Goal: Transaction & Acquisition: Purchase product/service

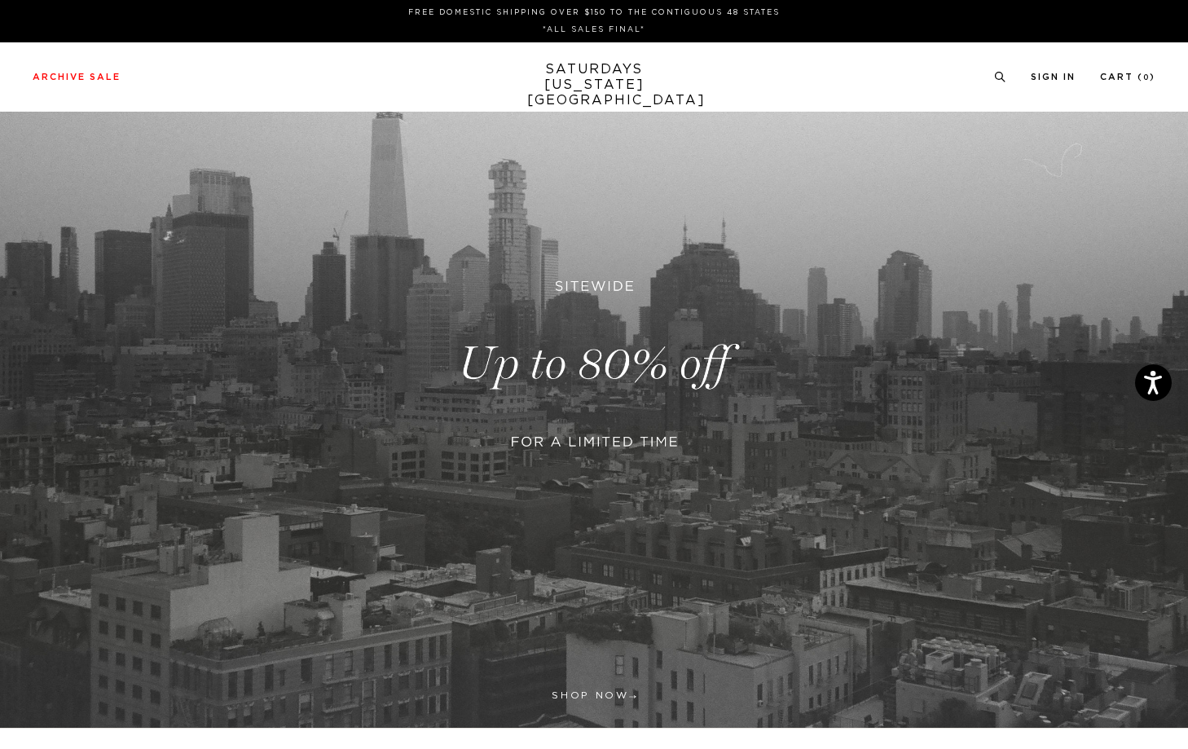
click at [407, 315] on h3 at bounding box center [594, 333] width 395 height 43
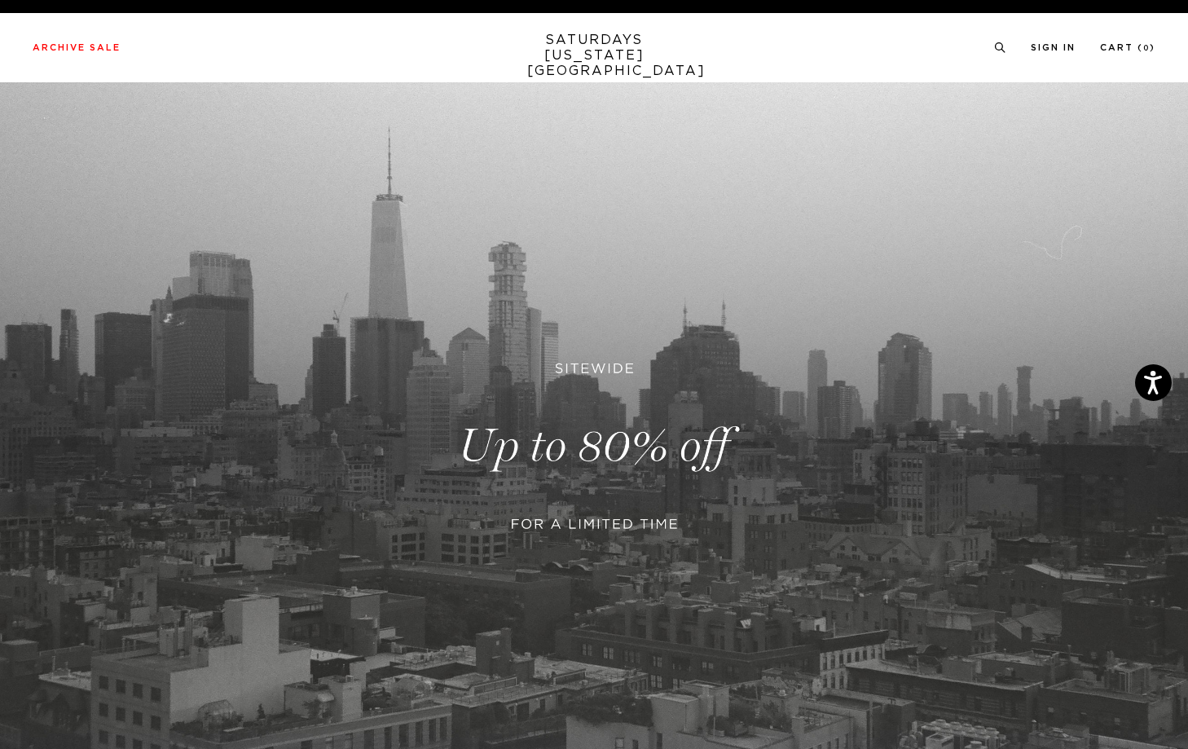
click at [504, 153] on link at bounding box center [594, 446] width 1188 height 728
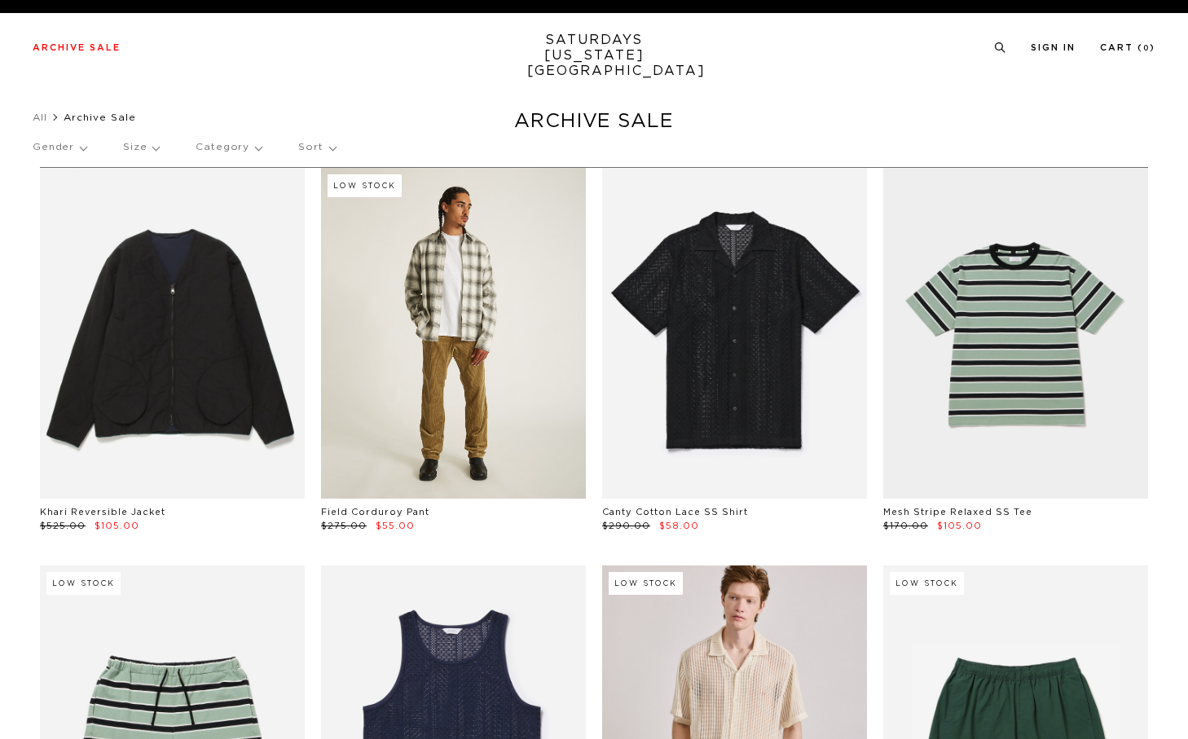
click at [478, 326] on link at bounding box center [453, 333] width 265 height 331
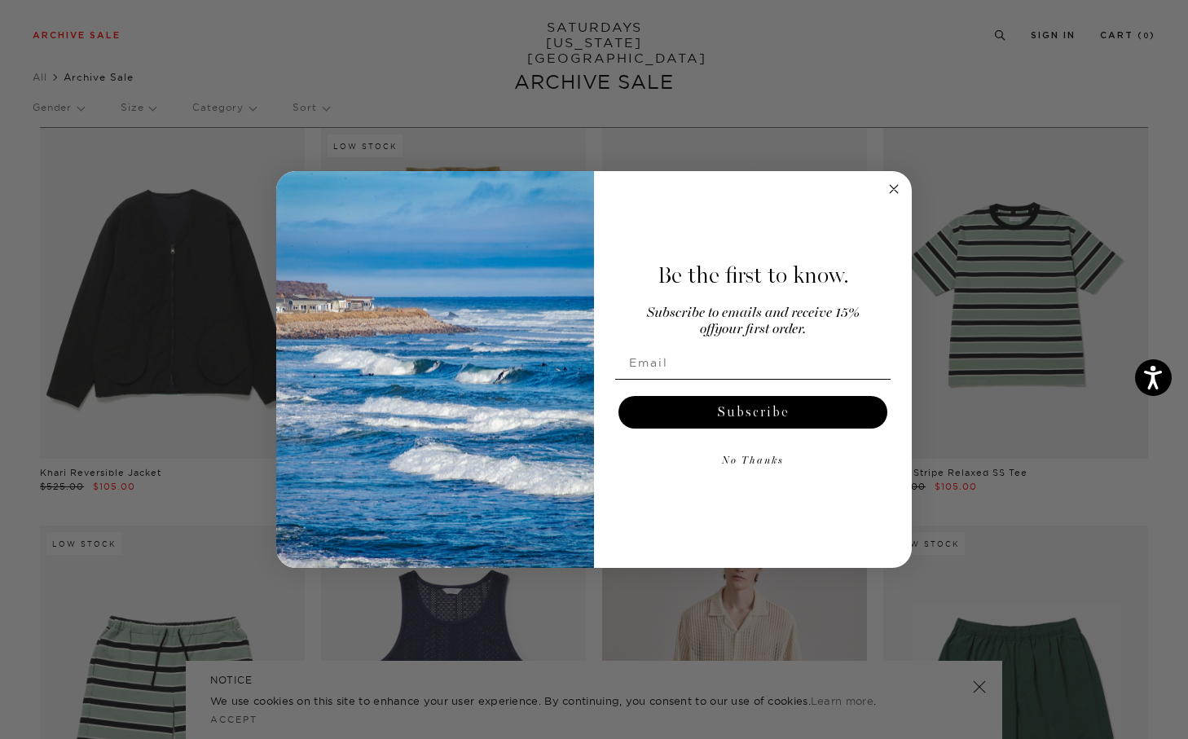
scroll to position [267, 0]
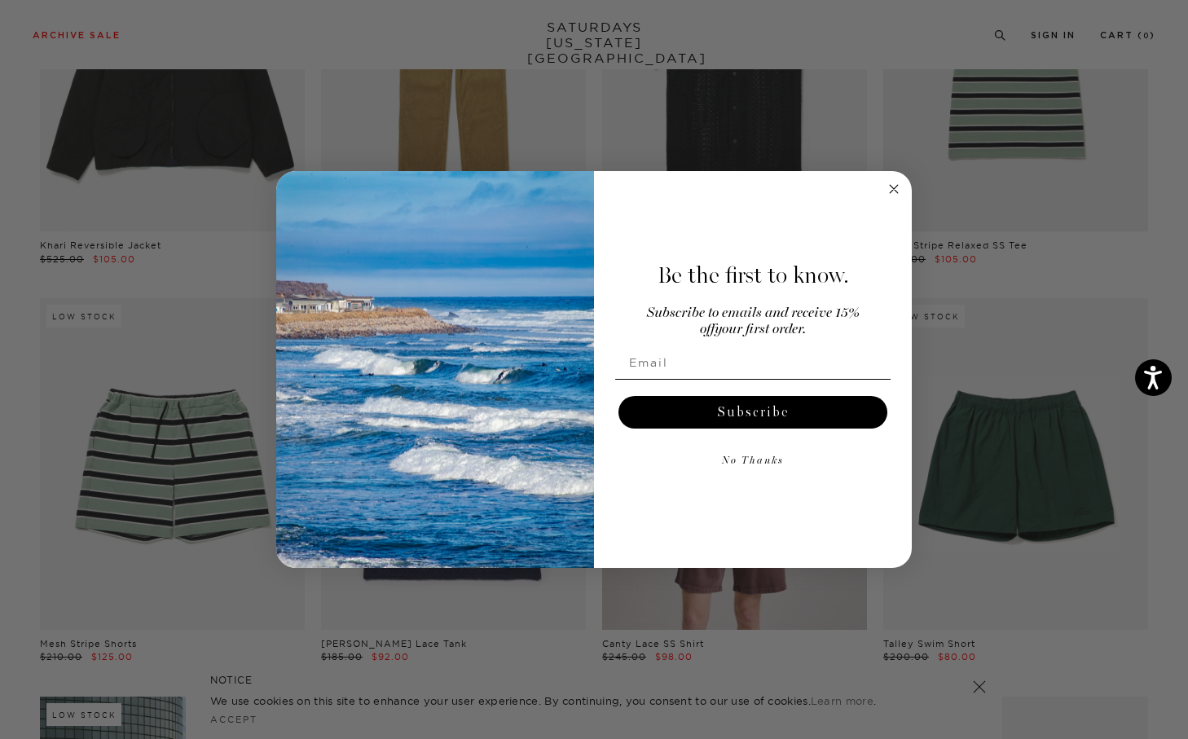
click at [886, 187] on circle "Close dialog" at bounding box center [894, 188] width 19 height 19
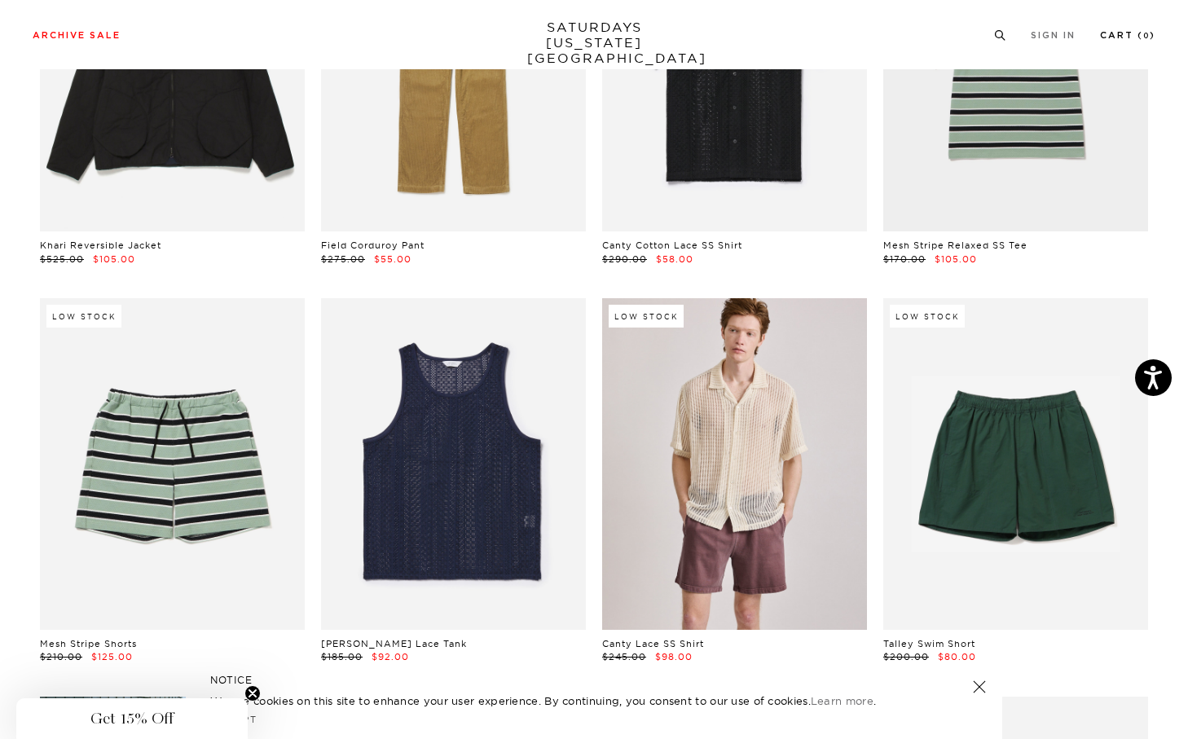
click at [1122, 38] on link "Cart ( 0 )" at bounding box center [1127, 35] width 55 height 9
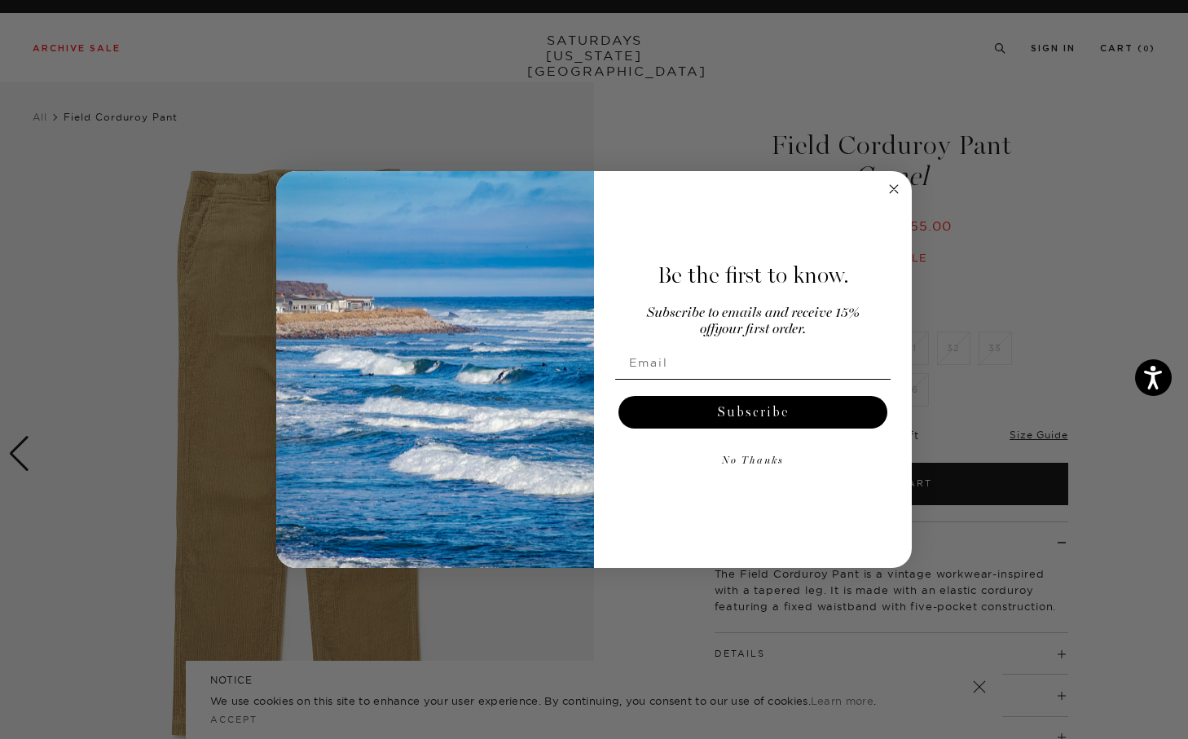
click at [885, 190] on circle "Close dialog" at bounding box center [894, 188] width 19 height 19
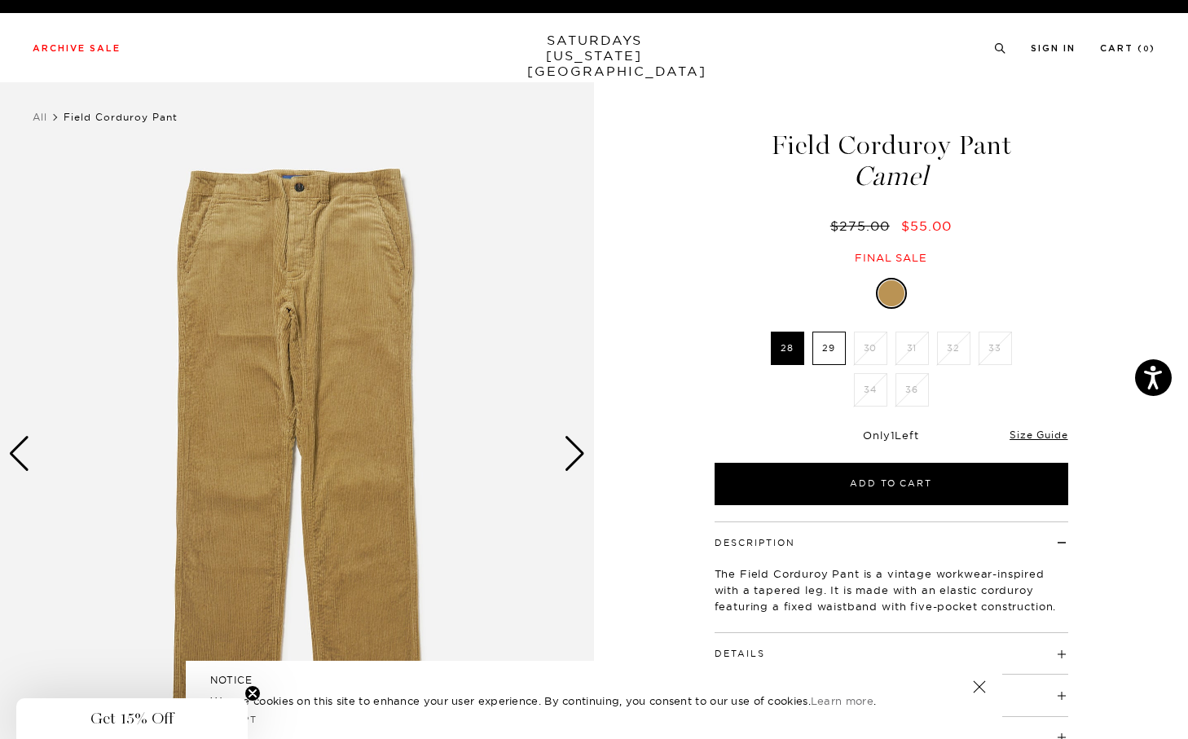
click at [804, 350] on li "28" at bounding box center [788, 348] width 42 height 33
click at [828, 350] on label "29" at bounding box center [829, 348] width 33 height 33
click at [0, 0] on input "29" at bounding box center [0, 0] width 0 height 0
click at [789, 350] on label "28" at bounding box center [787, 348] width 33 height 33
click at [0, 0] on input "28" at bounding box center [0, 0] width 0 height 0
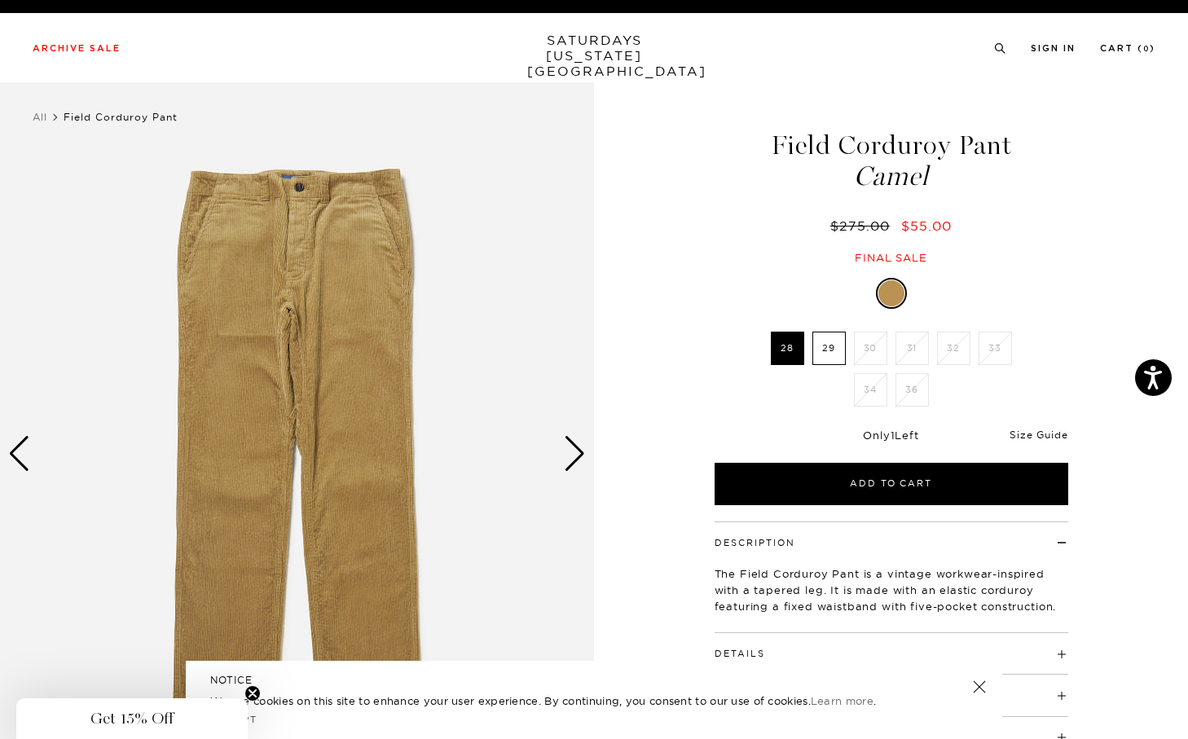
click at [1021, 432] on link "Size Guide" at bounding box center [1039, 435] width 58 height 12
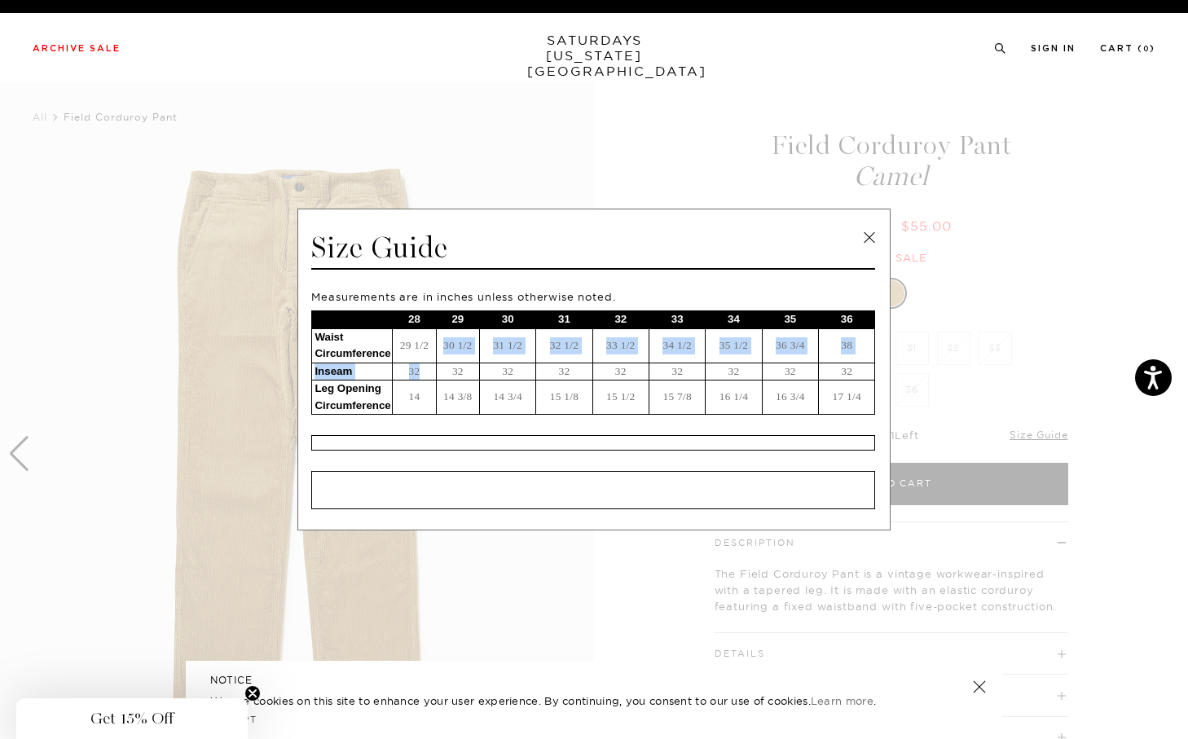
drag, startPoint x: 400, startPoint y: 354, endPoint x: 435, endPoint y: 375, distance: 41.0
click at [435, 375] on tbody "28 29 30 31 32 33 34 35 36 Waist Circumference 29 1/2 30 1/2 31 1/2 32 1/2 33 1…" at bounding box center [593, 363] width 563 height 104
click at [436, 375] on td "32" at bounding box center [457, 372] width 43 height 18
click at [425, 415] on div "Measurements are in inches unless otherwise noted. 28 29 30 31 32 33 34 35 36 W…" at bounding box center [593, 399] width 564 height 219
click at [871, 236] on link at bounding box center [869, 238] width 24 height 24
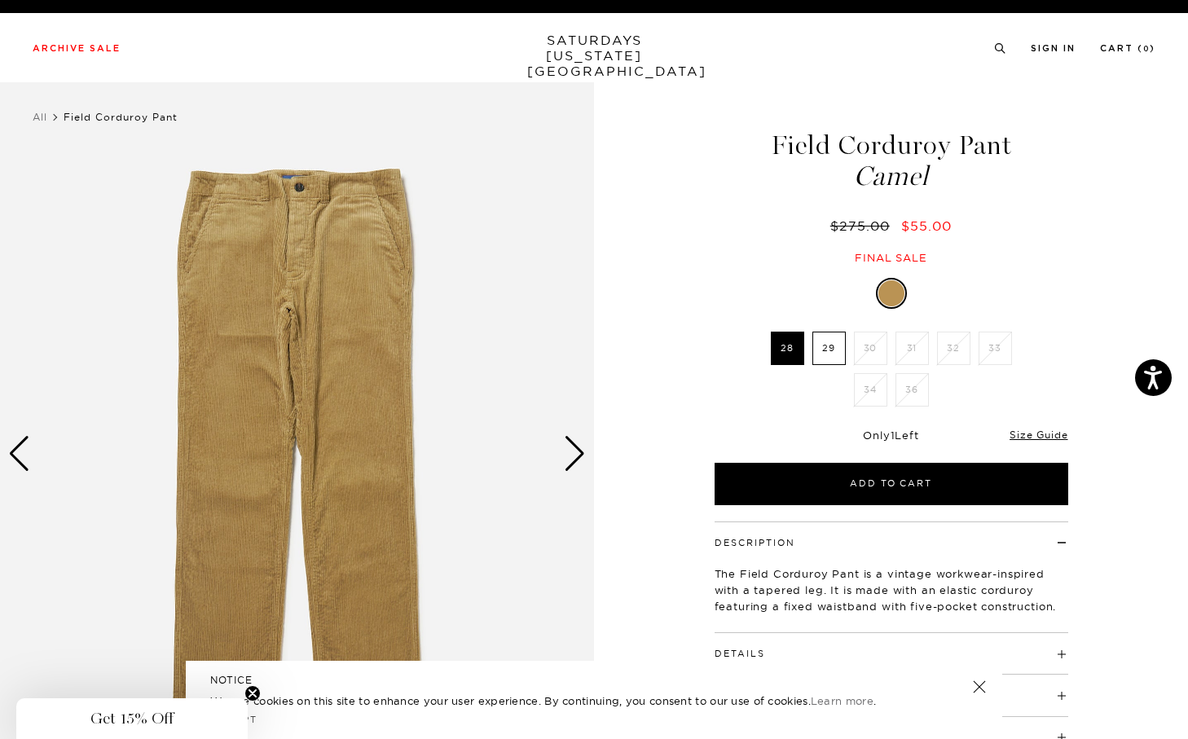
click at [910, 293] on div at bounding box center [892, 293] width 354 height 31
click at [791, 355] on label "28" at bounding box center [787, 348] width 33 height 33
click at [0, 0] on input "28" at bounding box center [0, 0] width 0 height 0
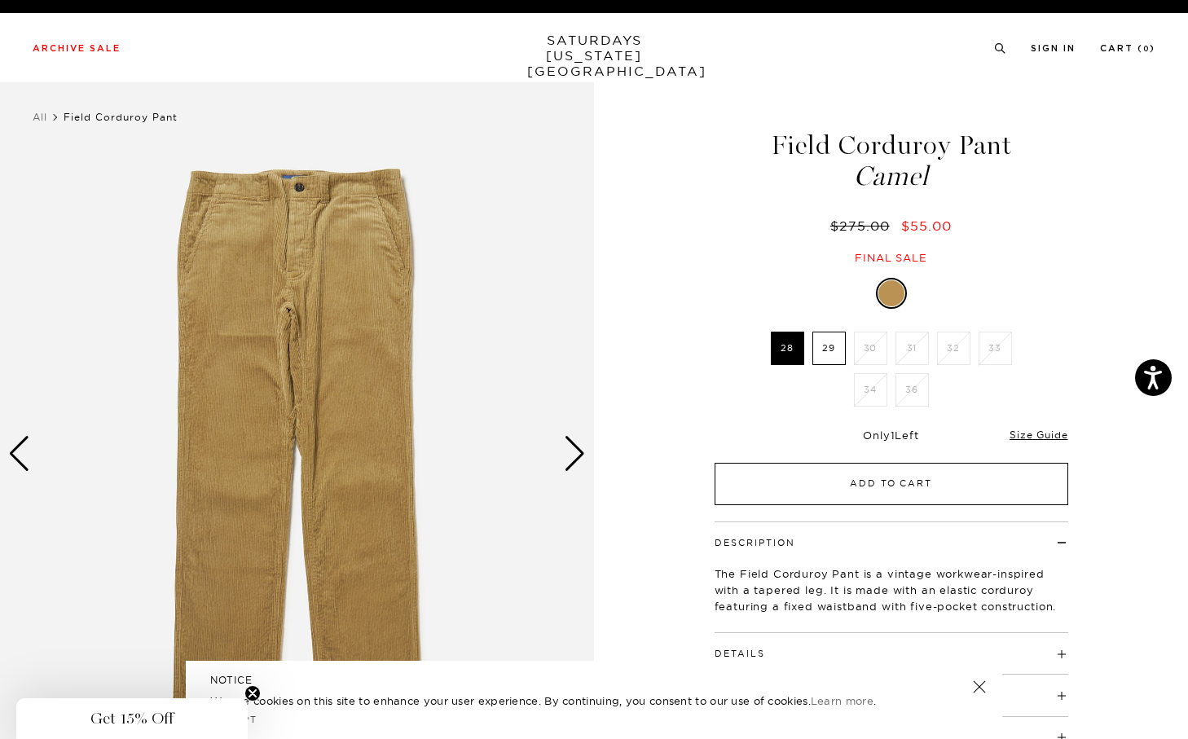
click at [837, 478] on button "Add to Cart" at bounding box center [892, 484] width 354 height 42
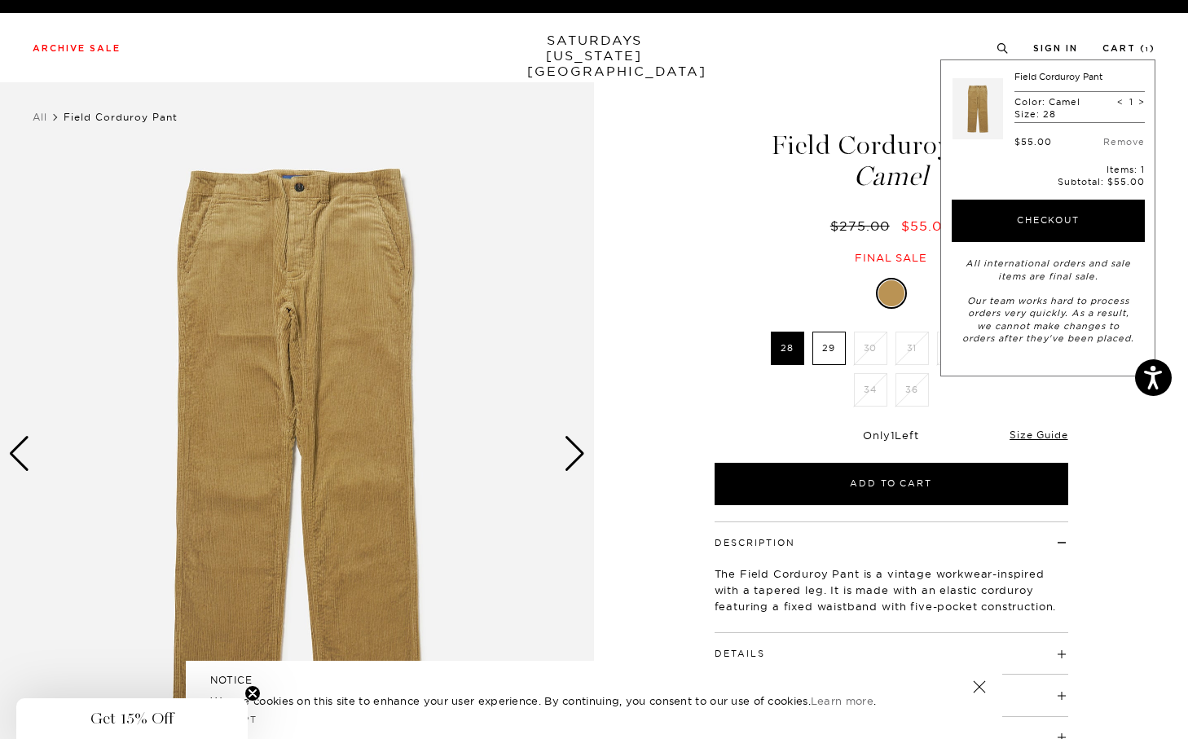
click at [838, 431] on div "Only 1 Left" at bounding box center [892, 436] width 354 height 14
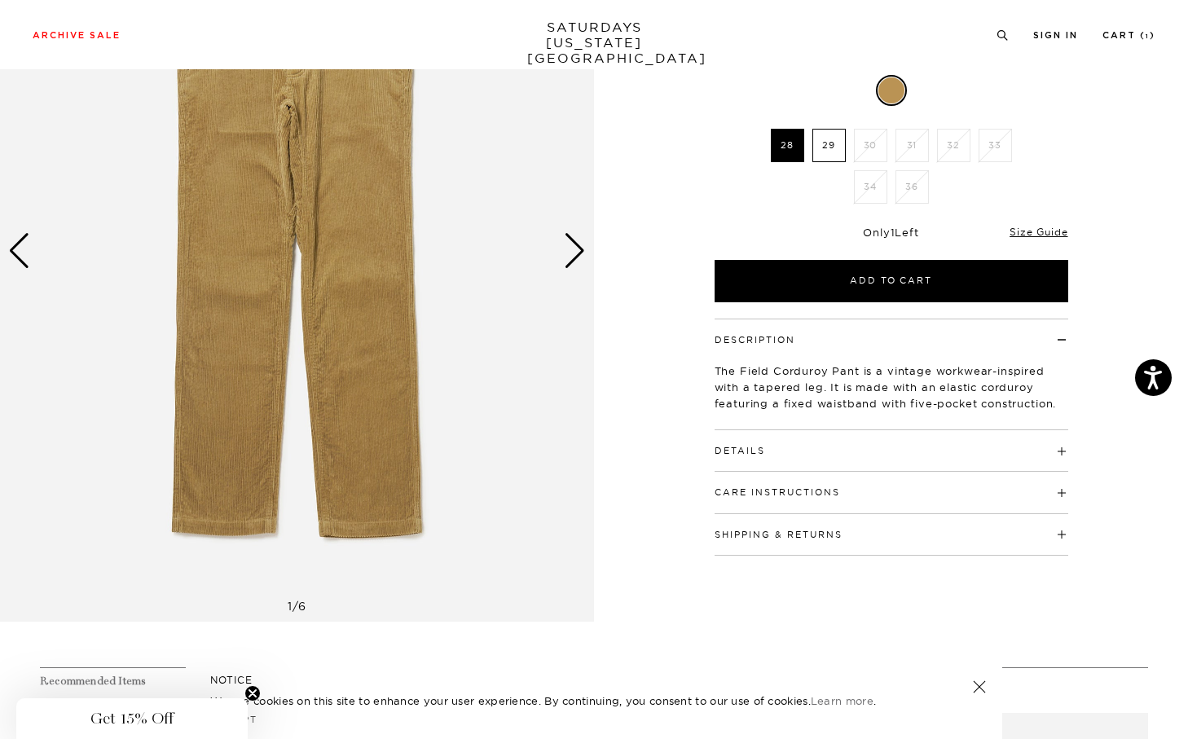
scroll to position [205, 0]
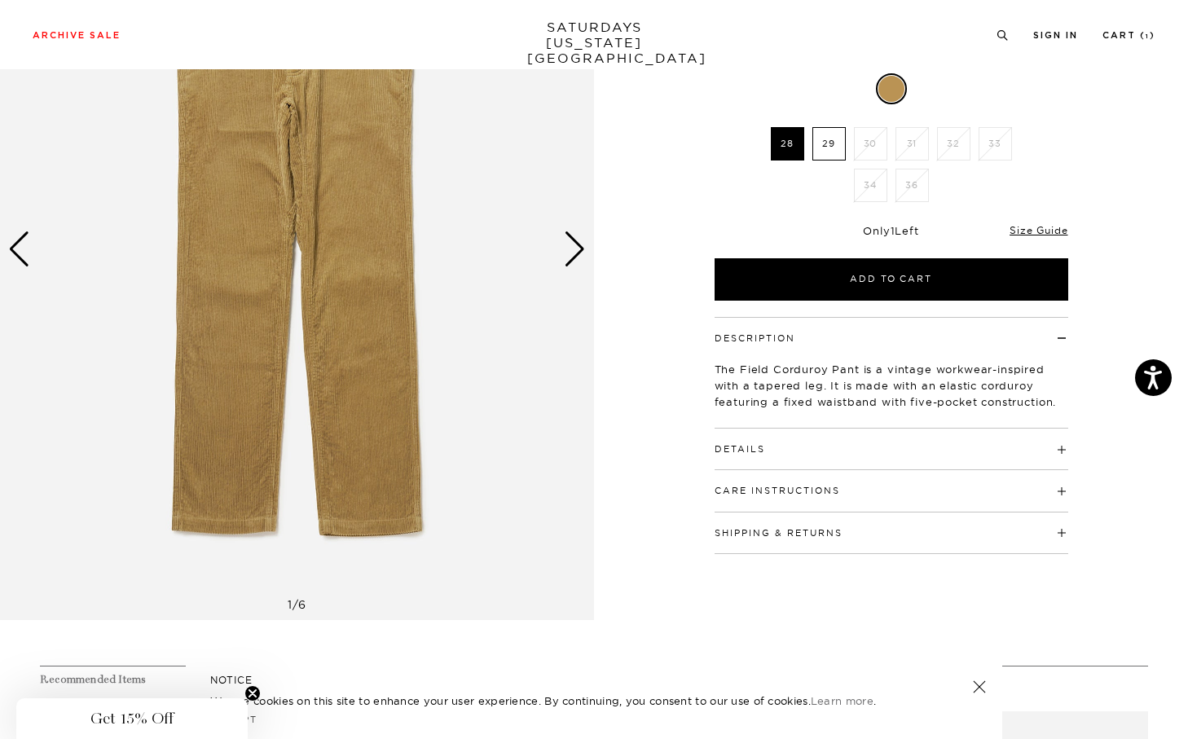
click at [572, 254] on div "Next slide" at bounding box center [575, 249] width 22 height 36
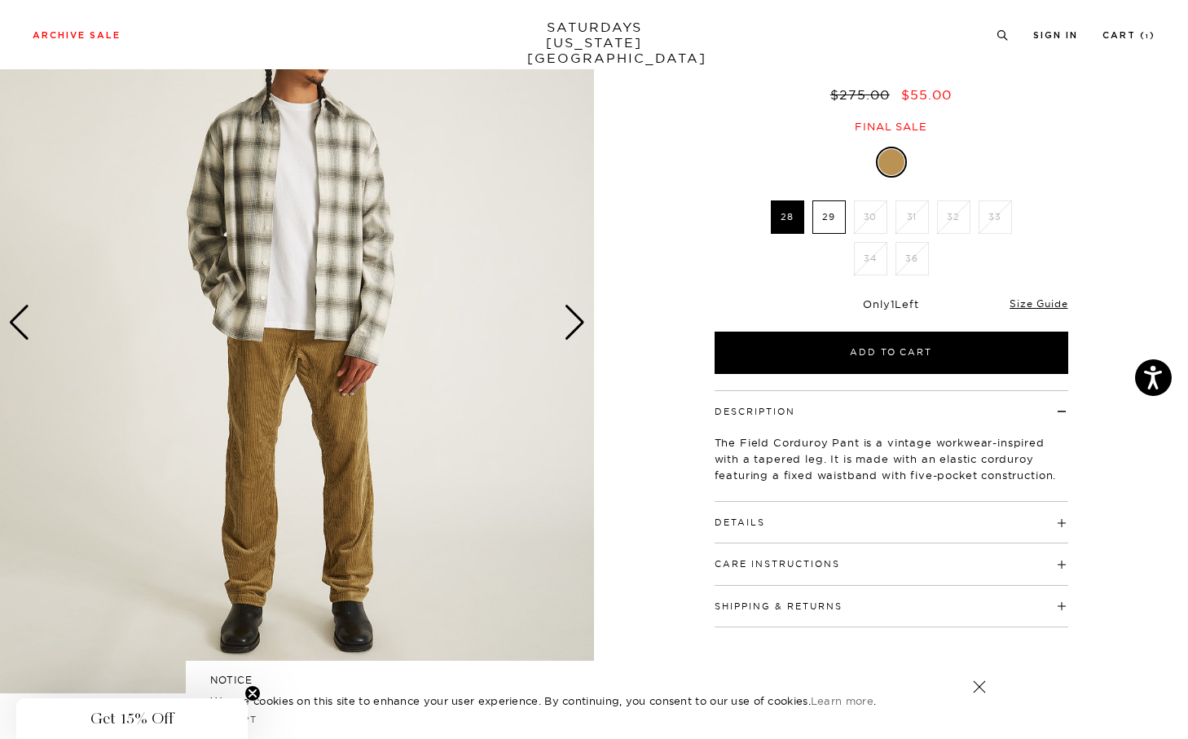
scroll to position [134, 0]
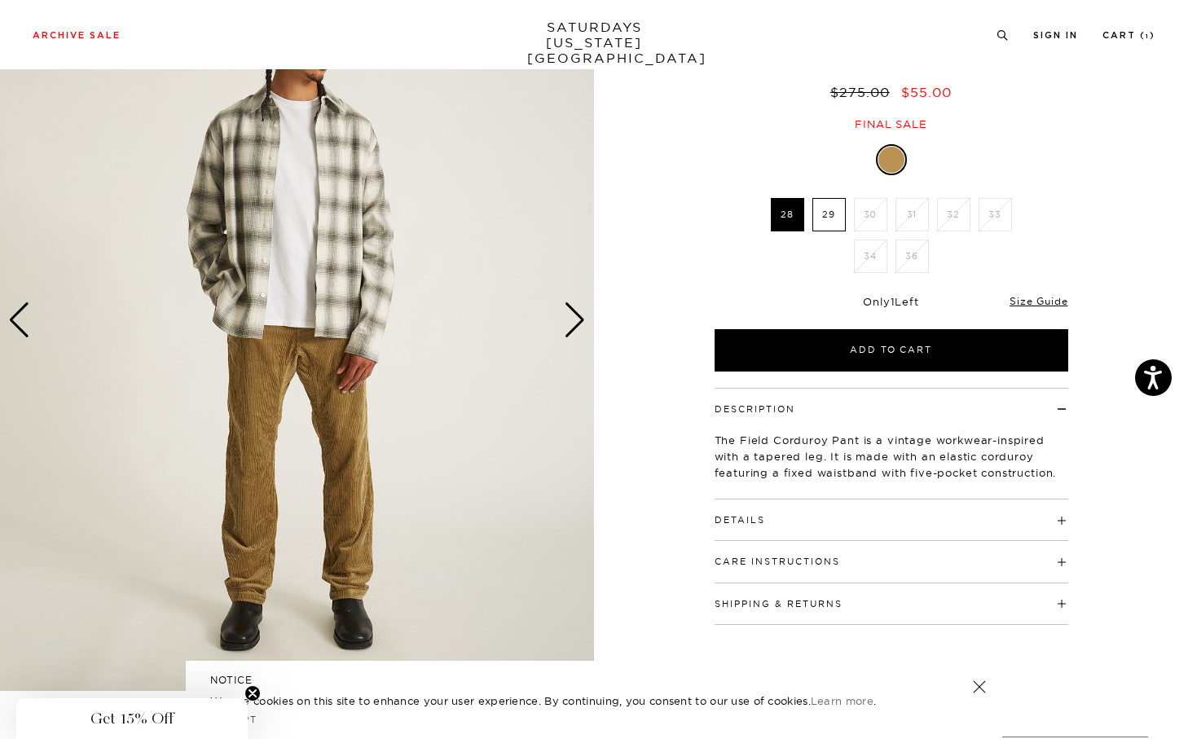
click at [576, 323] on div "Next slide" at bounding box center [575, 320] width 22 height 36
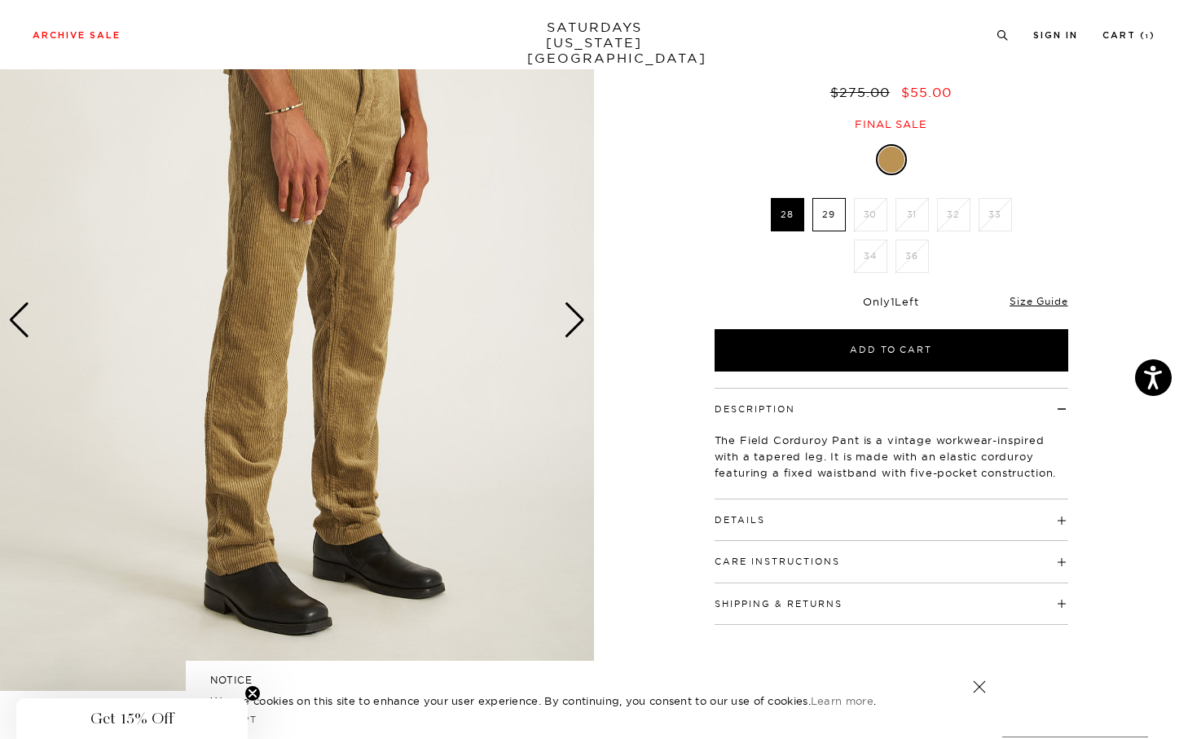
click at [576, 323] on div "Next slide" at bounding box center [575, 320] width 22 height 36
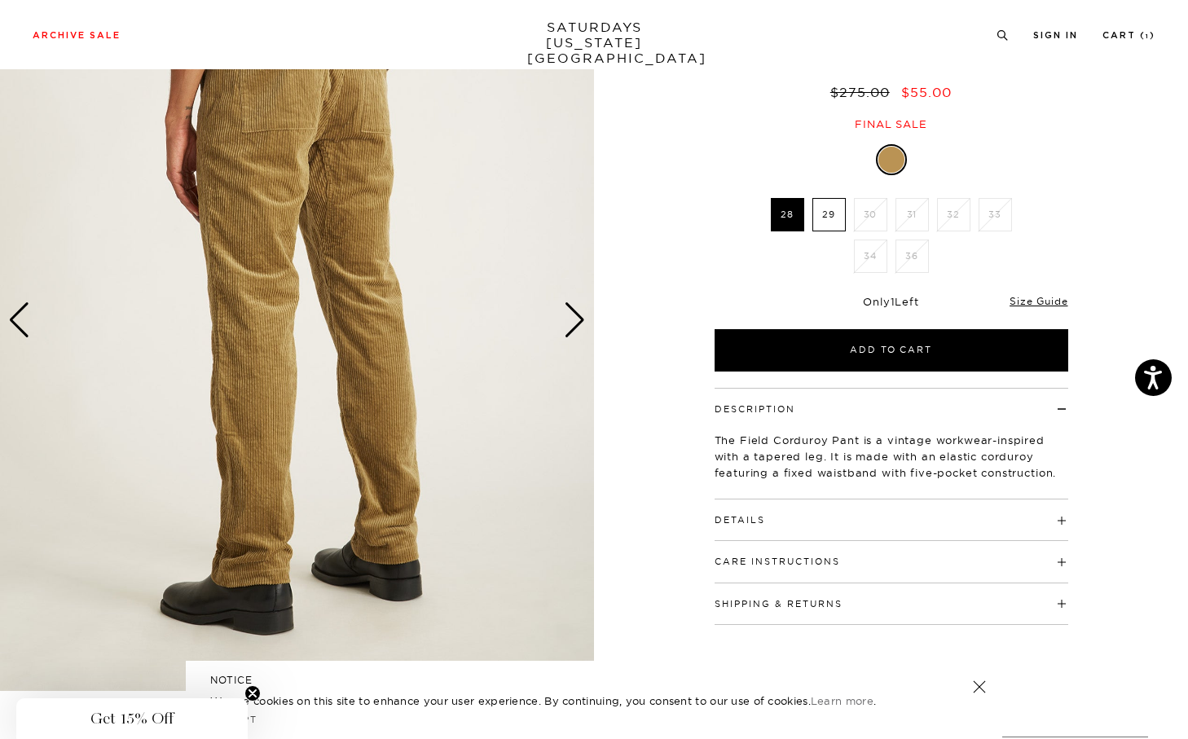
click at [576, 323] on div "Next slide" at bounding box center [575, 320] width 22 height 36
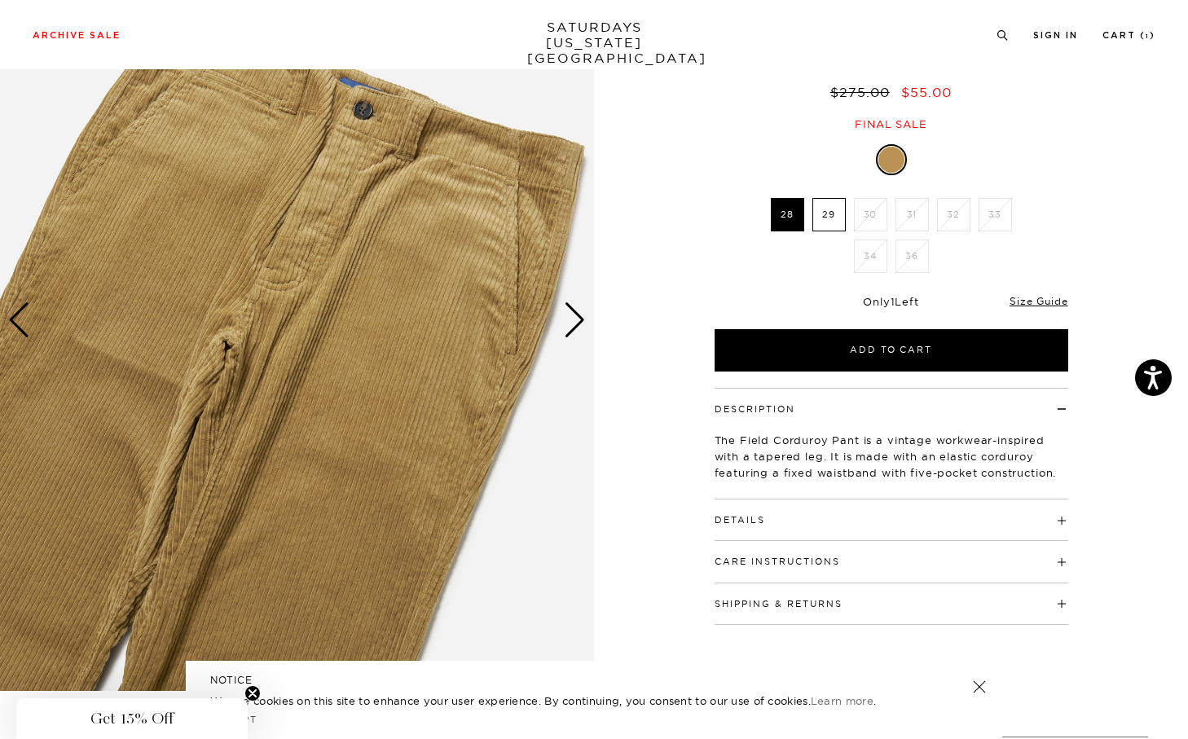
click at [576, 323] on div "Next slide" at bounding box center [575, 320] width 22 height 36
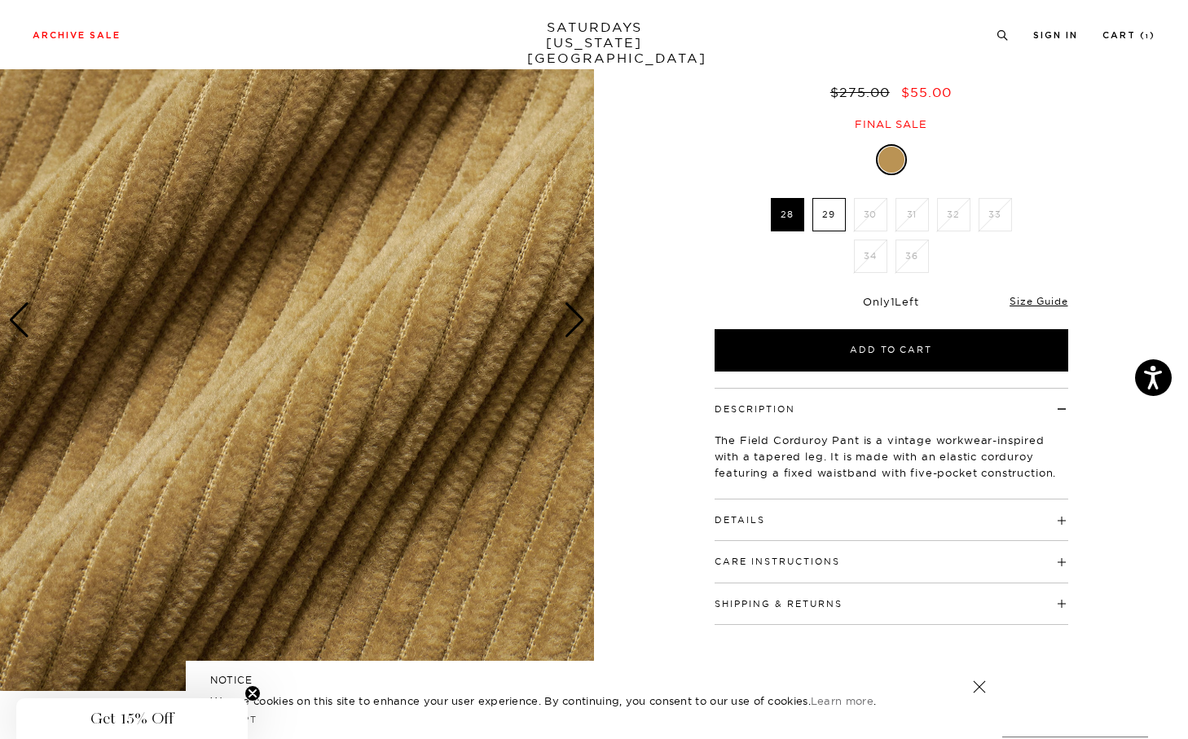
click at [576, 323] on div "Next slide" at bounding box center [575, 320] width 22 height 36
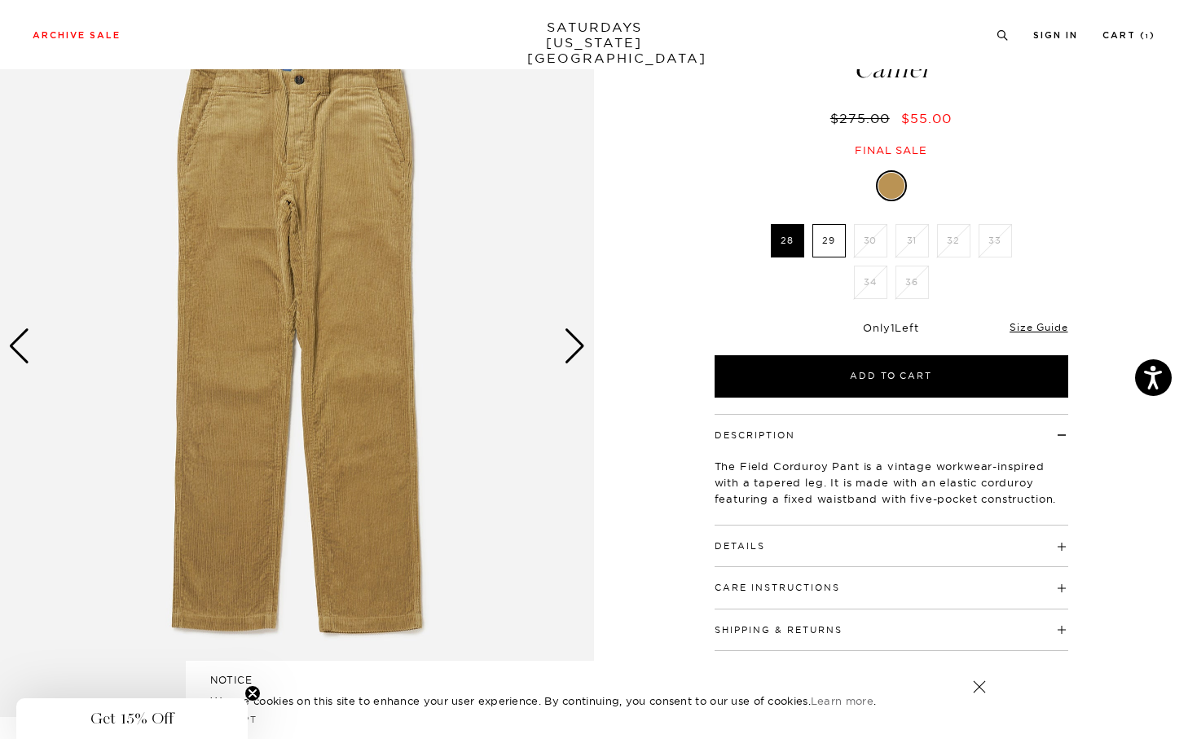
scroll to position [102, 0]
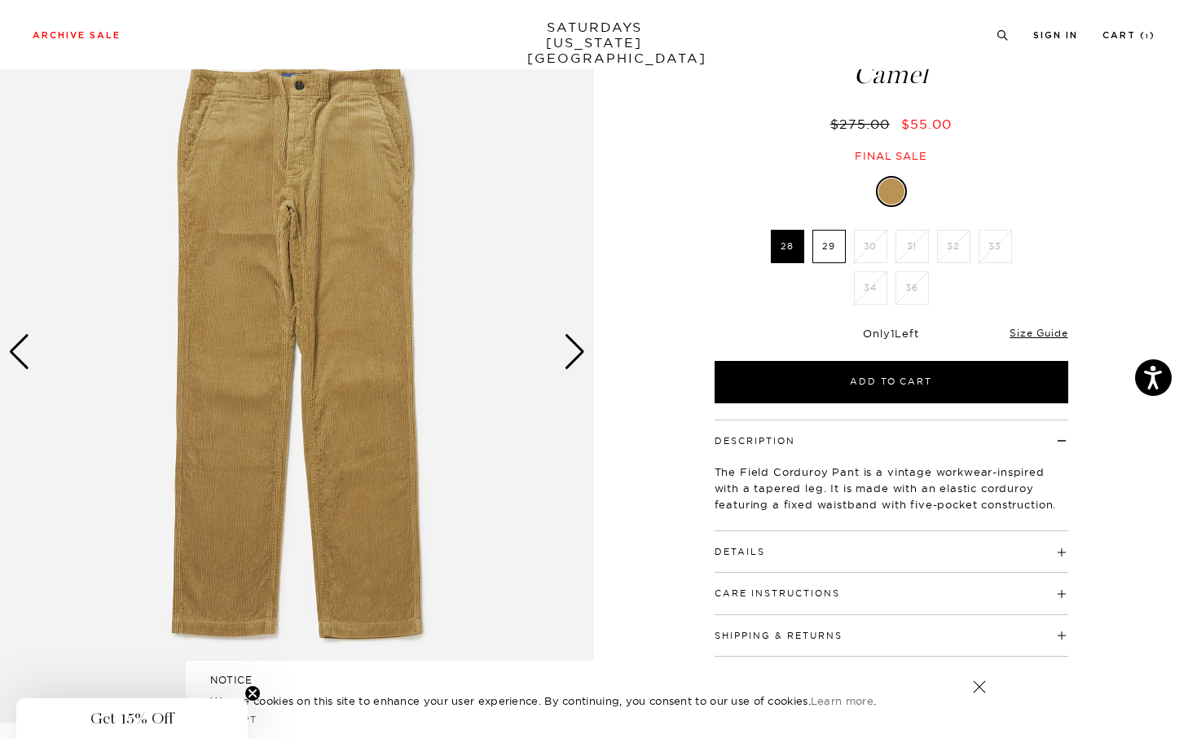
click at [581, 344] on div "Next slide" at bounding box center [575, 352] width 22 height 36
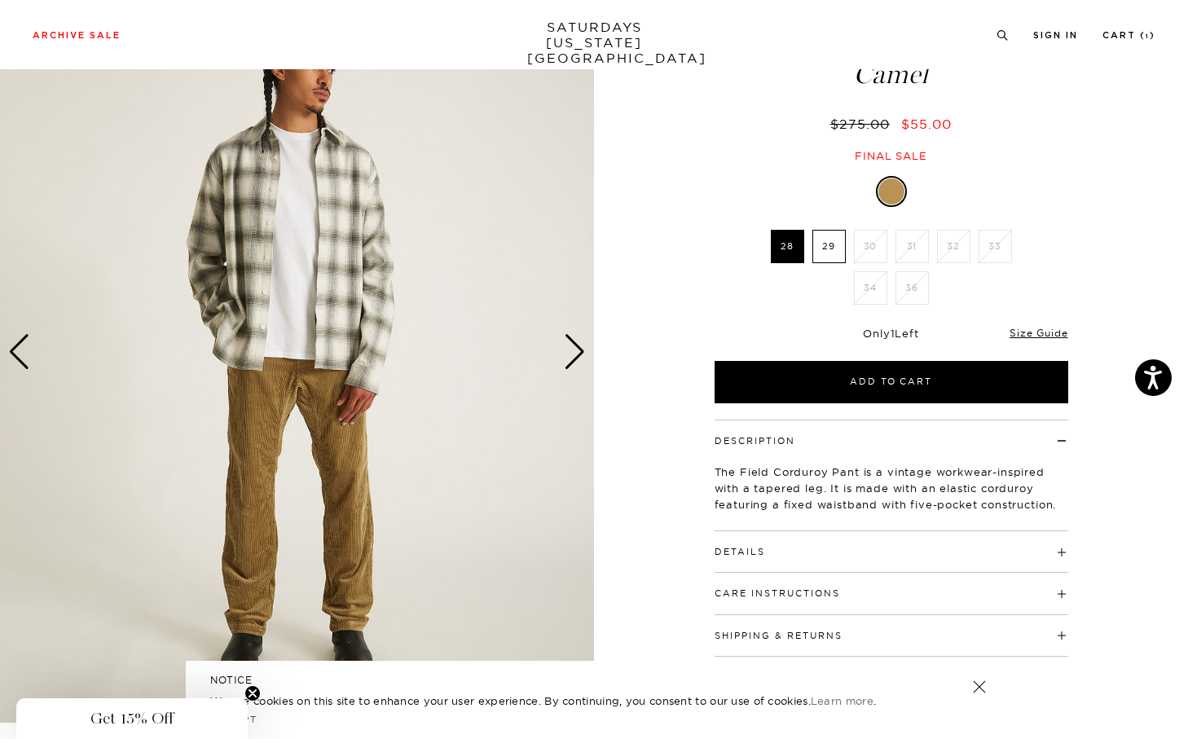
click at [791, 249] on label "28" at bounding box center [787, 246] width 33 height 33
click at [0, 0] on input "28" at bounding box center [0, 0] width 0 height 0
click at [1047, 323] on div "Only 1 Left Size Guide" at bounding box center [892, 339] width 354 height 44
click at [1047, 331] on link "Size Guide" at bounding box center [1039, 333] width 58 height 12
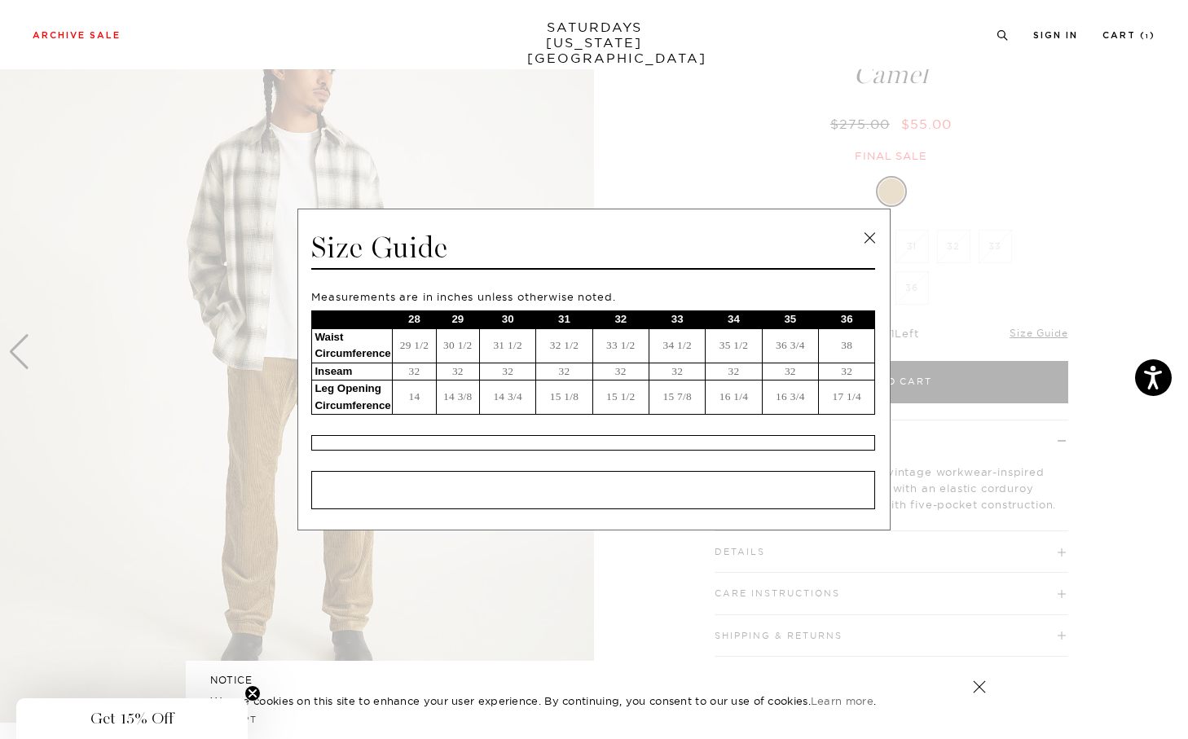
click at [874, 236] on link at bounding box center [869, 238] width 24 height 24
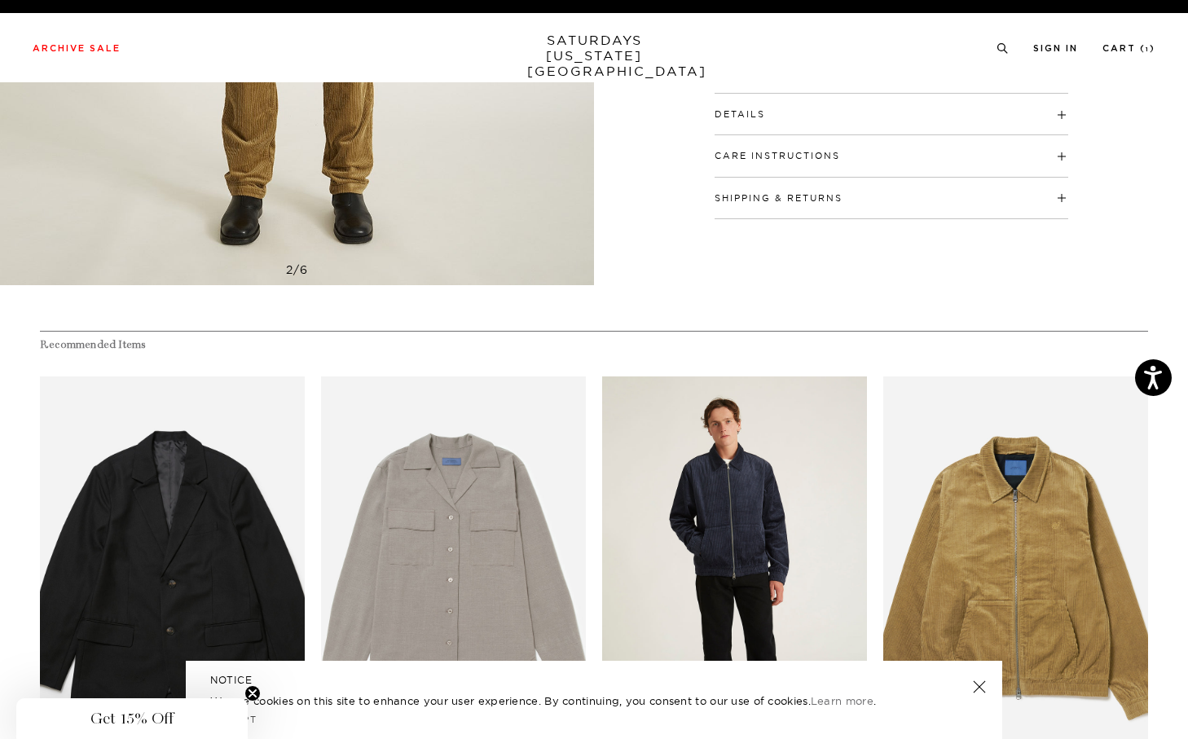
scroll to position [0, 0]
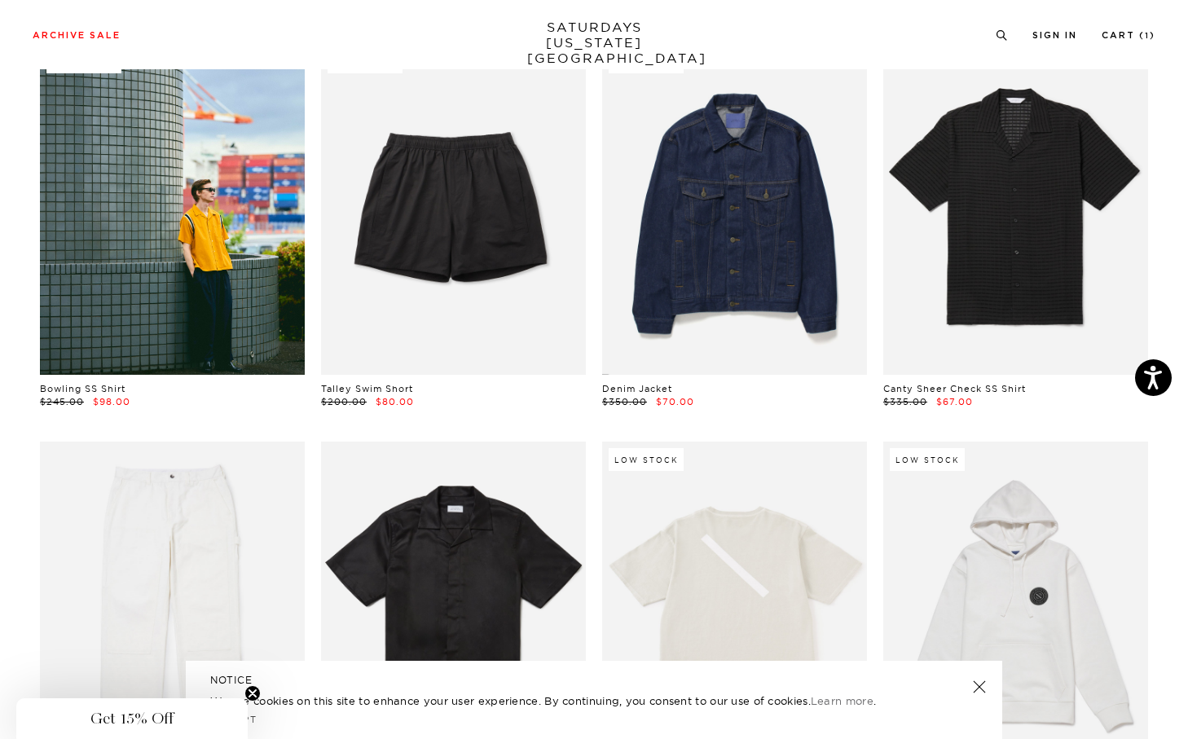
scroll to position [916, 0]
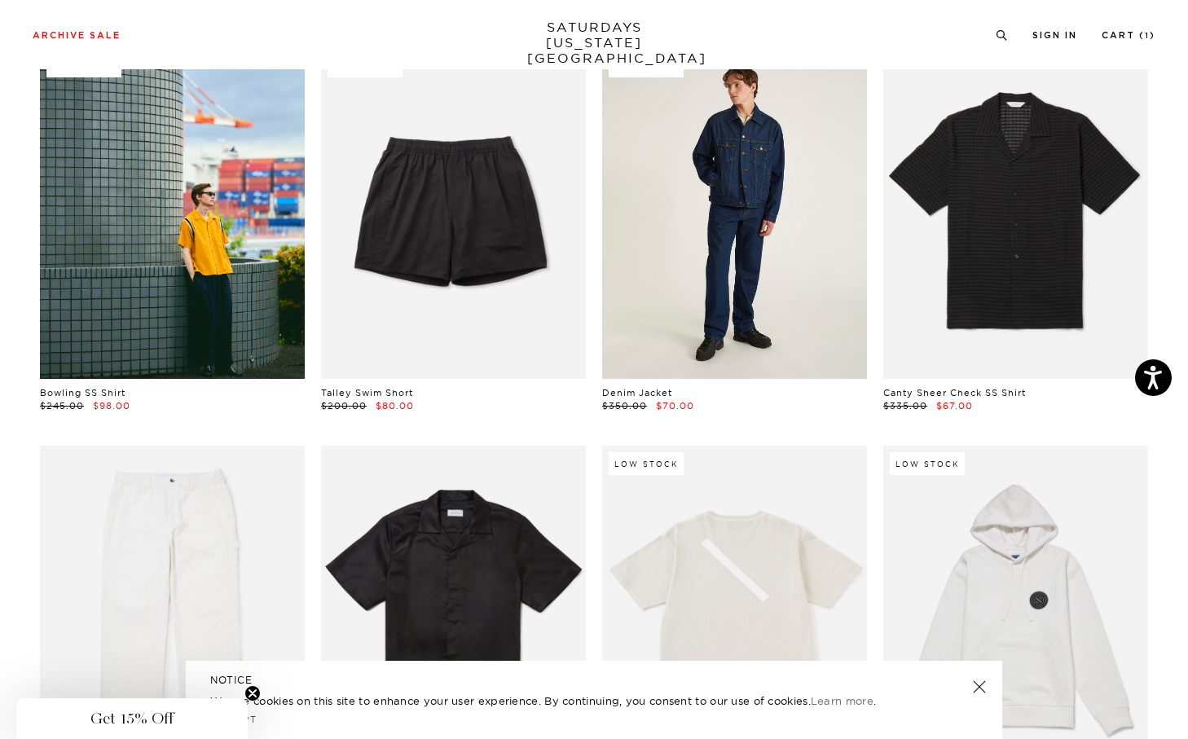
click at [782, 297] on link at bounding box center [734, 213] width 265 height 331
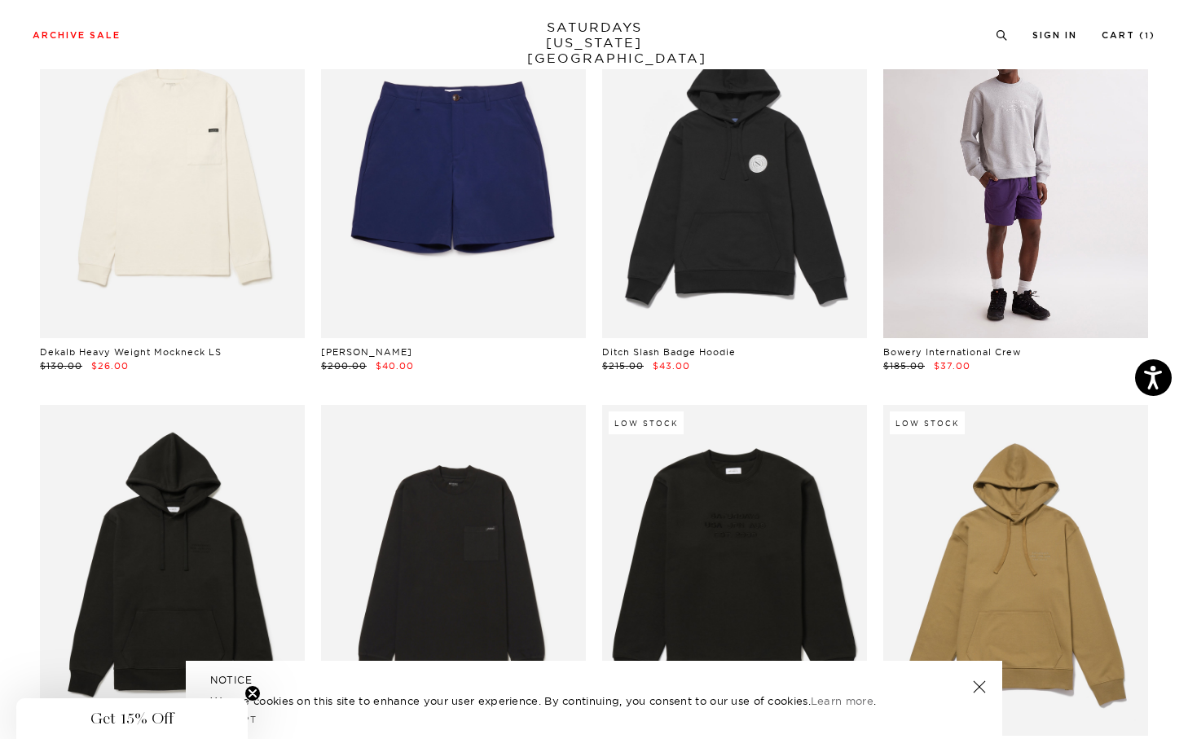
scroll to position [6326, 9]
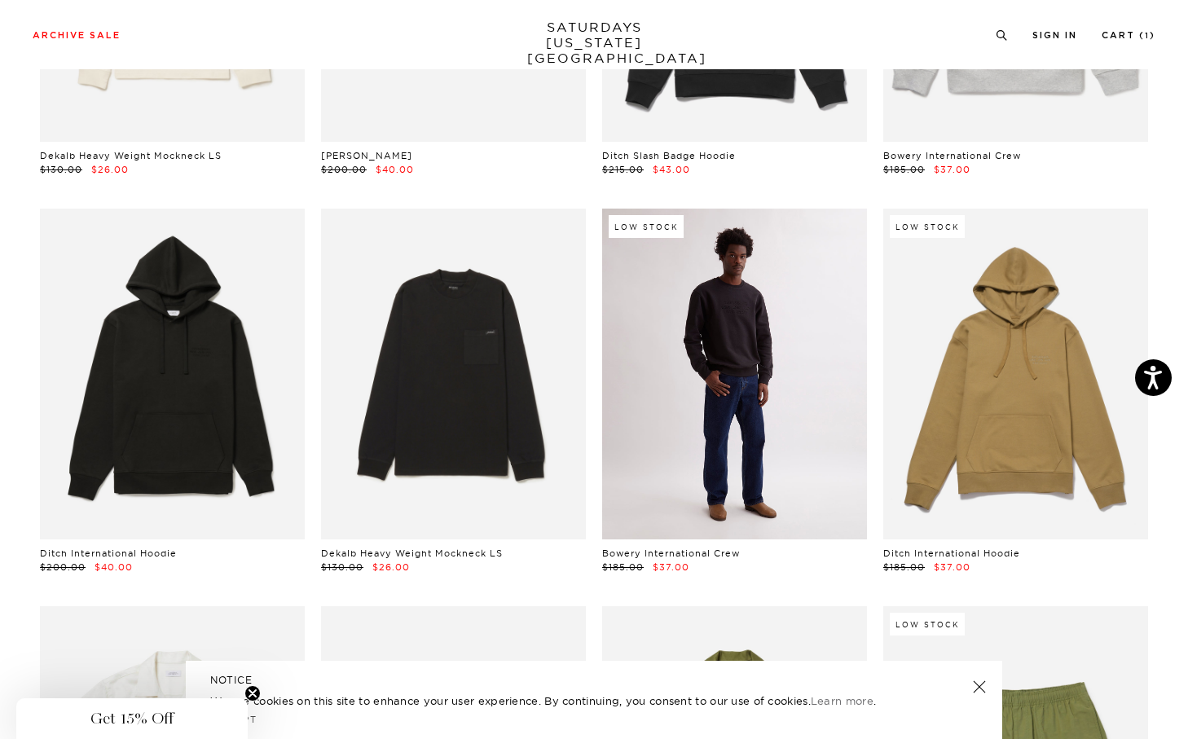
click at [758, 381] on link at bounding box center [734, 374] width 265 height 331
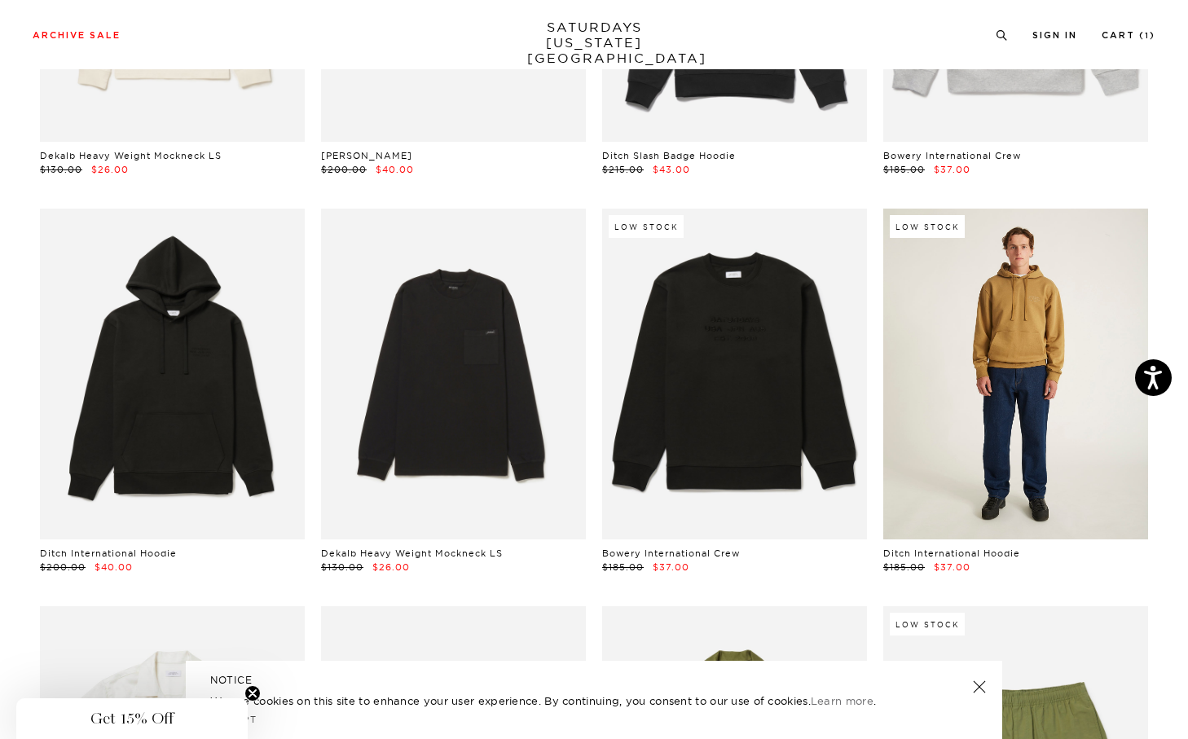
click at [950, 383] on link at bounding box center [1015, 374] width 265 height 331
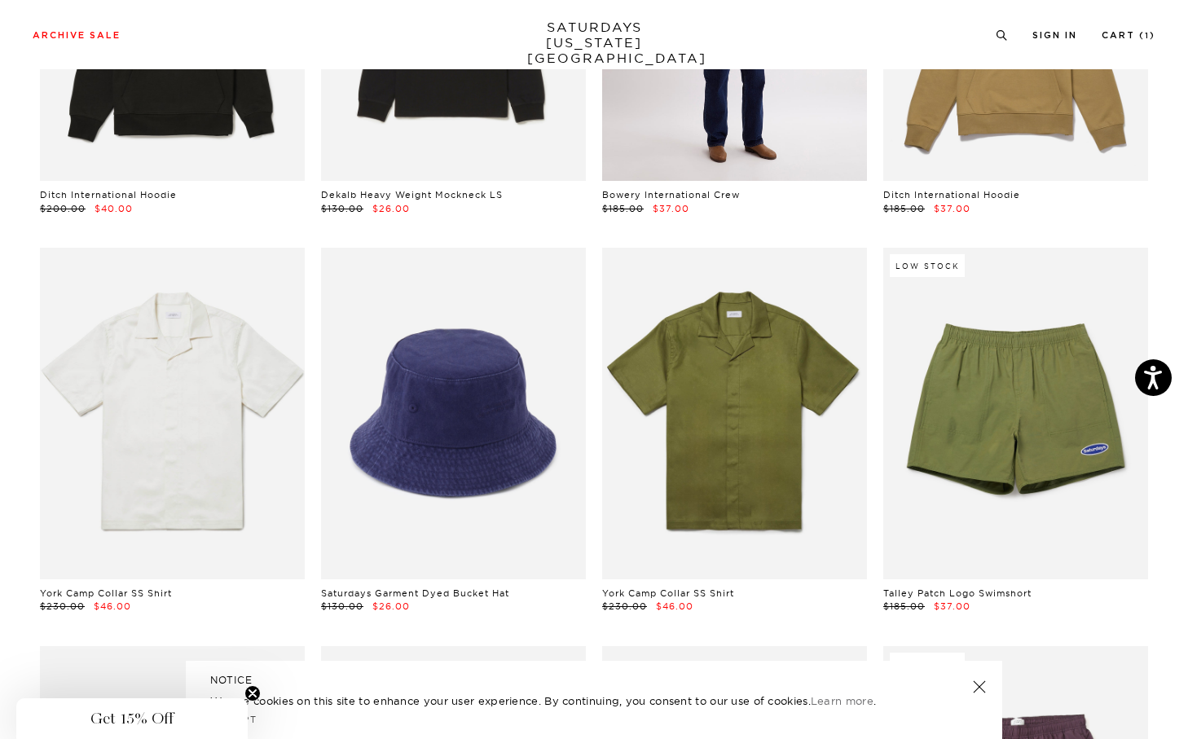
scroll to position [6772, 9]
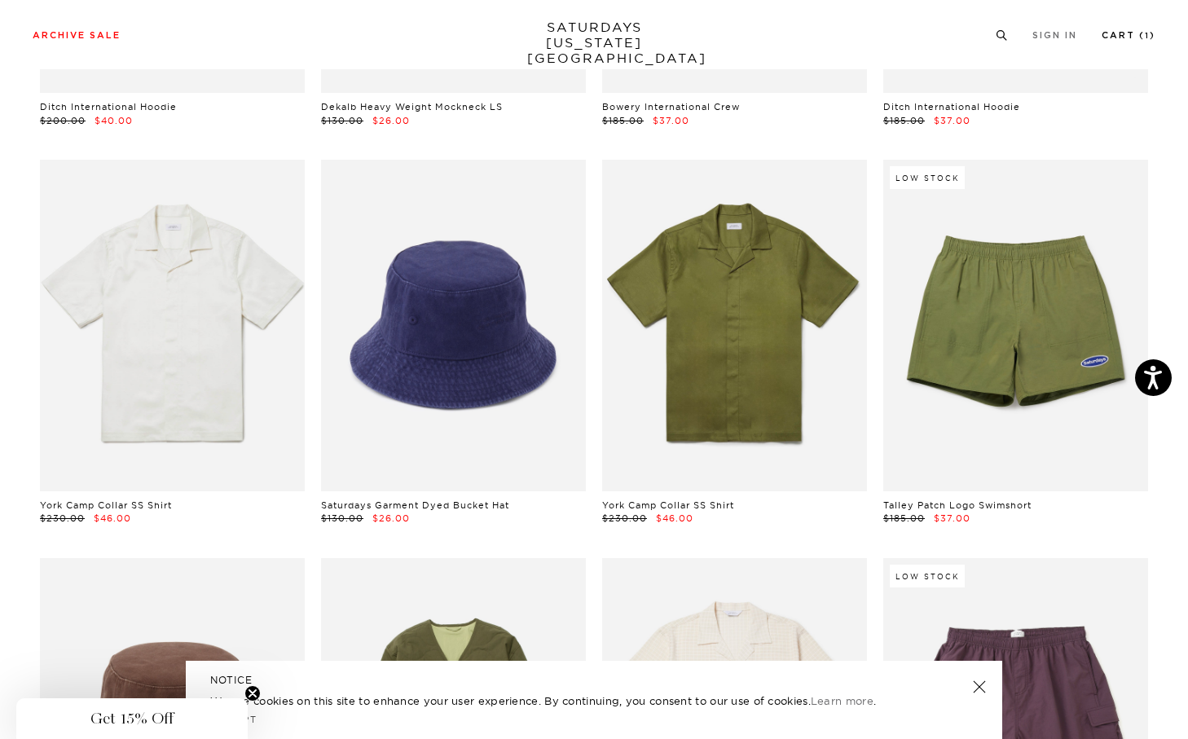
click at [1121, 40] on link "Cart ( 1 )" at bounding box center [1129, 35] width 54 height 9
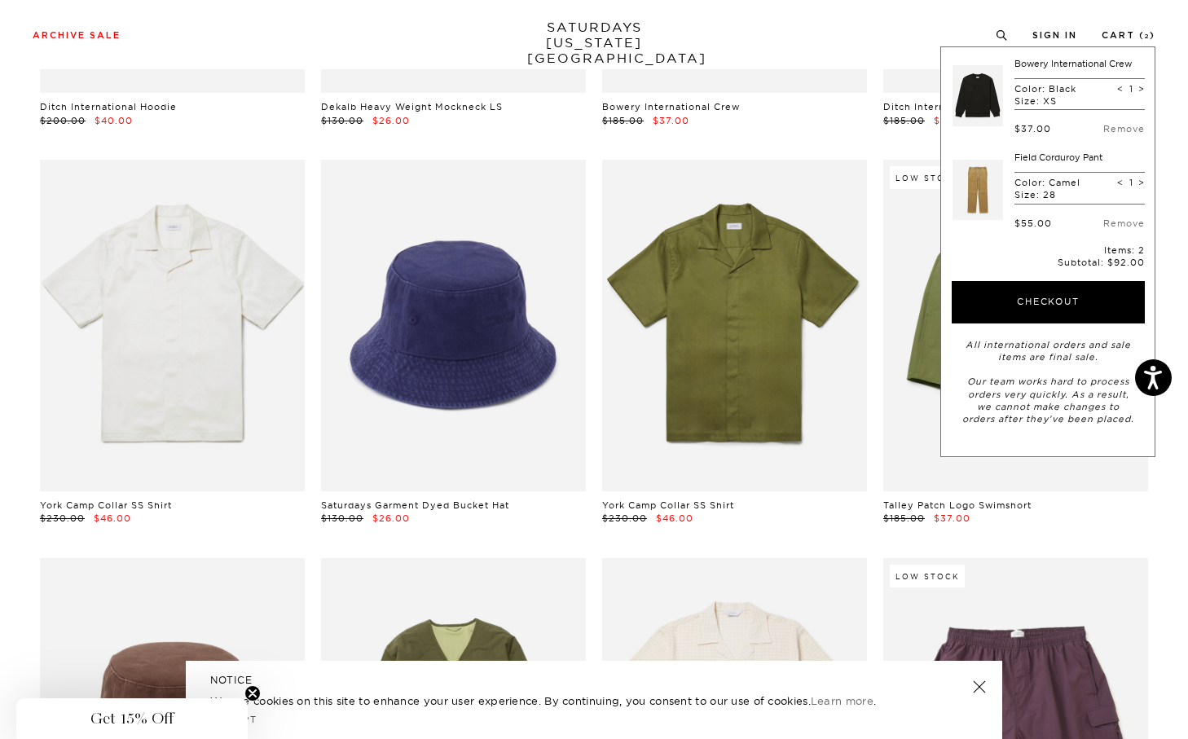
click at [1181, 41] on div "Archive Sale Men's Tees Shirts Shorts Swim Knitwear Pants Sweats Women's" at bounding box center [594, 34] width 1188 height 15
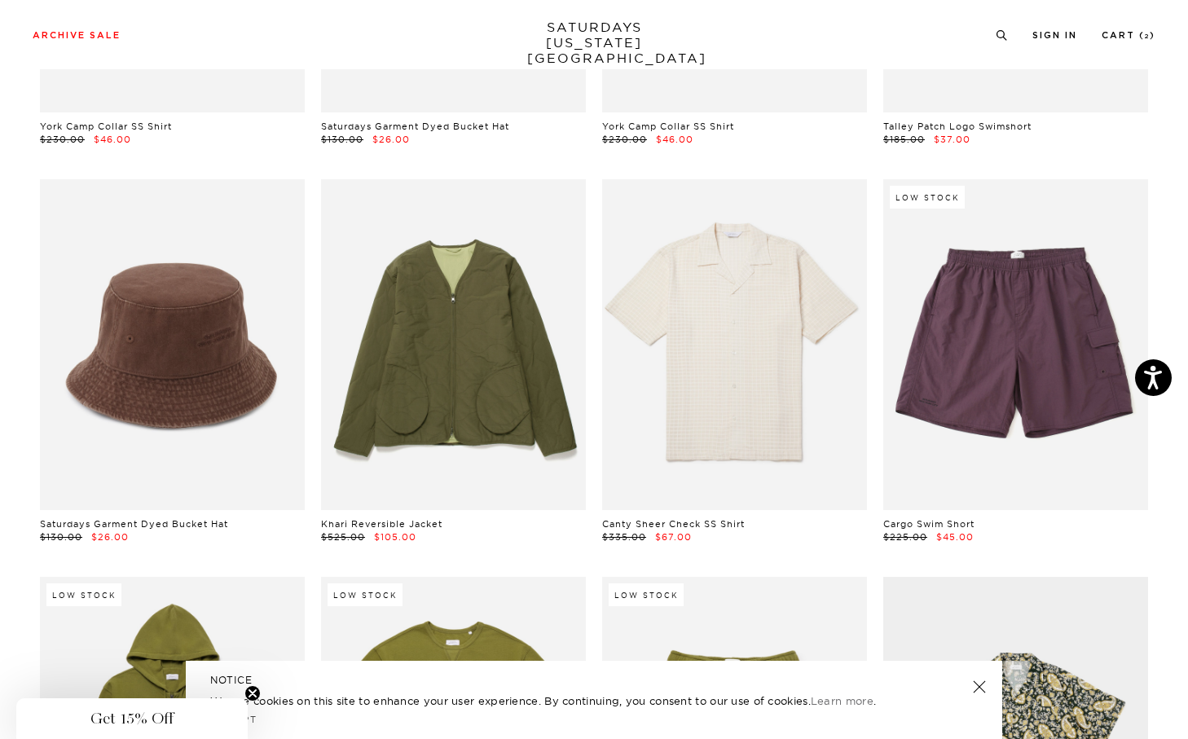
scroll to position [7152, 9]
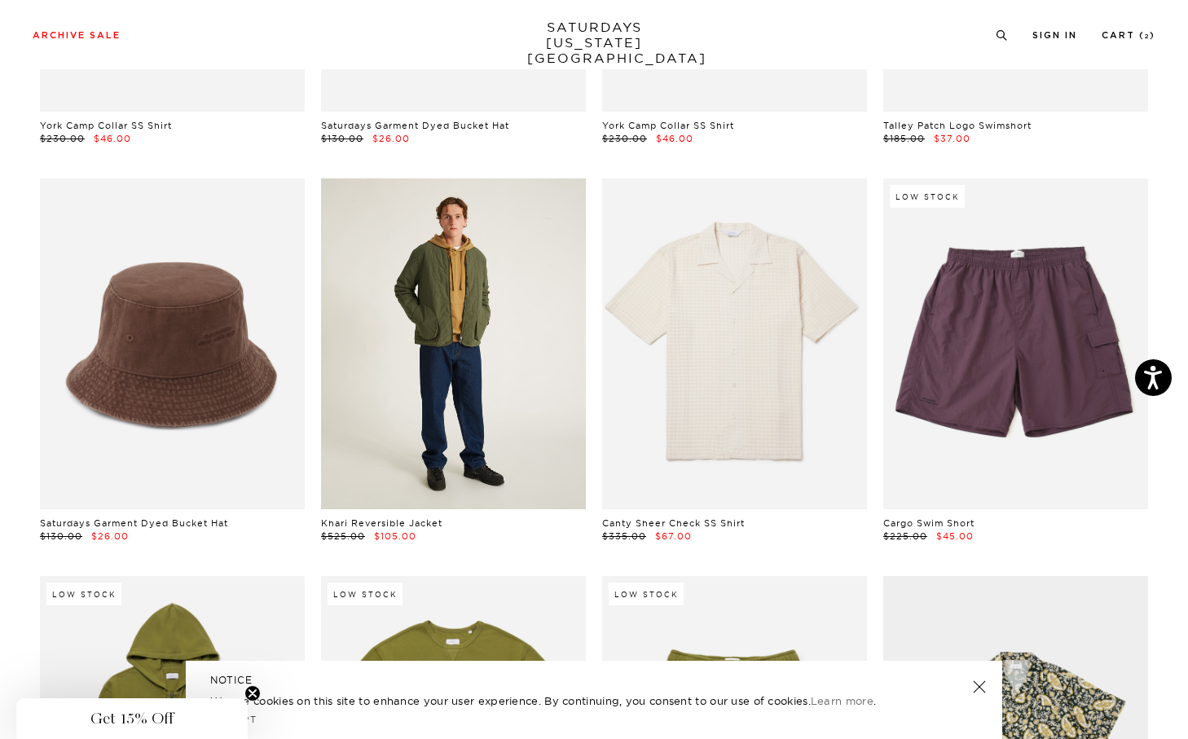
click at [515, 430] on link at bounding box center [453, 343] width 265 height 331
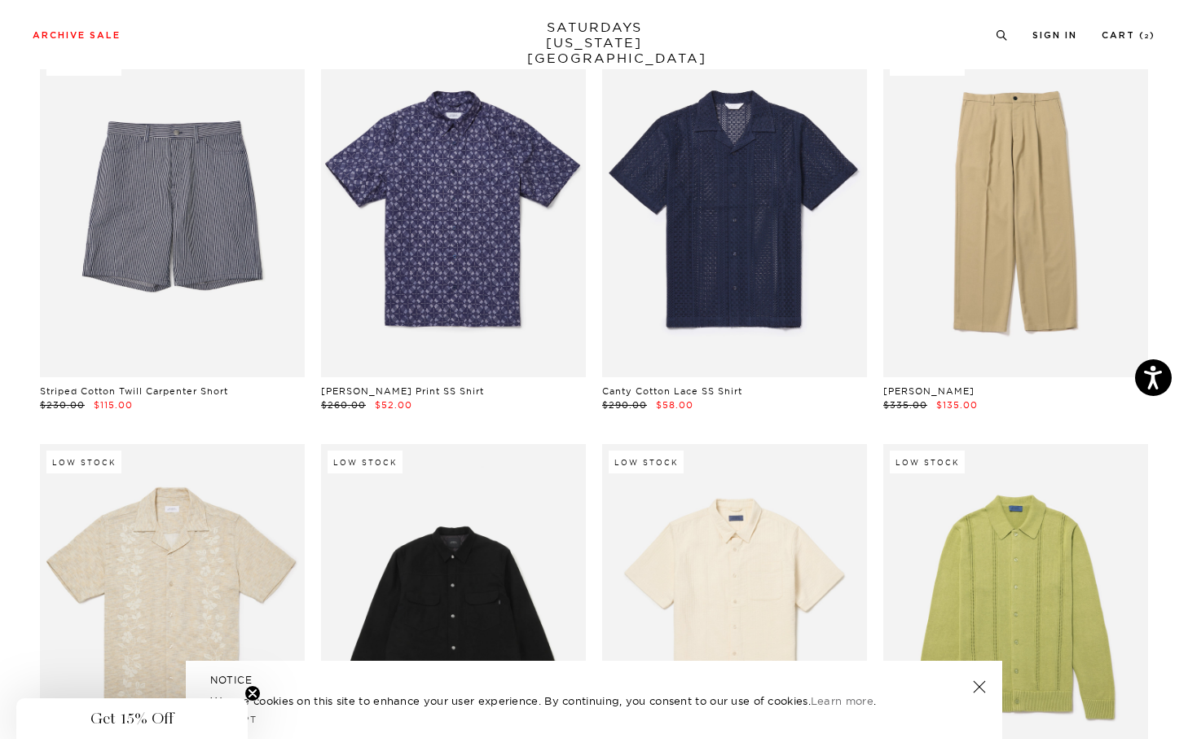
scroll to position [9656, 9]
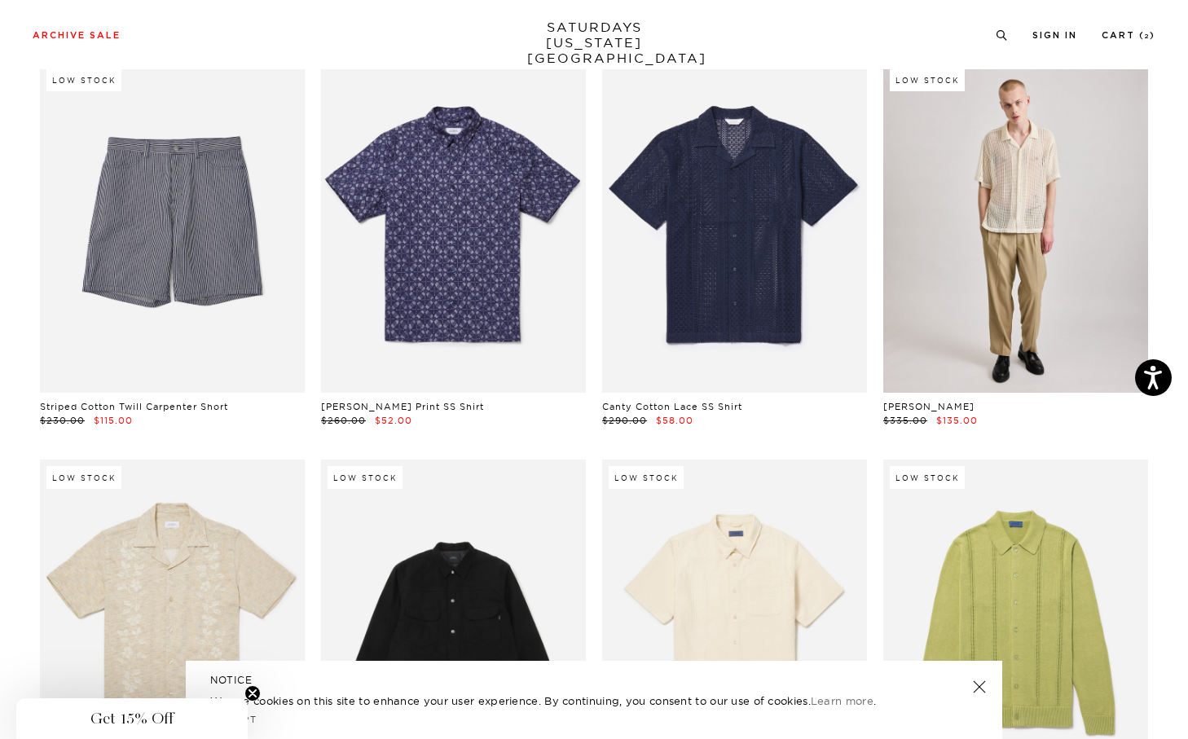
click at [1024, 242] on link at bounding box center [1015, 227] width 265 height 331
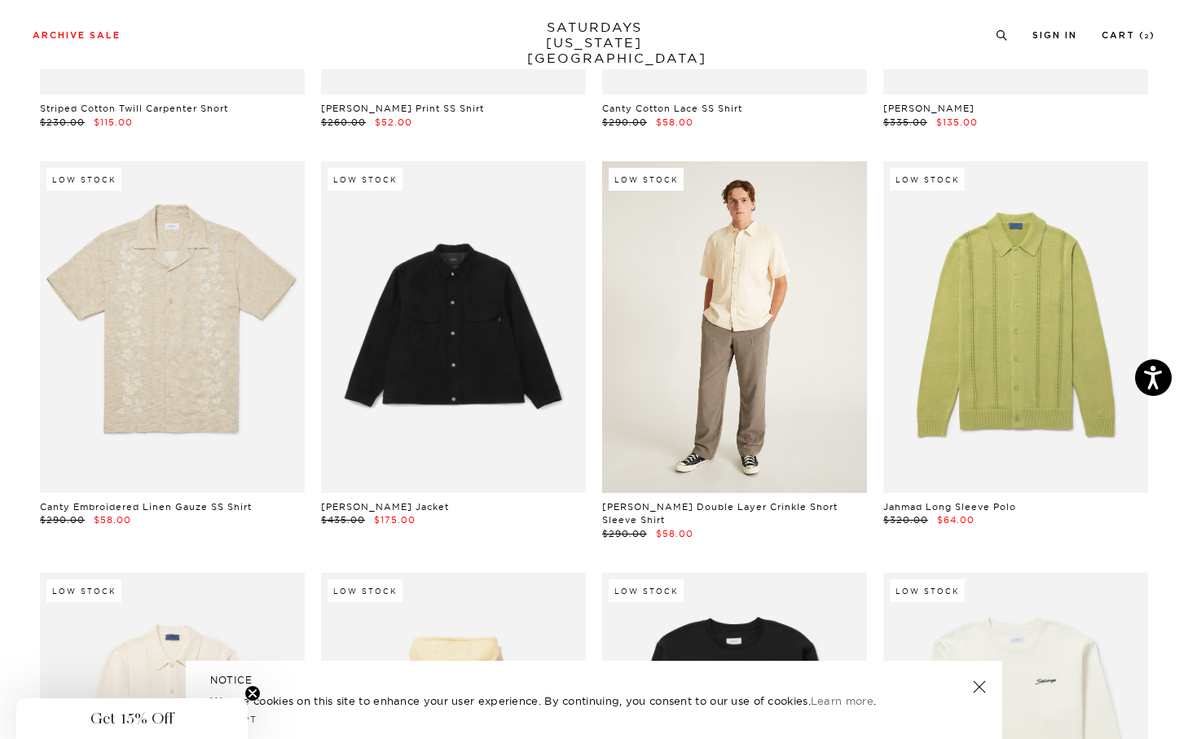
scroll to position [9962, 9]
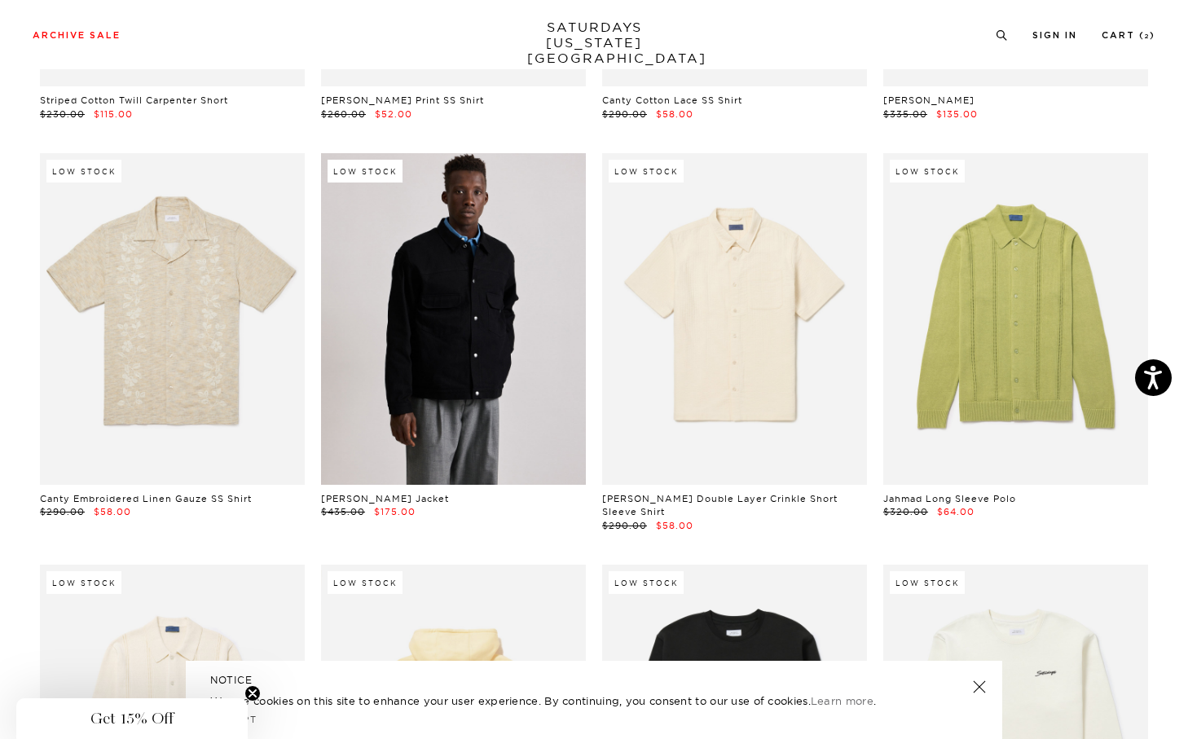
click at [401, 360] on link at bounding box center [453, 318] width 265 height 331
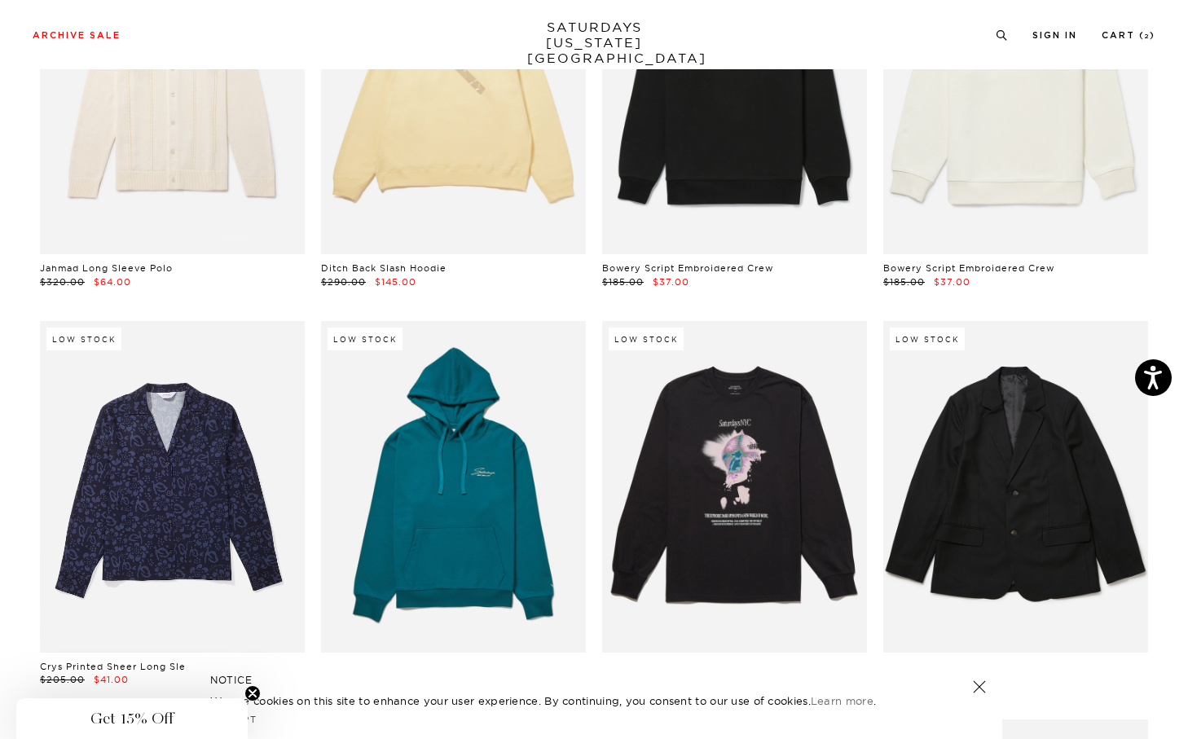
scroll to position [10393, 9]
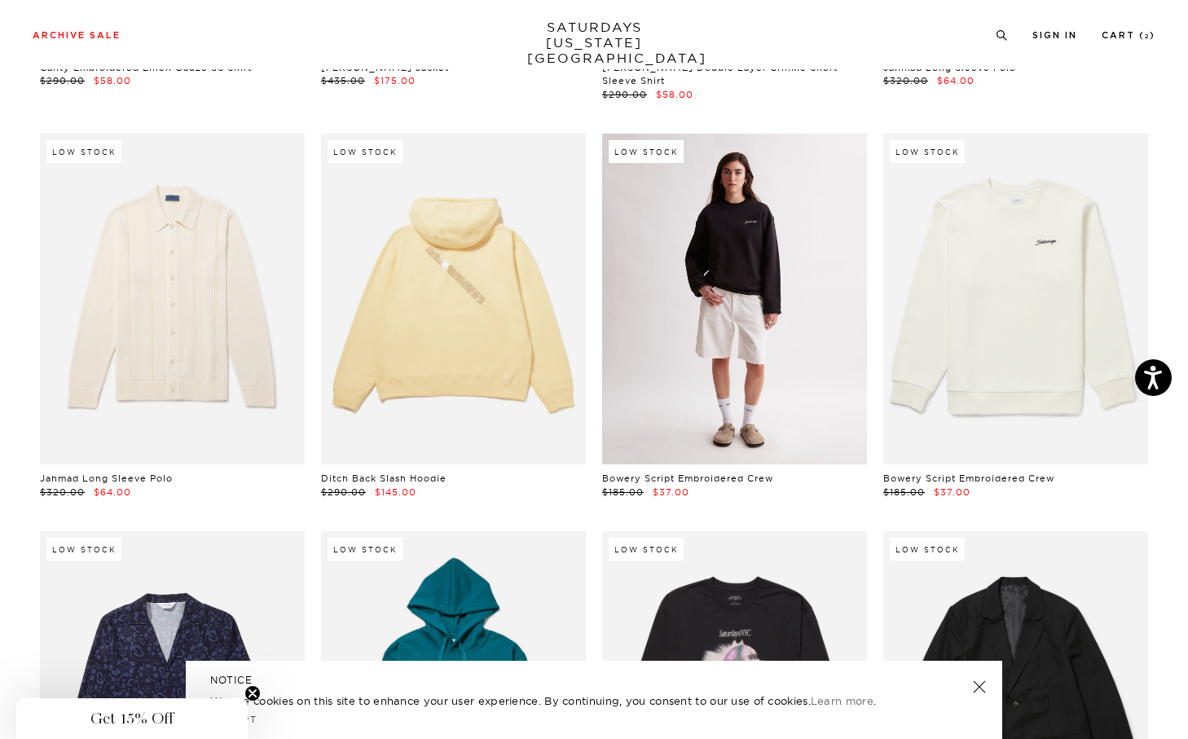
click at [743, 388] on link at bounding box center [734, 299] width 265 height 331
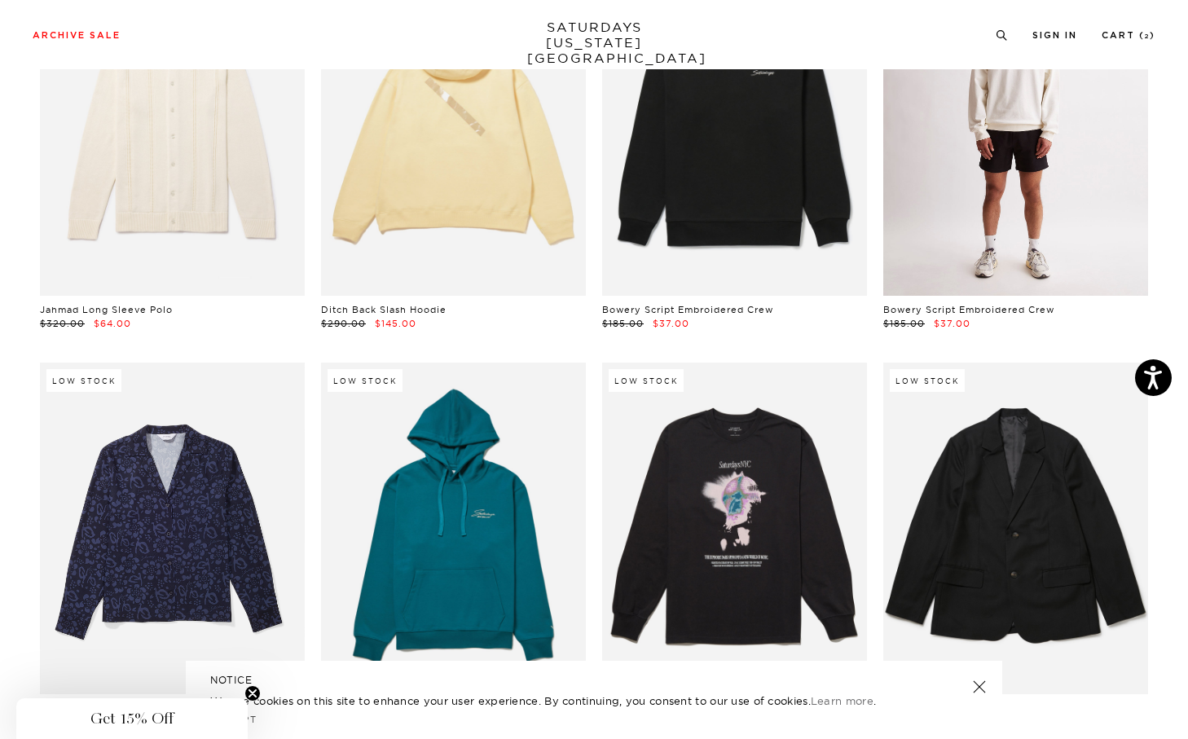
scroll to position [10861, 9]
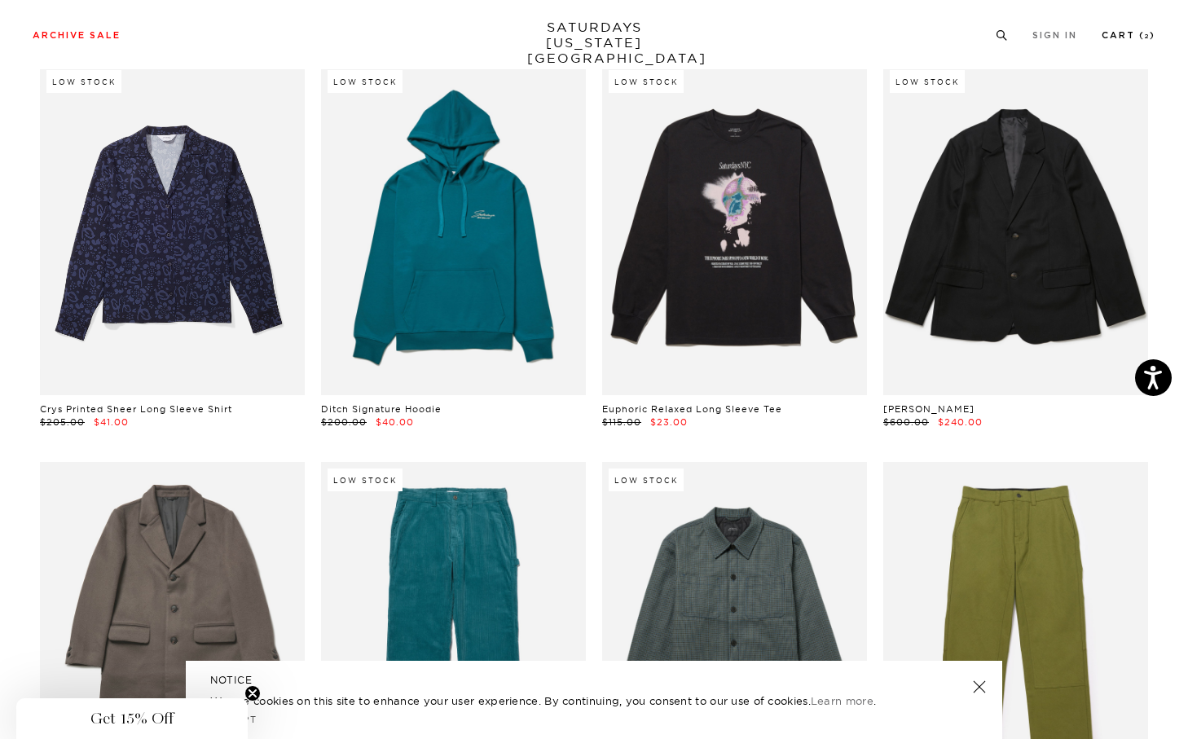
click at [1135, 33] on link "Cart ( 2 )" at bounding box center [1129, 35] width 54 height 9
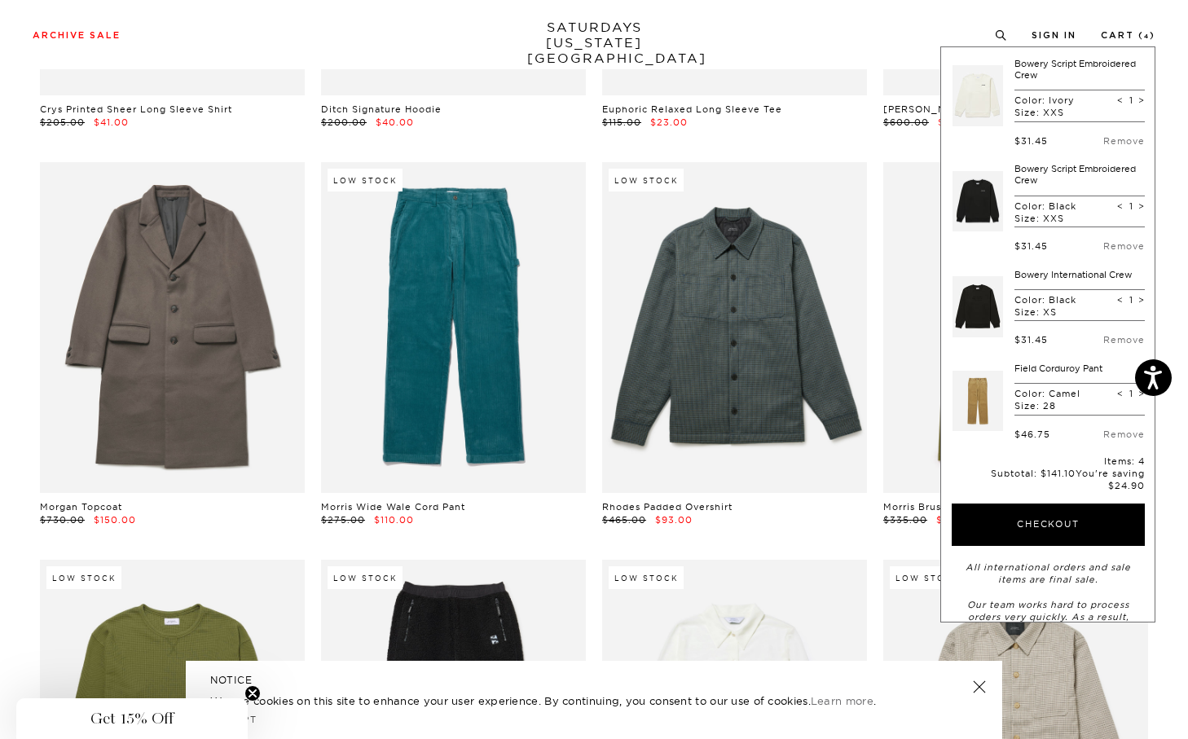
scroll to position [10894, 9]
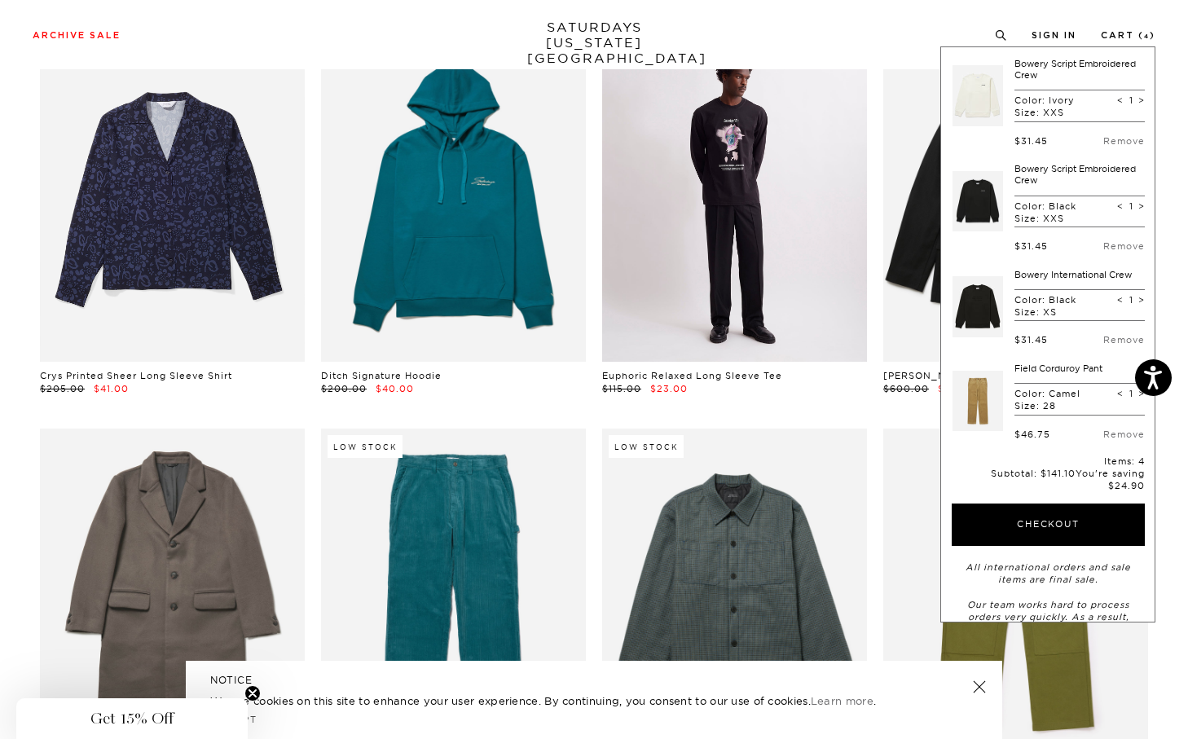
click at [764, 244] on link at bounding box center [734, 195] width 265 height 331
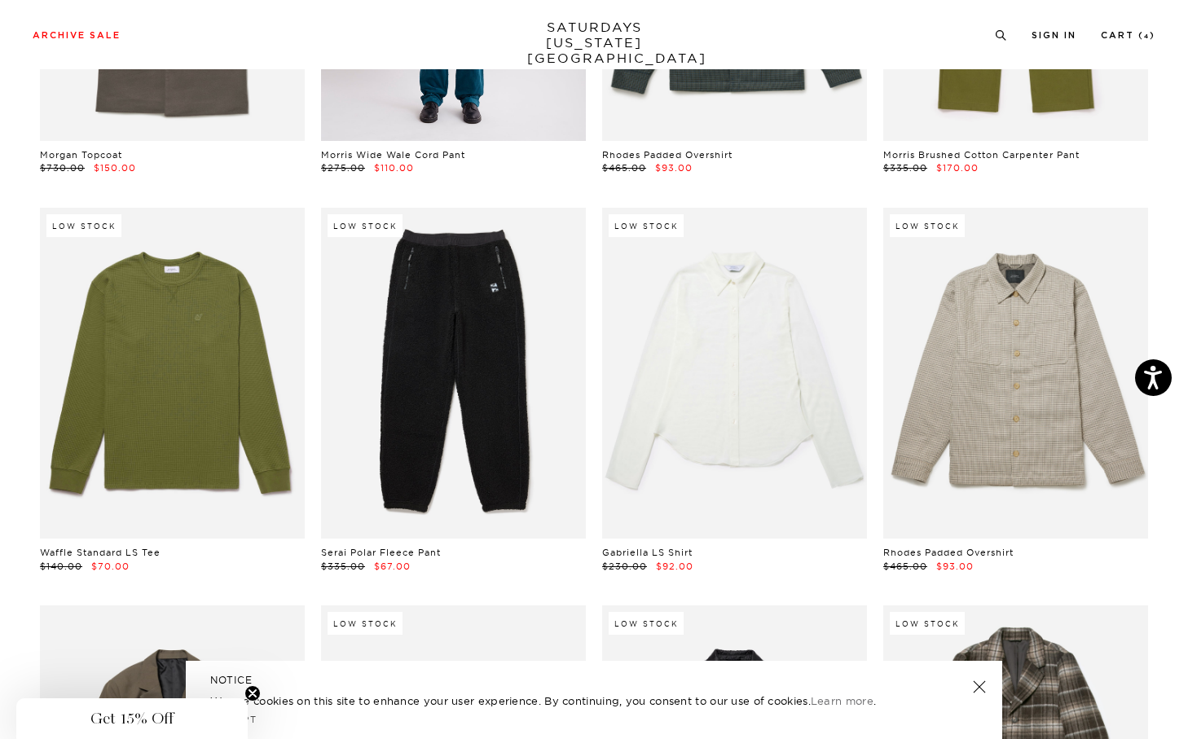
scroll to position [11511, 10]
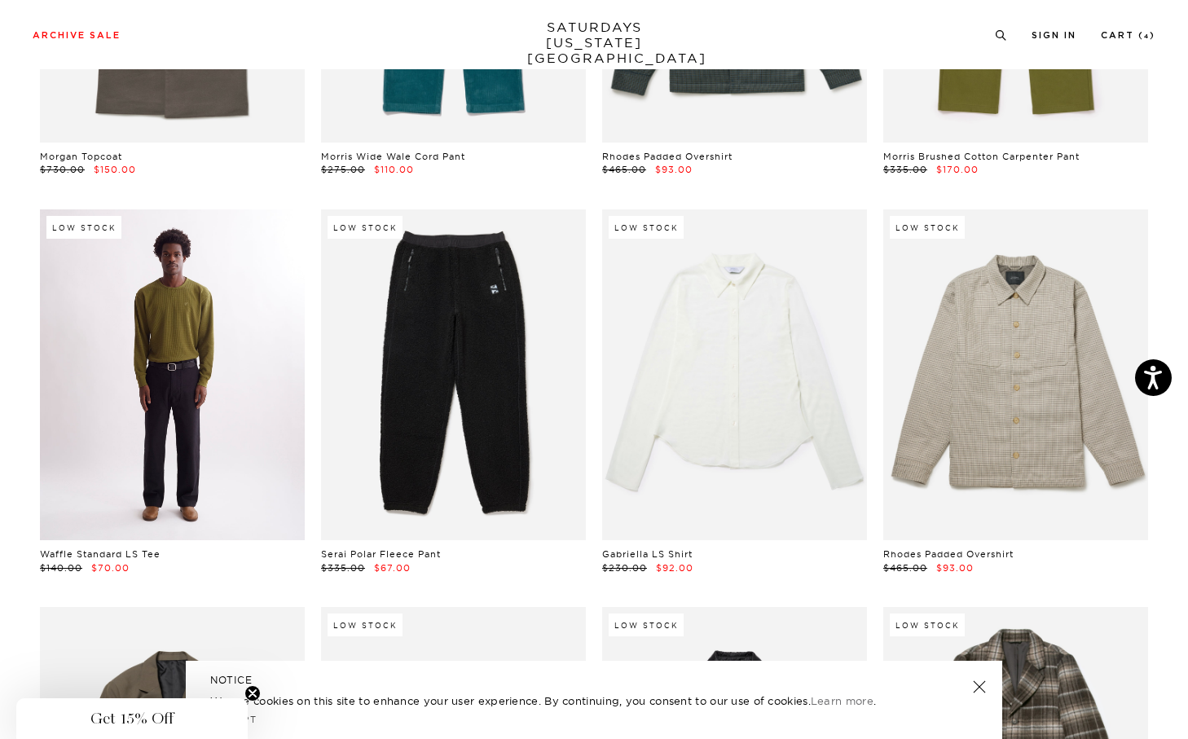
click at [198, 428] on link at bounding box center [172, 374] width 265 height 331
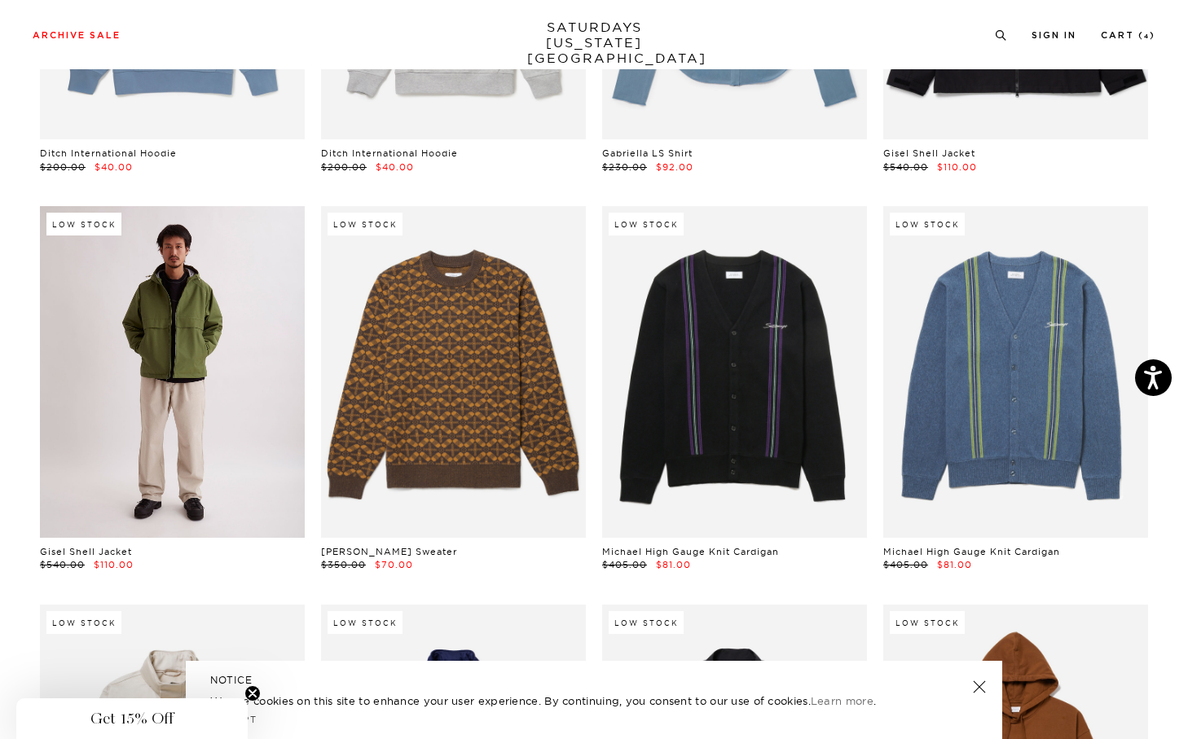
scroll to position [14308, 10]
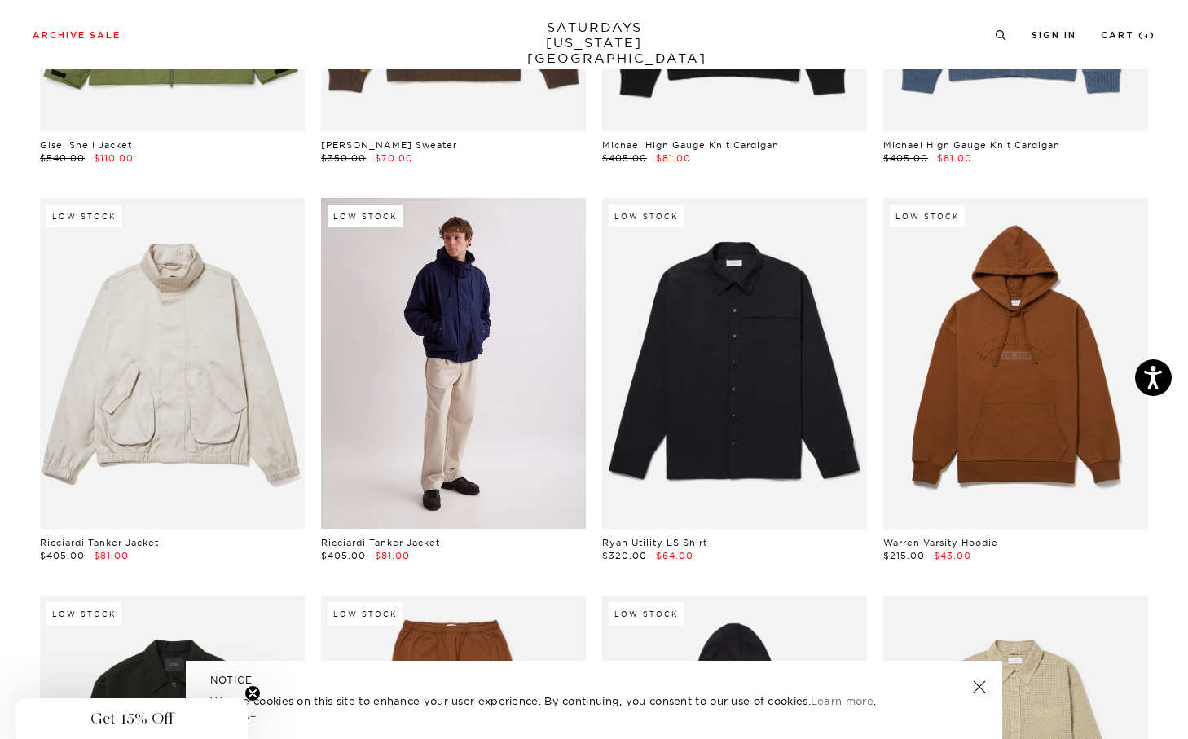
click at [503, 417] on link at bounding box center [453, 363] width 265 height 331
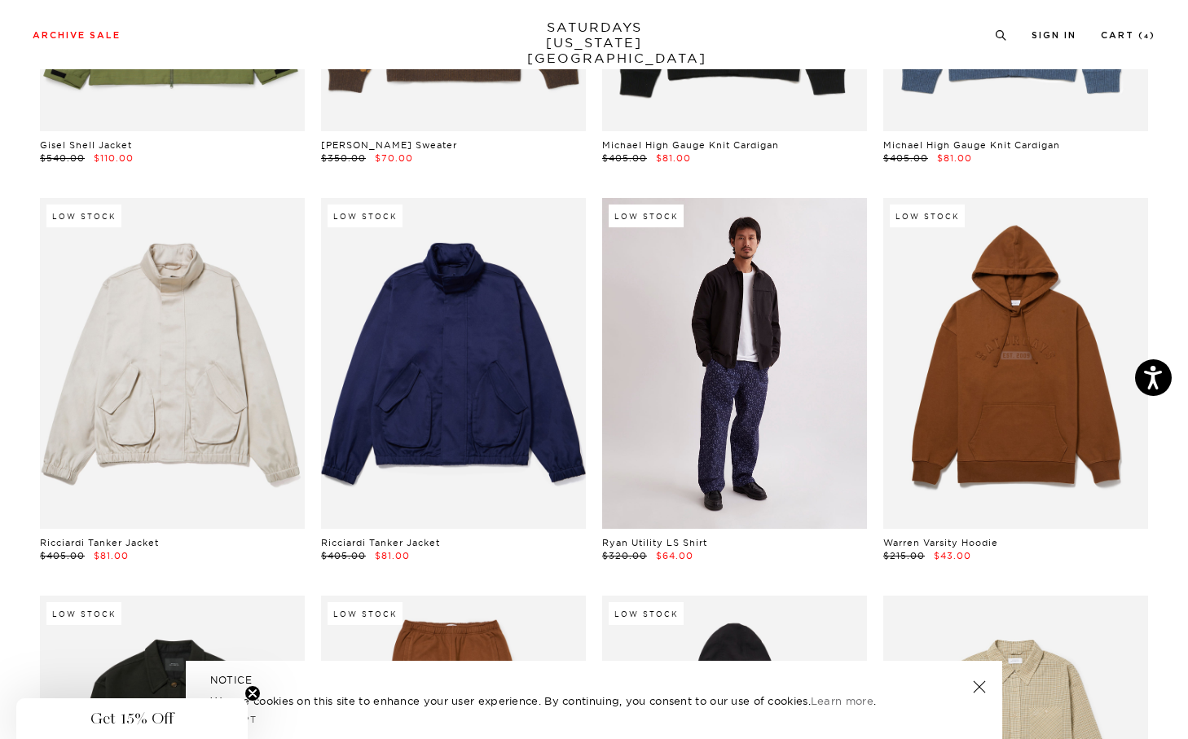
click at [708, 417] on link at bounding box center [734, 363] width 265 height 331
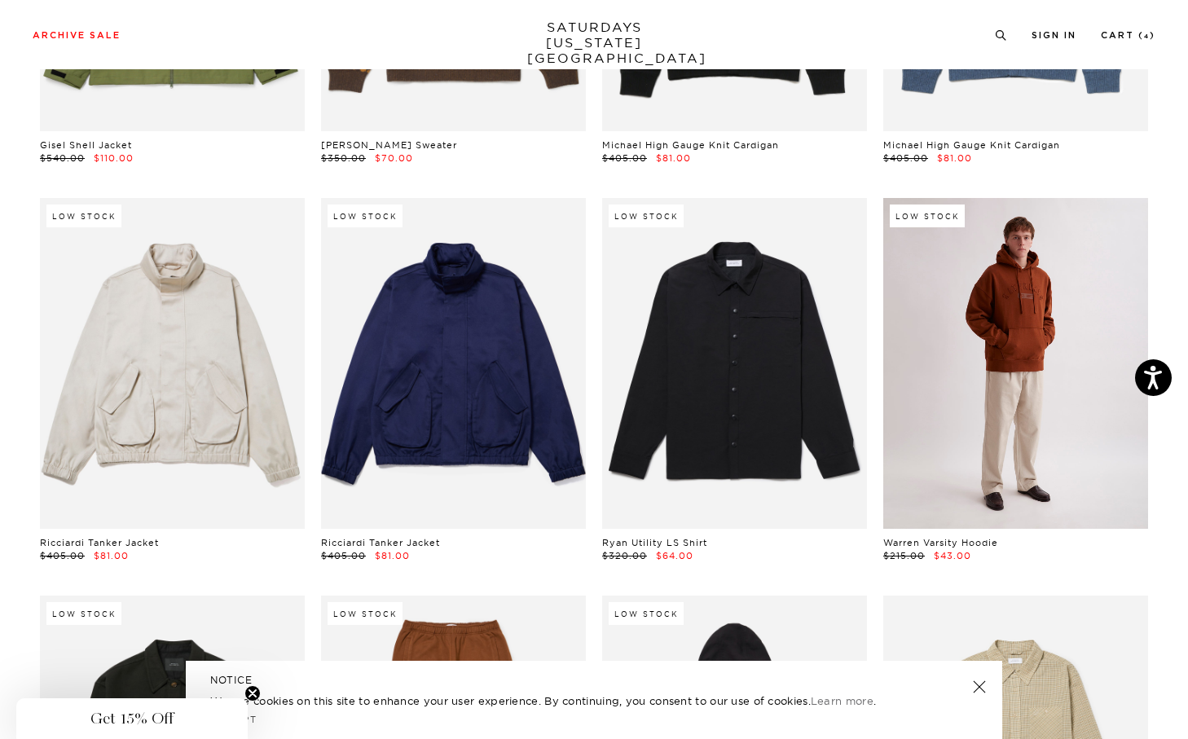
click at [989, 434] on link at bounding box center [1015, 363] width 265 height 331
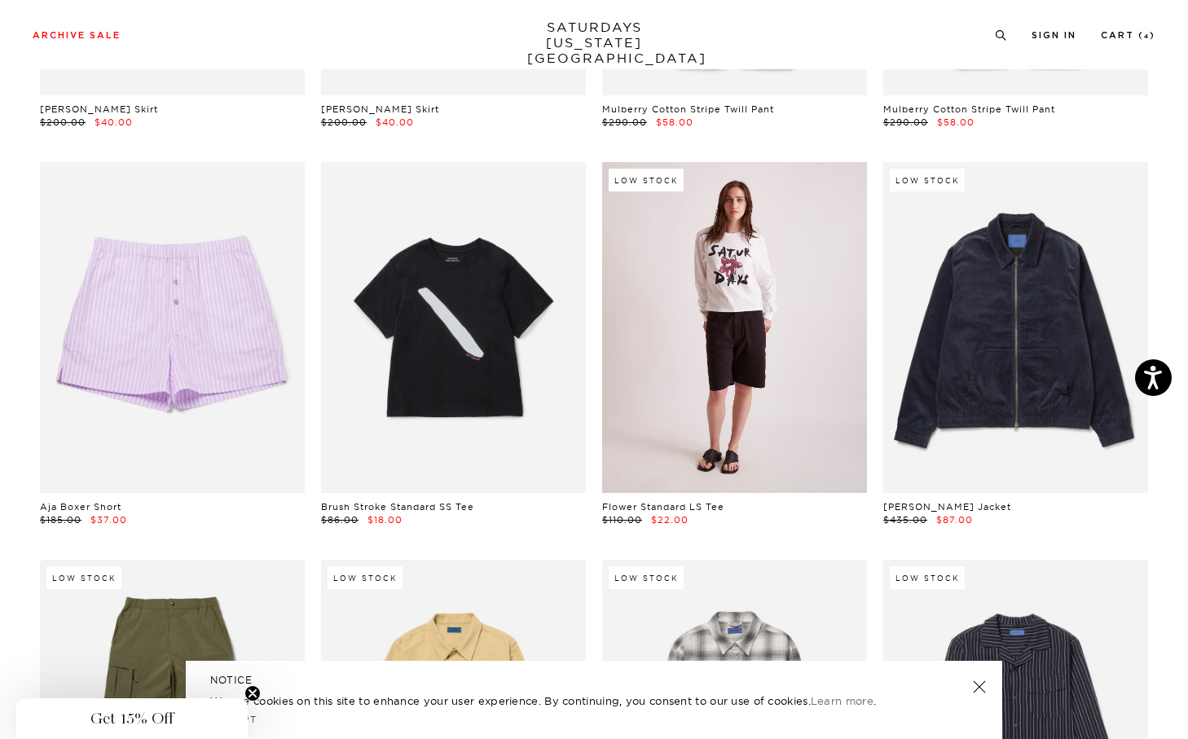
scroll to position [17528, 8]
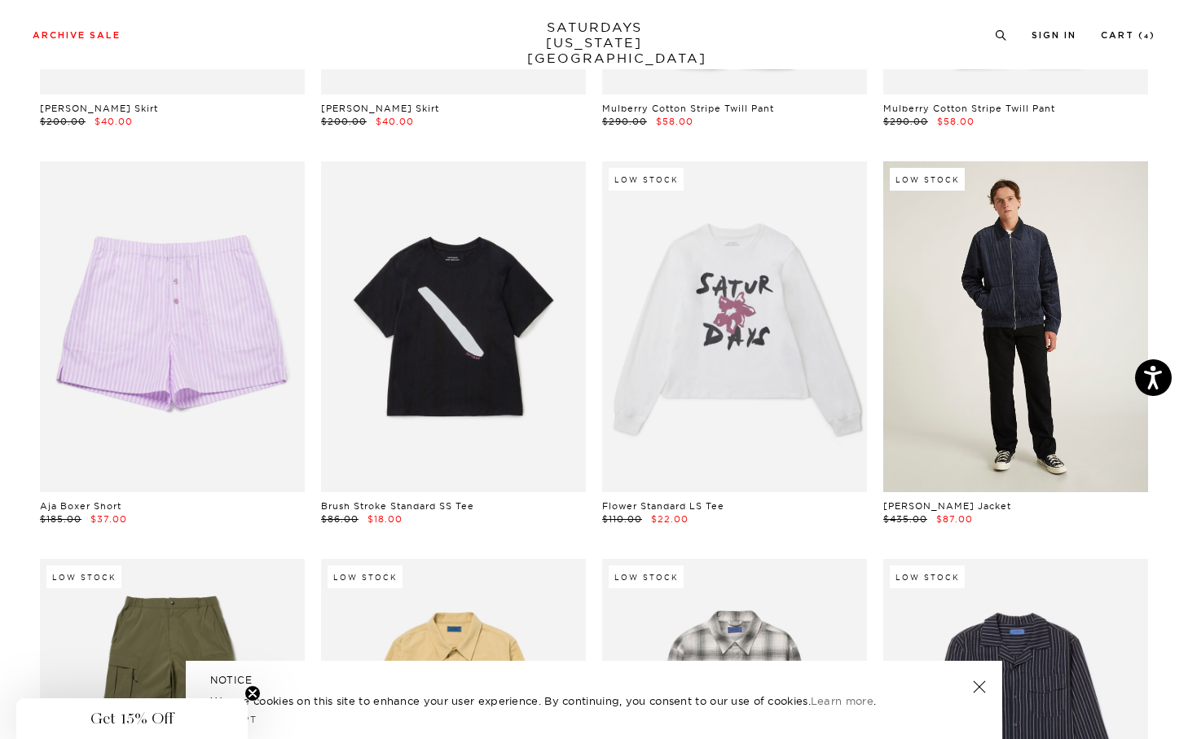
click at [962, 320] on link at bounding box center [1015, 326] width 265 height 331
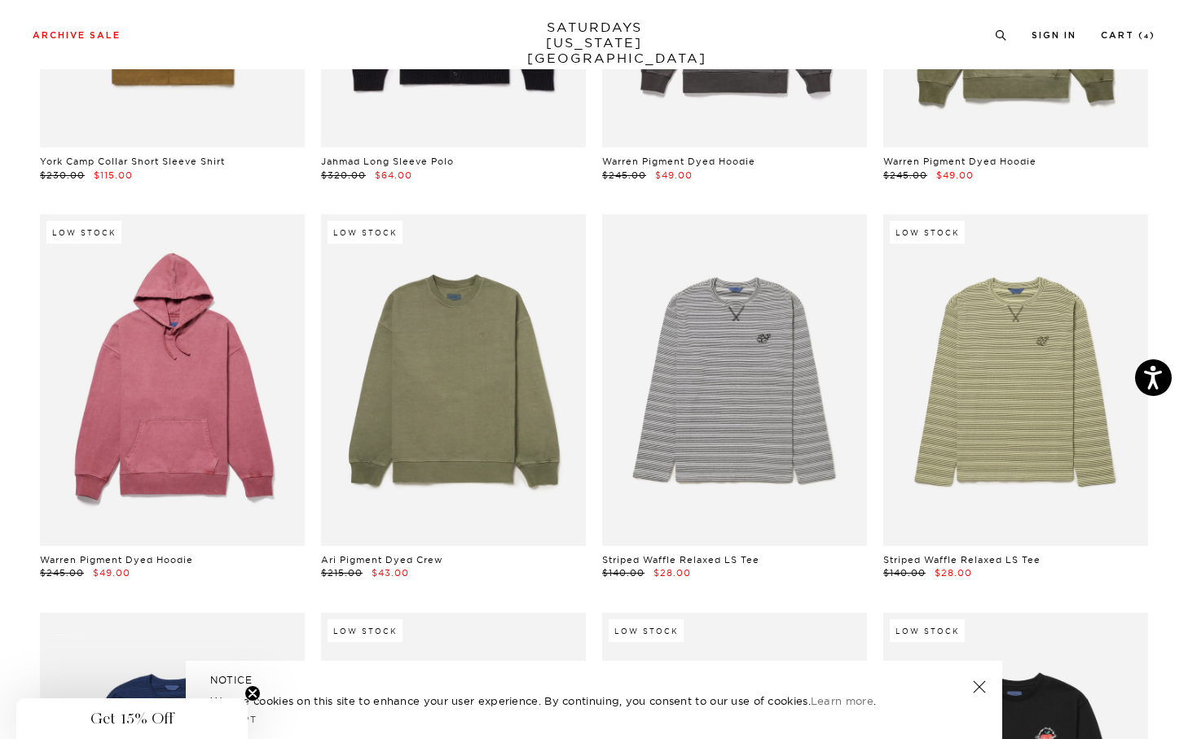
scroll to position [18668, 8]
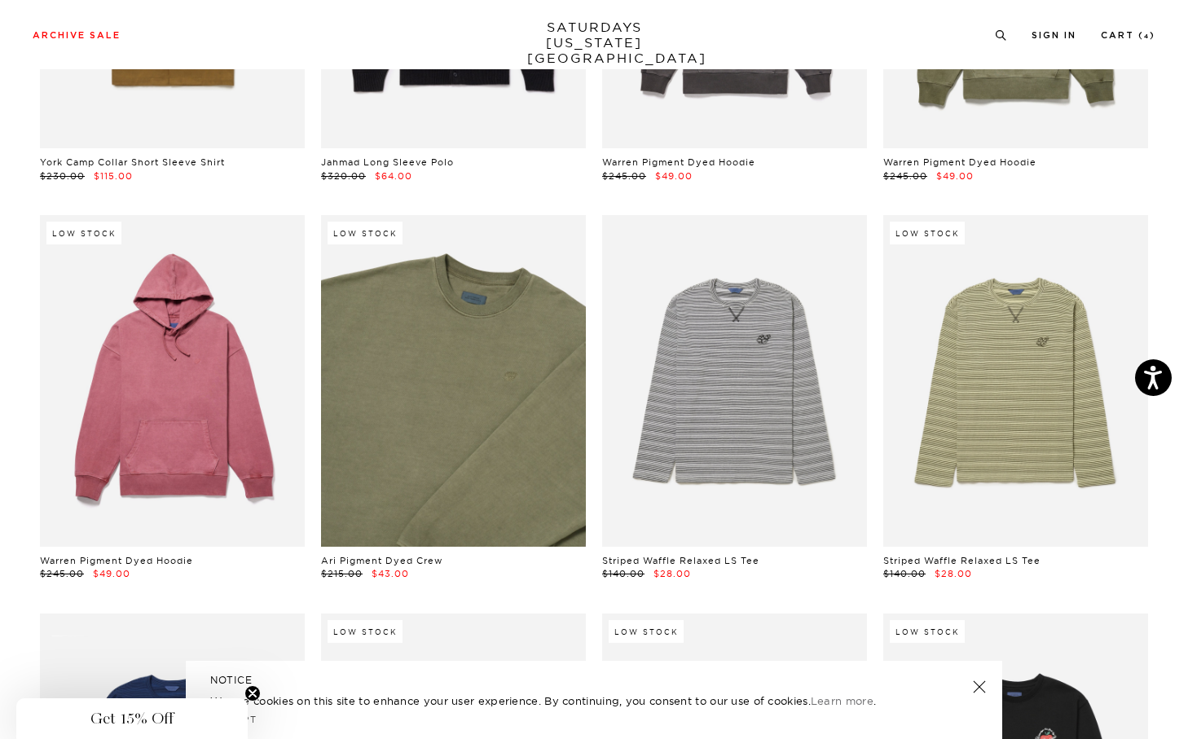
click at [502, 437] on link at bounding box center [453, 380] width 265 height 331
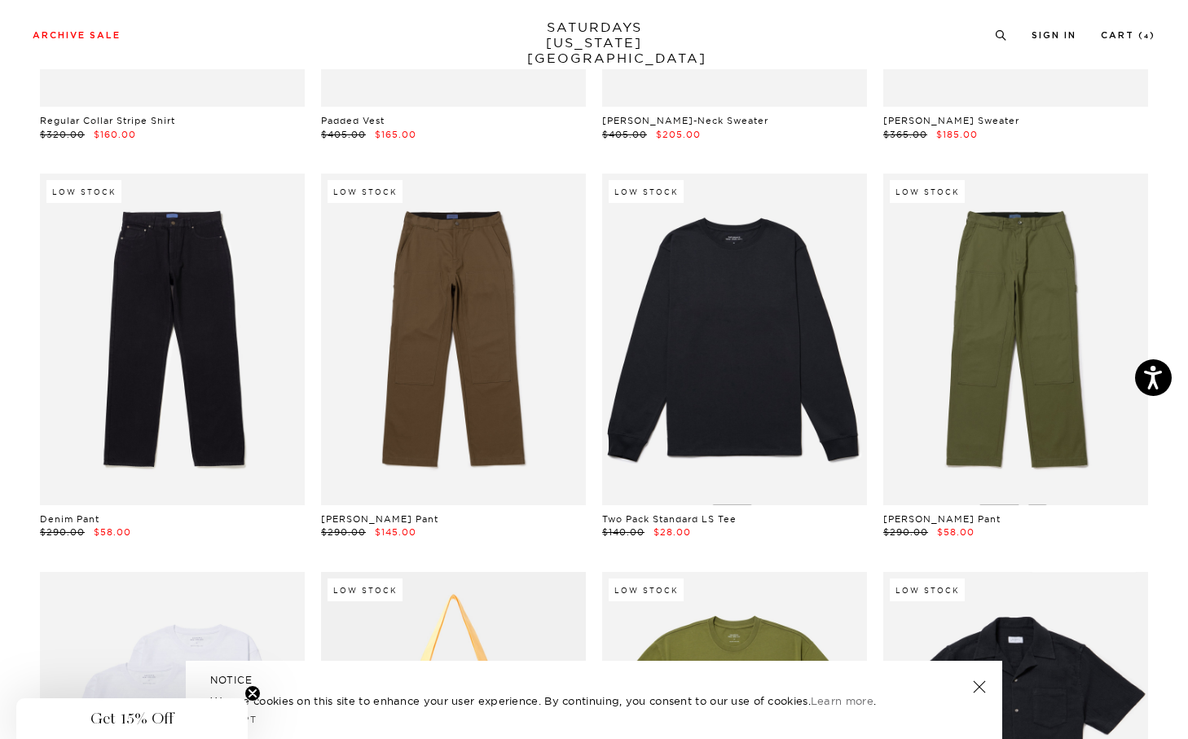
scroll to position [21900, 8]
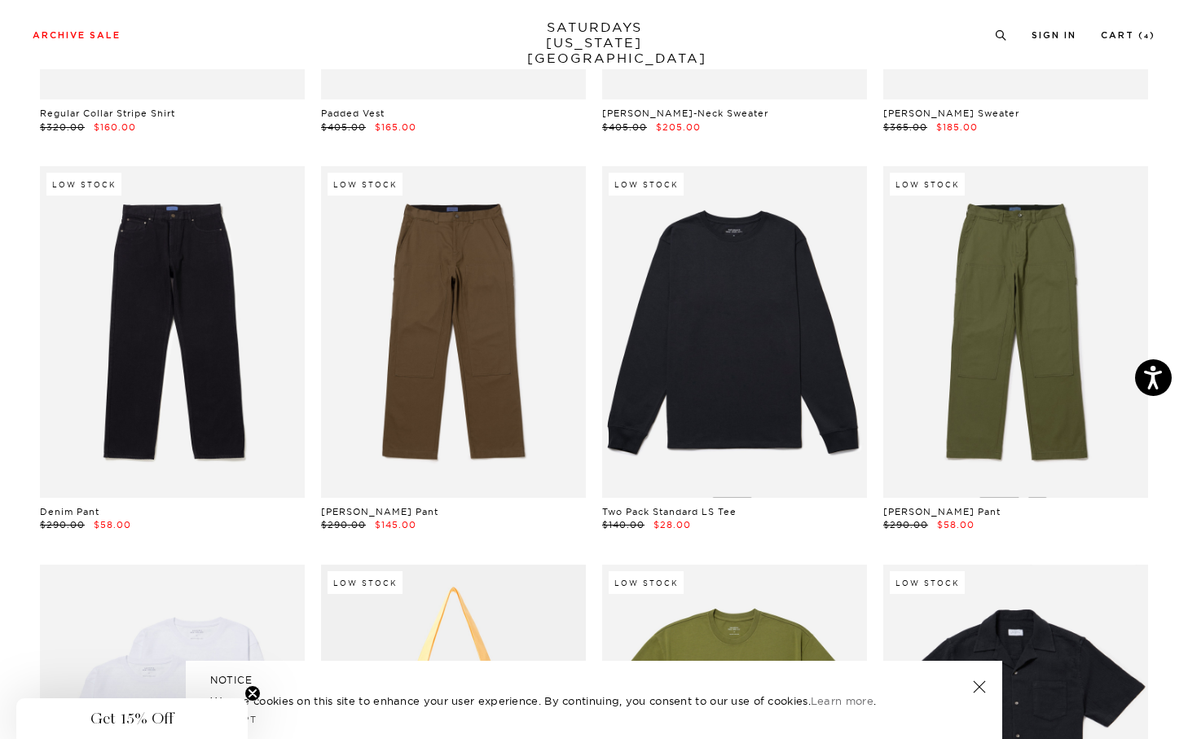
click at [692, 355] on link at bounding box center [734, 331] width 265 height 331
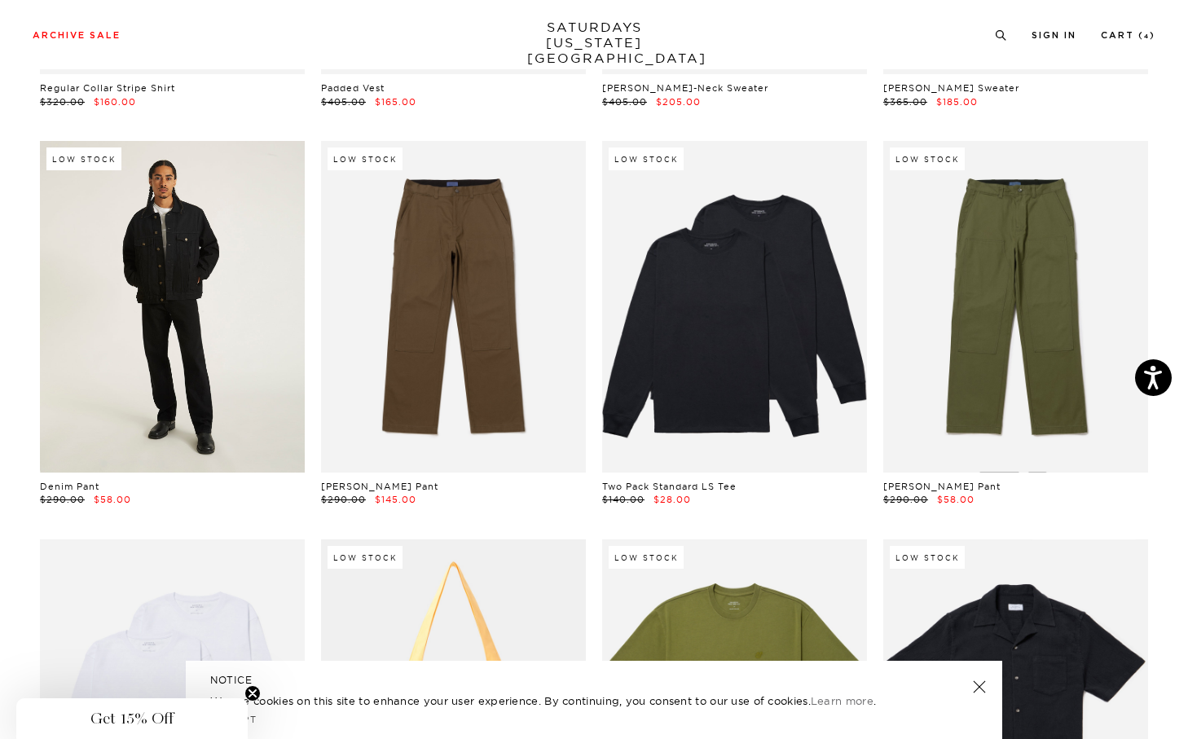
click at [243, 357] on link at bounding box center [172, 306] width 265 height 331
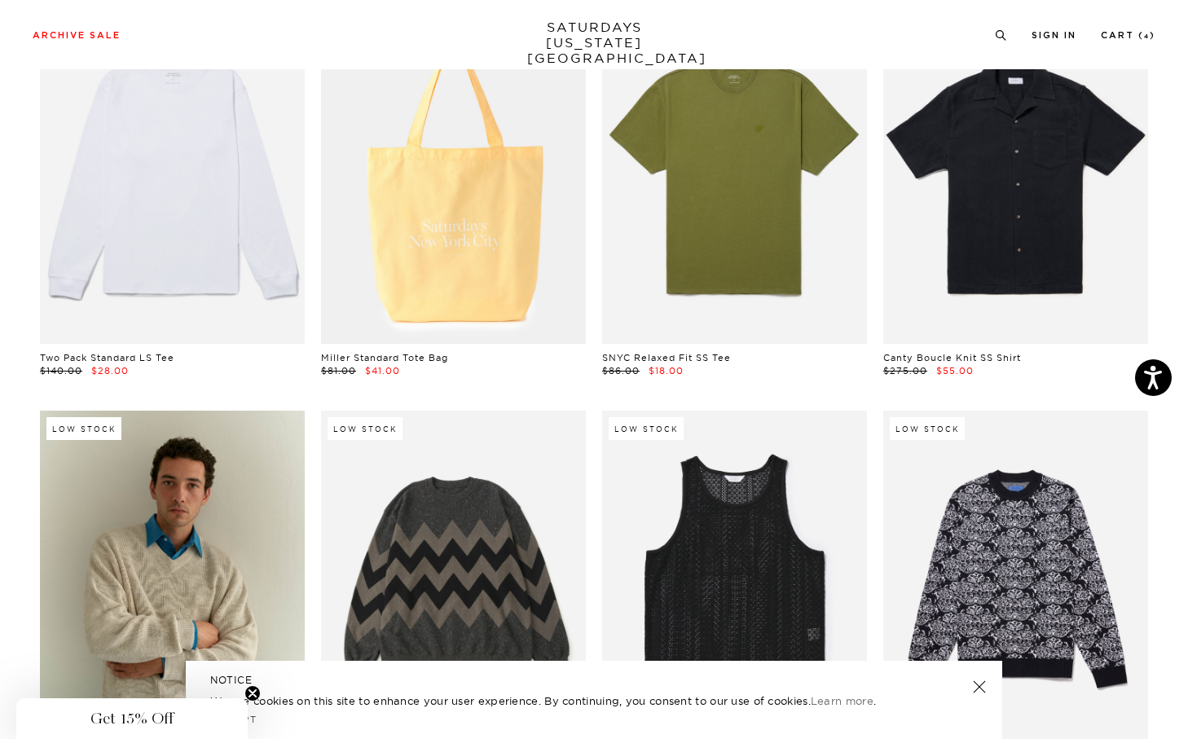
scroll to position [22393, 8]
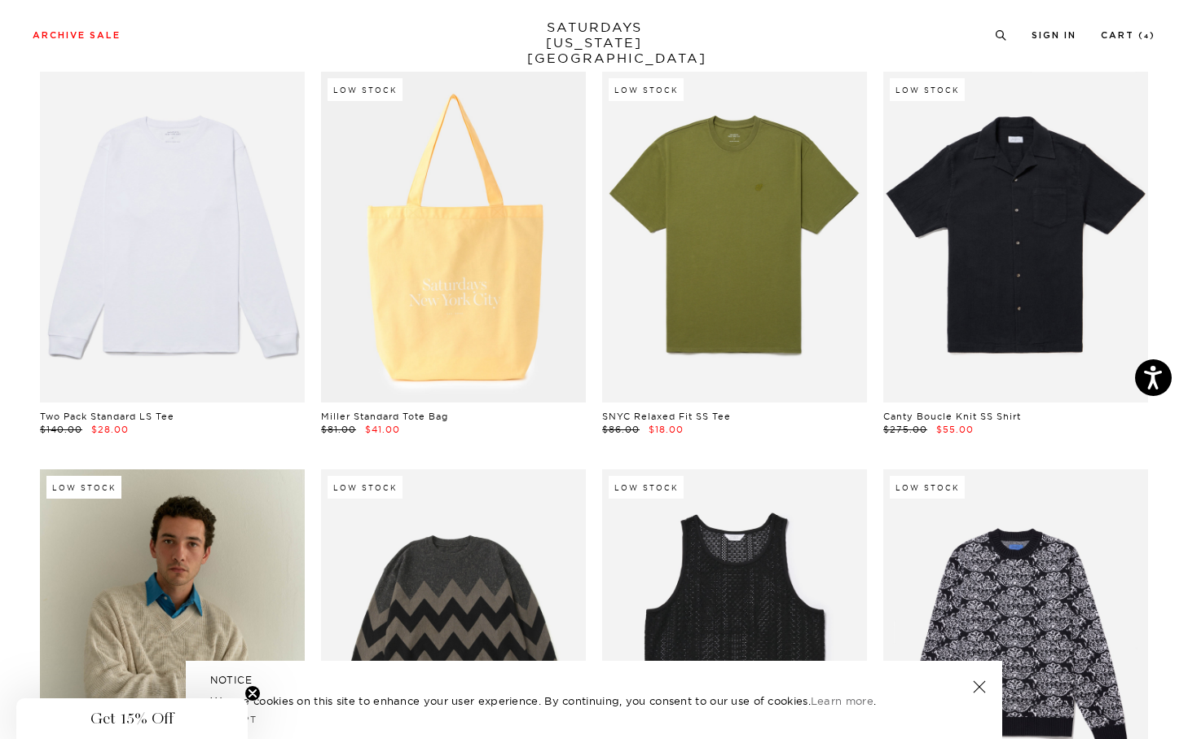
click at [209, 264] on link at bounding box center [172, 237] width 265 height 331
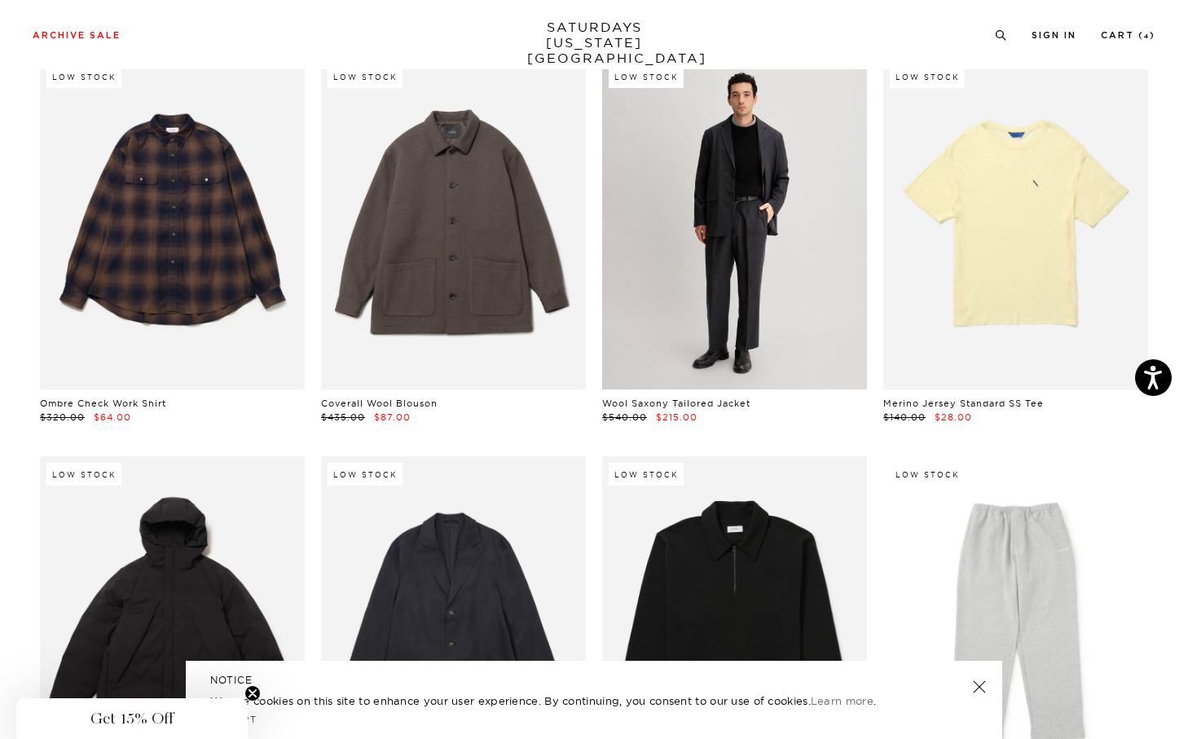
scroll to position [23799, 8]
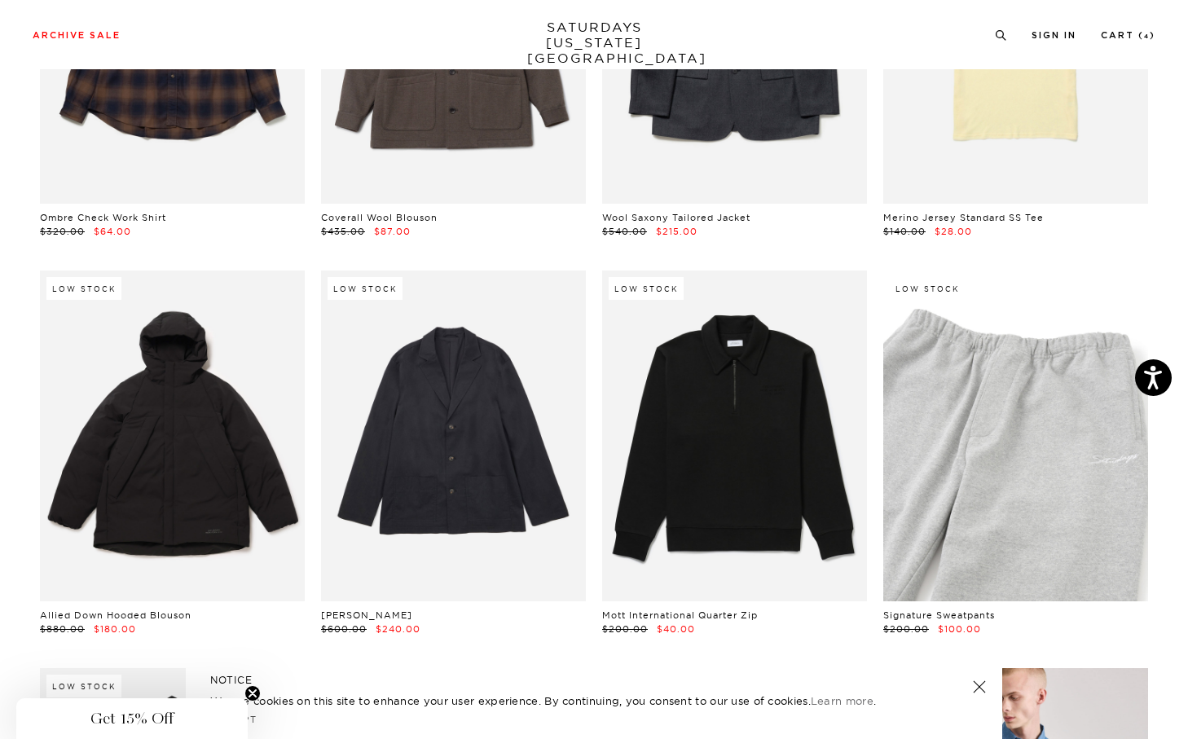
click at [962, 355] on link at bounding box center [1015, 436] width 265 height 331
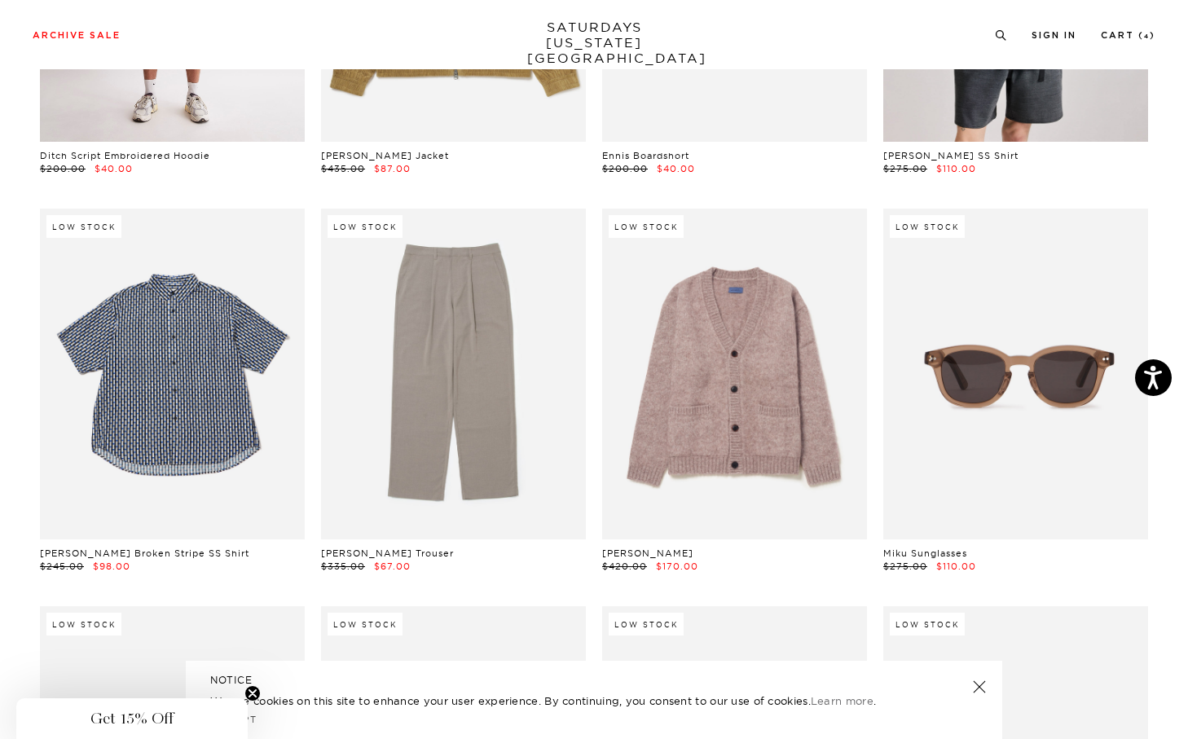
scroll to position [24676, 8]
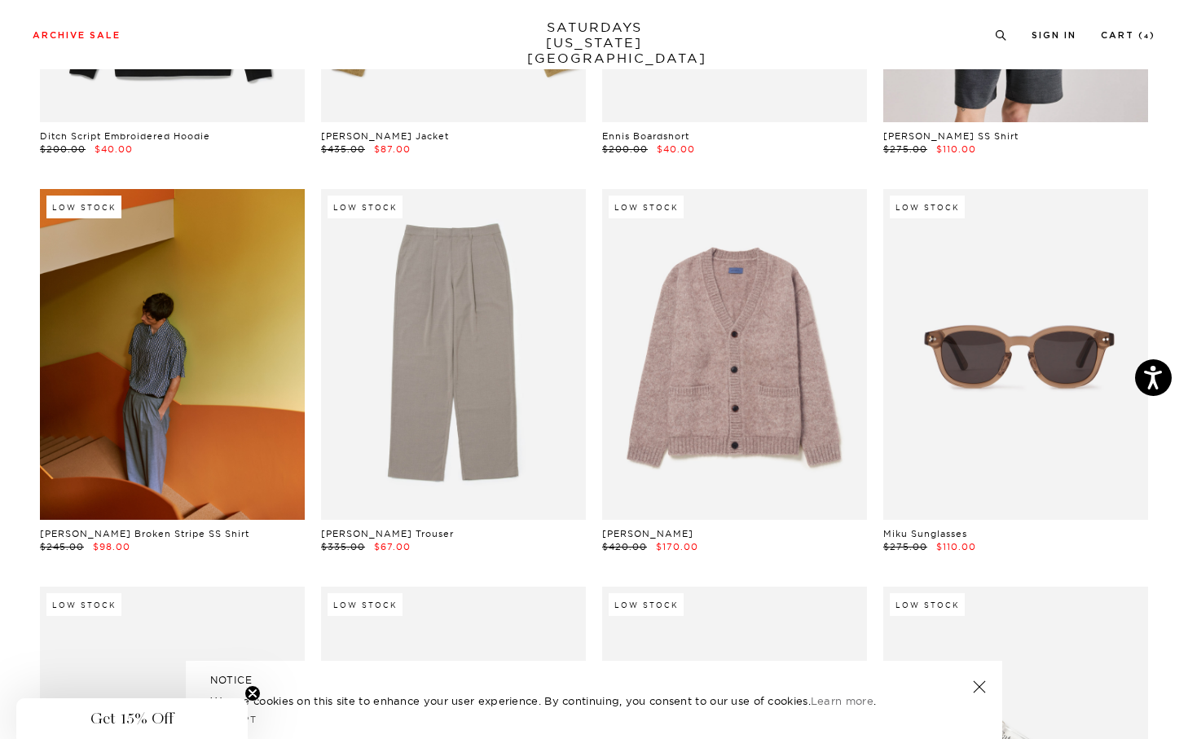
click at [206, 397] on link at bounding box center [172, 354] width 265 height 331
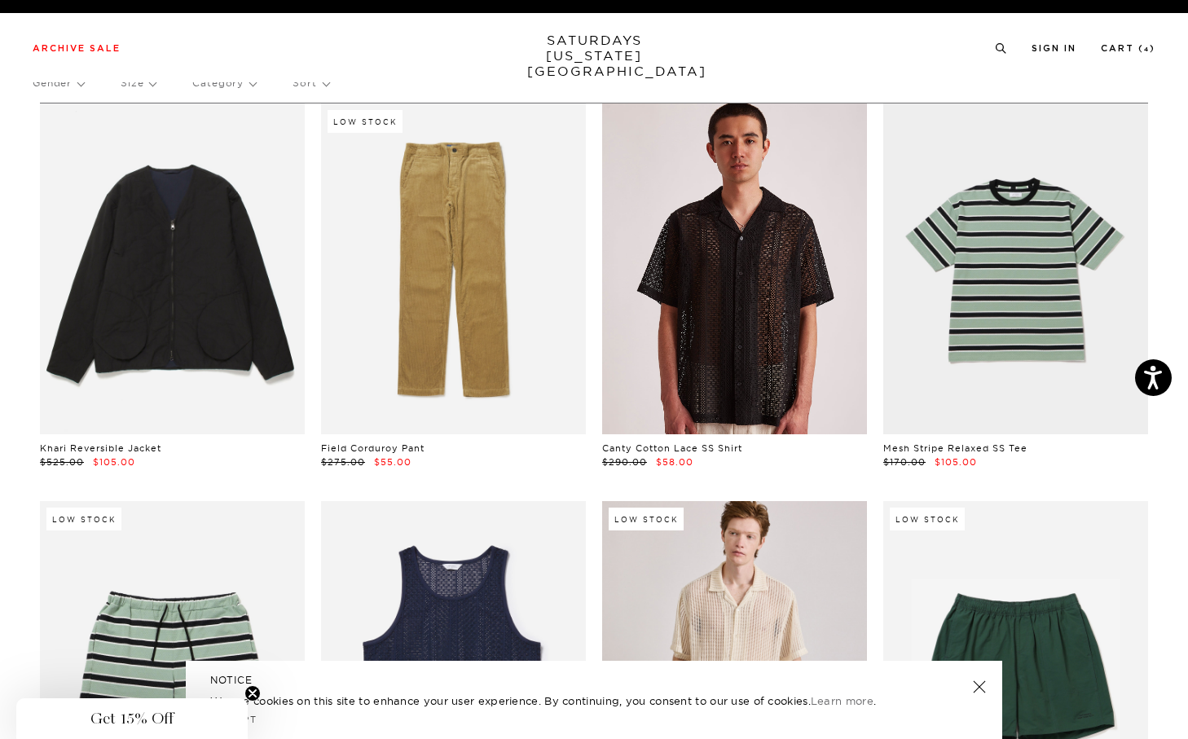
scroll to position [0, 8]
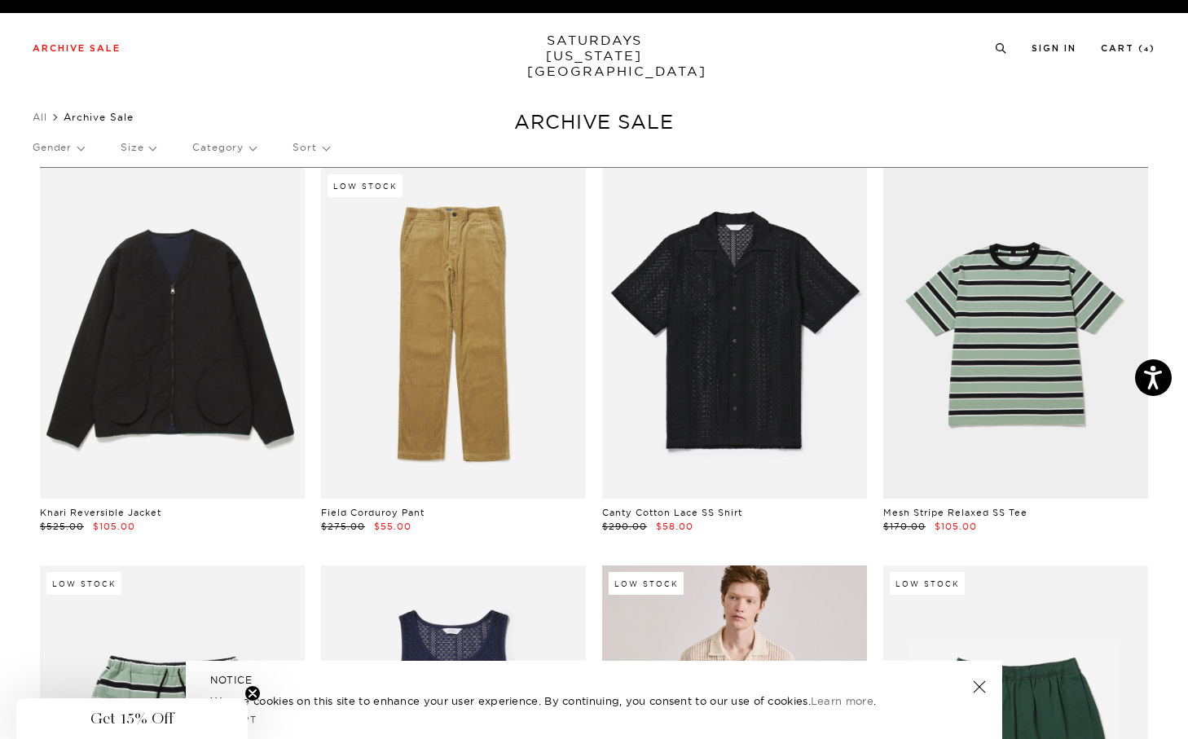
click at [597, 51] on link "SATURDAYS NEW YORK CITY" at bounding box center [594, 56] width 134 height 46
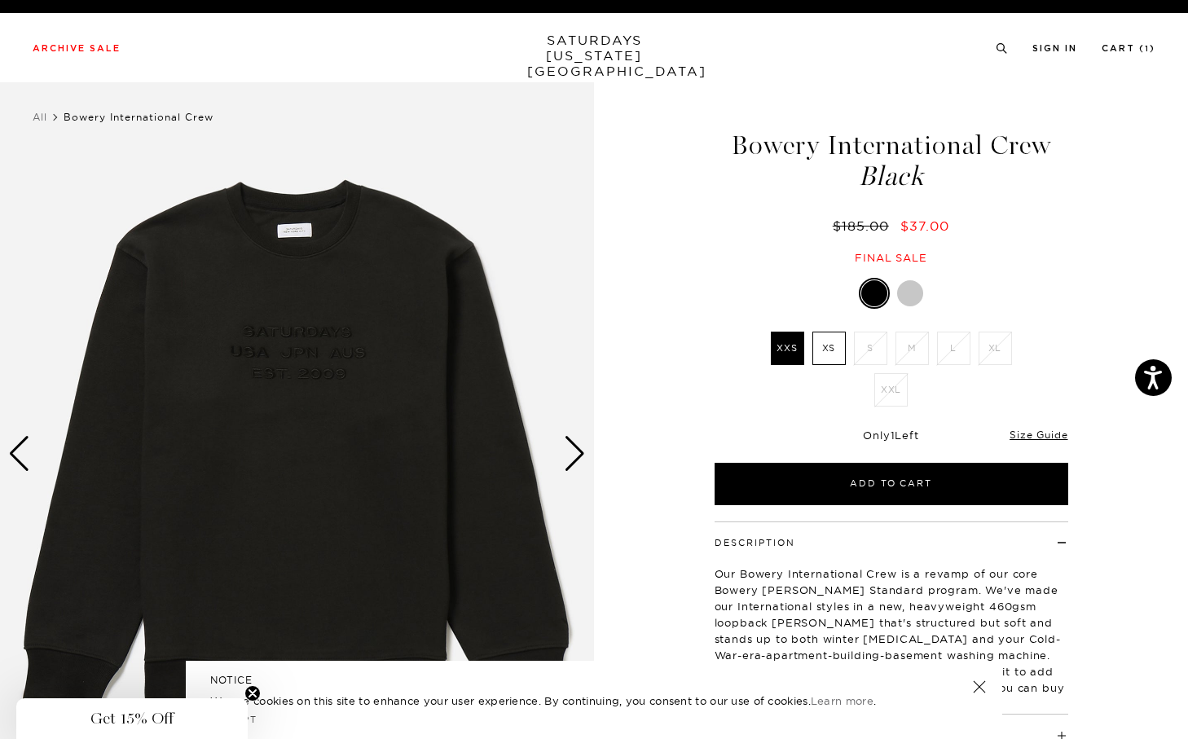
click at [900, 292] on div at bounding box center [910, 293] width 26 height 26
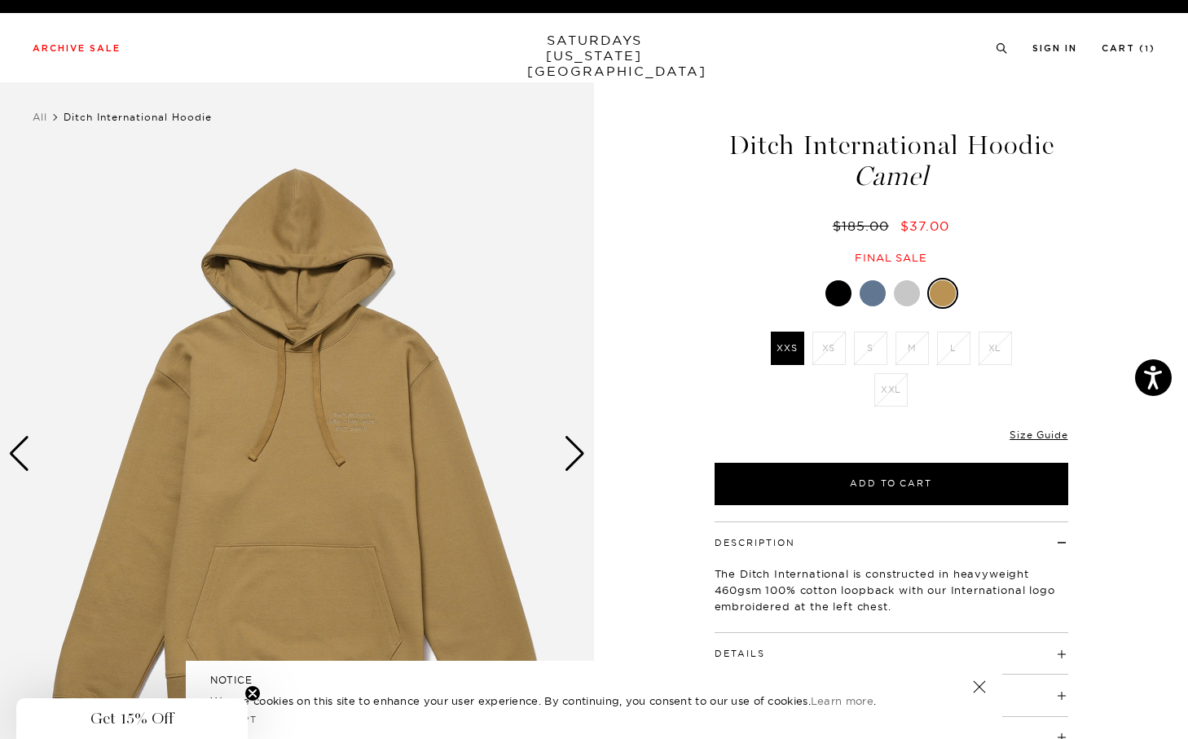
click at [896, 296] on div at bounding box center [907, 293] width 26 height 26
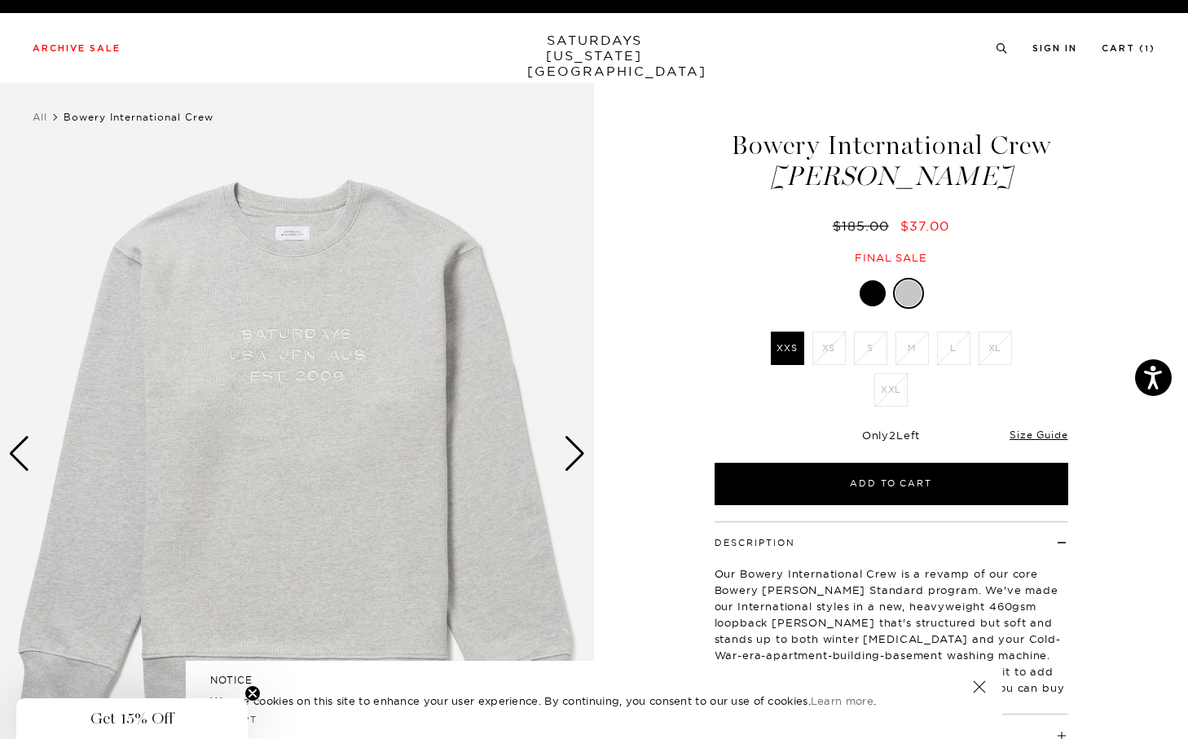
click at [848, 301] on div at bounding box center [892, 293] width 354 height 31
click at [873, 301] on div at bounding box center [873, 293] width 26 height 26
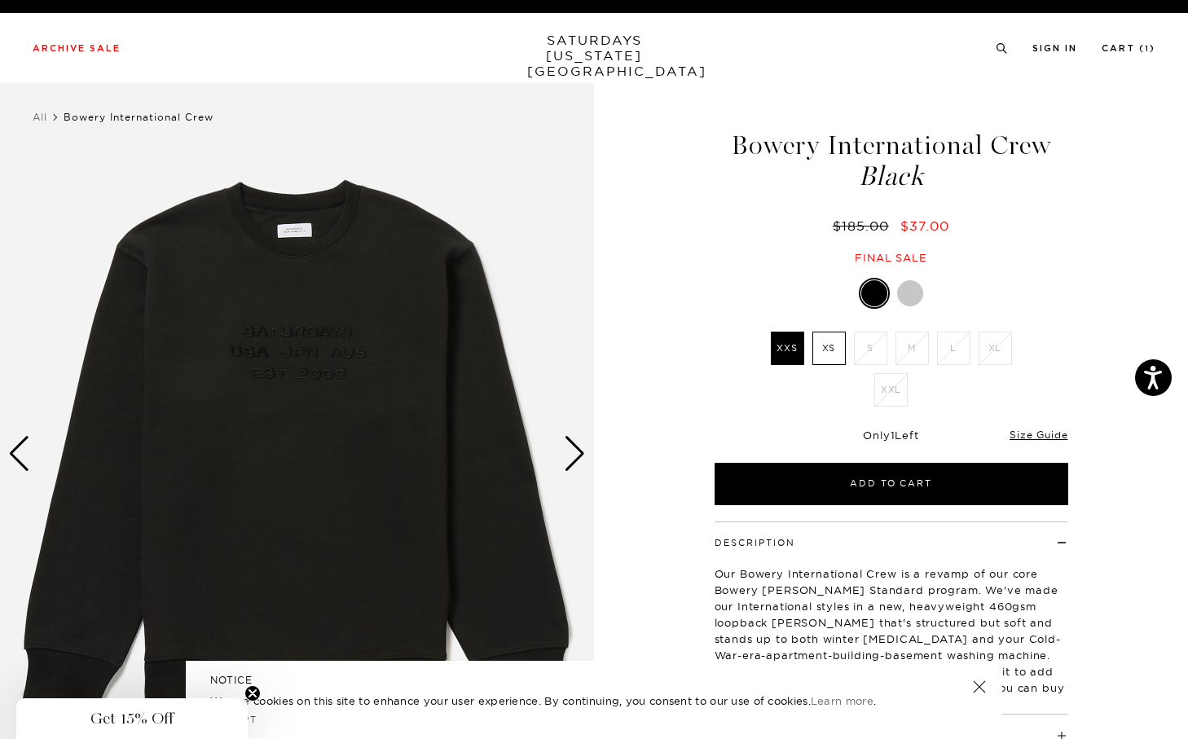
click at [906, 304] on div at bounding box center [910, 293] width 26 height 26
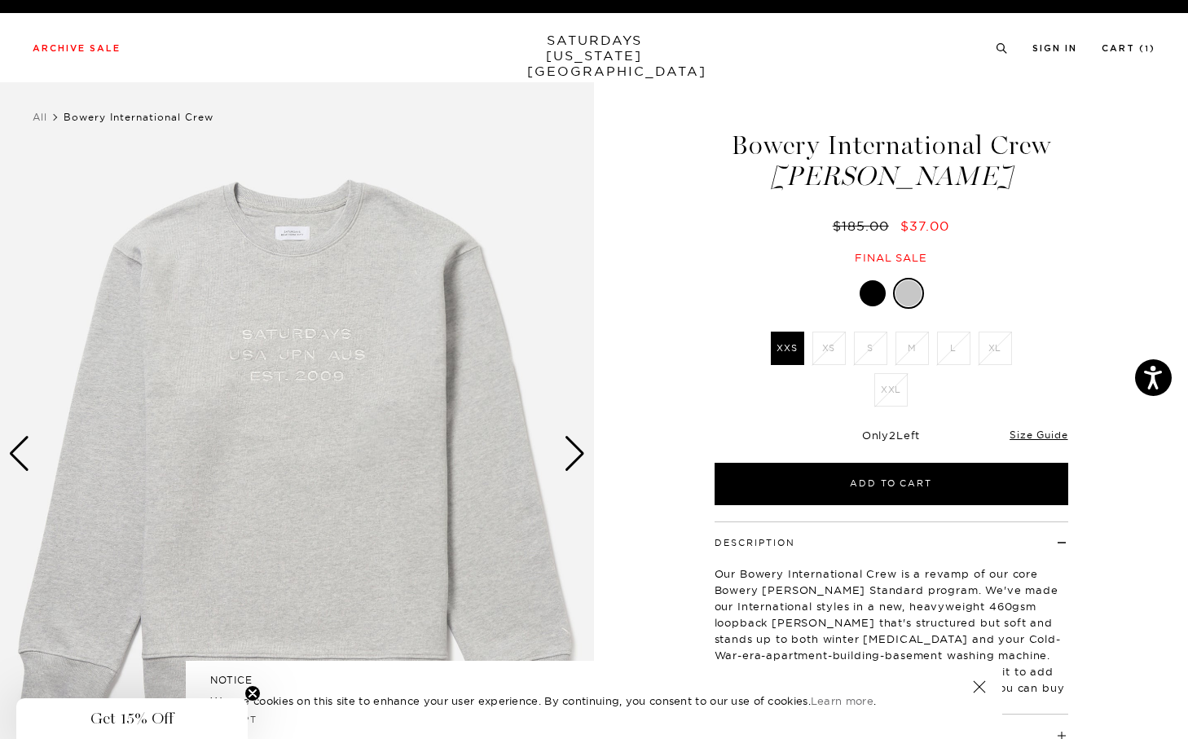
click at [875, 297] on div at bounding box center [873, 293] width 26 height 26
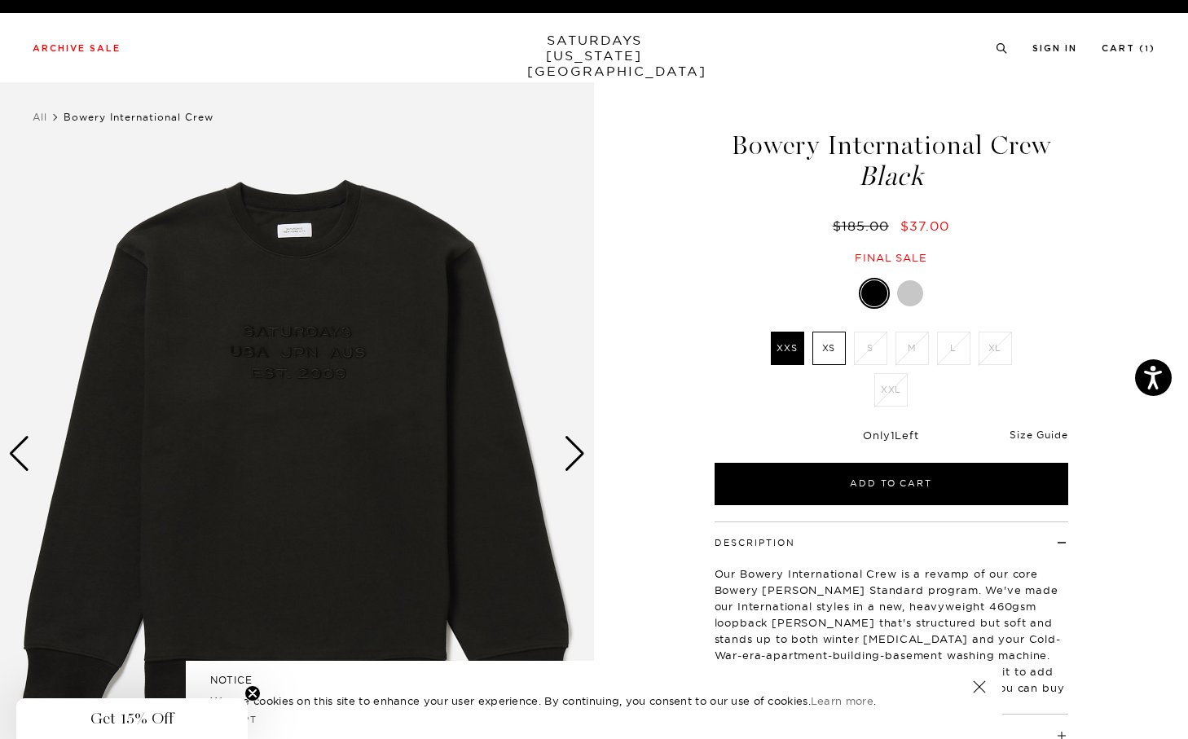
click at [1033, 440] on link "Size Guide" at bounding box center [1039, 435] width 58 height 12
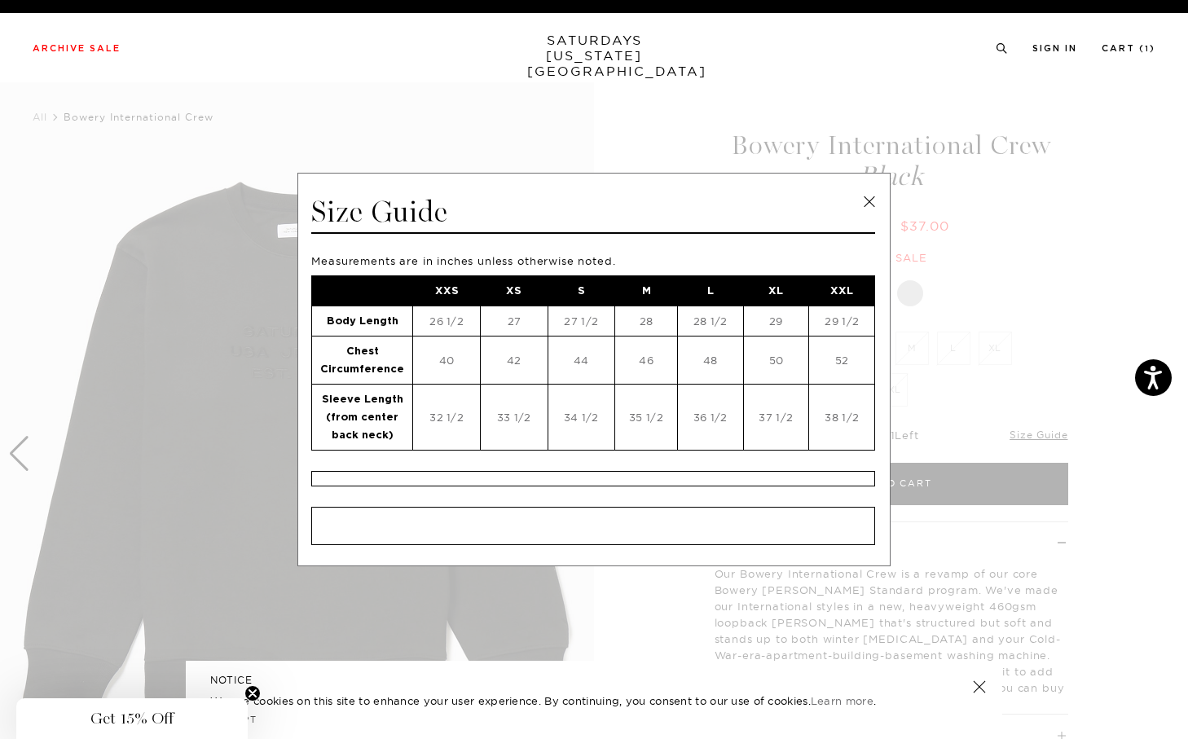
click at [1017, 331] on span at bounding box center [588, 369] width 1176 height 739
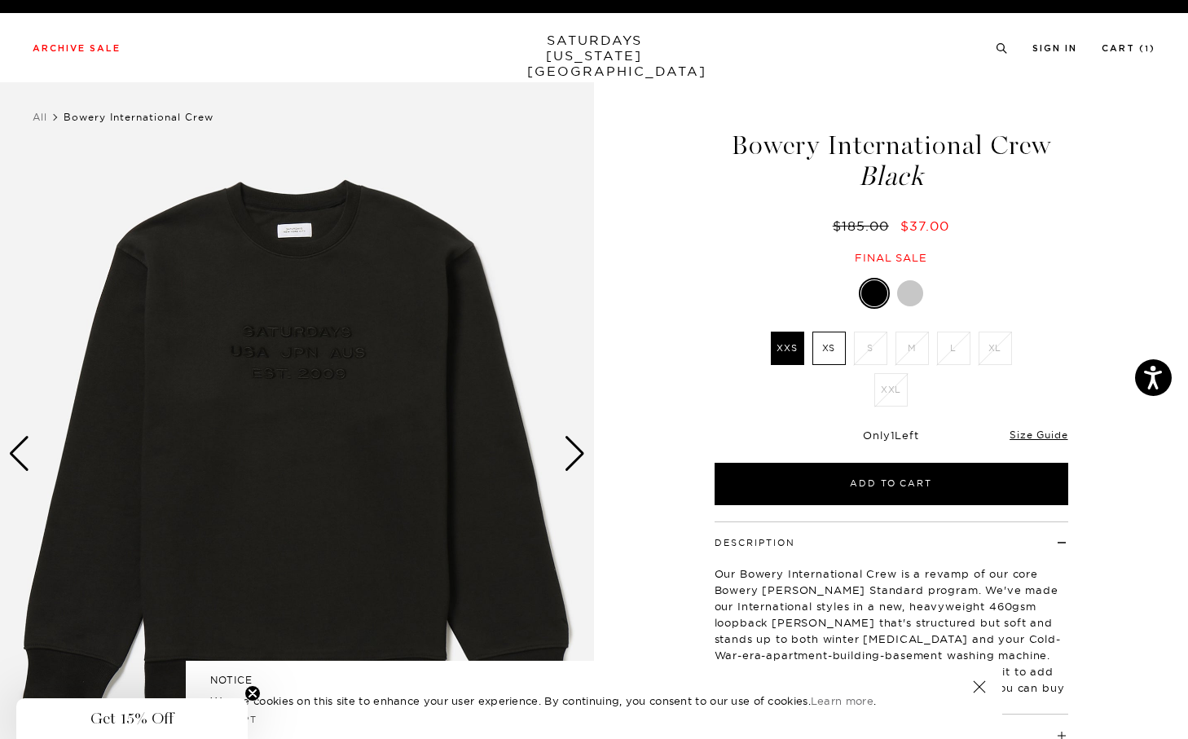
click at [827, 327] on div "Black XXS XS S M L XL XXL XXS S" at bounding box center [891, 391] width 407 height 227
click at [827, 341] on label "XS" at bounding box center [829, 348] width 33 height 33
click at [0, 0] on input "XS" at bounding box center [0, 0] width 0 height 0
click at [1060, 427] on div "Size Guide" at bounding box center [1039, 434] width 58 height 15
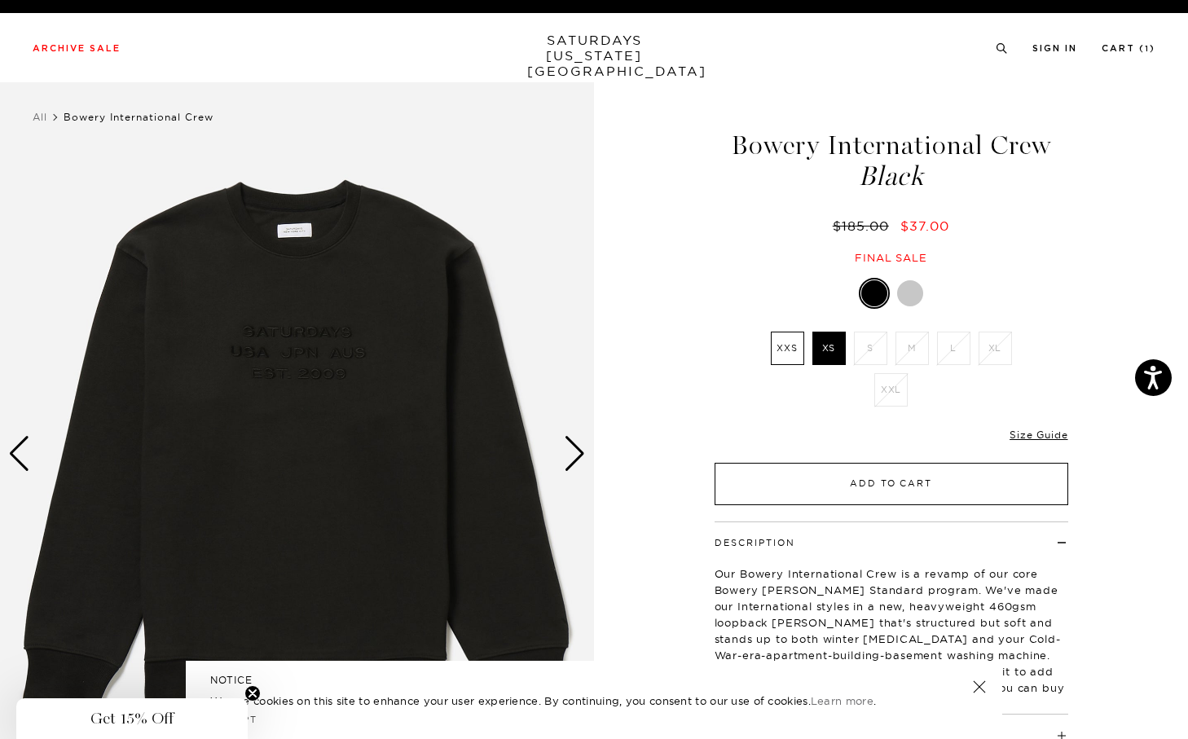
click at [984, 473] on button "Add to Cart" at bounding box center [892, 484] width 354 height 42
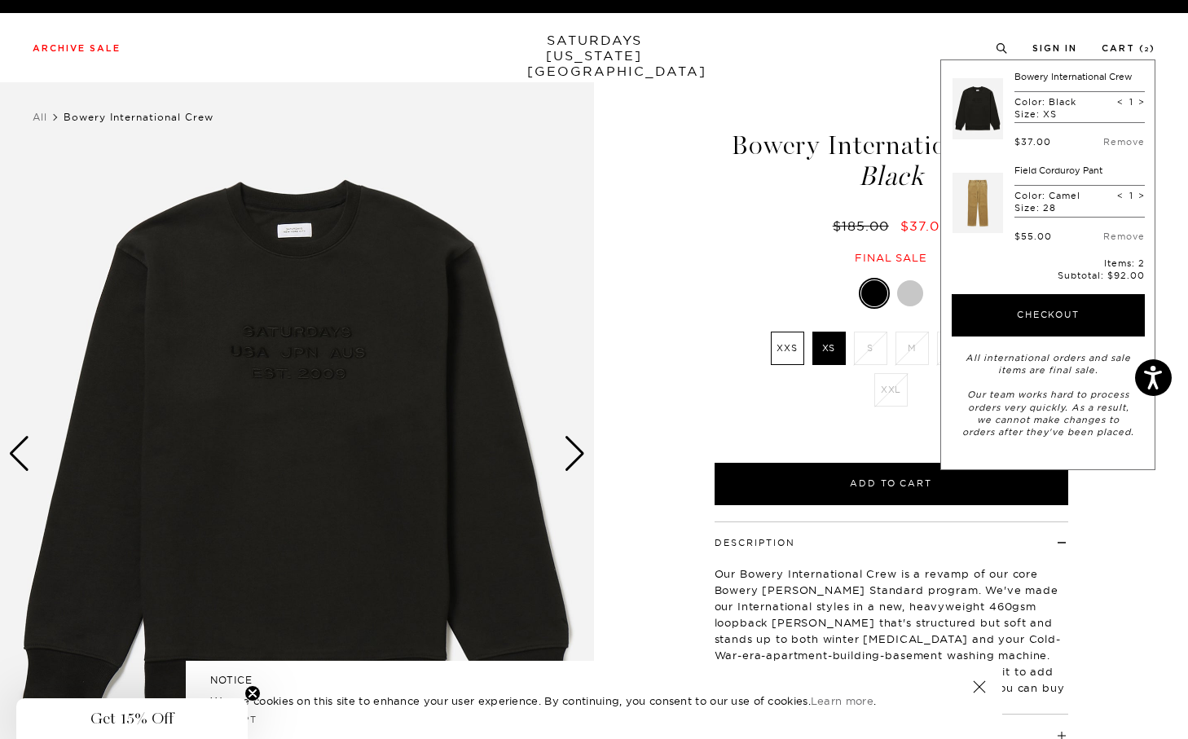
click at [871, 194] on div "Bowery International Crew Black $185.00 $37.00 Final sale" at bounding box center [891, 182] width 359 height 166
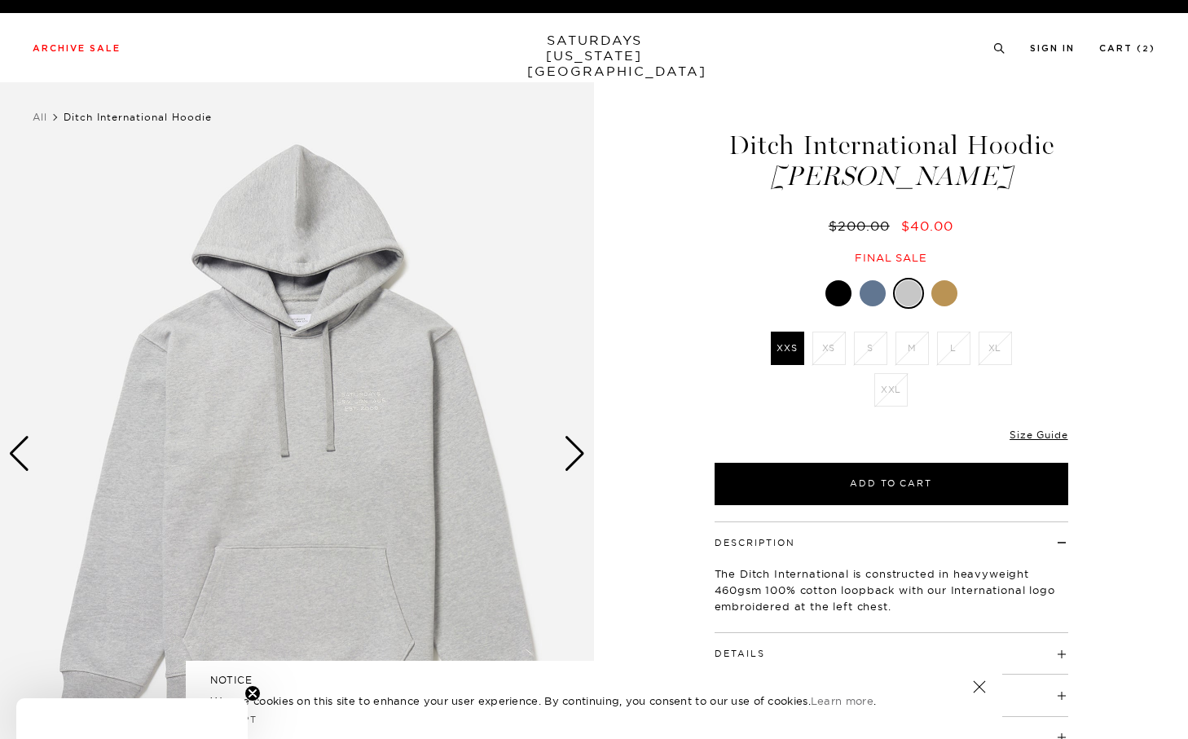
click at [869, 291] on div at bounding box center [873, 293] width 26 height 26
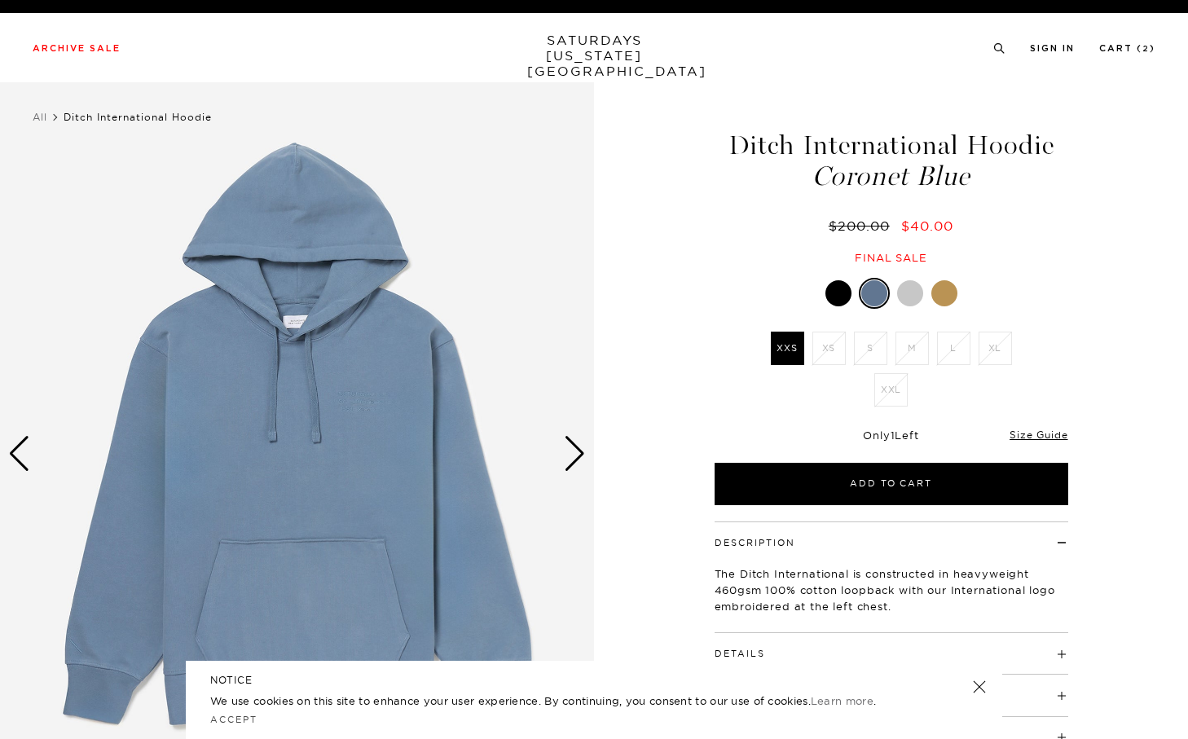
click at [851, 291] on link at bounding box center [839, 294] width 28 height 28
click at [900, 297] on div at bounding box center [910, 293] width 26 height 26
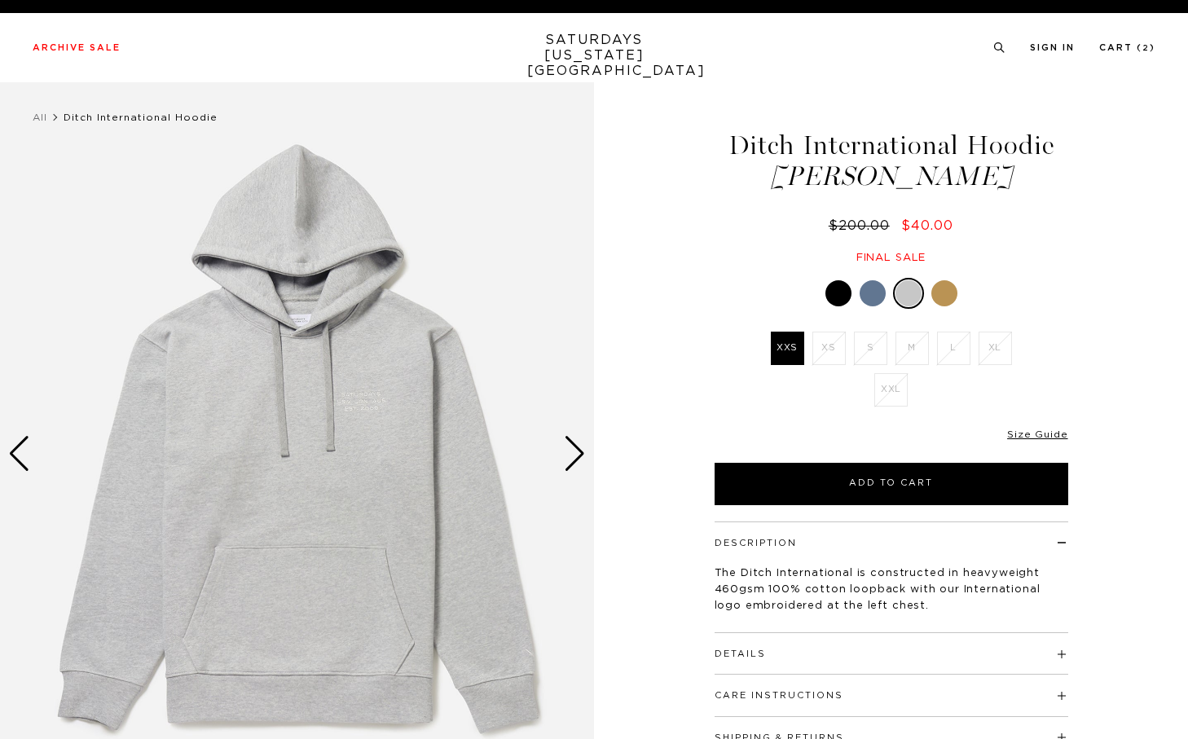
click at [889, 301] on div at bounding box center [892, 293] width 354 height 31
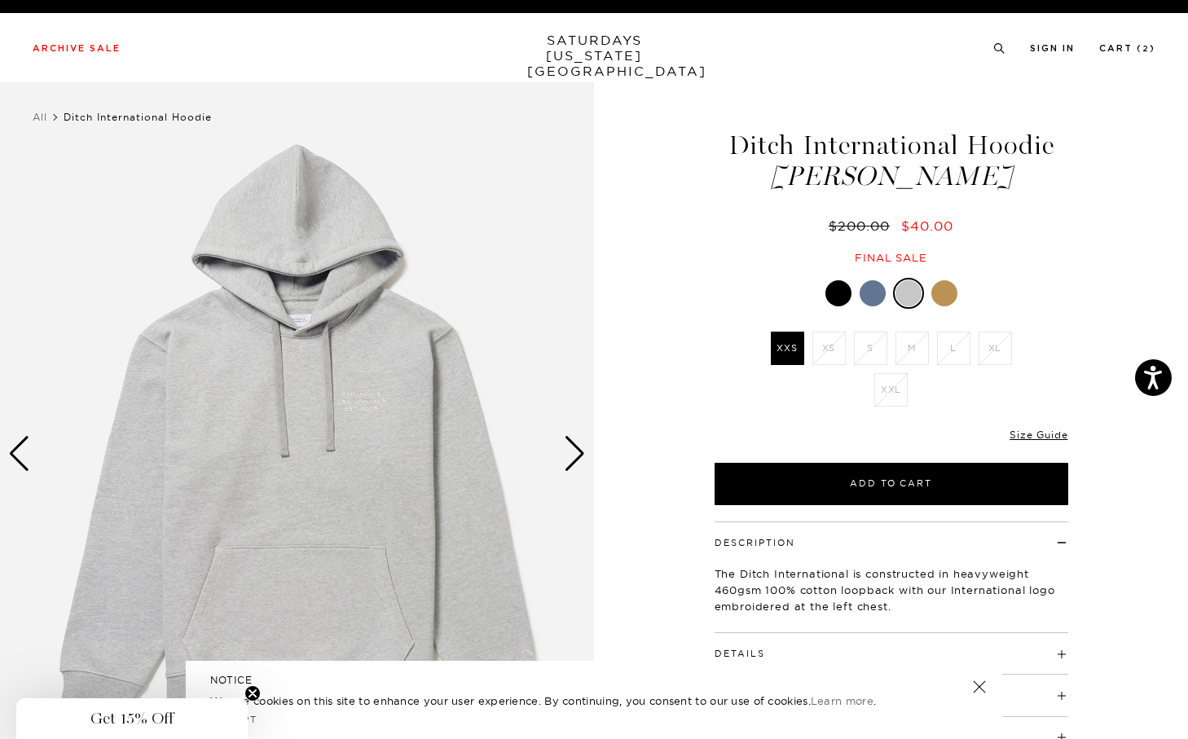
click at [874, 302] on div at bounding box center [873, 293] width 26 height 26
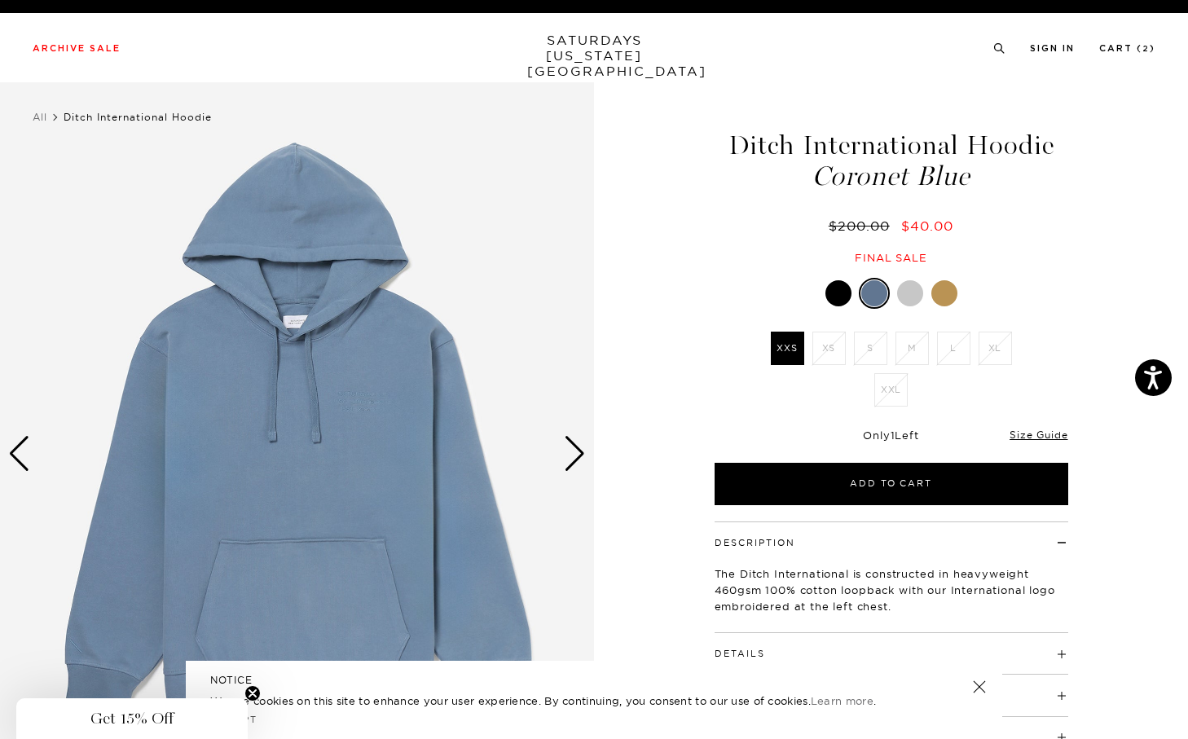
click at [588, 451] on img at bounding box center [297, 453] width 594 height 742
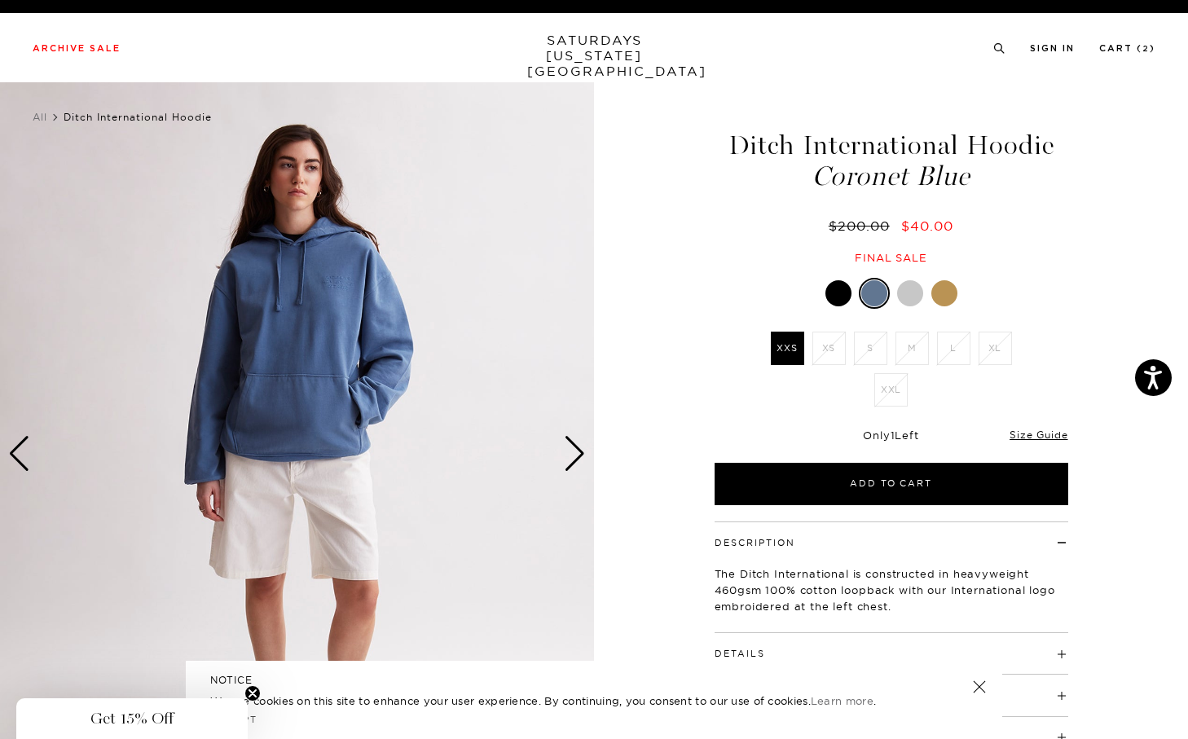
click at [936, 282] on div at bounding box center [945, 293] width 26 height 26
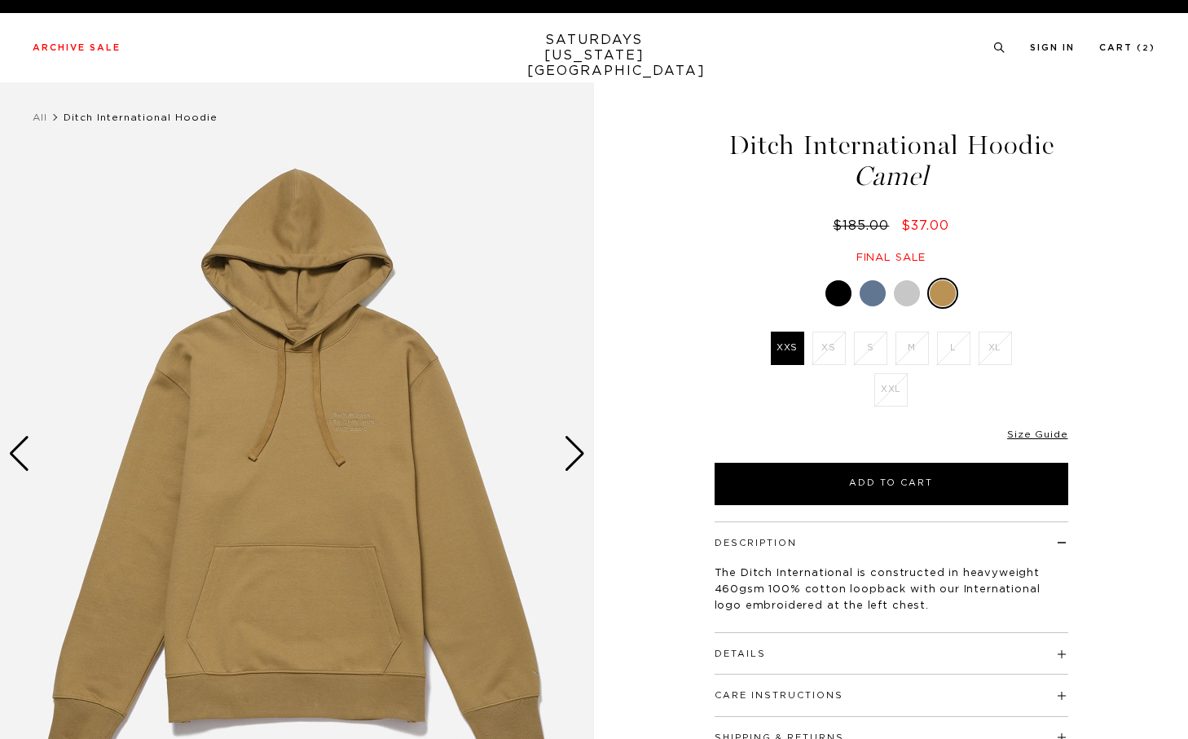
click at [537, 481] on img at bounding box center [297, 453] width 594 height 742
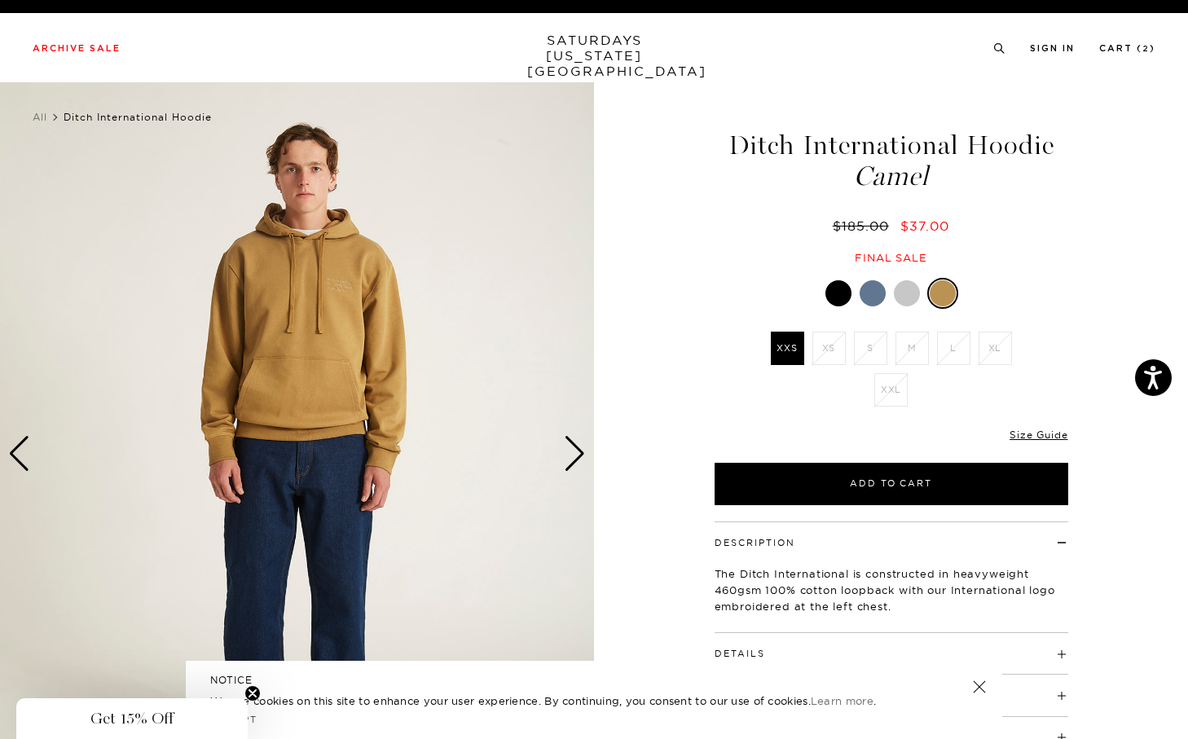
click at [570, 465] on div "Next slide" at bounding box center [575, 454] width 22 height 36
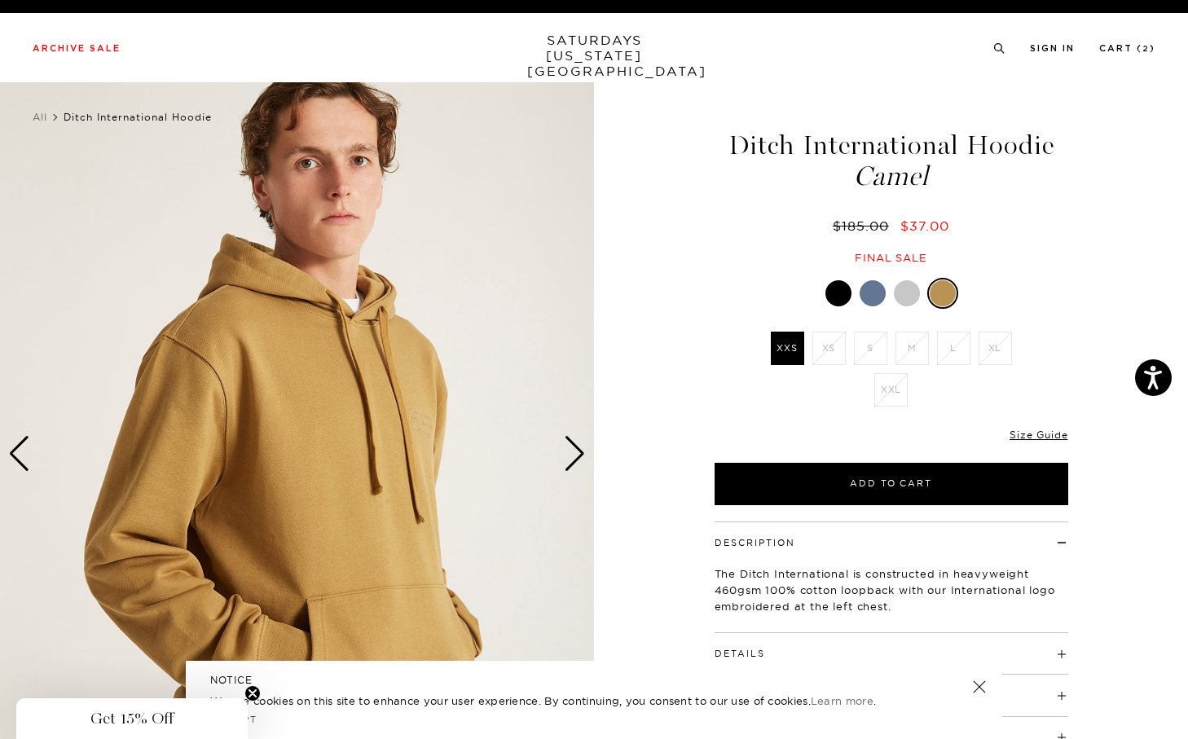
click at [905, 291] on div at bounding box center [907, 293] width 26 height 26
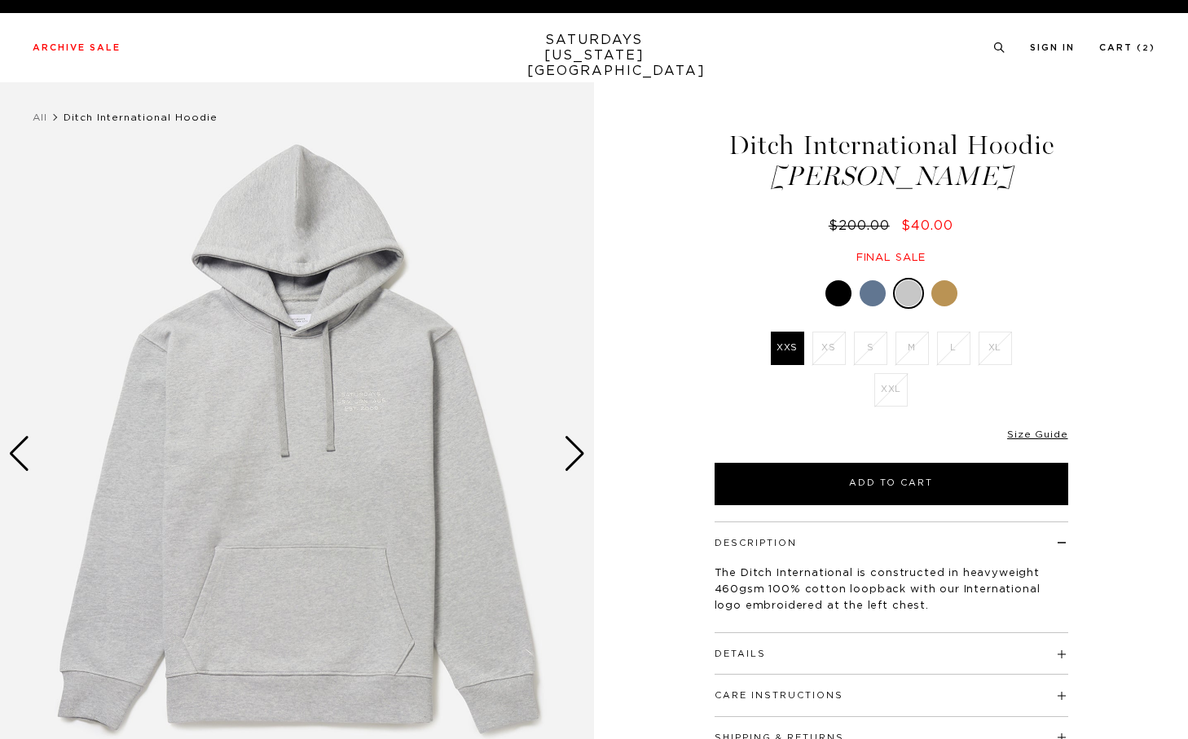
click at [576, 455] on div "Next slide" at bounding box center [575, 454] width 22 height 36
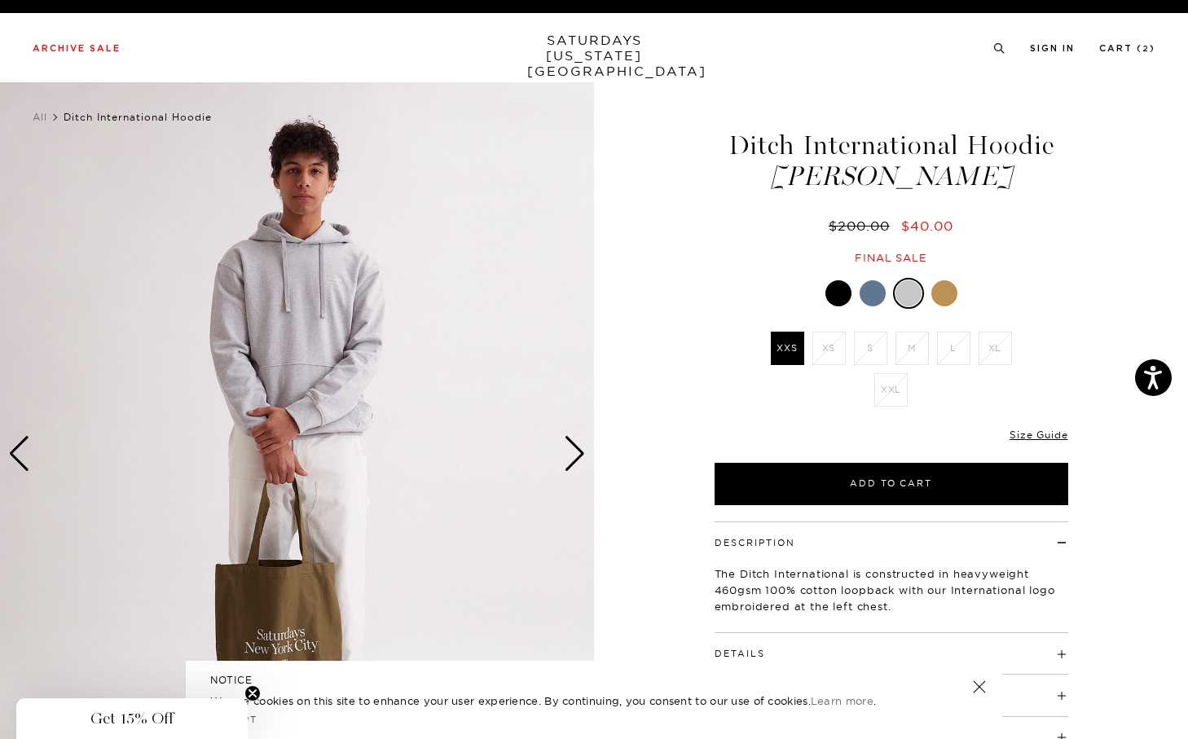
click at [836, 283] on div at bounding box center [839, 293] width 26 height 26
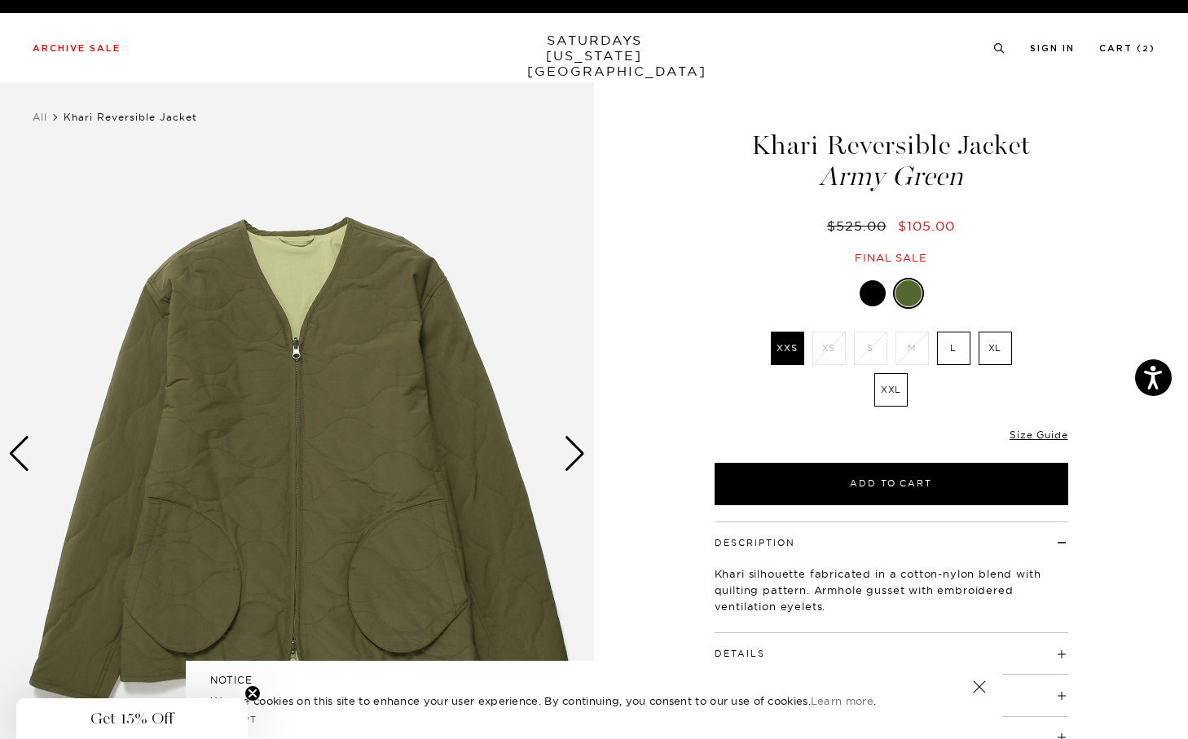
click at [568, 459] on div "Next slide" at bounding box center [575, 454] width 22 height 36
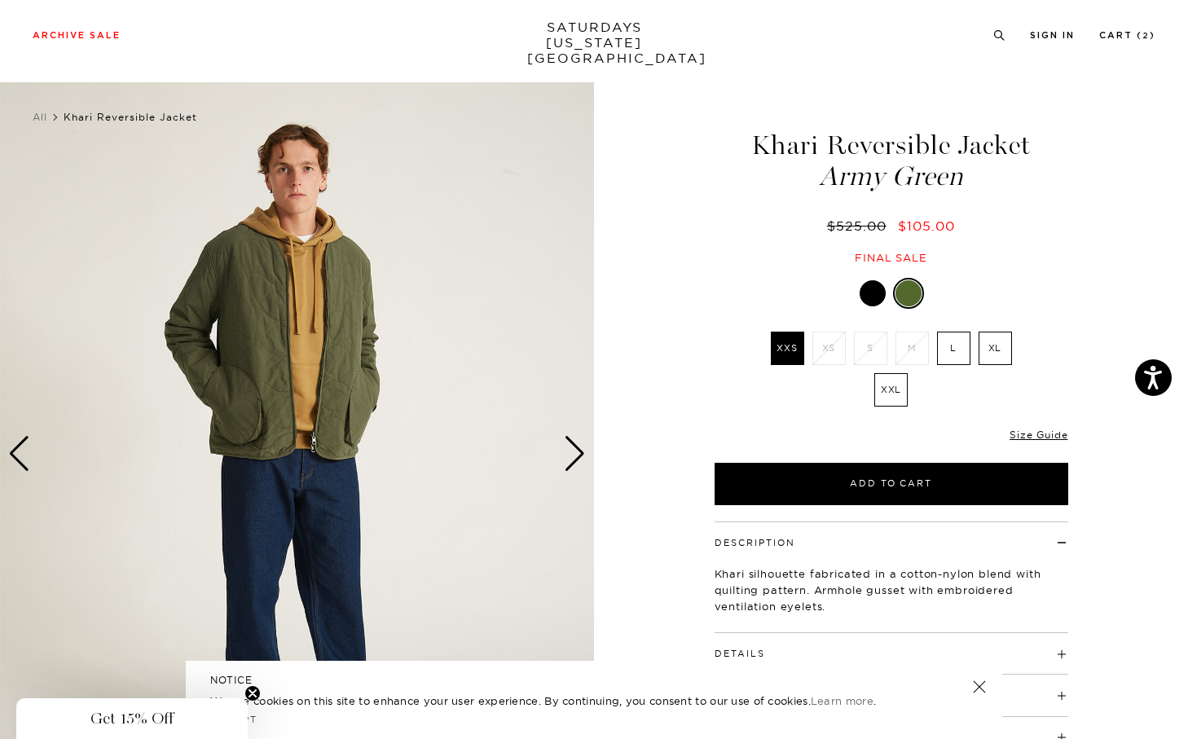
scroll to position [12, 0]
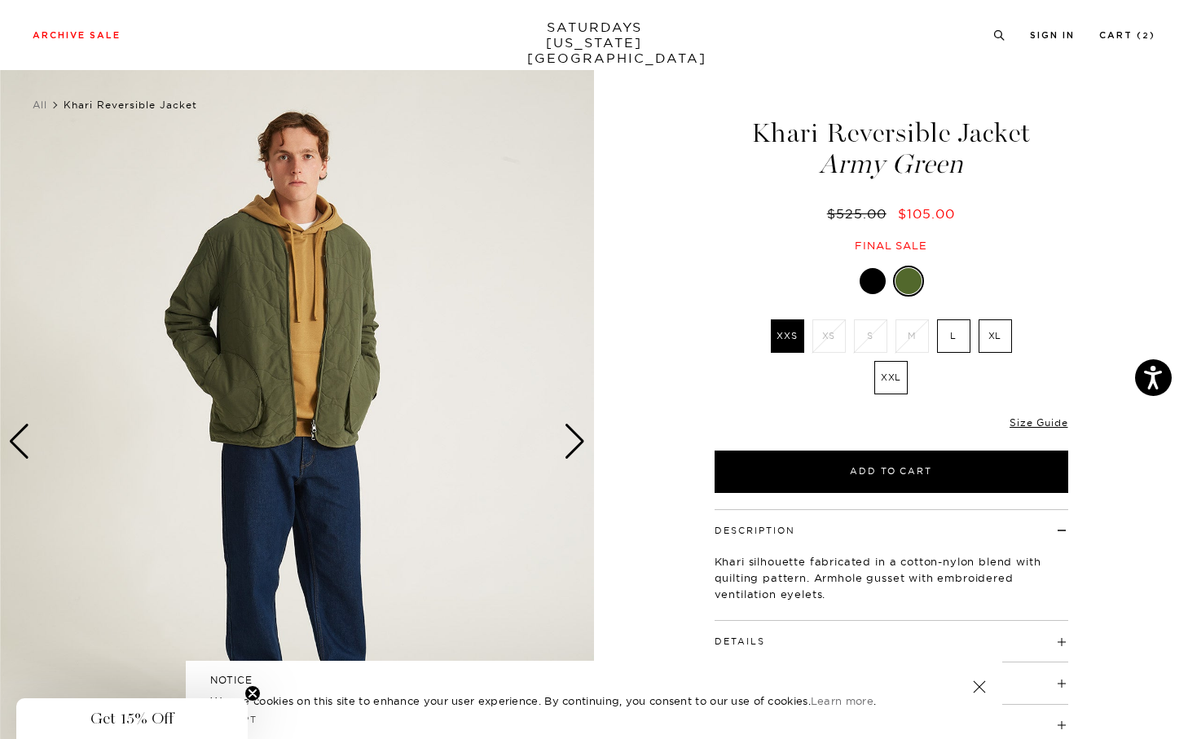
click at [569, 451] on div "Next slide" at bounding box center [575, 442] width 22 height 36
click at [575, 447] on div "Next slide" at bounding box center [575, 442] width 22 height 36
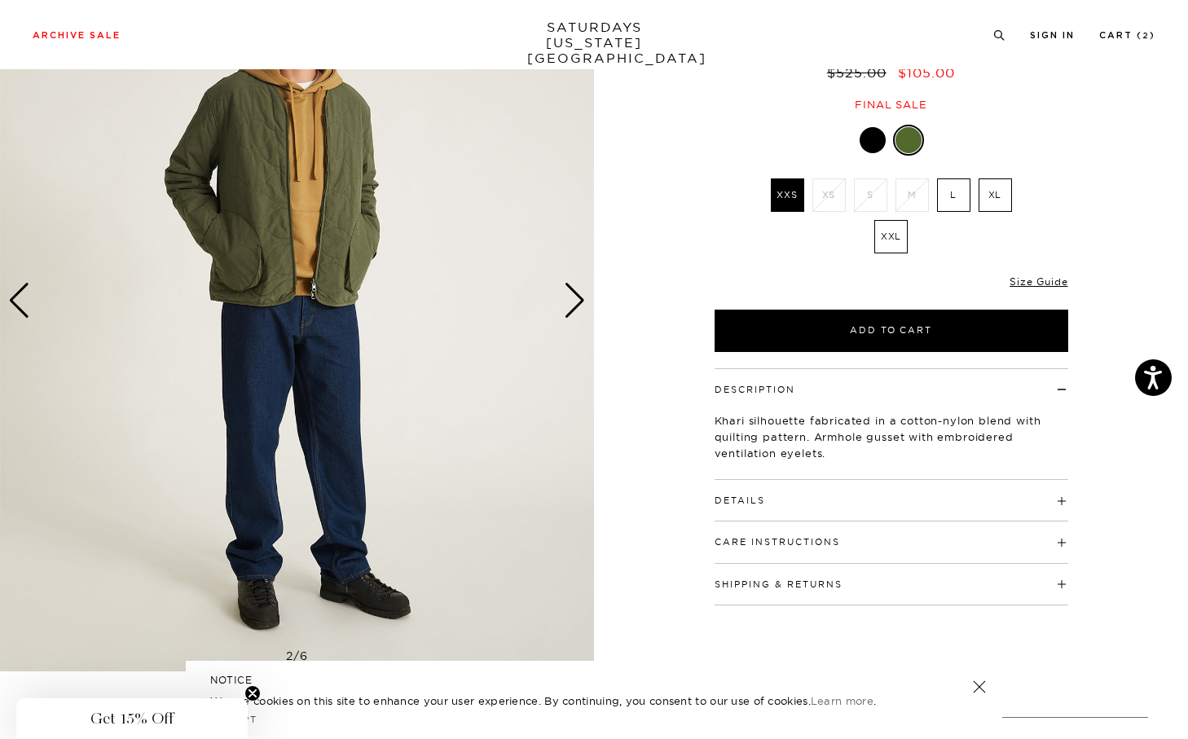
scroll to position [5, 0]
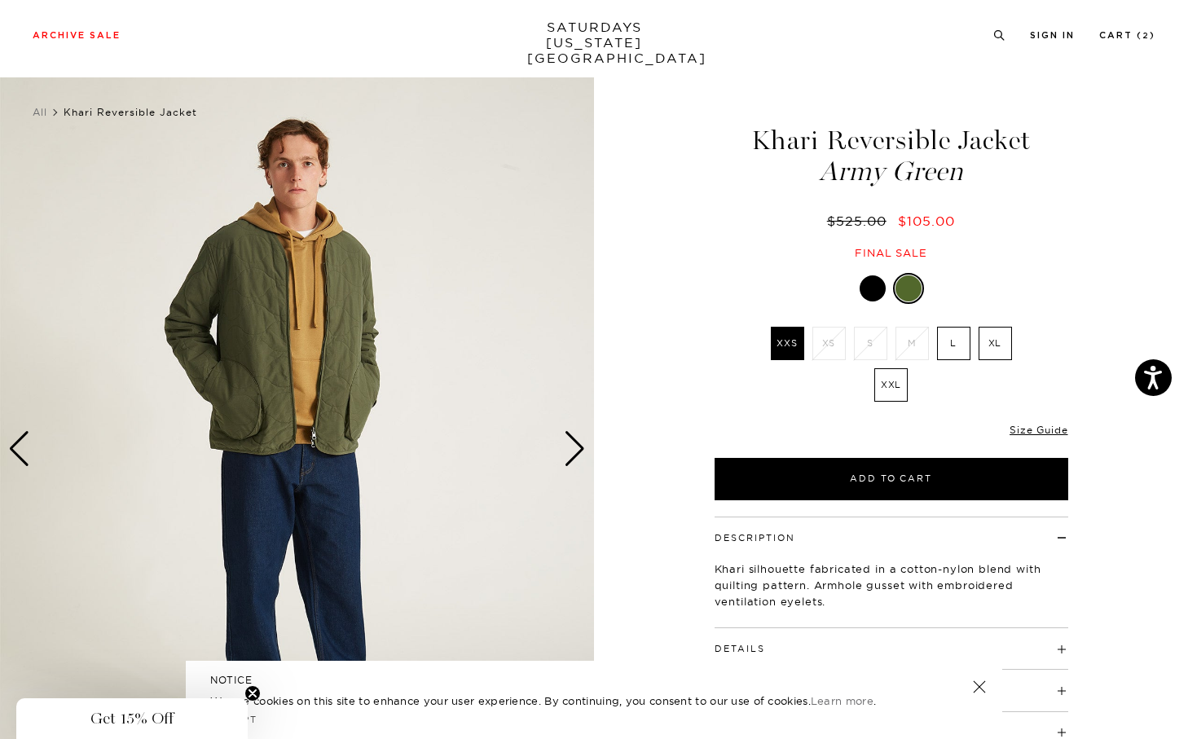
click at [560, 465] on img at bounding box center [297, 448] width 594 height 742
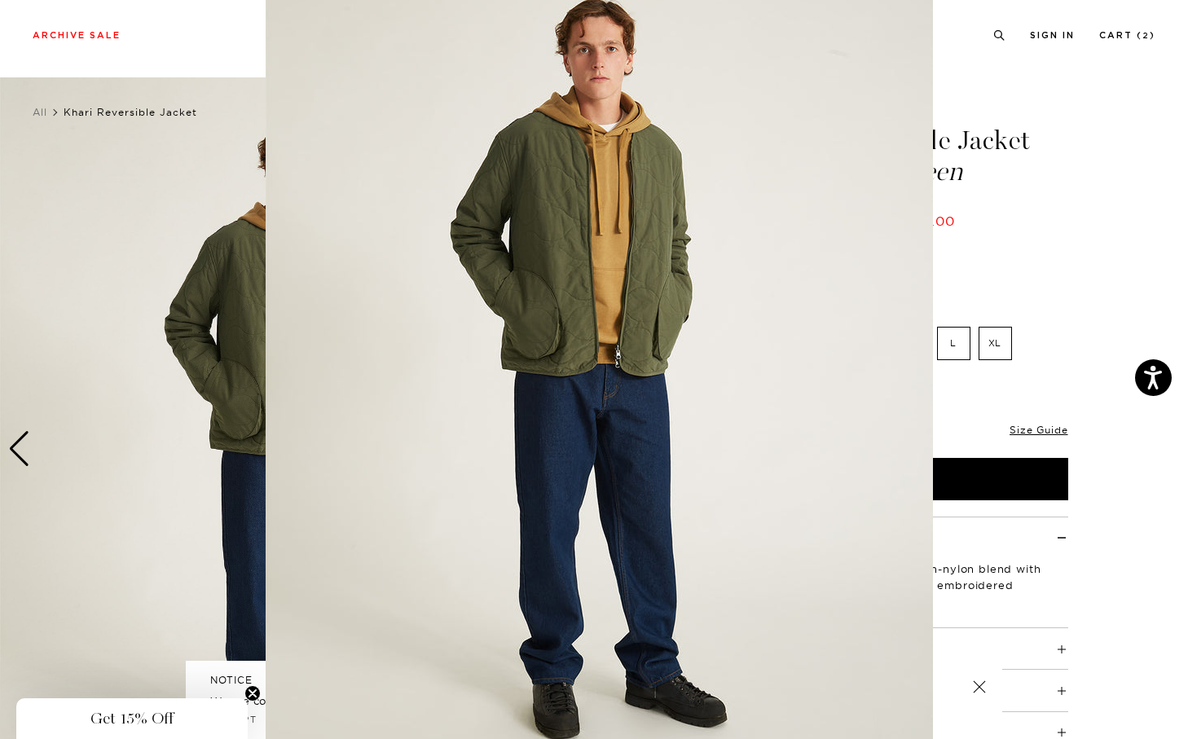
scroll to position [47, 0]
click at [1061, 403] on figure at bounding box center [594, 369] width 1188 height 739
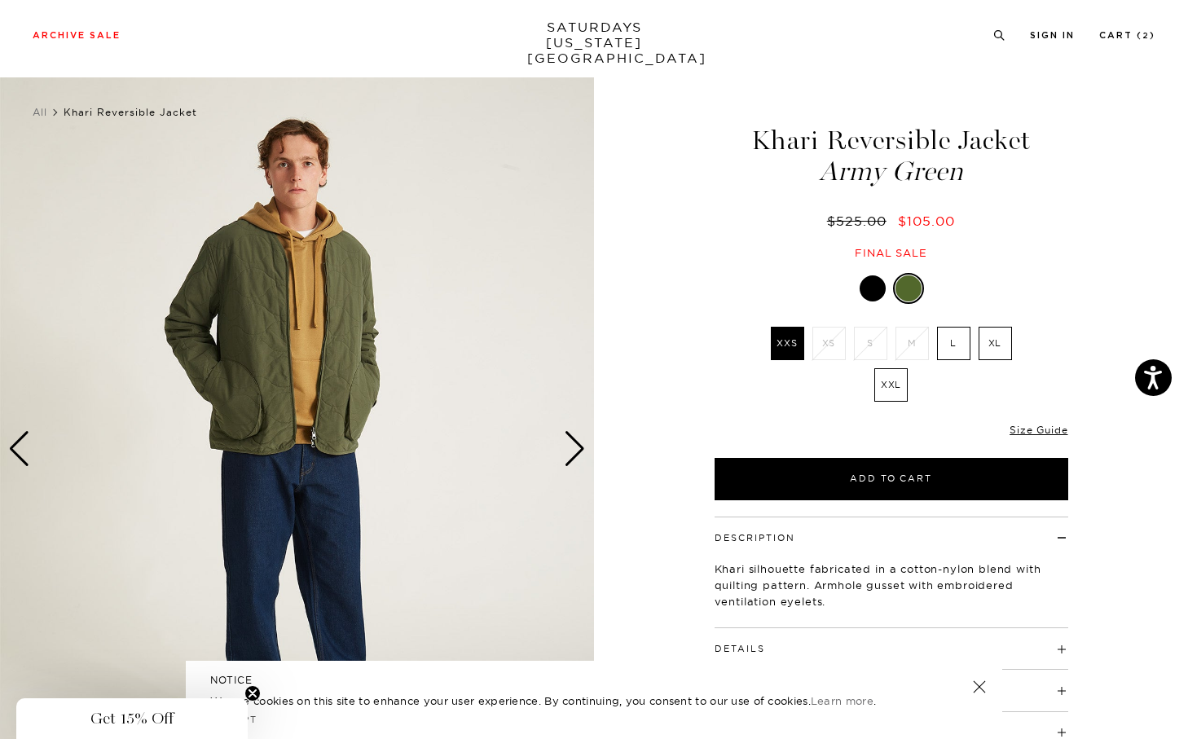
click at [585, 452] on div "Next slide" at bounding box center [575, 449] width 22 height 36
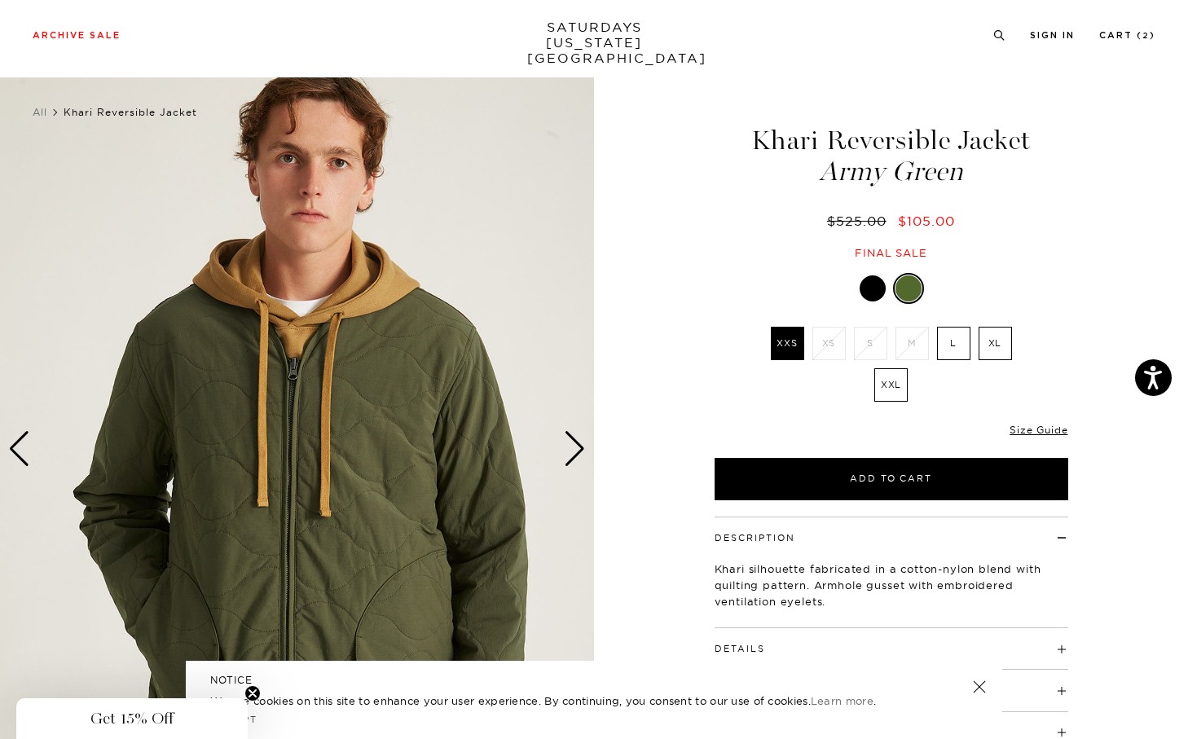
click at [579, 450] on div "Next slide" at bounding box center [575, 449] width 22 height 36
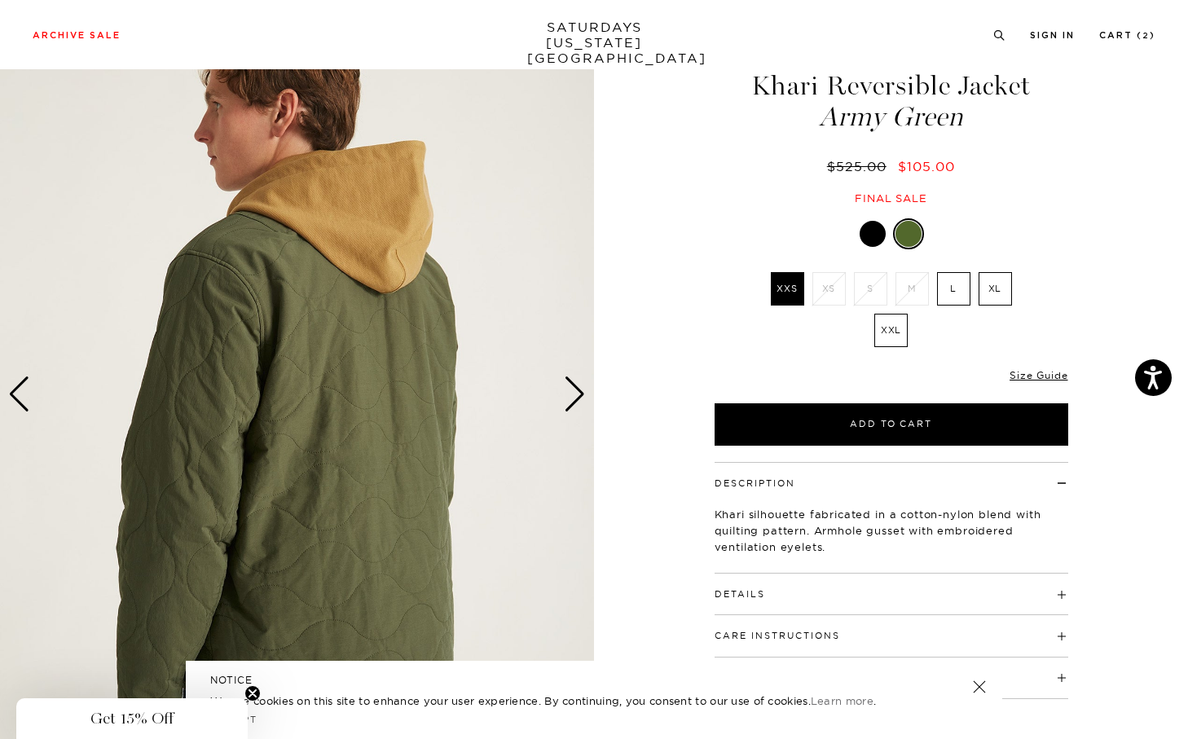
scroll to position [72, 0]
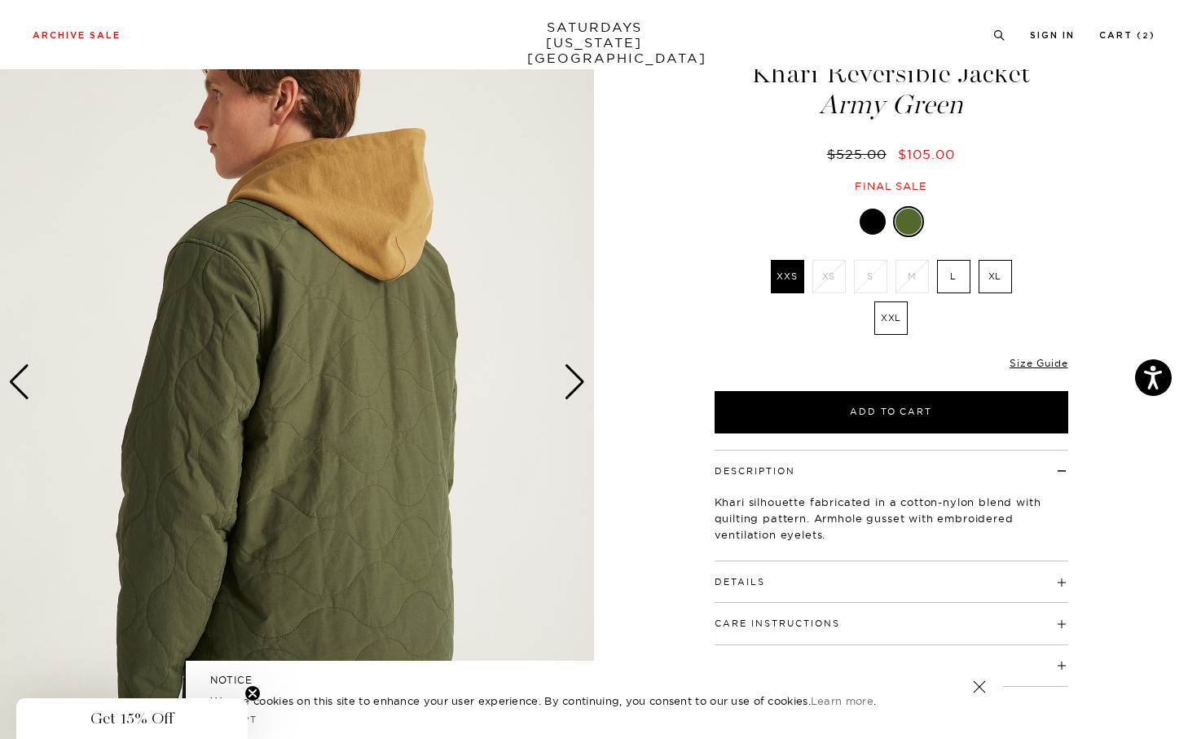
click at [578, 377] on div "Next slide" at bounding box center [575, 382] width 22 height 36
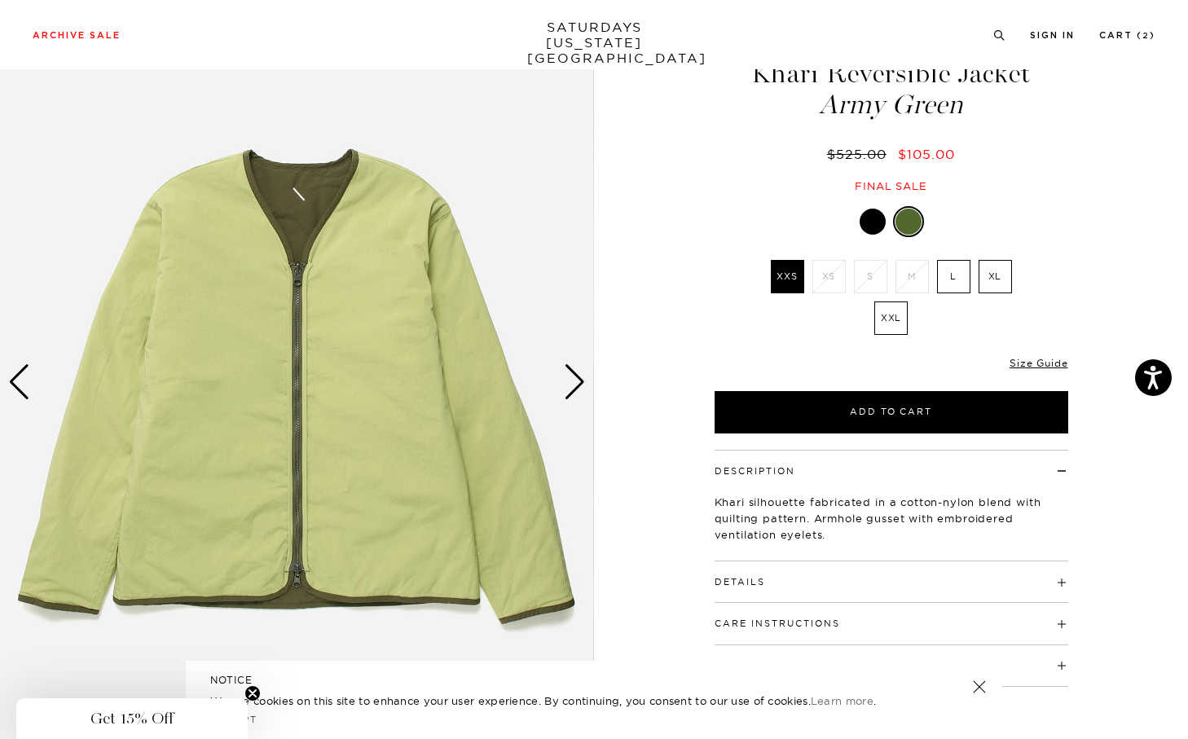
click at [579, 377] on div "Next slide" at bounding box center [575, 382] width 22 height 36
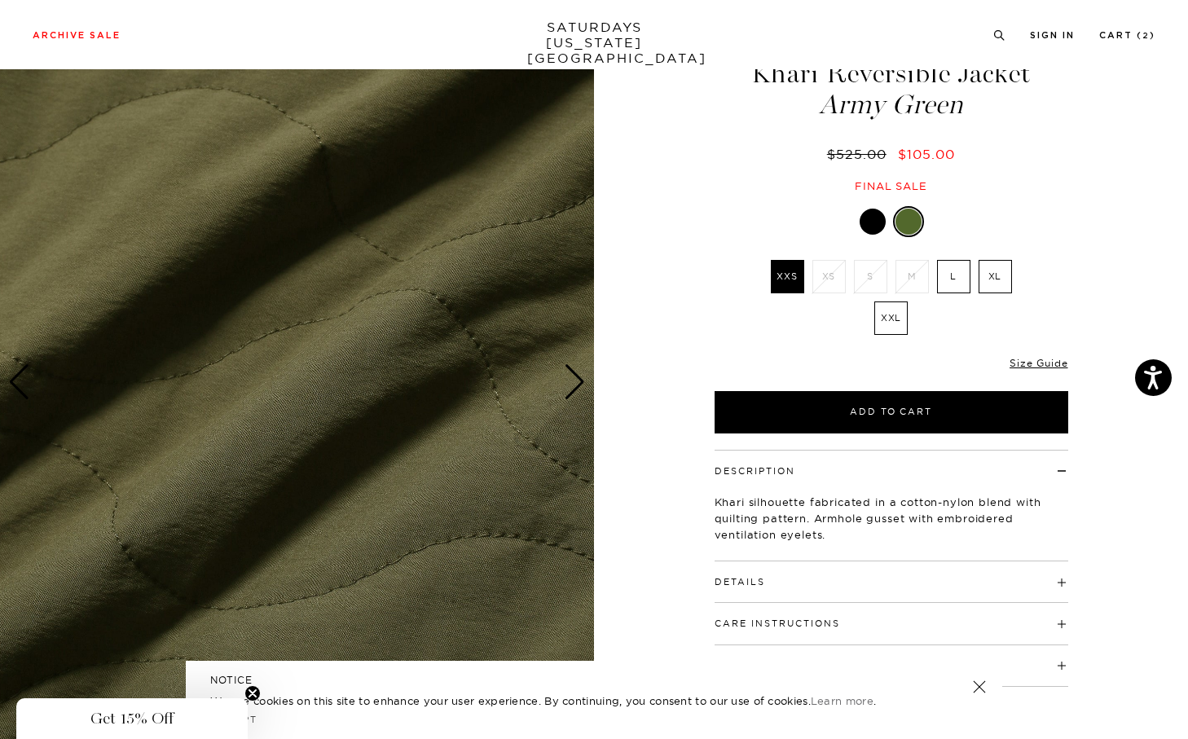
click at [579, 377] on div "Next slide" at bounding box center [575, 382] width 22 height 36
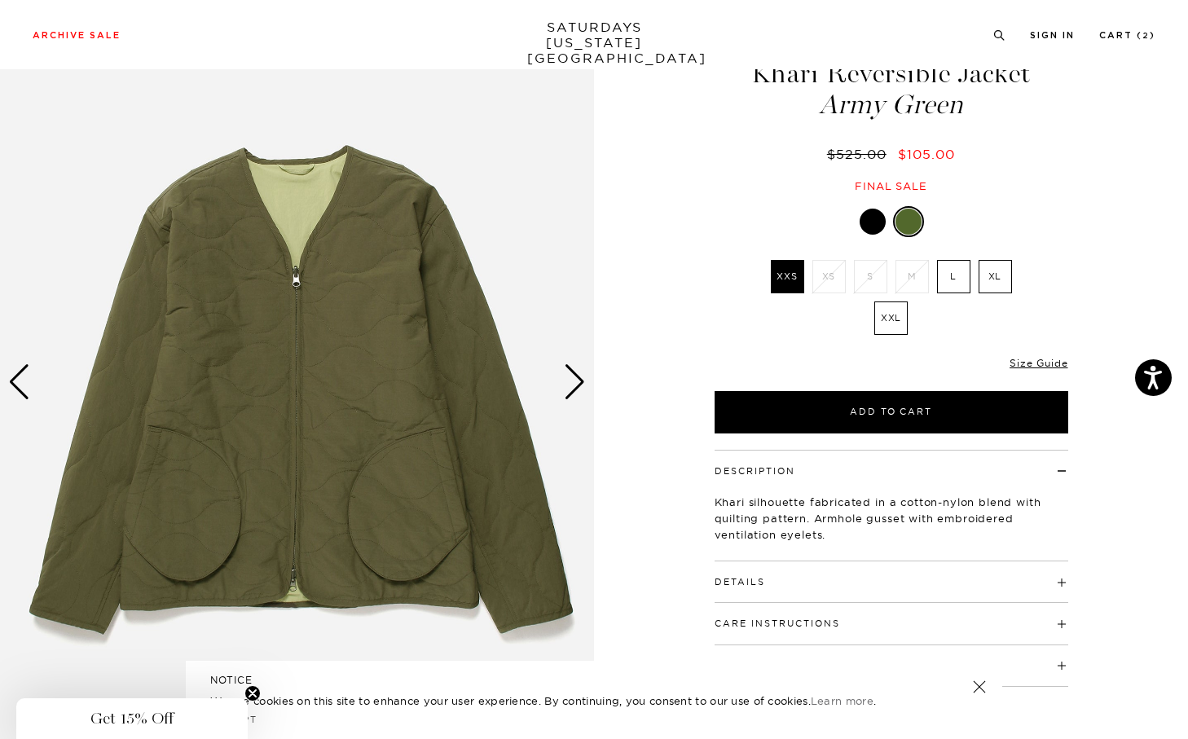
click at [579, 377] on div "Next slide" at bounding box center [575, 382] width 22 height 36
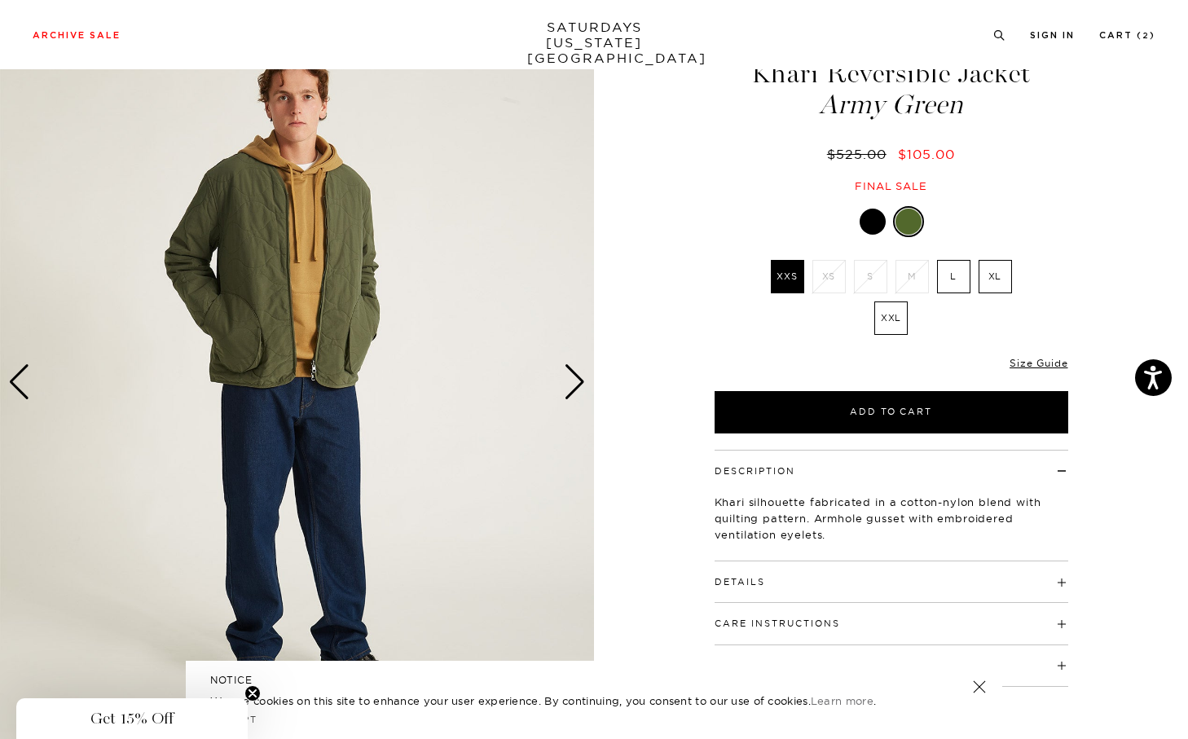
click at [579, 377] on div "Next slide" at bounding box center [575, 382] width 22 height 36
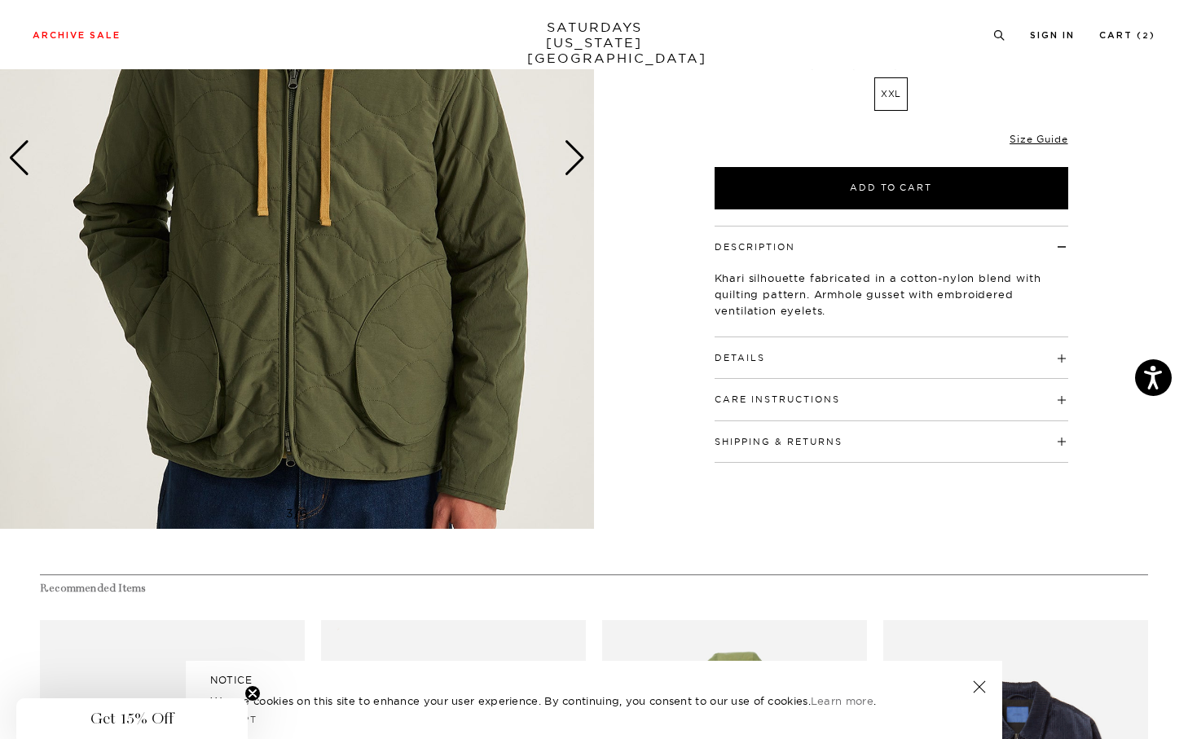
scroll to position [485, 0]
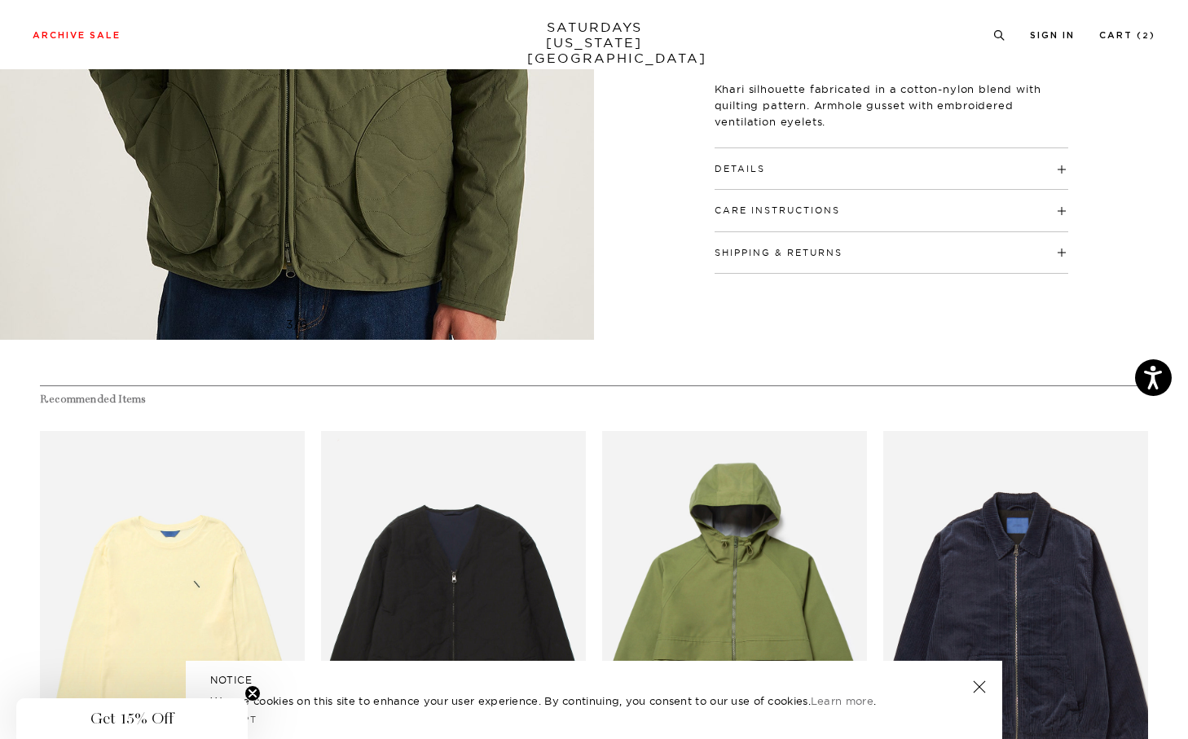
click at [835, 218] on div "Care Instructions Wash delicate or gentle Do not bleach Do not tumble dry Do no…" at bounding box center [892, 211] width 354 height 42
click at [831, 187] on div "Details Shell: 70% Cotton / 27% Nylon / 3% PU Filling: 100% Cotton Lining: 70% …" at bounding box center [892, 169] width 354 height 42
click at [756, 174] on button "Details" at bounding box center [740, 169] width 51 height 9
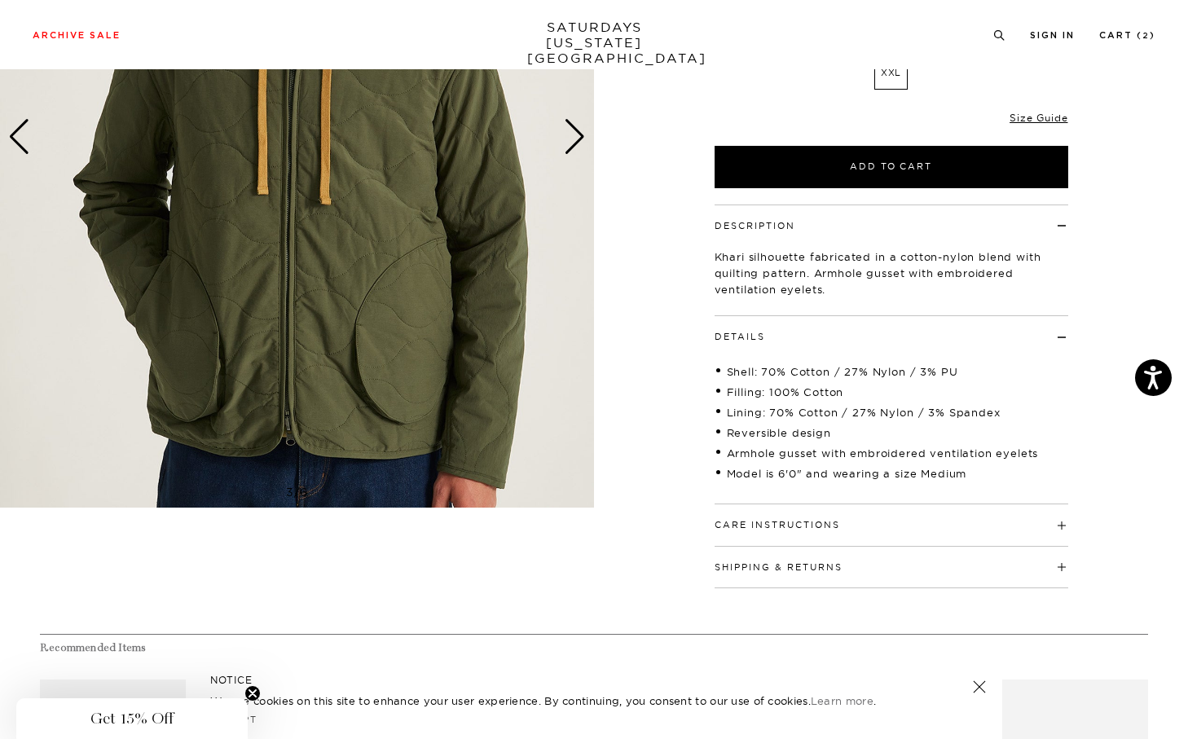
scroll to position [293, 0]
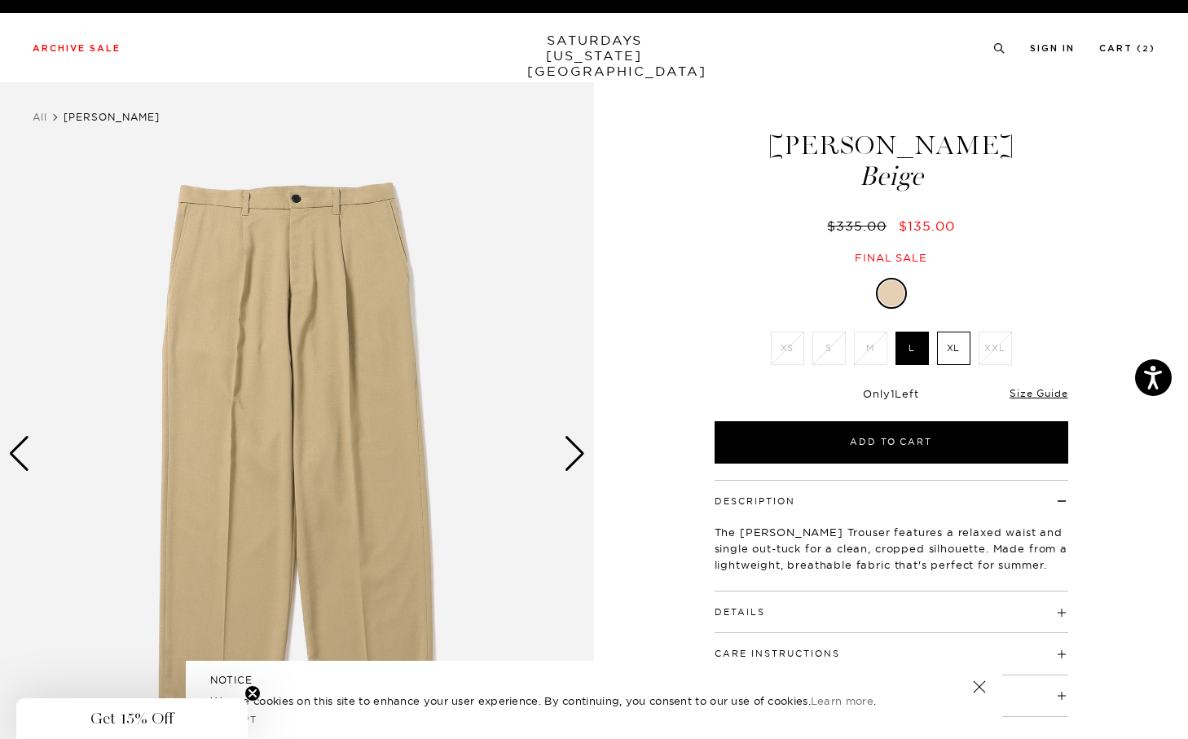
click at [570, 464] on div "Next slide" at bounding box center [575, 454] width 22 height 36
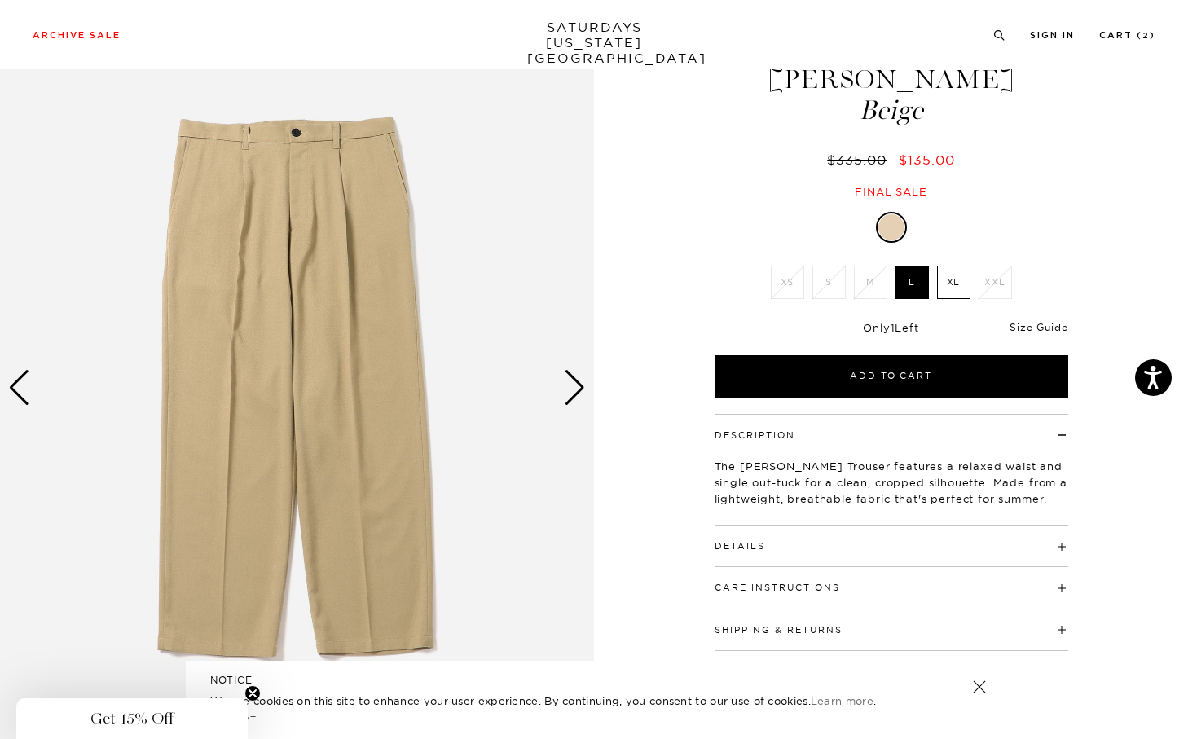
scroll to position [63, 0]
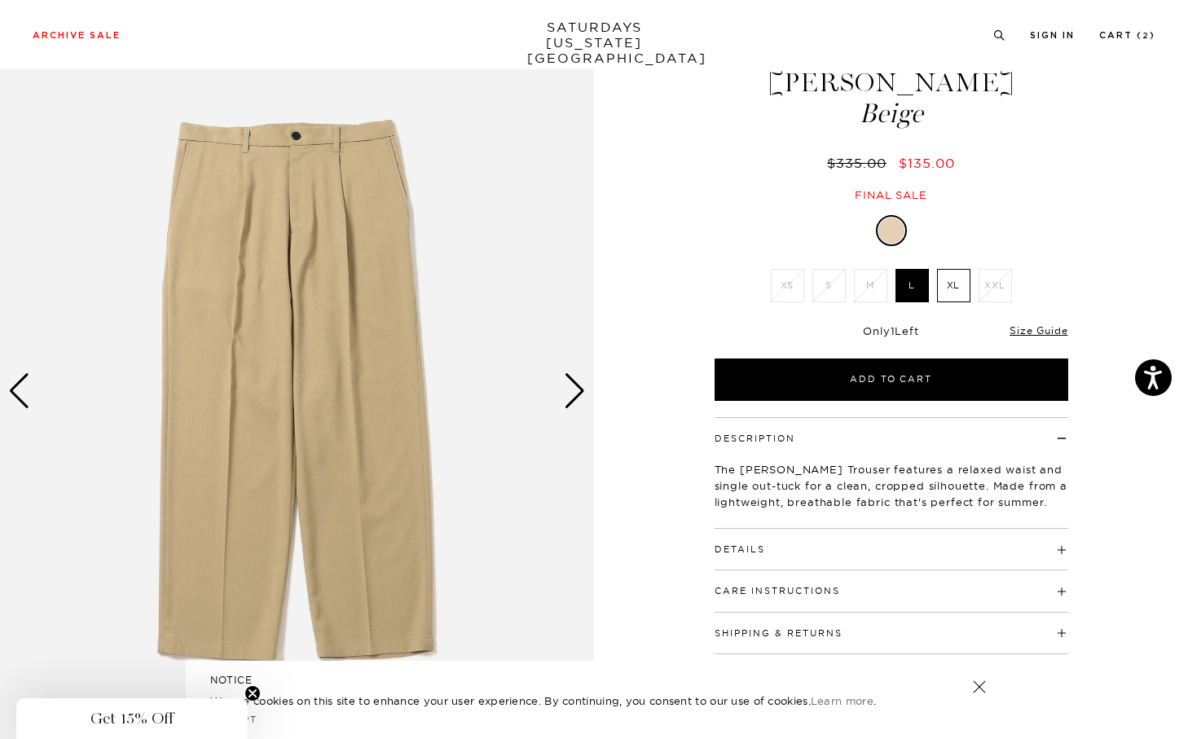
click at [579, 397] on div "Next slide" at bounding box center [575, 391] width 22 height 36
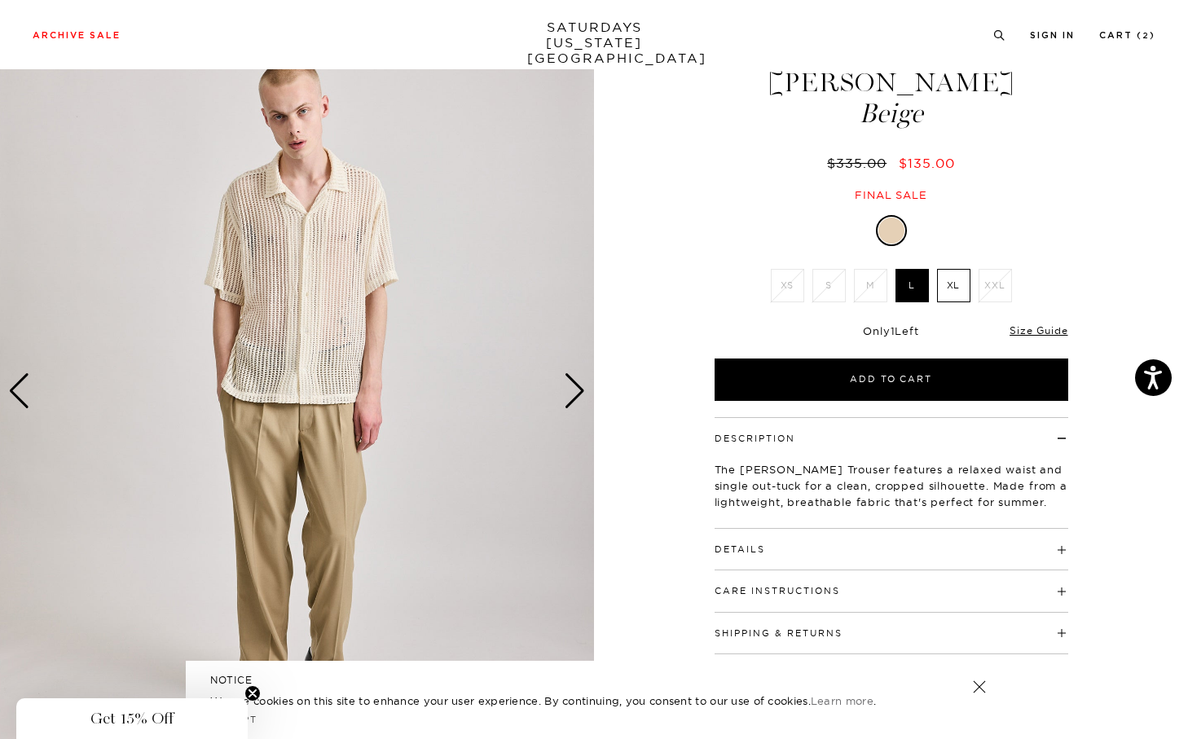
click at [579, 397] on div "Next slide" at bounding box center [575, 391] width 22 height 36
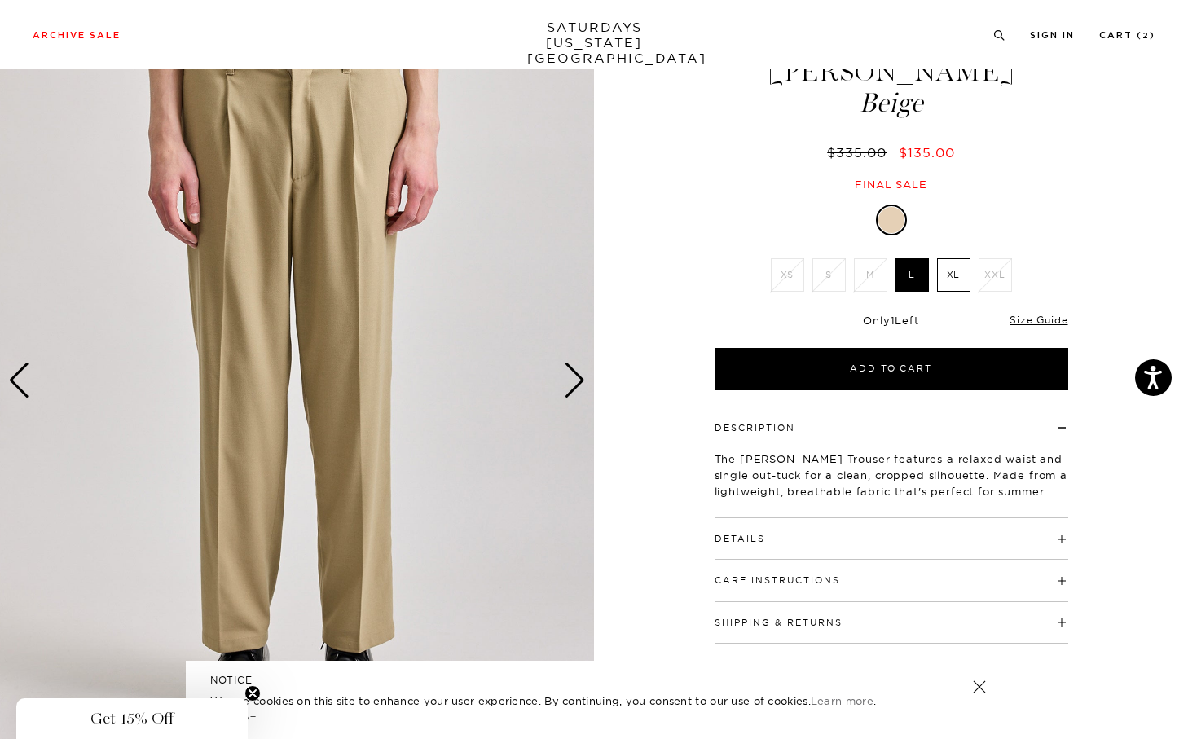
scroll to position [73, 0]
click at [575, 377] on div "Next slide" at bounding box center [575, 381] width 22 height 36
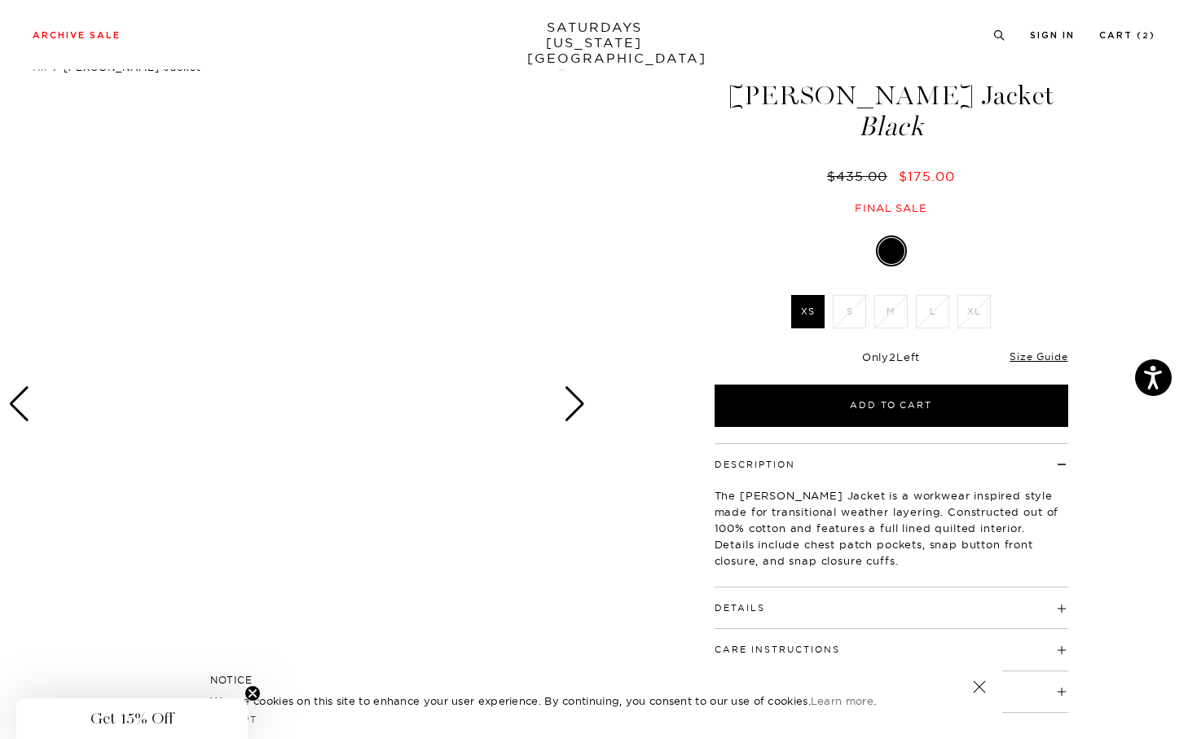
scroll to position [468, 0]
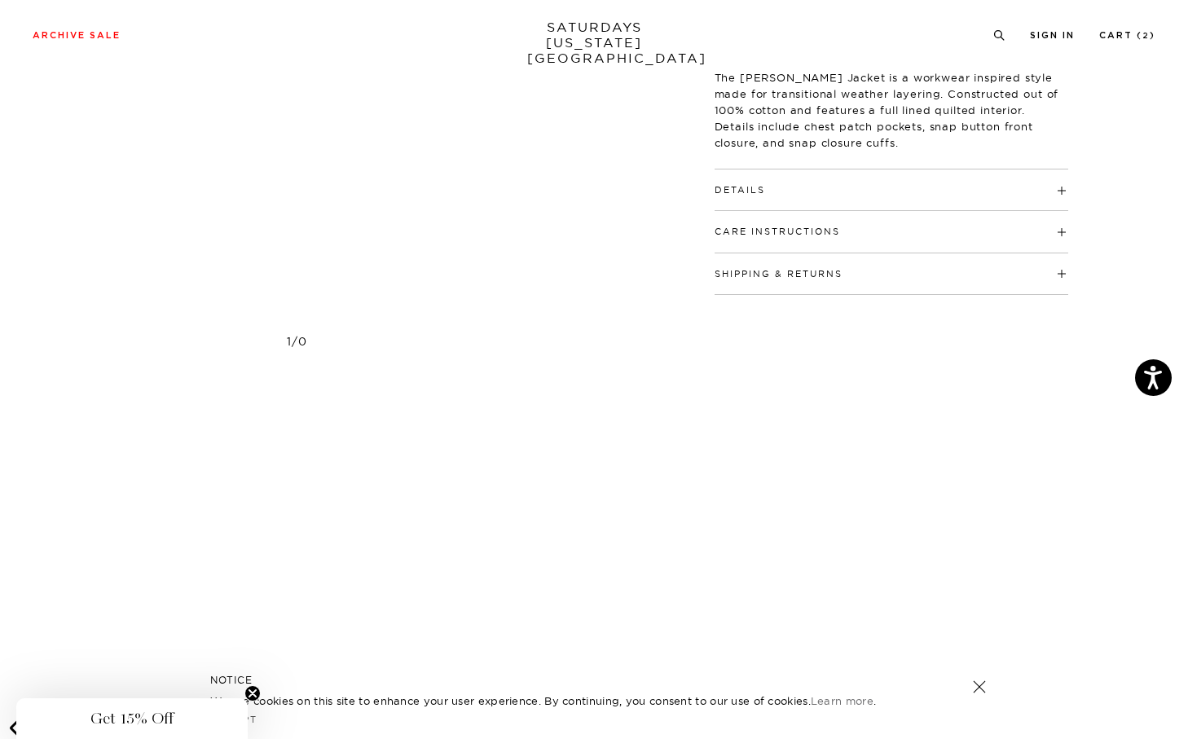
click at [253, 688] on circle "Close teaser" at bounding box center [252, 693] width 15 height 15
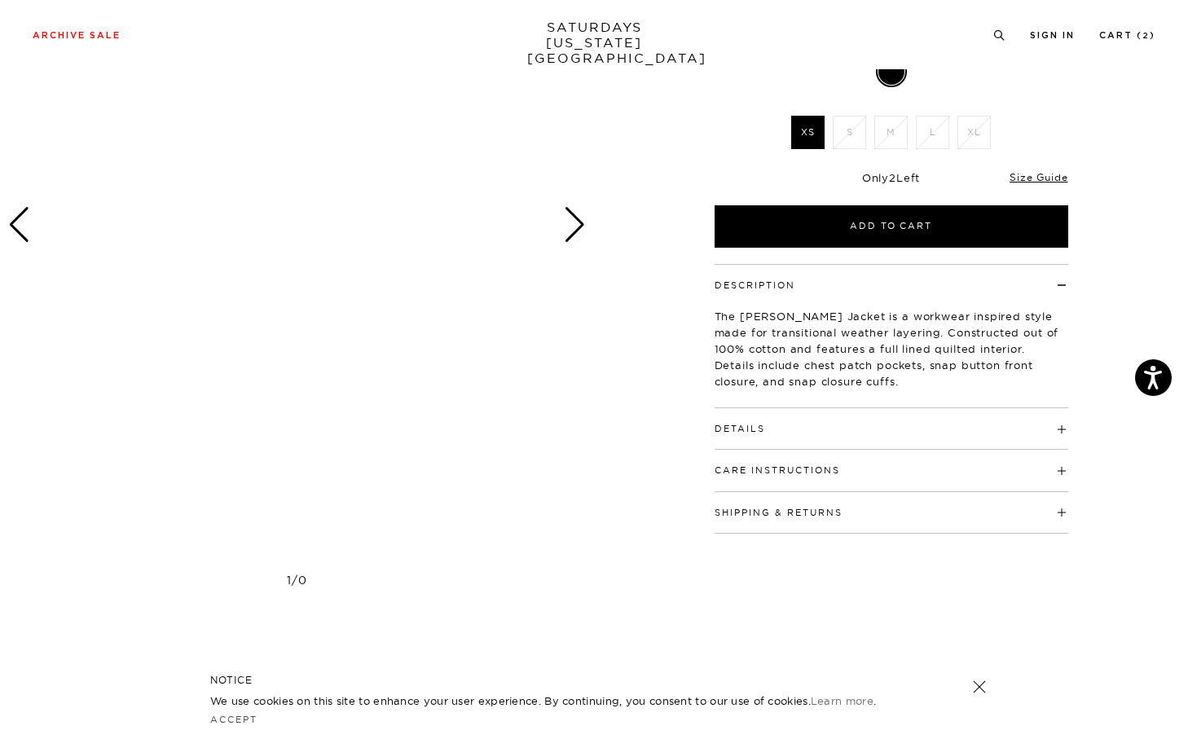
scroll to position [4, 0]
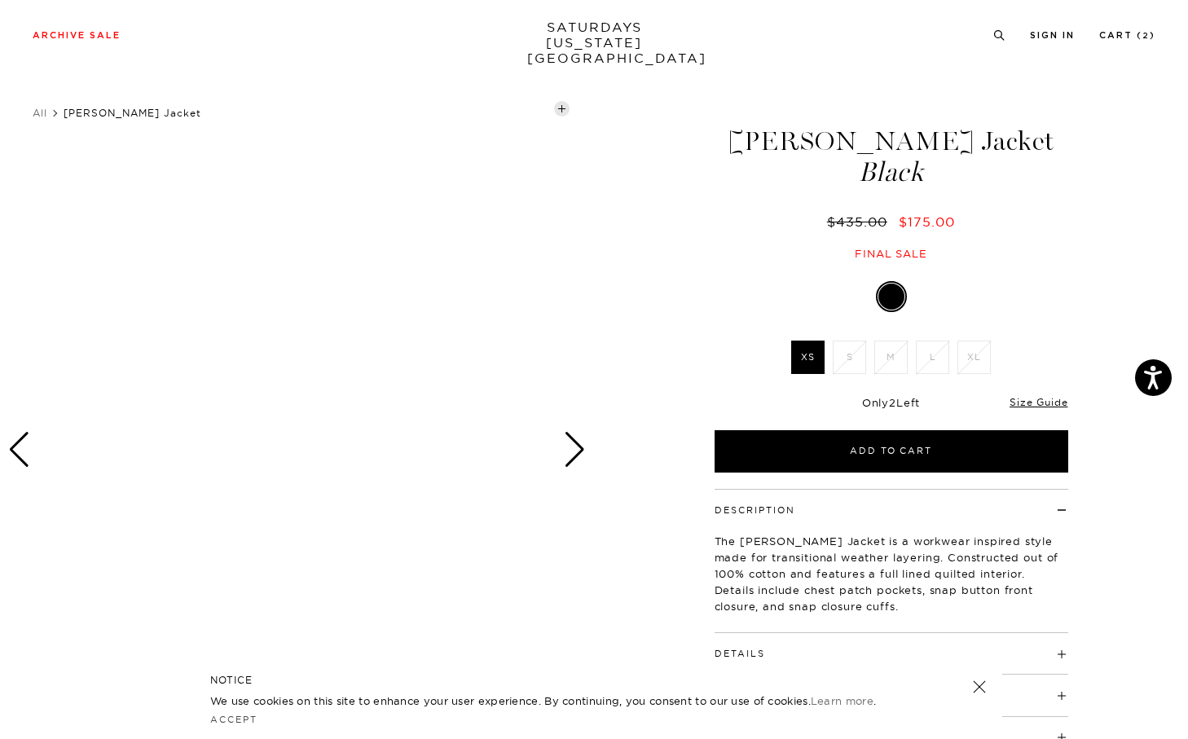
click at [575, 460] on div "Next slide" at bounding box center [575, 450] width 22 height 36
click at [974, 677] on h5 "NOTICE" at bounding box center [594, 680] width 768 height 15
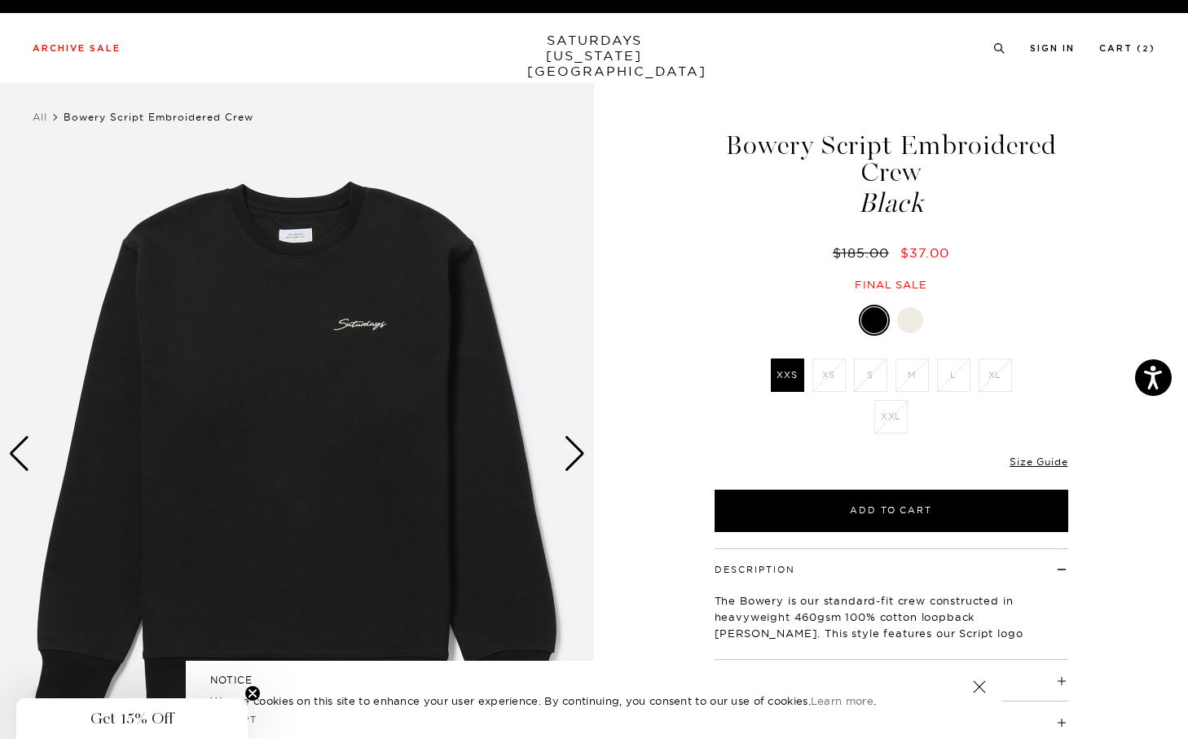
click at [81, 720] on div "Get 15% Off" at bounding box center [132, 719] width 218 height 20
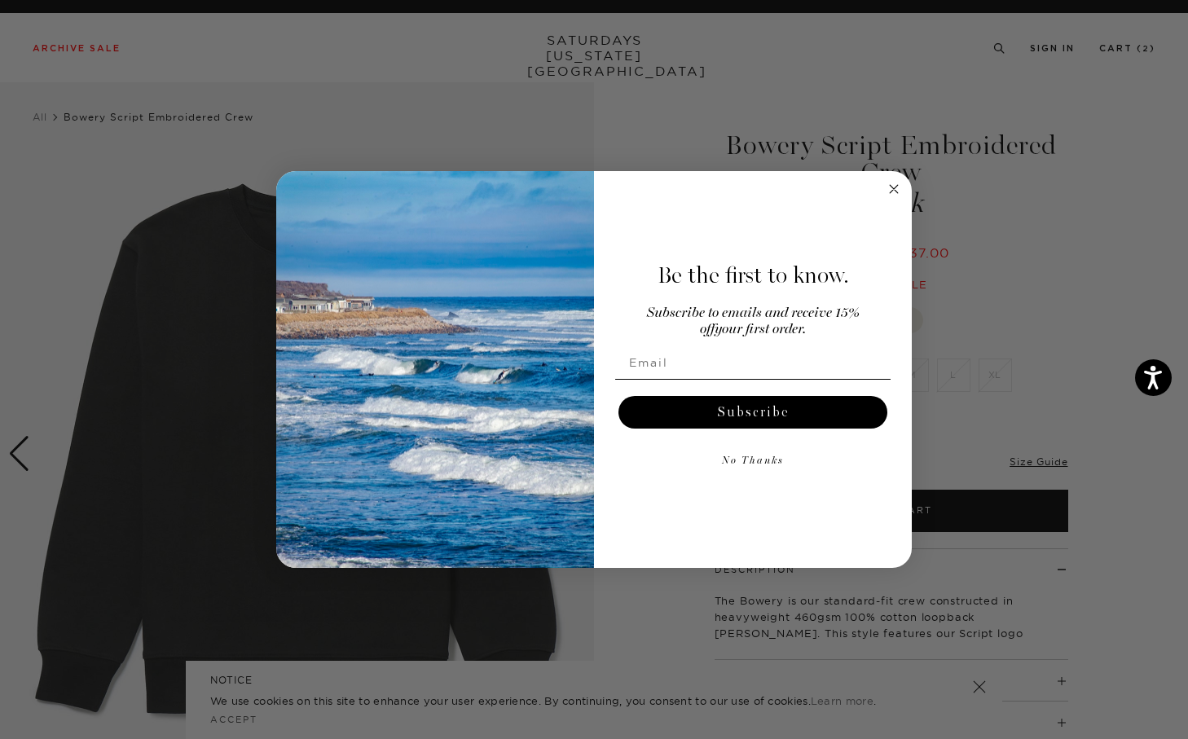
click at [769, 352] on input "Email" at bounding box center [752, 362] width 275 height 33
type input "[EMAIL_ADDRESS][DOMAIN_NAME]"
click at [784, 356] on input "yao108535@gapps.uwcsea.edu.sg" at bounding box center [752, 362] width 275 height 33
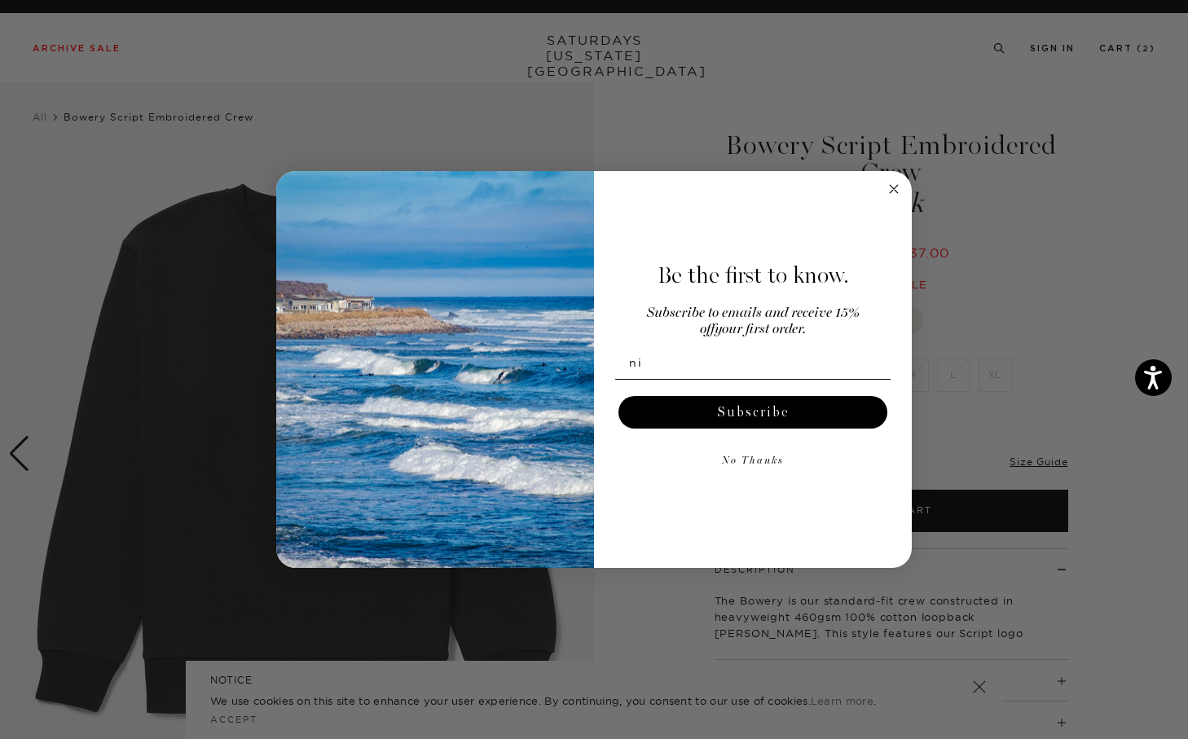
type input "nic.yao465@gmail.com"
click at [799, 408] on button "Subscribe" at bounding box center [753, 412] width 269 height 33
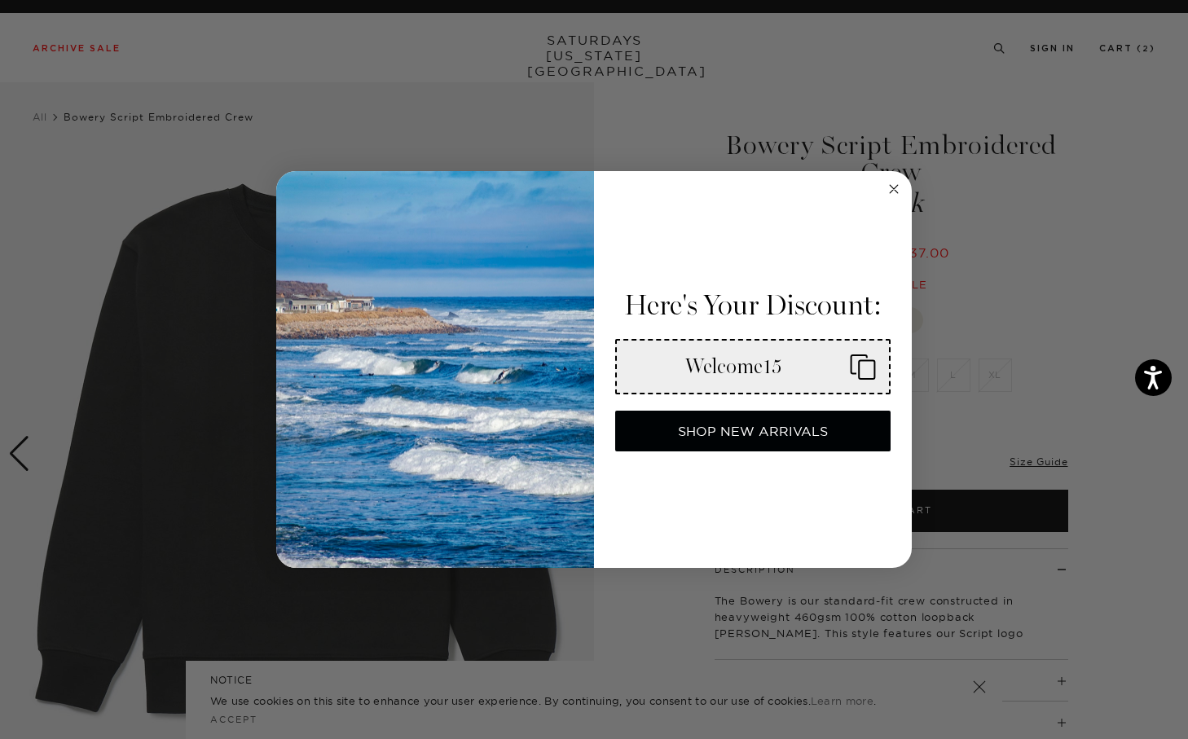
click at [859, 367] on rect "Copy coupon code" at bounding box center [866, 369] width 15 height 18
click at [888, 187] on circle "Close dialog" at bounding box center [894, 188] width 19 height 19
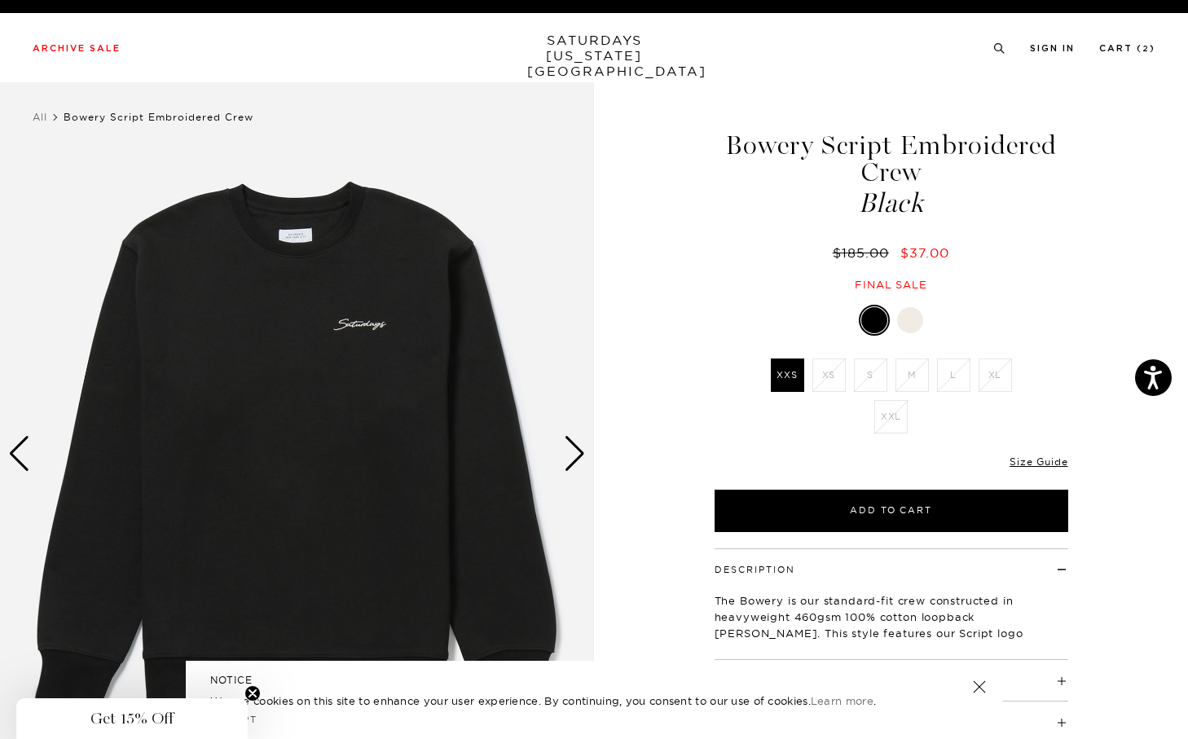
click at [567, 449] on div "Next slide" at bounding box center [575, 454] width 22 height 36
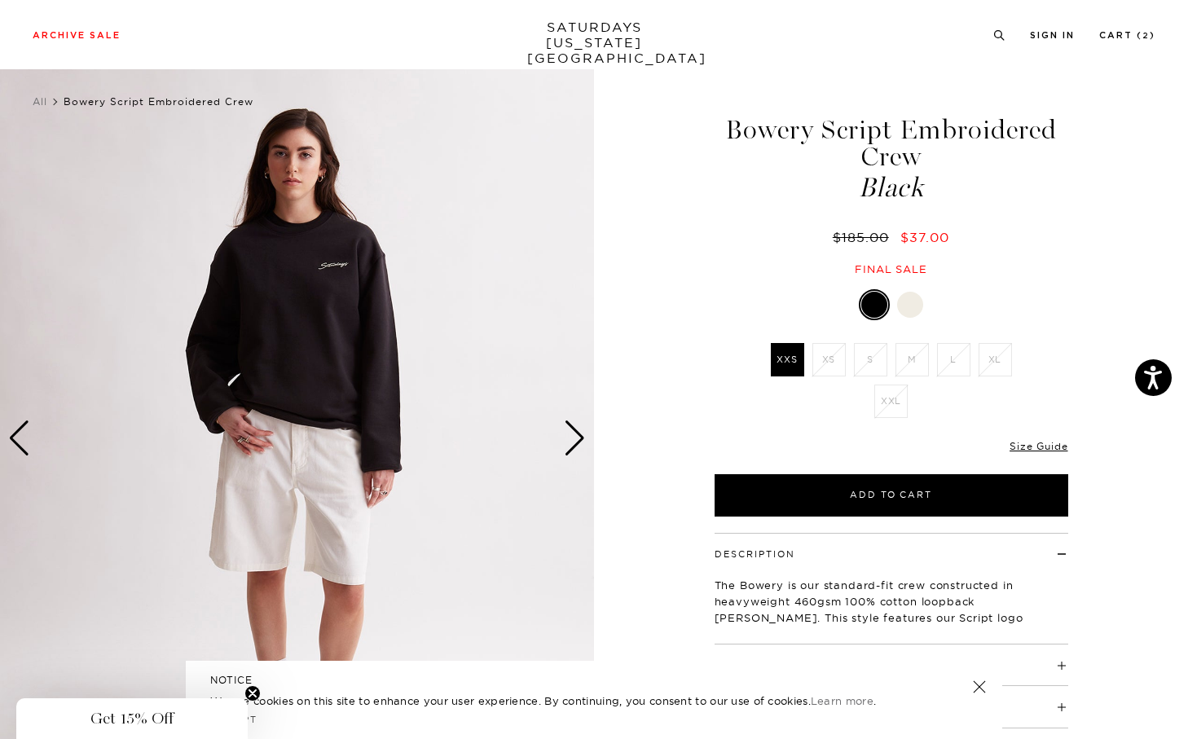
scroll to position [18, 0]
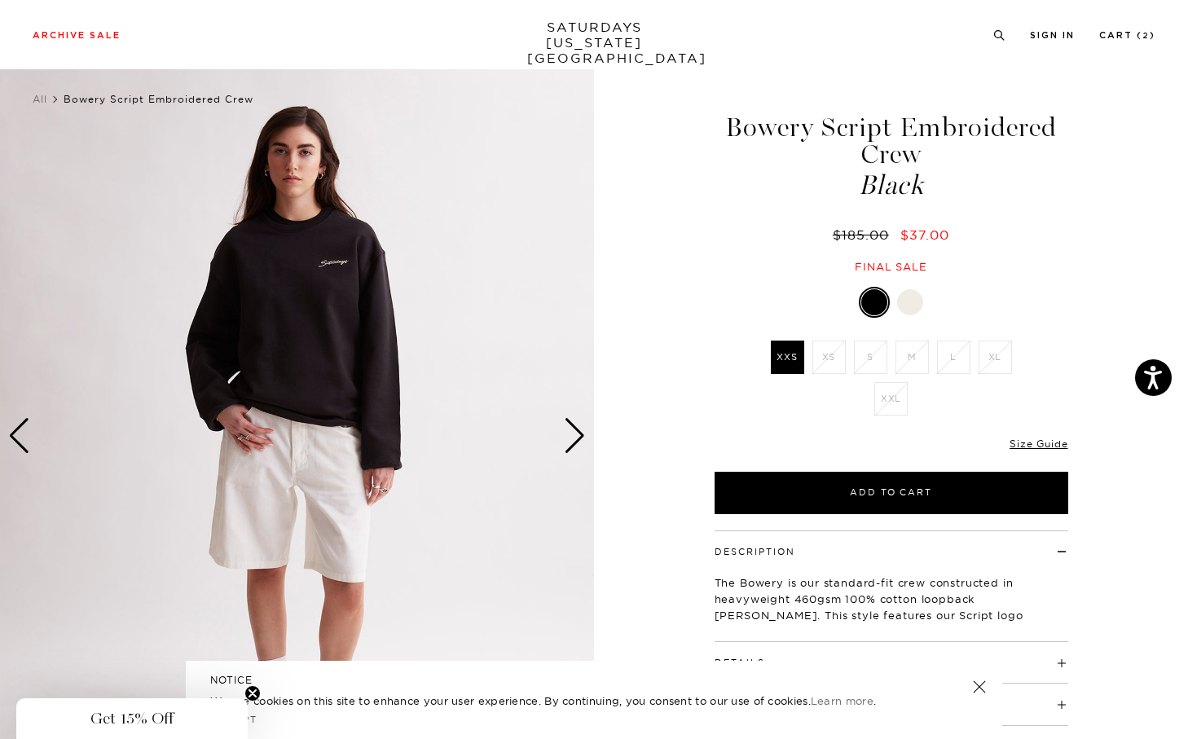
click at [574, 437] on div "Next slide" at bounding box center [575, 436] width 22 height 36
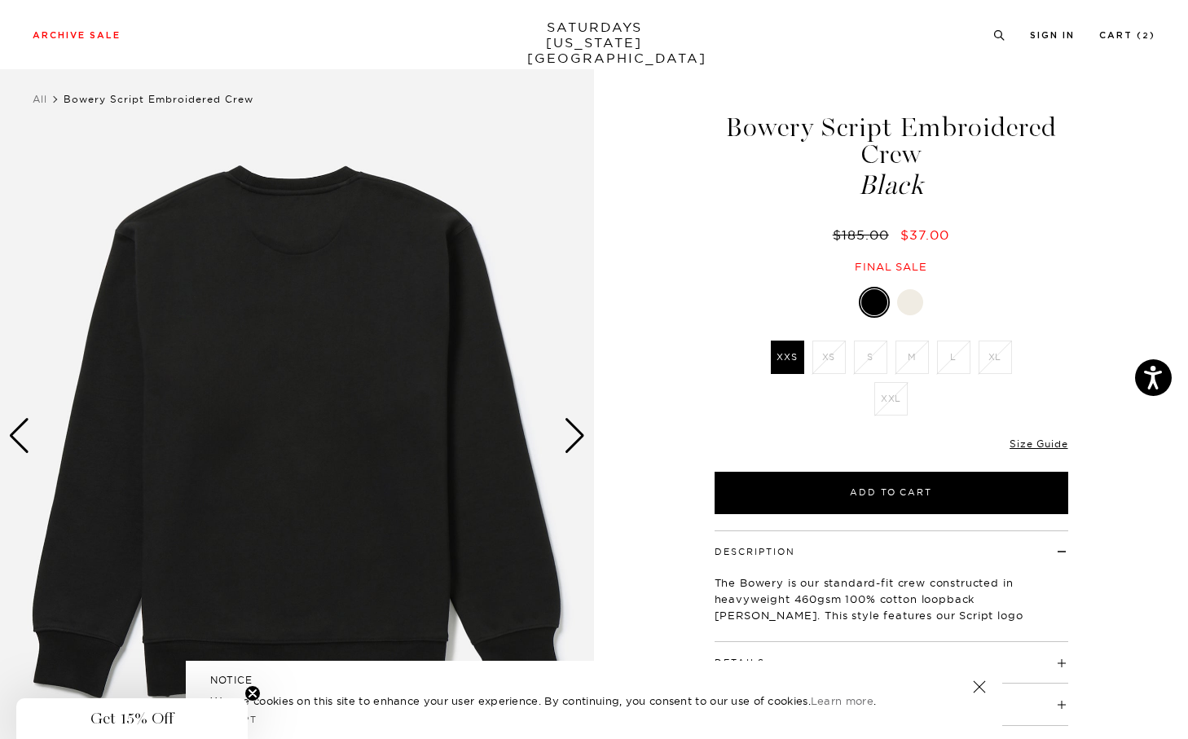
click at [574, 437] on div "Next slide" at bounding box center [575, 436] width 22 height 36
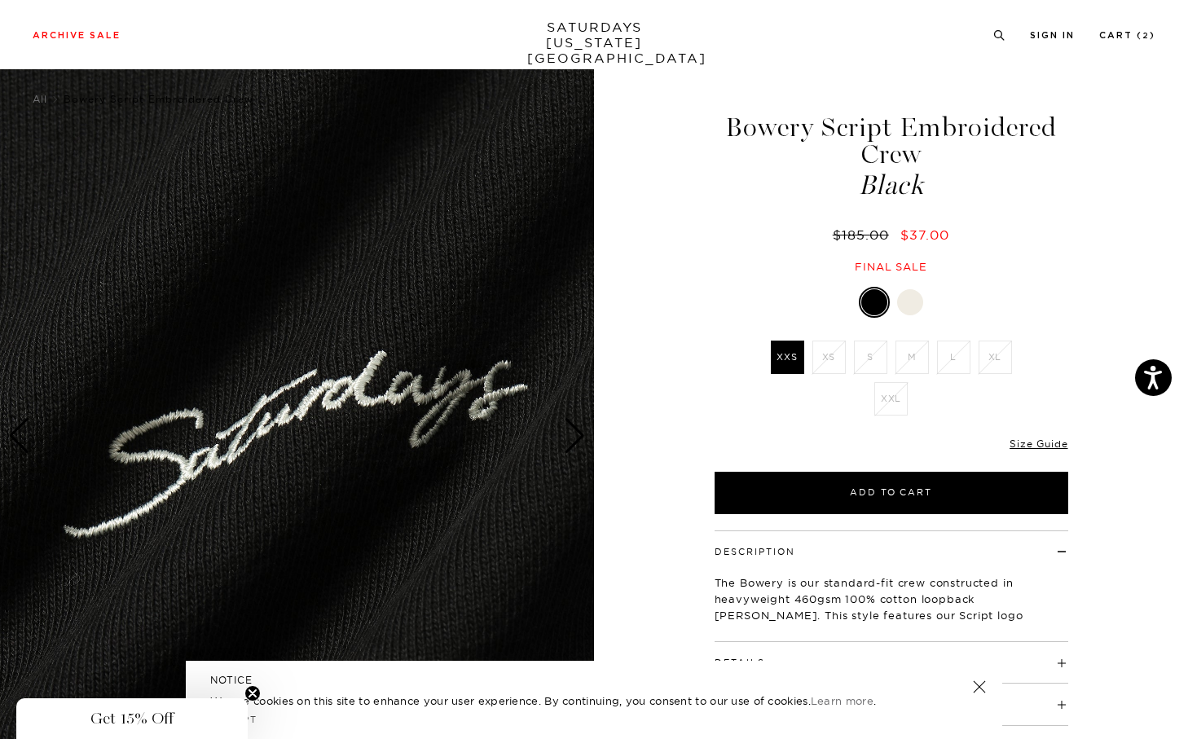
click at [914, 303] on div at bounding box center [910, 302] width 26 height 26
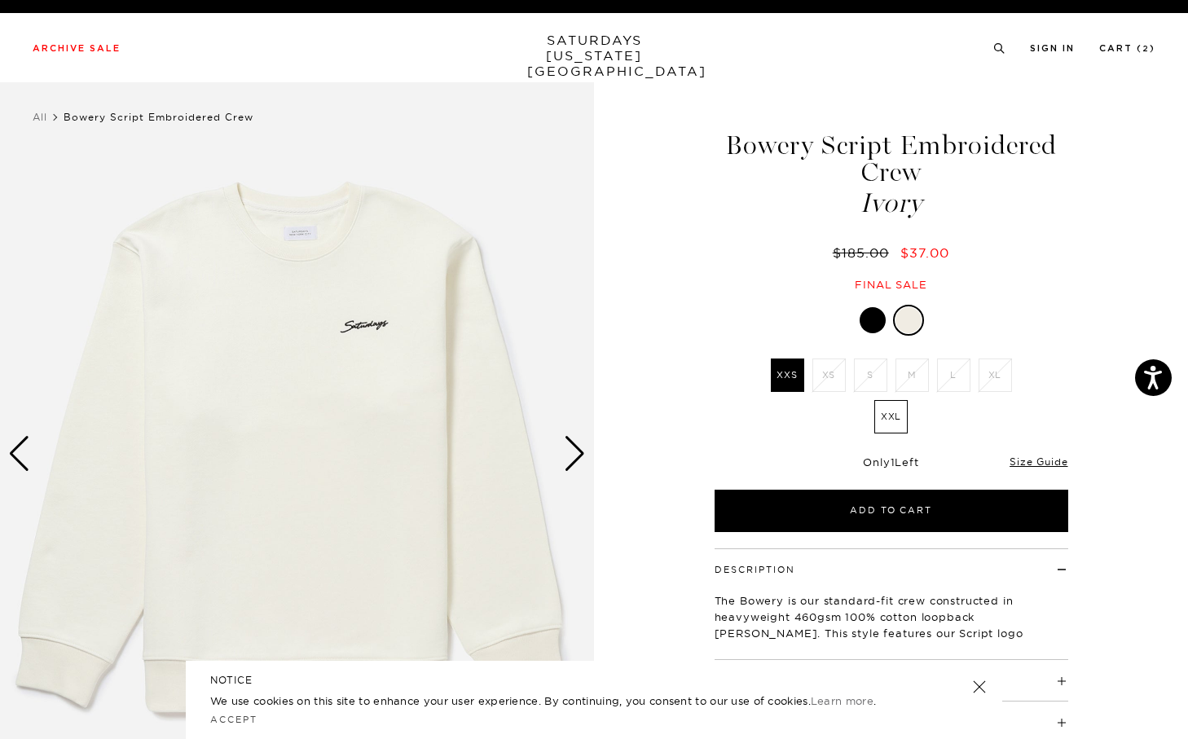
click at [825, 441] on ul "XXS XS S M L XL XXL" at bounding box center [891, 400] width 253 height 83
click at [566, 457] on div "Next slide" at bounding box center [575, 454] width 22 height 36
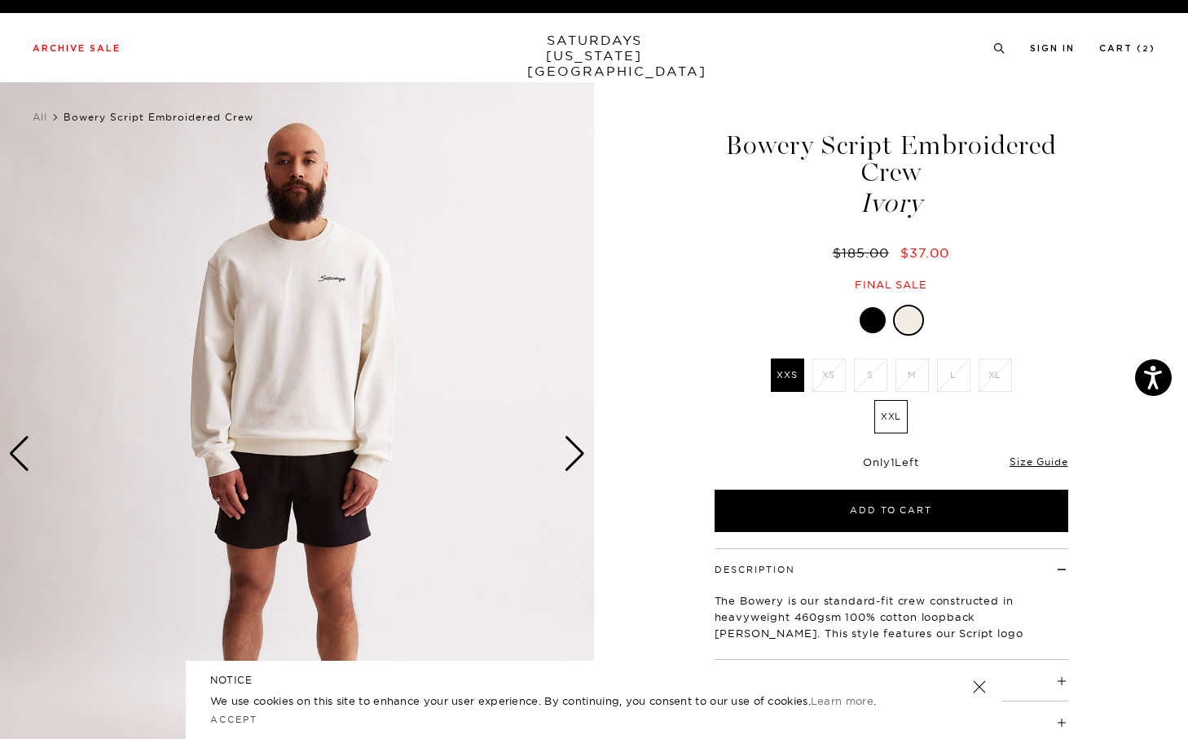
click at [566, 457] on div "Next slide" at bounding box center [575, 454] width 22 height 36
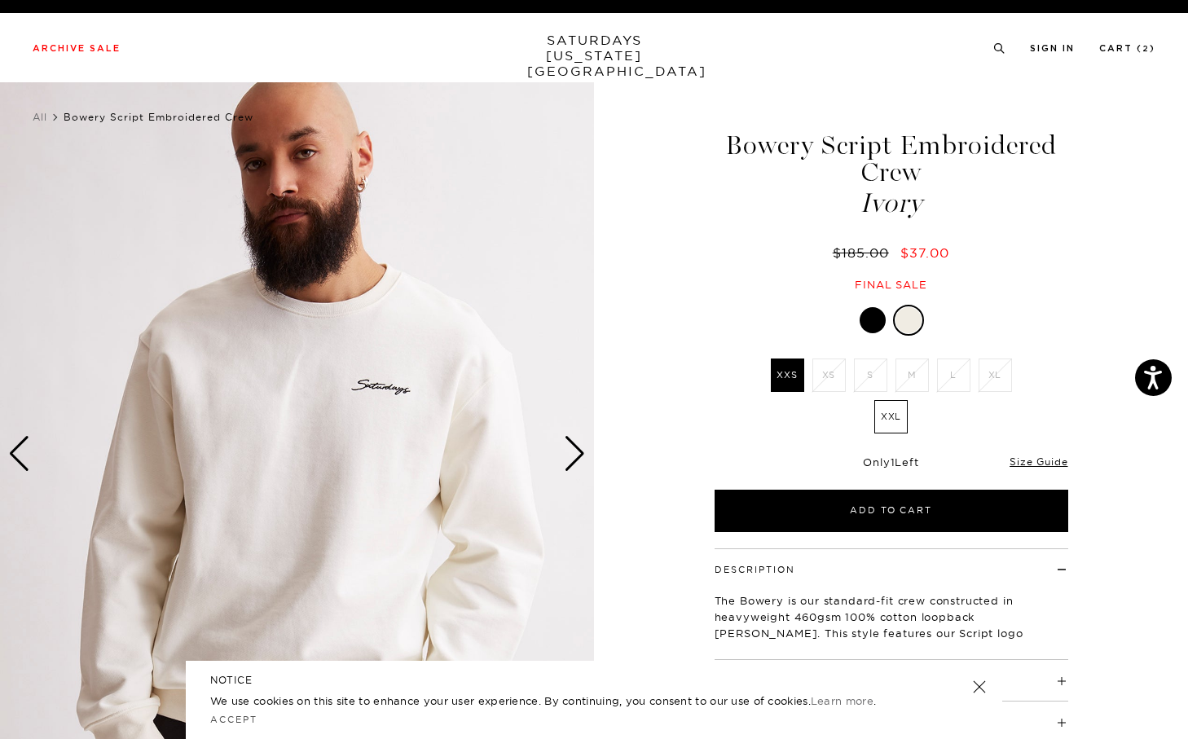
click at [566, 457] on div "Next slide" at bounding box center [575, 454] width 22 height 36
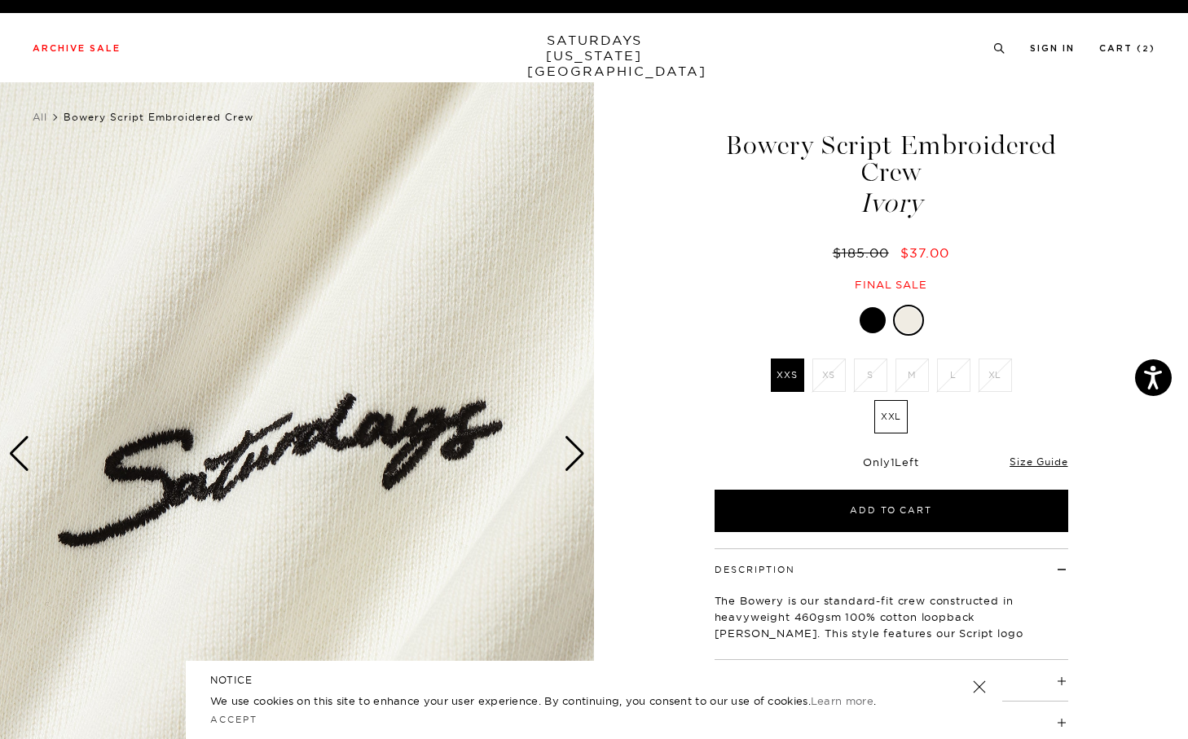
click at [870, 318] on div at bounding box center [873, 320] width 26 height 26
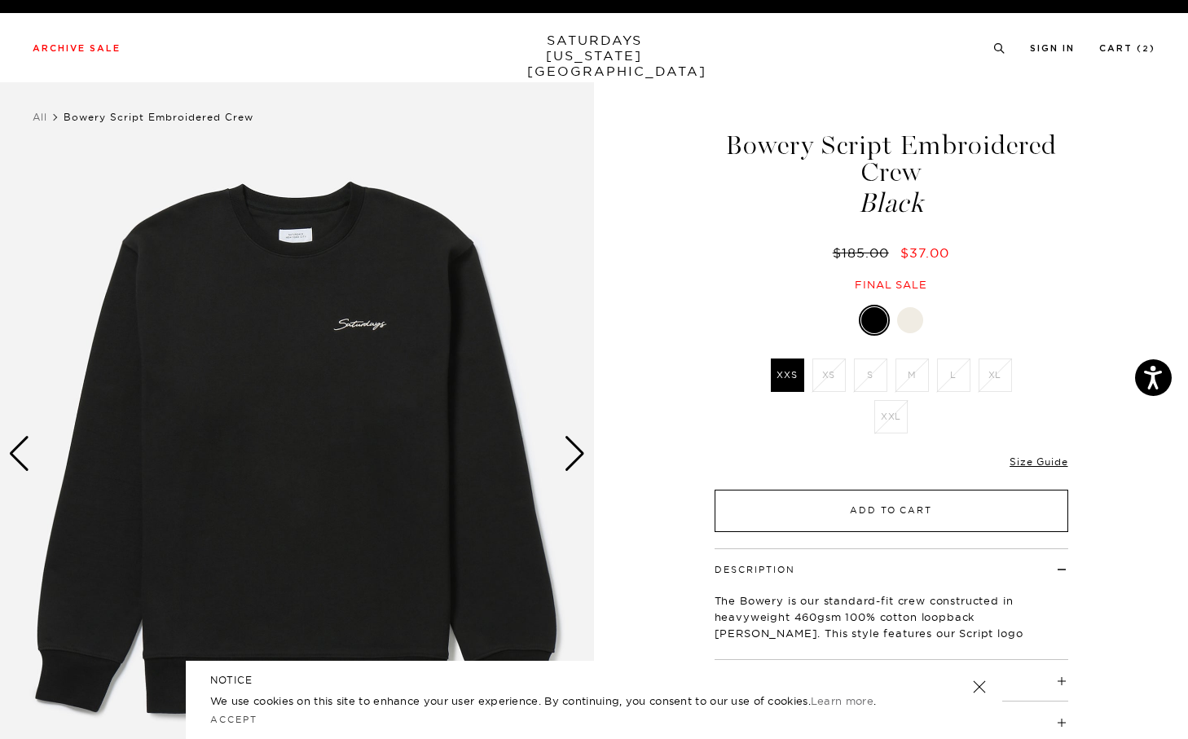
click at [881, 500] on button "Add to Cart" at bounding box center [892, 511] width 354 height 42
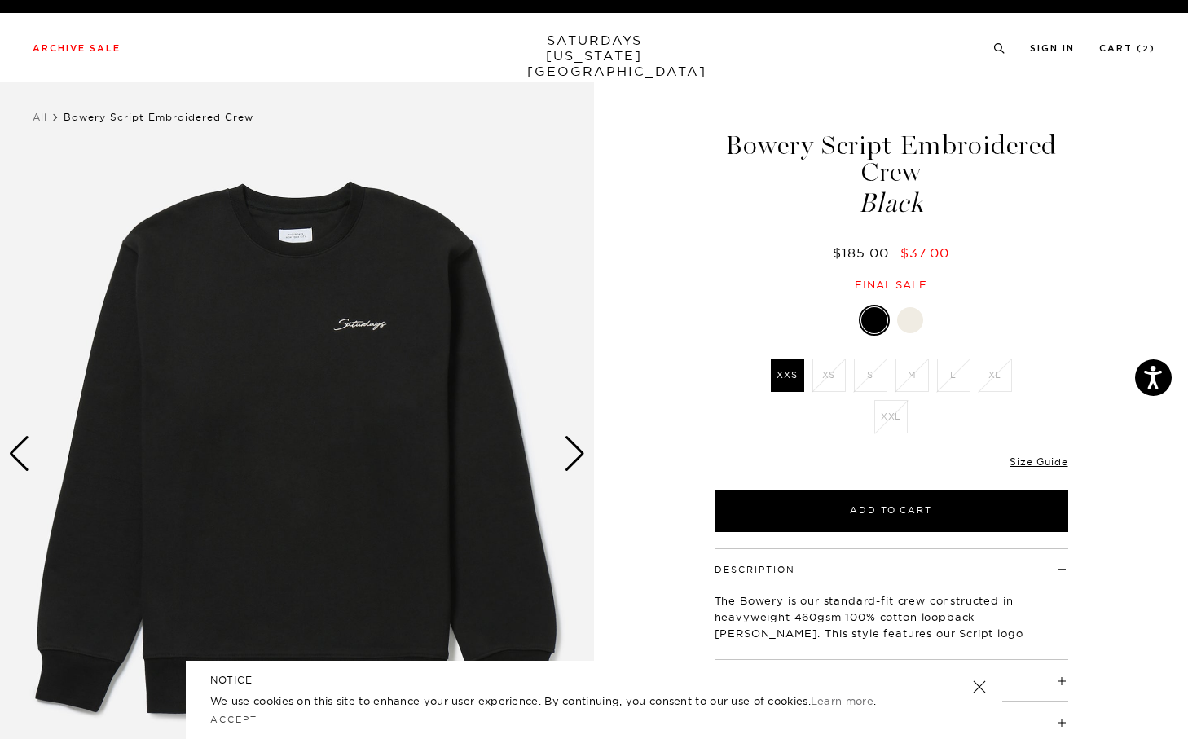
click at [910, 316] on div at bounding box center [910, 320] width 26 height 26
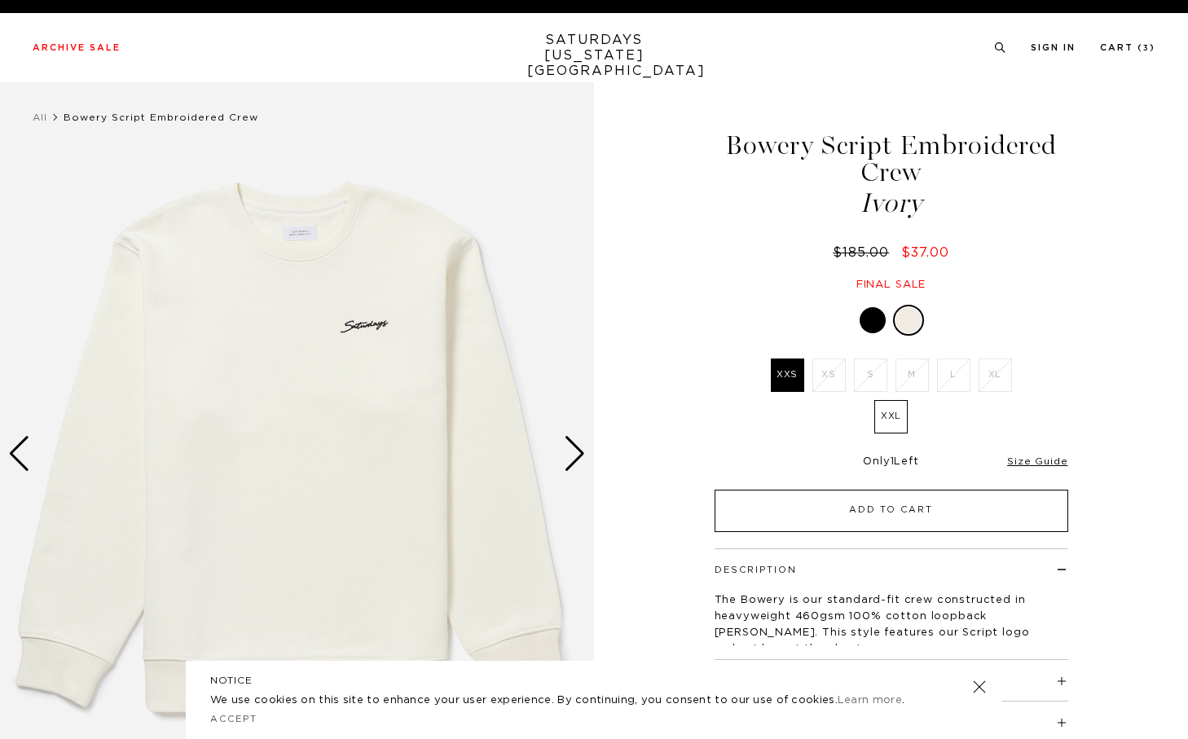
click at [889, 509] on button "Add to Cart" at bounding box center [892, 511] width 354 height 42
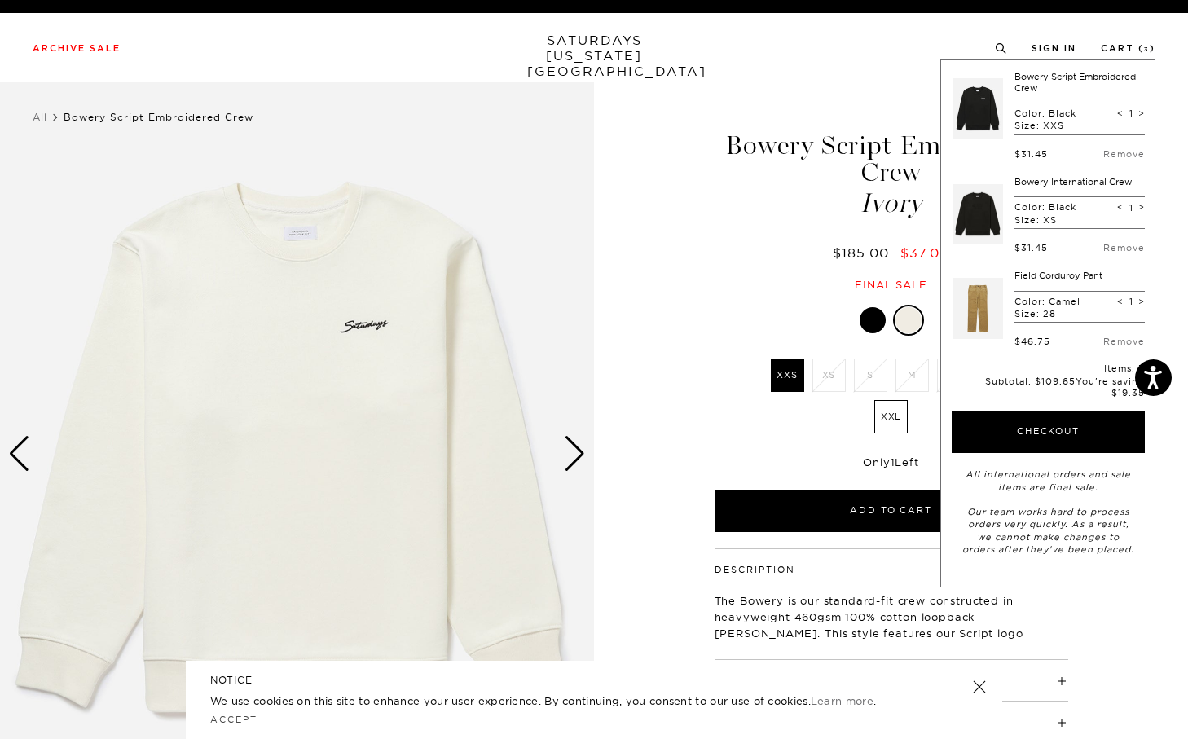
click at [1170, 97] on div "1 / 4 Bowery Script Embroidered Crew" at bounding box center [594, 453] width 1188 height 742
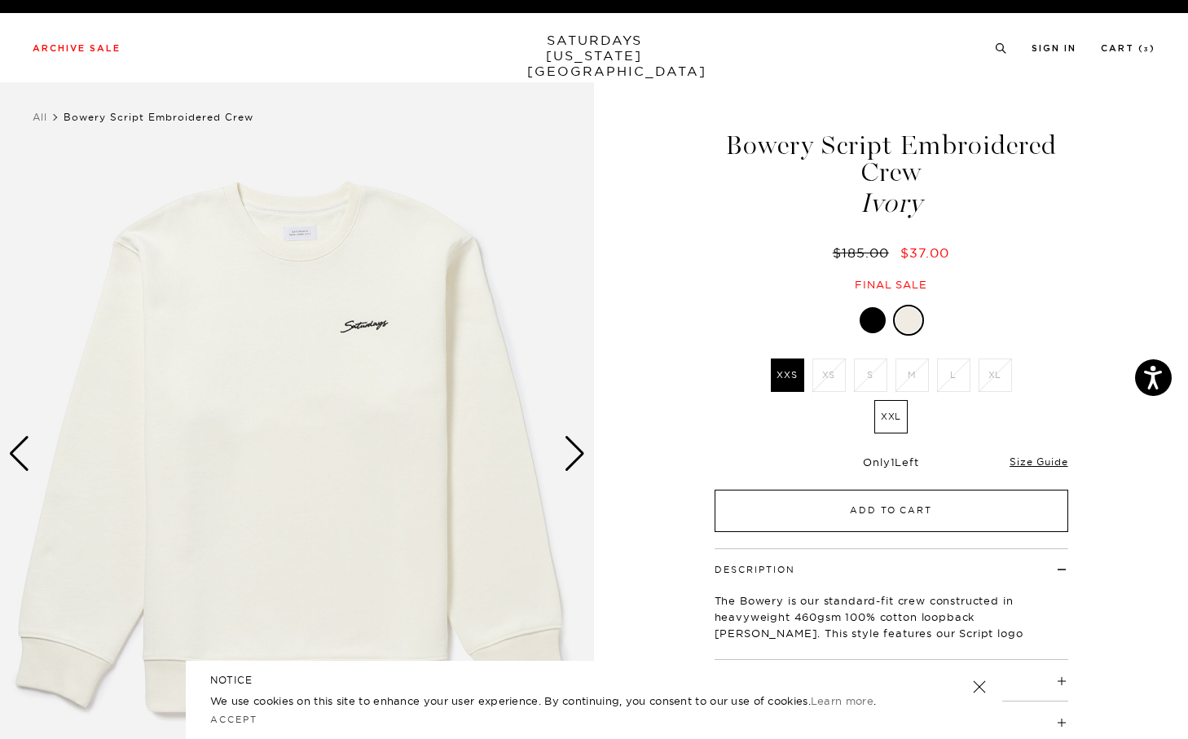
click at [910, 515] on button "Add to Cart" at bounding box center [892, 511] width 354 height 42
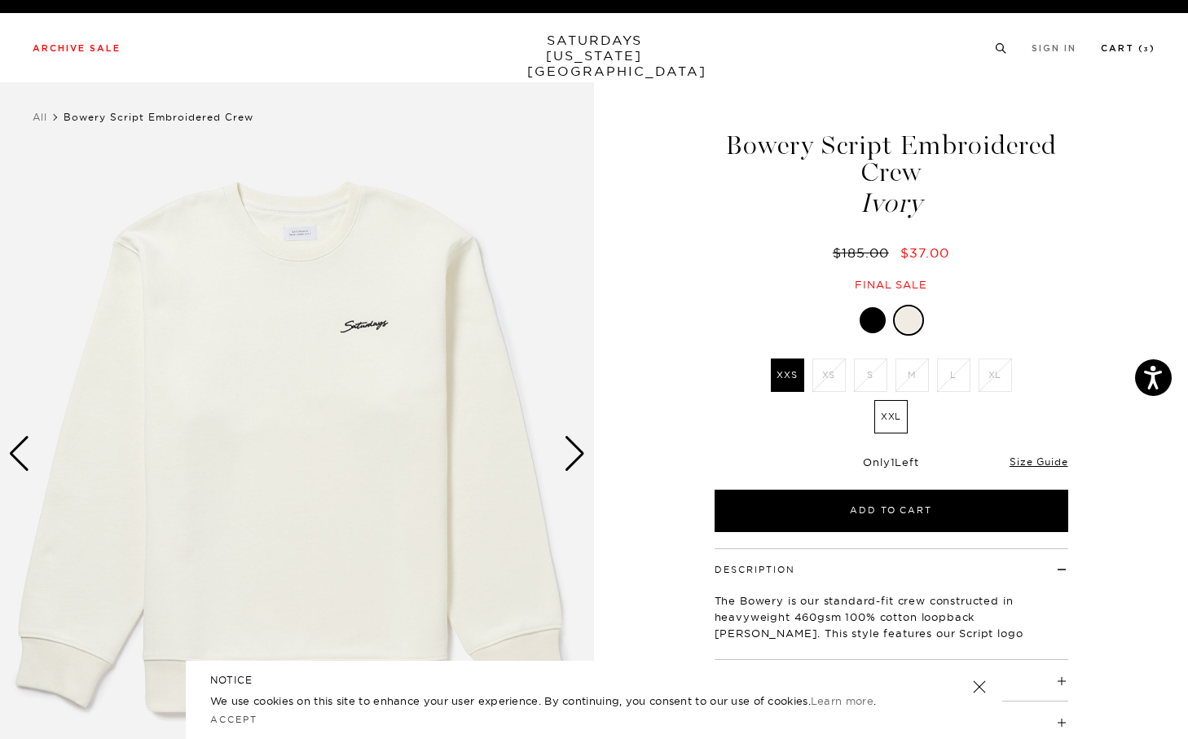
click at [1142, 53] on link "Cart ( 3 )" at bounding box center [1128, 48] width 55 height 9
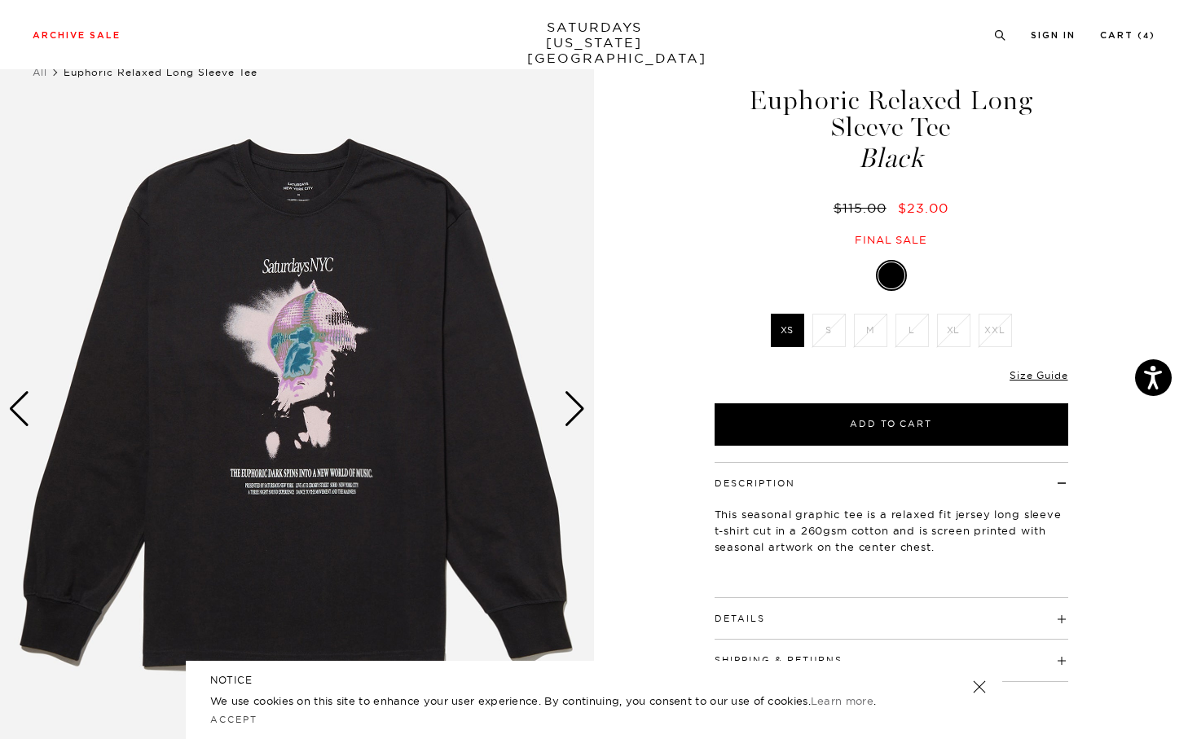
scroll to position [77, 0]
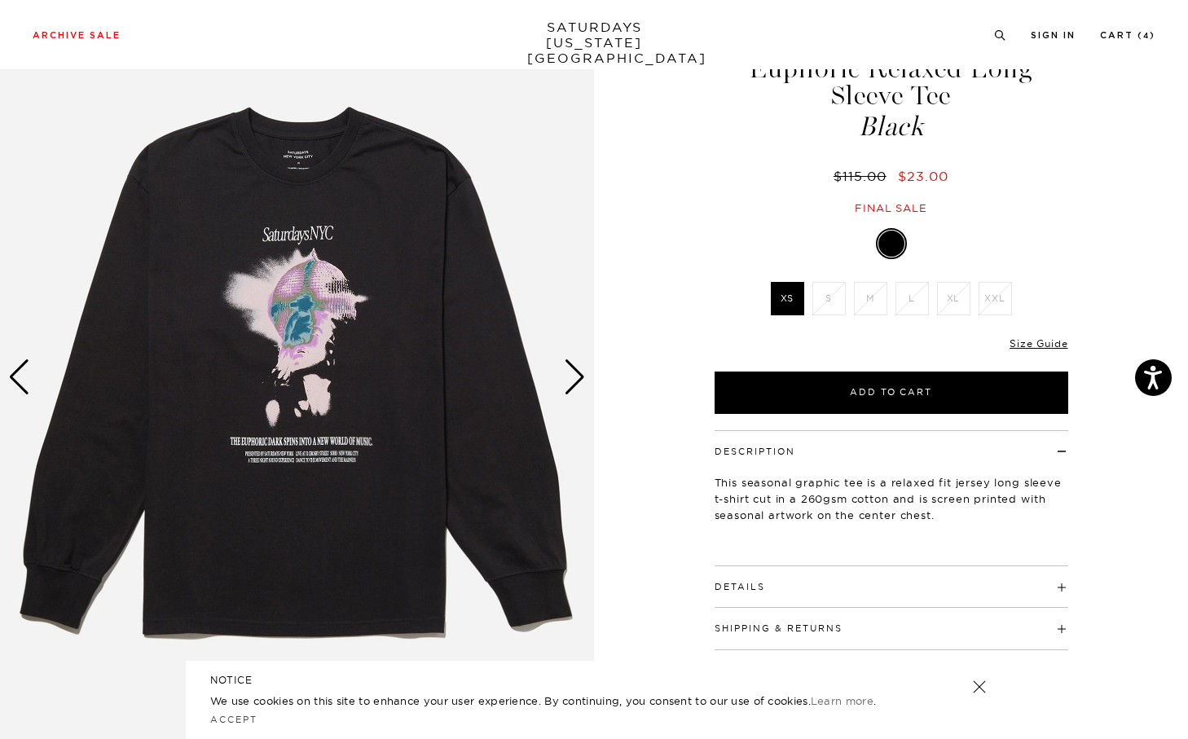
click at [581, 383] on div "Next slide" at bounding box center [575, 377] width 22 height 36
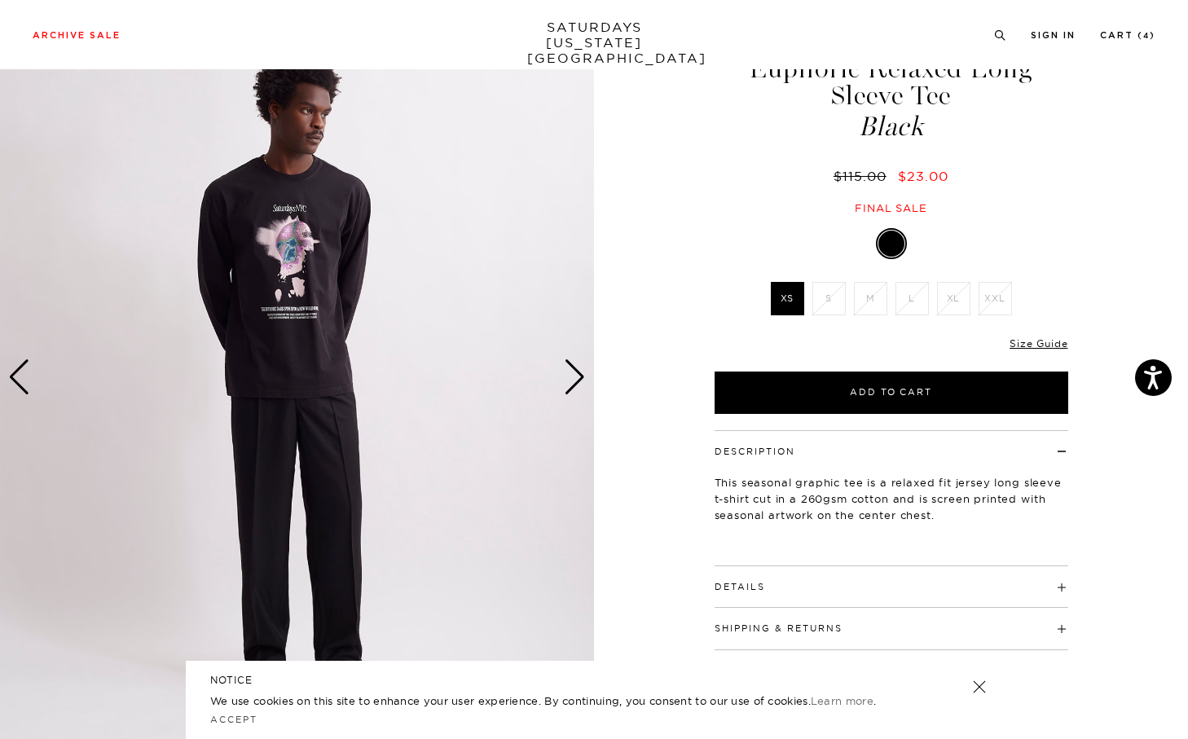
click at [581, 382] on div "Next slide" at bounding box center [575, 377] width 22 height 36
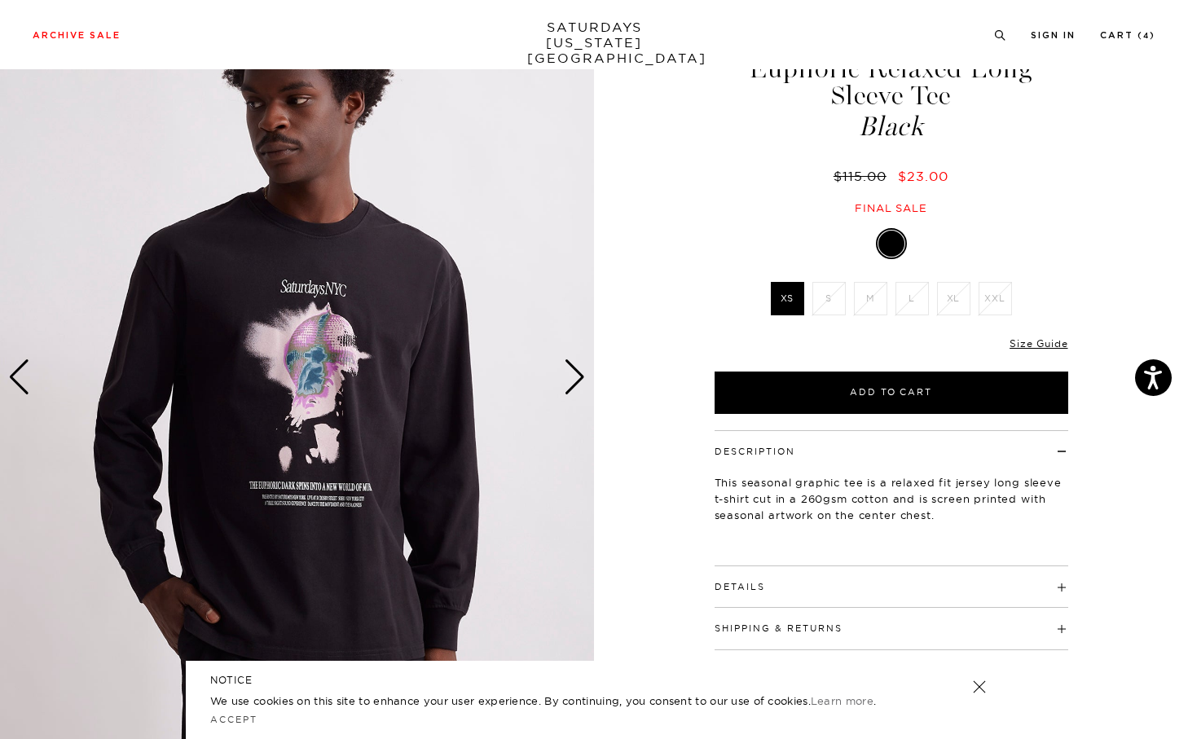
click at [581, 382] on div "Next slide" at bounding box center [575, 377] width 22 height 36
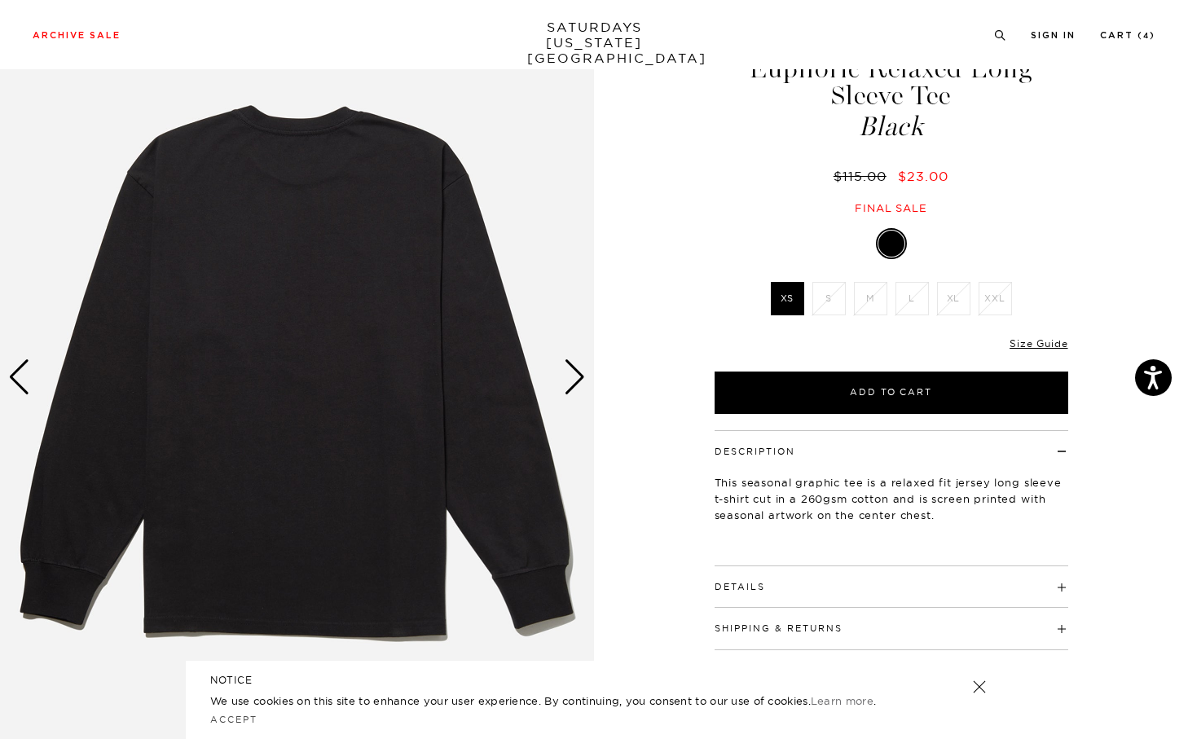
click at [581, 382] on div "Next slide" at bounding box center [575, 377] width 22 height 36
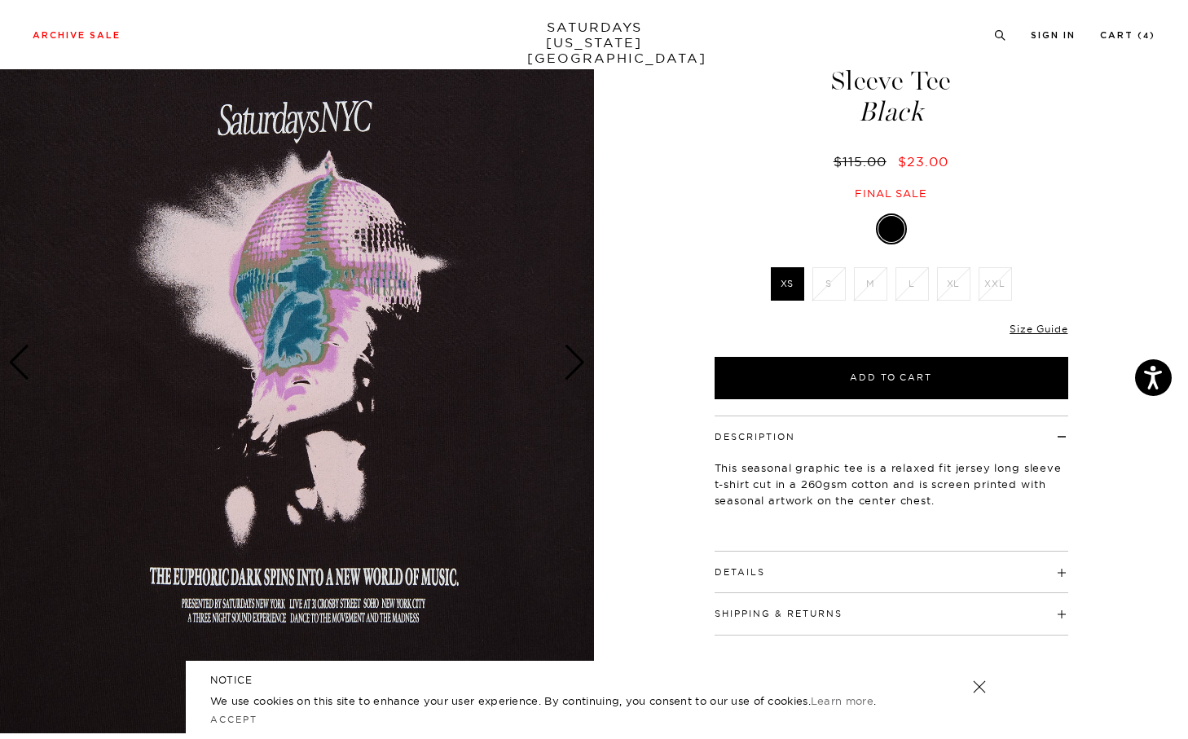
scroll to position [93, 0]
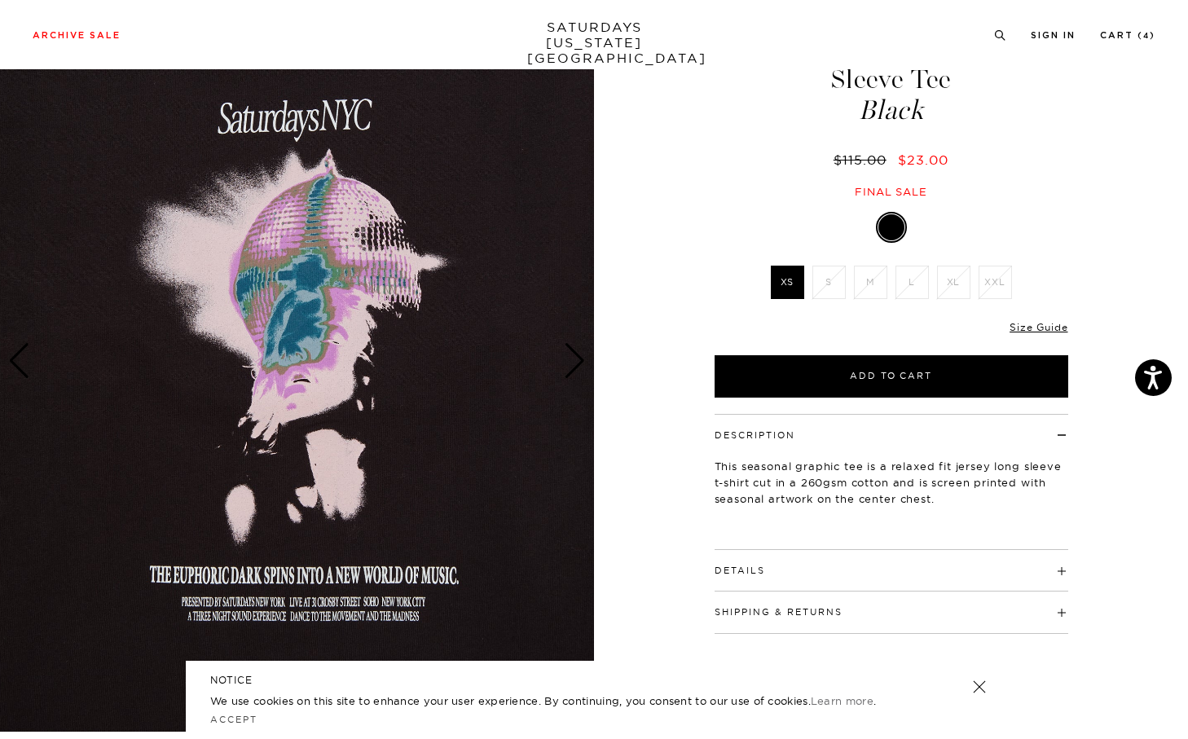
click at [984, 688] on link at bounding box center [979, 687] width 23 height 23
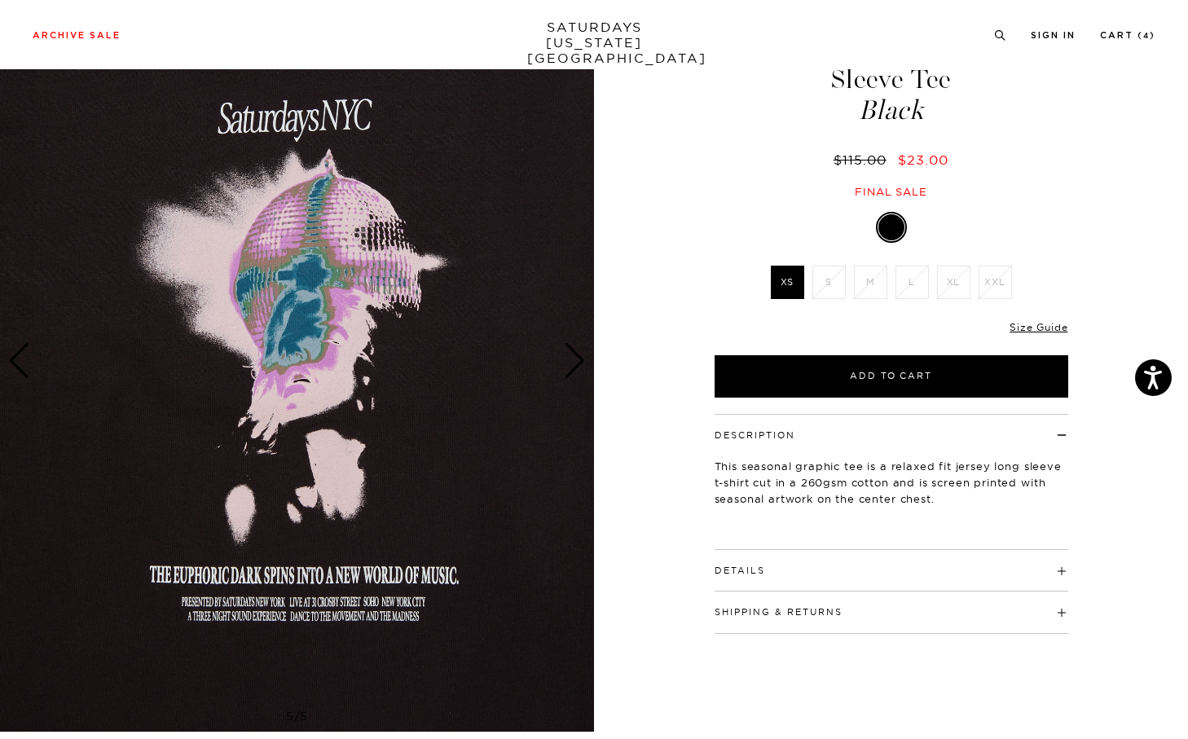
click div "Details Bound back neck seam with self-fabric neck tape 1x1 rib collar with dou…"
click h4 "Details"
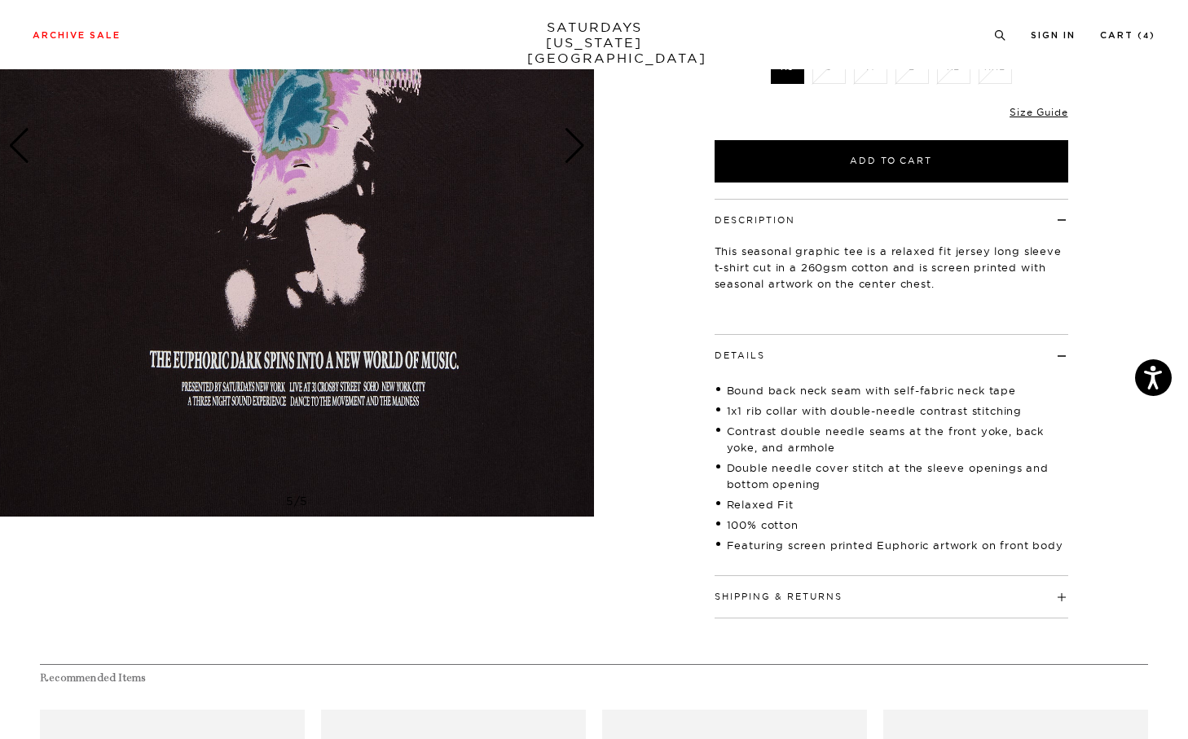
scroll to position [328, 0]
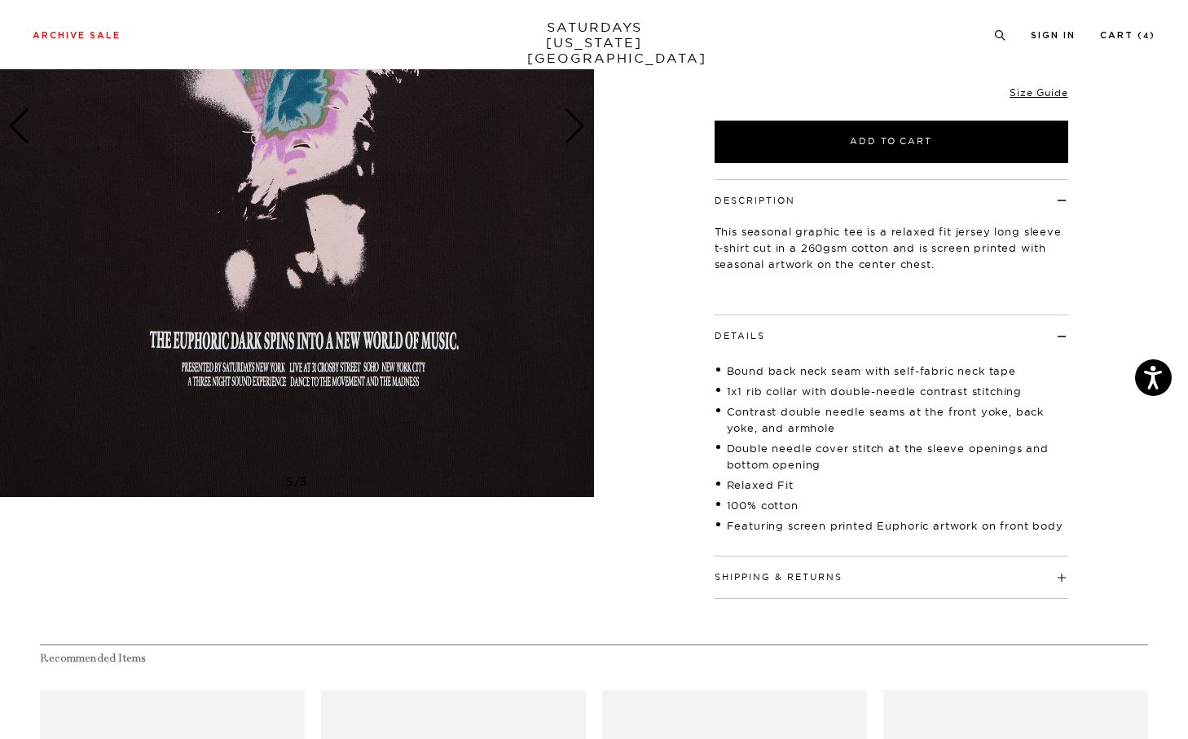
click div "Bound back neck seam with self-fabric neck tape 1x1 rib collar with double-need…"
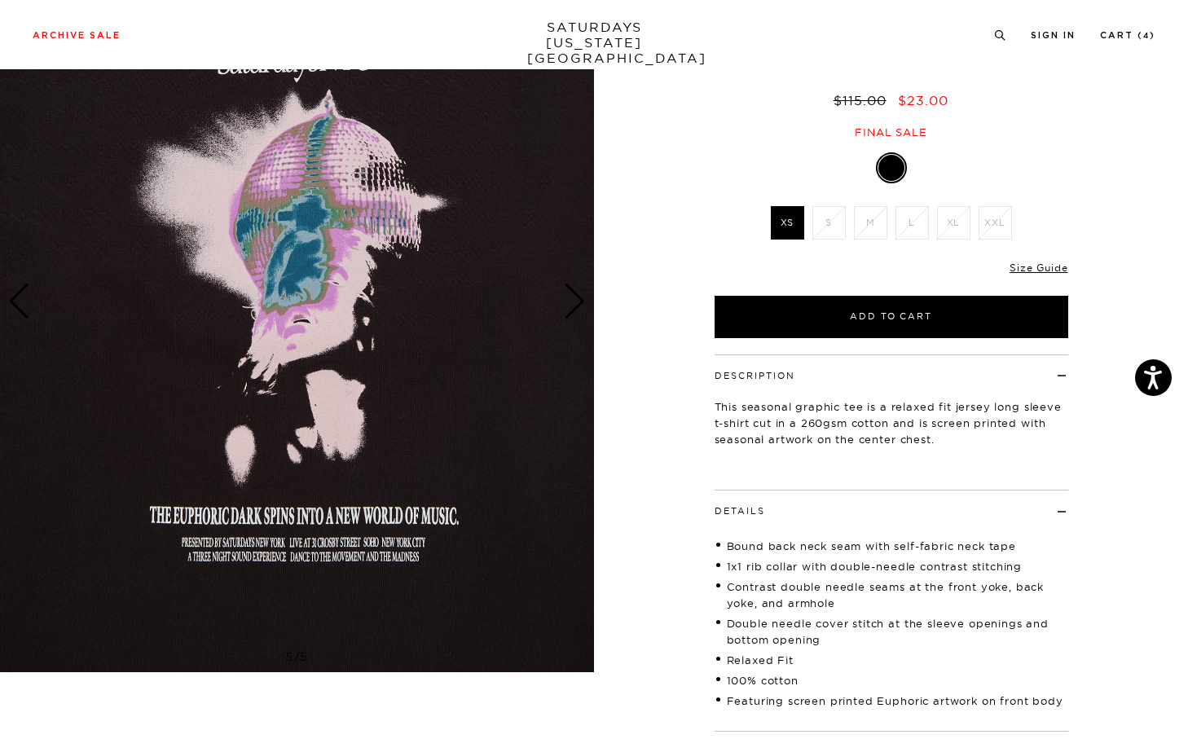
scroll to position [13, 0]
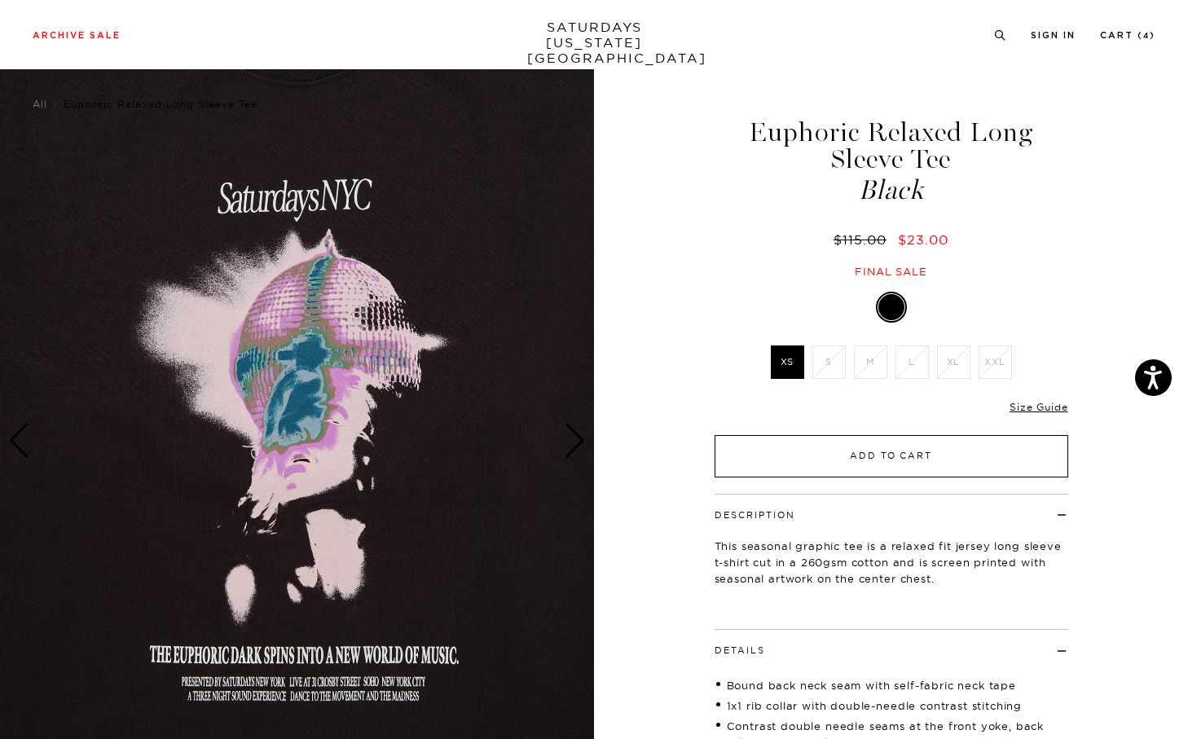
click button "Add to Cart"
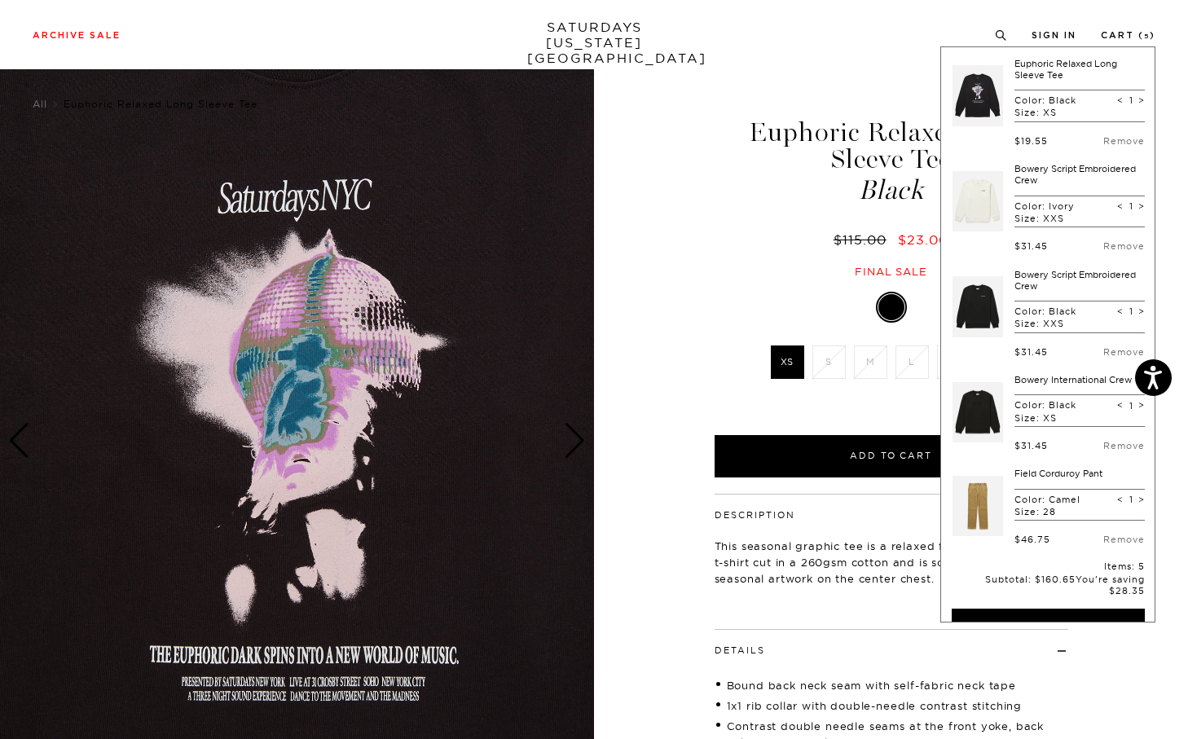
click div "Euphoric Relaxed Long Sleeve Tee Black $115.00 $23.00 Final sale"
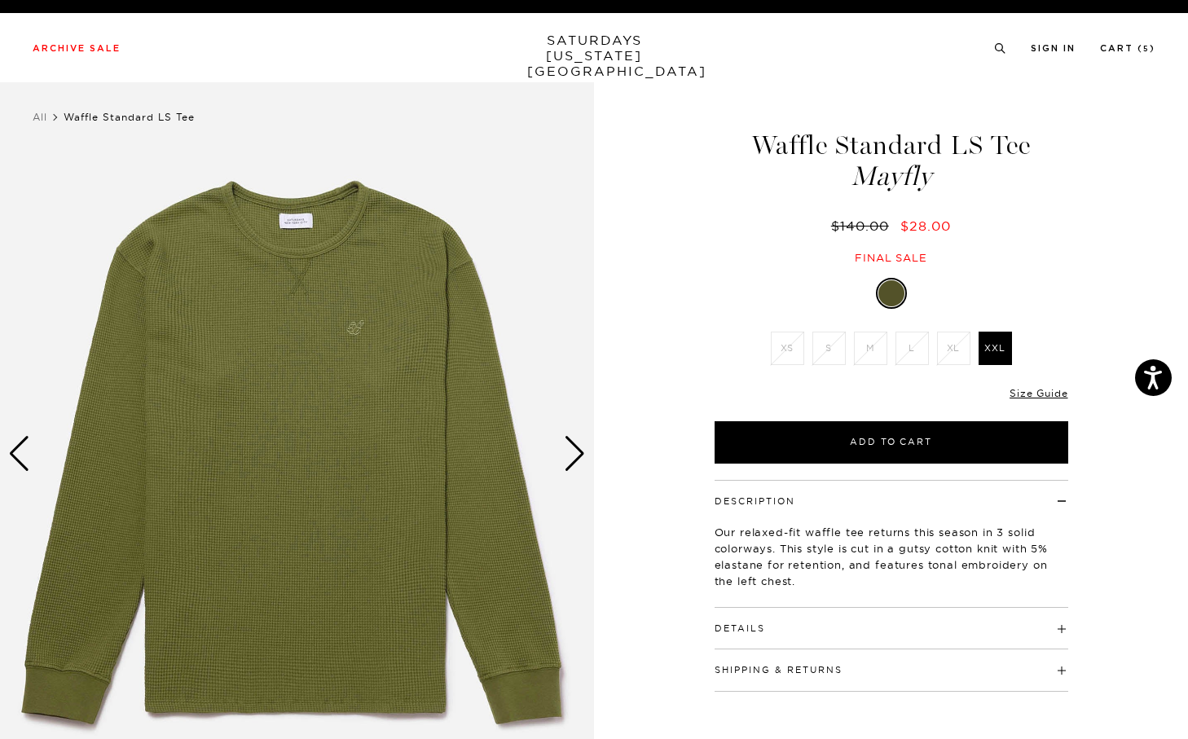
click at [573, 457] on div "Next slide" at bounding box center [575, 454] width 22 height 36
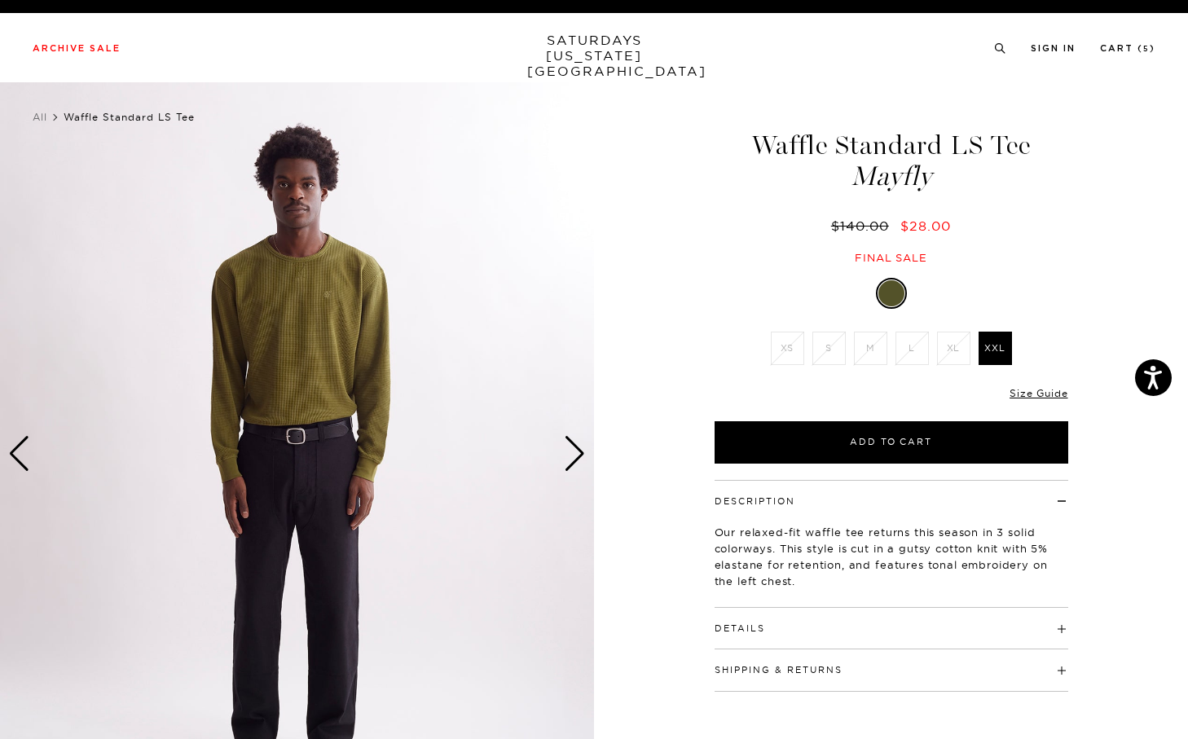
click at [573, 457] on div "Next slide" at bounding box center [575, 454] width 22 height 36
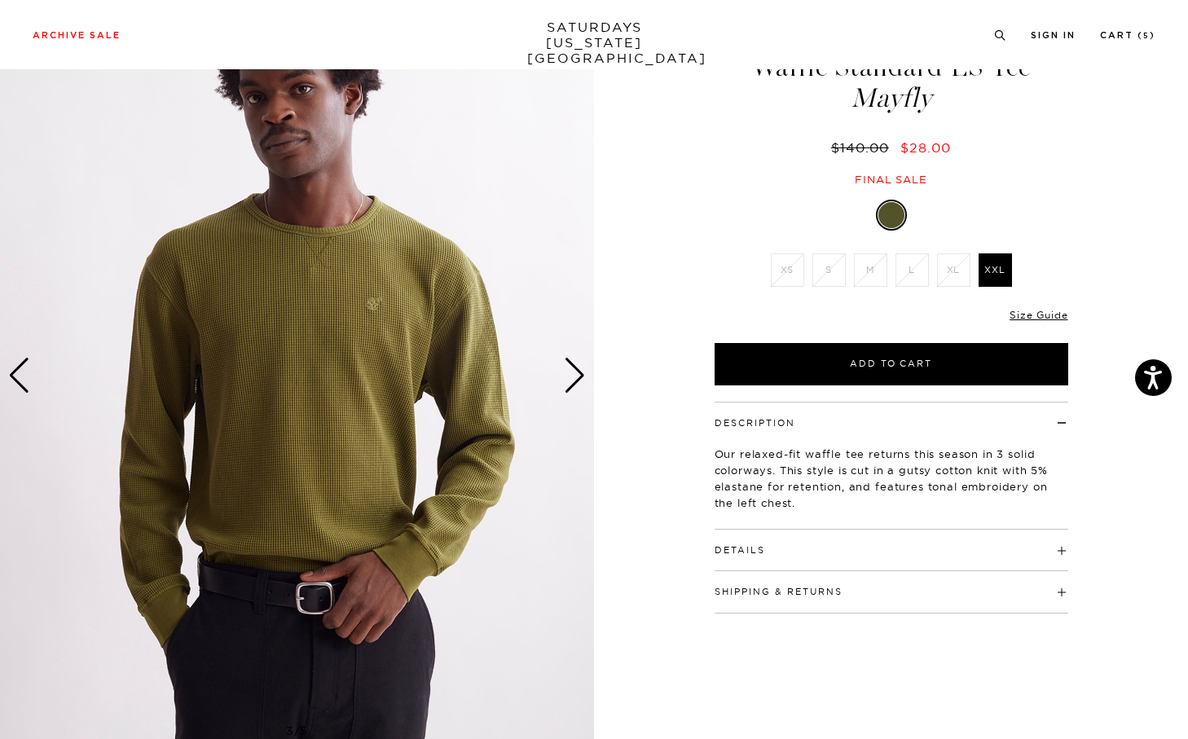
scroll to position [125, 0]
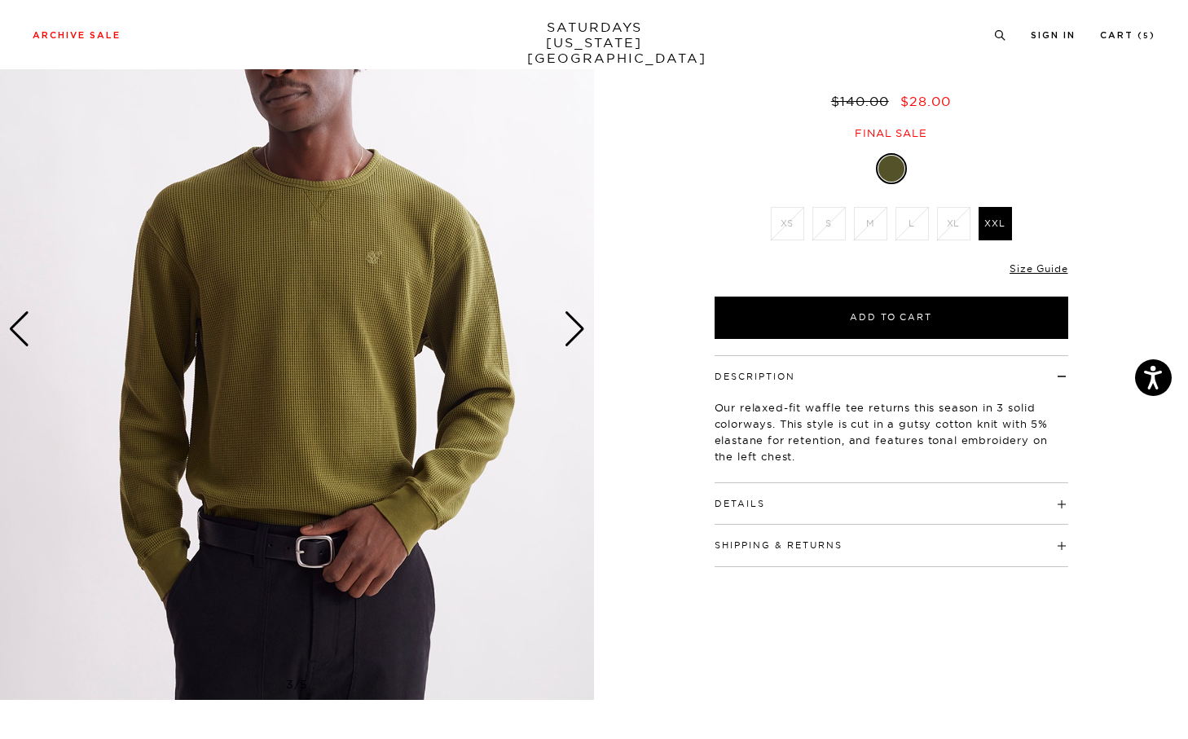
click at [579, 337] on div "Next slide" at bounding box center [575, 329] width 22 height 36
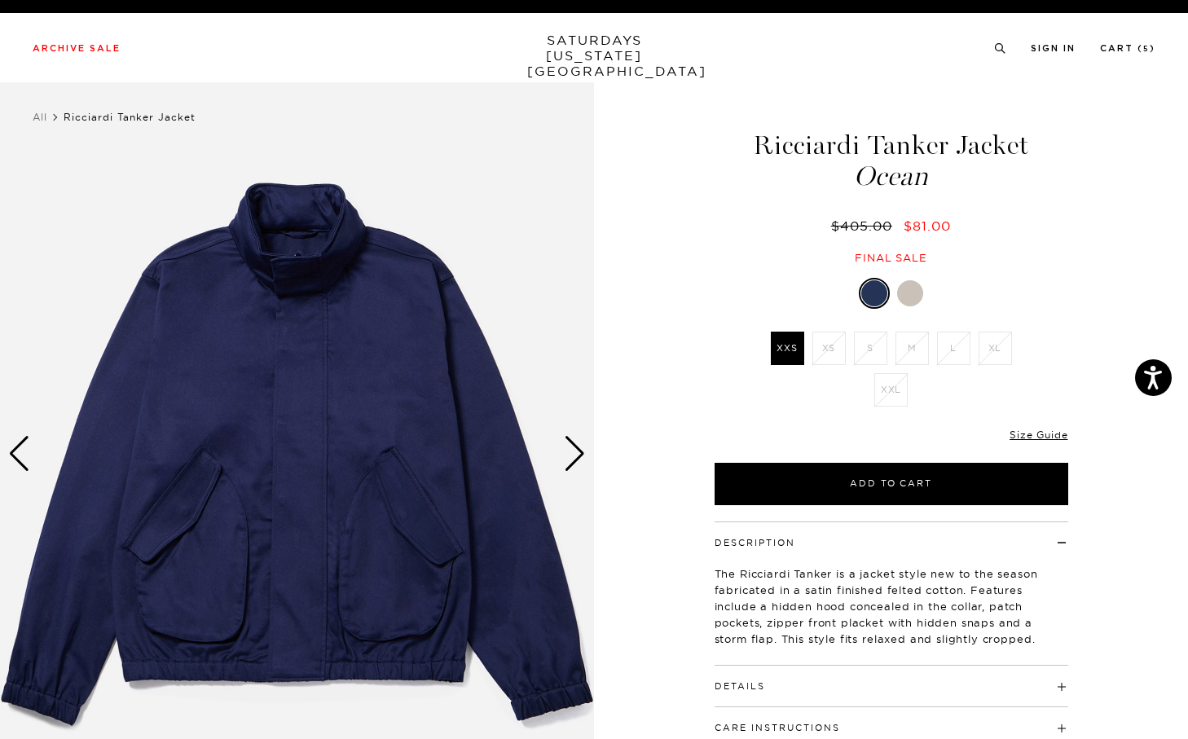
click at [567, 455] on div "Next slide" at bounding box center [575, 454] width 22 height 36
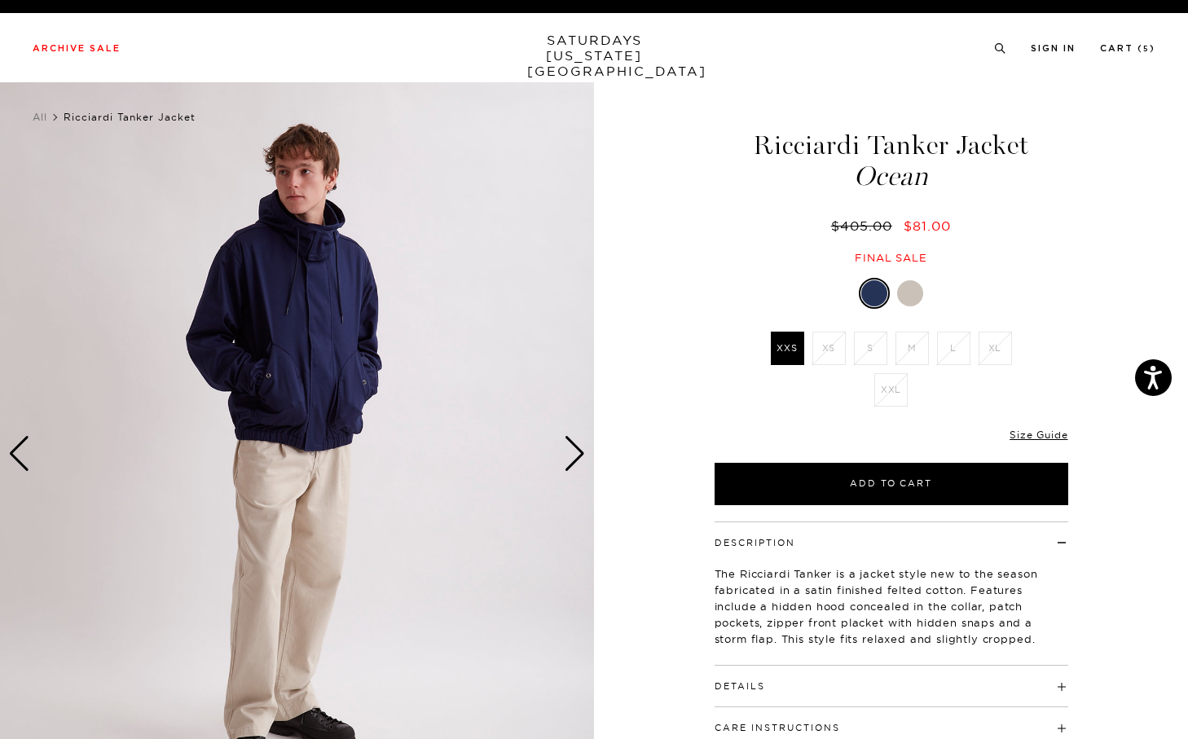
click at [573, 450] on div "Next slide" at bounding box center [575, 454] width 22 height 36
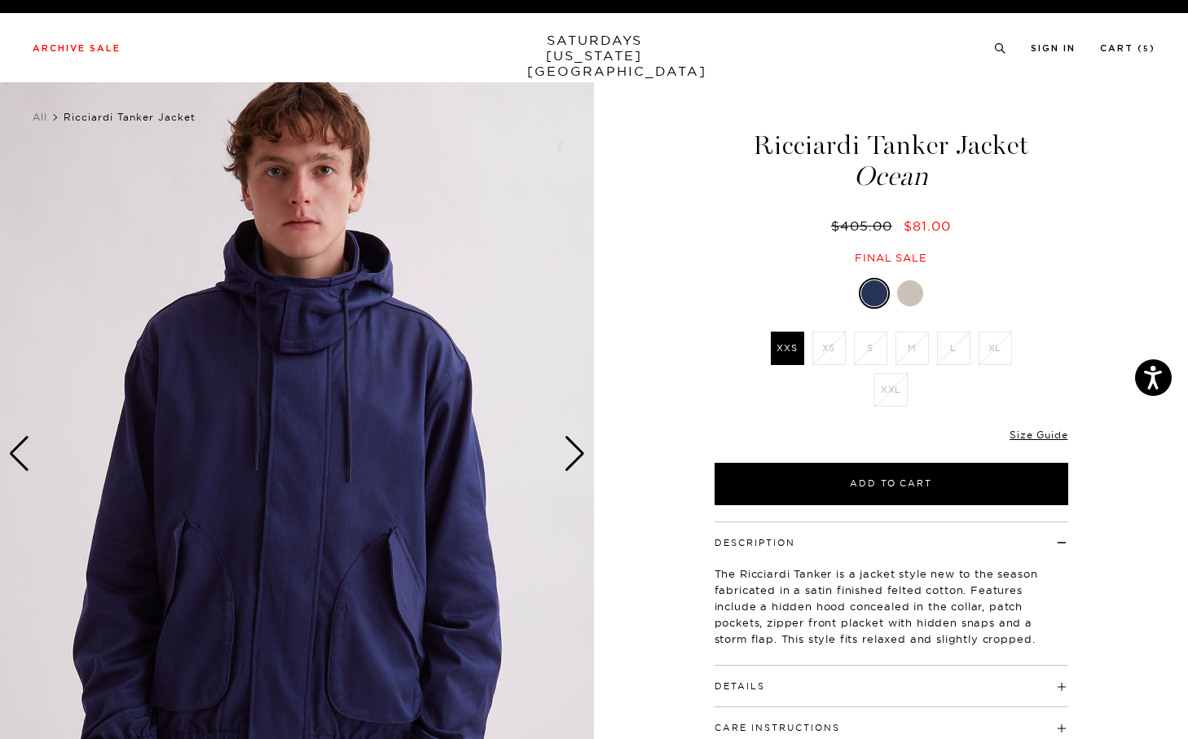
click at [573, 450] on div "Next slide" at bounding box center [575, 454] width 22 height 36
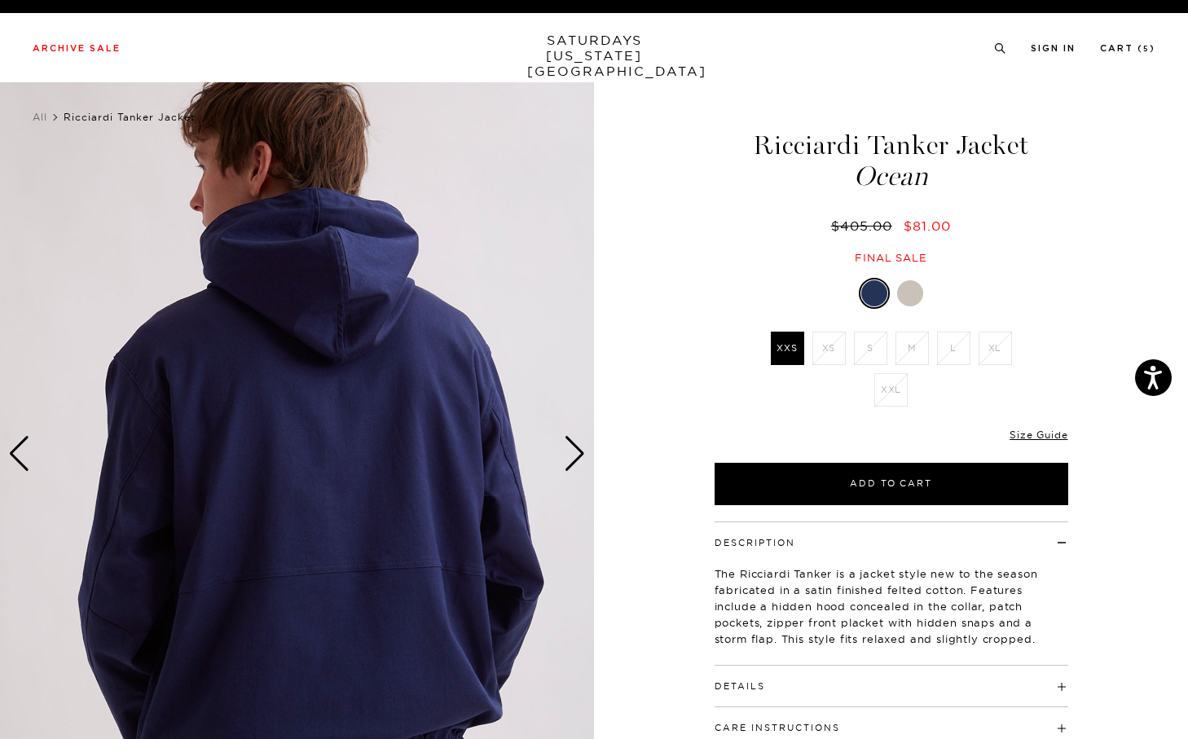
click at [573, 450] on div "Next slide" at bounding box center [575, 454] width 22 height 36
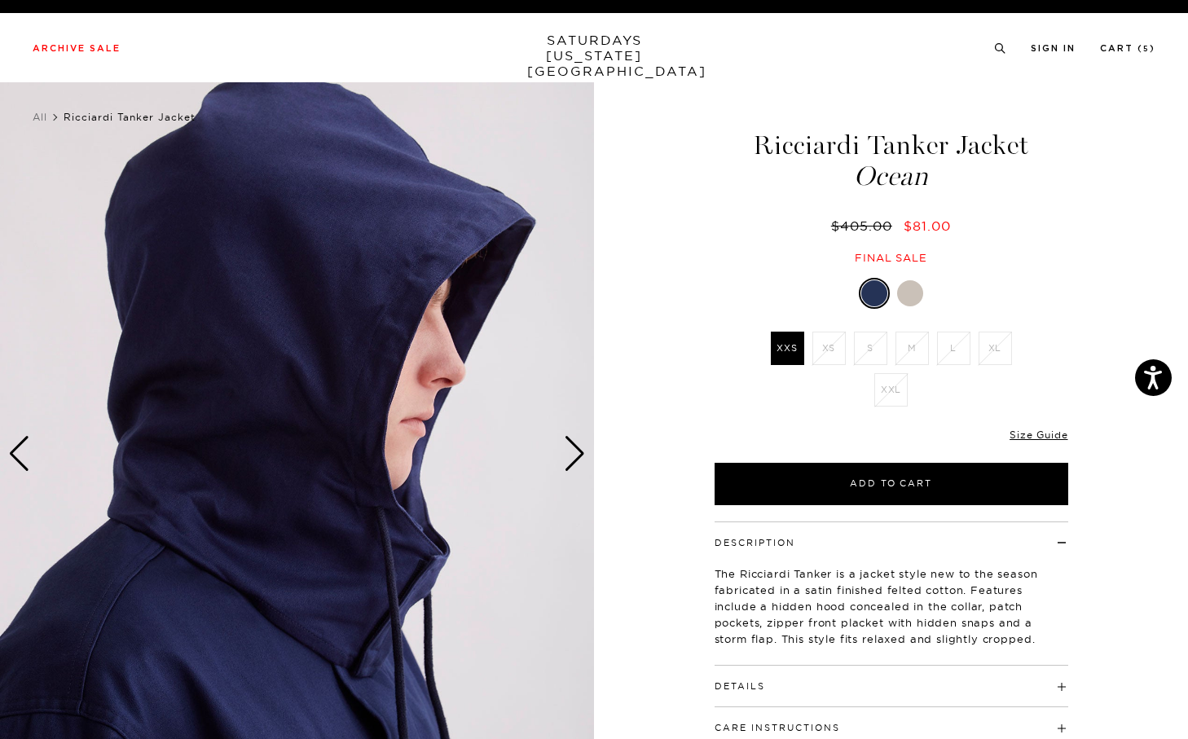
click at [573, 450] on div "Next slide" at bounding box center [575, 454] width 22 height 36
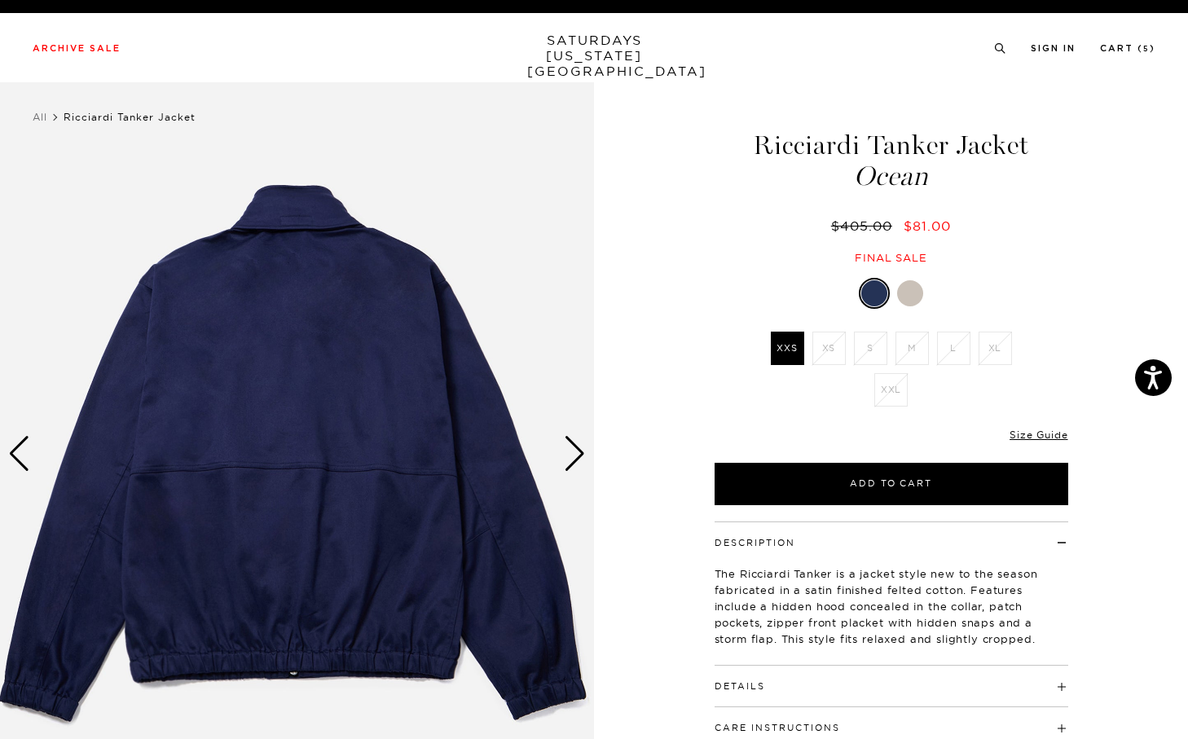
click at [916, 288] on div at bounding box center [910, 293] width 26 height 26
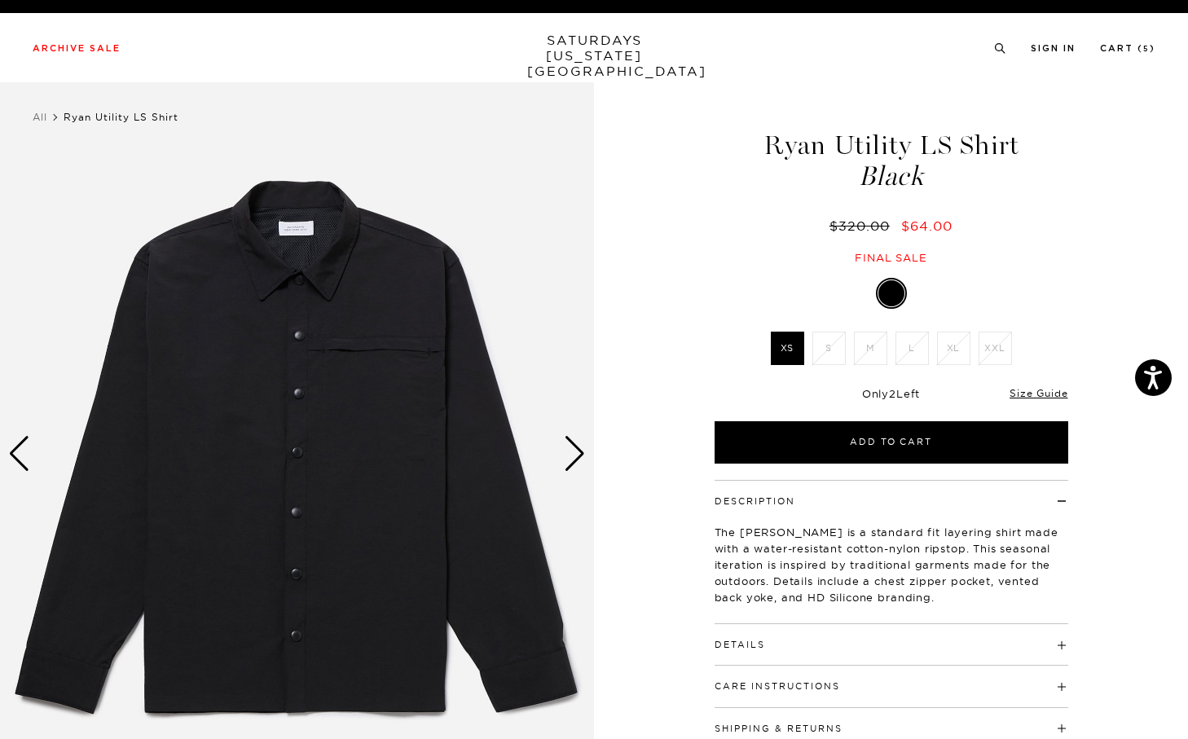
click at [584, 450] on div "Next slide" at bounding box center [575, 454] width 22 height 36
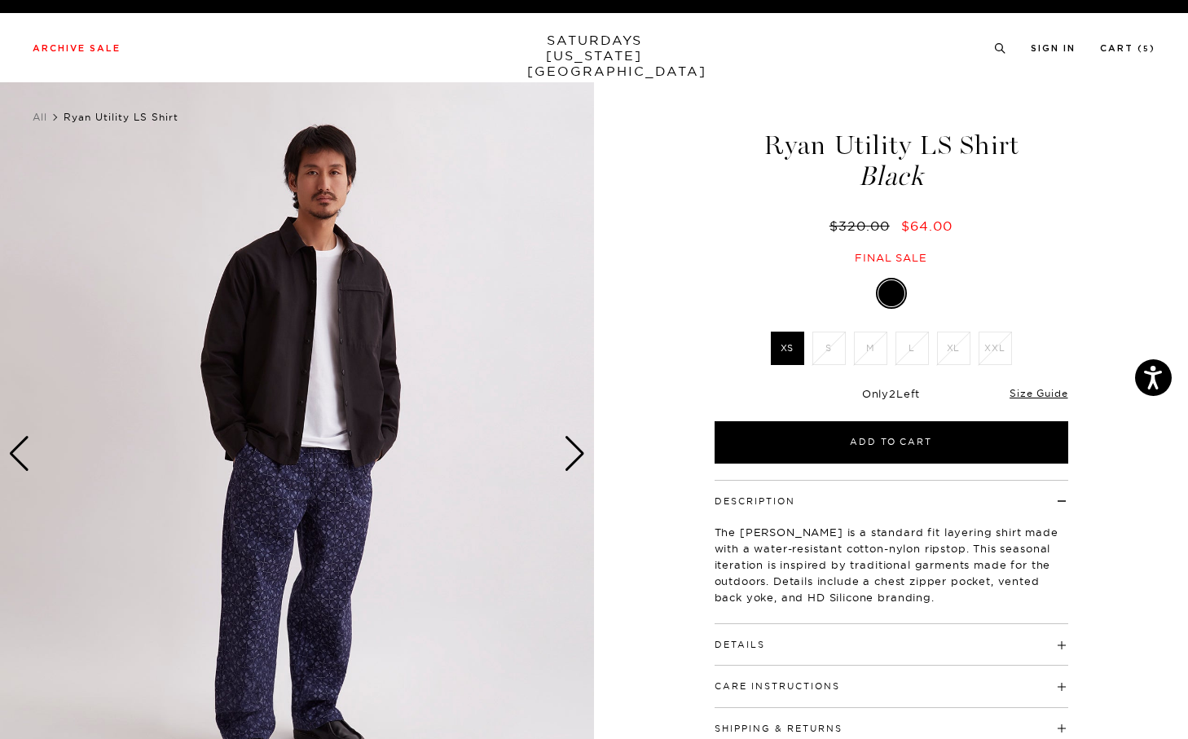
click at [584, 450] on div "Next slide" at bounding box center [575, 454] width 22 height 36
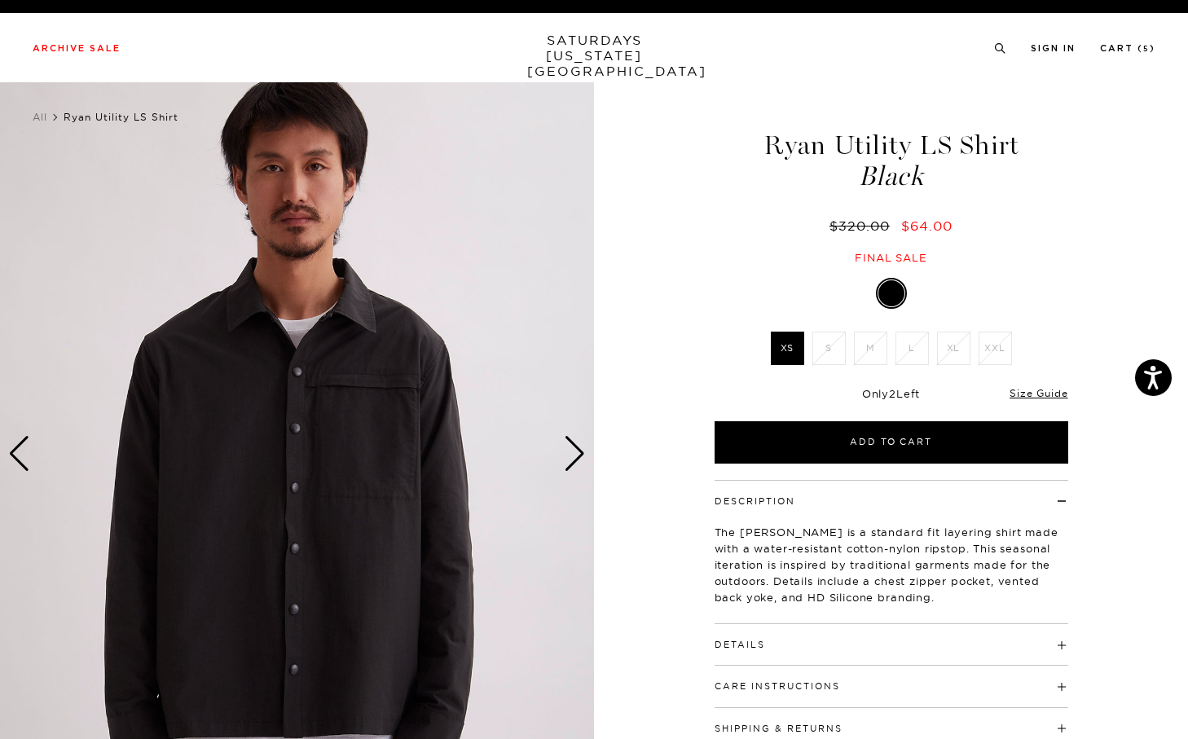
click at [584, 448] on div "Next slide" at bounding box center [575, 454] width 22 height 36
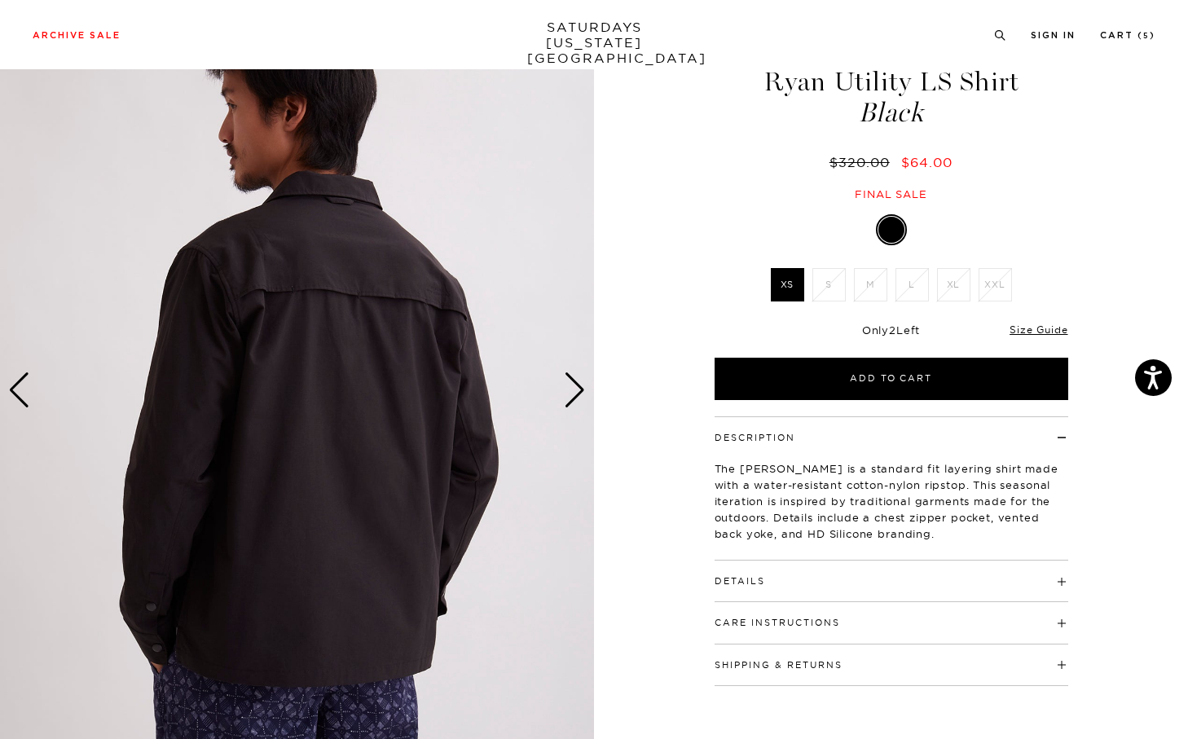
scroll to position [64, 0]
click at [584, 376] on div "Next slide" at bounding box center [575, 390] width 22 height 36
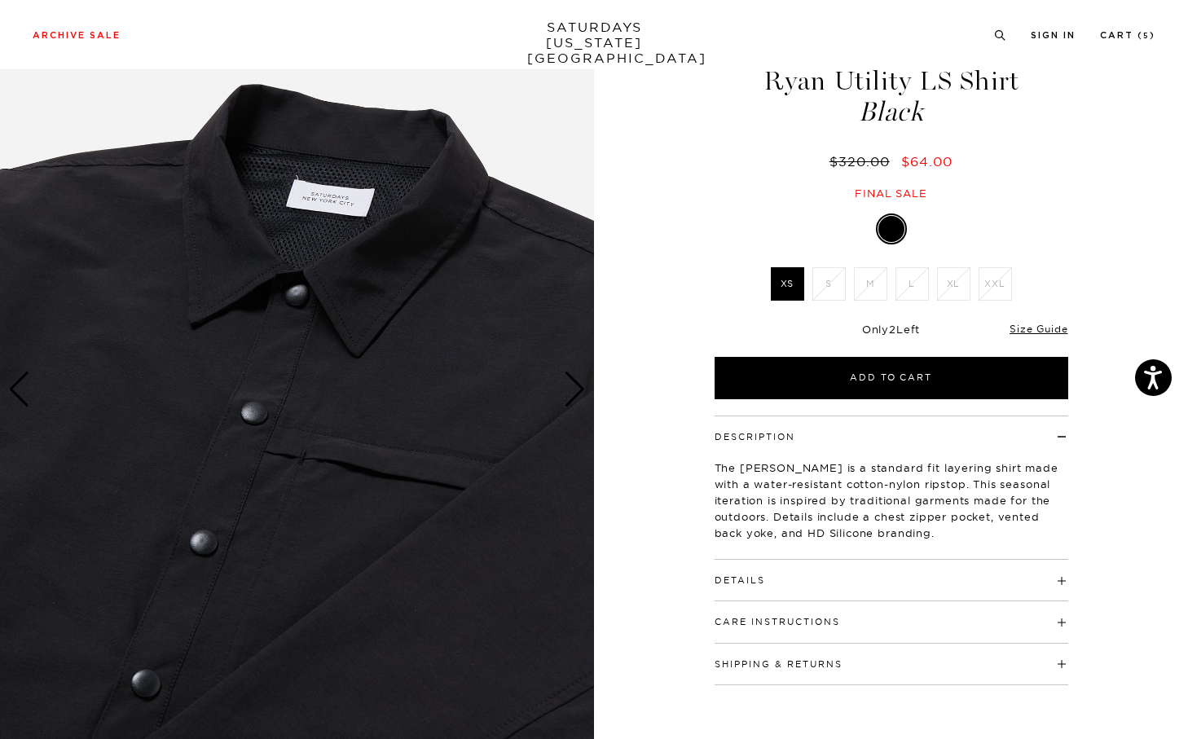
click at [29, 390] on div "Previous slide" at bounding box center [19, 390] width 22 height 36
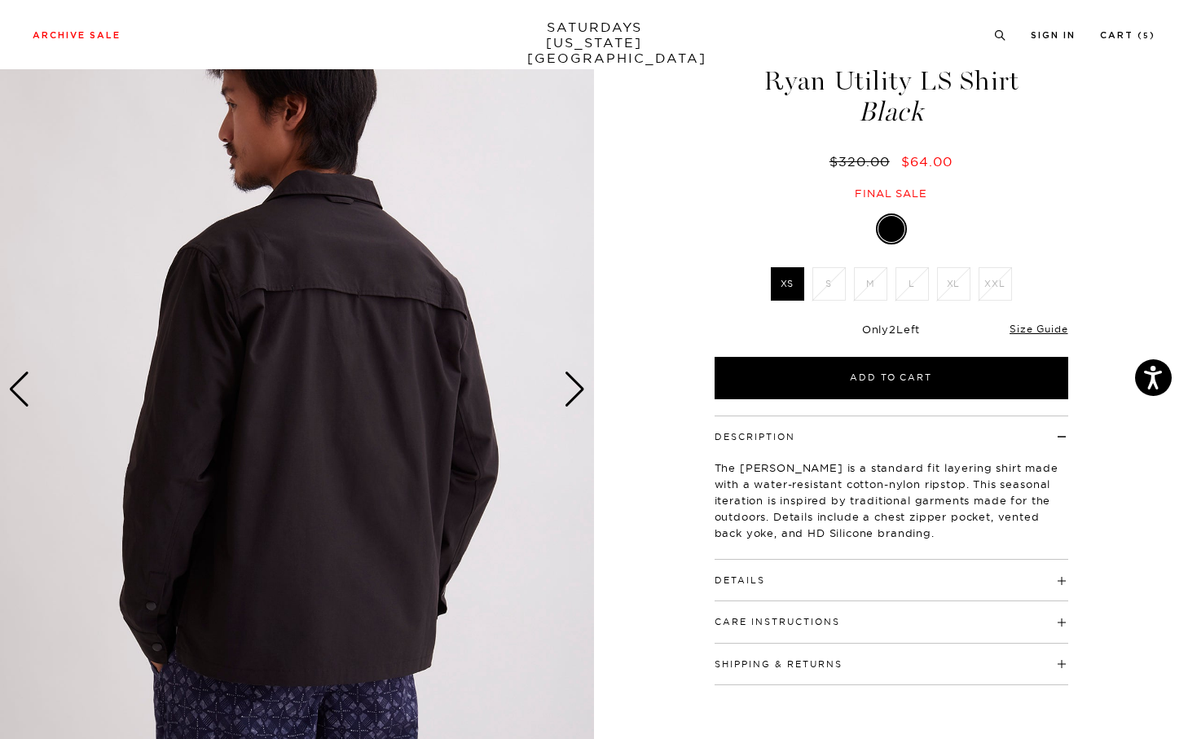
click at [751, 592] on div "Details 62% Cotton, 38% Nylon Chest zipper pocket Vented back yoke HD Silicone …" at bounding box center [892, 581] width 354 height 42
click at [737, 583] on button "Details" at bounding box center [740, 580] width 51 height 9
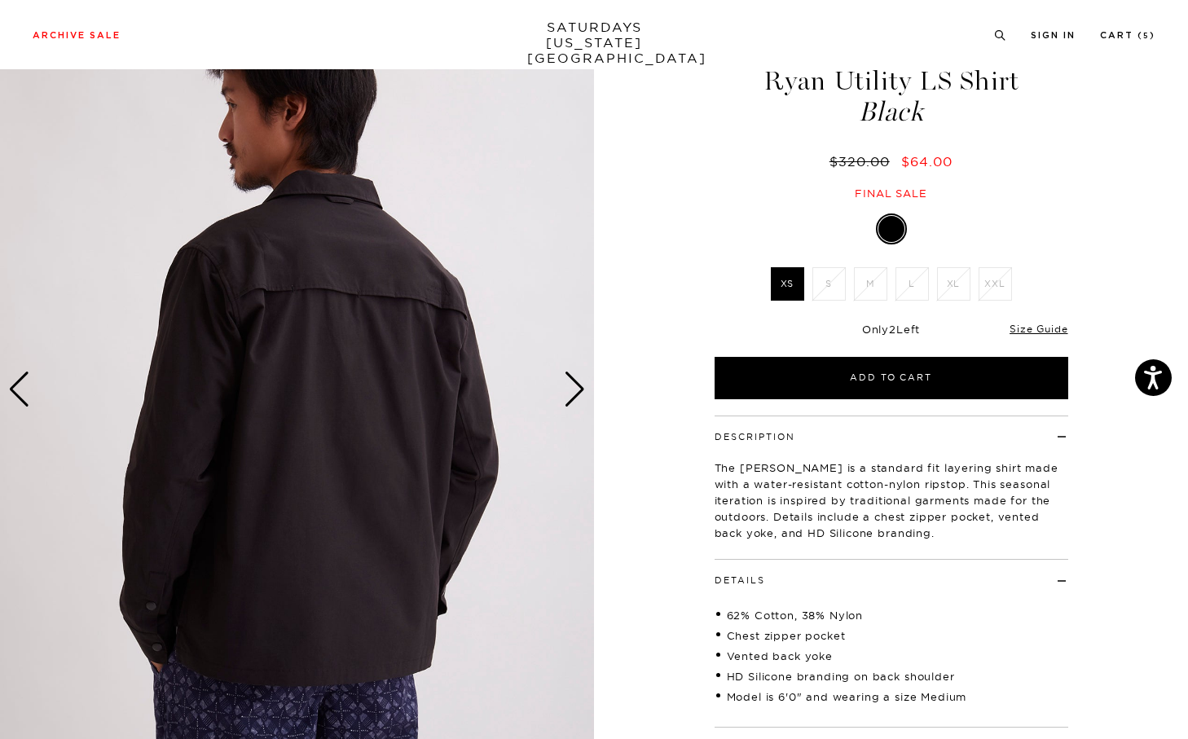
scroll to position [74, 0]
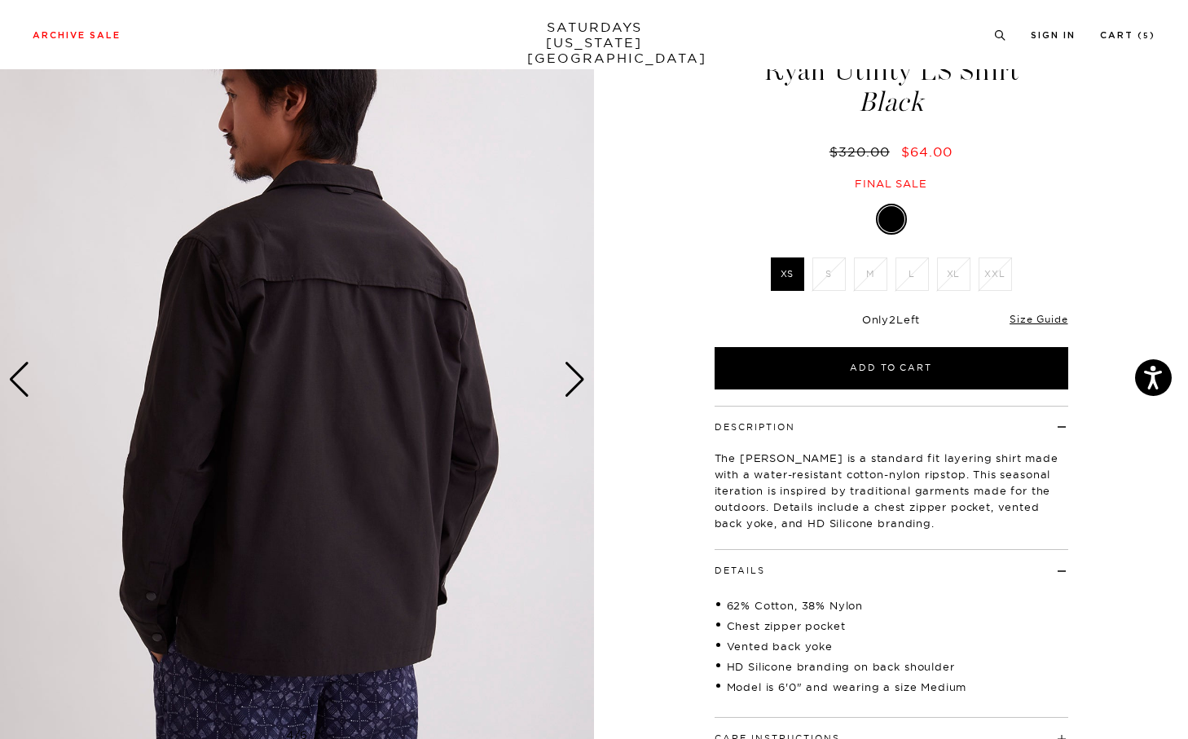
click at [6, 384] on img at bounding box center [297, 379] width 594 height 742
click at [15, 384] on div "Previous slide" at bounding box center [19, 380] width 22 height 36
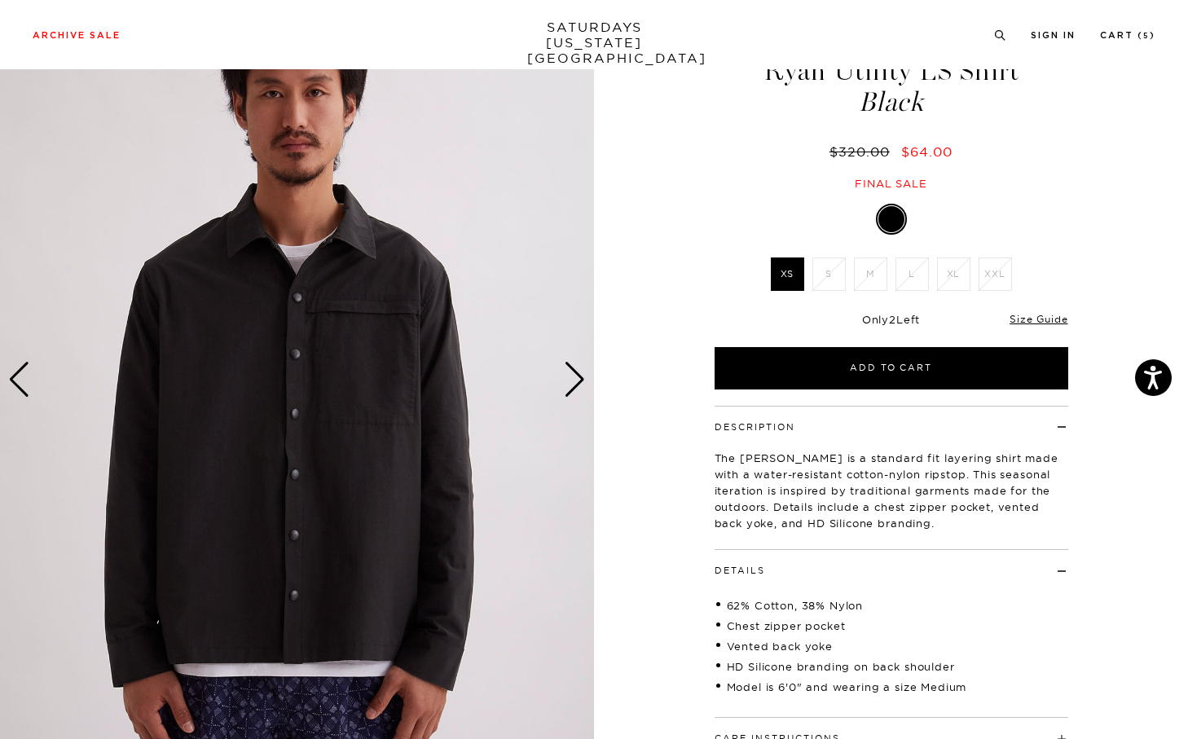
scroll to position [43, 0]
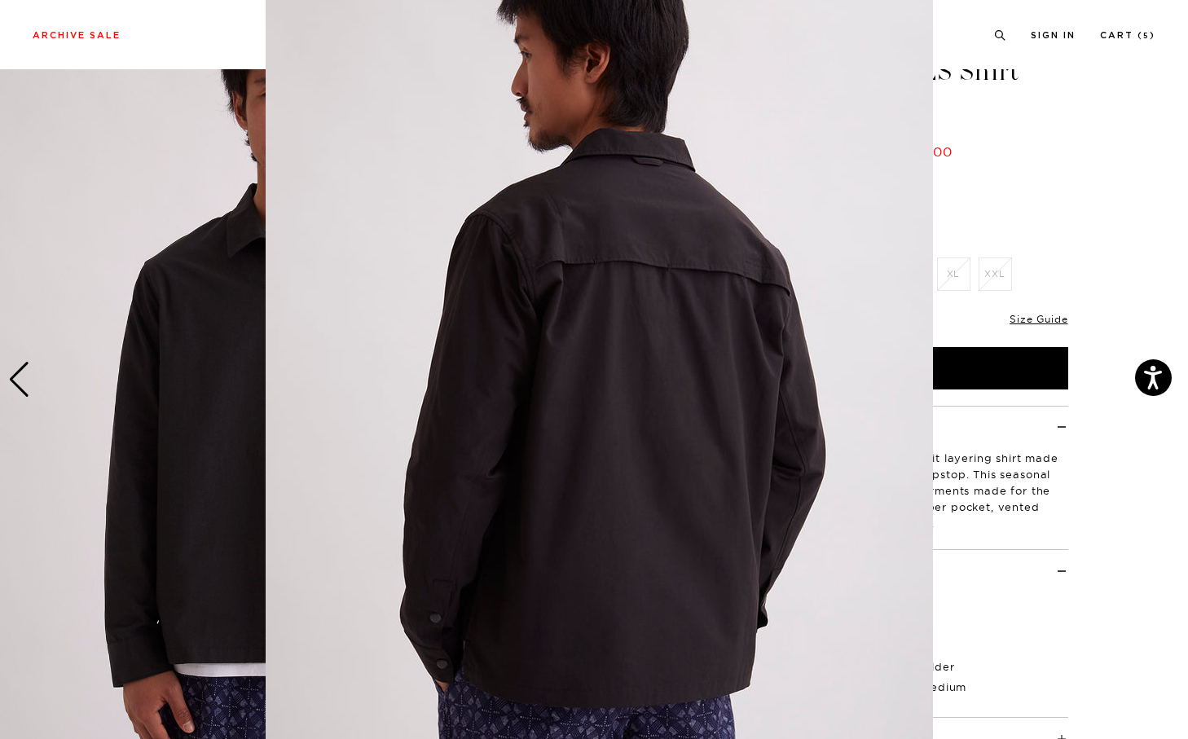
click at [23, 384] on figure at bounding box center [594, 369] width 1188 height 739
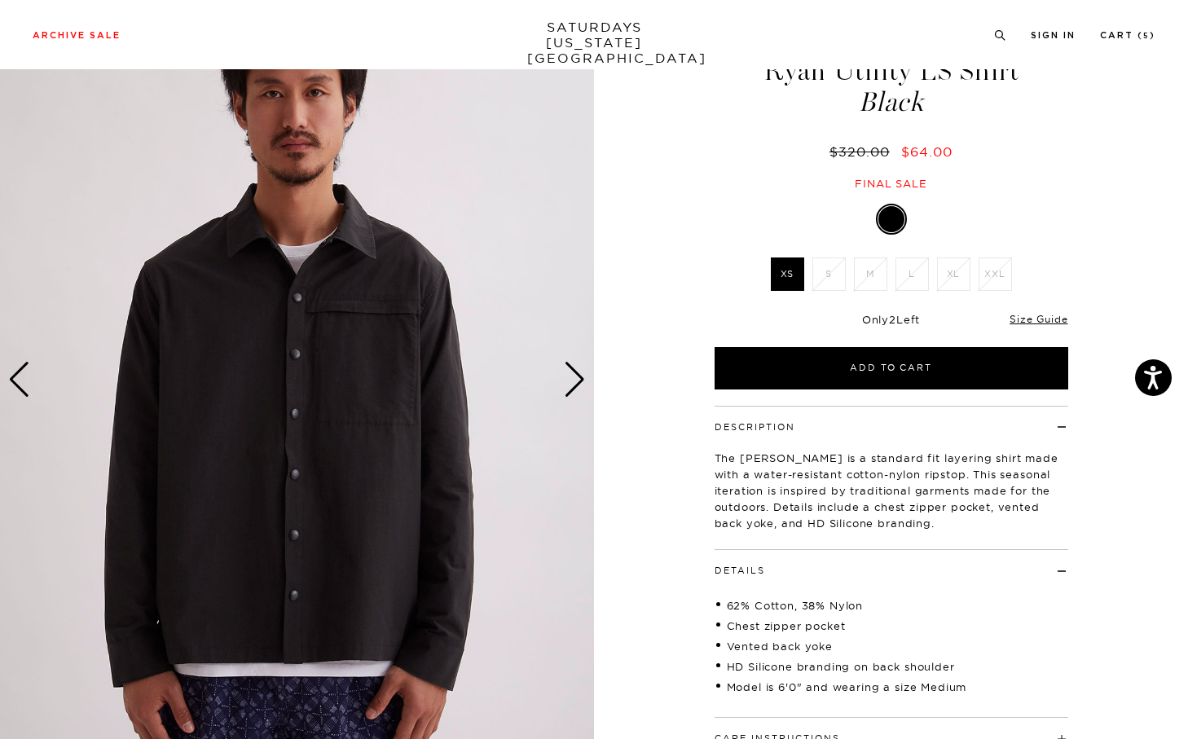
click at [18, 358] on img at bounding box center [297, 379] width 594 height 742
click at [18, 377] on div "Previous slide" at bounding box center [19, 380] width 22 height 36
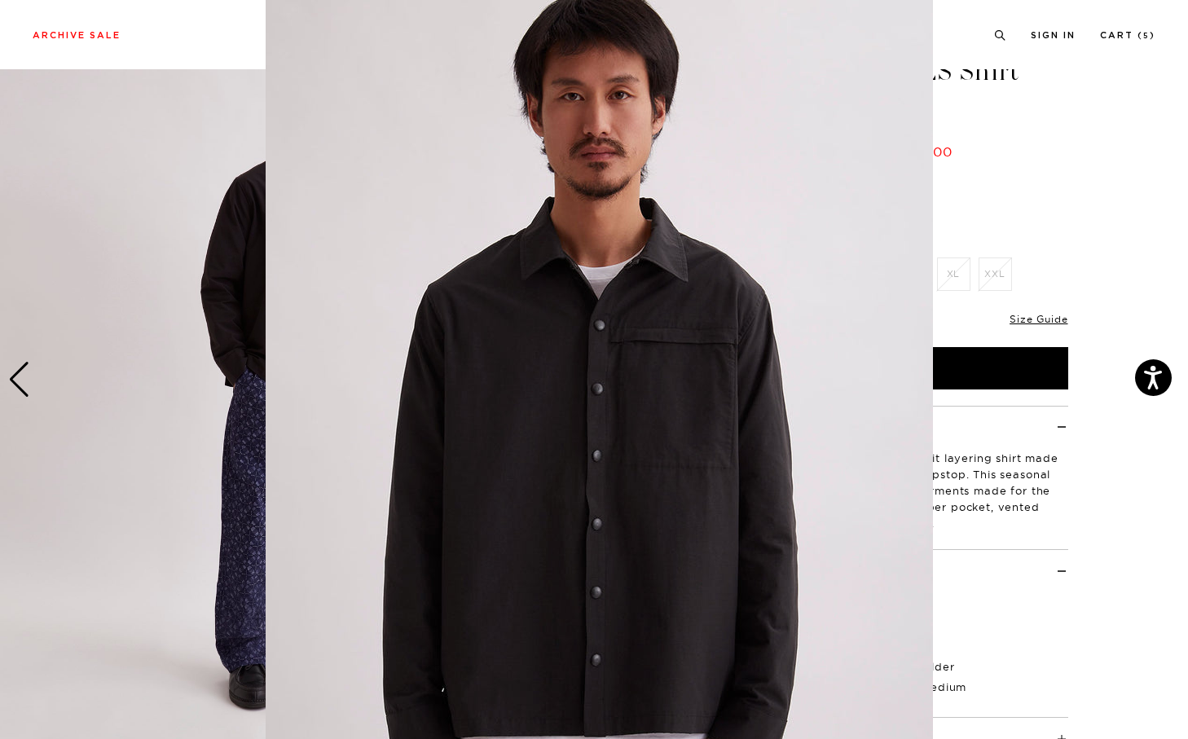
scroll to position [43, 0]
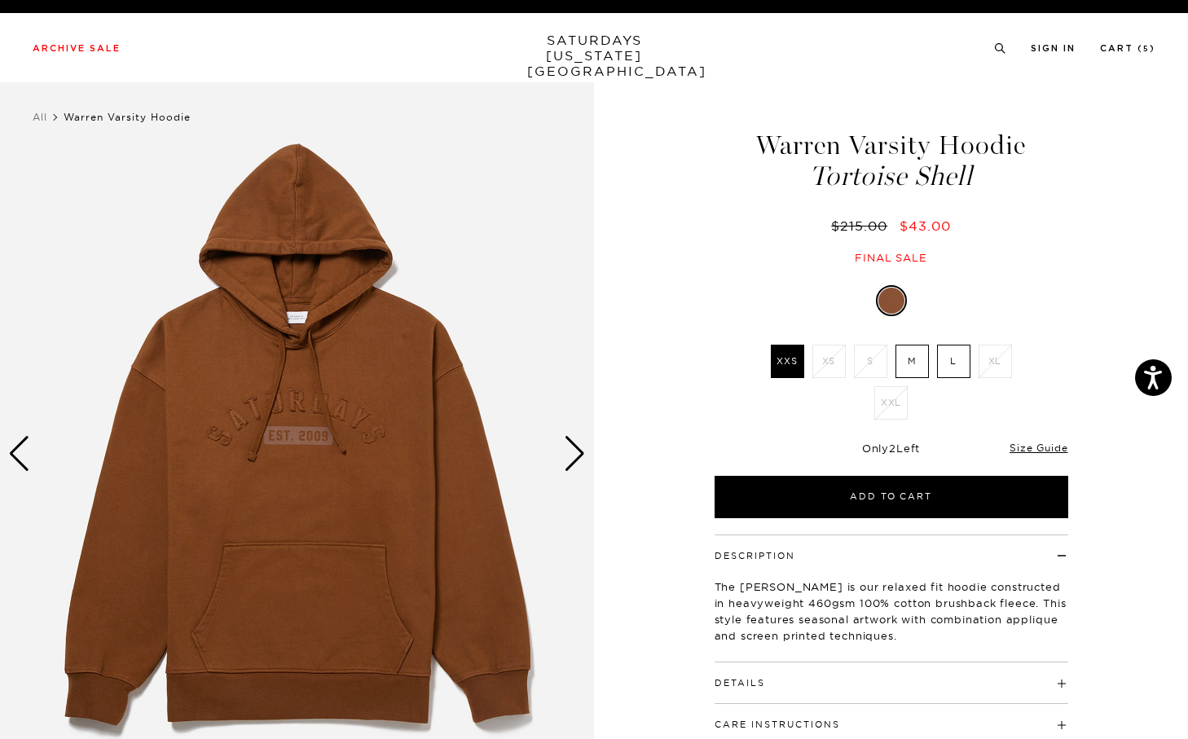
click at [571, 447] on div "Next slide" at bounding box center [575, 454] width 22 height 36
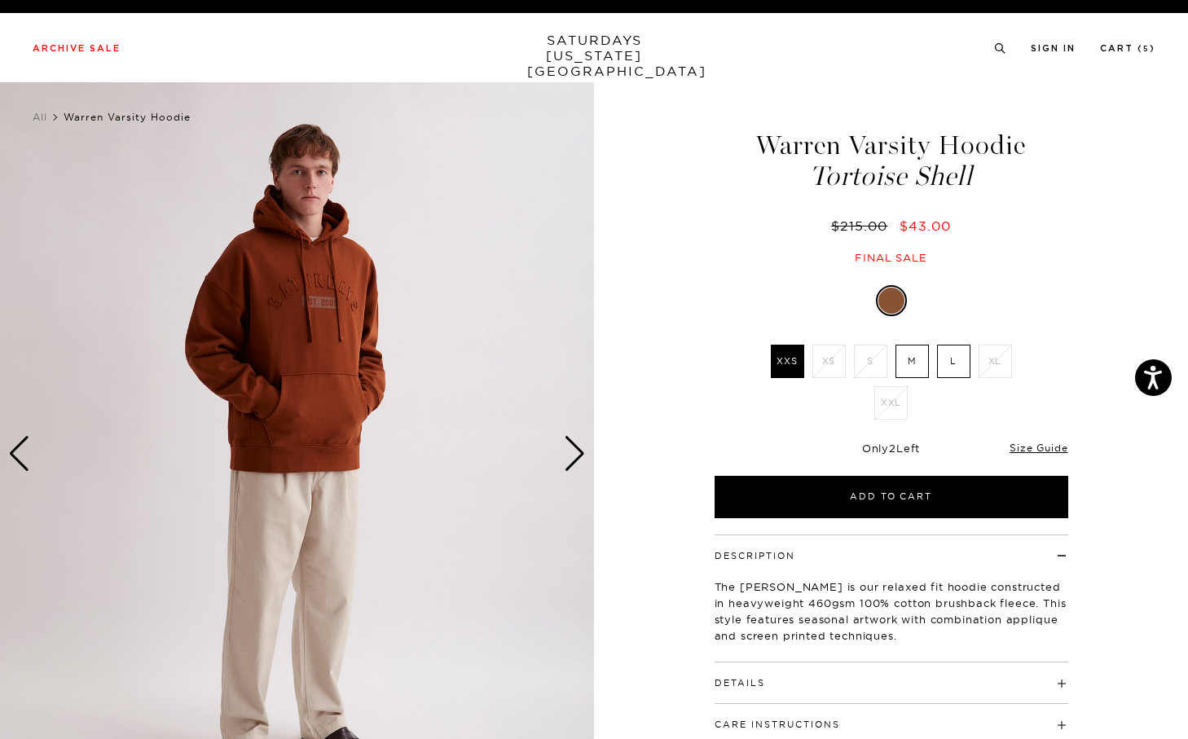
click at [571, 447] on div "Next slide" at bounding box center [575, 454] width 22 height 36
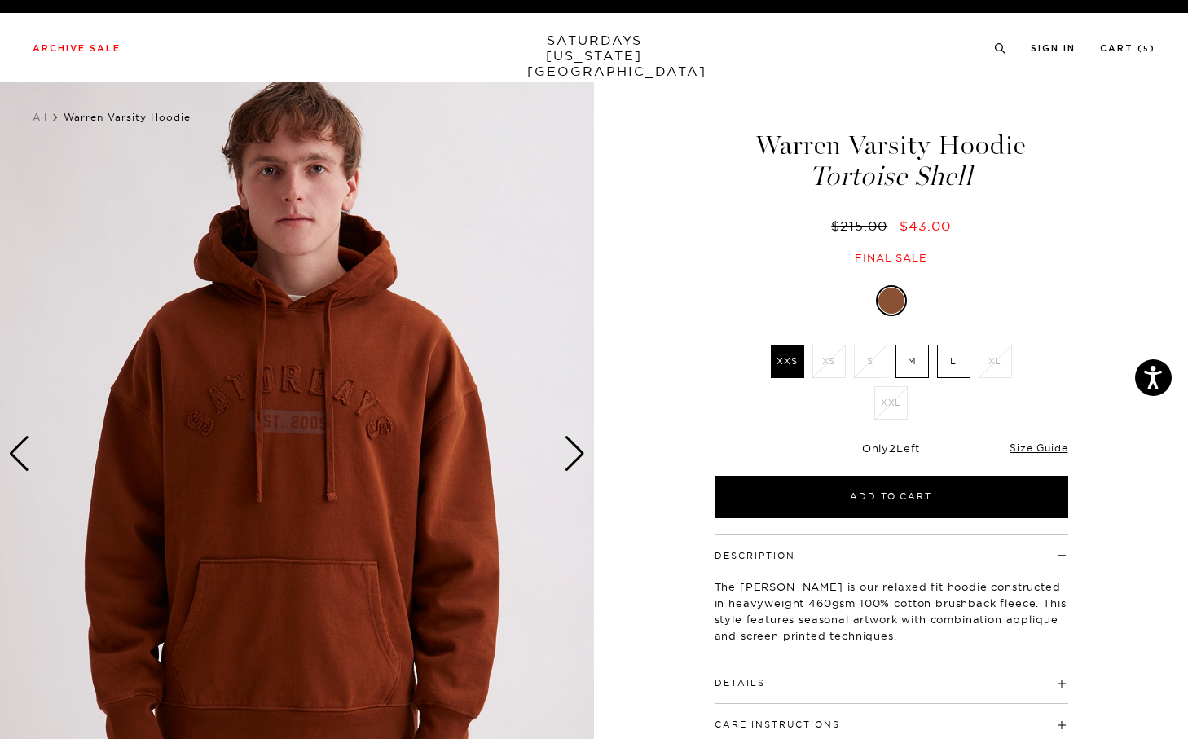
click at [571, 447] on div "Next slide" at bounding box center [575, 454] width 22 height 36
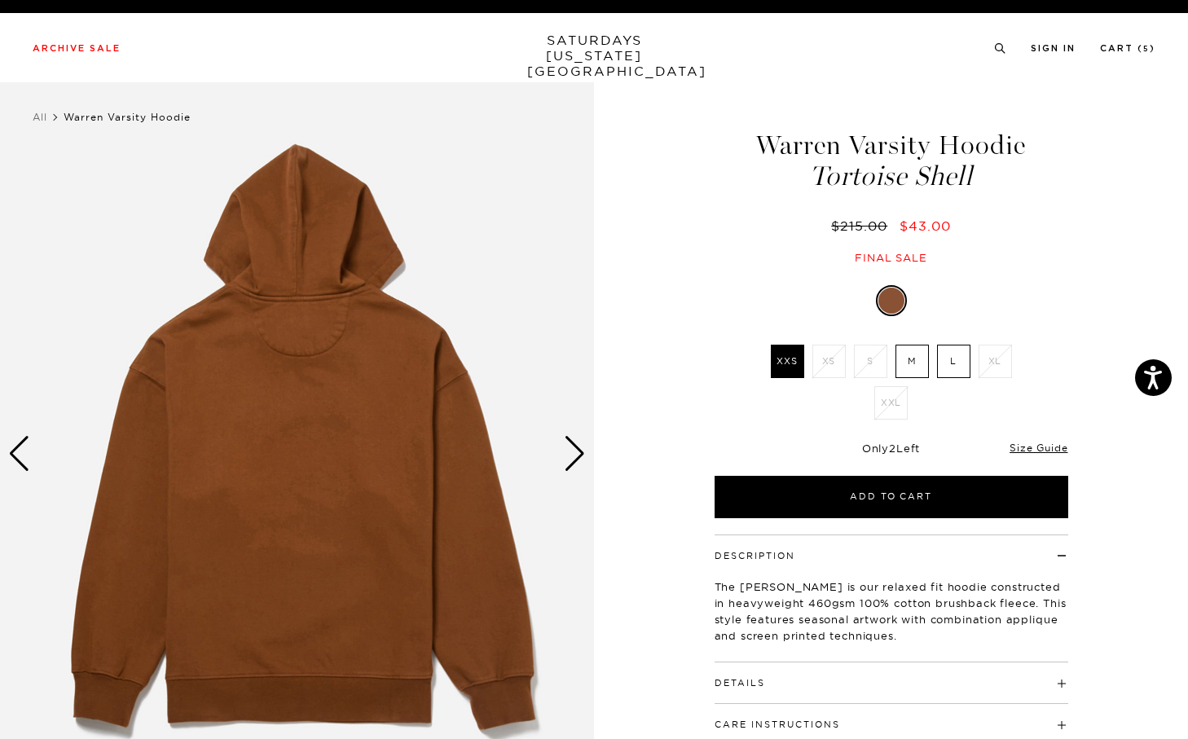
click at [786, 381] on ul "XXS XS S M L XL XXL" at bounding box center [891, 386] width 253 height 83
click at [949, 617] on p "The [PERSON_NAME] is our relaxed fit hoodie constructed in heavyweight 460gsm 1…" at bounding box center [892, 611] width 354 height 65
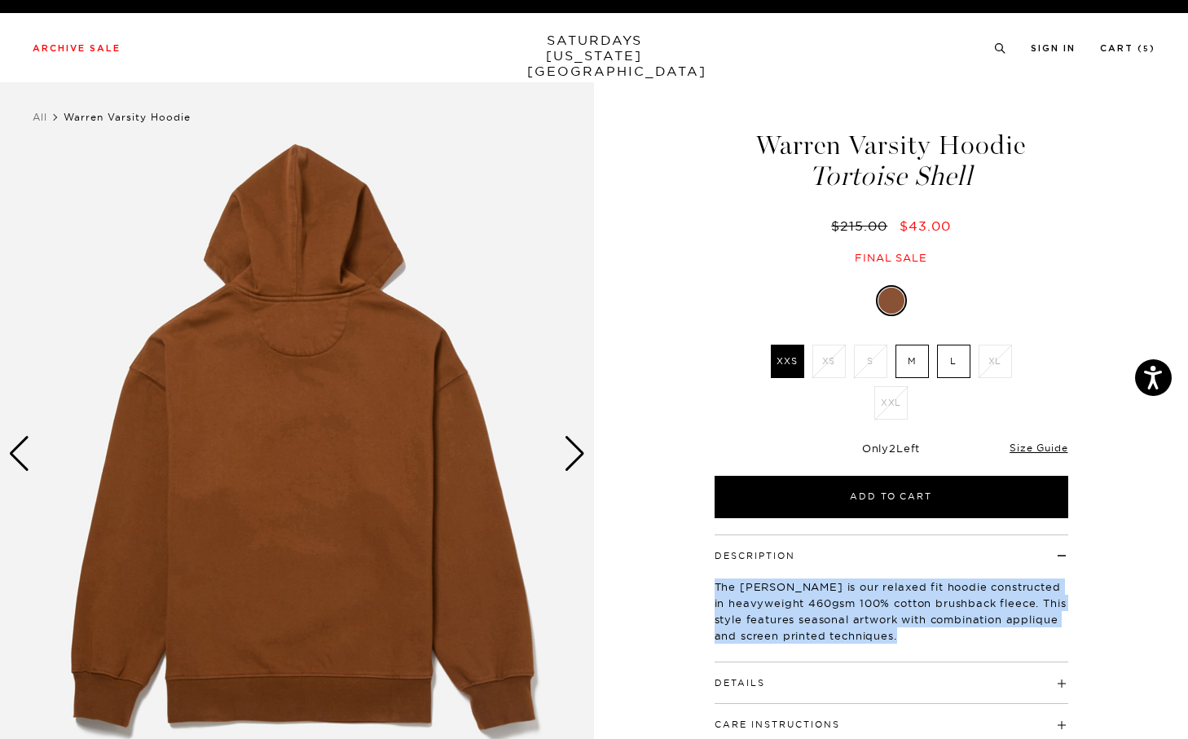
click at [949, 617] on p "The [PERSON_NAME] is our relaxed fit hoodie constructed in heavyweight 460gsm 1…" at bounding box center [892, 611] width 354 height 65
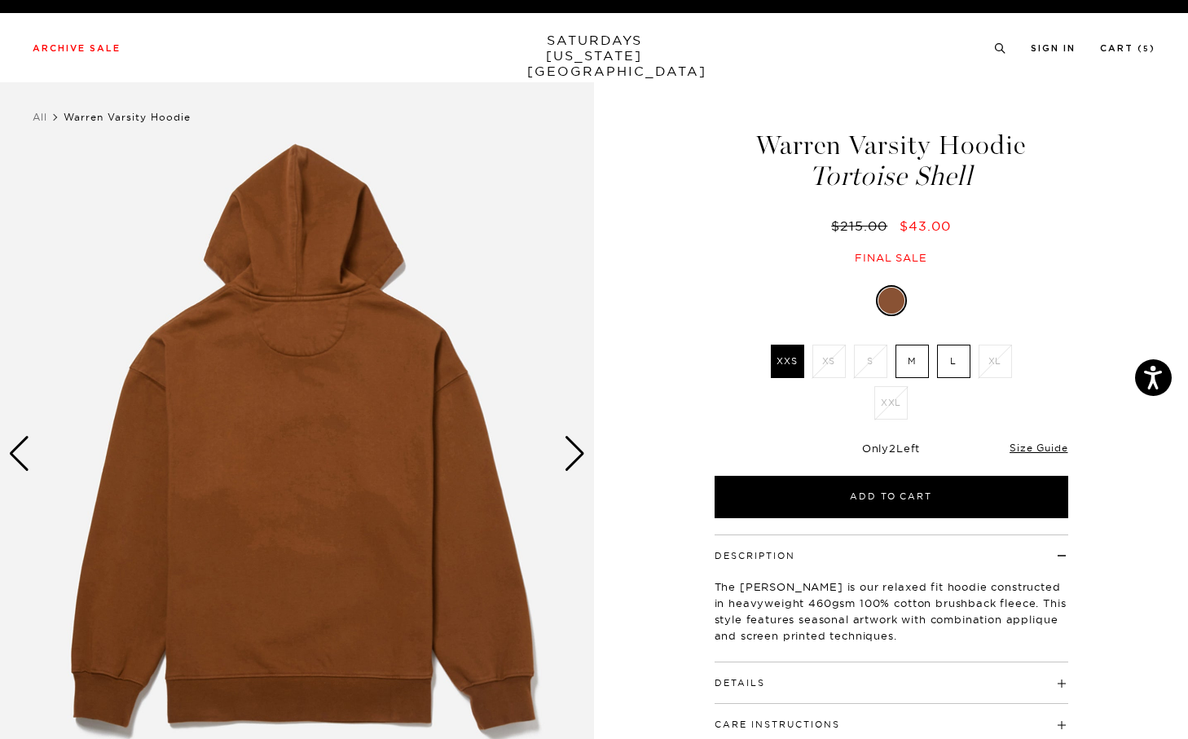
click at [993, 588] on p "The [PERSON_NAME] is our relaxed fit hoodie constructed in heavyweight 460gsm 1…" at bounding box center [892, 611] width 354 height 65
click at [911, 368] on label "M" at bounding box center [912, 361] width 33 height 33
click at [0, 0] on input "M" at bounding box center [0, 0] width 0 height 0
click at [1041, 444] on link "Size Guide" at bounding box center [1039, 448] width 58 height 12
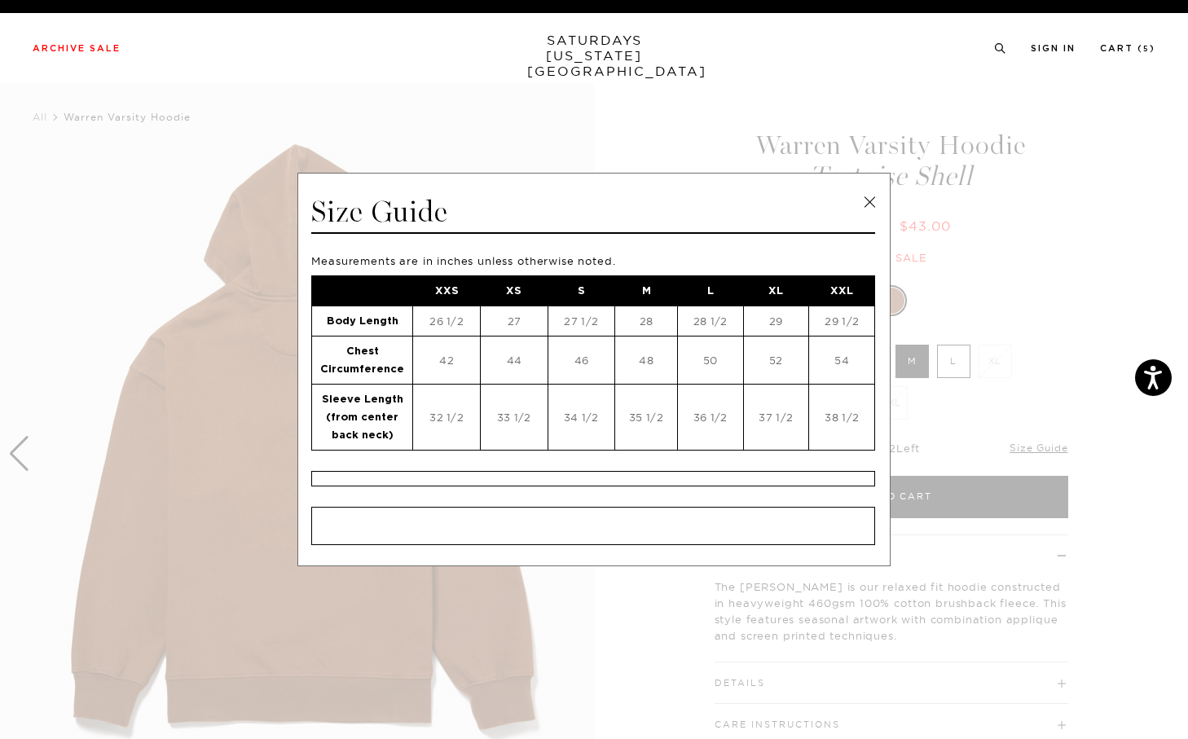
click at [869, 201] on link at bounding box center [869, 202] width 24 height 24
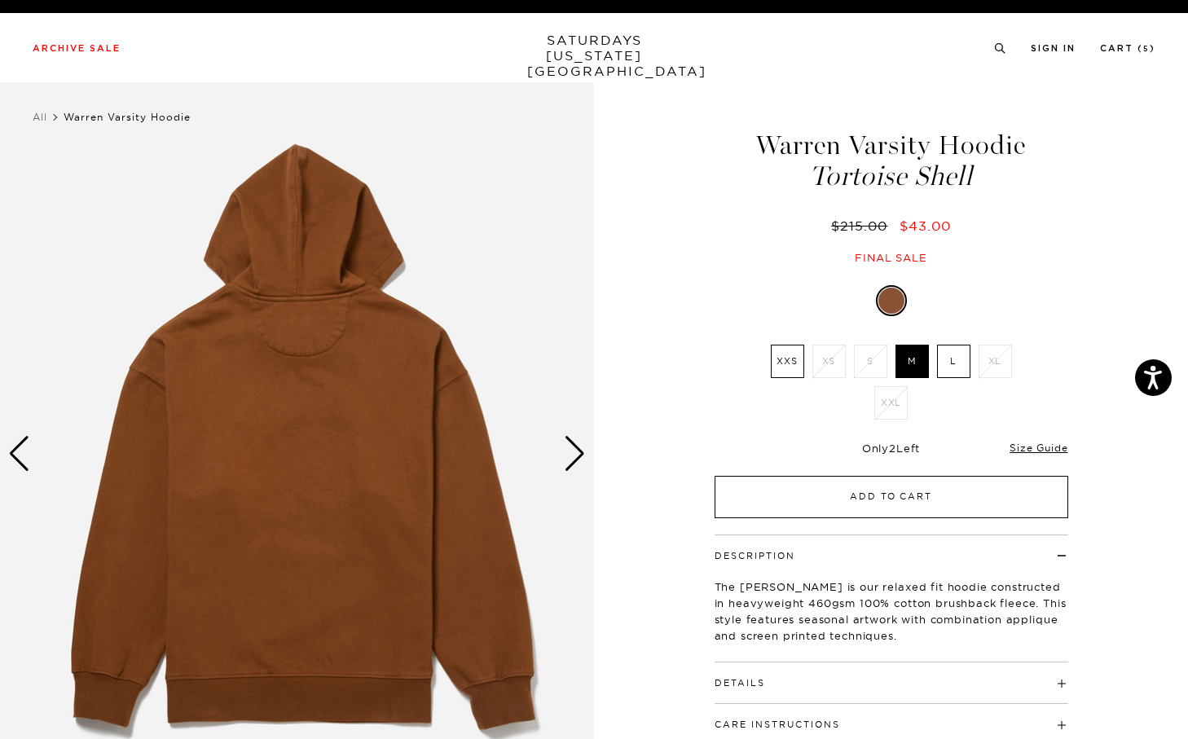
click at [962, 497] on button "Add to Cart" at bounding box center [892, 497] width 354 height 42
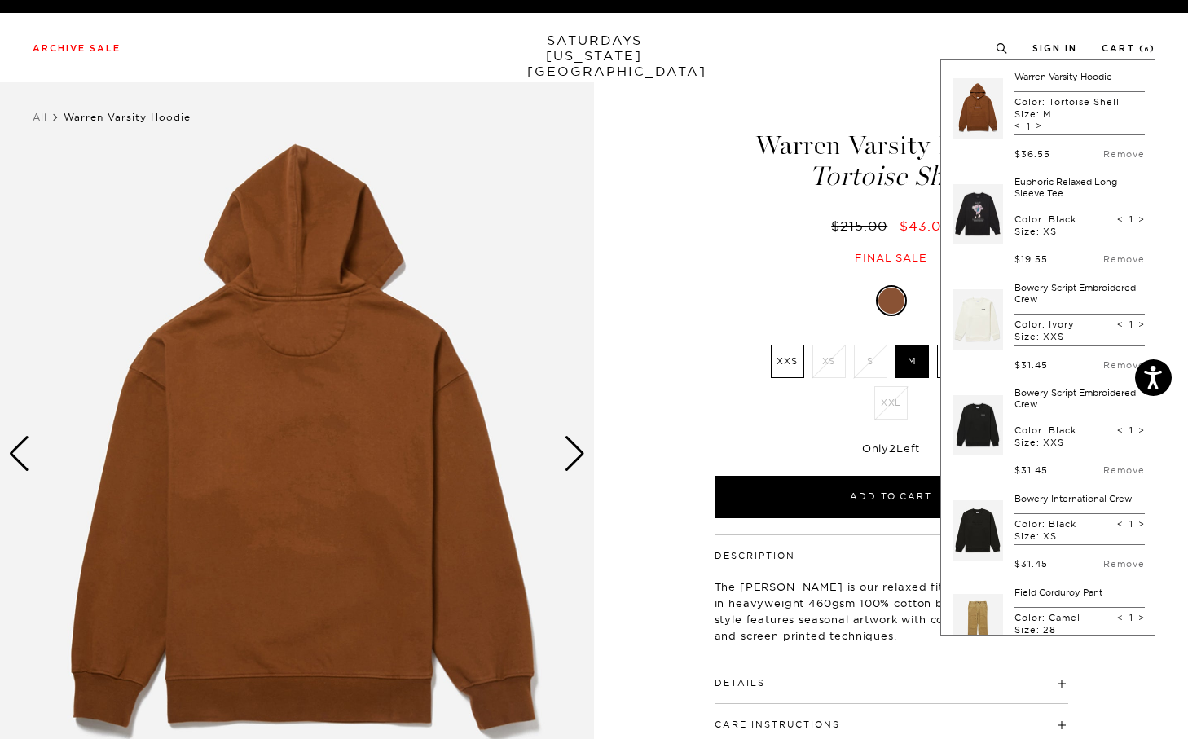
click at [866, 78] on div "Archive Sale Men's Tees Shirts Shorts Swim Knitwear Pants Sweats Women's" at bounding box center [594, 47] width 1188 height 69
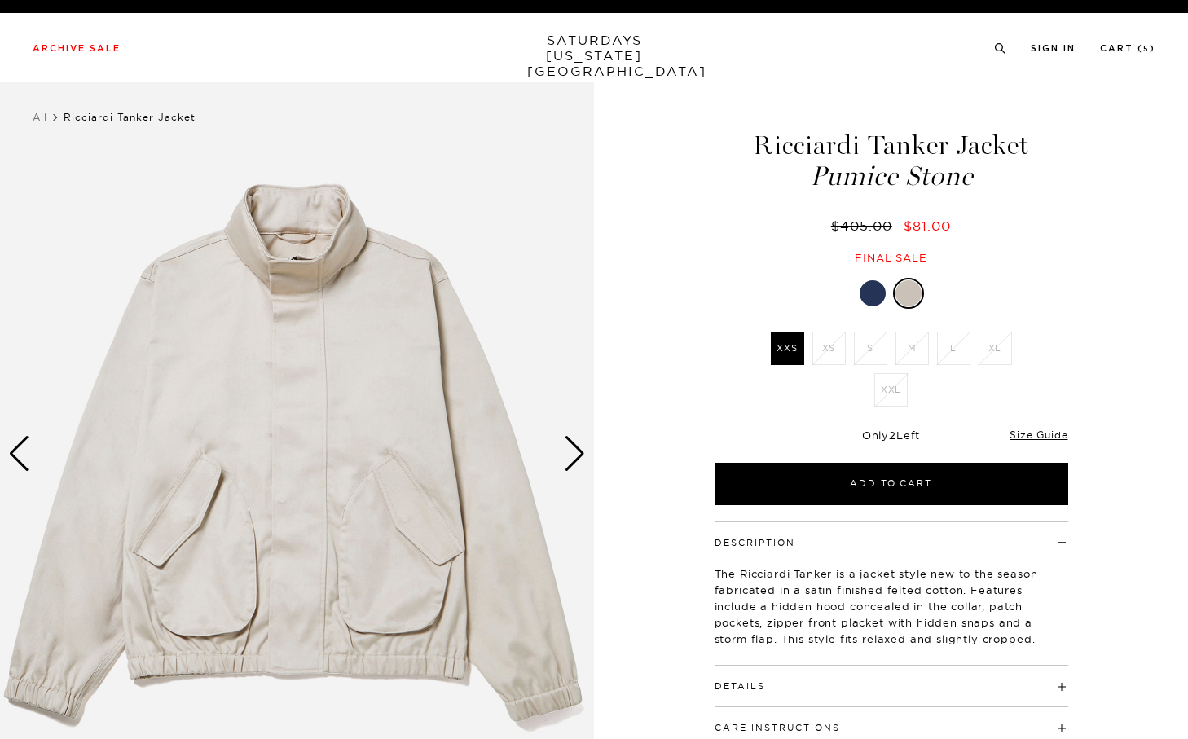
click at [579, 460] on div "Next slide" at bounding box center [575, 454] width 22 height 36
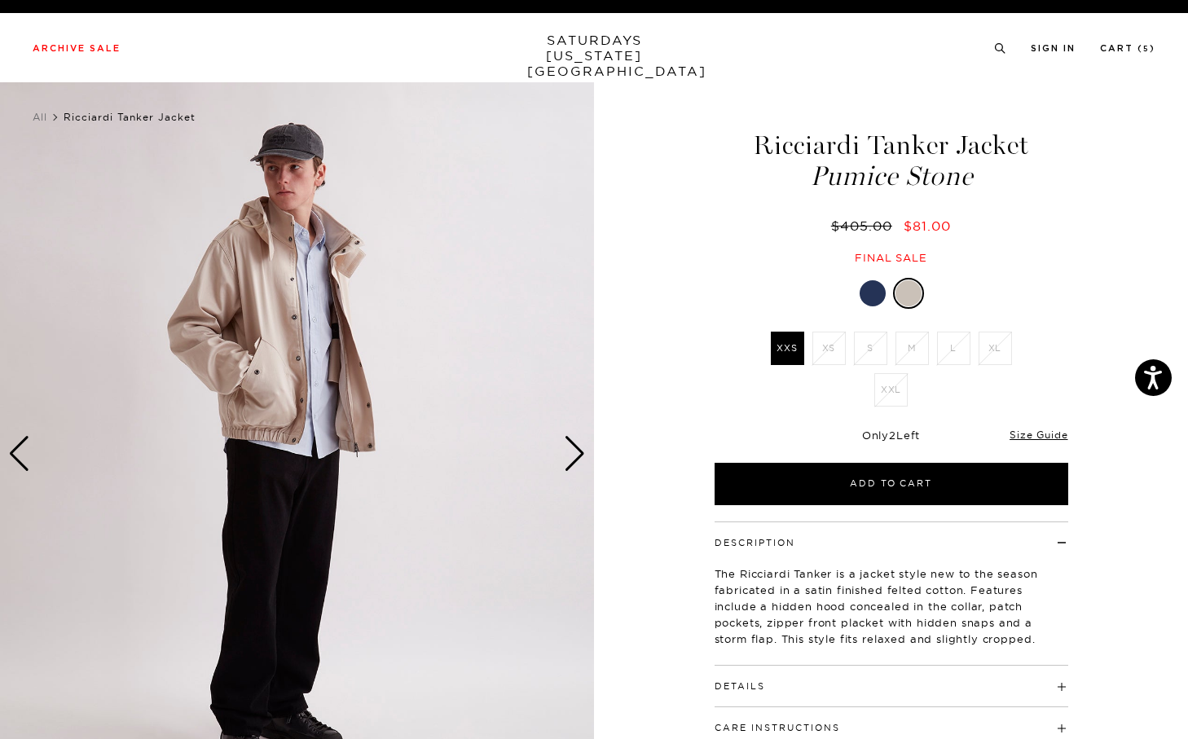
click at [579, 460] on div "Next slide" at bounding box center [575, 454] width 22 height 36
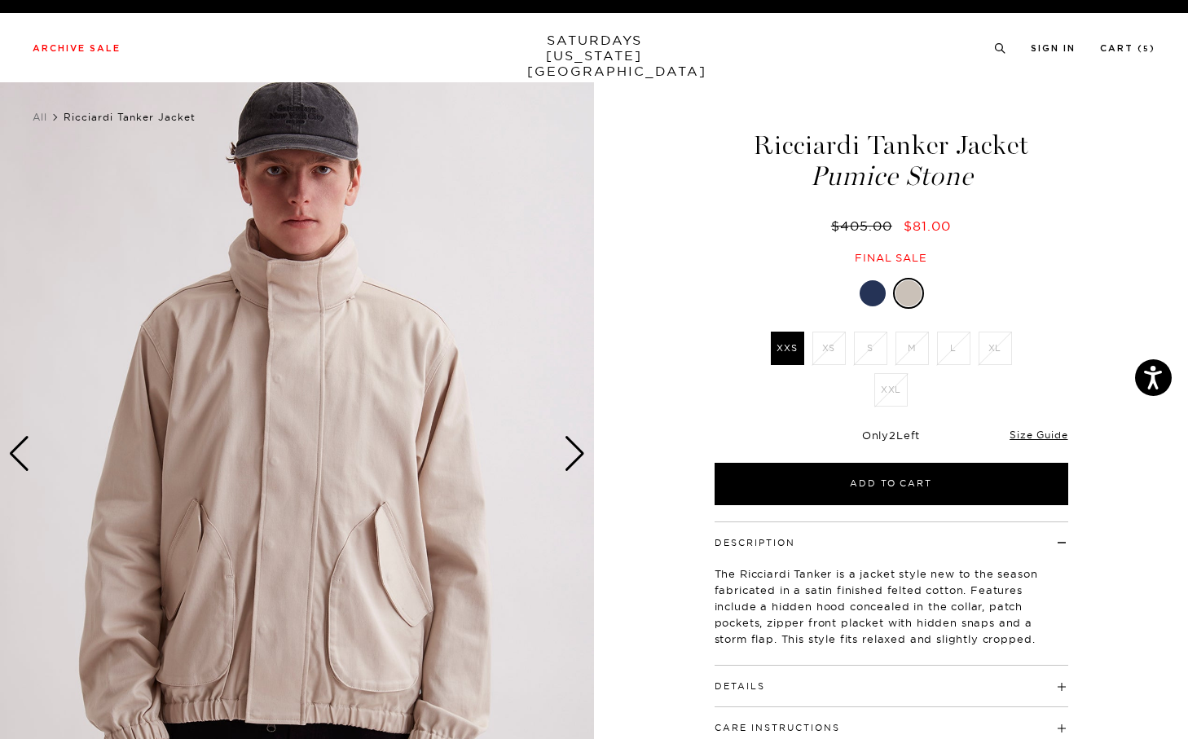
click at [579, 460] on div "Next slide" at bounding box center [575, 454] width 22 height 36
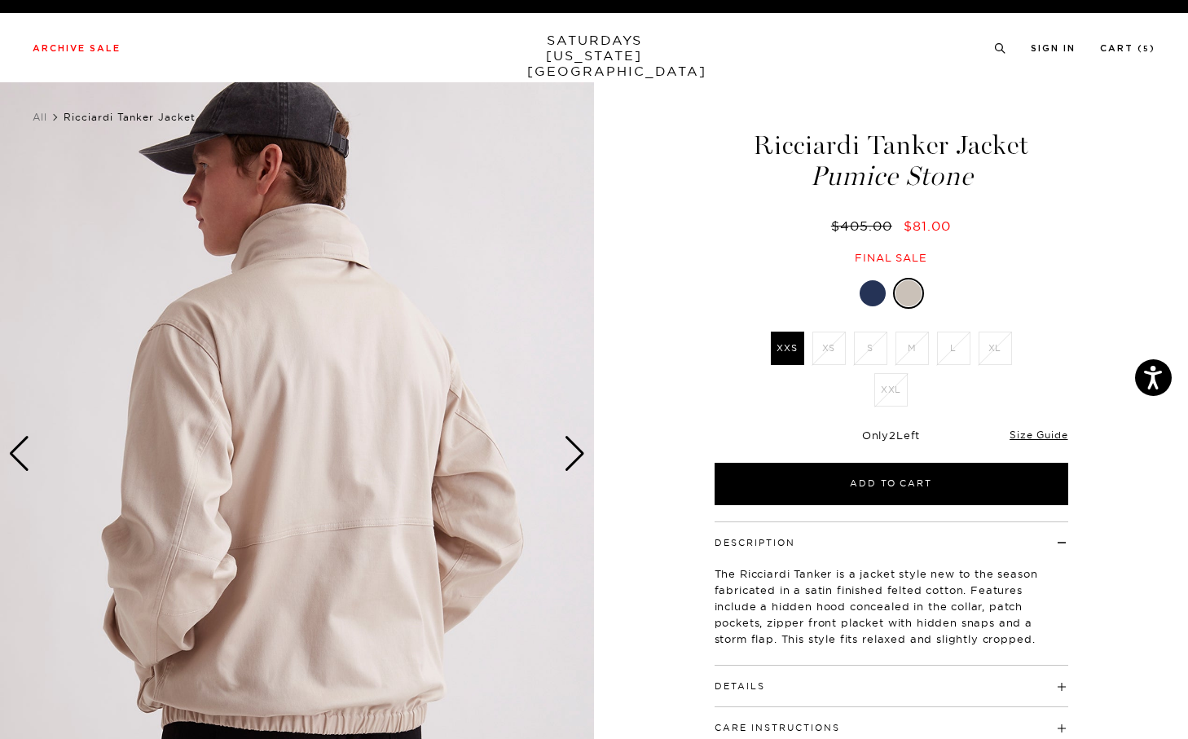
click at [579, 460] on div "Next slide" at bounding box center [575, 454] width 22 height 36
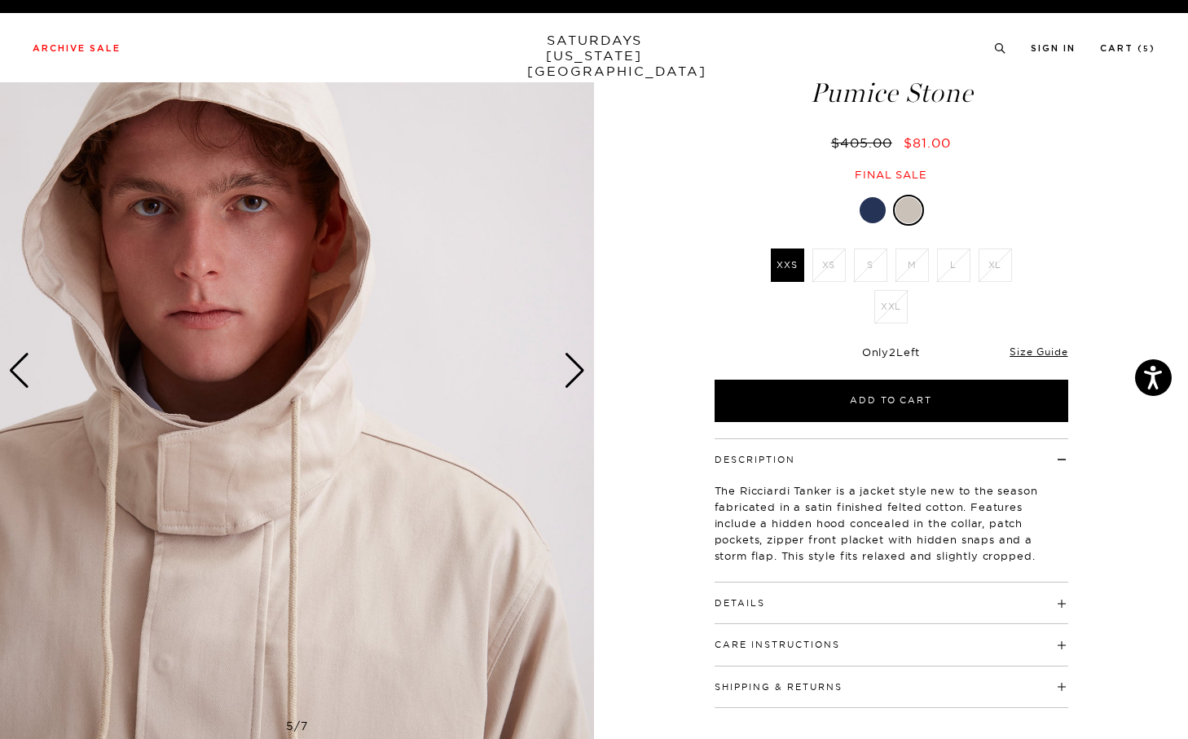
scroll to position [183, 0]
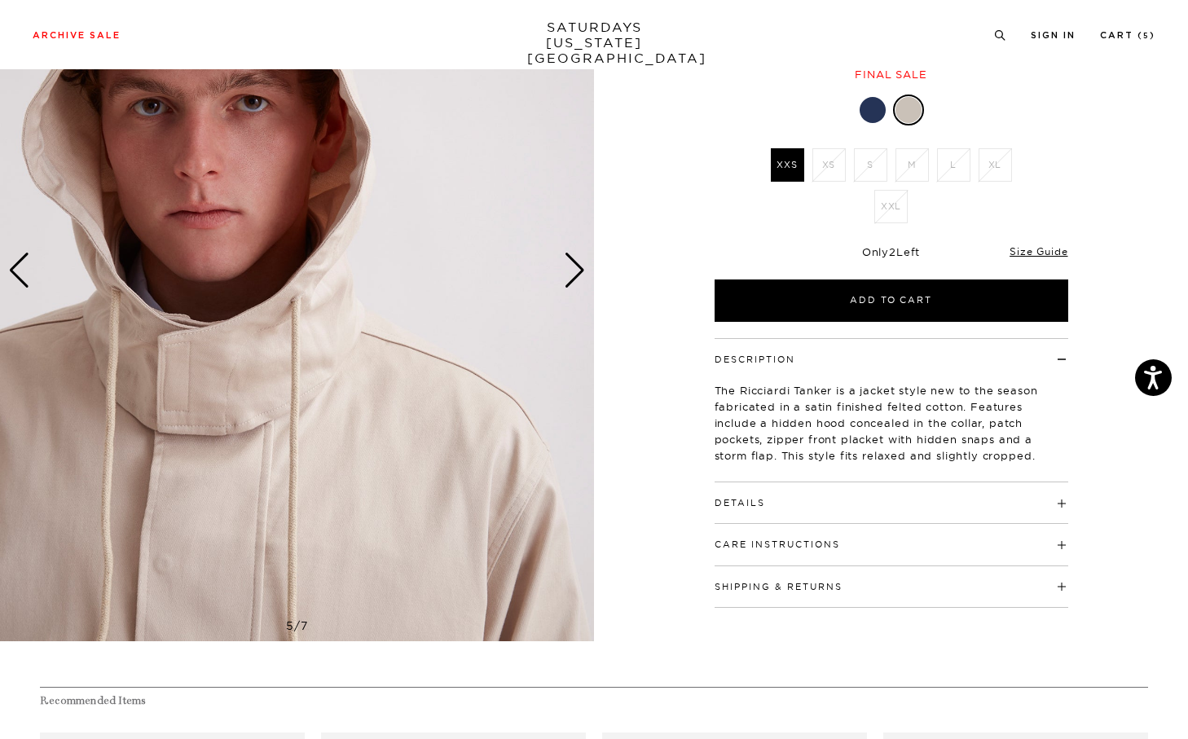
click at [742, 514] on div "Details 75% Cotton, 23% Nylon, 2% Spandex Hidden hood concealed in collar Zippe…" at bounding box center [892, 503] width 354 height 42
click at [742, 501] on button "Details" at bounding box center [740, 503] width 51 height 9
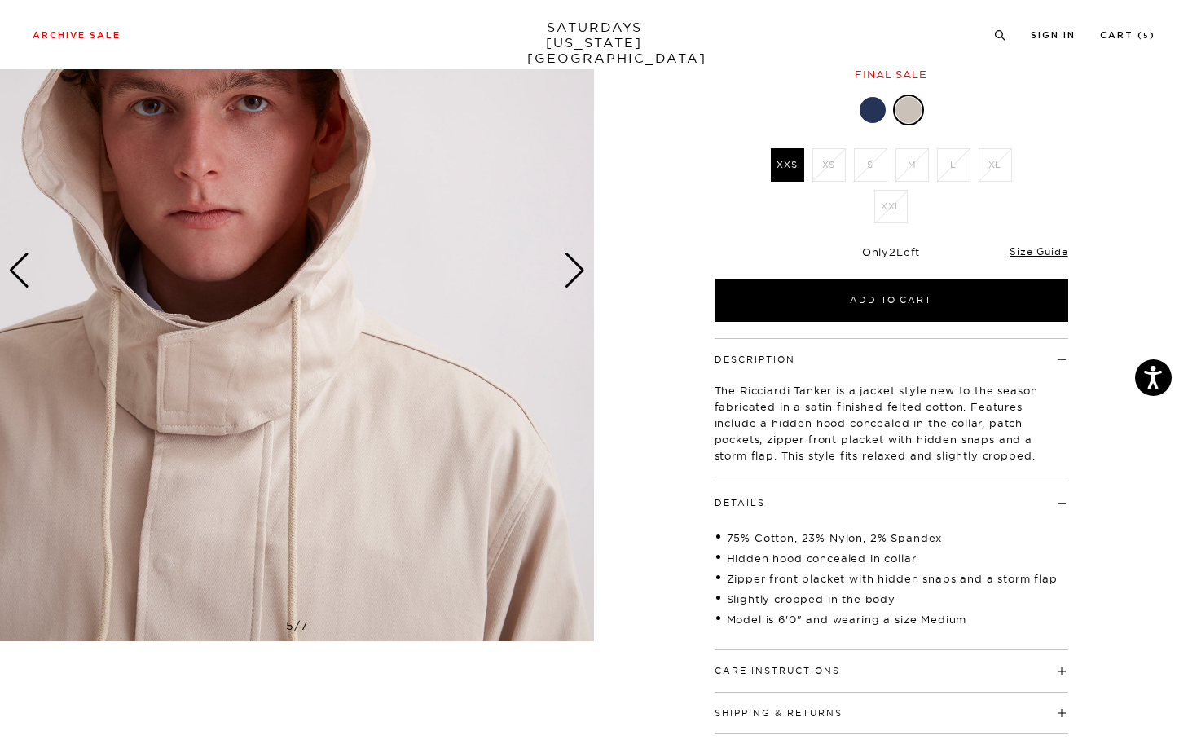
click at [577, 274] on div "Next slide" at bounding box center [575, 271] width 22 height 36
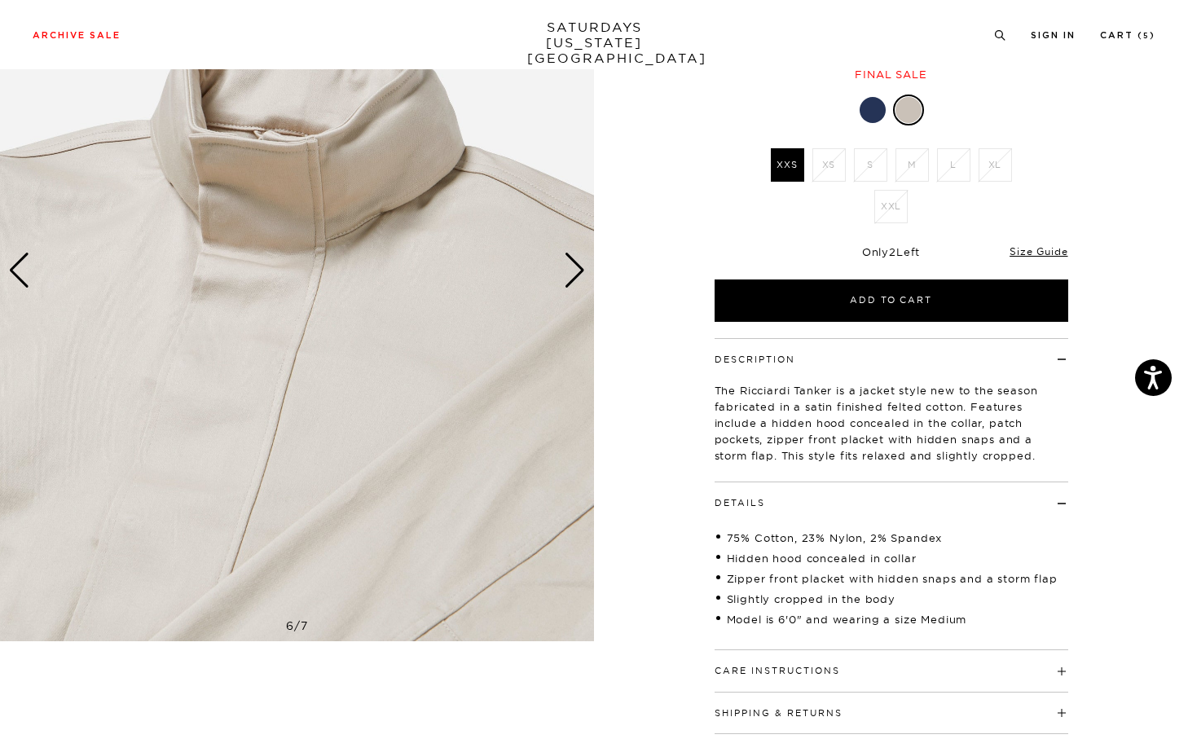
click at [579, 280] on div "Next slide" at bounding box center [575, 271] width 22 height 36
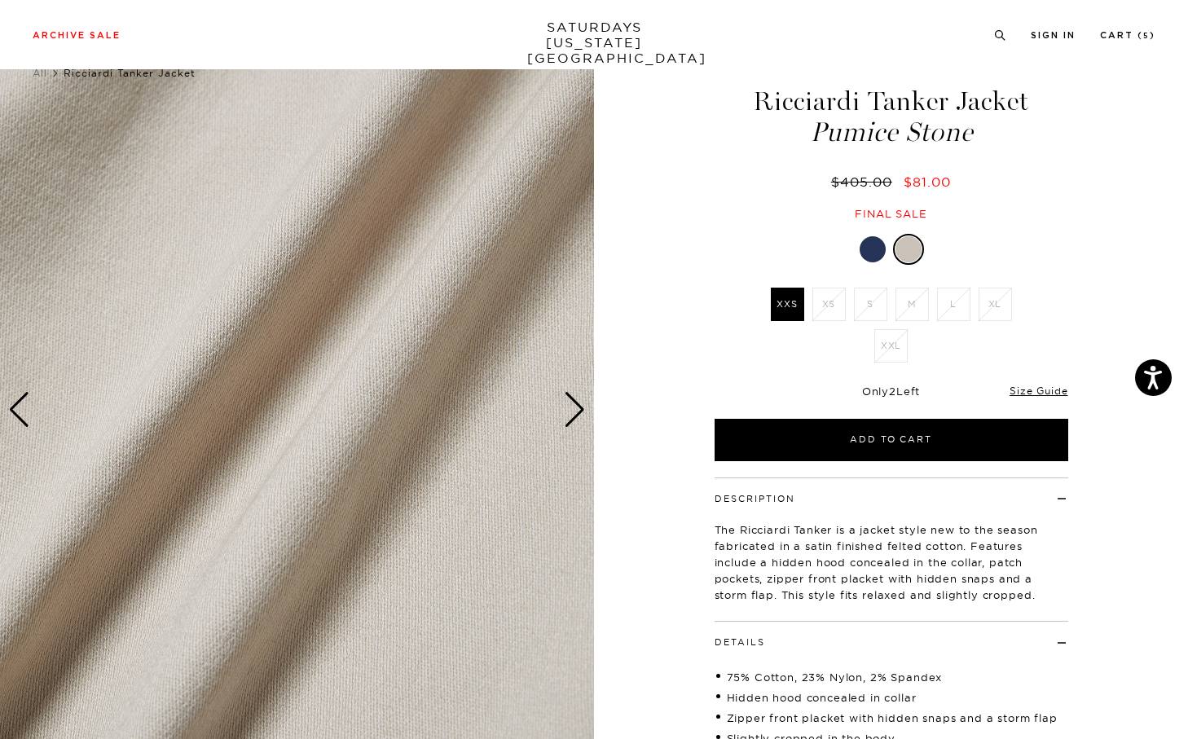
click at [585, 401] on div "Next slide" at bounding box center [575, 410] width 22 height 36
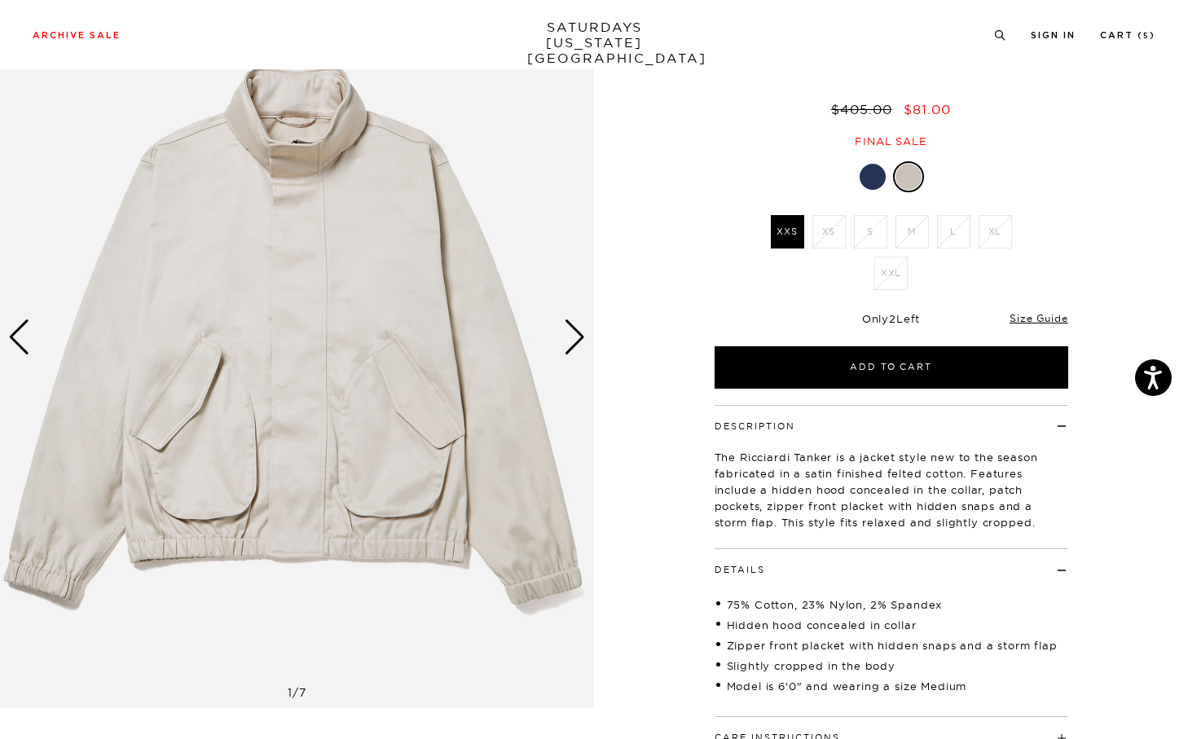
scroll to position [152, 0]
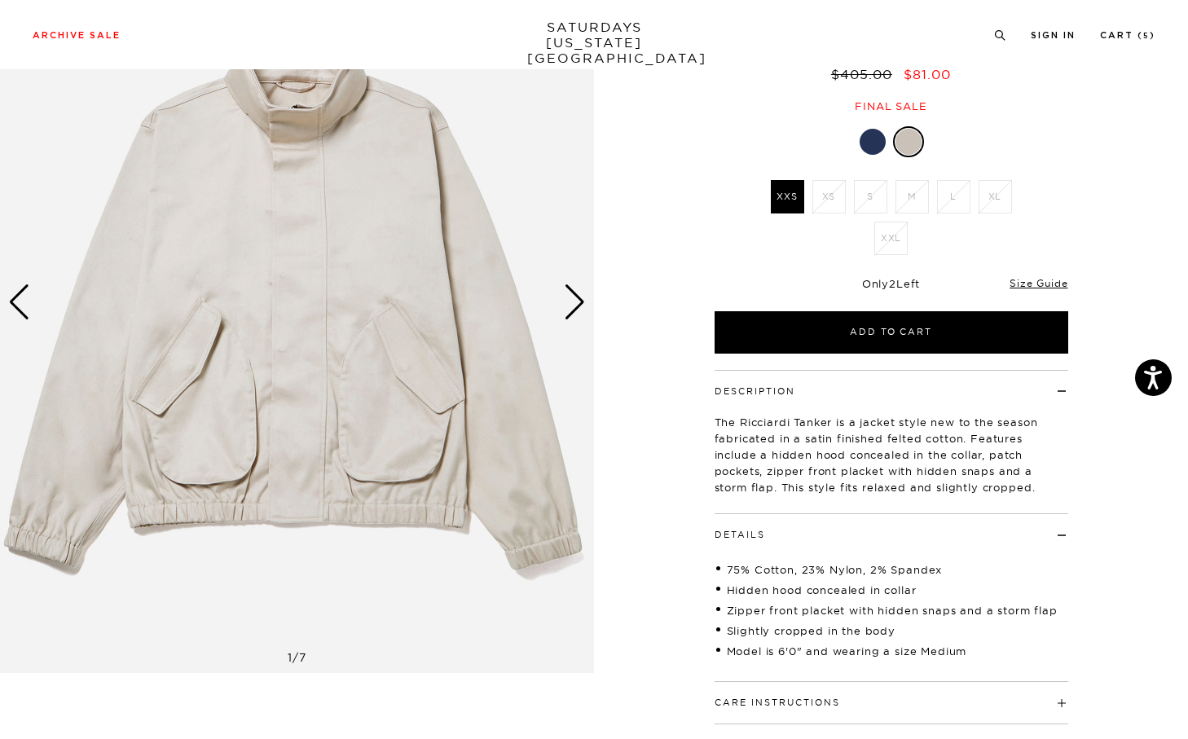
click at [570, 311] on div "Next slide" at bounding box center [575, 302] width 22 height 36
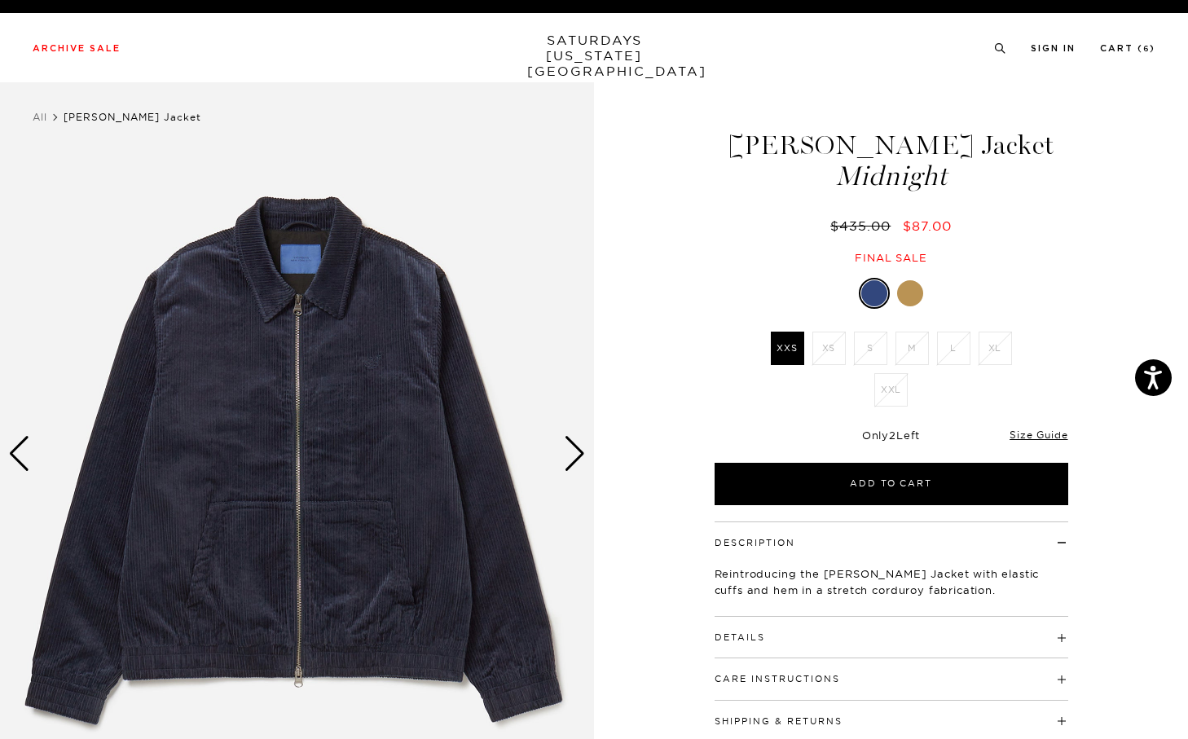
click at [918, 292] on div at bounding box center [910, 293] width 26 height 26
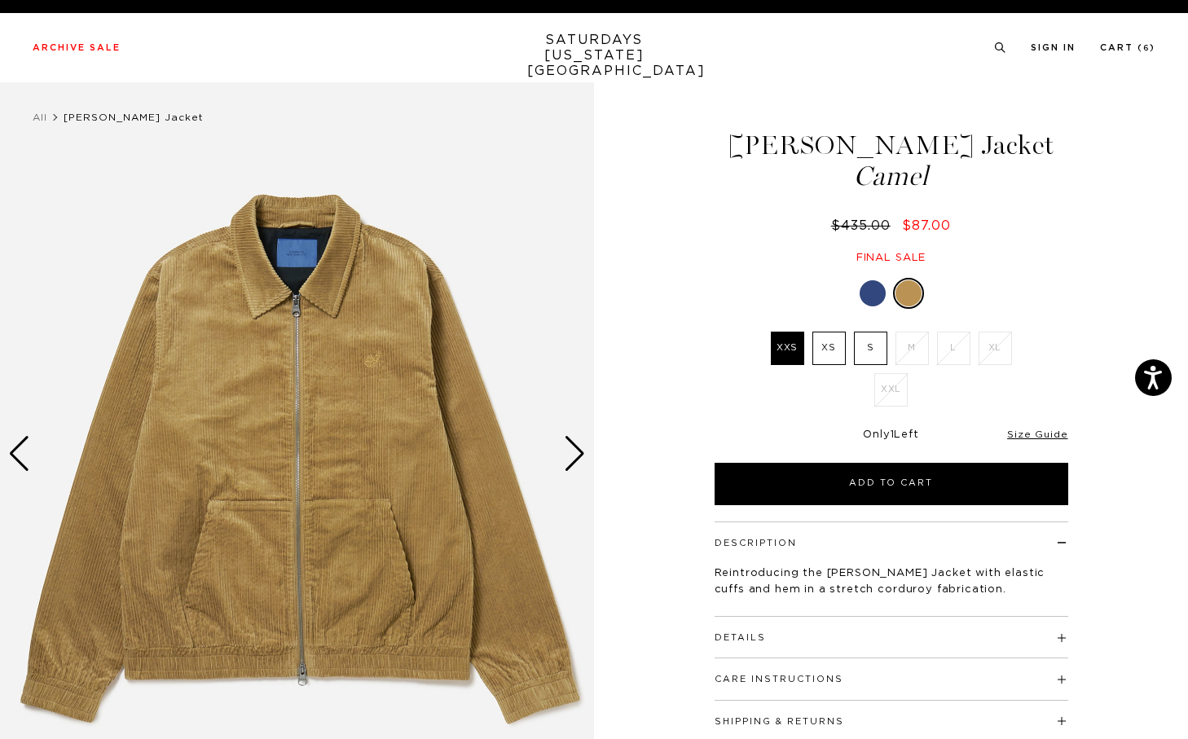
click at [874, 297] on div at bounding box center [873, 293] width 26 height 26
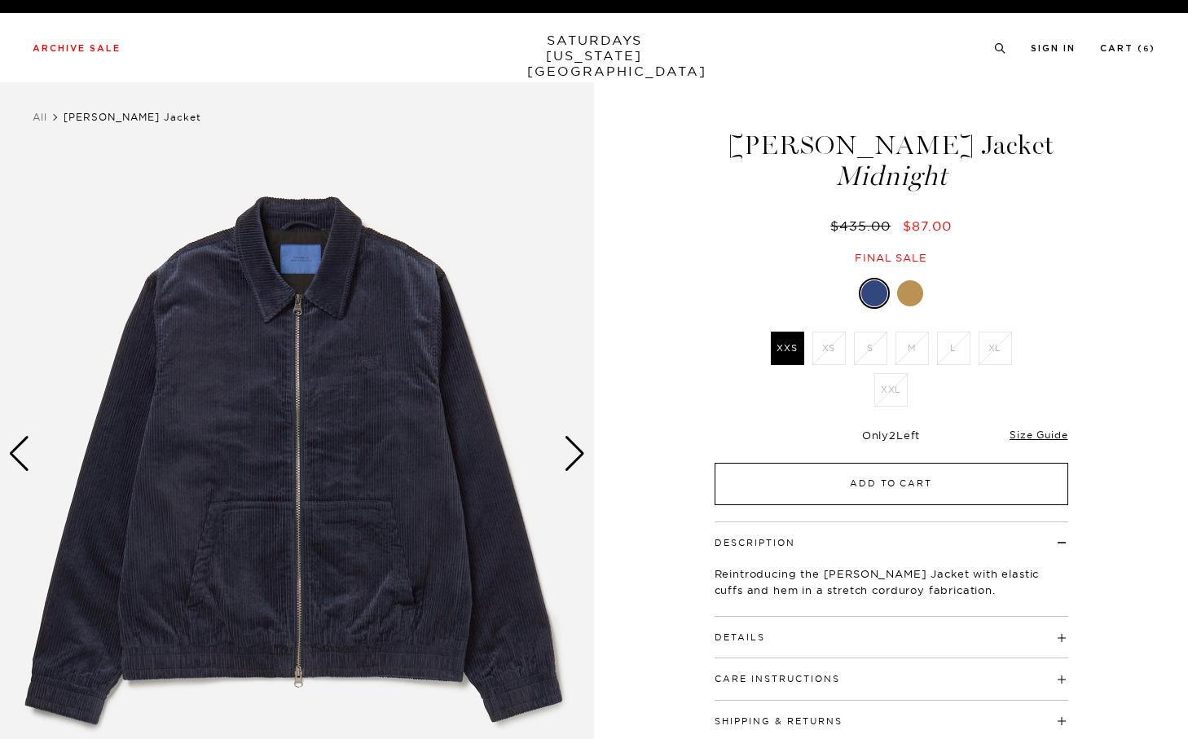
click at [873, 476] on button "Add to Cart" at bounding box center [892, 484] width 354 height 42
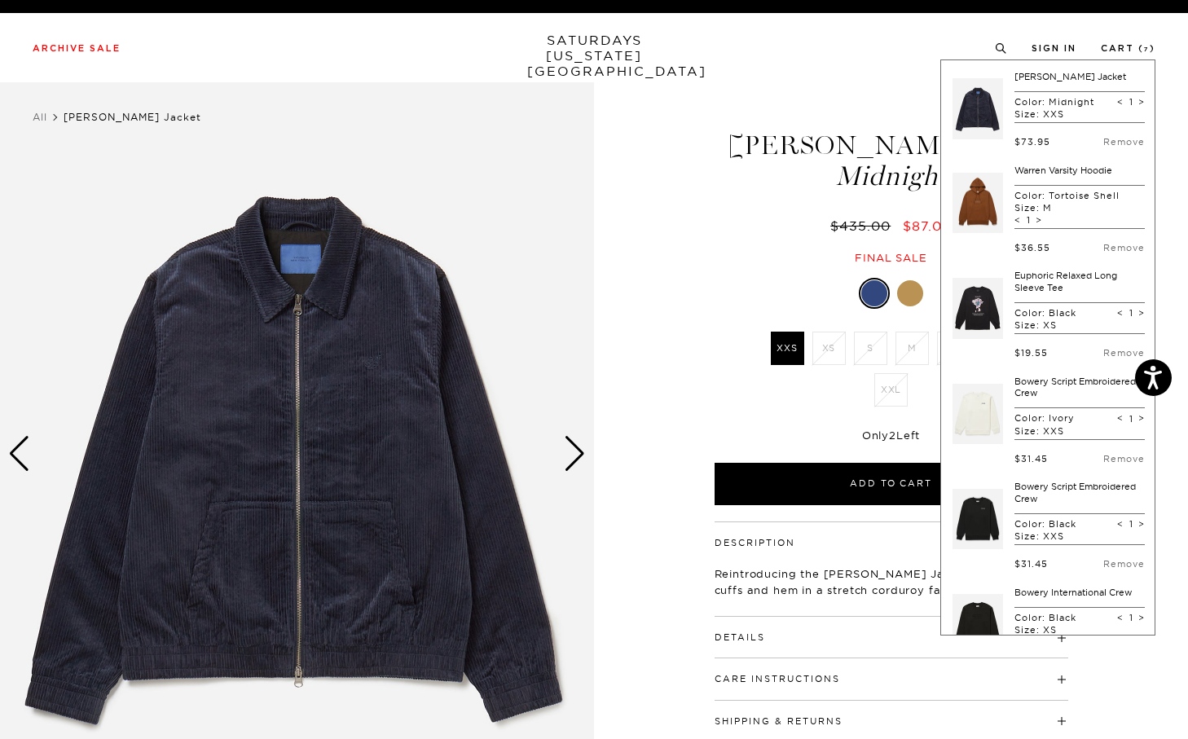
click at [548, 448] on img at bounding box center [297, 453] width 594 height 742
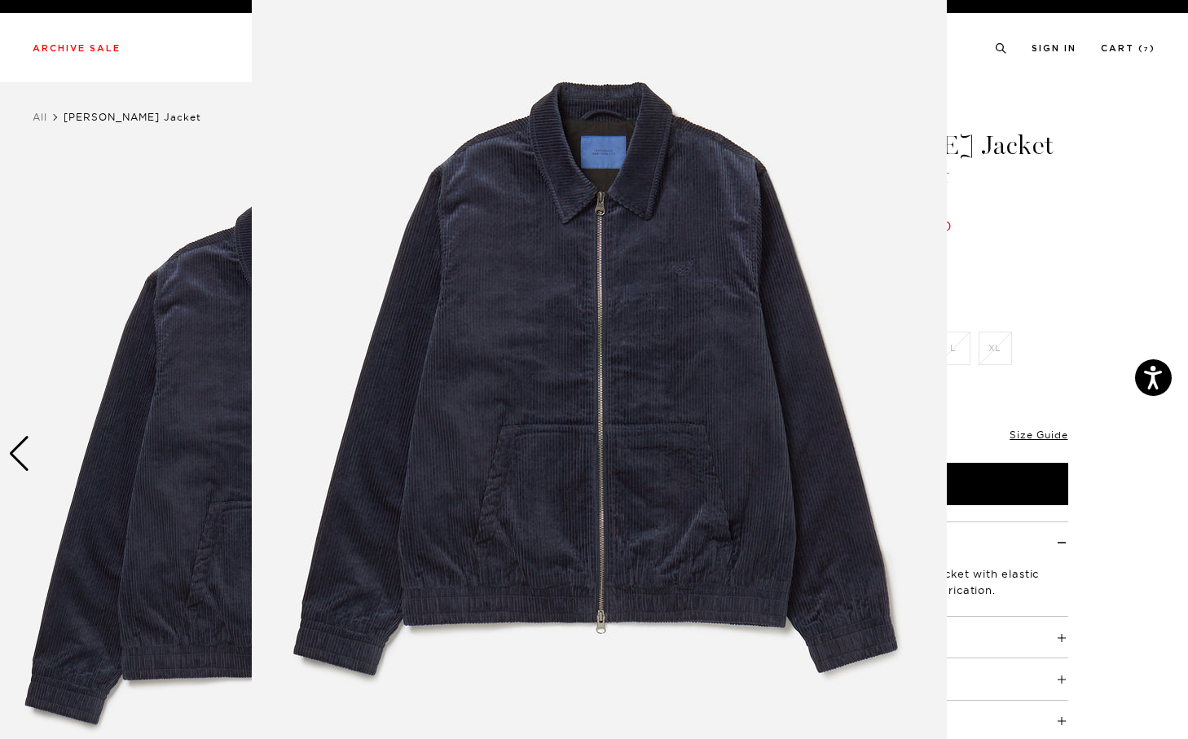
scroll to position [45, 0]
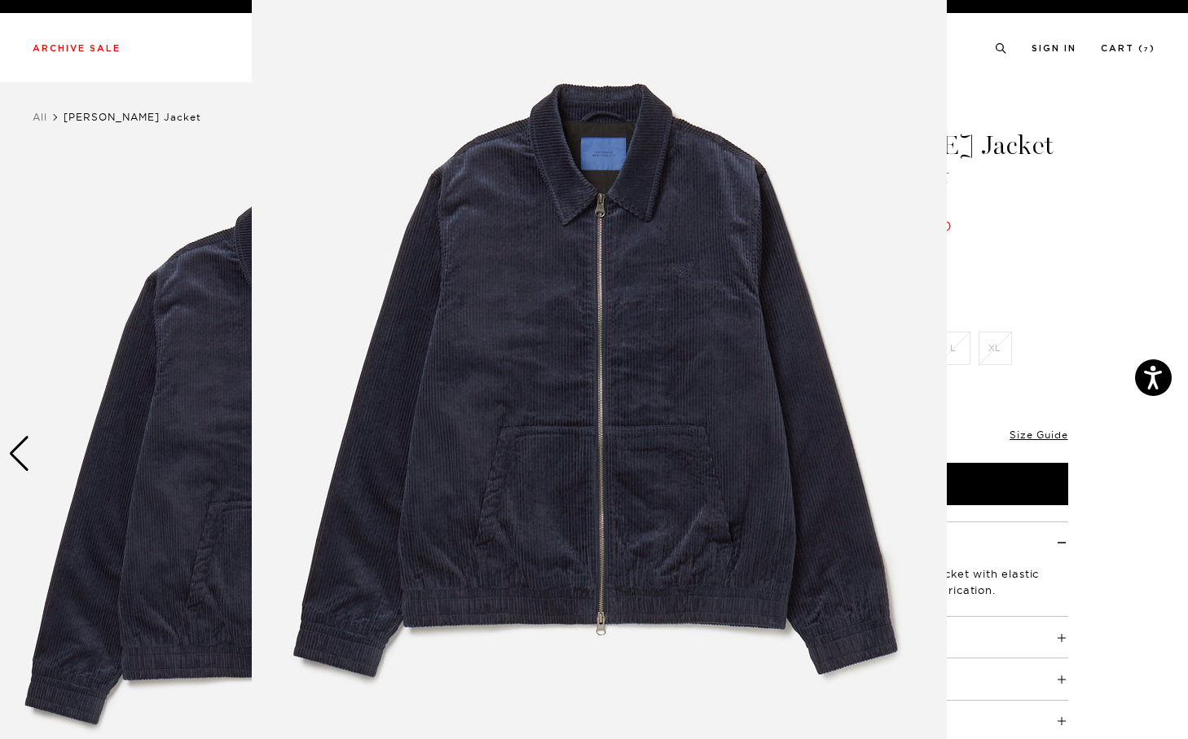
click at [1045, 346] on figure at bounding box center [594, 369] width 1188 height 739
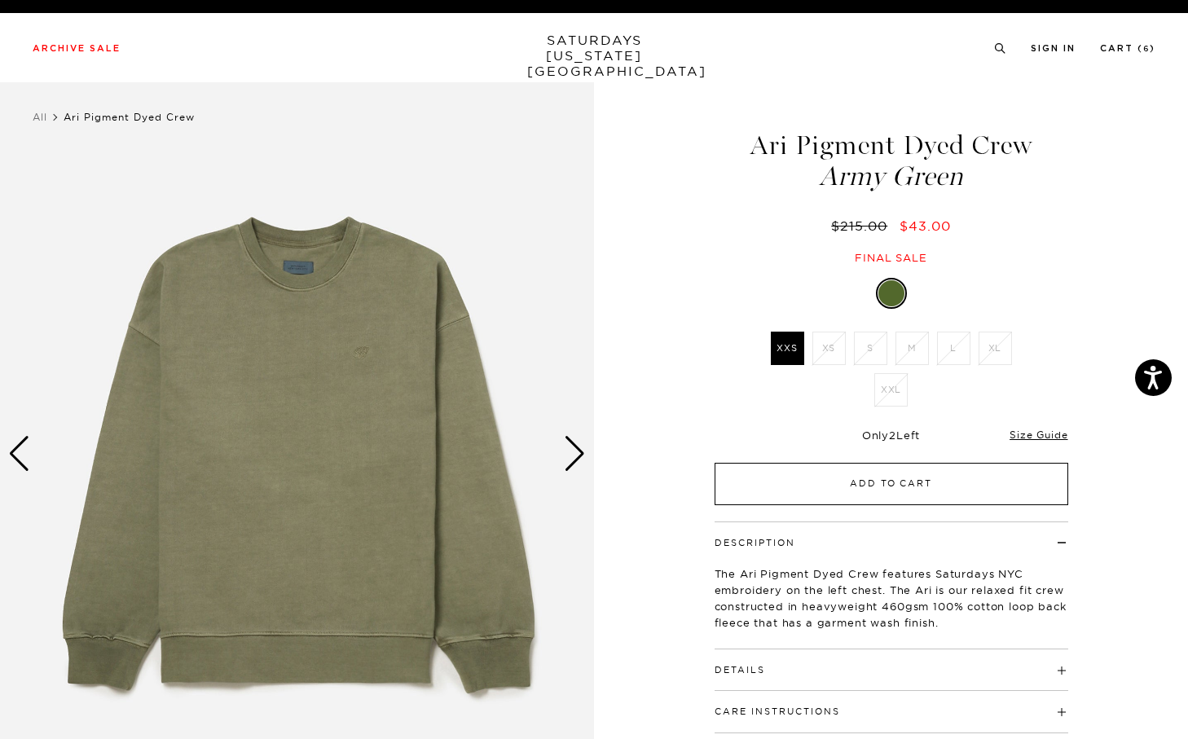
click at [839, 499] on button "Add to Cart" at bounding box center [892, 484] width 354 height 42
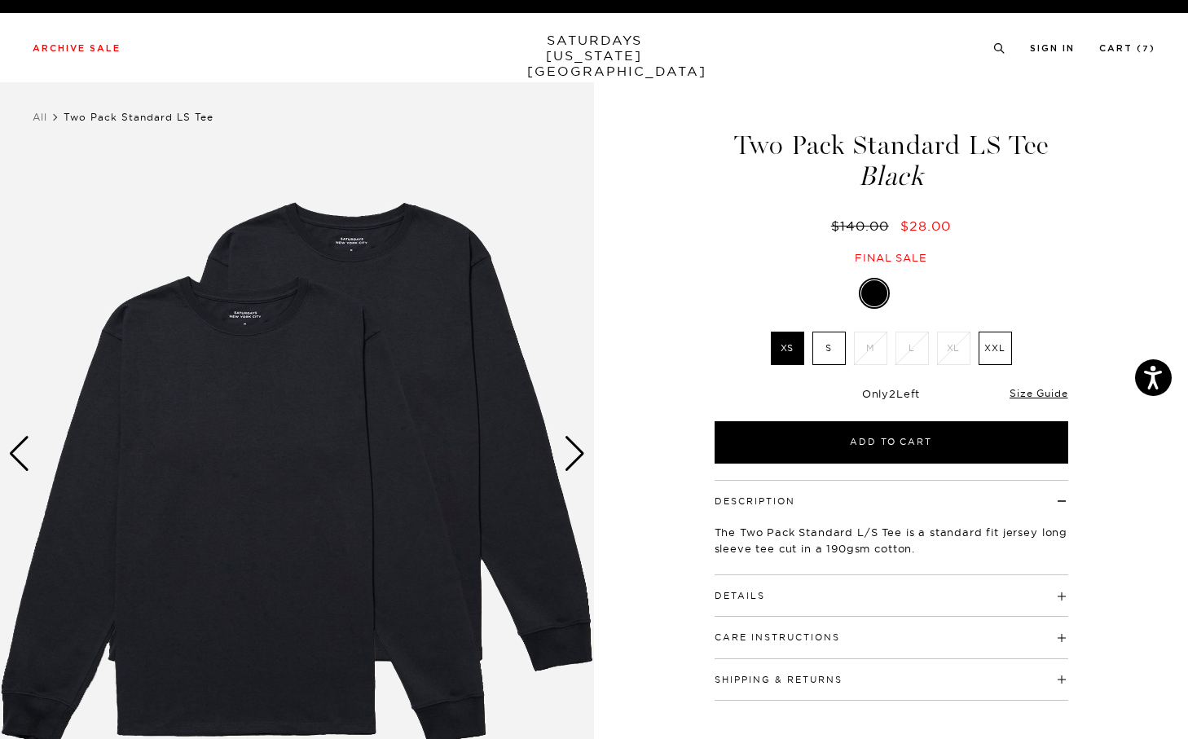
click at [581, 441] on div "Next slide" at bounding box center [575, 454] width 22 height 36
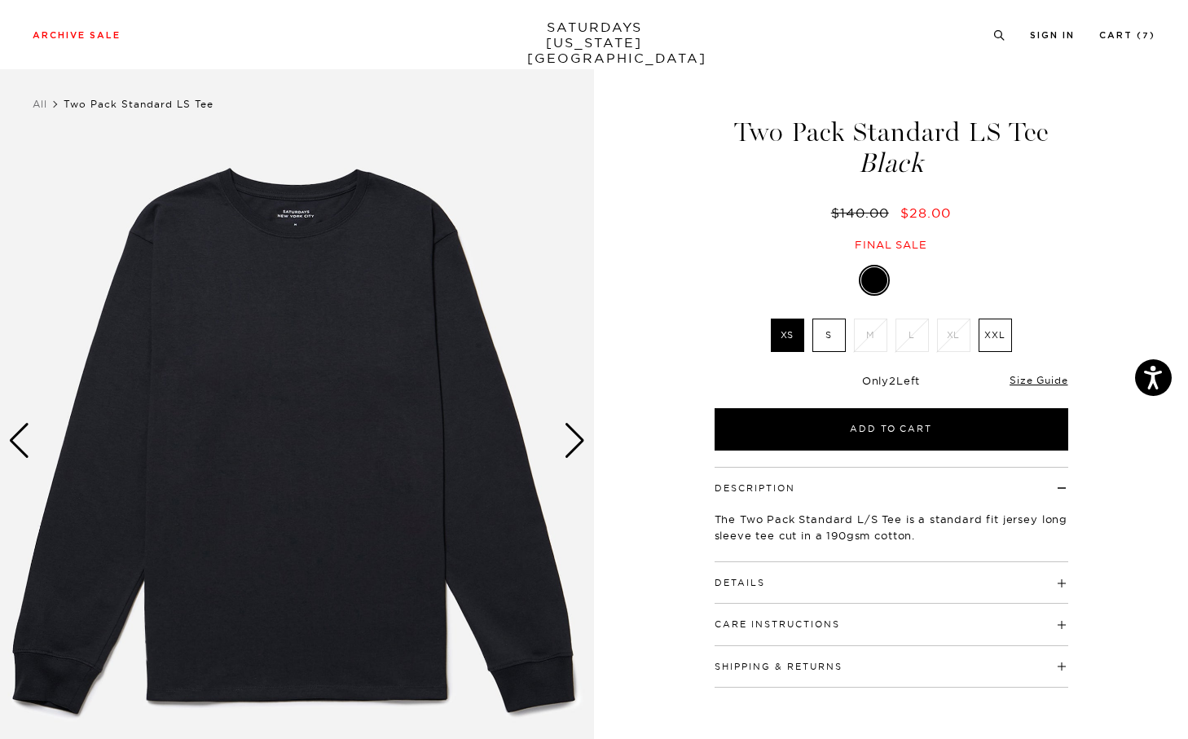
scroll to position [13, 2]
click at [581, 441] on div "Next slide" at bounding box center [575, 441] width 22 height 36
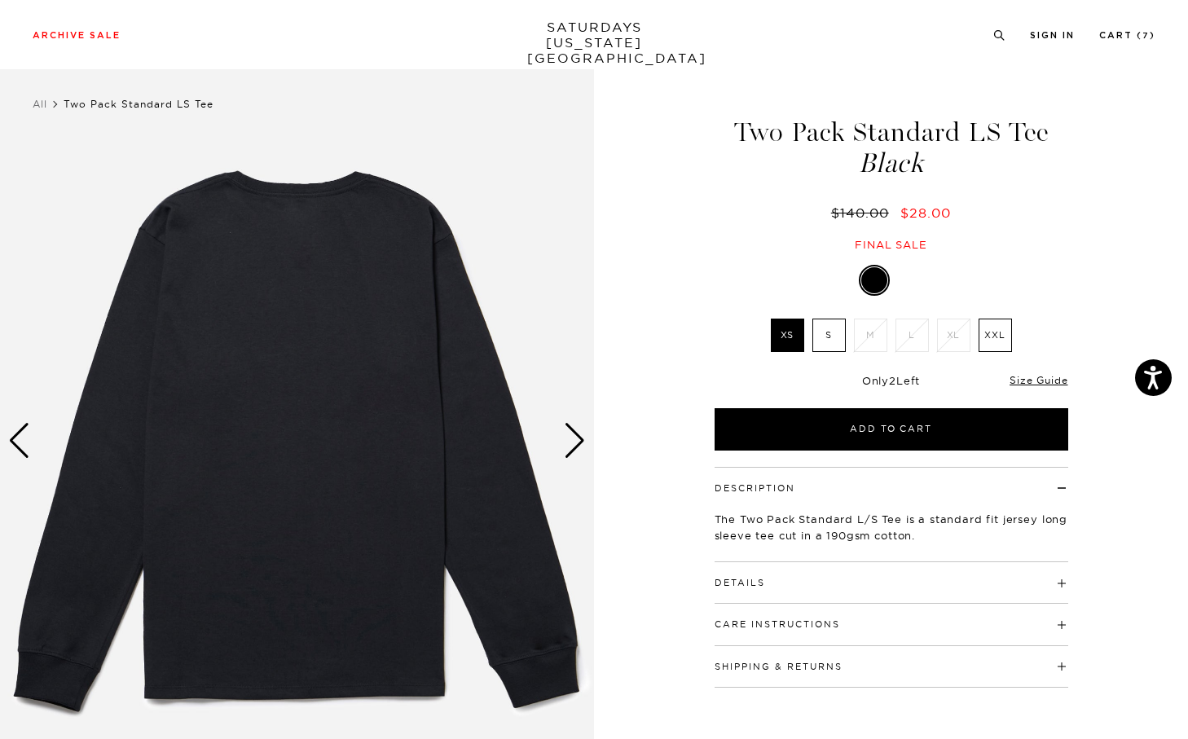
click at [581, 441] on div "Next slide" at bounding box center [575, 441] width 22 height 36
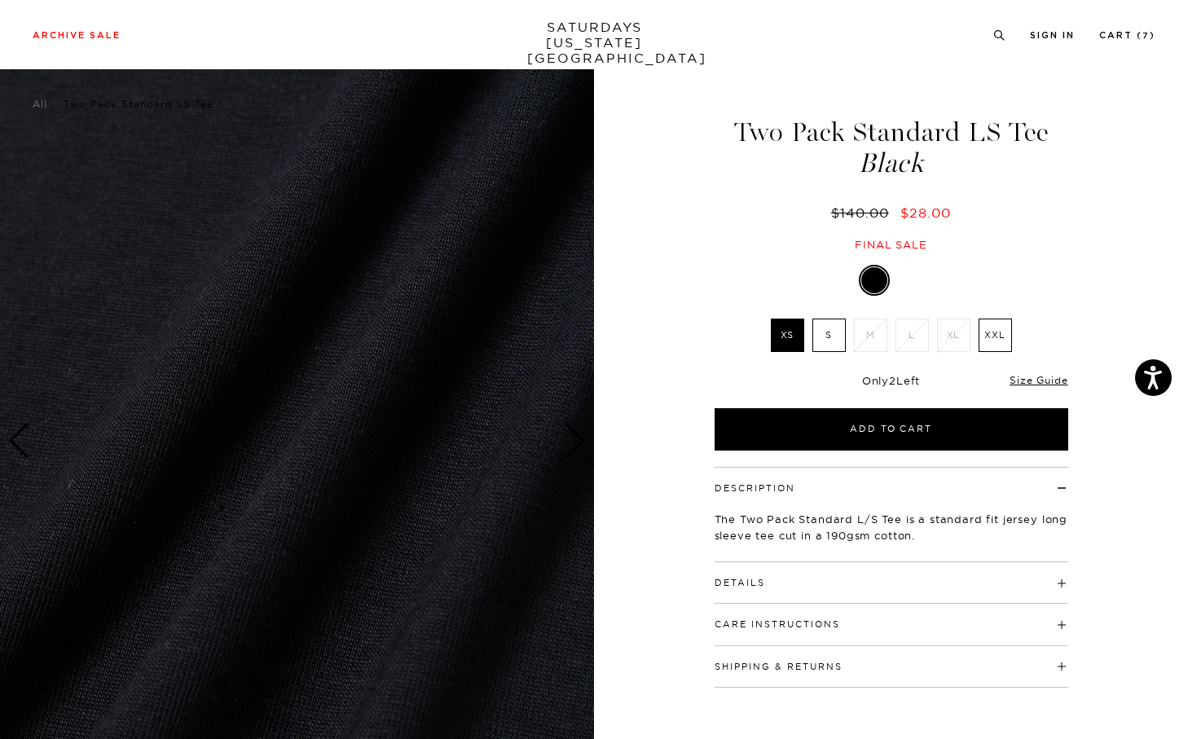
click at [581, 441] on div "Next slide" at bounding box center [575, 441] width 22 height 36
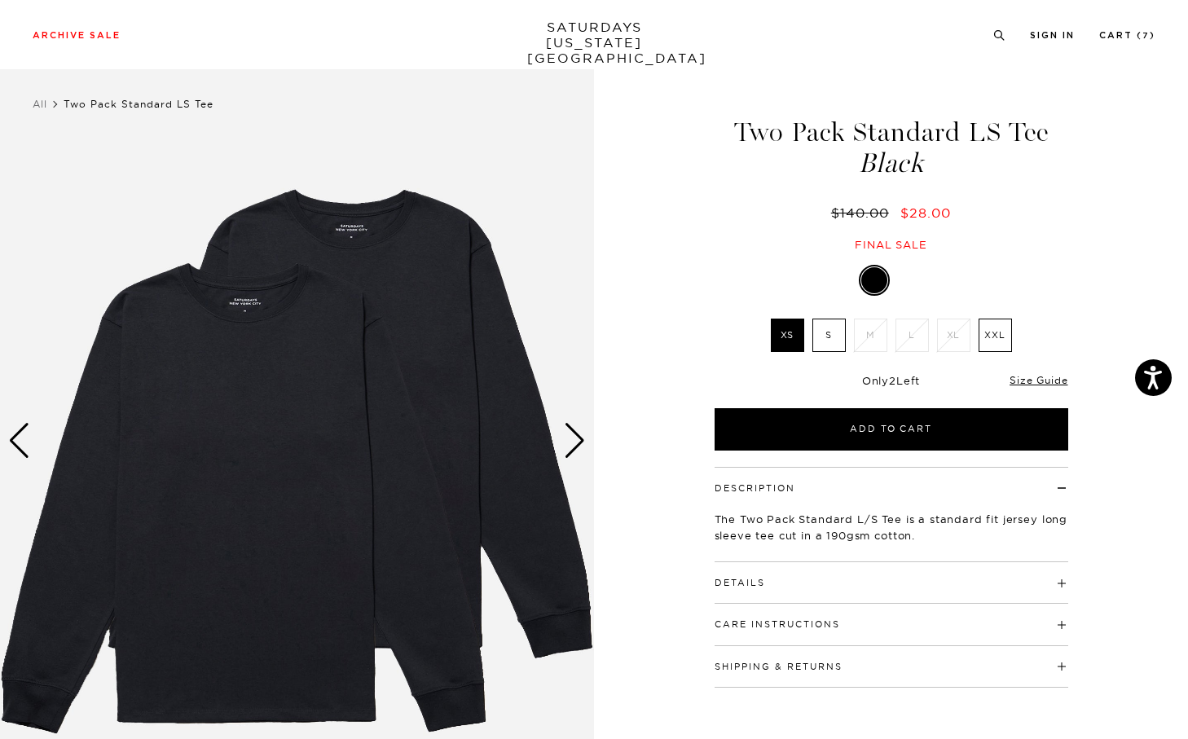
click at [581, 441] on div "Next slide" at bounding box center [575, 441] width 22 height 36
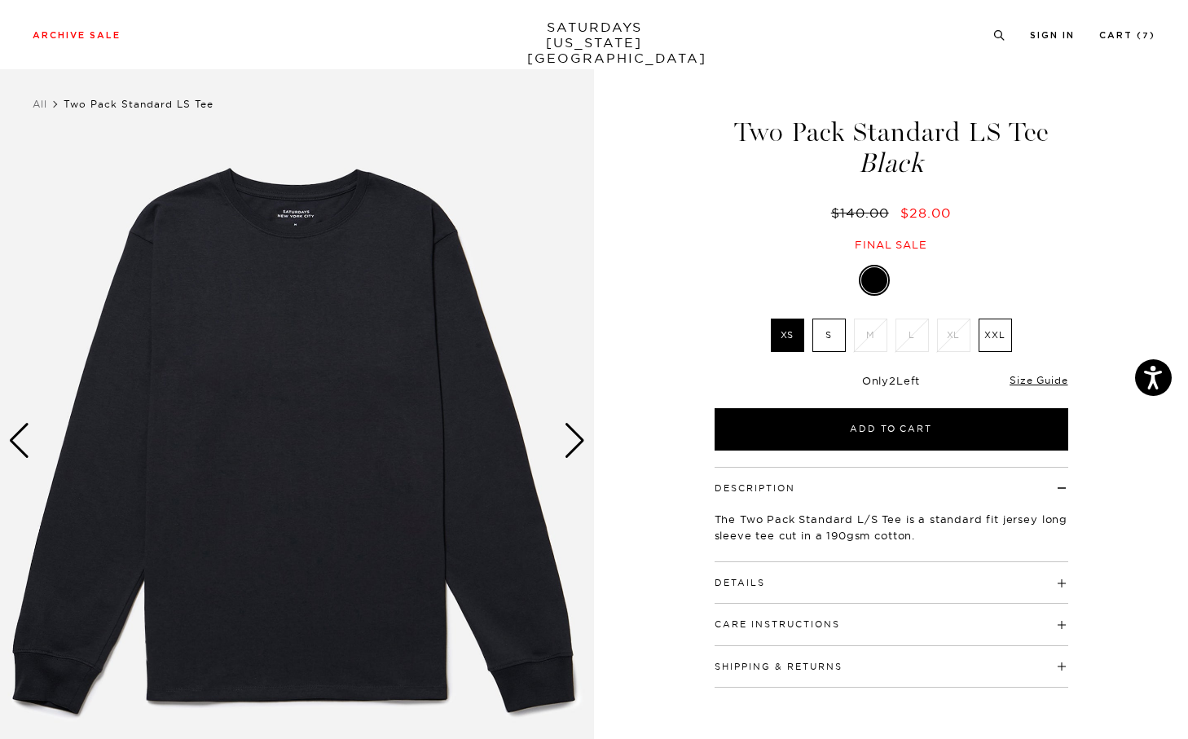
click at [581, 441] on div "Next slide" at bounding box center [575, 441] width 22 height 36
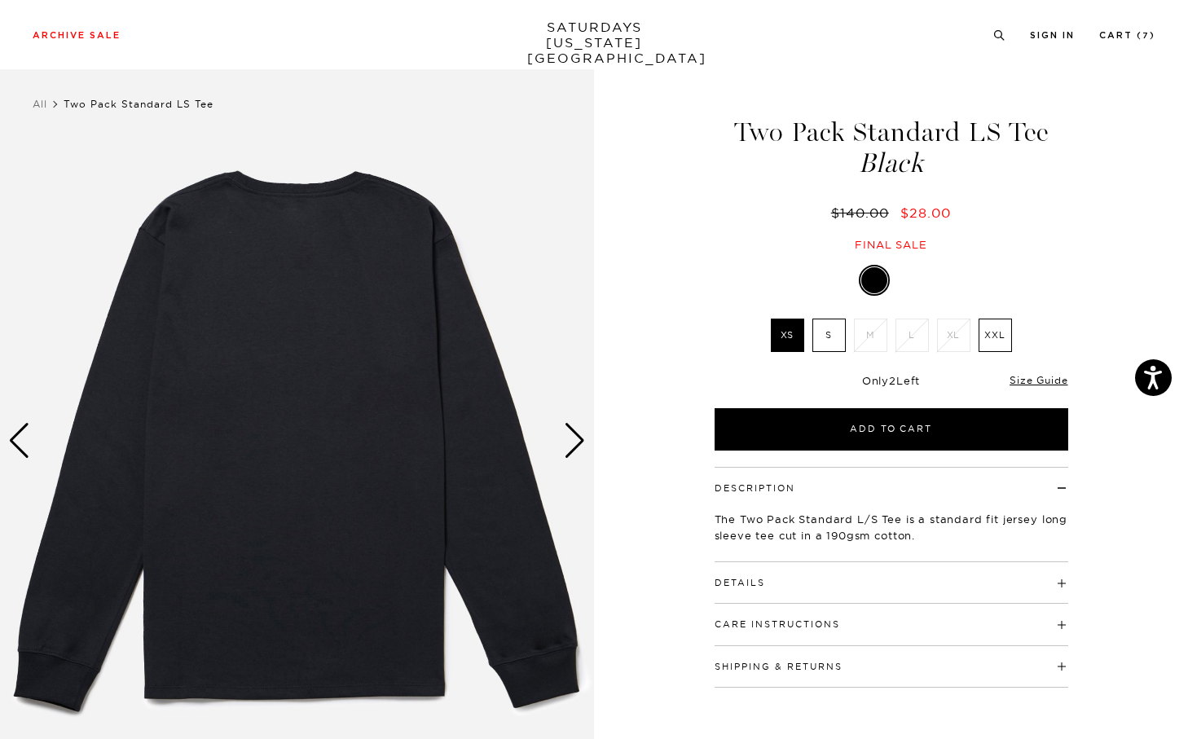
click at [581, 441] on div "Next slide" at bounding box center [575, 441] width 22 height 36
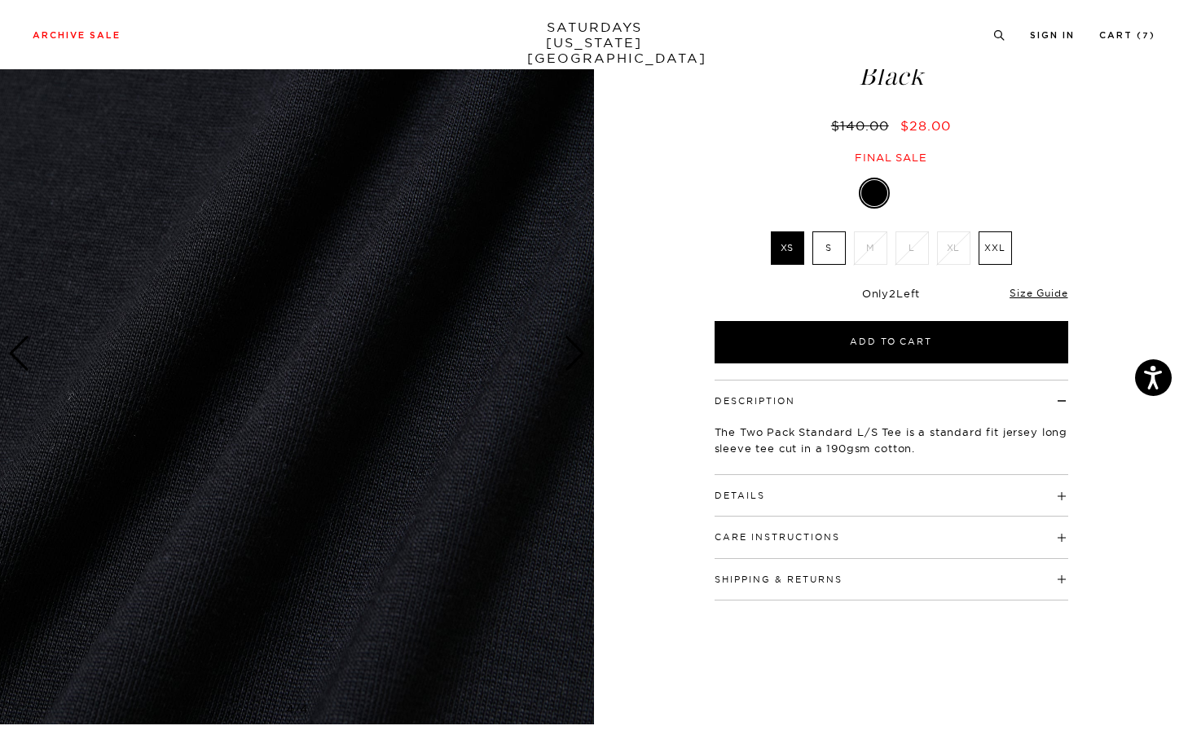
scroll to position [2, 2]
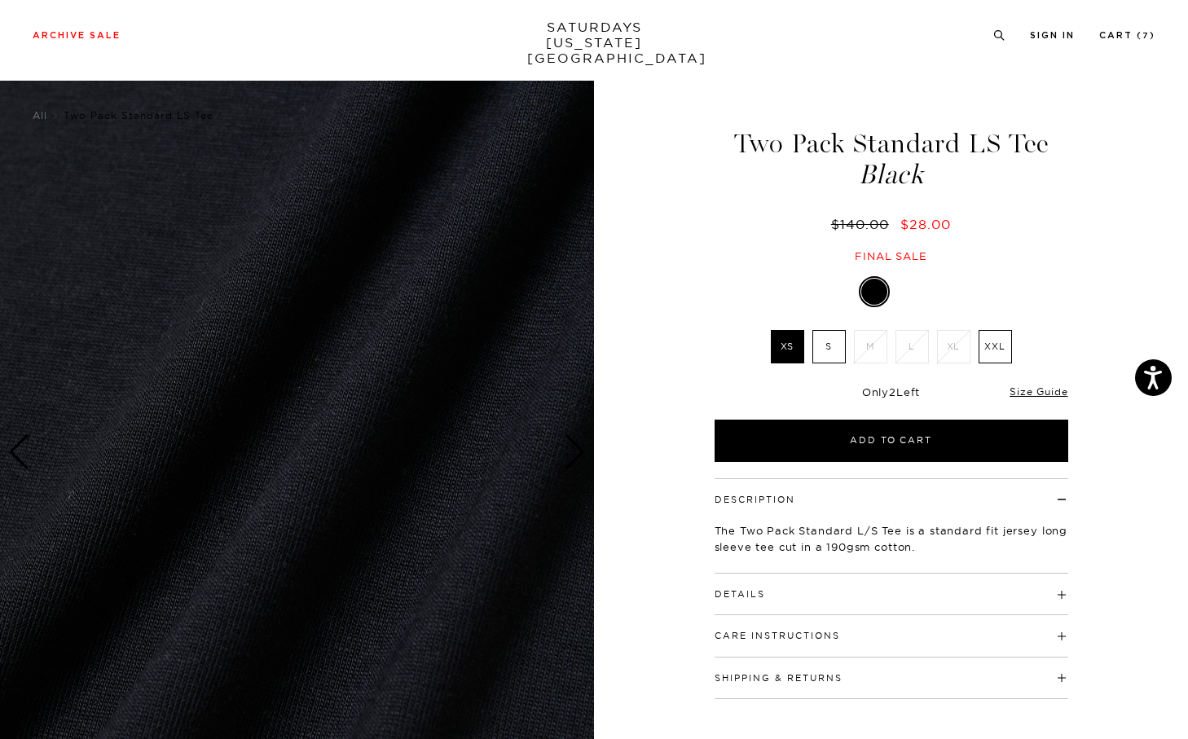
click at [821, 352] on label "S" at bounding box center [829, 346] width 33 height 33
click at [0, 0] on input "S" at bounding box center [0, 0] width 0 height 0
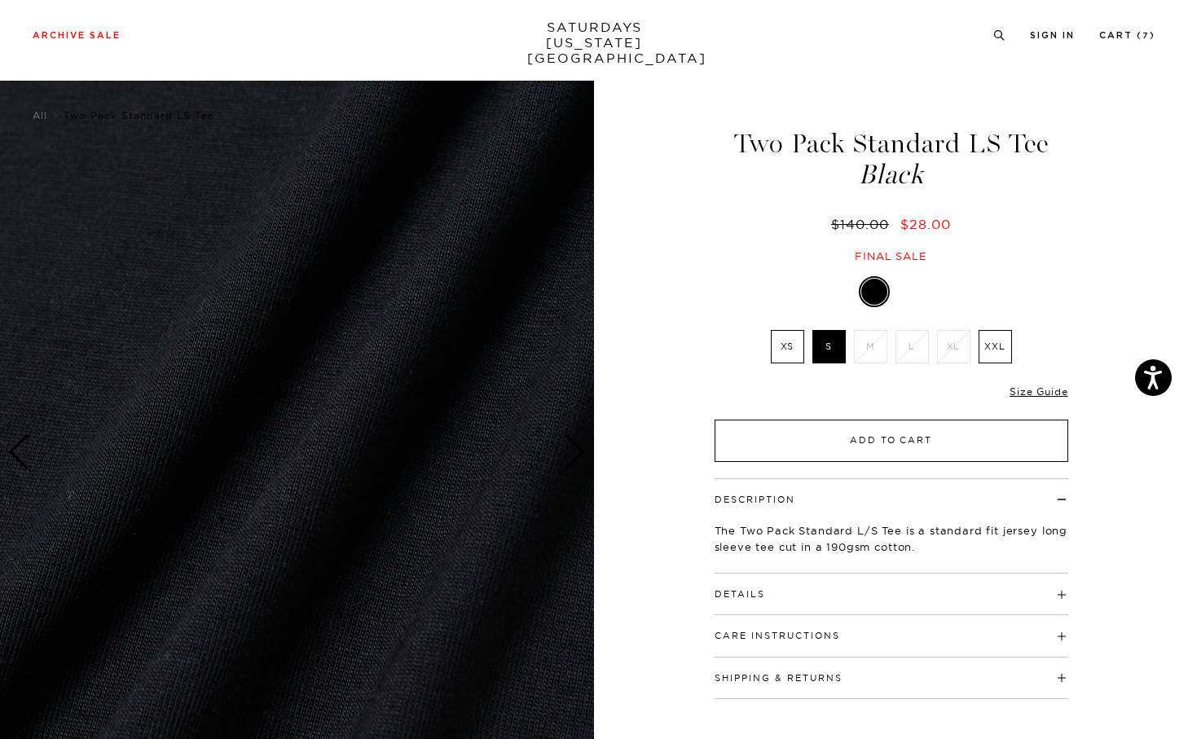
click at [834, 431] on button "Add to Cart" at bounding box center [892, 441] width 354 height 42
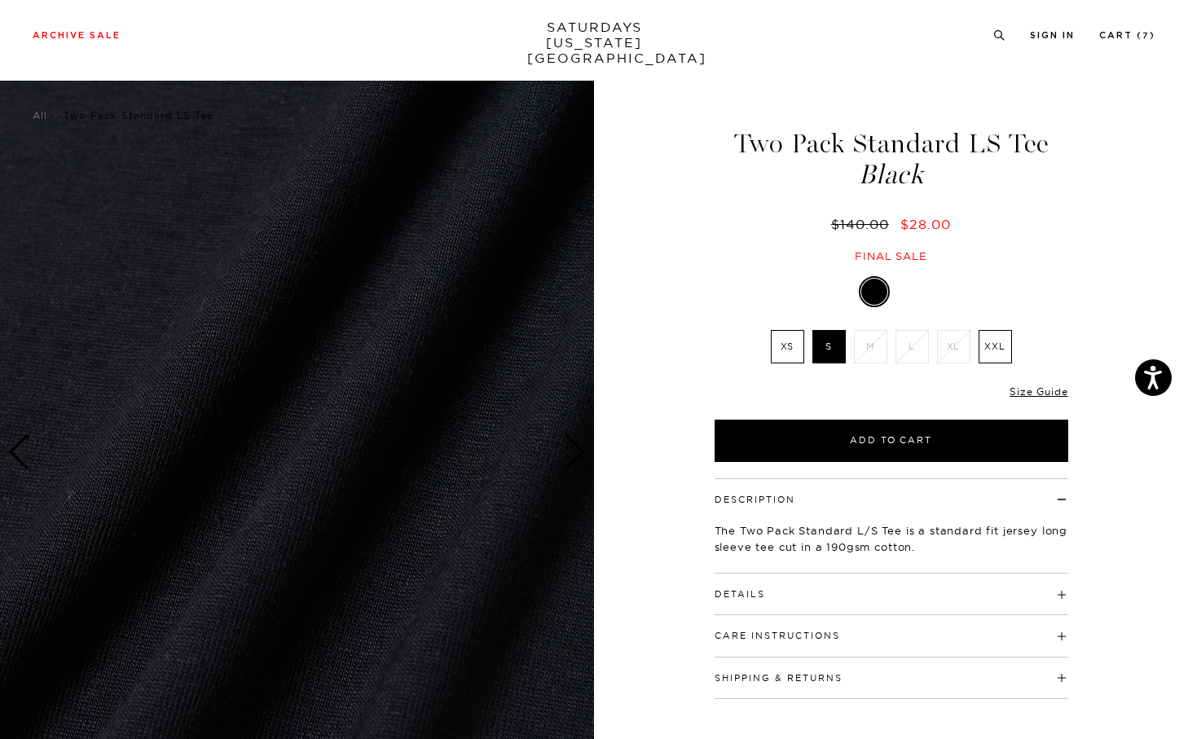
click at [793, 349] on label "XS" at bounding box center [787, 346] width 33 height 33
click at [0, 0] on input "XS" at bounding box center [0, 0] width 0 height 0
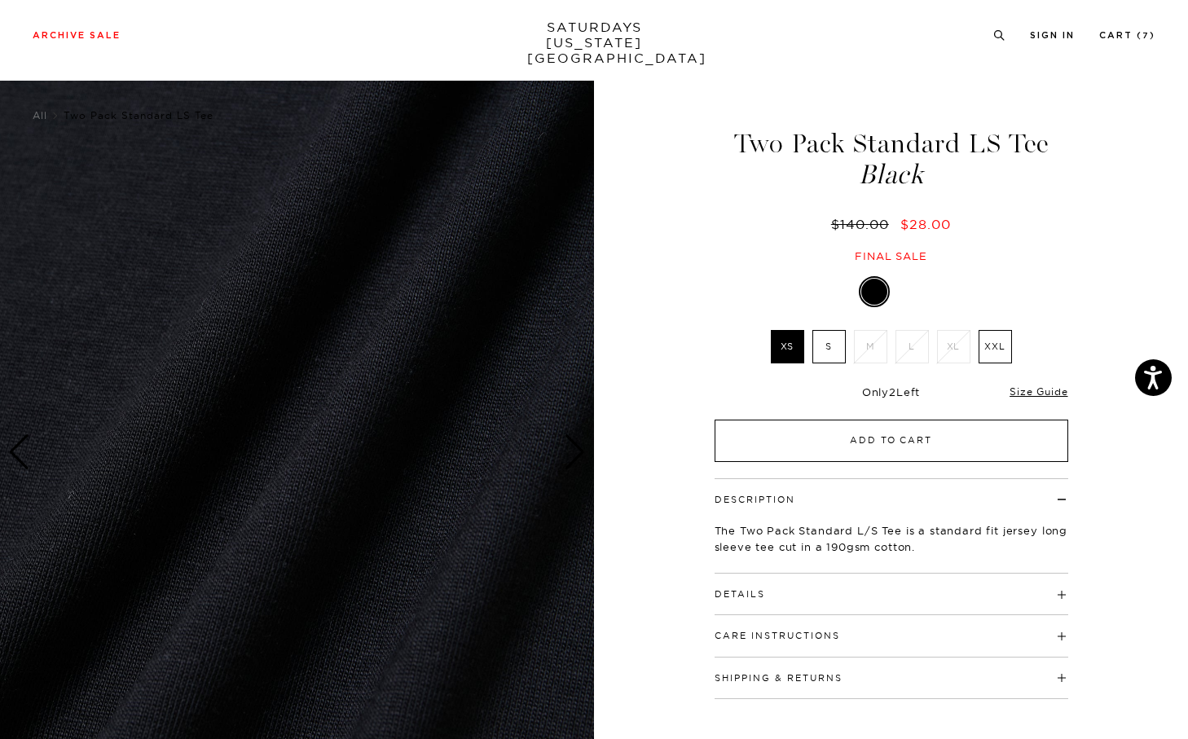
click at [847, 432] on button "Add to Cart" at bounding box center [892, 441] width 354 height 42
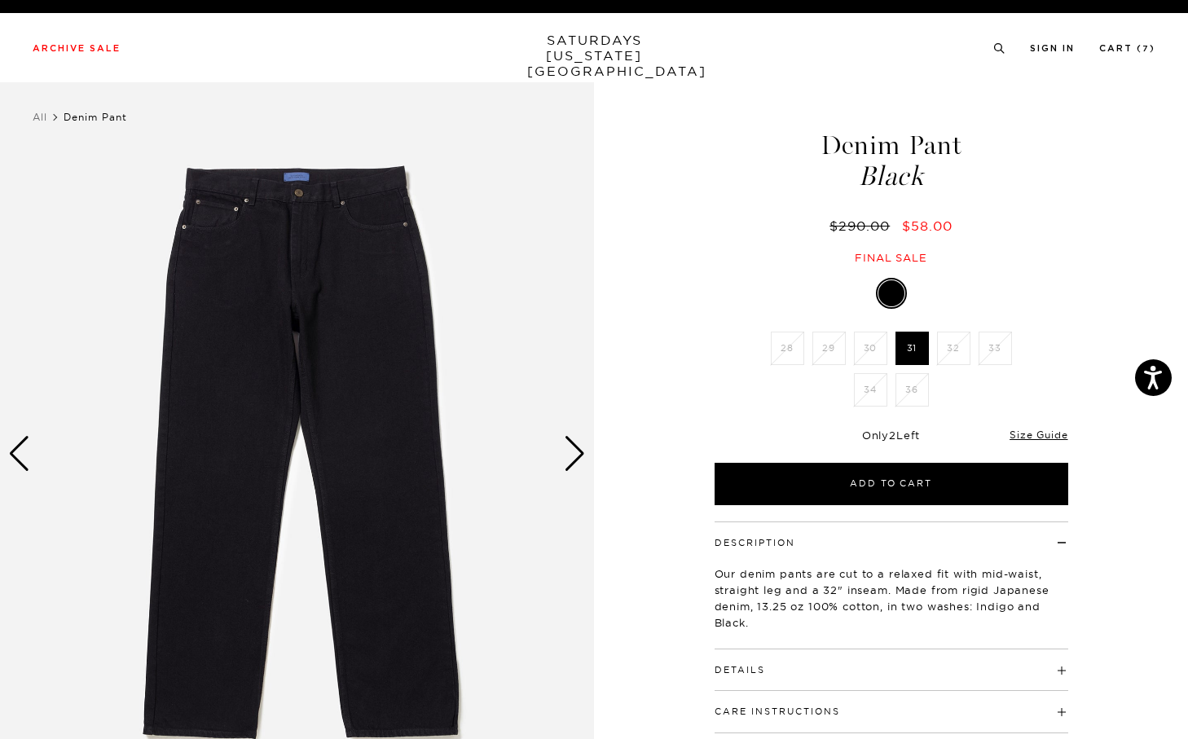
click at [744, 357] on div "Black 28 29 30 31 32 33 34 36 28" at bounding box center [891, 391] width 407 height 227
click at [900, 357] on label "31" at bounding box center [912, 348] width 33 height 33
click at [0, 0] on input "31" at bounding box center [0, 0] width 0 height 0
click at [878, 357] on li "30" at bounding box center [871, 348] width 42 height 33
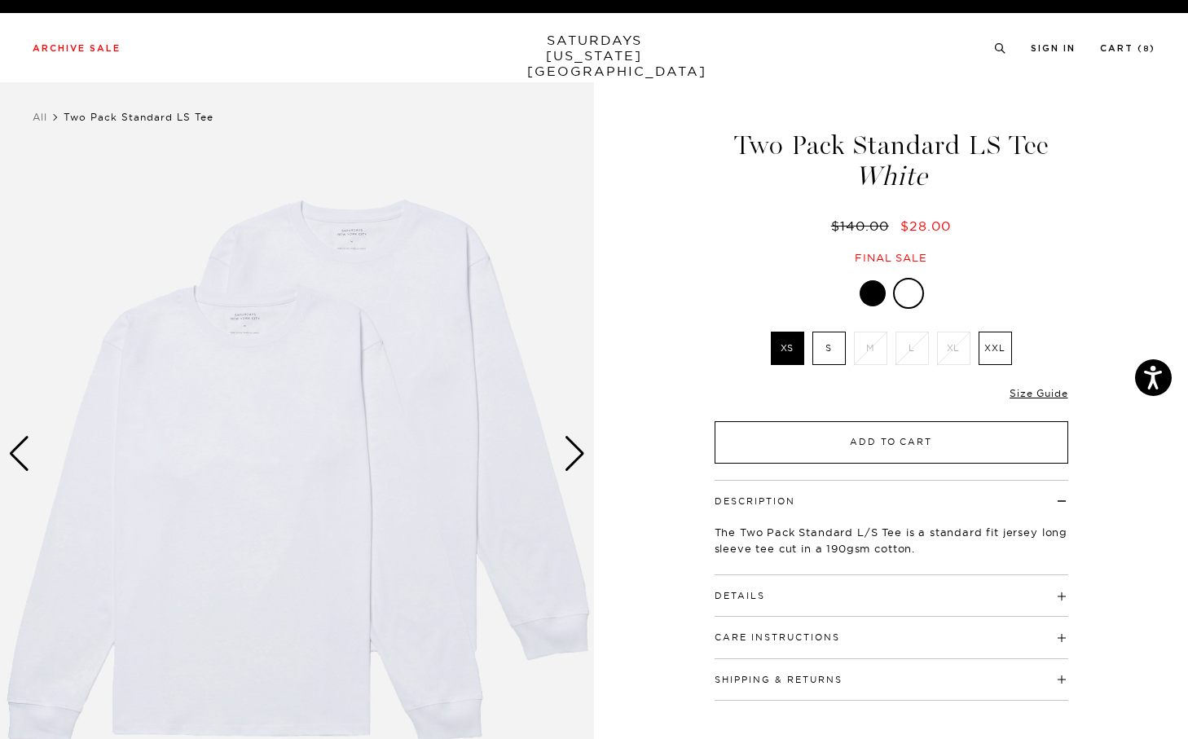
click at [837, 437] on button "Add to Cart" at bounding box center [892, 442] width 354 height 42
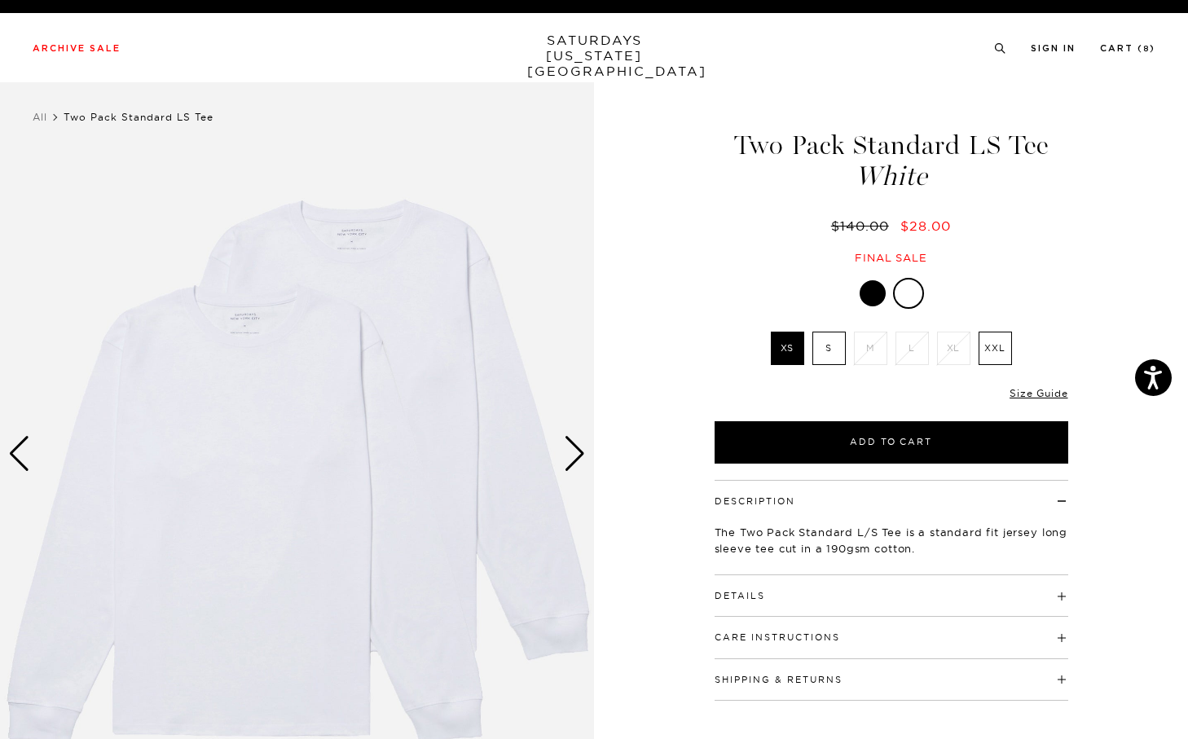
click at [829, 342] on label "S" at bounding box center [829, 348] width 33 height 33
click at [0, 0] on input "S" at bounding box center [0, 0] width 0 height 0
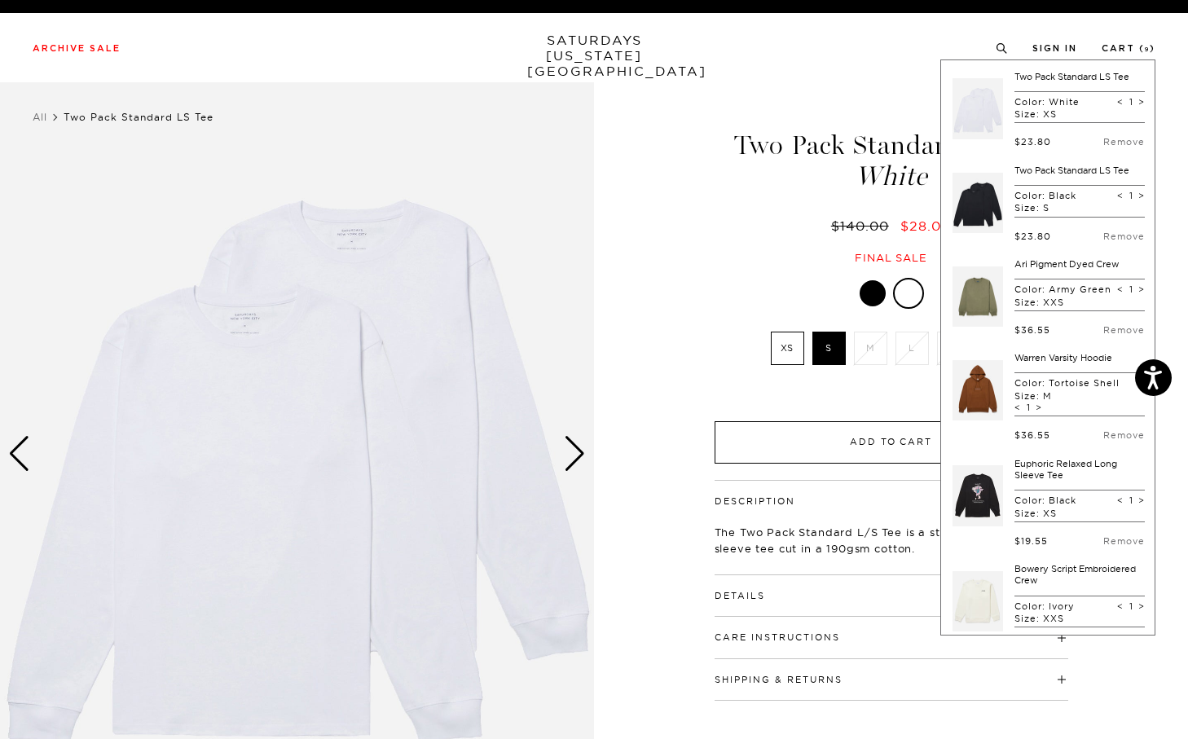
click at [842, 433] on button "Add to Cart" at bounding box center [892, 442] width 354 height 42
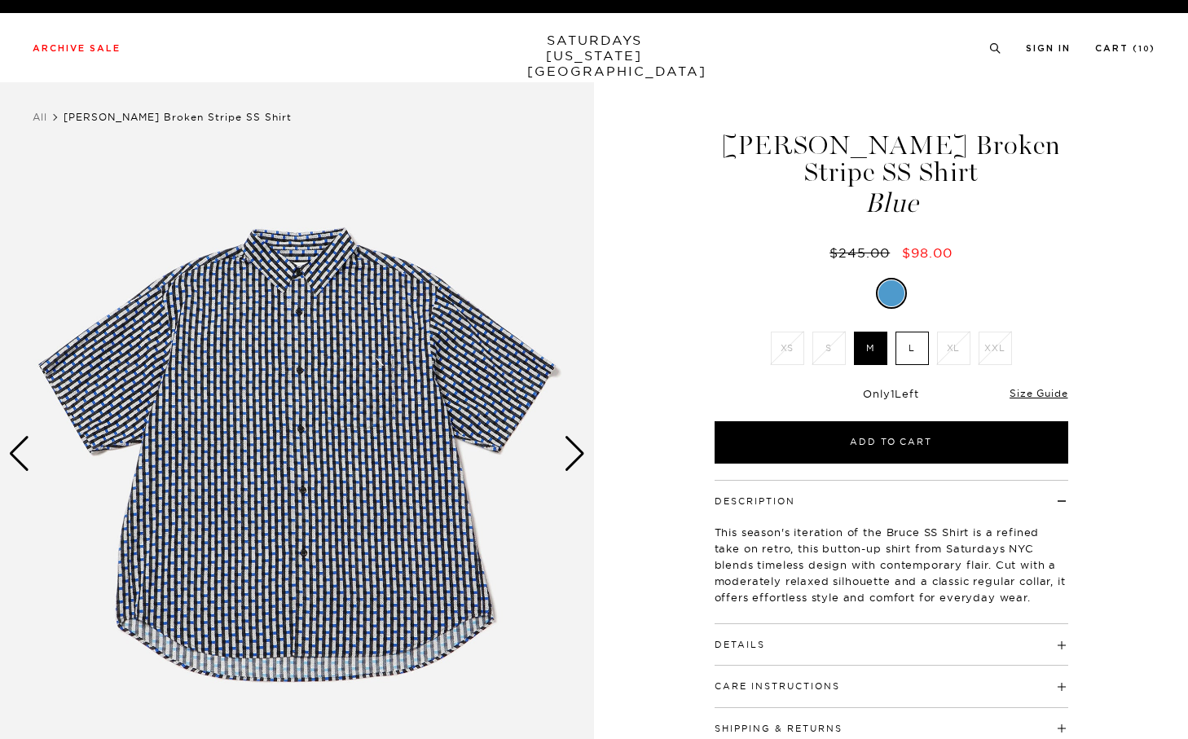
click at [545, 469] on img at bounding box center [297, 453] width 594 height 742
click at [582, 456] on div "Next slide" at bounding box center [575, 454] width 22 height 36
click at [575, 443] on div "Next slide" at bounding box center [575, 454] width 22 height 36
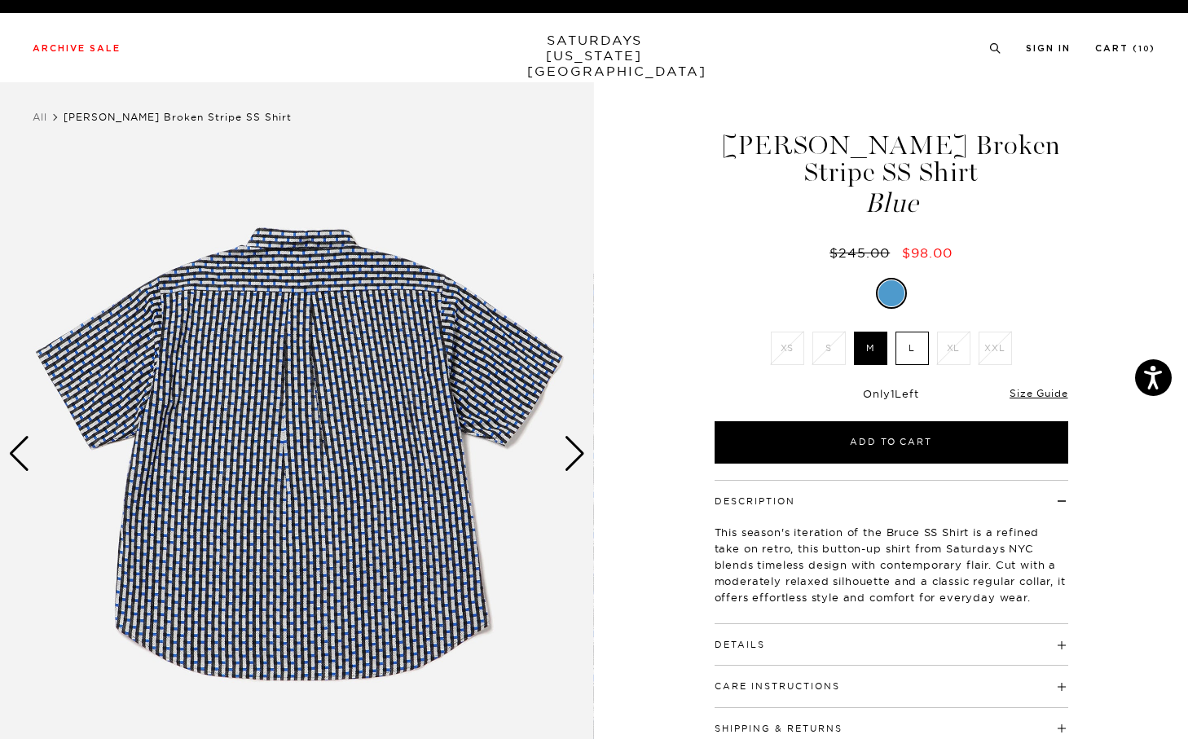
click at [575, 447] on div "Next slide" at bounding box center [575, 454] width 22 height 36
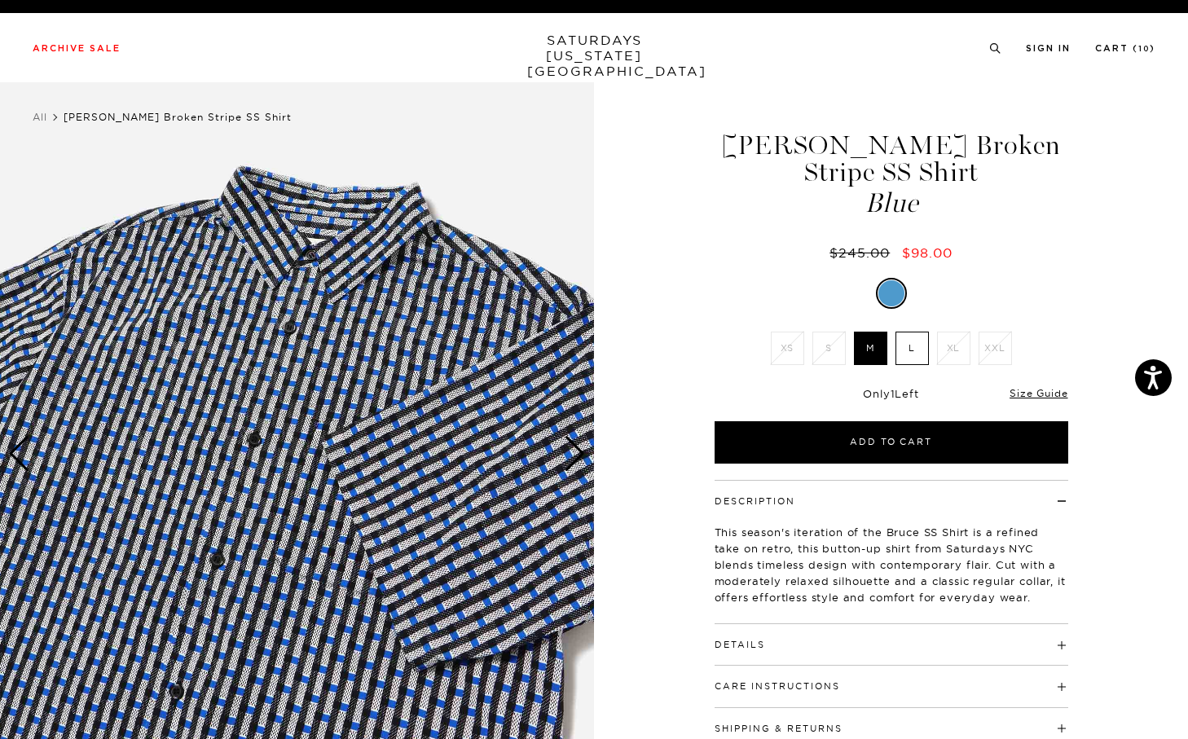
click at [575, 451] on div "Next slide" at bounding box center [575, 454] width 22 height 36
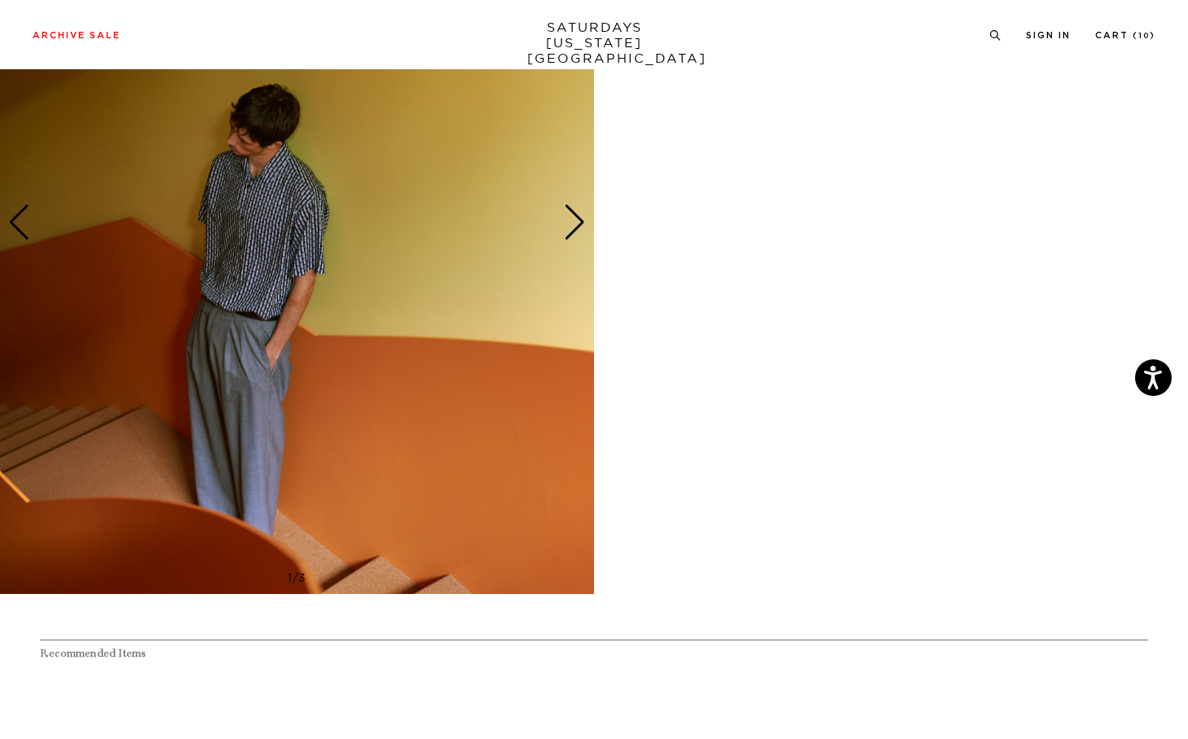
scroll to position [975, 0]
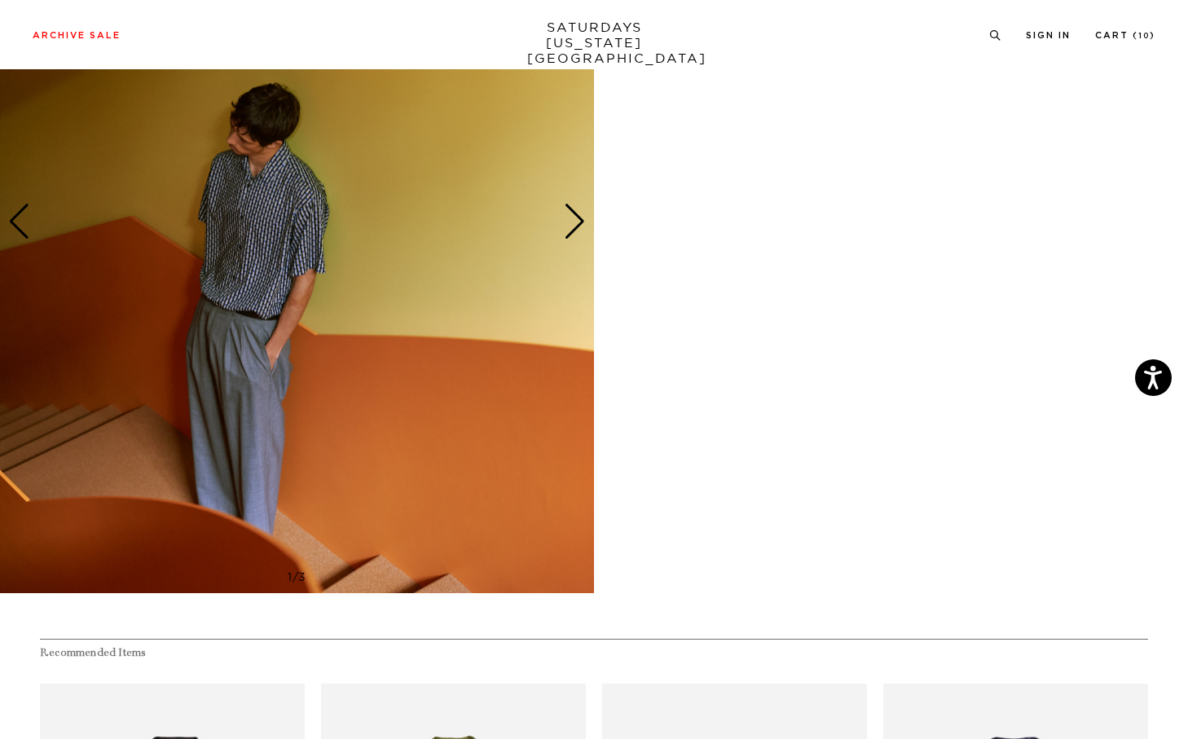
click at [577, 245] on img at bounding box center [297, 221] width 594 height 742
click at [577, 224] on div "Next slide" at bounding box center [575, 222] width 22 height 36
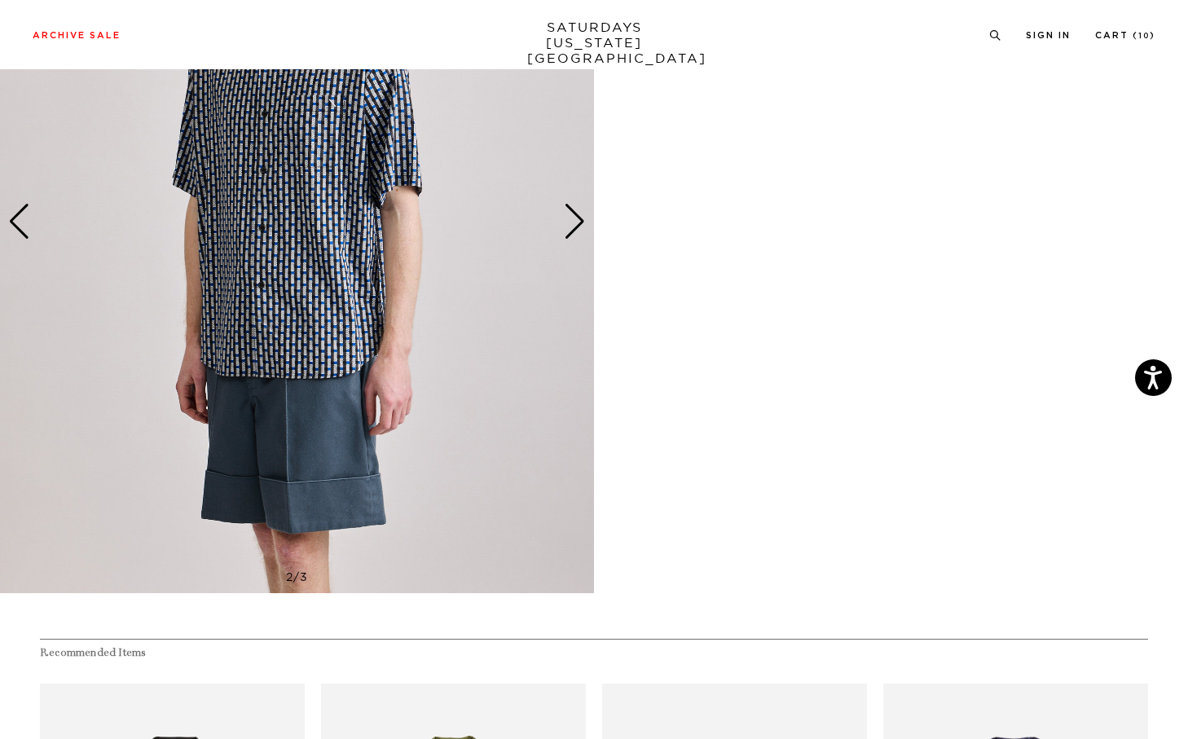
click at [577, 224] on div "Next slide" at bounding box center [575, 222] width 22 height 36
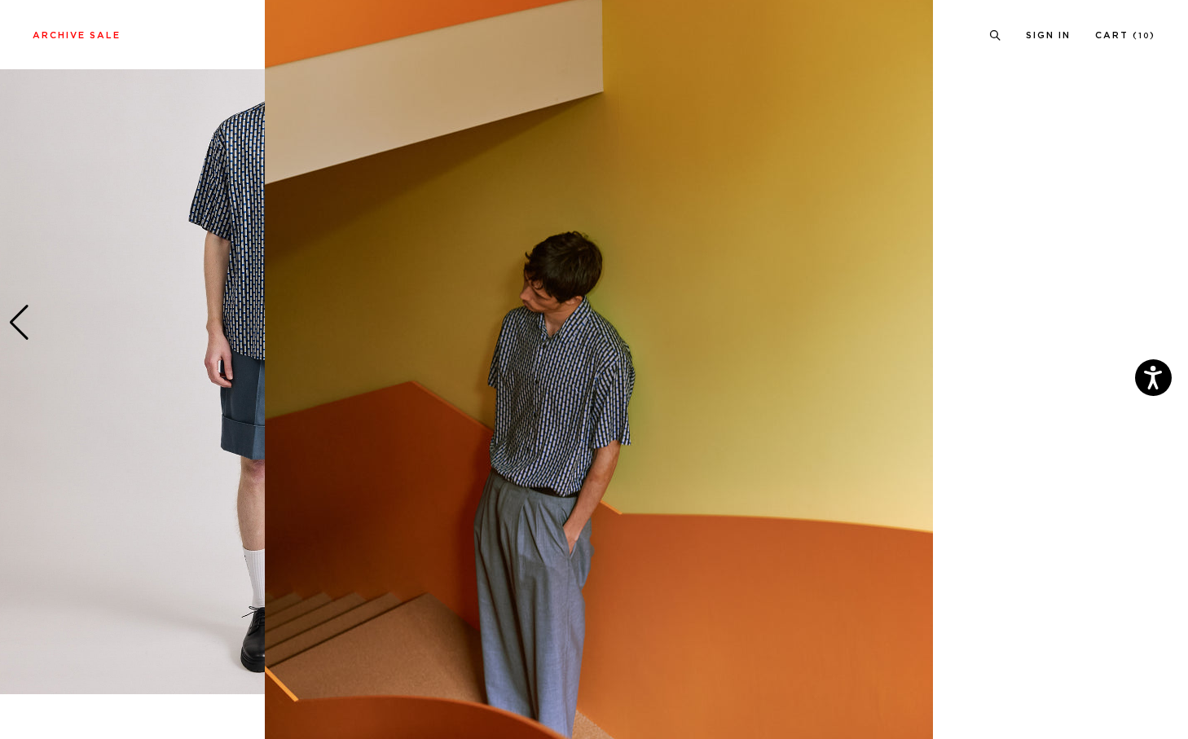
scroll to position [29, 0]
click at [1072, 234] on figure at bounding box center [594, 369] width 1188 height 739
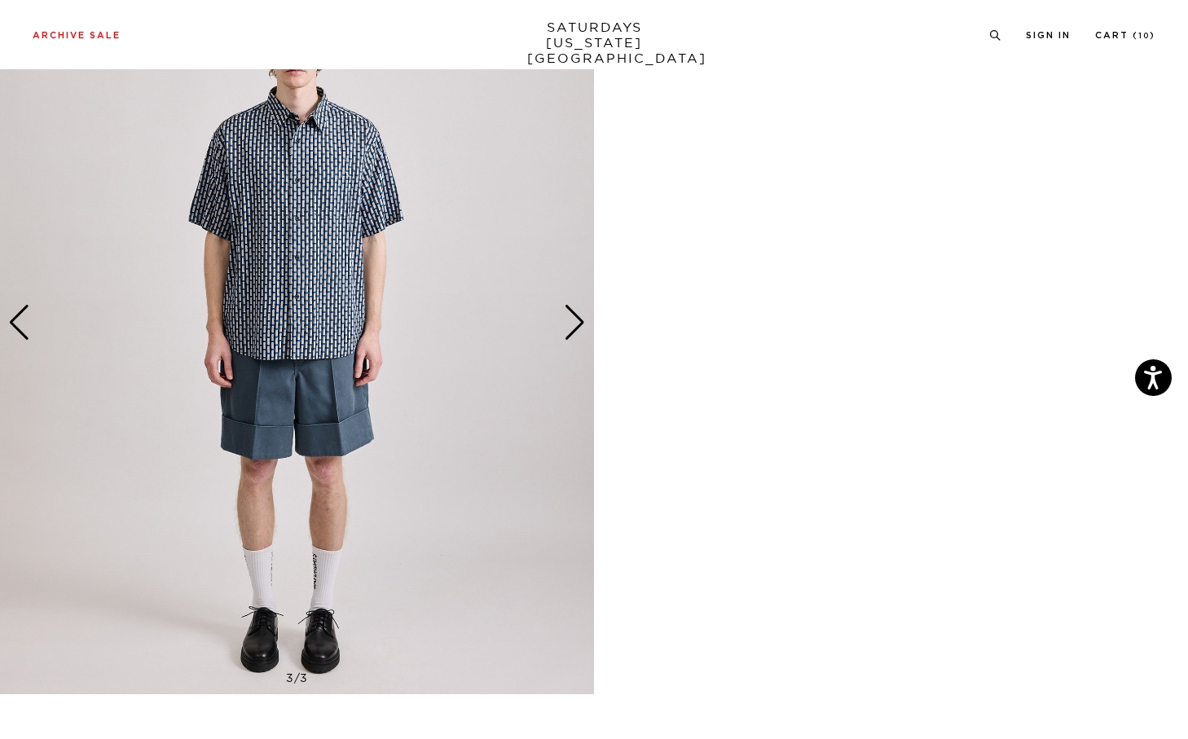
scroll to position [795, 0]
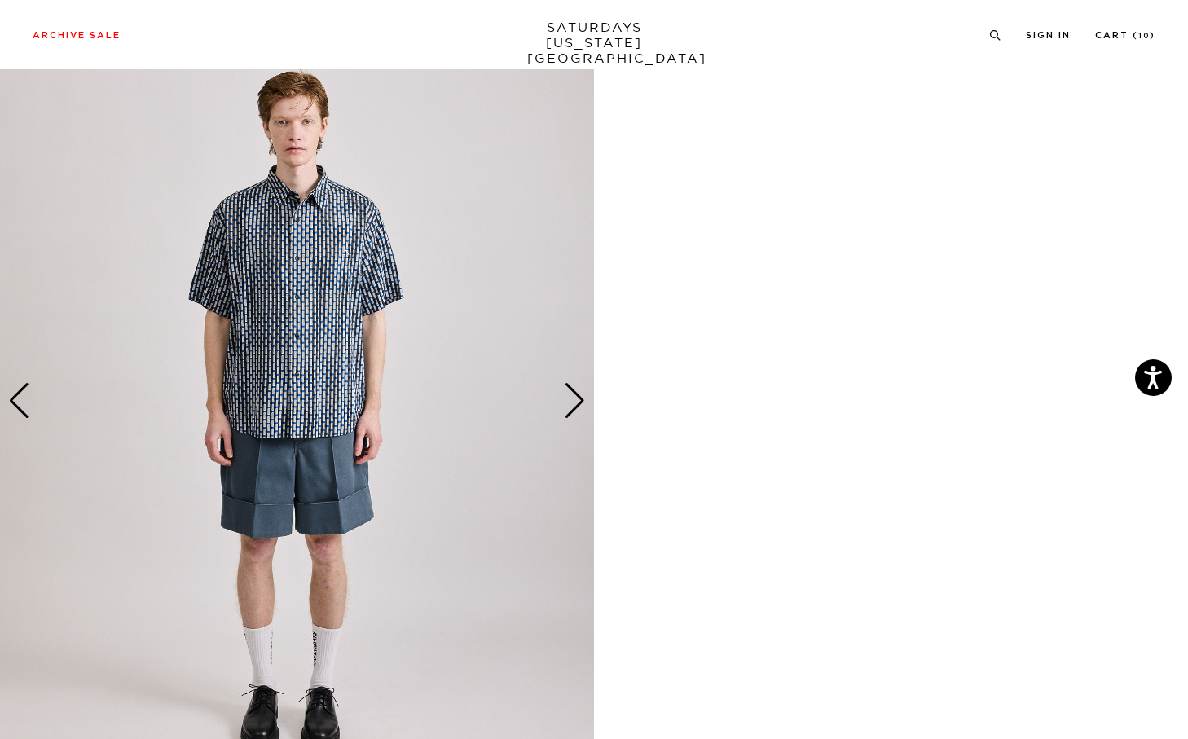
click at [577, 392] on div "Next slide" at bounding box center [575, 401] width 22 height 36
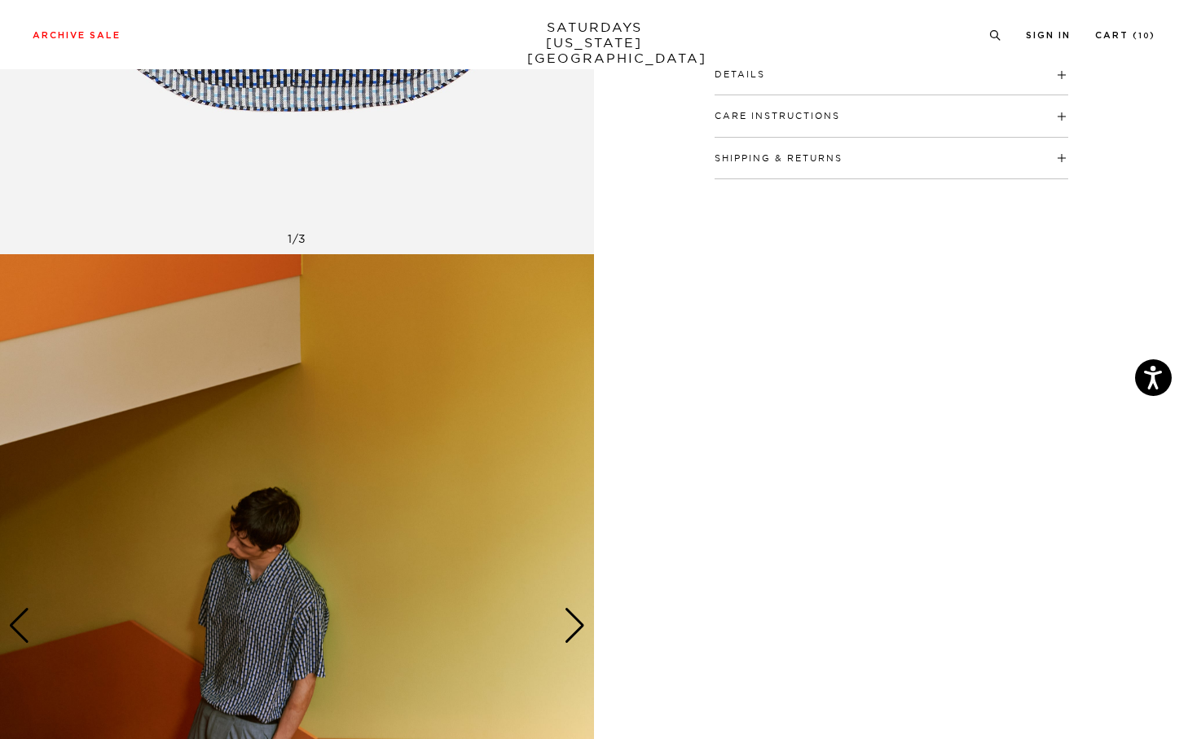
scroll to position [165, 0]
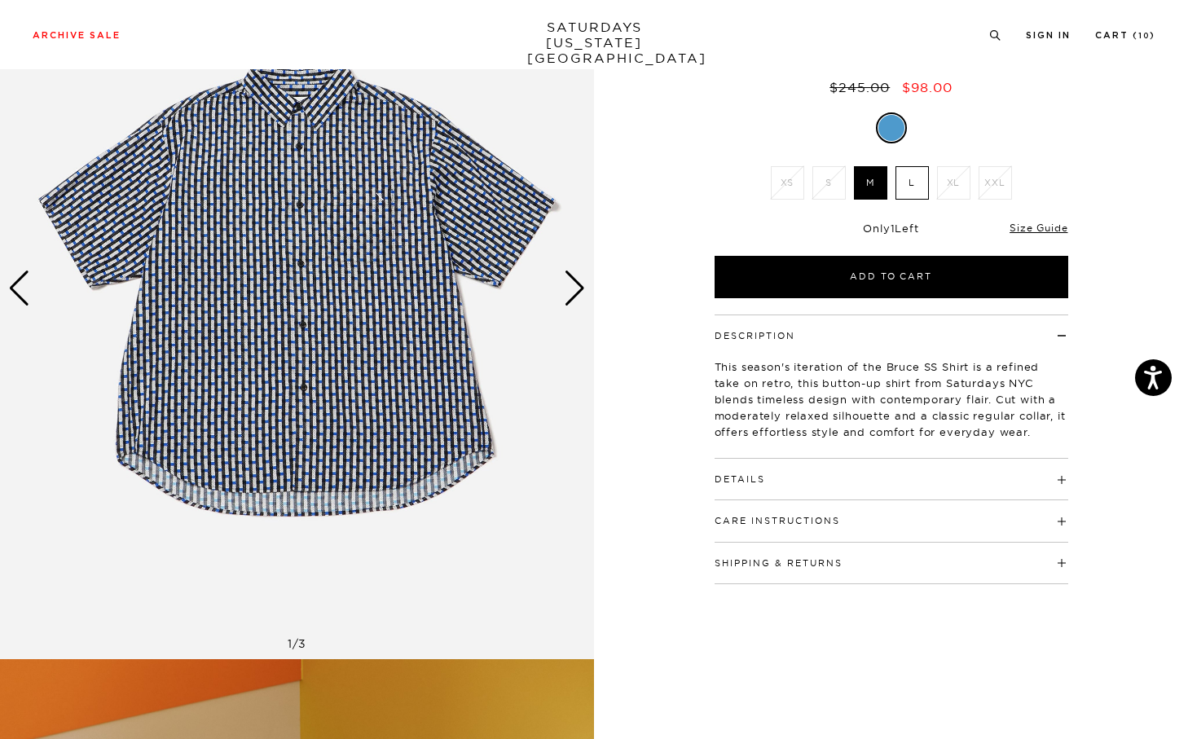
click at [728, 459] on h4 "Details" at bounding box center [892, 472] width 354 height 27
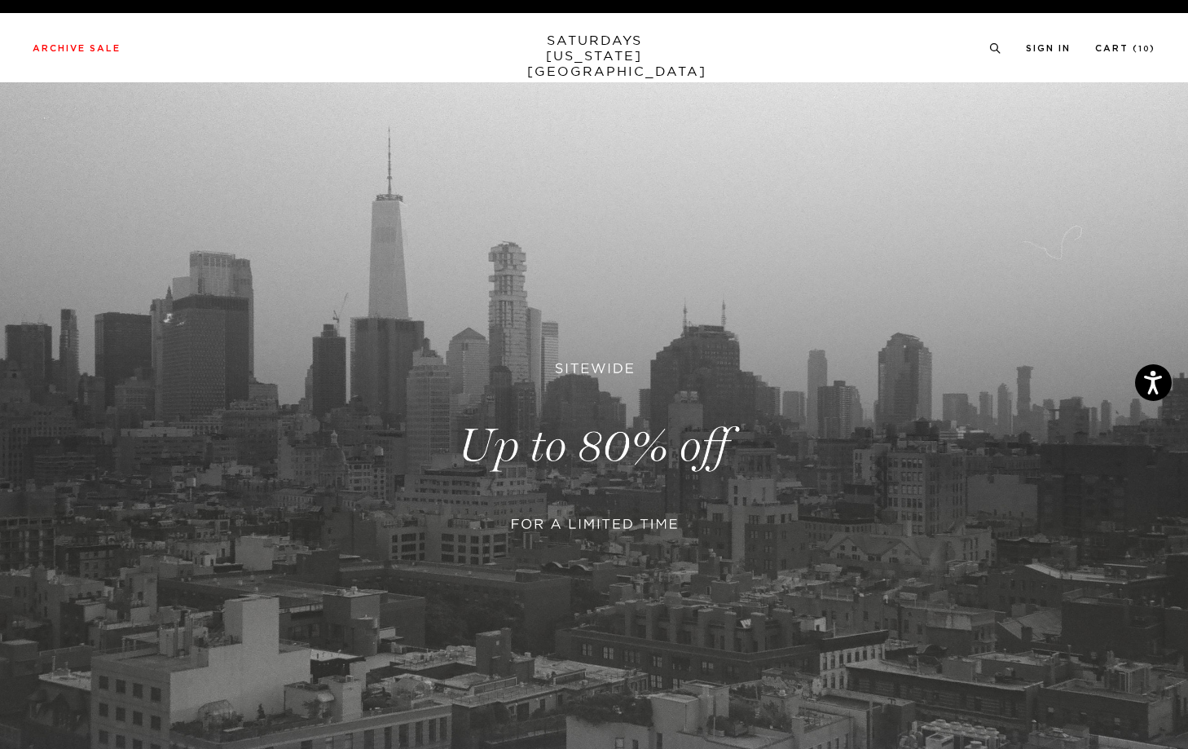
click at [591, 47] on link "SATURDAYS [US_STATE][GEOGRAPHIC_DATA]" at bounding box center [594, 56] width 134 height 46
click at [614, 457] on link at bounding box center [594, 446] width 1188 height 728
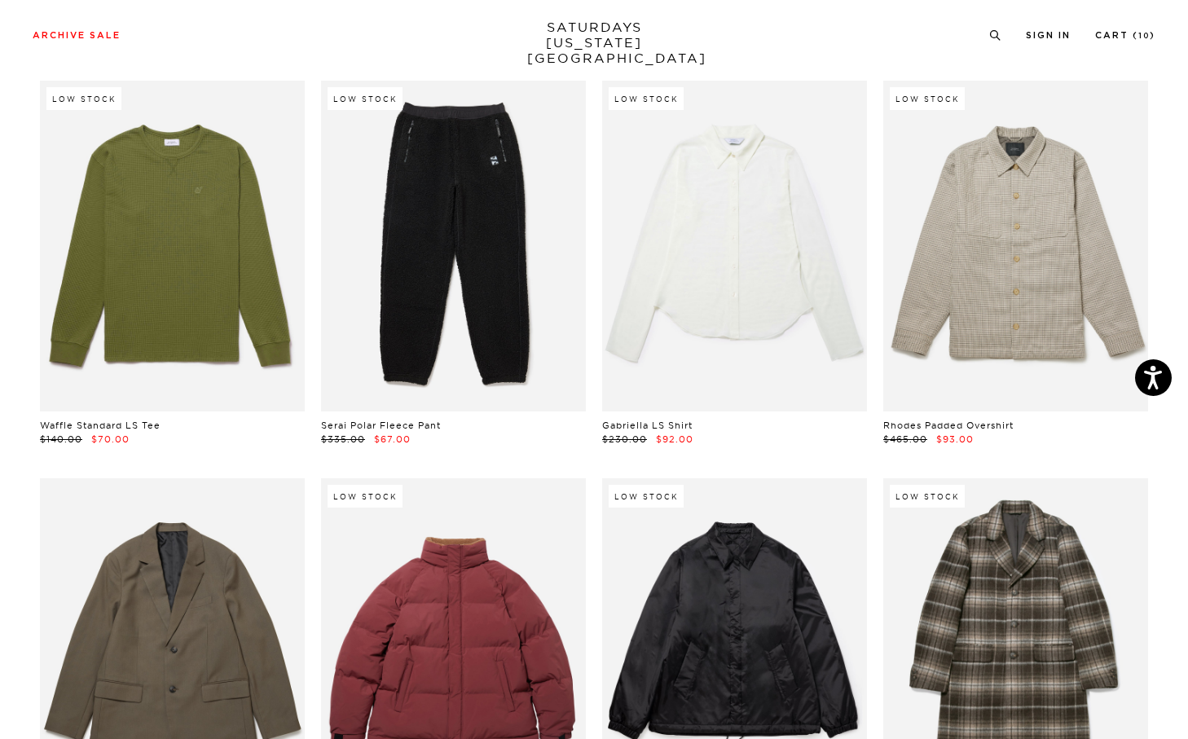
scroll to position [12212, 0]
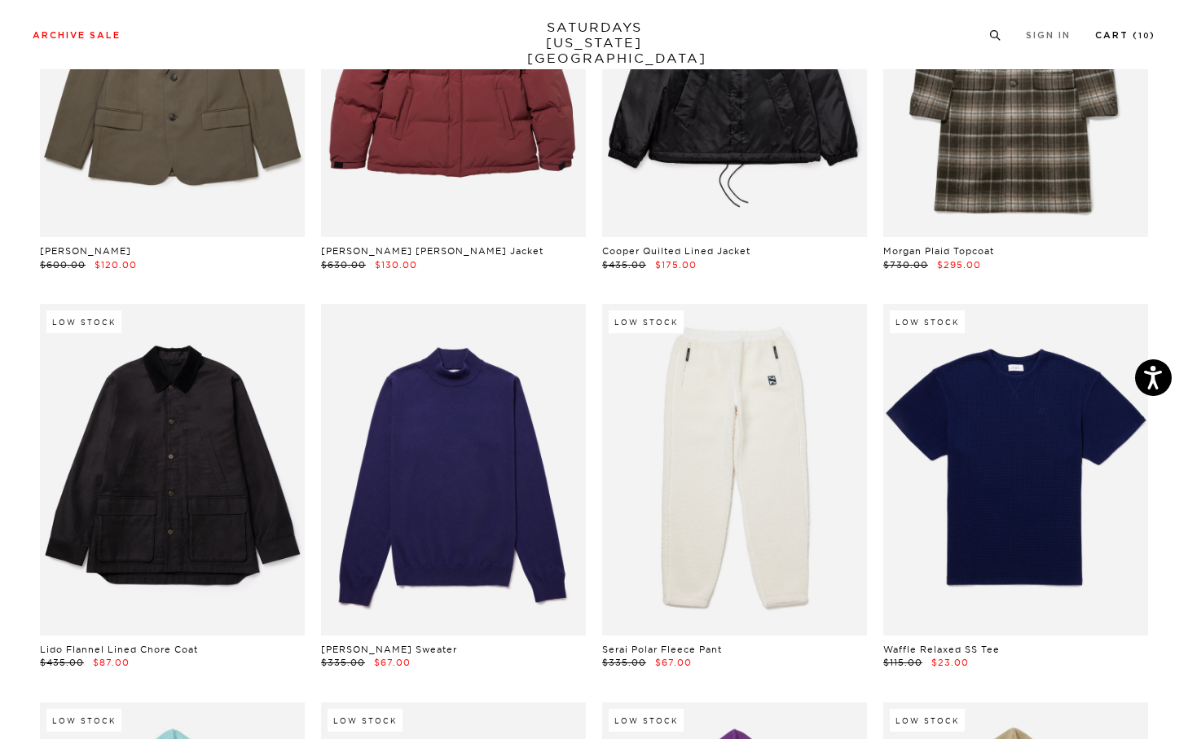
click at [1132, 31] on link "Cart ( 10 )" at bounding box center [1125, 35] width 60 height 9
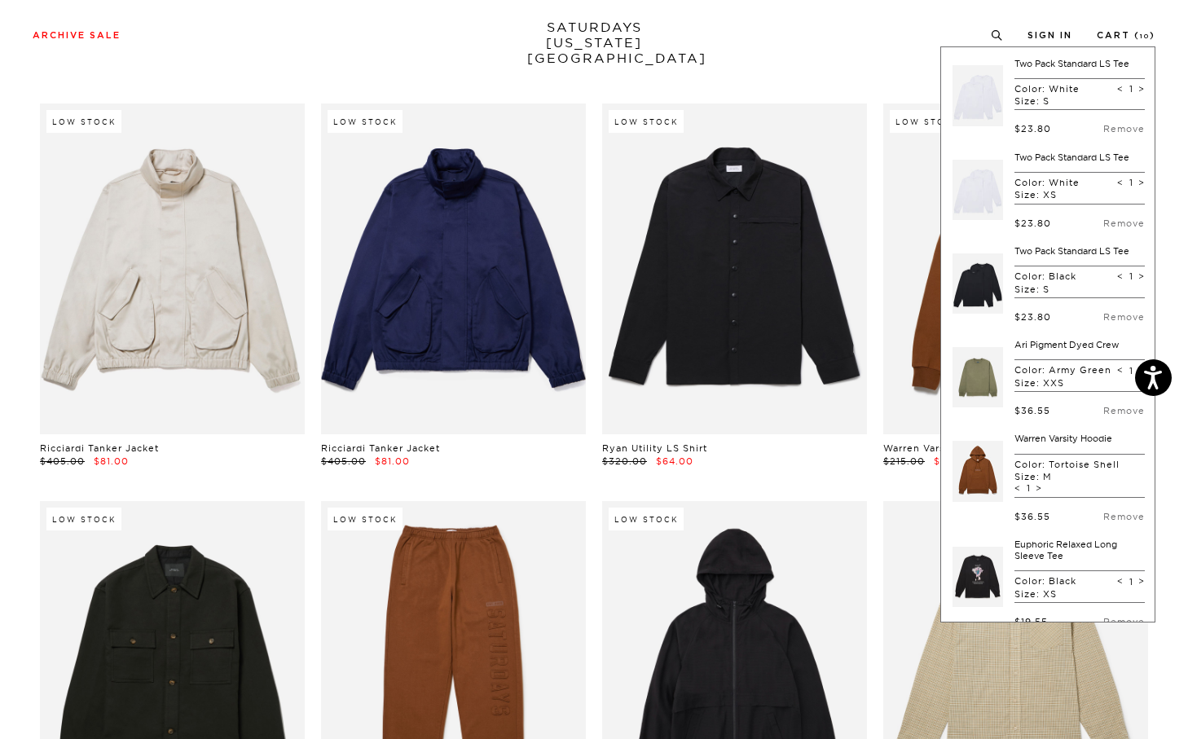
scroll to position [14390, 0]
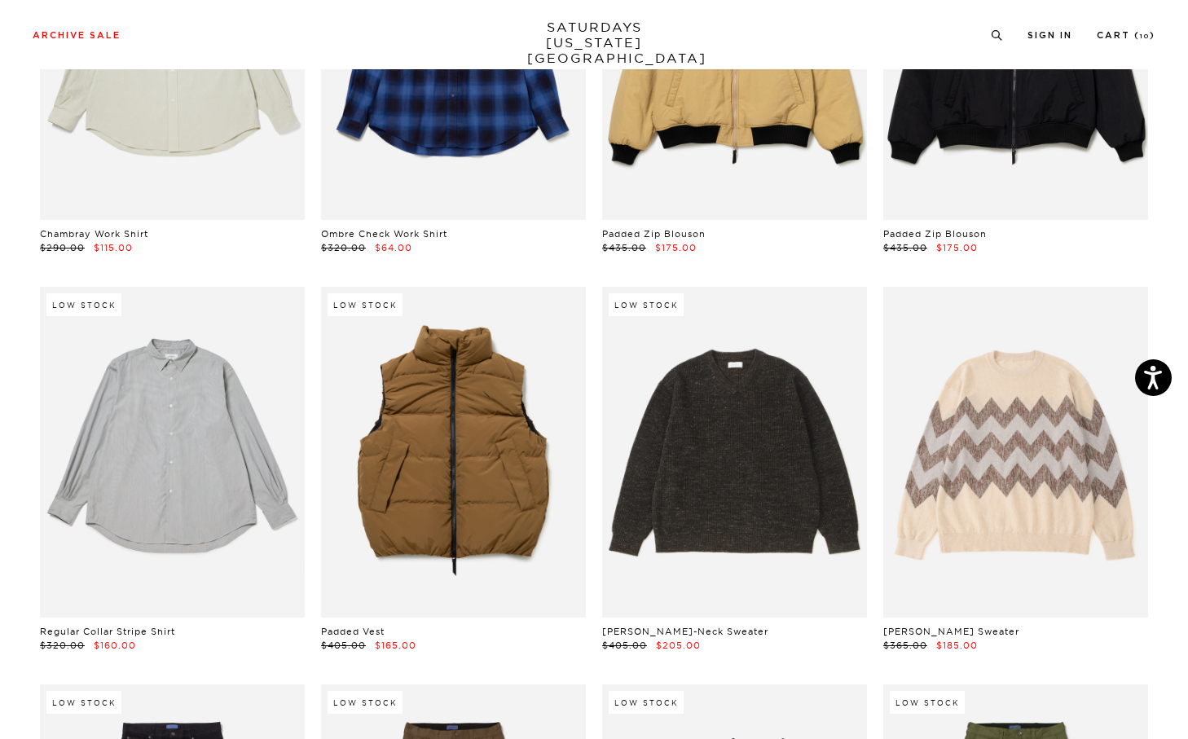
scroll to position [21473, 0]
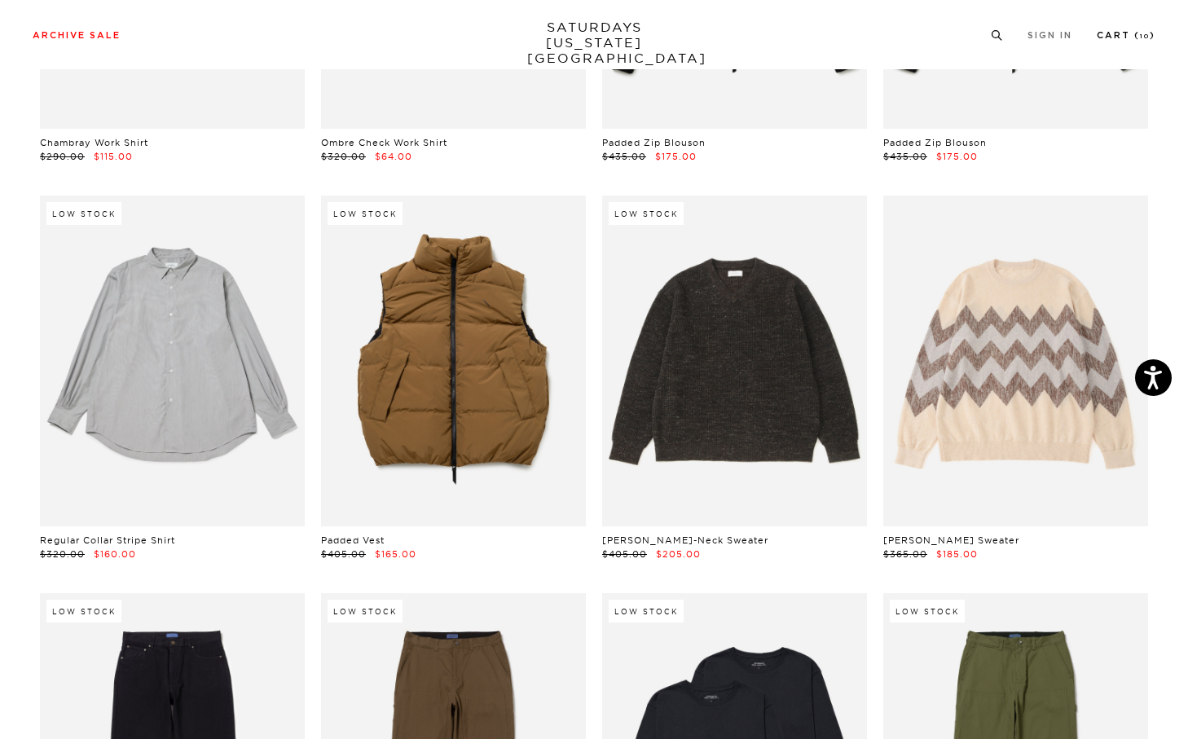
click at [1136, 40] on link "Cart ( 10 )" at bounding box center [1126, 35] width 59 height 9
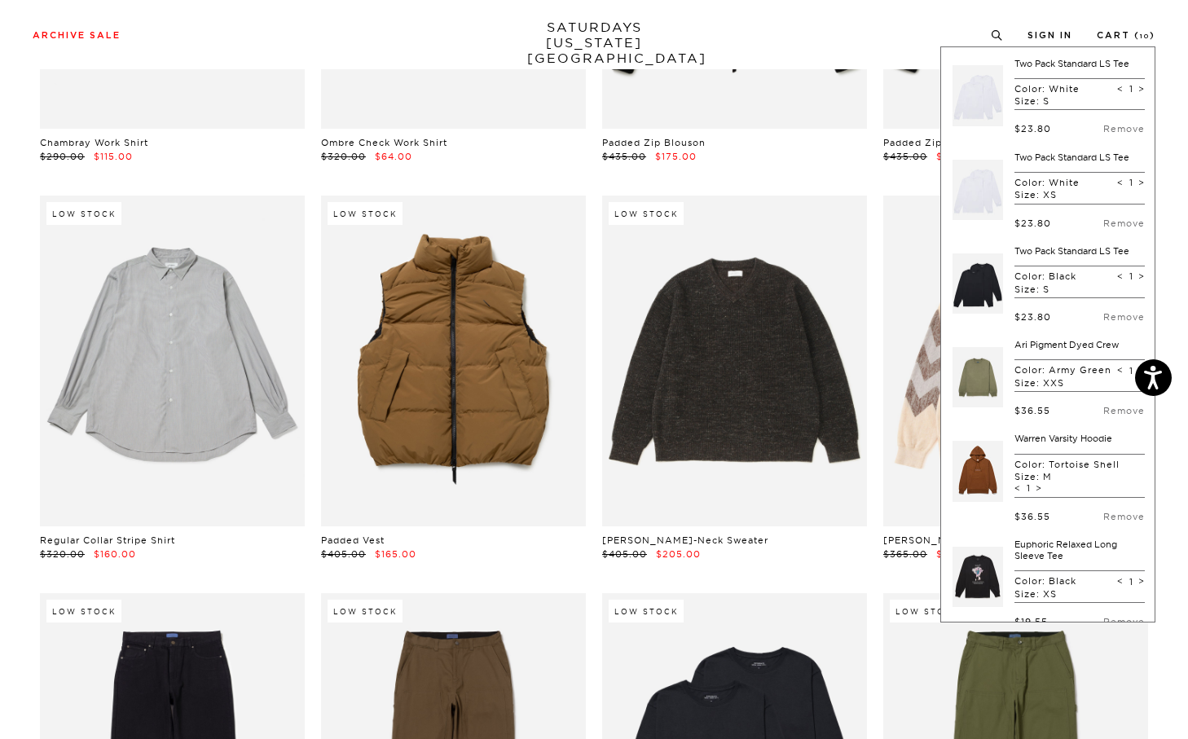
scroll to position [658, 0]
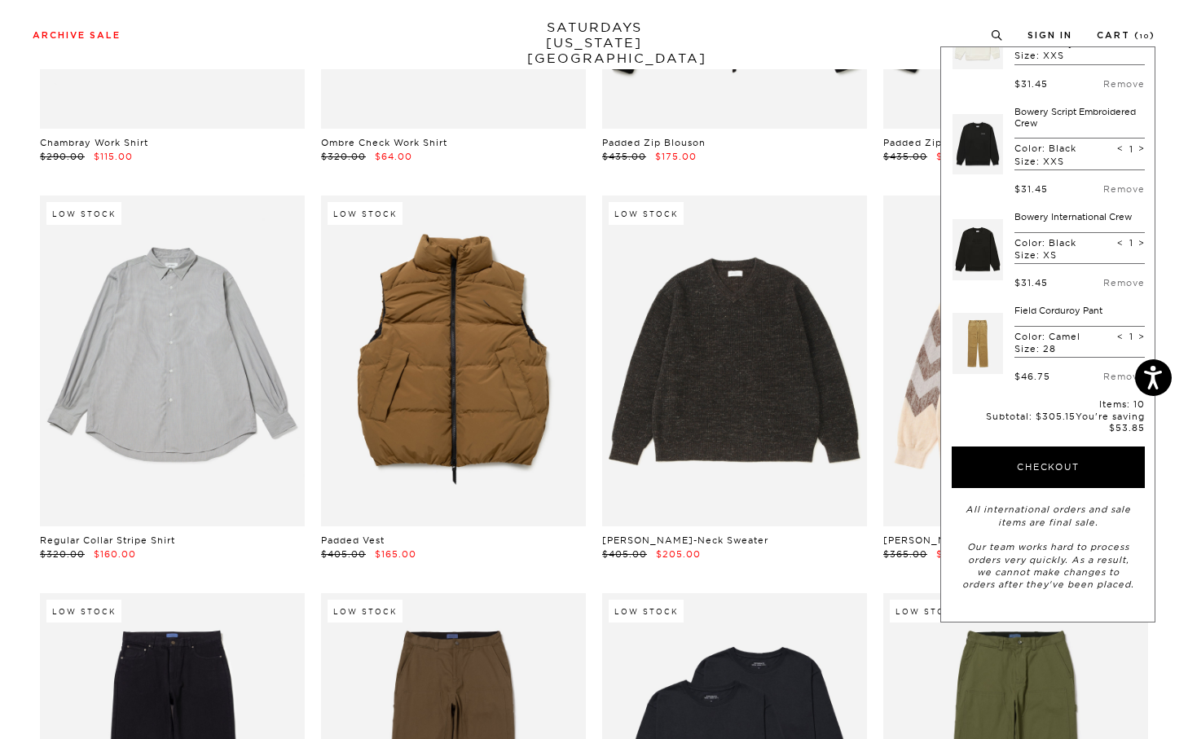
click at [989, 350] on link at bounding box center [978, 343] width 51 height 77
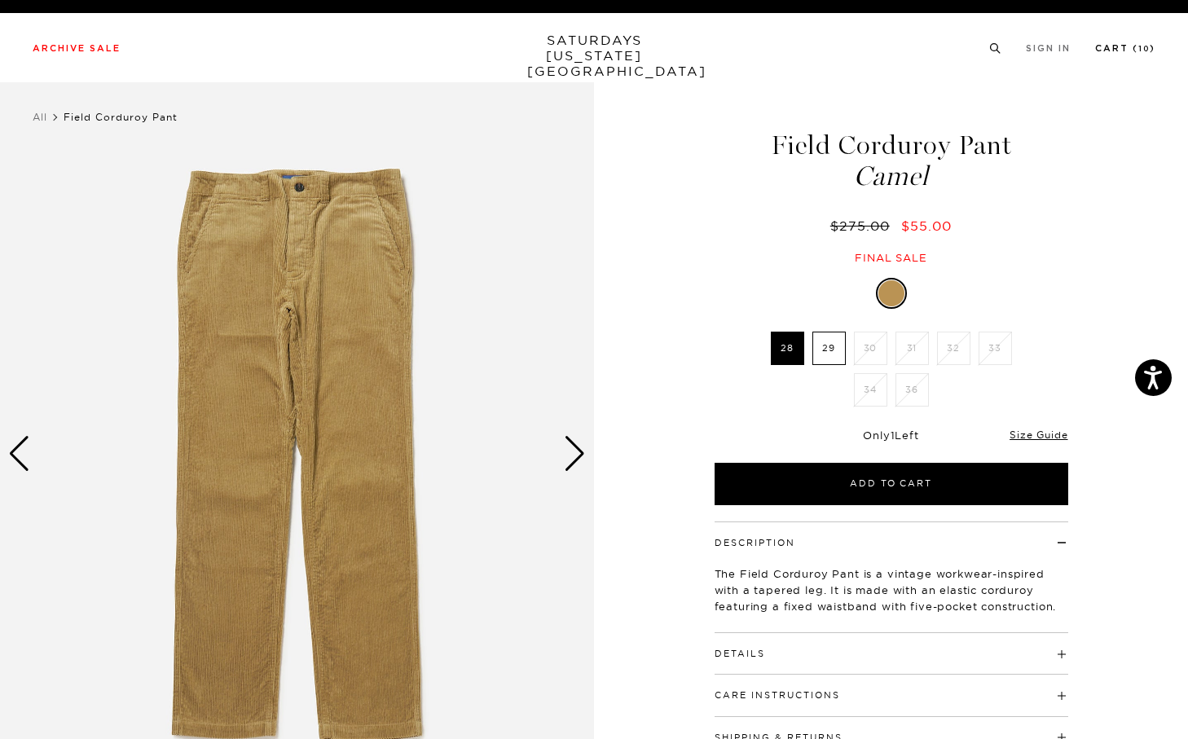
click at [1137, 42] on li "Cart ( 10 )" at bounding box center [1125, 47] width 60 height 15
click at [1129, 53] on link "Cart ( 10 )" at bounding box center [1125, 48] width 60 height 9
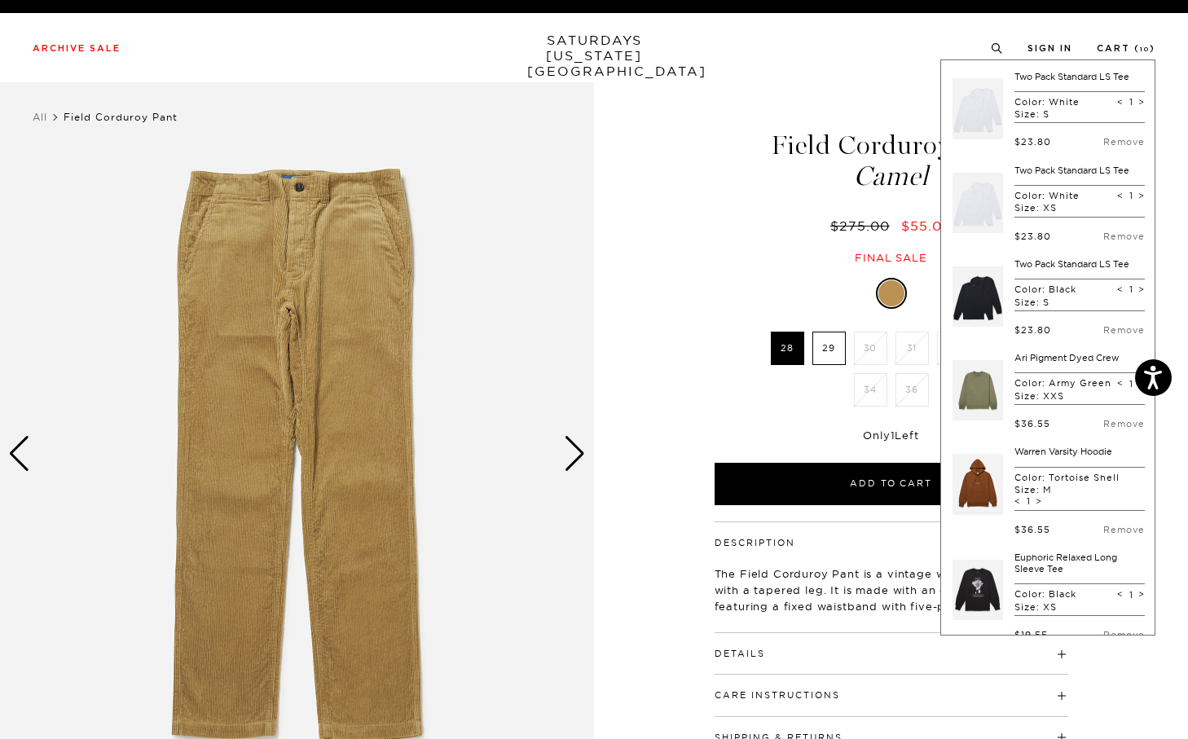
click at [993, 118] on link at bounding box center [978, 109] width 51 height 77
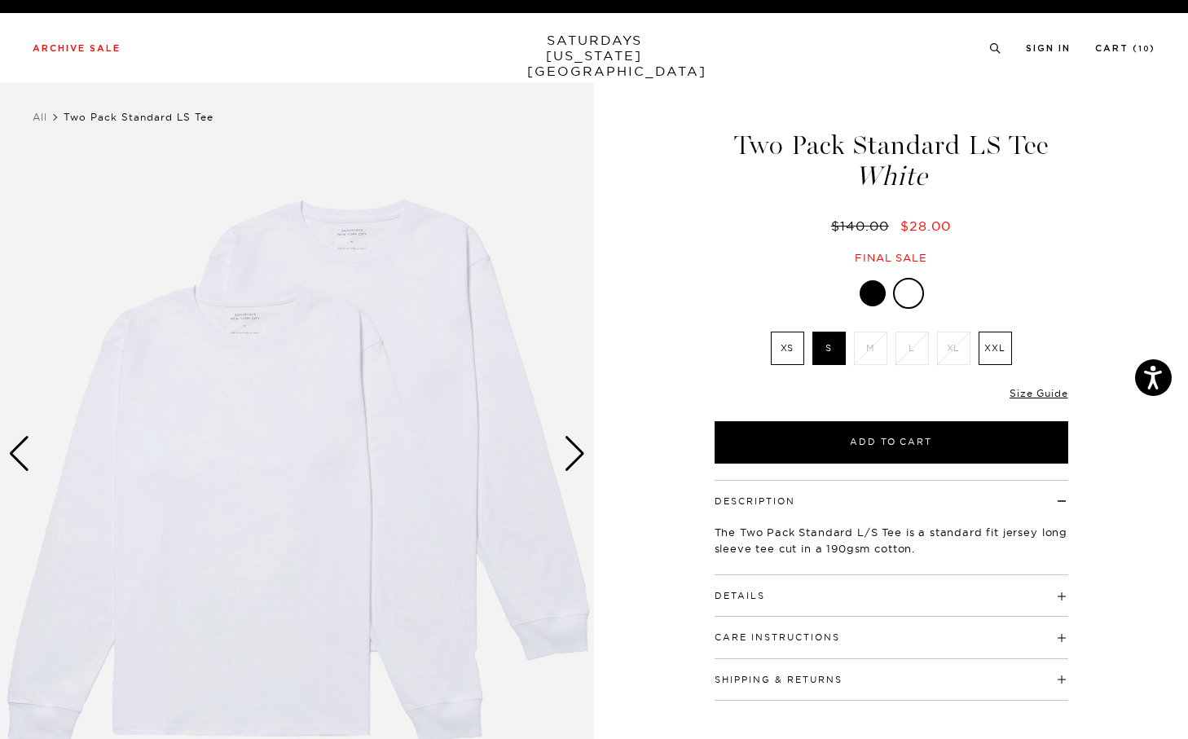
click at [1025, 386] on div "Size Guide" at bounding box center [1039, 392] width 58 height 15
click at [1025, 391] on link "Size Guide" at bounding box center [1039, 393] width 58 height 12
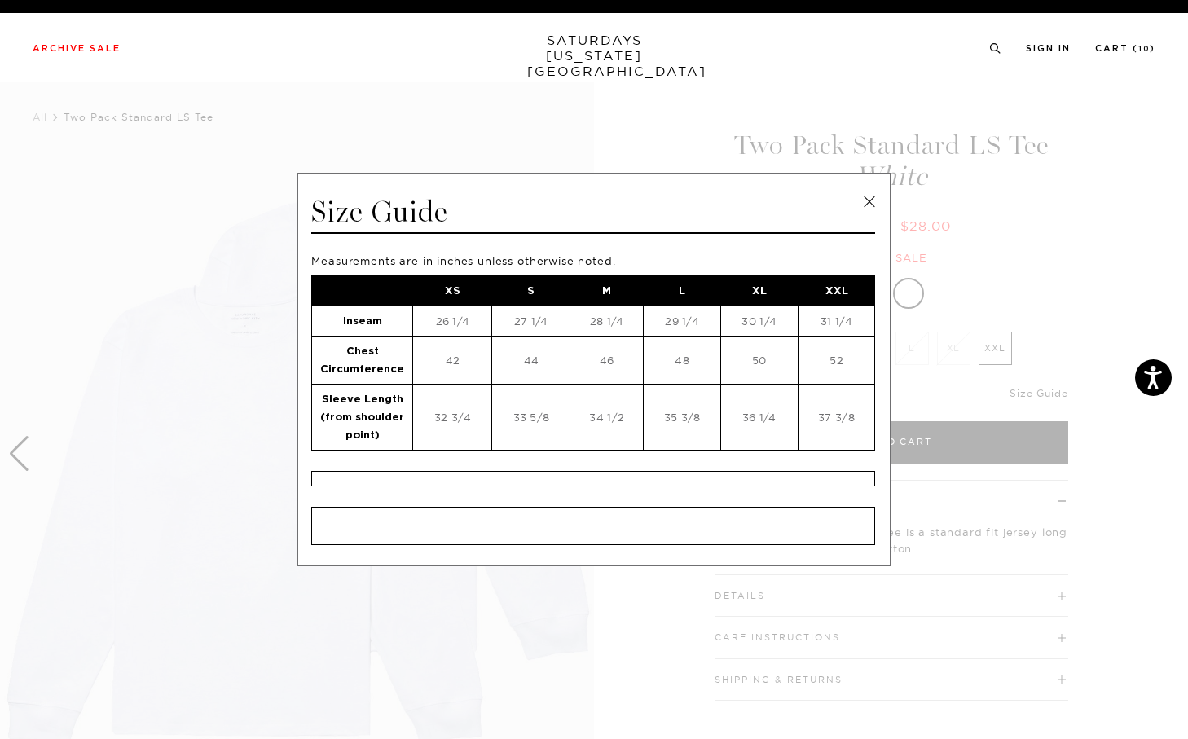
click at [1032, 293] on span at bounding box center [588, 369] width 1176 height 739
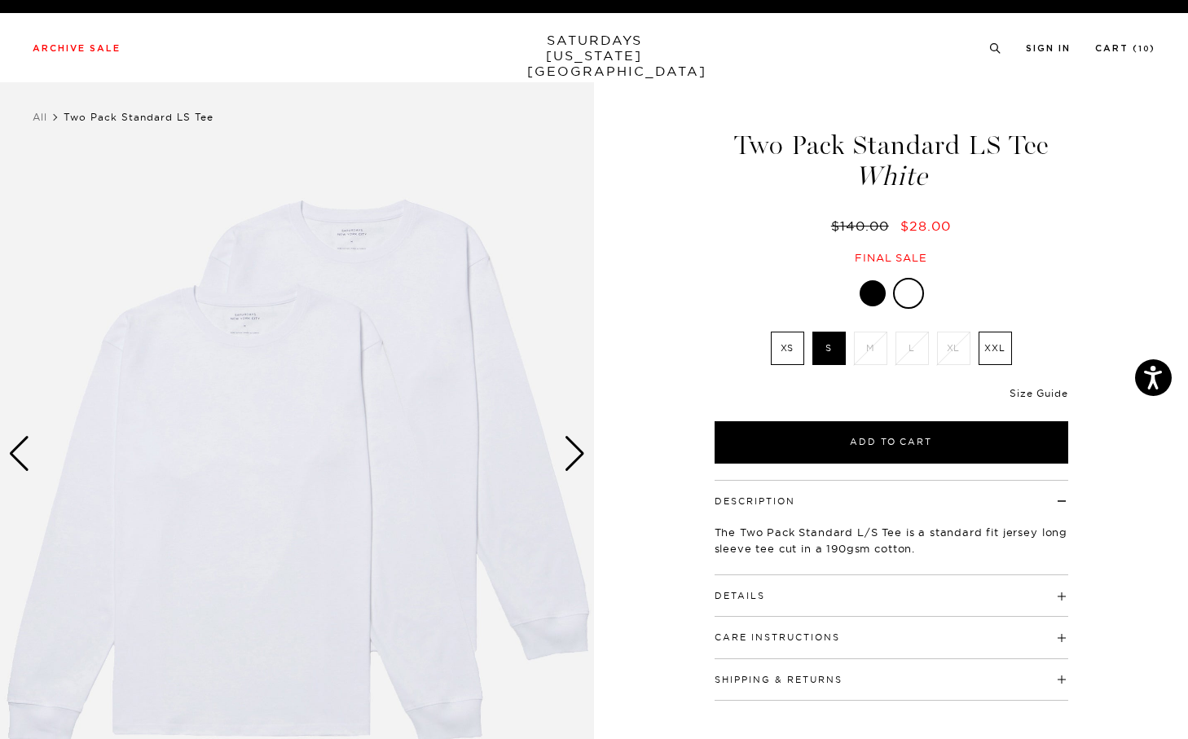
click at [1033, 390] on link "Size Guide" at bounding box center [1039, 393] width 58 height 12
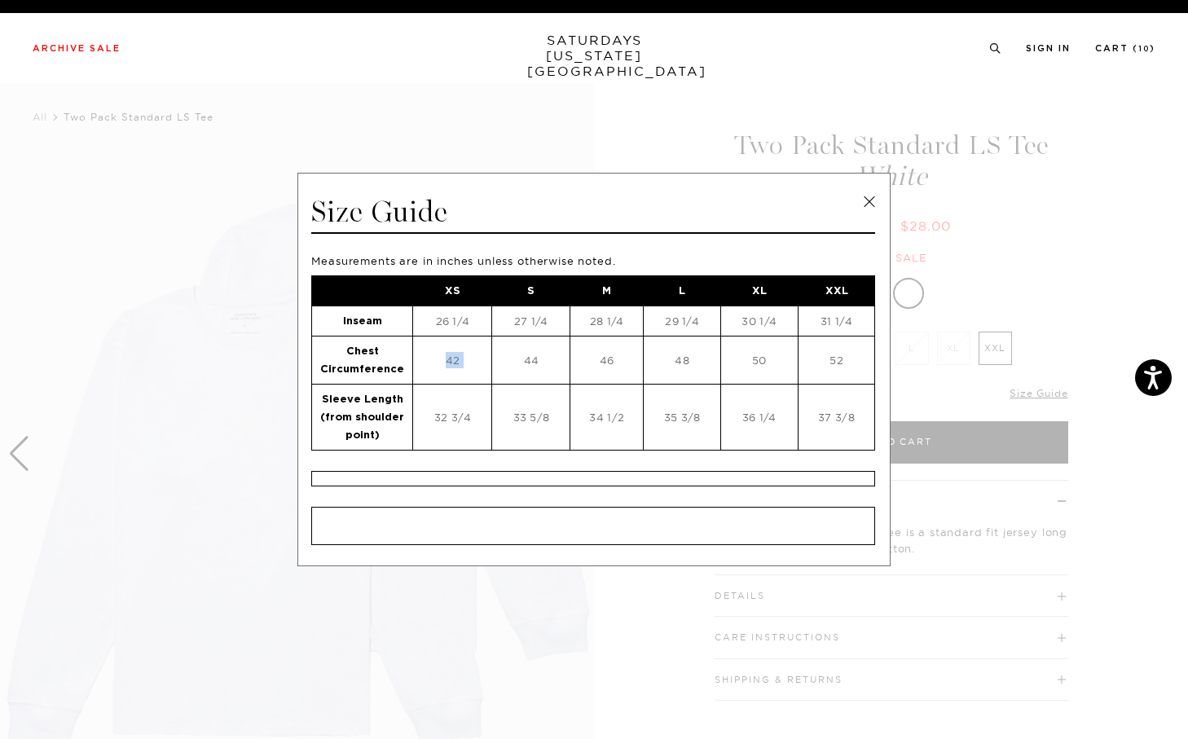
drag, startPoint x: 444, startPoint y: 359, endPoint x: 522, endPoint y: 359, distance: 77.4
click at [522, 359] on tr "Chest Circumference 42 44 46 48 50 52" at bounding box center [593, 360] width 563 height 48
click at [522, 359] on td "44" at bounding box center [531, 360] width 78 height 48
click at [848, 194] on div "Size Guide" at bounding box center [593, 214] width 564 height 40
click at [886, 192] on div "Size Guide Measurements are in inches unless otherwise noted. XS S M L XL XXL I…" at bounding box center [593, 369] width 593 height 393
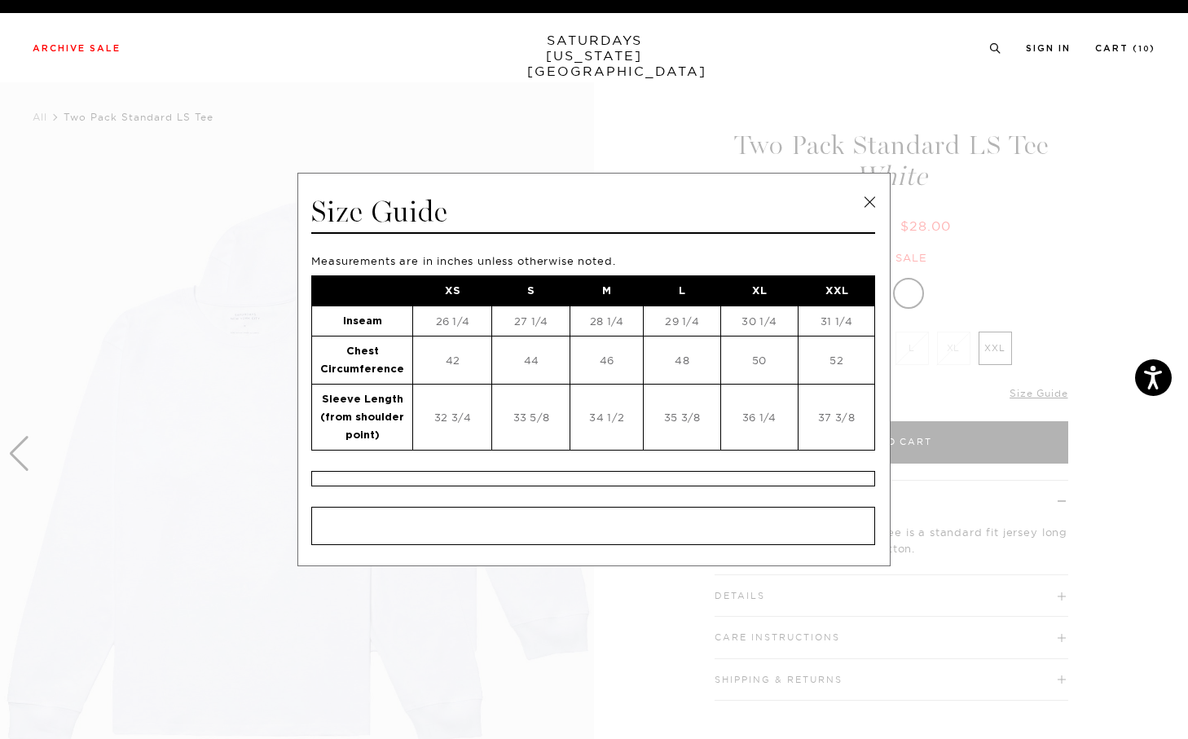
click at [874, 195] on link at bounding box center [869, 202] width 24 height 24
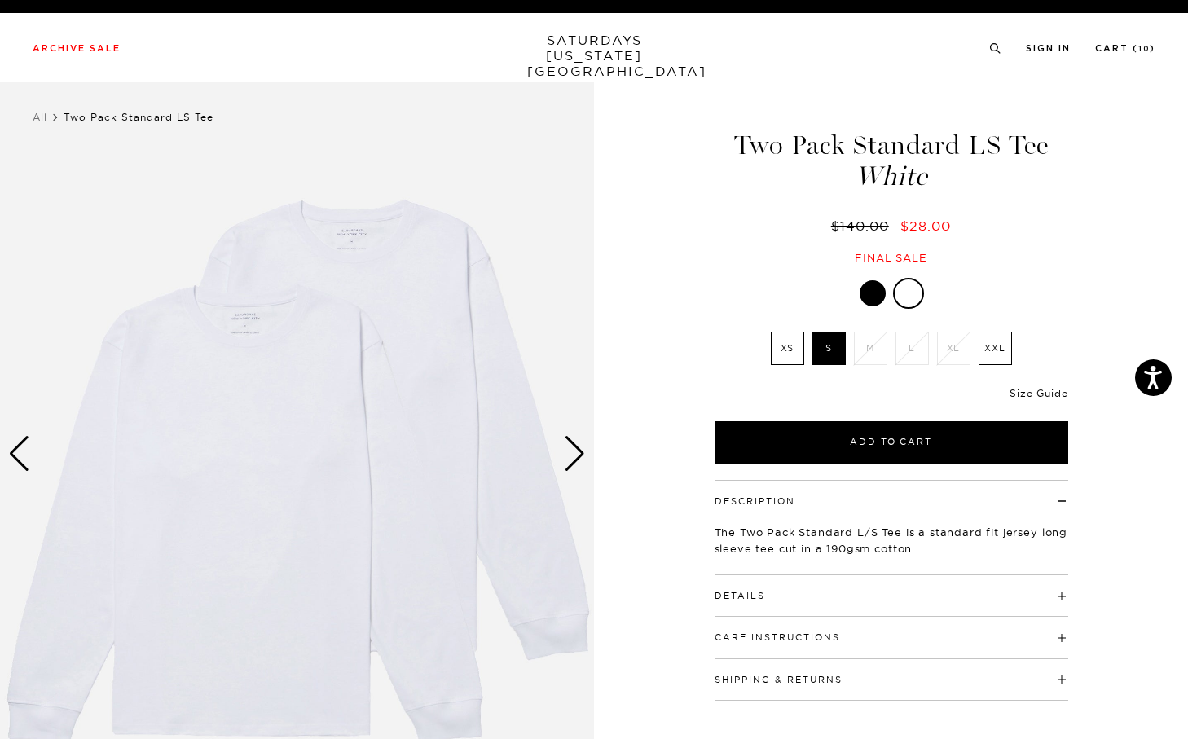
click at [1130, 37] on div "Archive Sale Men's Tees Shirts Shorts Swim Knitwear Pants Sweats Women's" at bounding box center [594, 47] width 1188 height 69
click at [1130, 46] on link "Cart ( 10 )" at bounding box center [1125, 48] width 60 height 9
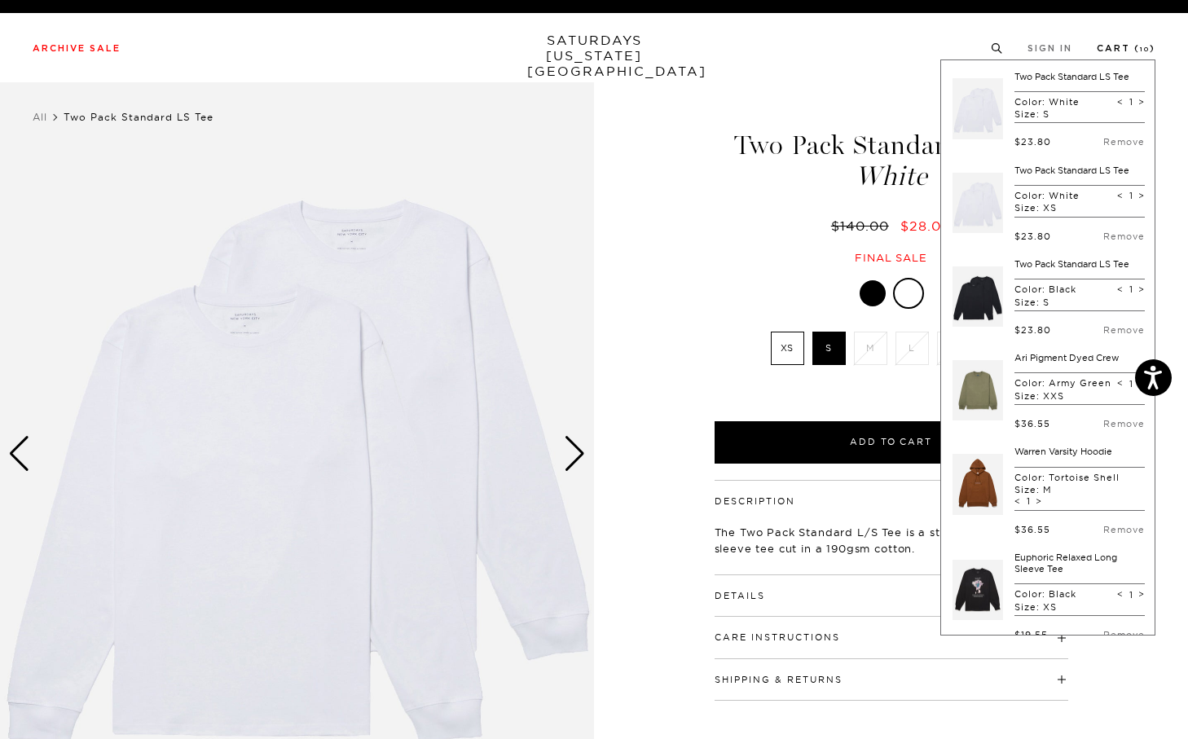
click at [1123, 49] on link "Cart ( 10 )" at bounding box center [1126, 48] width 59 height 9
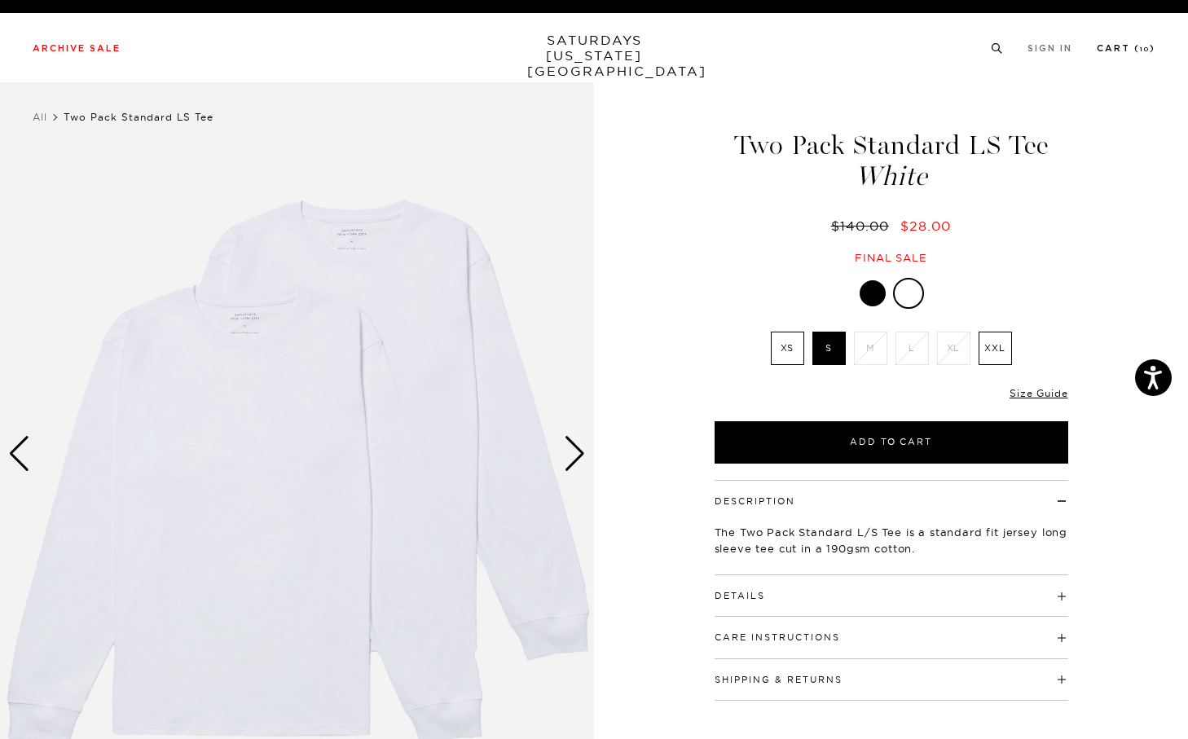
click at [1115, 50] on link "Cart ( 10 )" at bounding box center [1126, 48] width 59 height 9
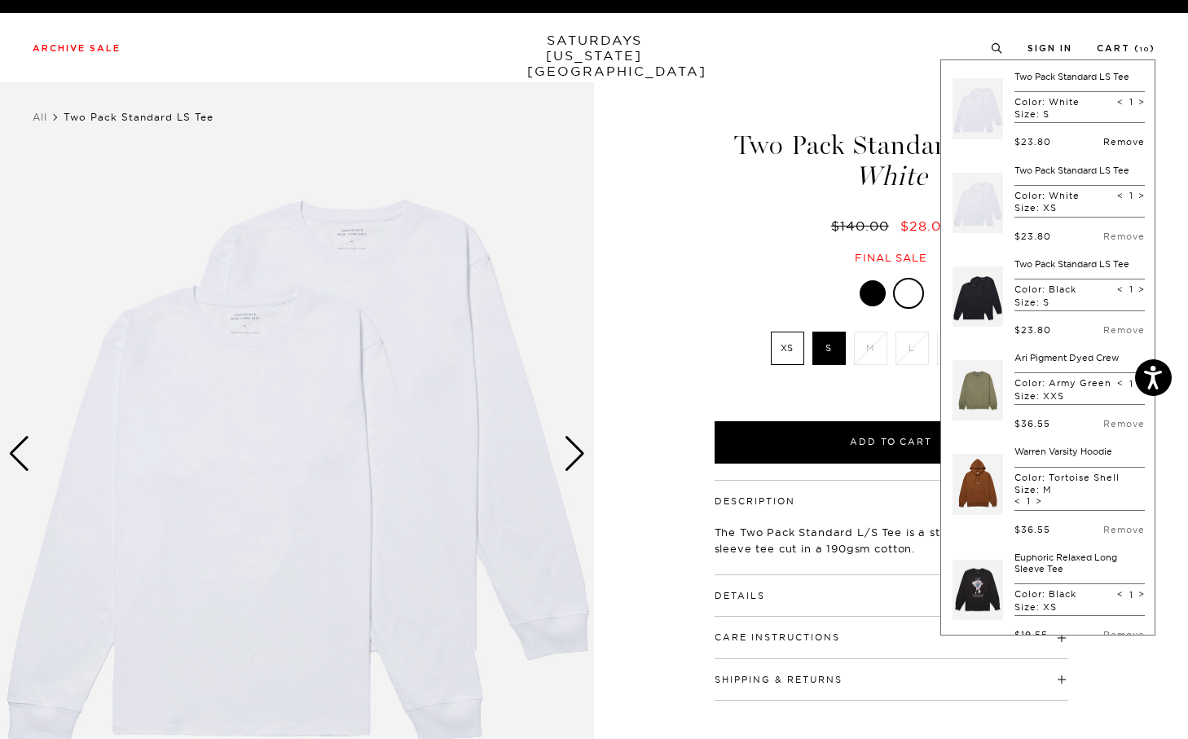
click at [1113, 141] on link "Remove" at bounding box center [1124, 141] width 42 height 11
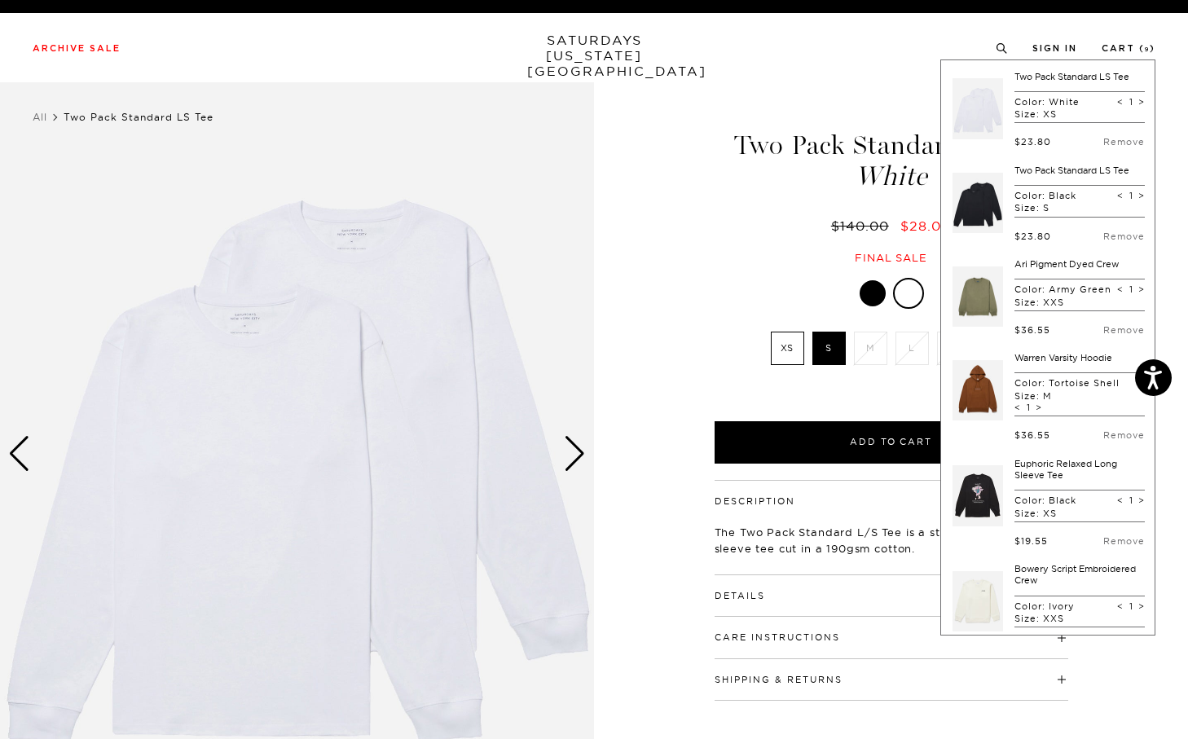
click at [1051, 206] on p "Size: S" at bounding box center [1046, 207] width 62 height 11
click at [1001, 195] on link at bounding box center [978, 203] width 51 height 77
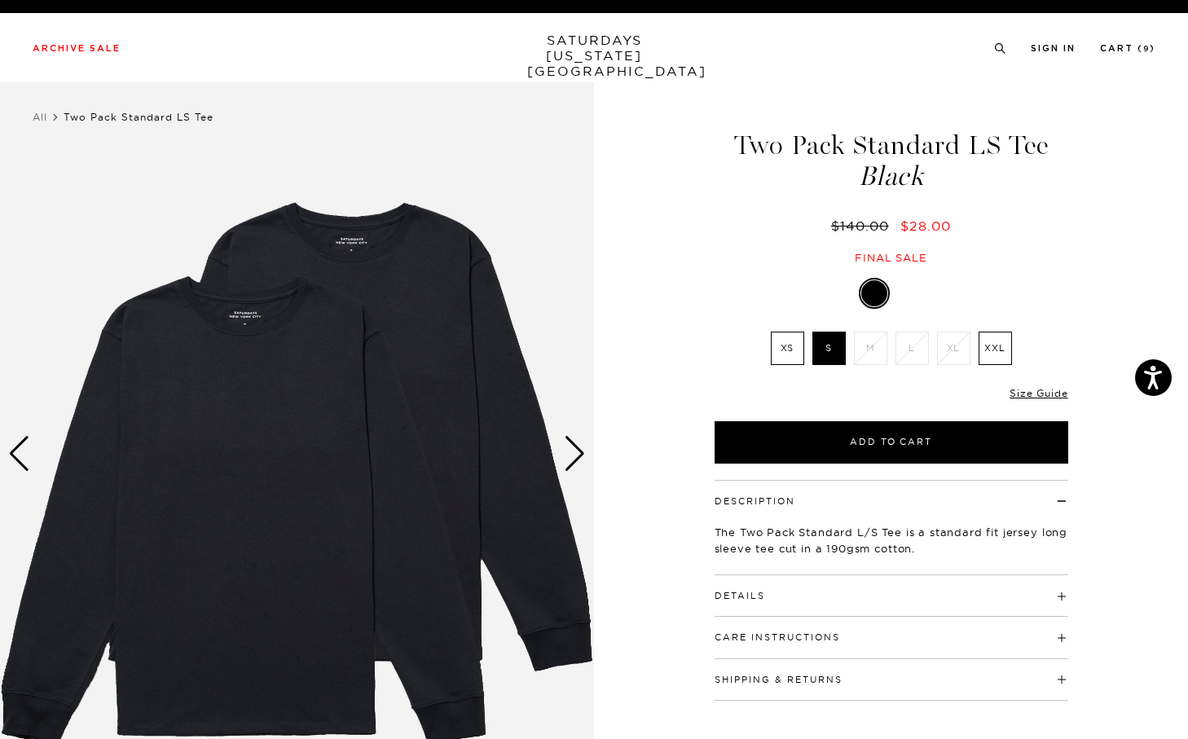
click at [790, 358] on label "XS" at bounding box center [787, 348] width 33 height 33
click at [0, 0] on input "XS" at bounding box center [0, 0] width 0 height 0
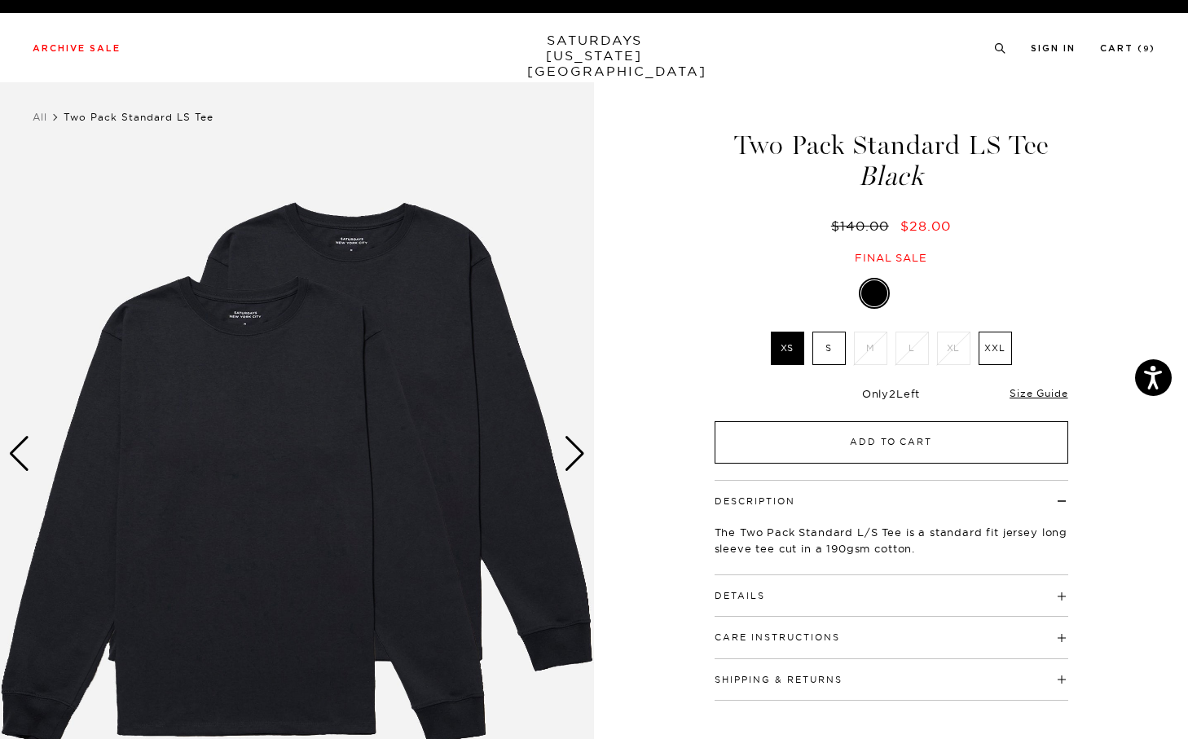
click at [808, 430] on button "Add to Cart" at bounding box center [892, 442] width 354 height 42
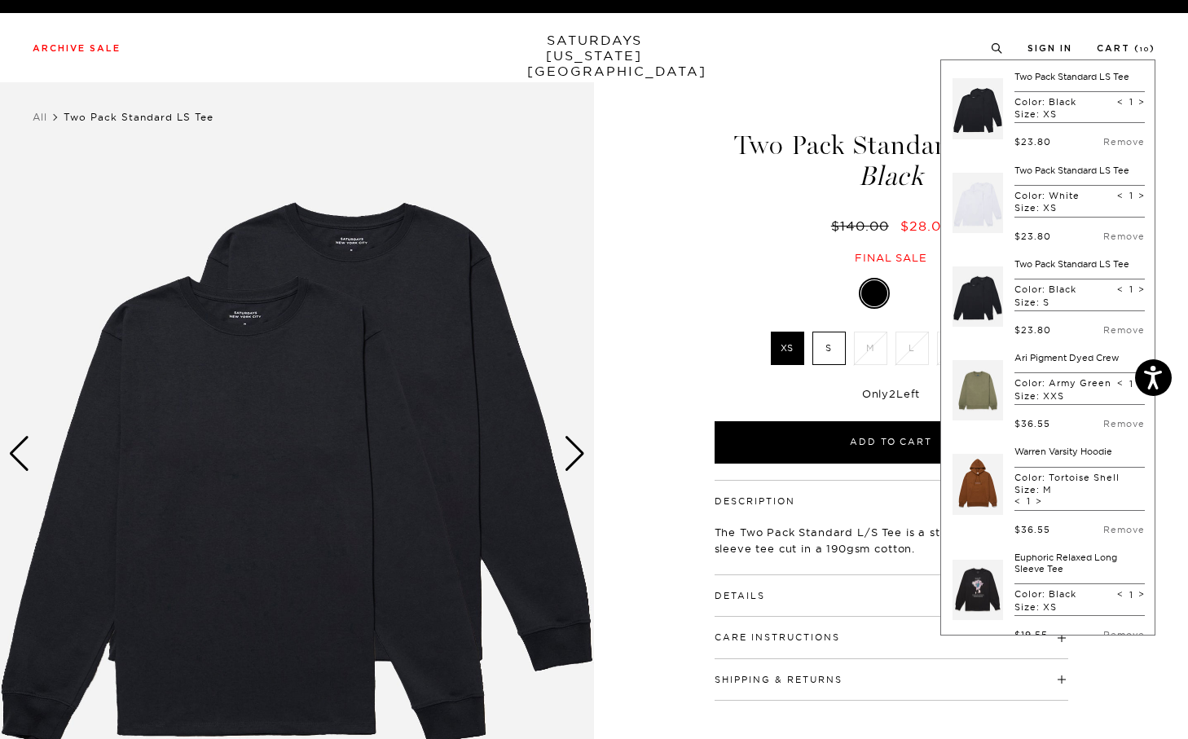
click at [587, 460] on img at bounding box center [297, 453] width 594 height 742
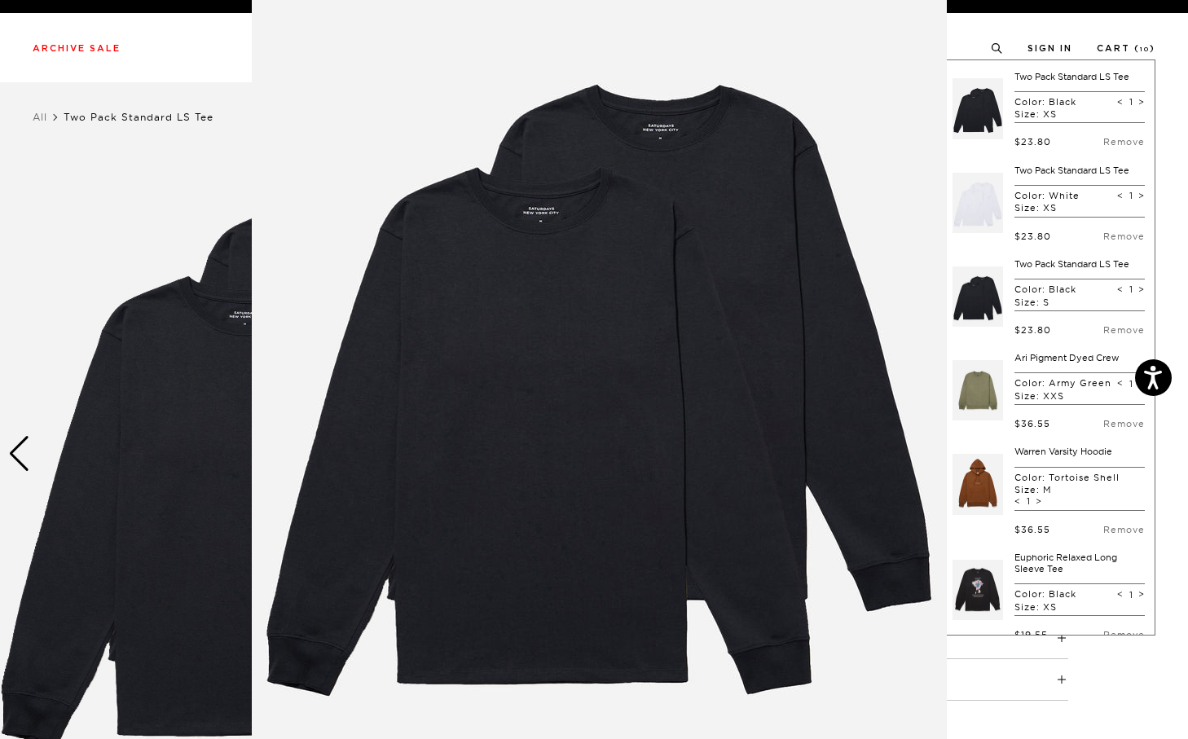
scroll to position [52, 0]
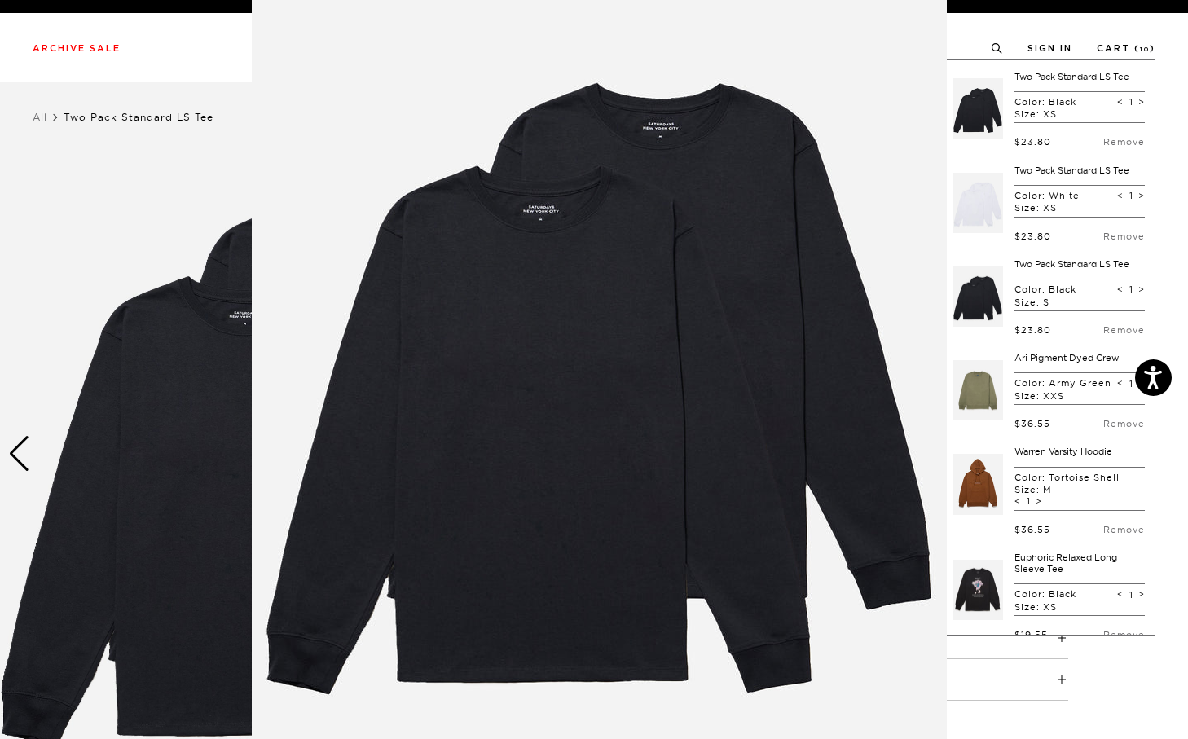
click at [81, 490] on figure at bounding box center [594, 369] width 1188 height 739
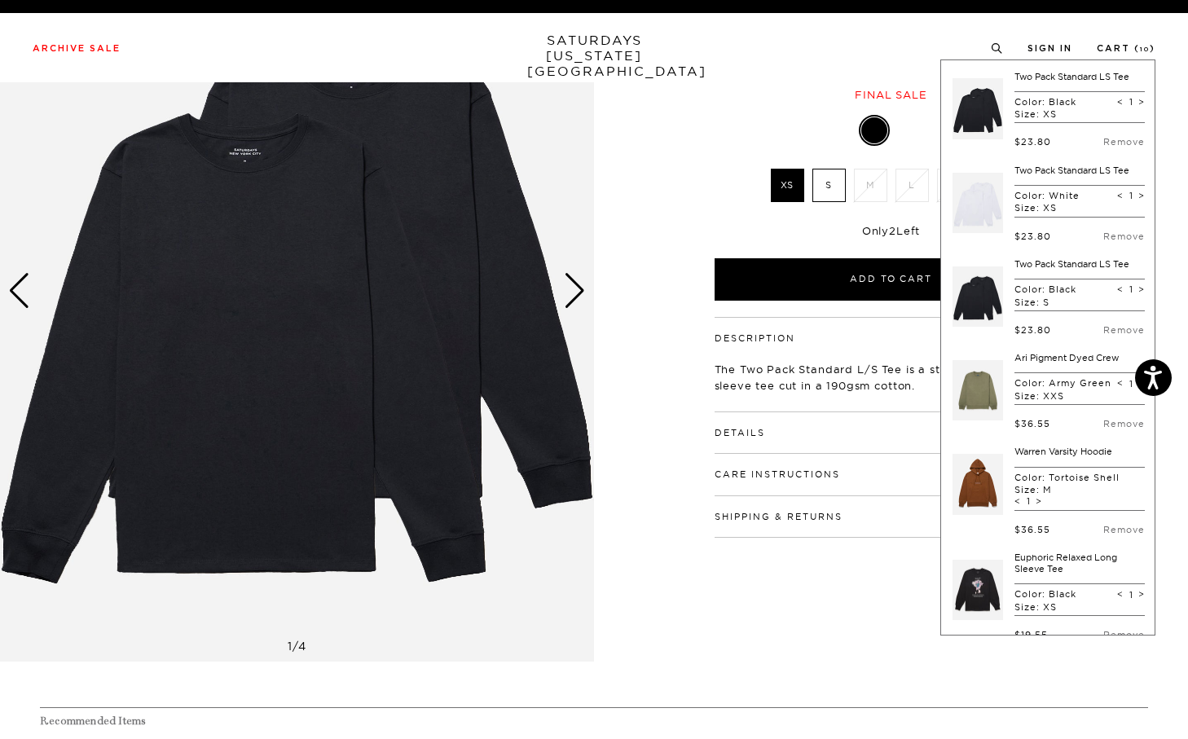
scroll to position [0, 0]
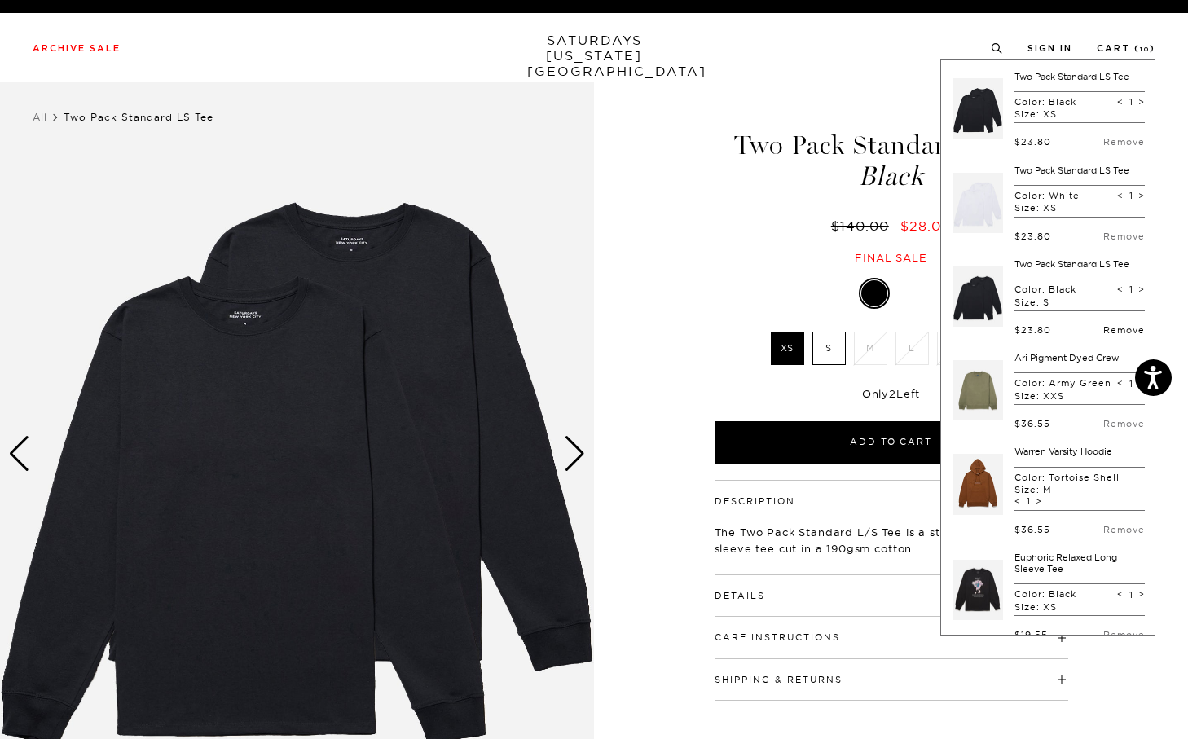
click at [1114, 327] on link "Remove" at bounding box center [1124, 329] width 42 height 11
click at [681, 373] on div "1 / 4 Two Pack Standard LS Tee Black" at bounding box center [594, 453] width 1188 height 742
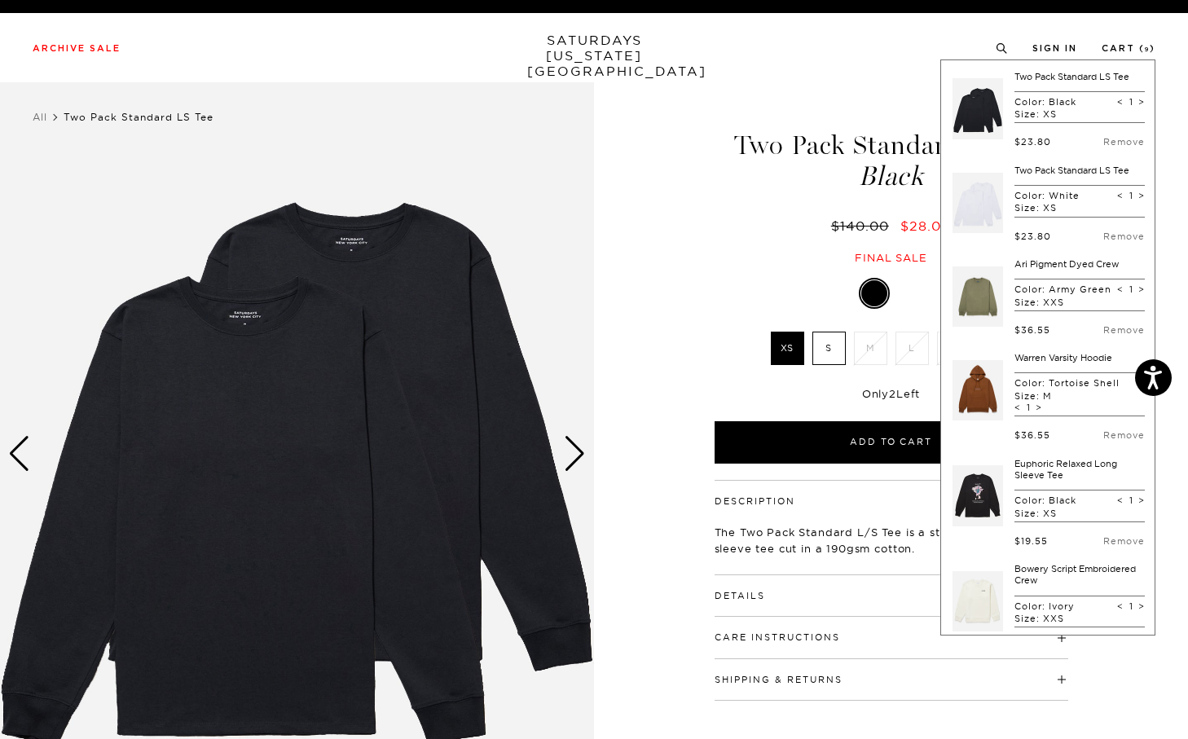
click at [1020, 389] on p "Color: Tortoise Shell" at bounding box center [1067, 382] width 105 height 11
click at [842, 403] on div "Only 2 Left Size Guide" at bounding box center [892, 399] width 354 height 44
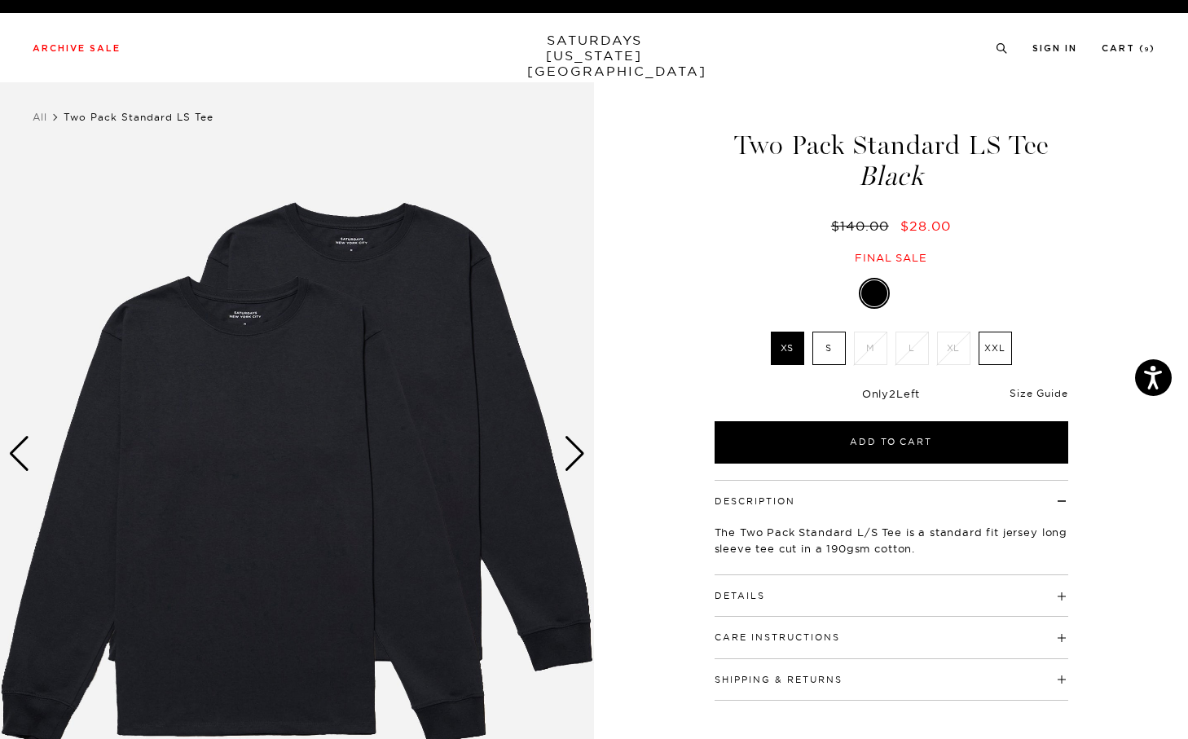
click at [1030, 392] on link "Size Guide" at bounding box center [1039, 393] width 58 height 12
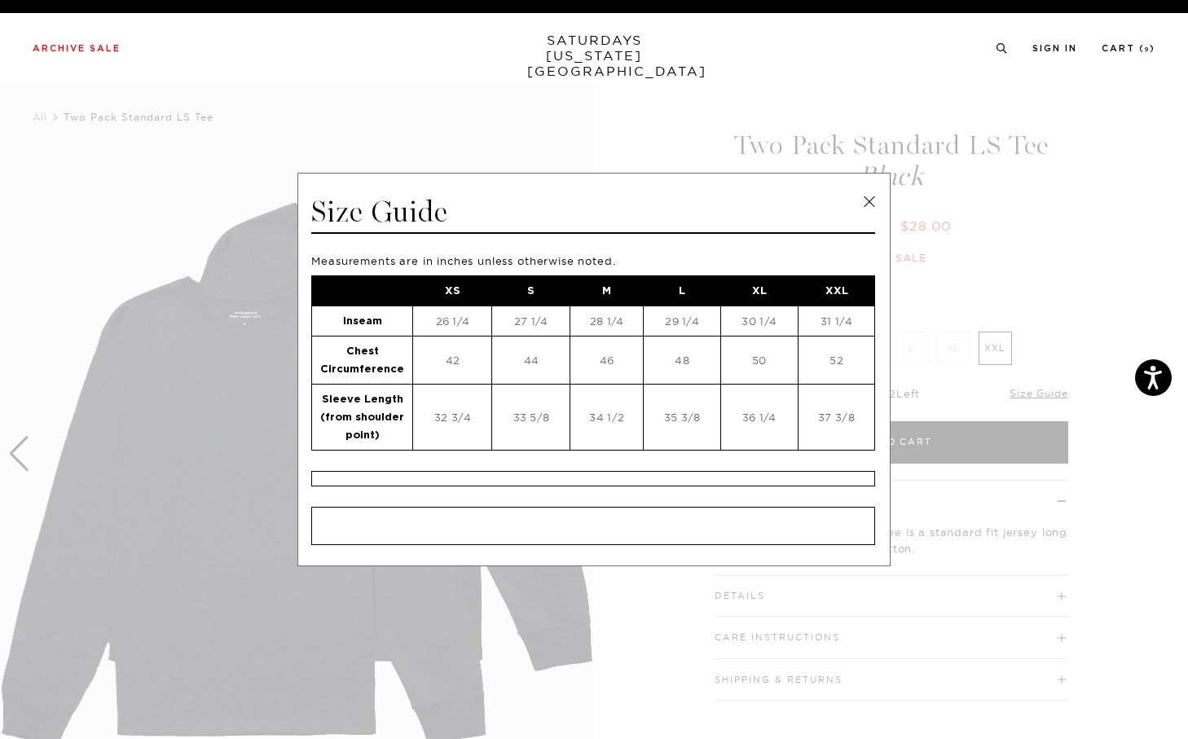
click at [1129, 302] on span at bounding box center [588, 369] width 1176 height 739
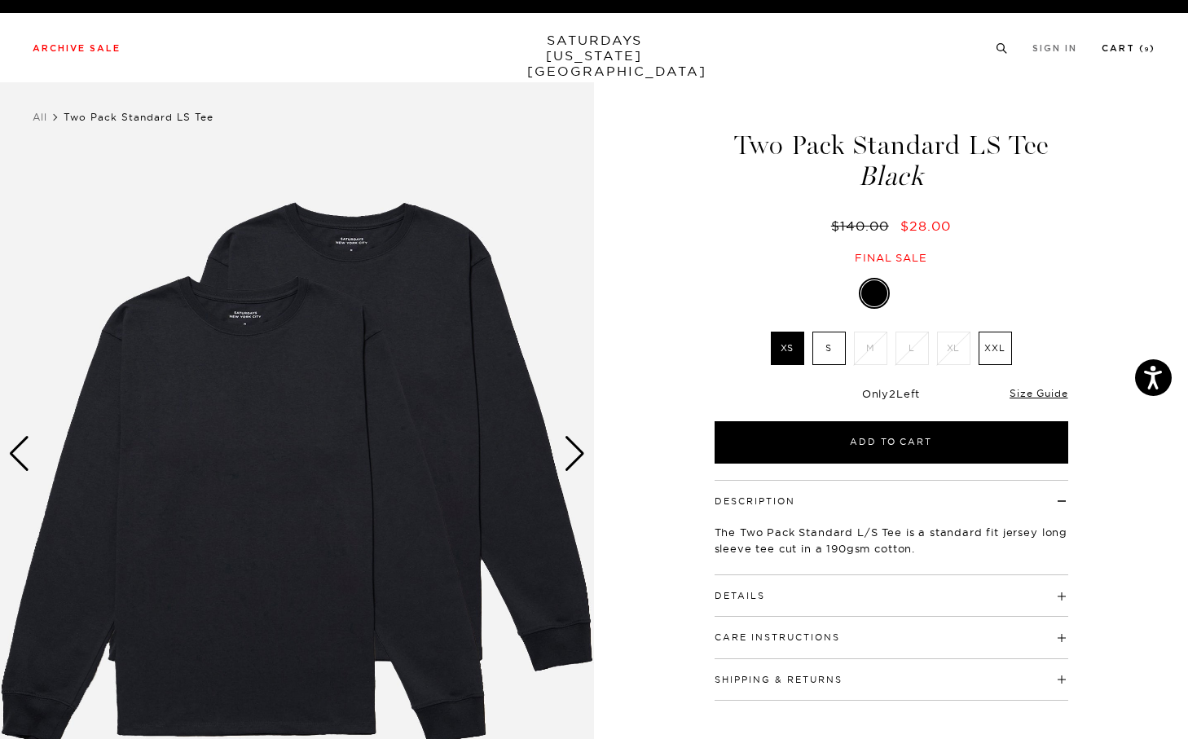
click at [1143, 51] on link "Cart ( 9 )" at bounding box center [1129, 48] width 54 height 9
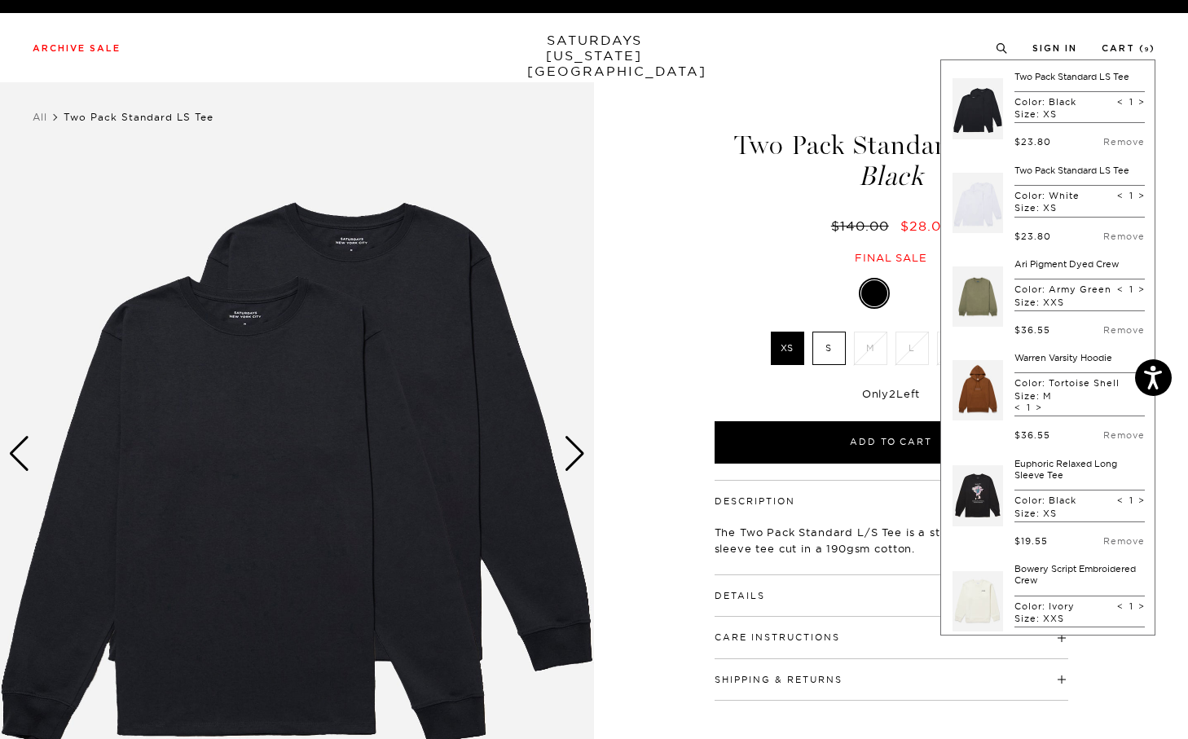
scroll to position [0, 2]
click at [980, 306] on link at bounding box center [978, 296] width 51 height 77
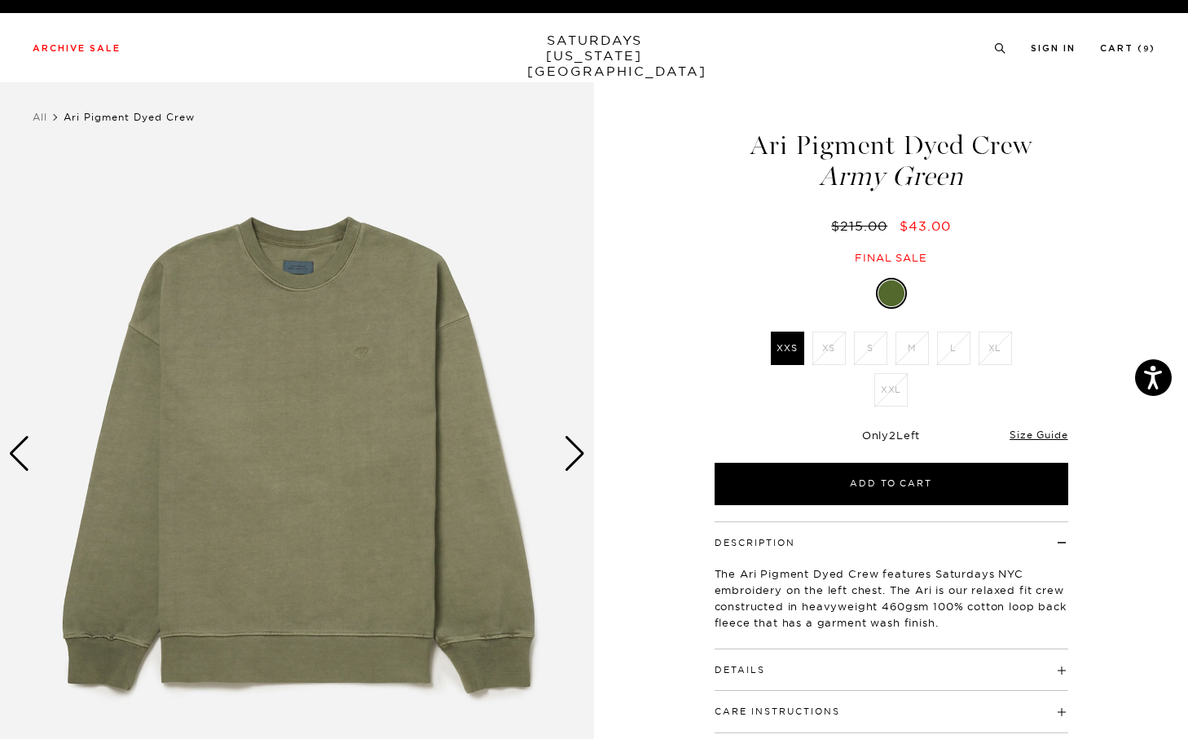
click at [1032, 460] on div "Only 2 Left Size Guide" at bounding box center [892, 441] width 354 height 44
click at [1032, 434] on link "Size Guide" at bounding box center [1039, 435] width 58 height 12
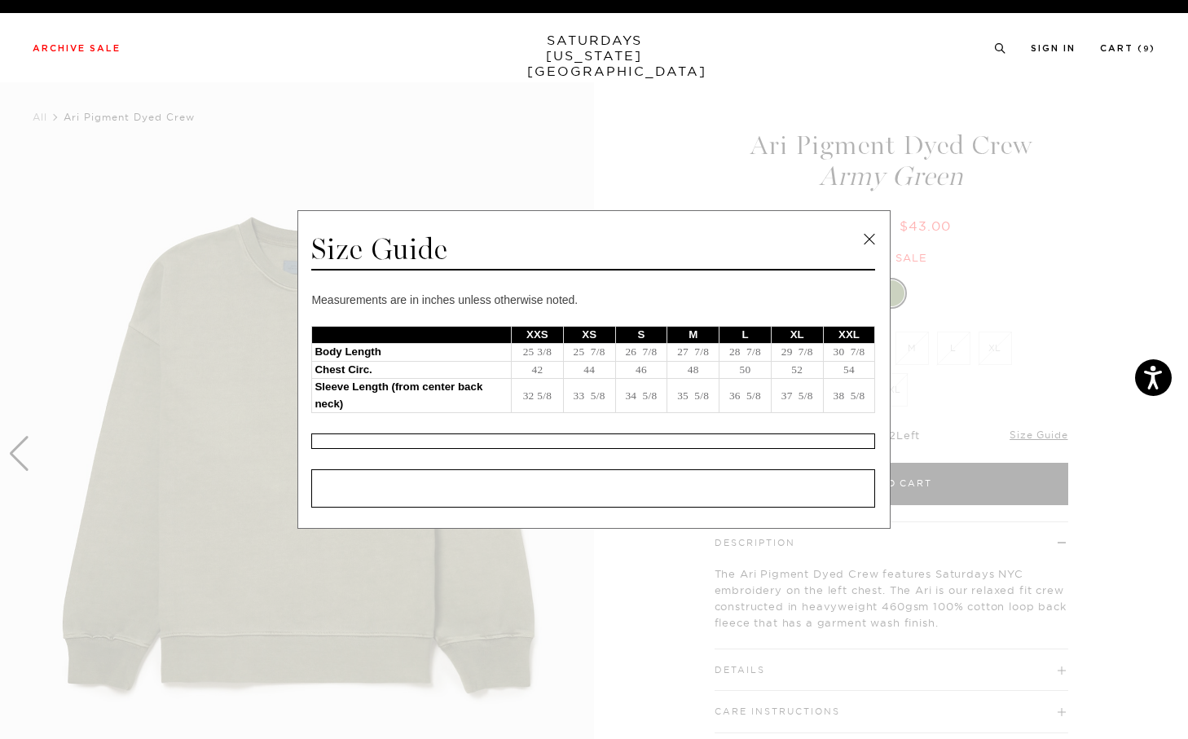
click at [1039, 388] on span at bounding box center [588, 369] width 1176 height 739
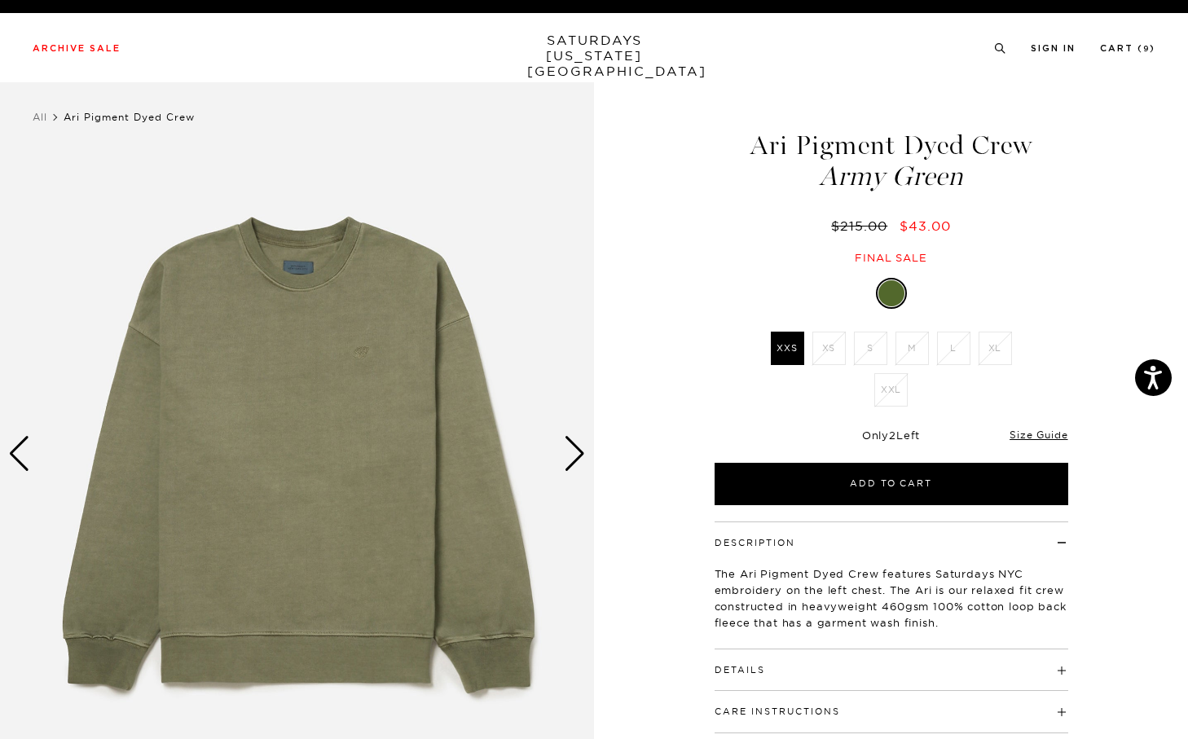
click at [554, 468] on img at bounding box center [297, 453] width 594 height 742
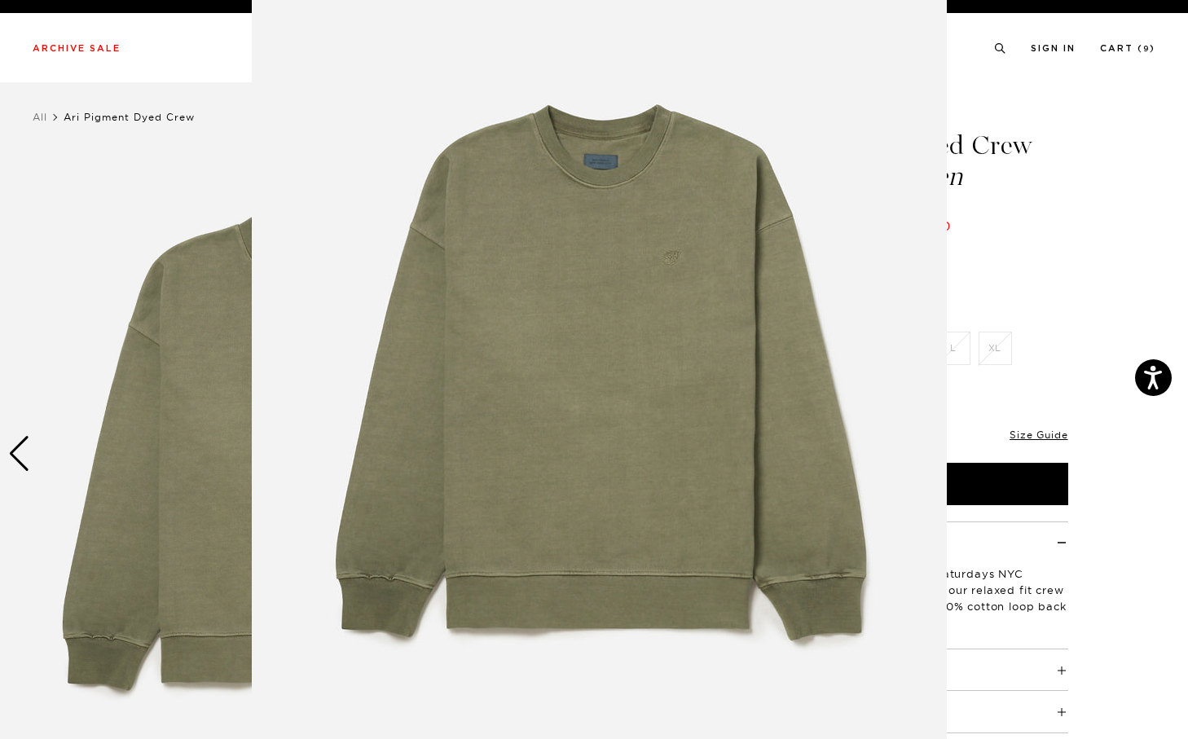
scroll to position [46, 0]
drag, startPoint x: 1083, startPoint y: 396, endPoint x: 1072, endPoint y: 396, distance: 10.6
click at [1084, 396] on figure at bounding box center [594, 369] width 1188 height 739
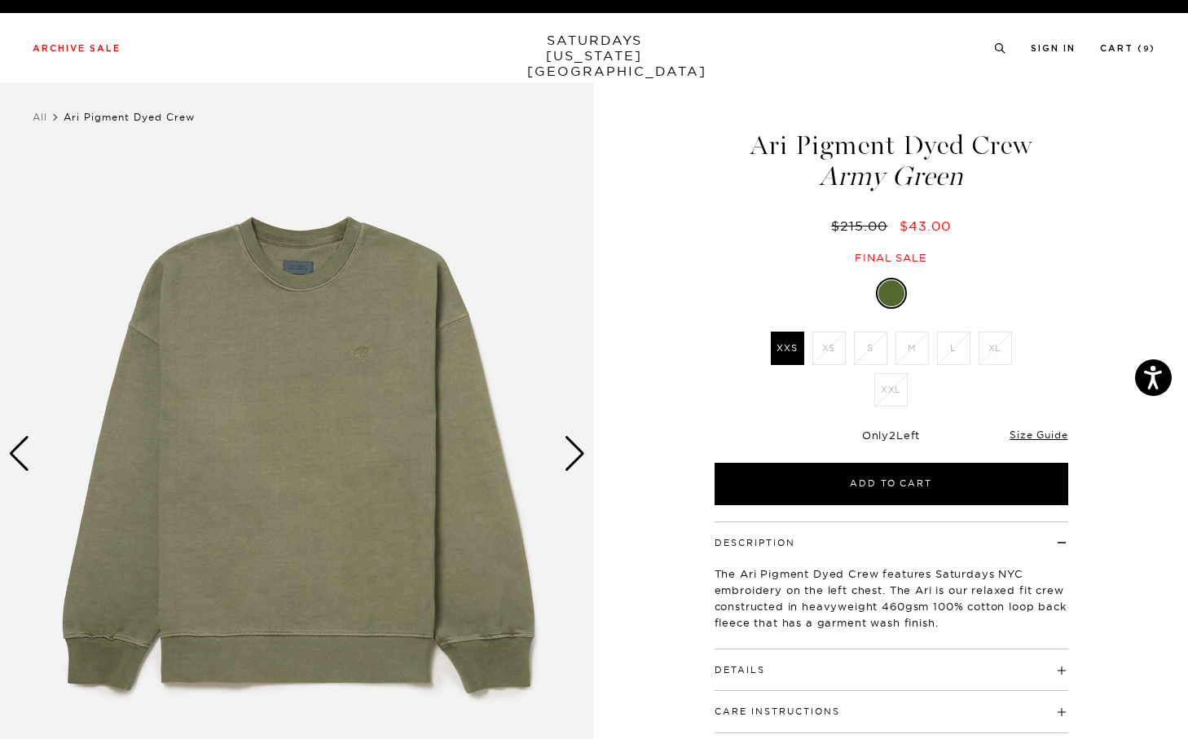
click at [572, 447] on div "Next slide" at bounding box center [575, 454] width 22 height 36
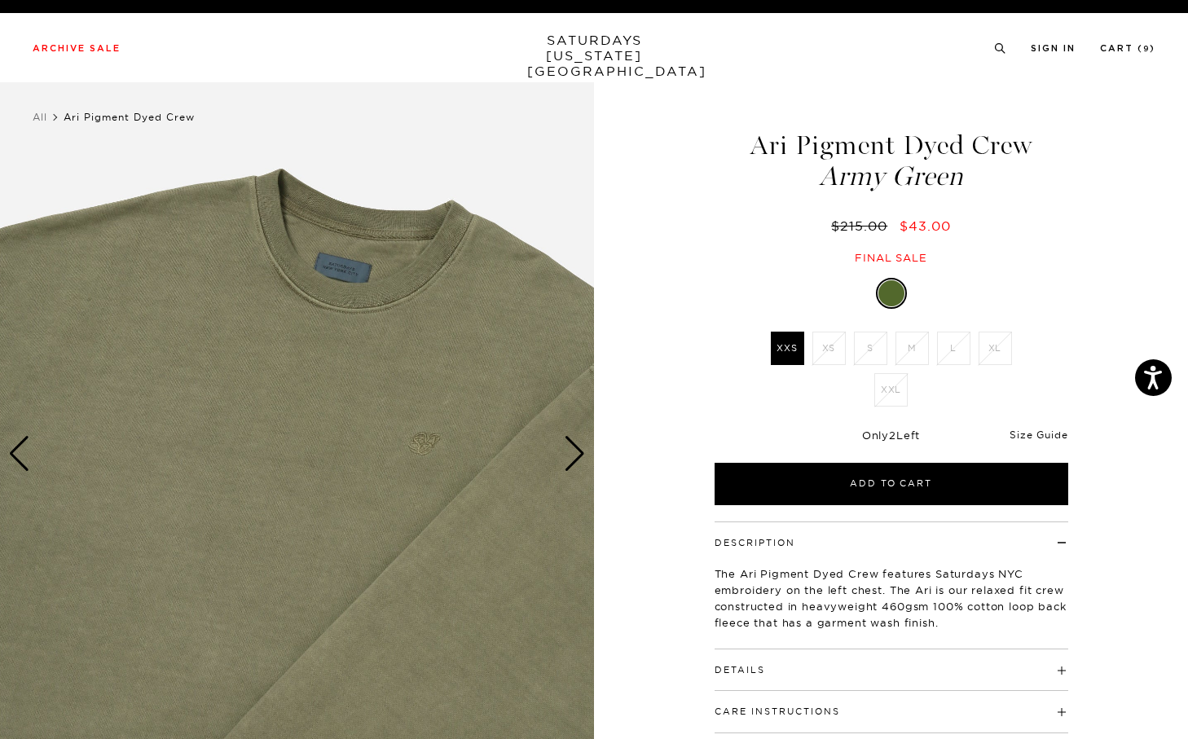
click at [1047, 439] on link "Size Guide" at bounding box center [1039, 435] width 58 height 12
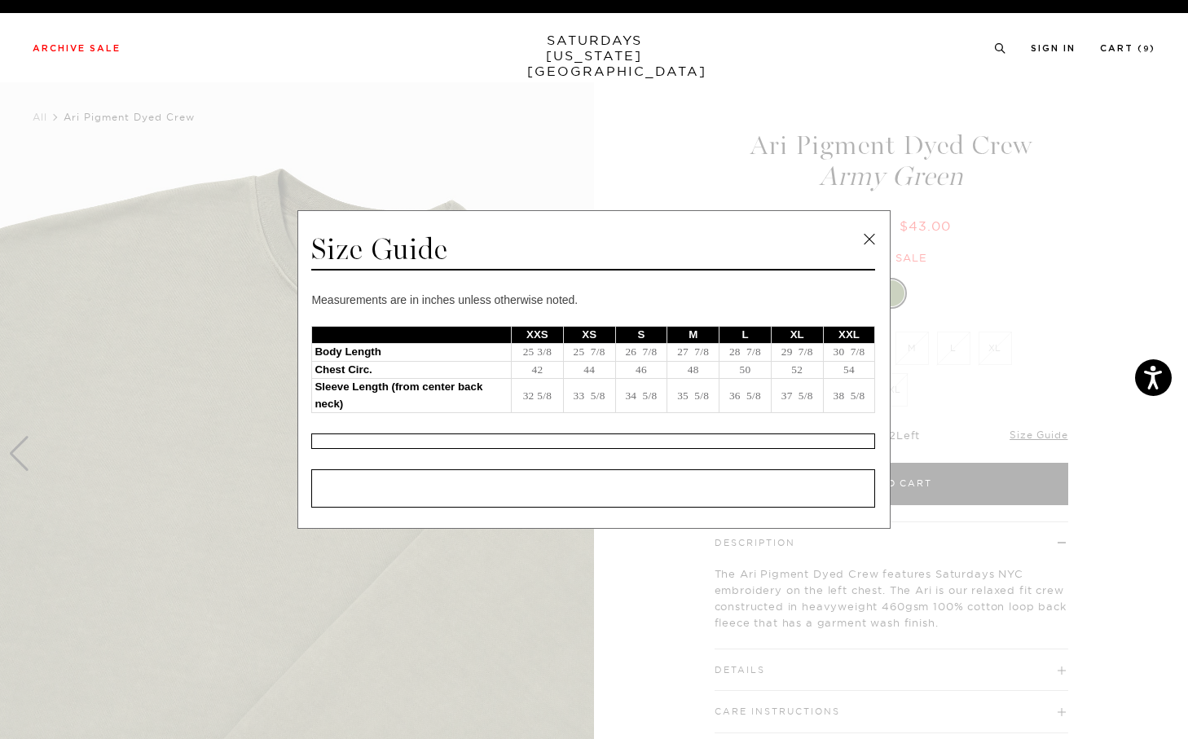
click at [542, 385] on td "32 5/8" at bounding box center [538, 396] width 52 height 34
drag, startPoint x: 523, startPoint y: 350, endPoint x: 556, endPoint y: 351, distance: 32.6
click at [556, 351] on td "25 3/8" at bounding box center [538, 353] width 52 height 18
copy td "25 3/8"
click at [556, 351] on td "25 3/8" at bounding box center [538, 353] width 52 height 18
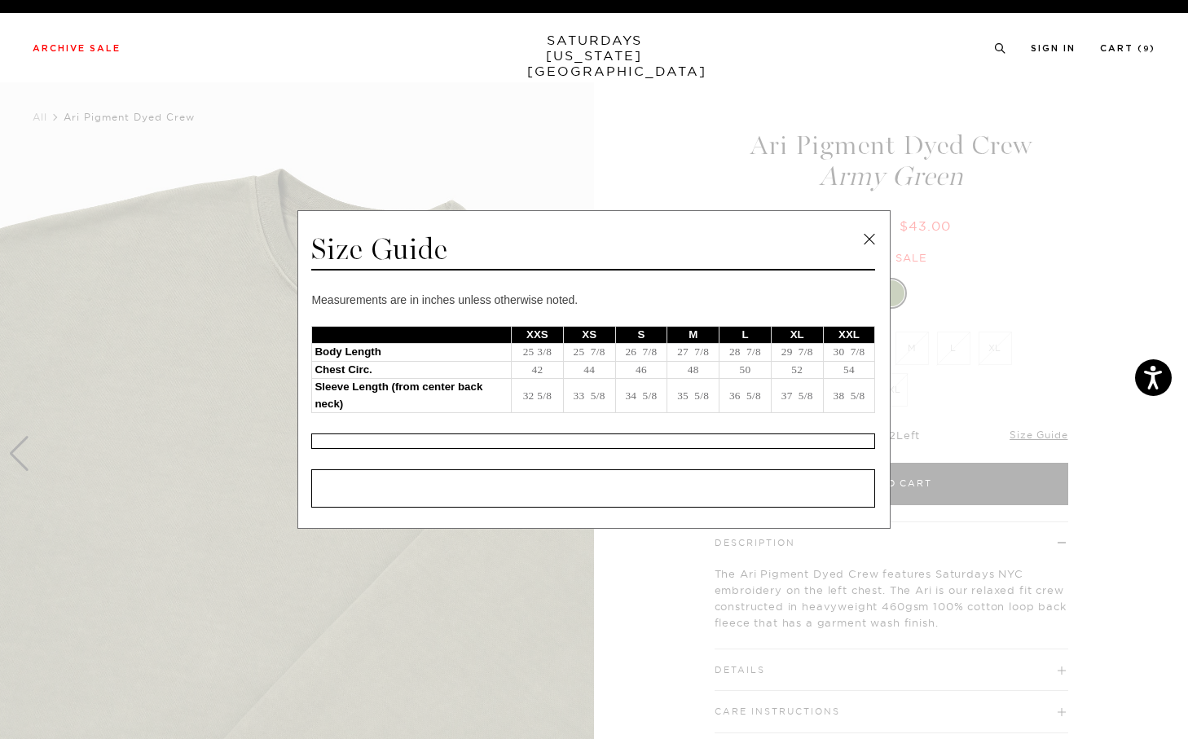
click at [535, 396] on td "32 5/8" at bounding box center [538, 396] width 52 height 34
copy td "32 5/8"
click at [535, 396] on td "32 5/8" at bounding box center [538, 396] width 52 height 34
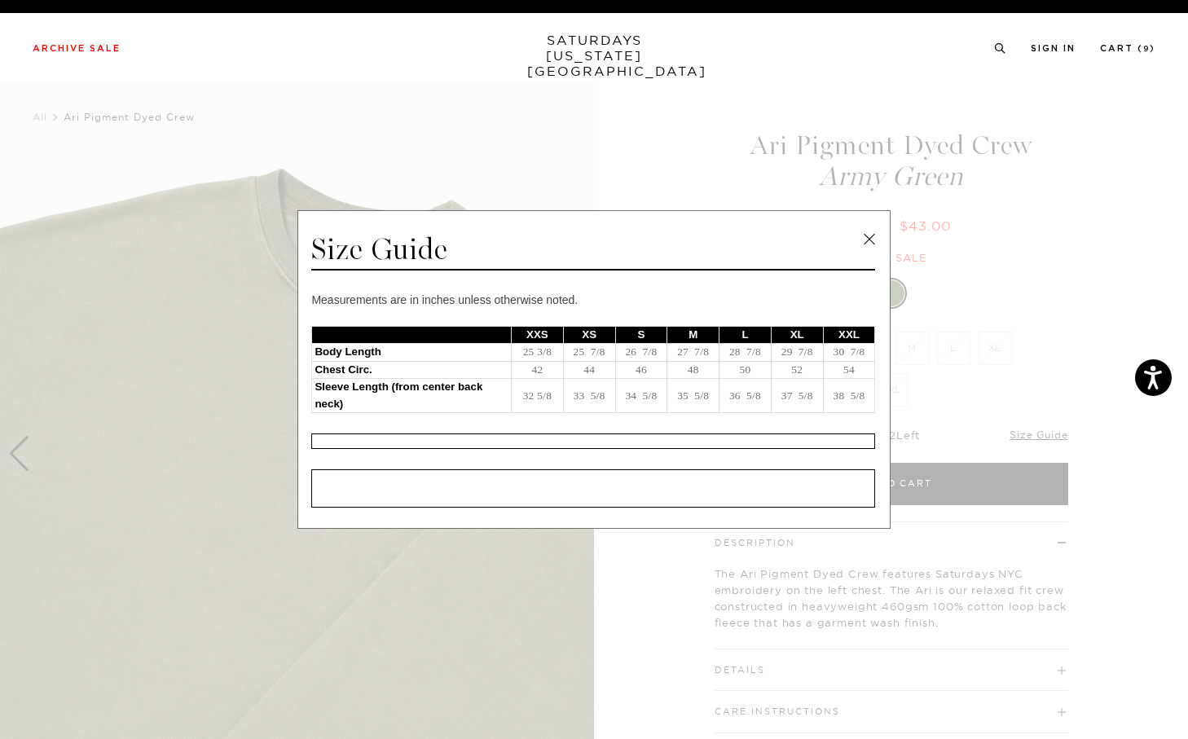
click at [1013, 209] on span at bounding box center [588, 369] width 1176 height 739
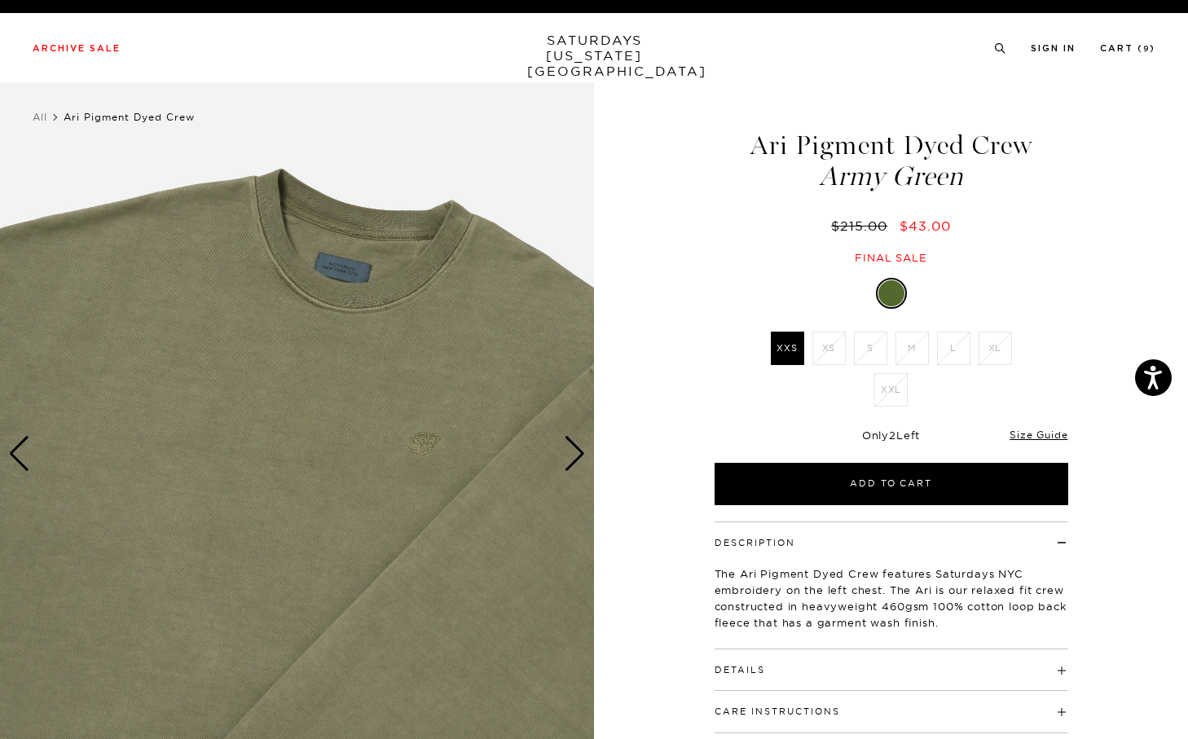
click at [1131, 37] on div "Archive Sale Men's Tees Shirts Shorts Swim Knitwear Pants Sweats Women's" at bounding box center [594, 47] width 1188 height 69
click at [1128, 42] on li "Cart ( 9 )" at bounding box center [1127, 47] width 55 height 15
click at [1121, 45] on link "Cart ( 9 )" at bounding box center [1127, 48] width 55 height 9
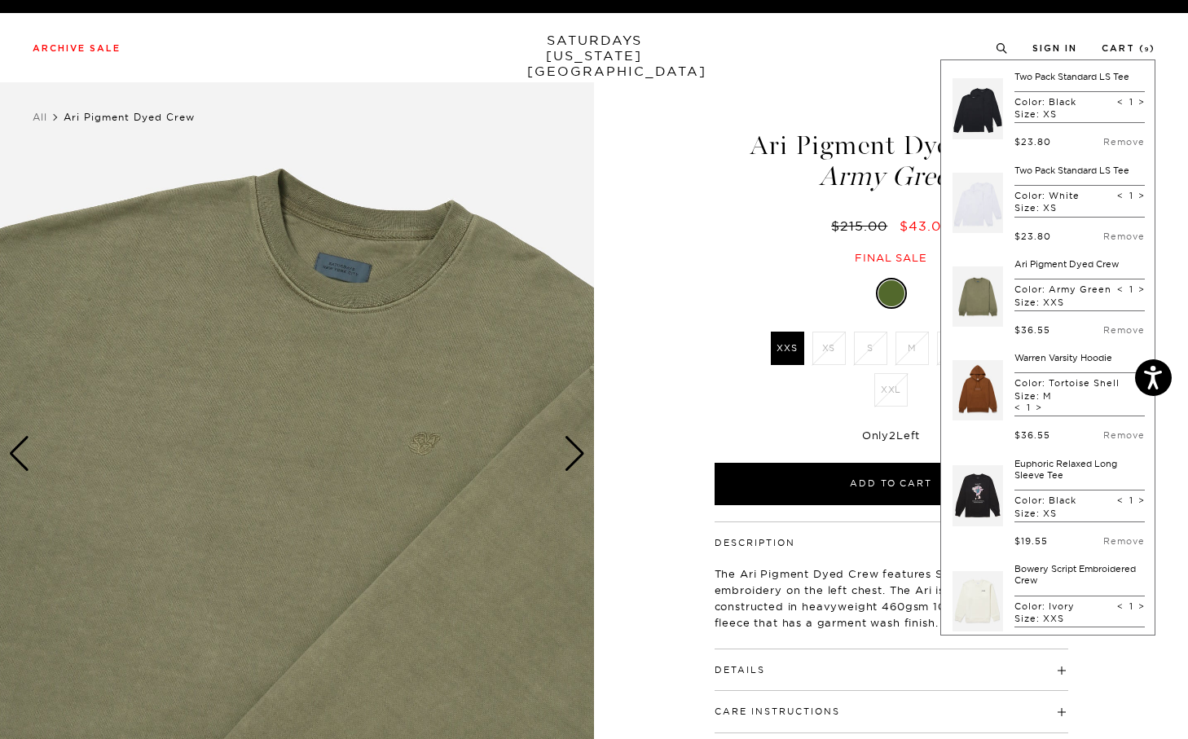
click at [980, 399] on link at bounding box center [978, 390] width 51 height 77
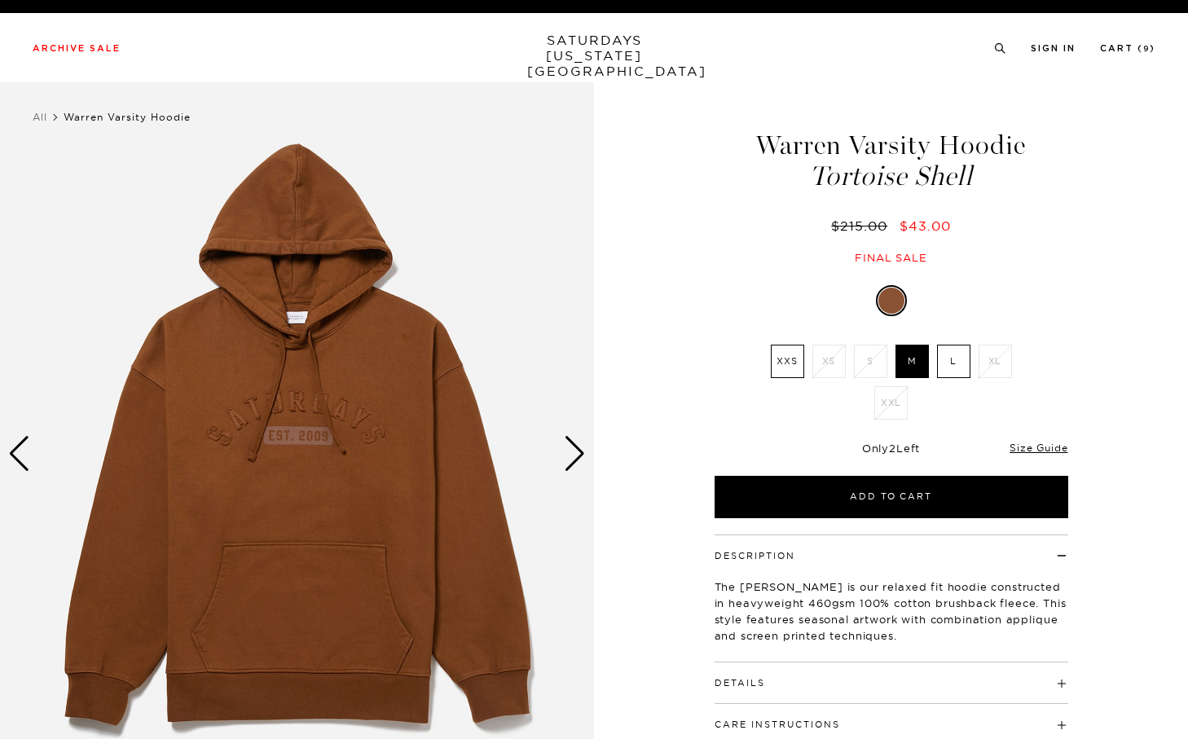
click at [784, 369] on label "XXS" at bounding box center [787, 361] width 33 height 33
click at [0, 0] on input "XXS" at bounding box center [0, 0] width 0 height 0
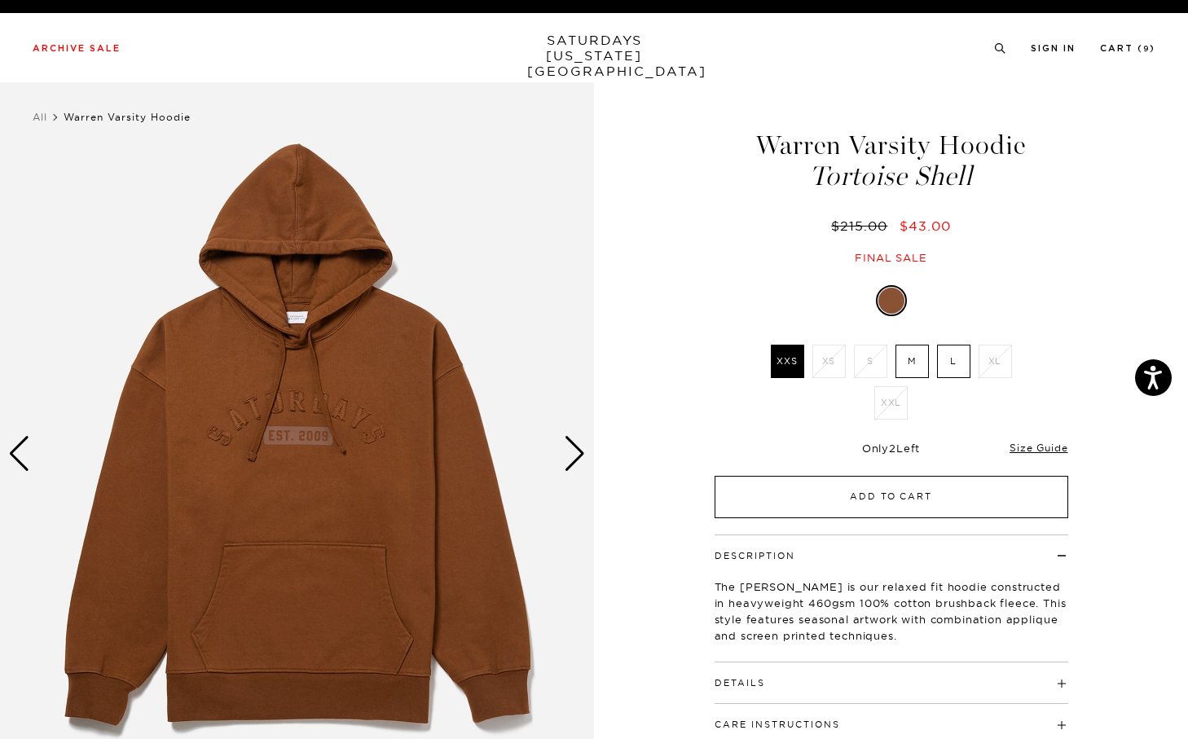
click at [831, 494] on button "Add to Cart" at bounding box center [892, 497] width 354 height 42
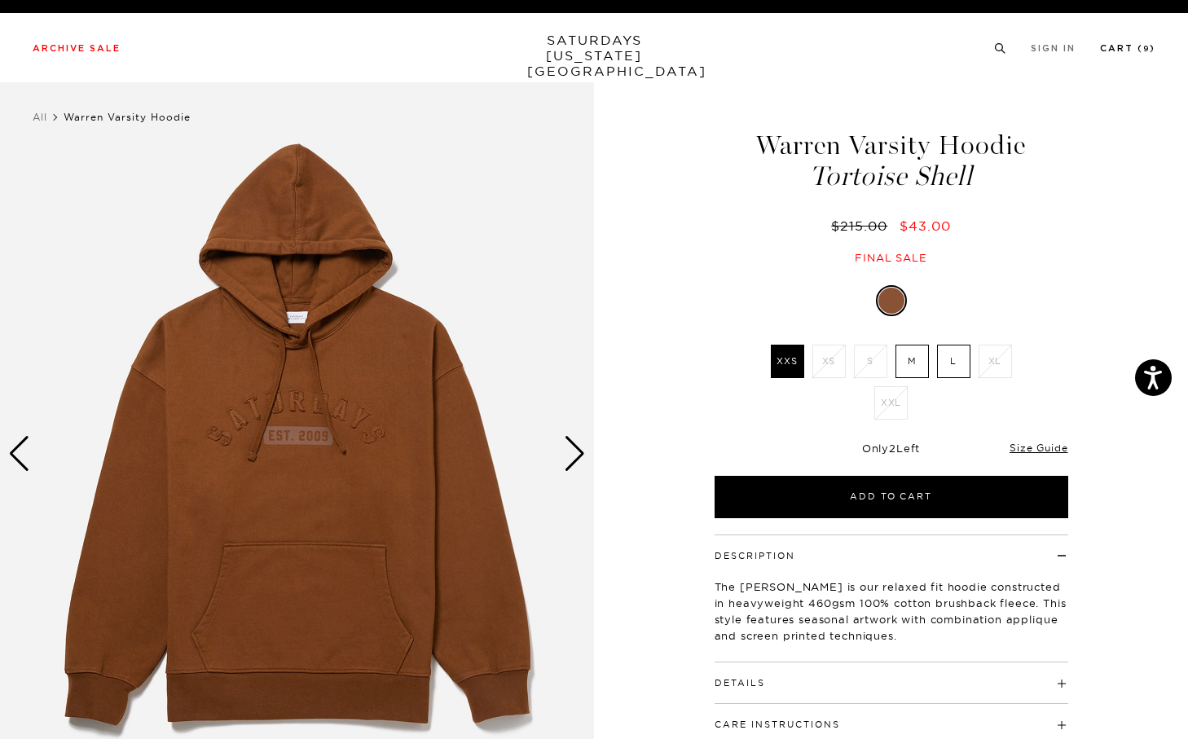
click at [1122, 47] on link "Cart ( 9 )" at bounding box center [1127, 48] width 55 height 9
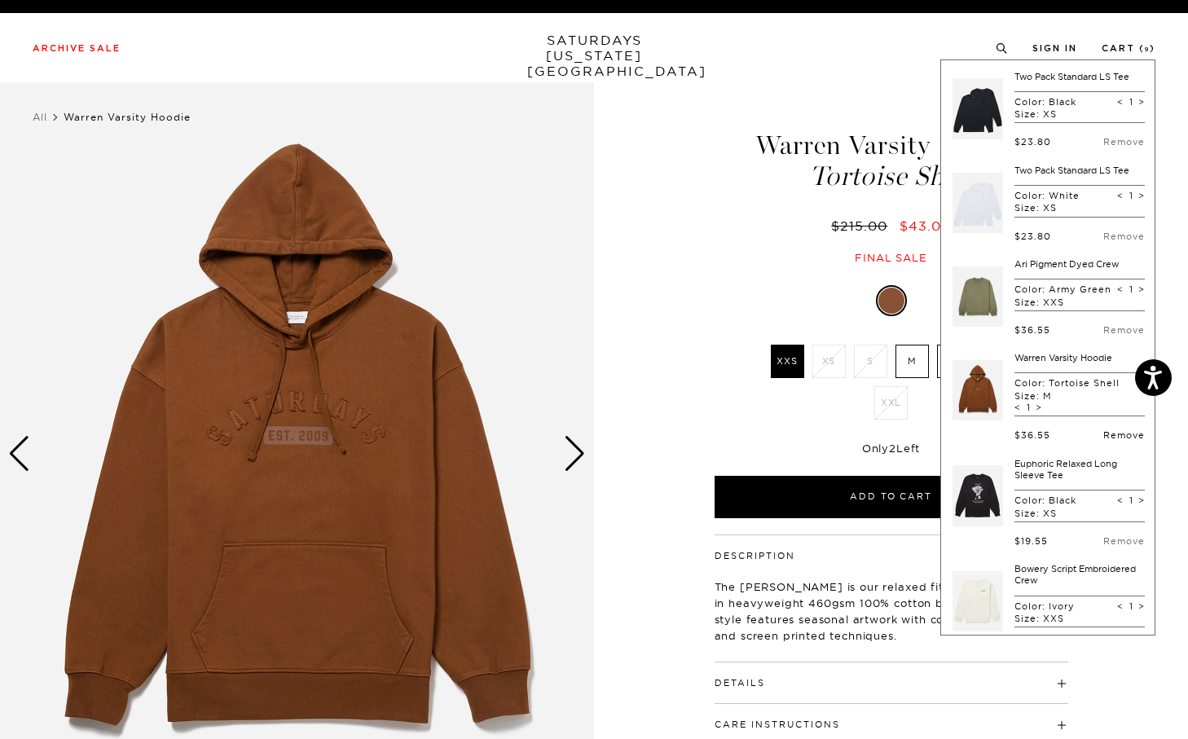
click at [1108, 441] on link "Remove" at bounding box center [1124, 434] width 42 height 11
click at [835, 430] on div "Tortoise Shell XXS XS S M L XL XXL SELECT A SIZE XXS XS S M L" at bounding box center [891, 403] width 407 height 231
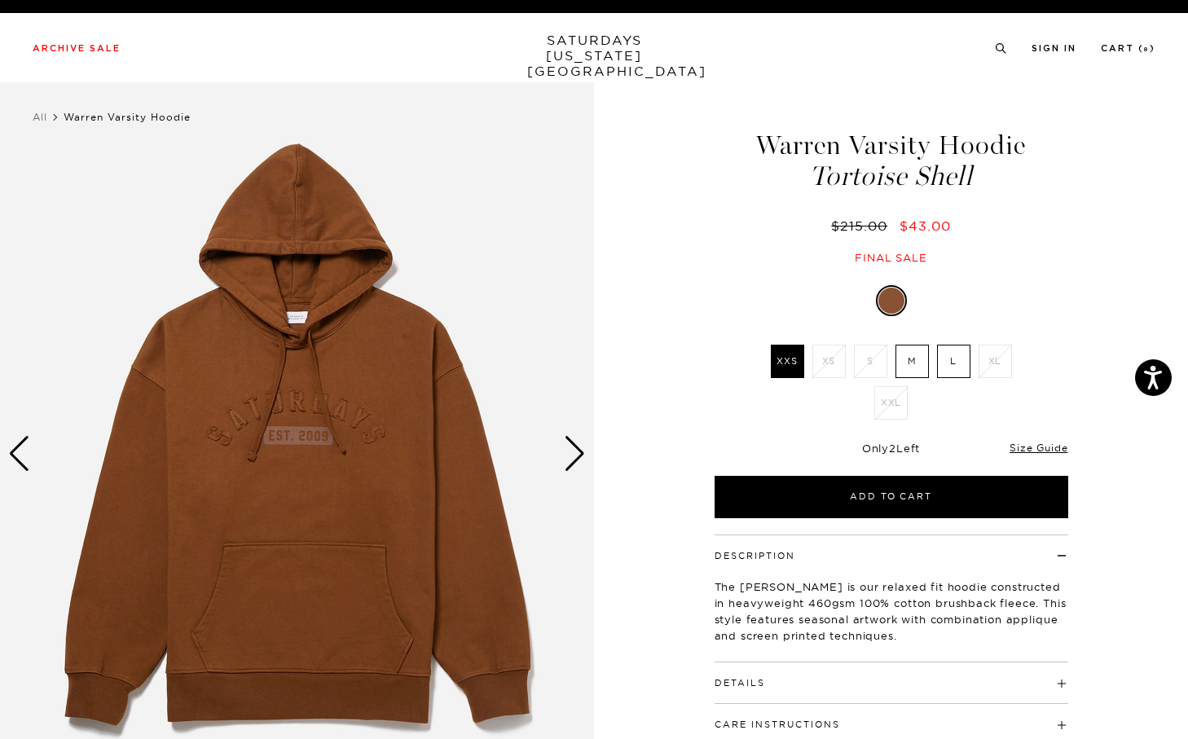
click at [852, 519] on div "[PERSON_NAME] Varsity Hoodie Tortoise Shell $215.00 $43.00 Final sale [PERSON_N…" at bounding box center [891, 453] width 407 height 742
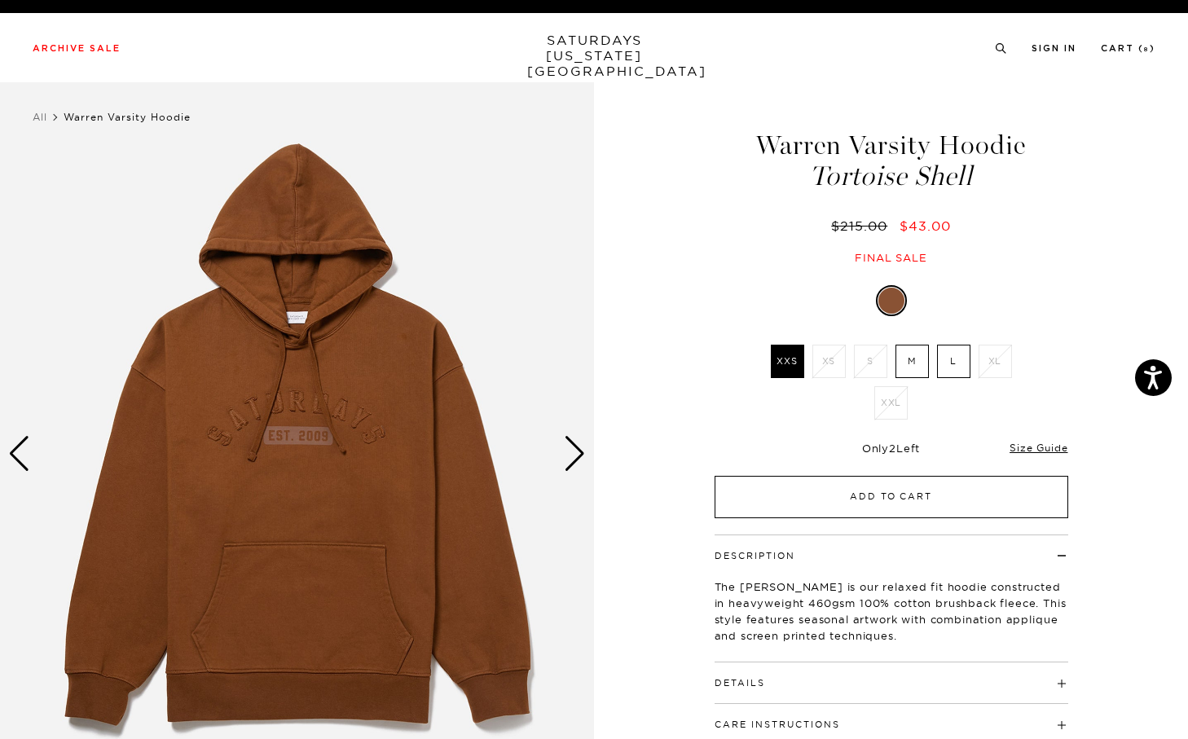
click at [855, 487] on button "Add to Cart" at bounding box center [892, 497] width 354 height 42
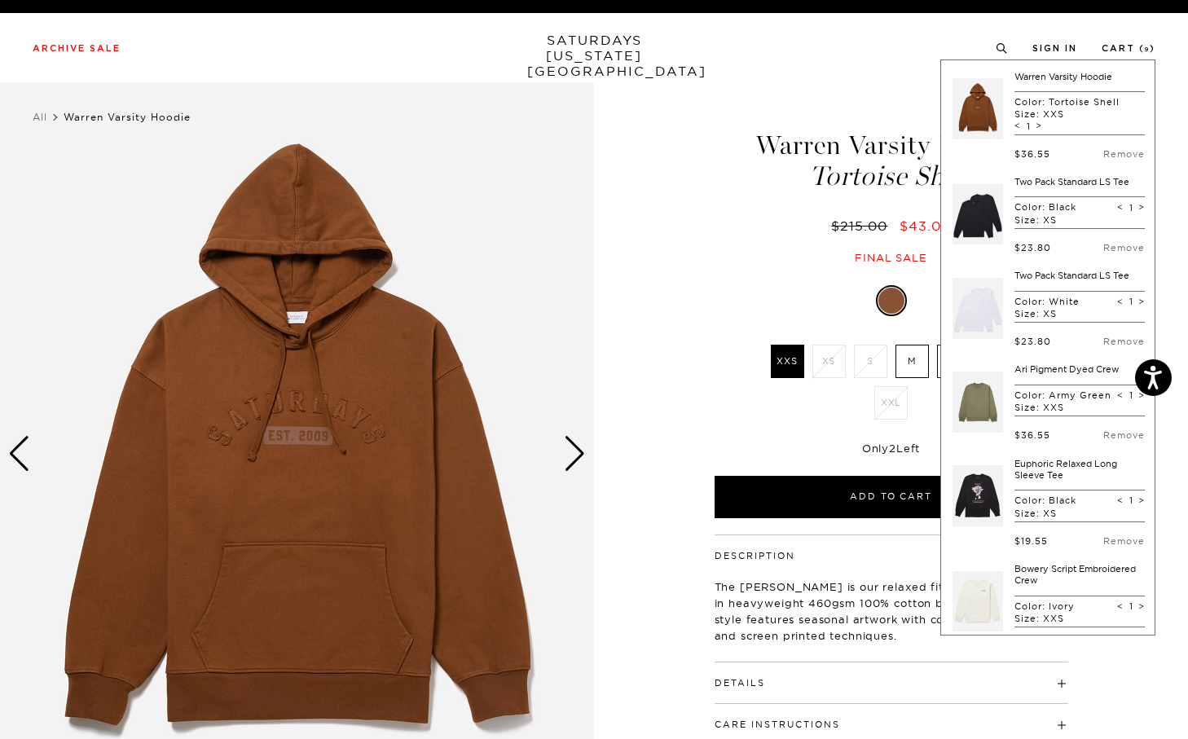
click at [861, 239] on div "[PERSON_NAME] Varsity Hoodie Tortoise Shell $215.00 $43.00 Final sale" at bounding box center [891, 182] width 359 height 166
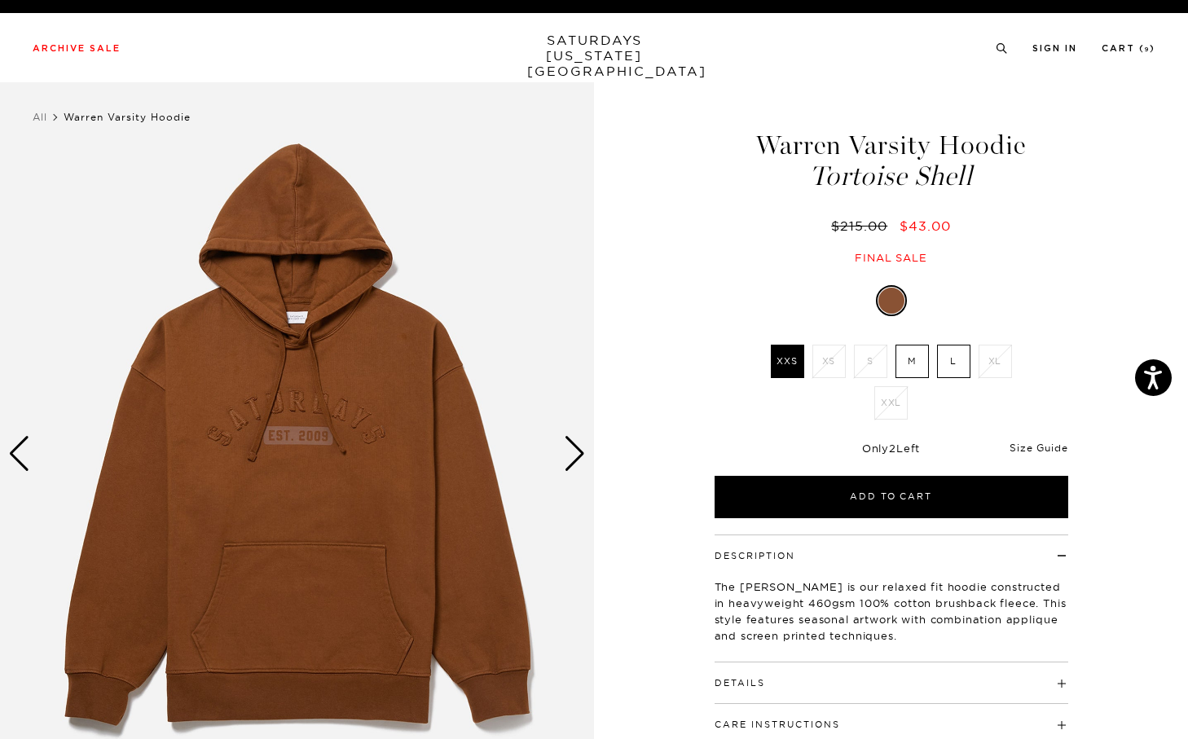
click at [1033, 450] on link "Size Guide" at bounding box center [1039, 448] width 58 height 12
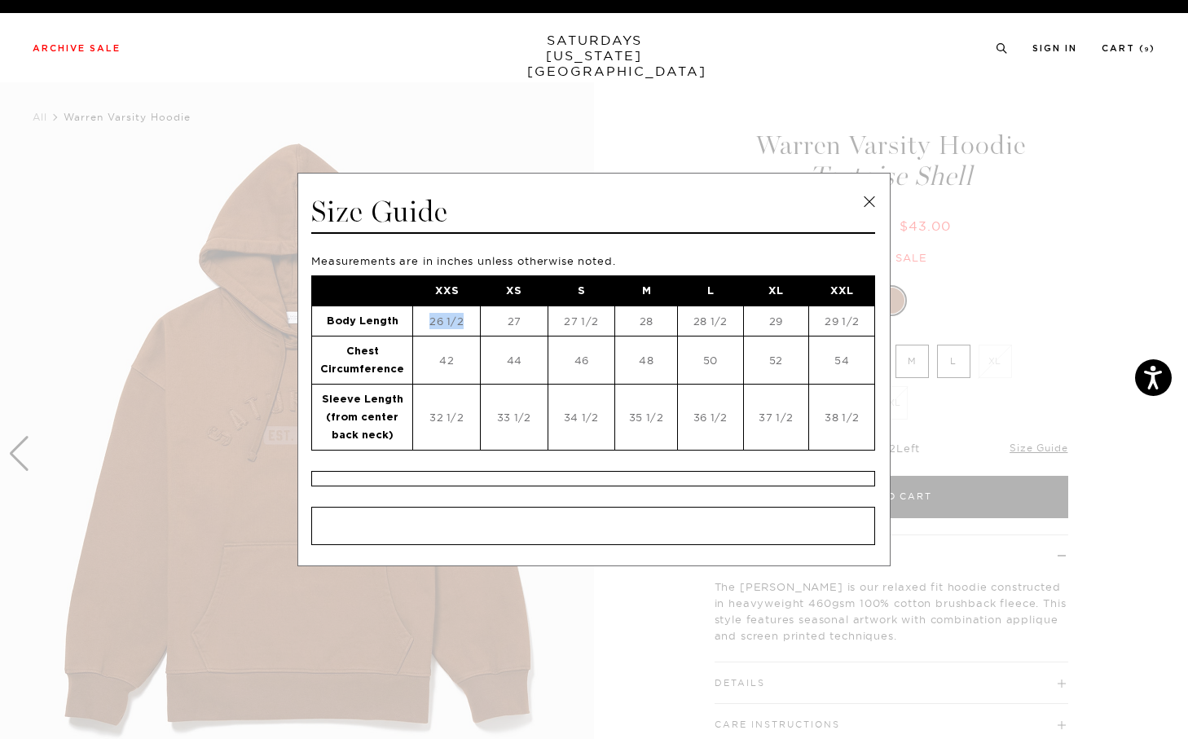
drag, startPoint x: 424, startPoint y: 326, endPoint x: 462, endPoint y: 326, distance: 38.3
click at [462, 326] on td "26 1/2" at bounding box center [446, 321] width 67 height 30
click at [932, 170] on span at bounding box center [588, 369] width 1176 height 739
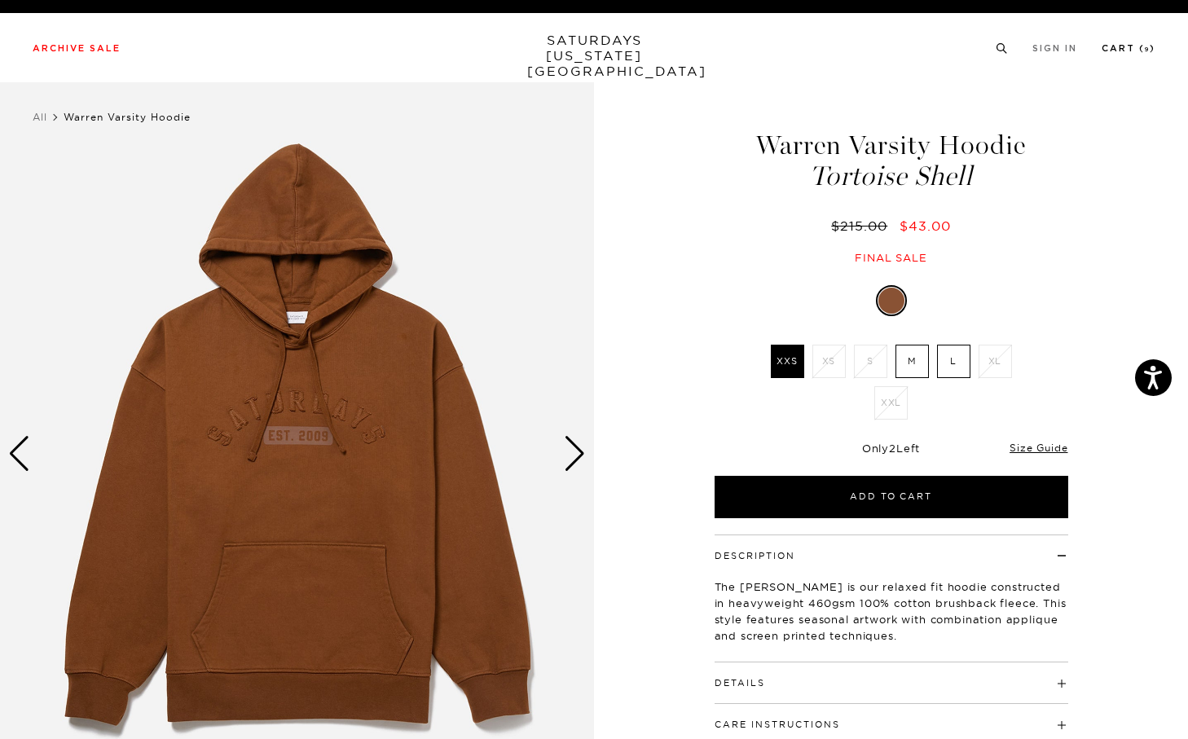
click at [1121, 53] on link "Cart ( 9 )" at bounding box center [1129, 48] width 54 height 9
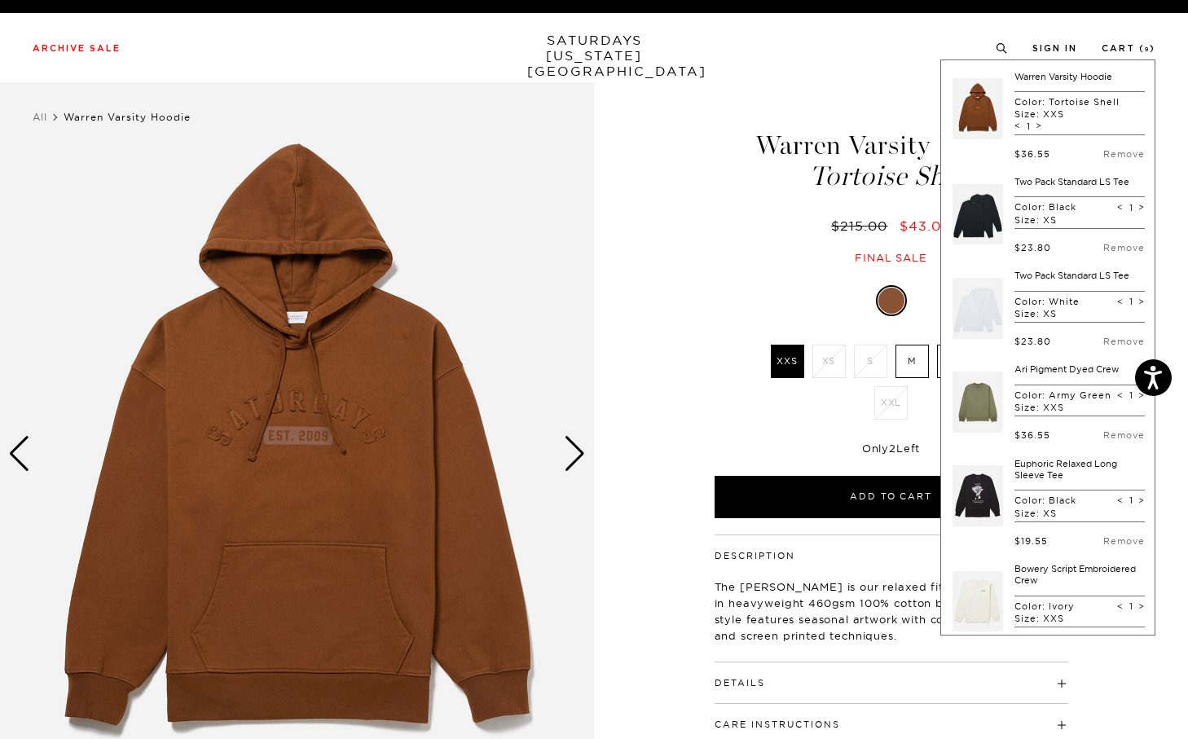
click at [994, 394] on link at bounding box center [978, 401] width 51 height 77
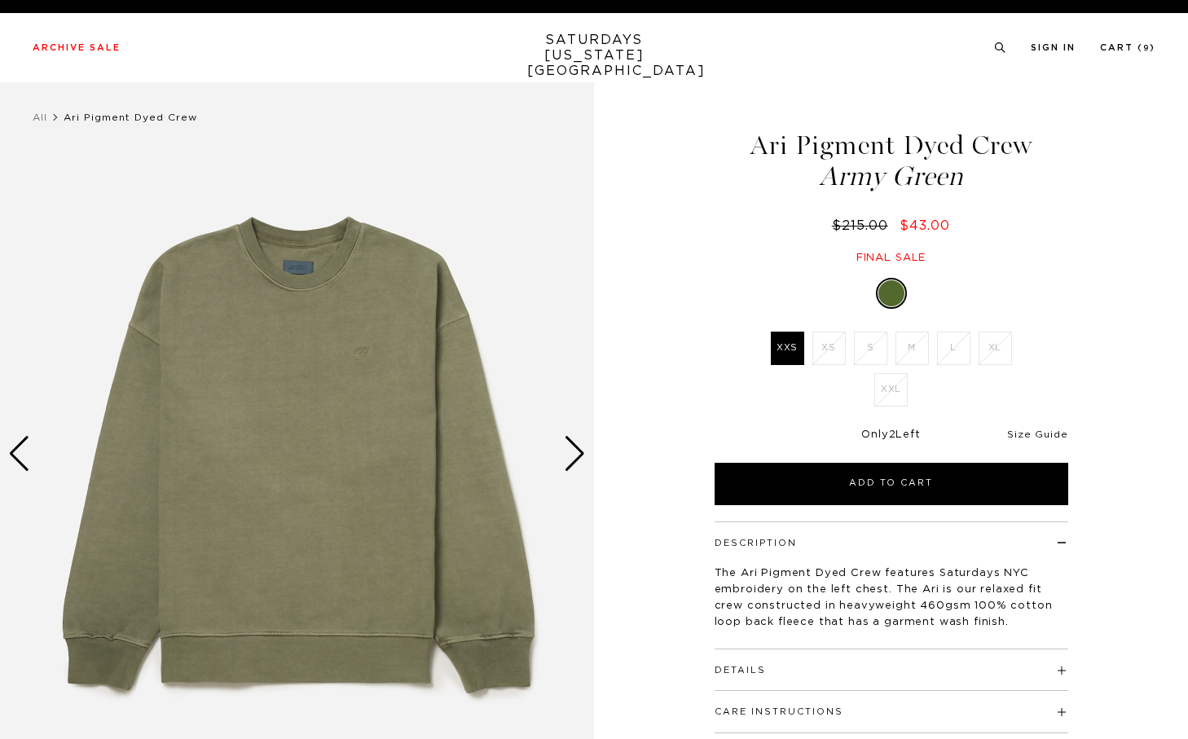
click at [1052, 438] on link "Size Guide" at bounding box center [1037, 434] width 60 height 10
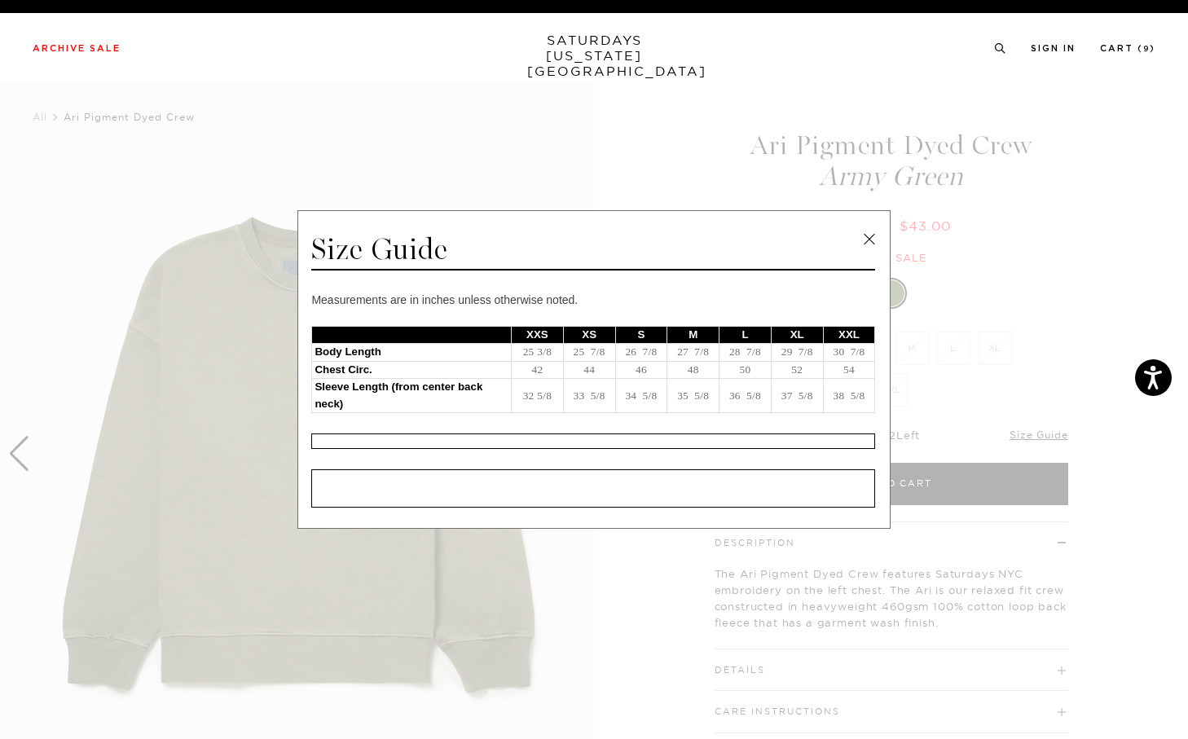
click at [1019, 368] on span at bounding box center [588, 369] width 1176 height 739
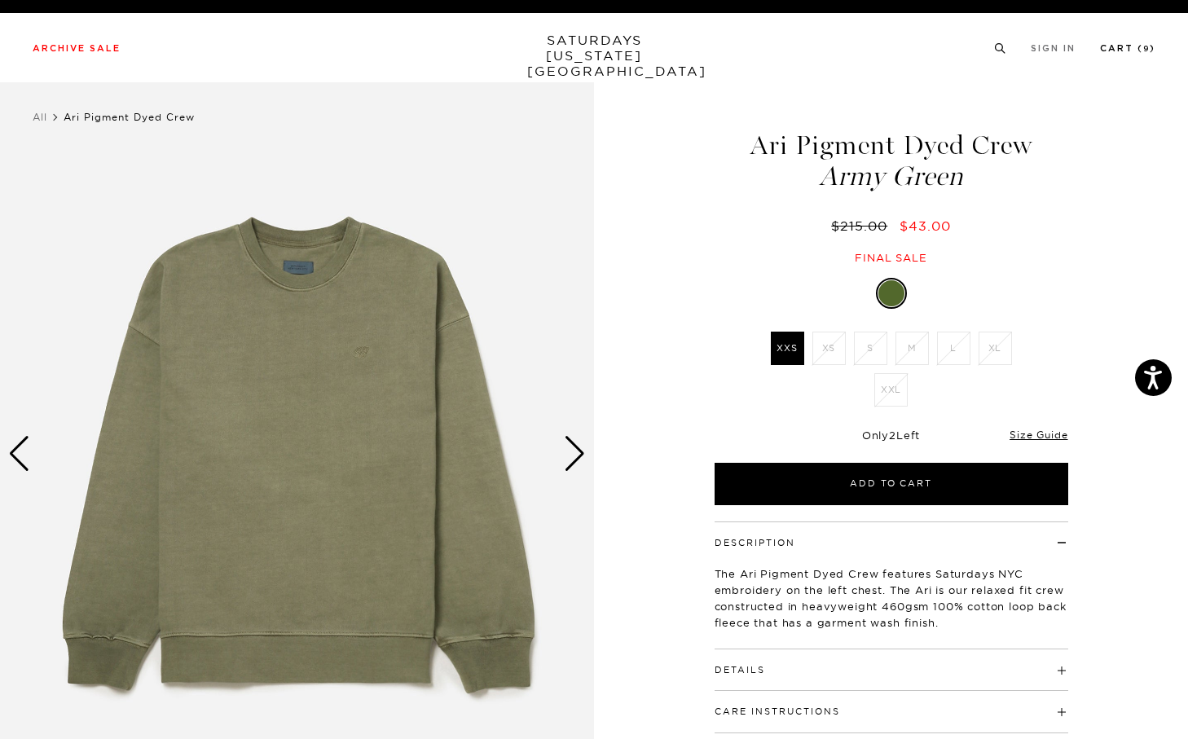
click at [1128, 44] on link "Cart ( 9 )" at bounding box center [1127, 48] width 55 height 9
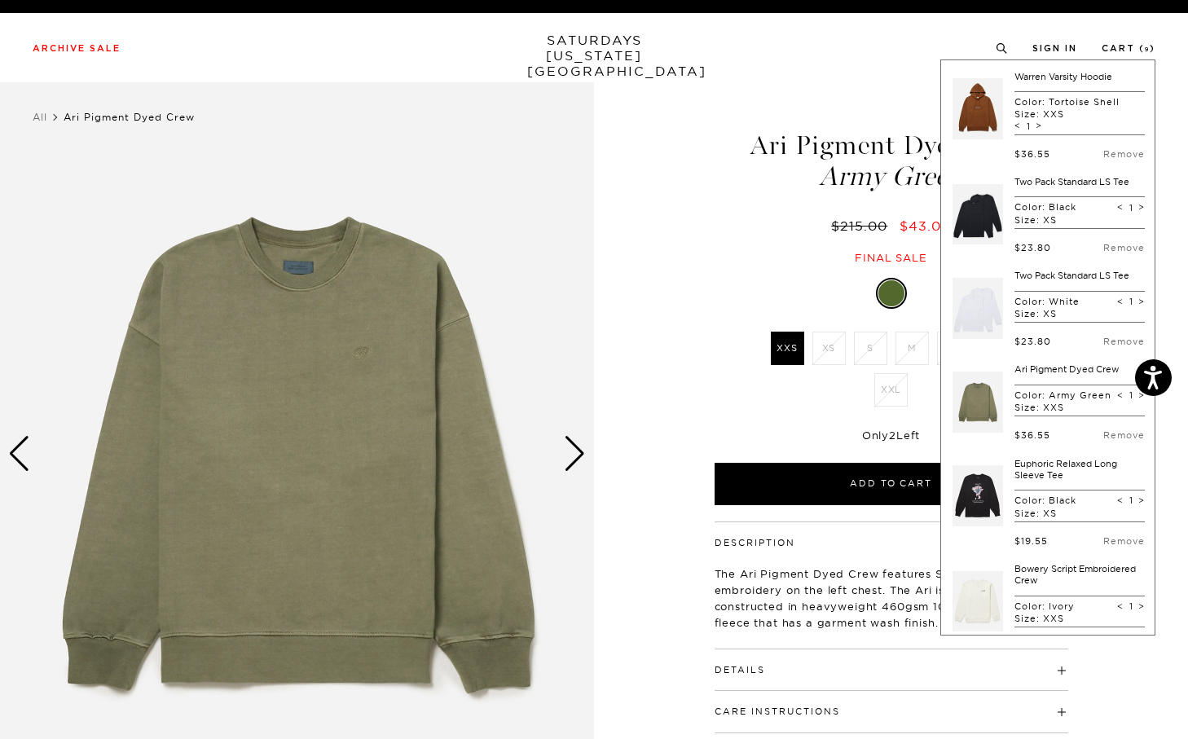
click at [982, 105] on link at bounding box center [978, 109] width 51 height 77
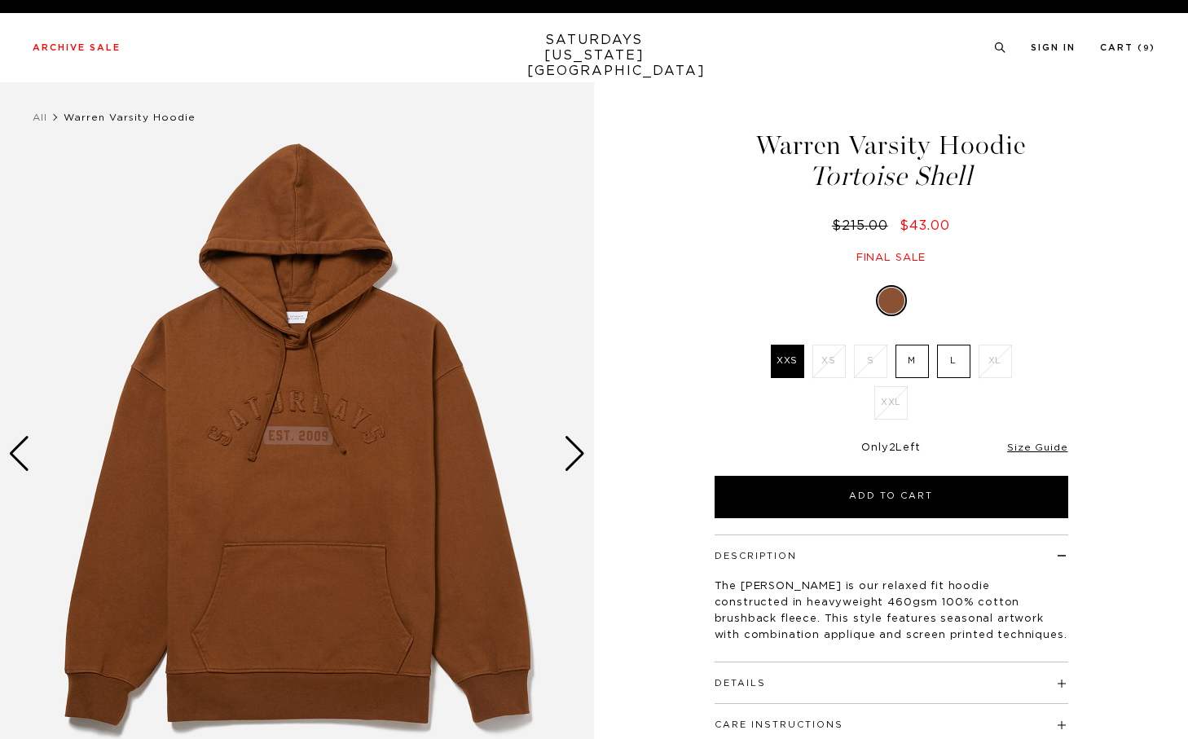
click at [1019, 437] on div "Only 2 Left Size Guide" at bounding box center [892, 454] width 354 height 44
click at [1019, 444] on link "Size Guide" at bounding box center [1039, 448] width 58 height 12
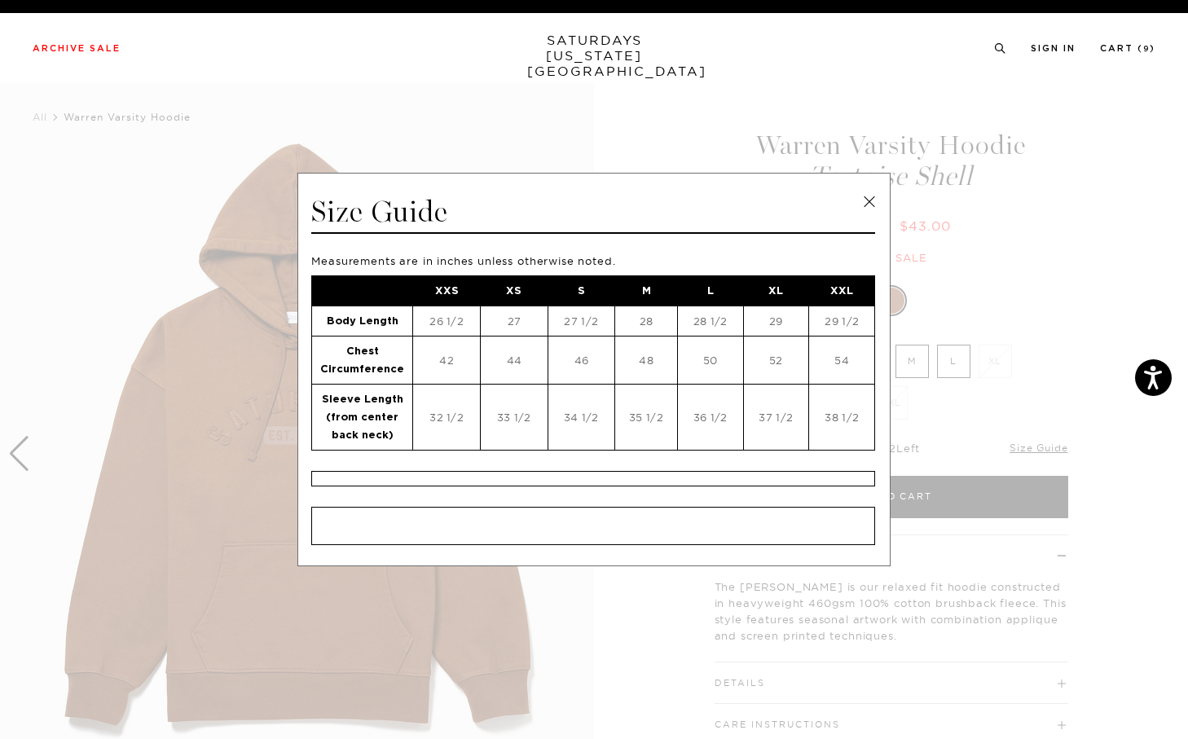
click at [936, 351] on span at bounding box center [588, 369] width 1176 height 739
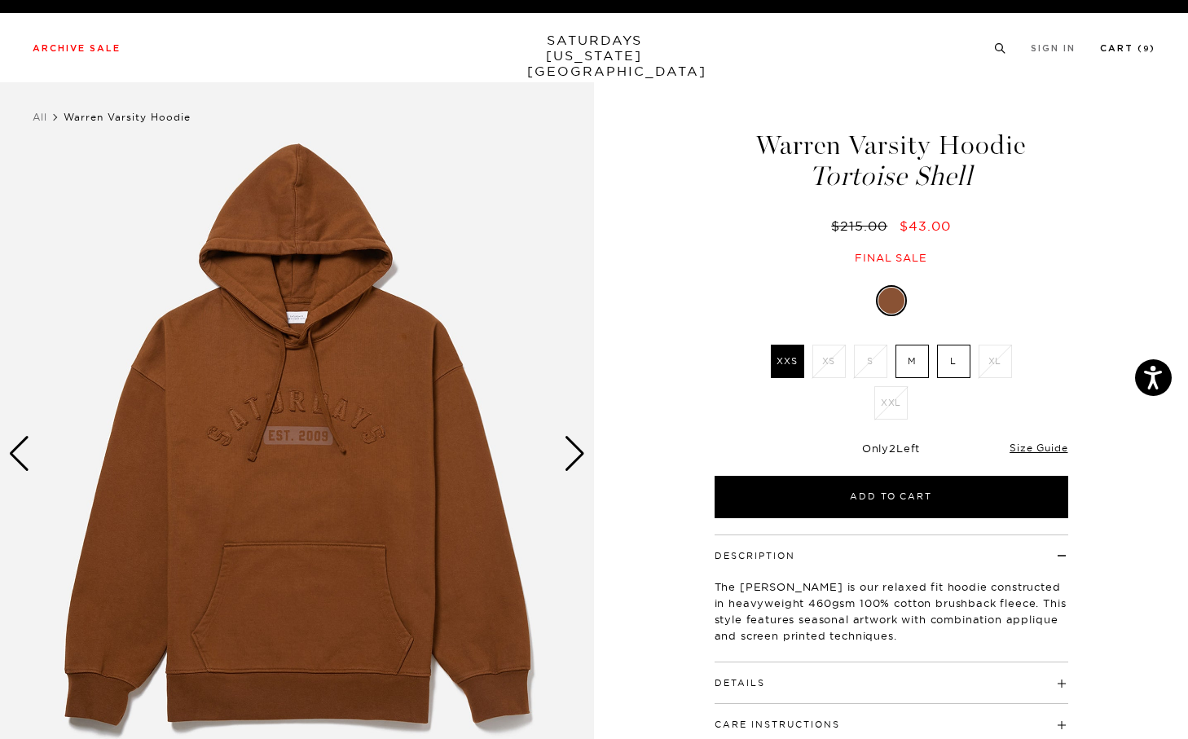
click at [1122, 53] on link "Cart ( 9 )" at bounding box center [1127, 48] width 55 height 9
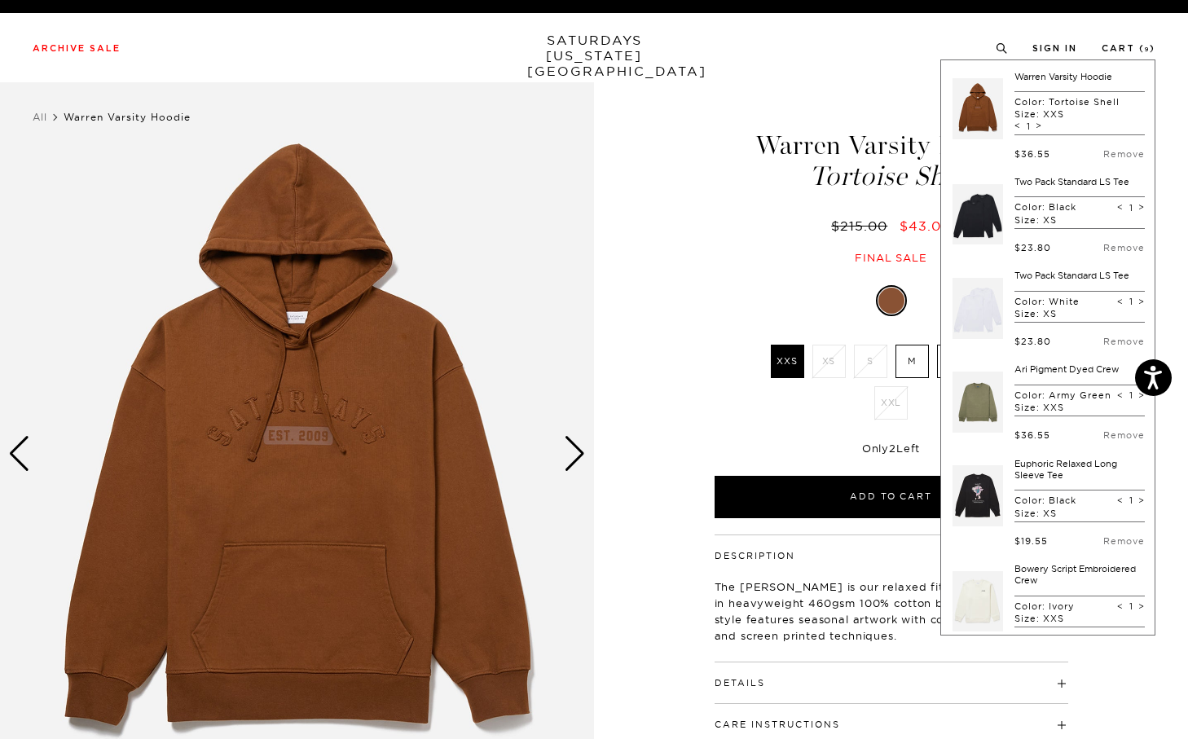
click at [984, 381] on link at bounding box center [978, 401] width 51 height 77
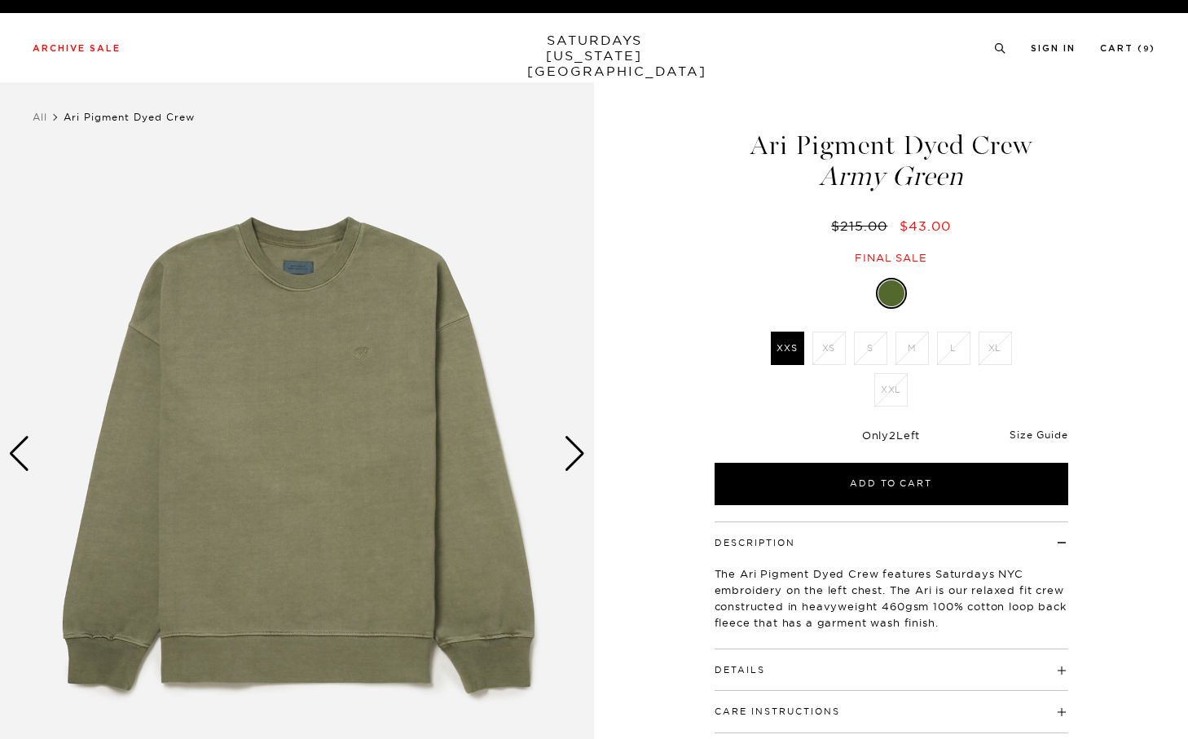
click at [1055, 431] on link "Size Guide" at bounding box center [1039, 435] width 58 height 12
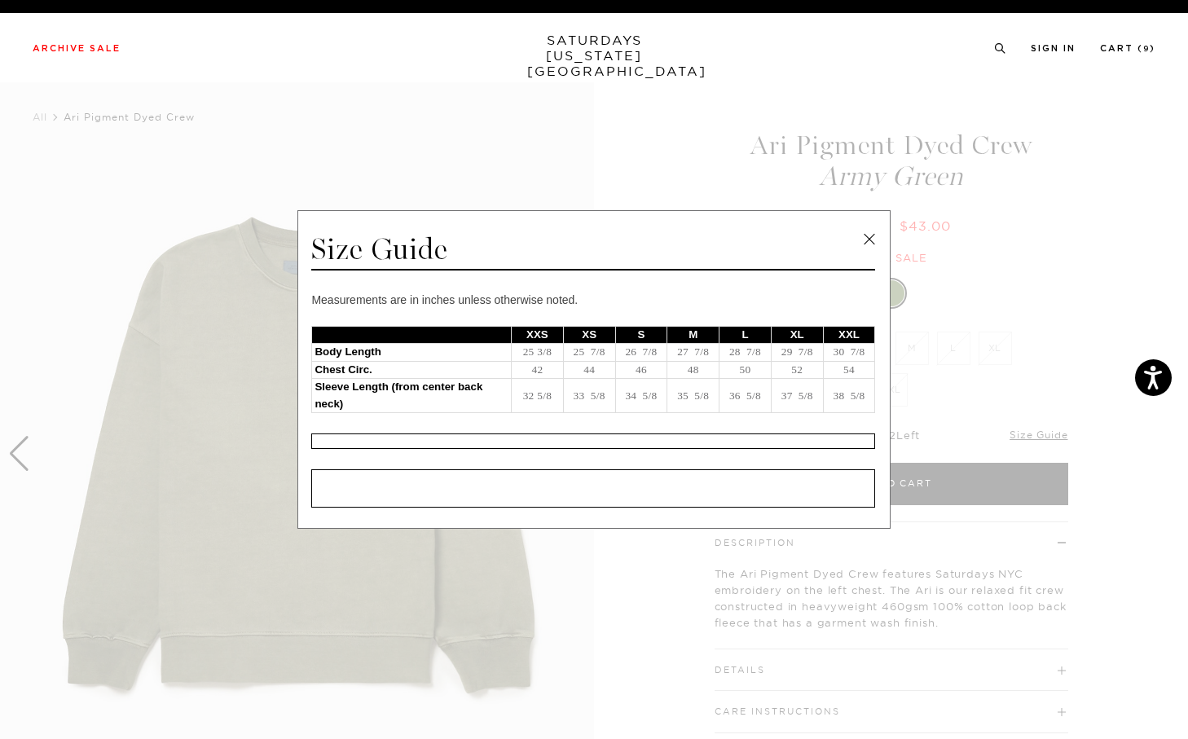
click at [1072, 419] on span at bounding box center [588, 369] width 1176 height 739
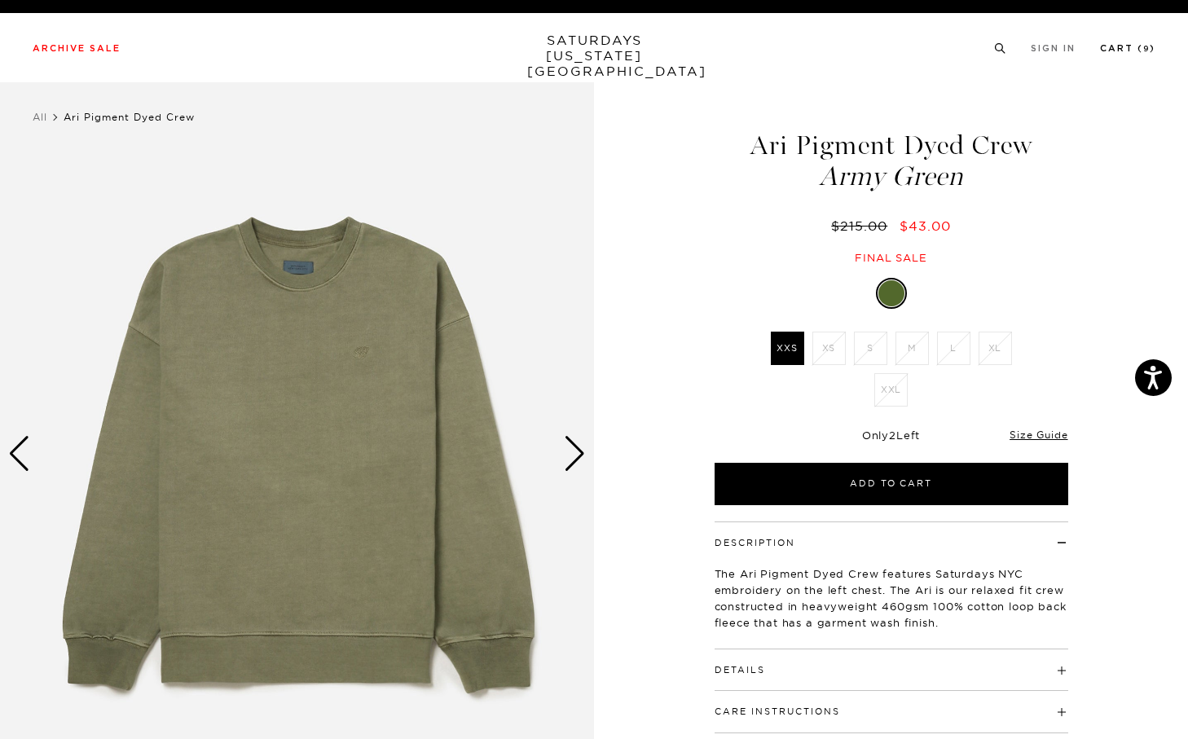
click at [1146, 51] on small "9" at bounding box center [1146, 49] width 7 height 7
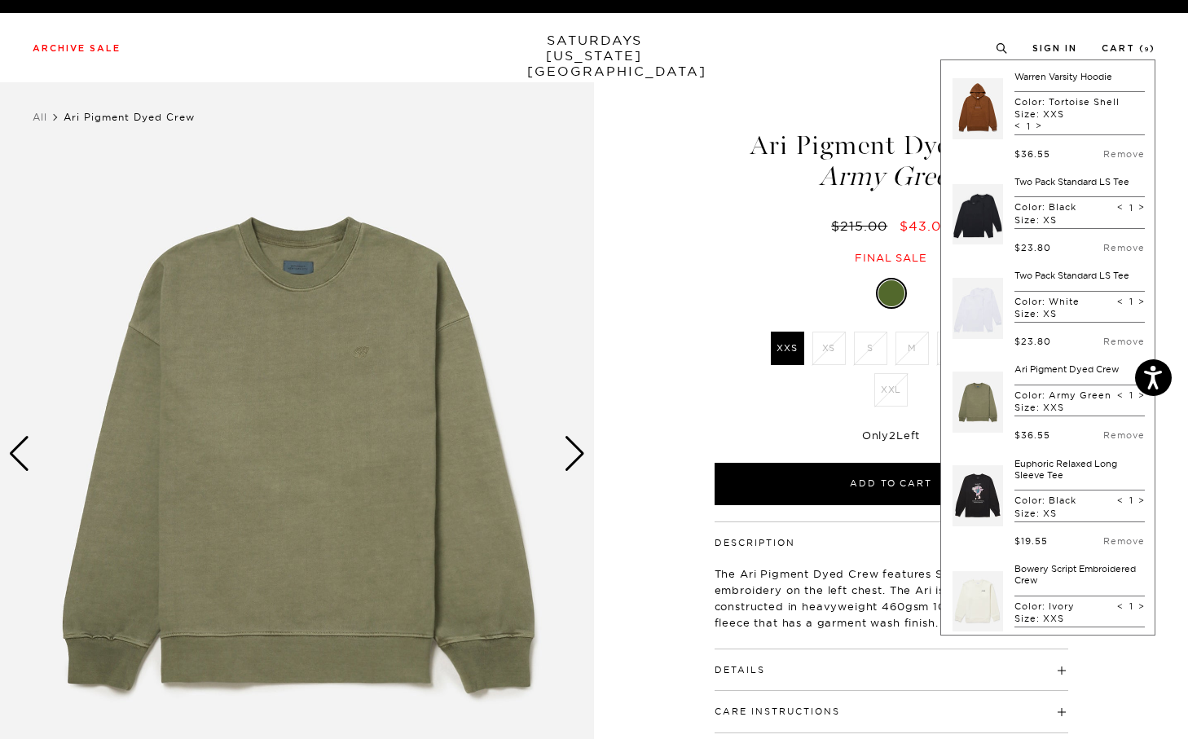
click at [989, 128] on link at bounding box center [978, 109] width 51 height 77
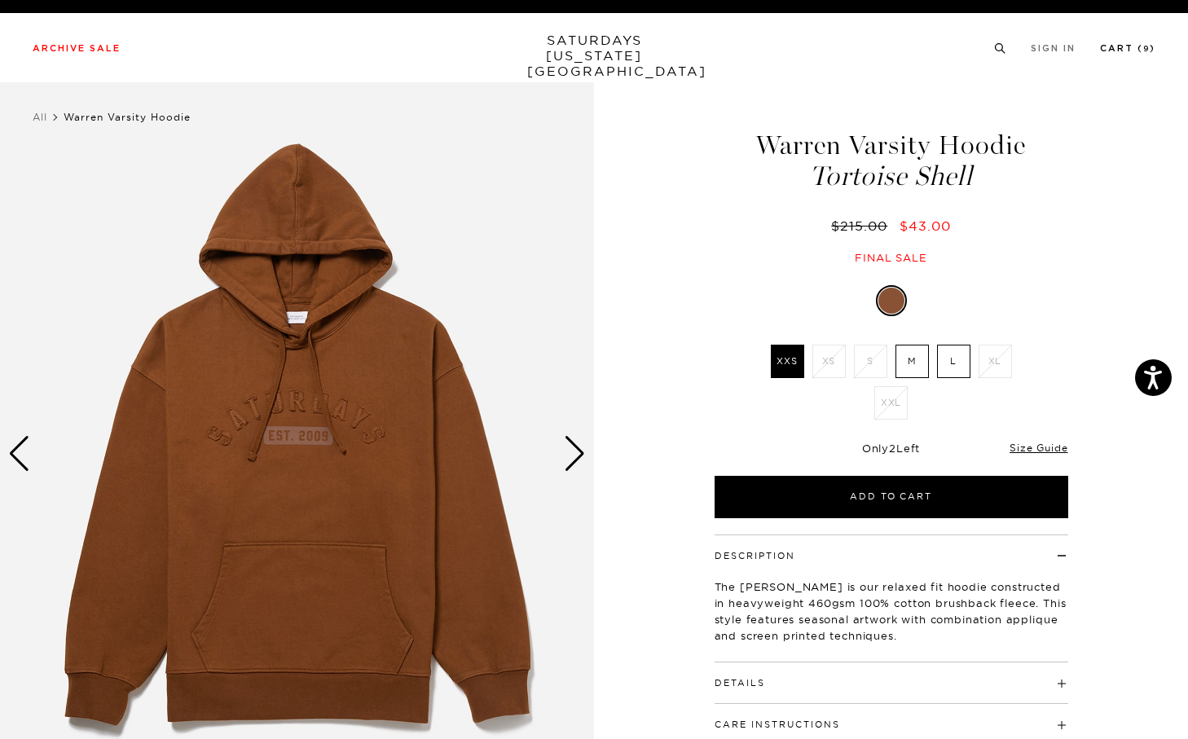
click at [1137, 53] on link "Cart ( 9 )" at bounding box center [1127, 48] width 55 height 9
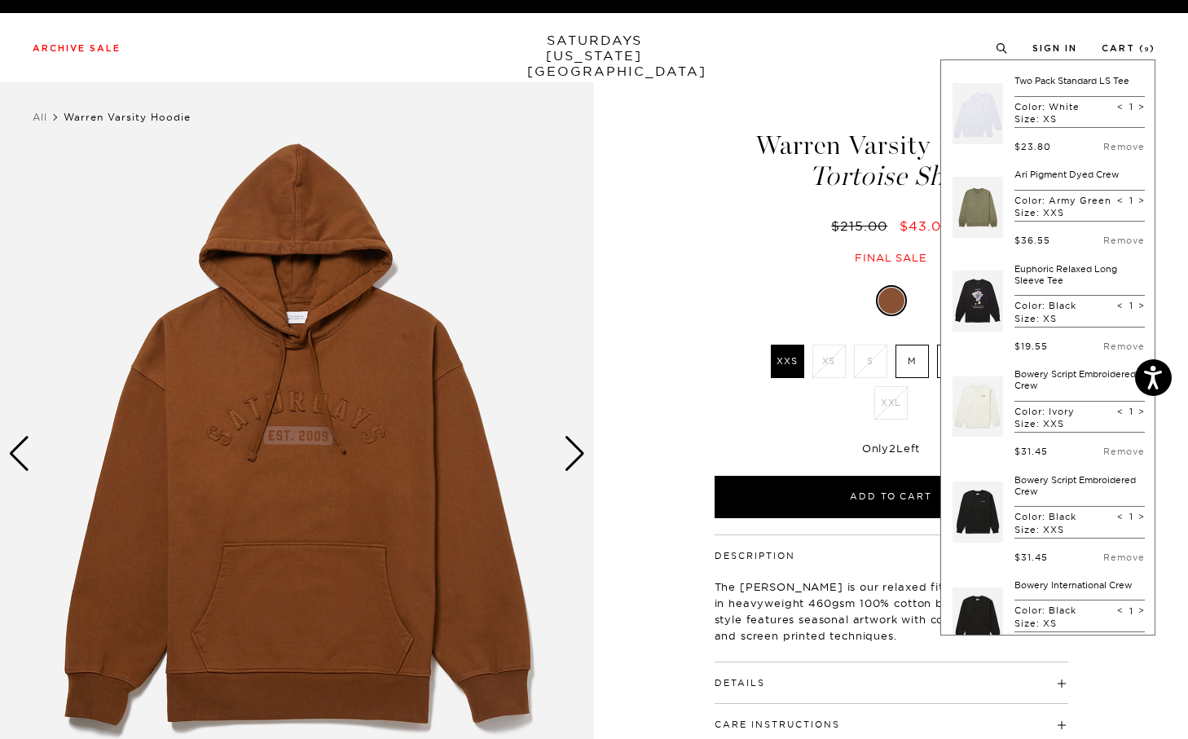
scroll to position [204, 0]
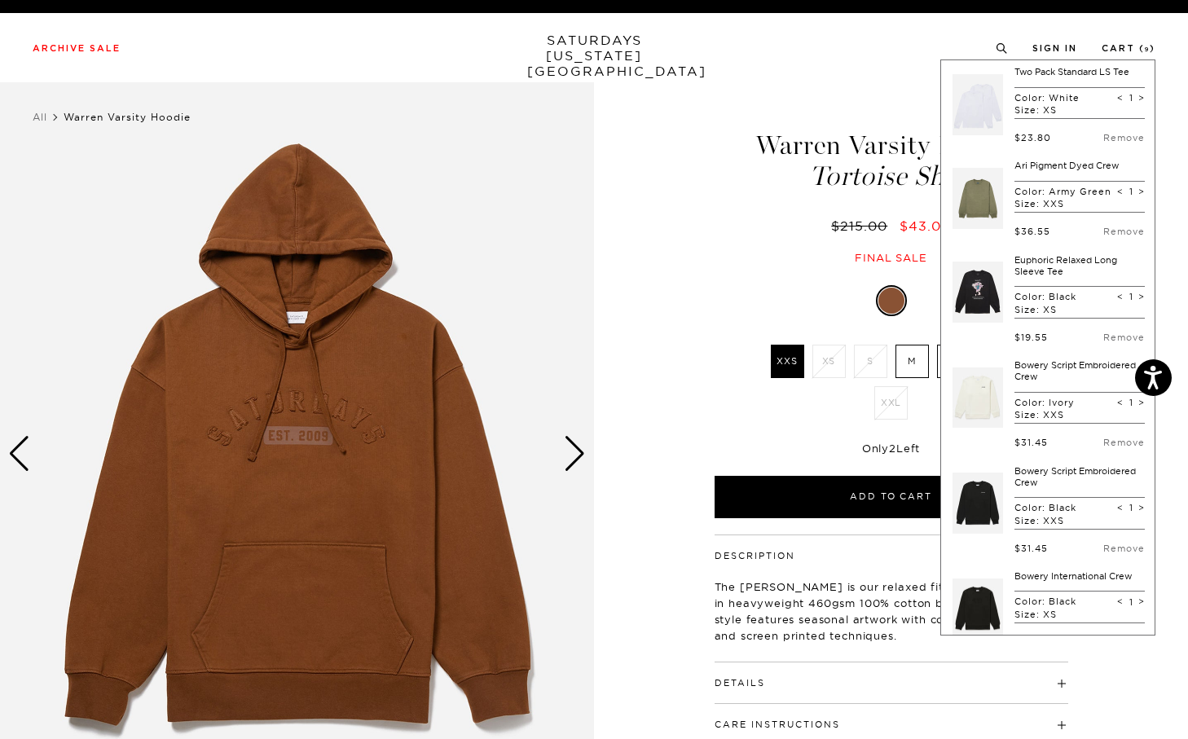
click at [984, 293] on link at bounding box center [978, 292] width 51 height 77
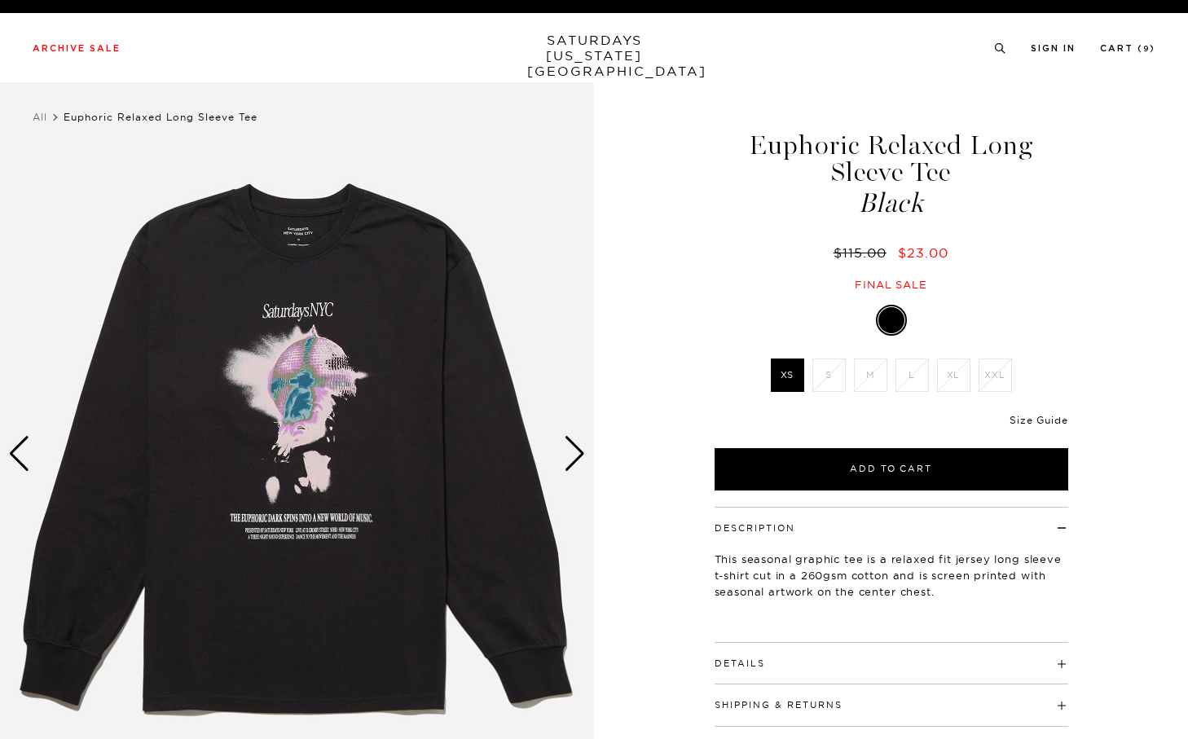
click at [1040, 422] on link "Size Guide" at bounding box center [1039, 420] width 58 height 12
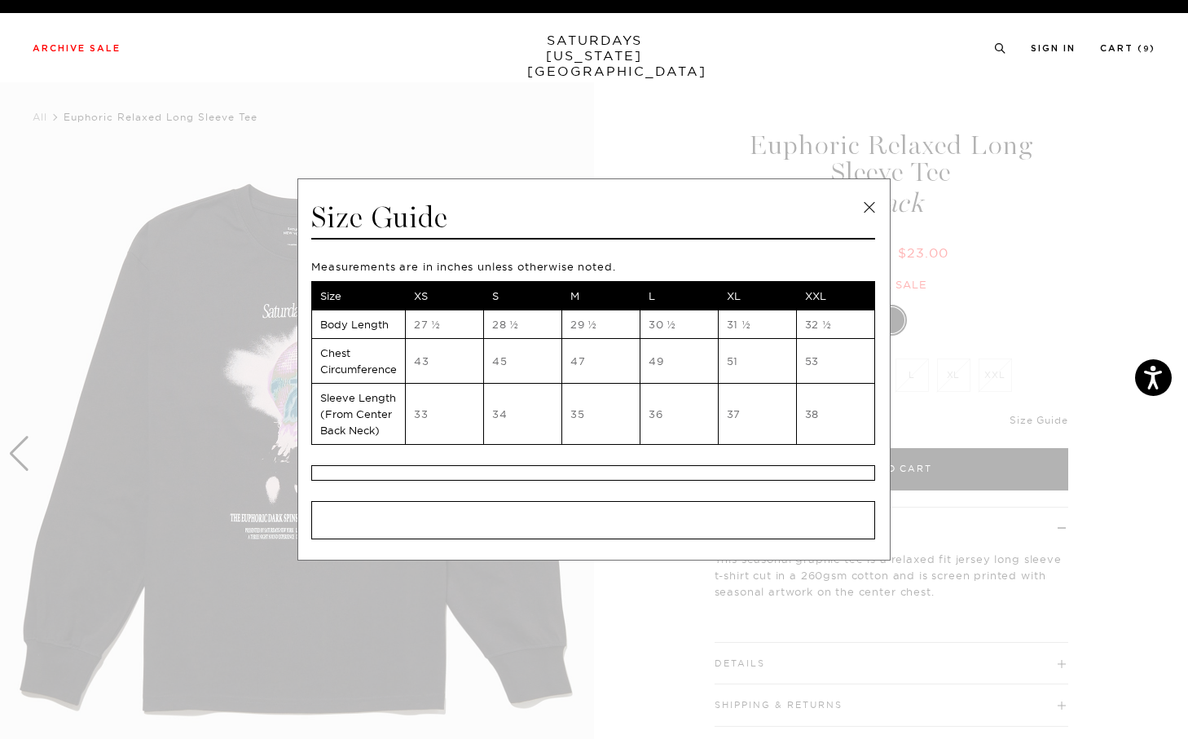
click at [1040, 422] on span at bounding box center [588, 369] width 1176 height 739
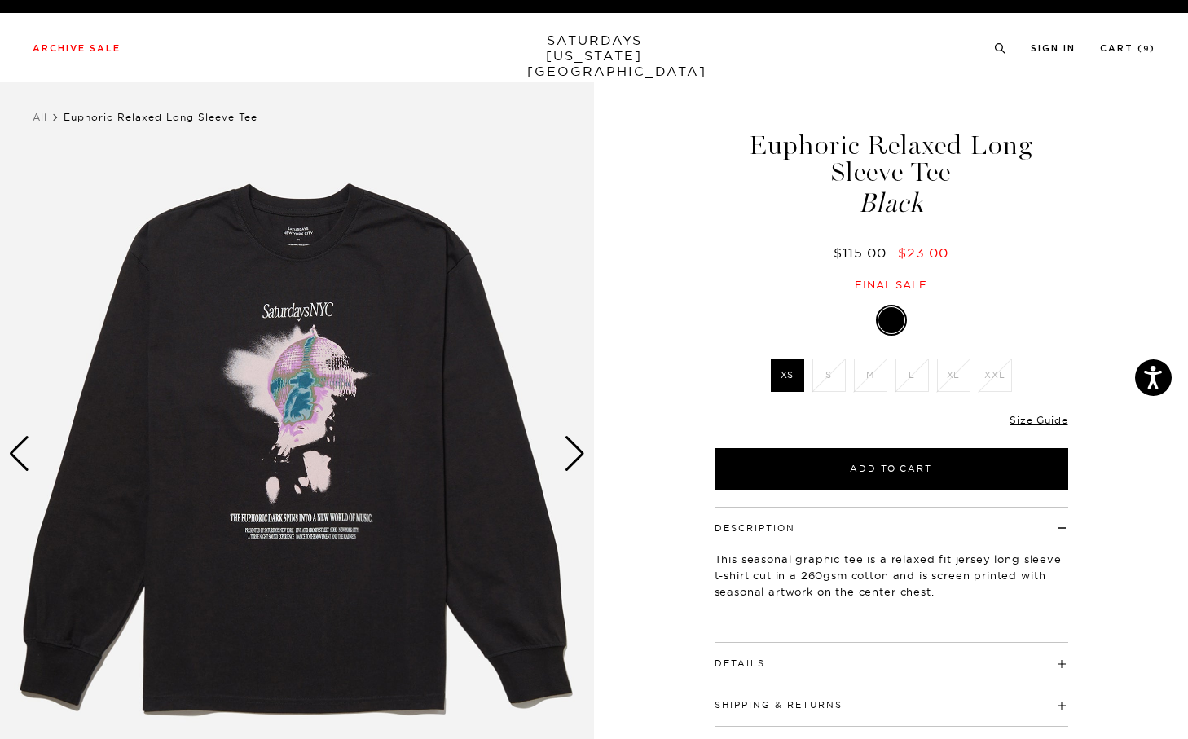
click at [570, 460] on div "Next slide" at bounding box center [575, 454] width 22 height 36
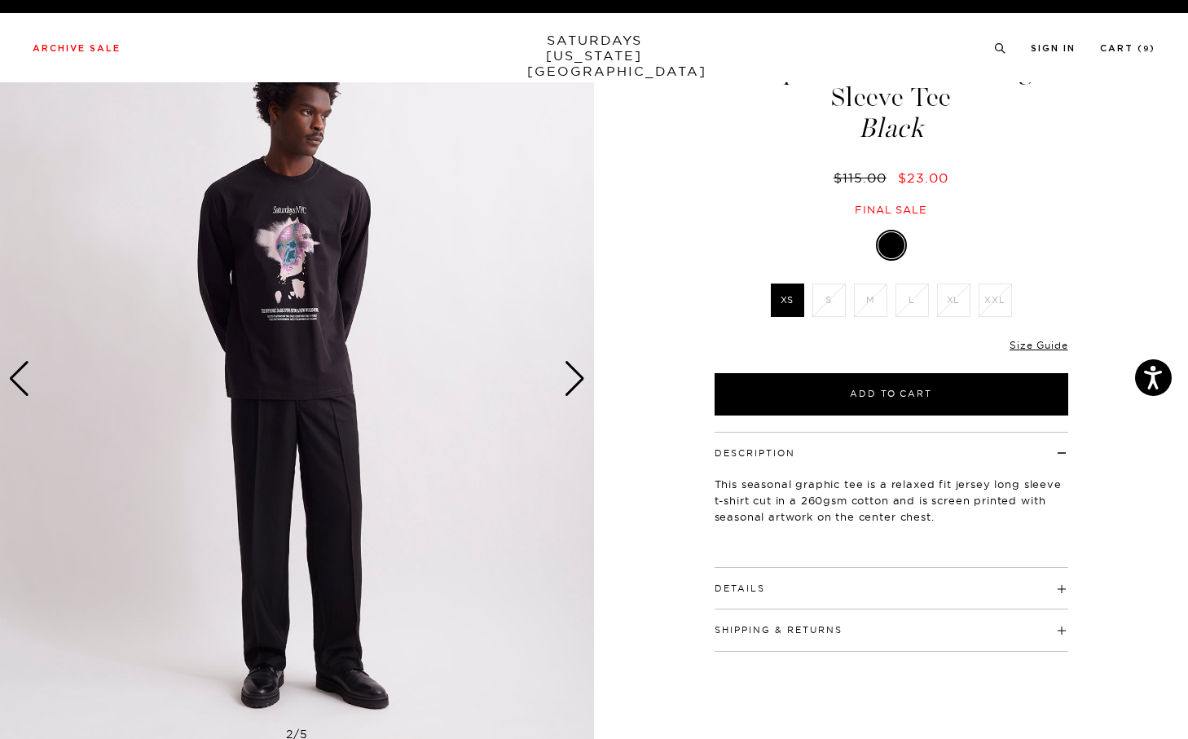
scroll to position [93, 0]
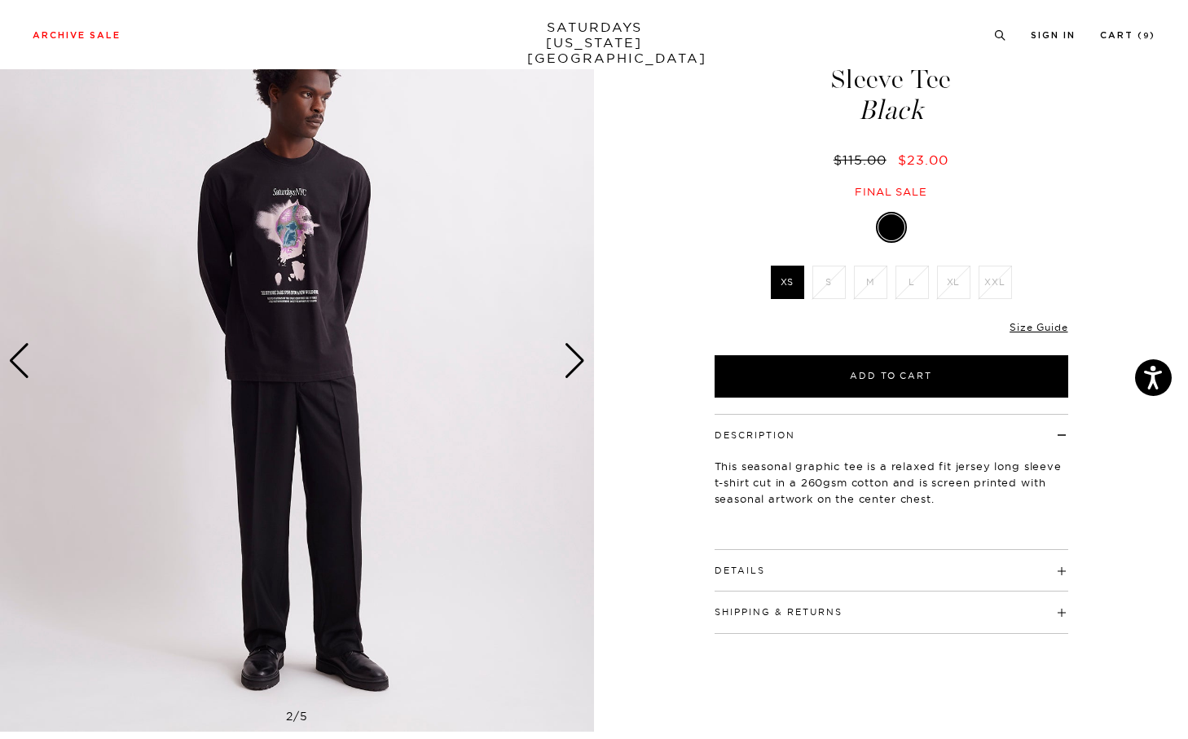
click at [778, 557] on h4 "Details" at bounding box center [892, 563] width 354 height 27
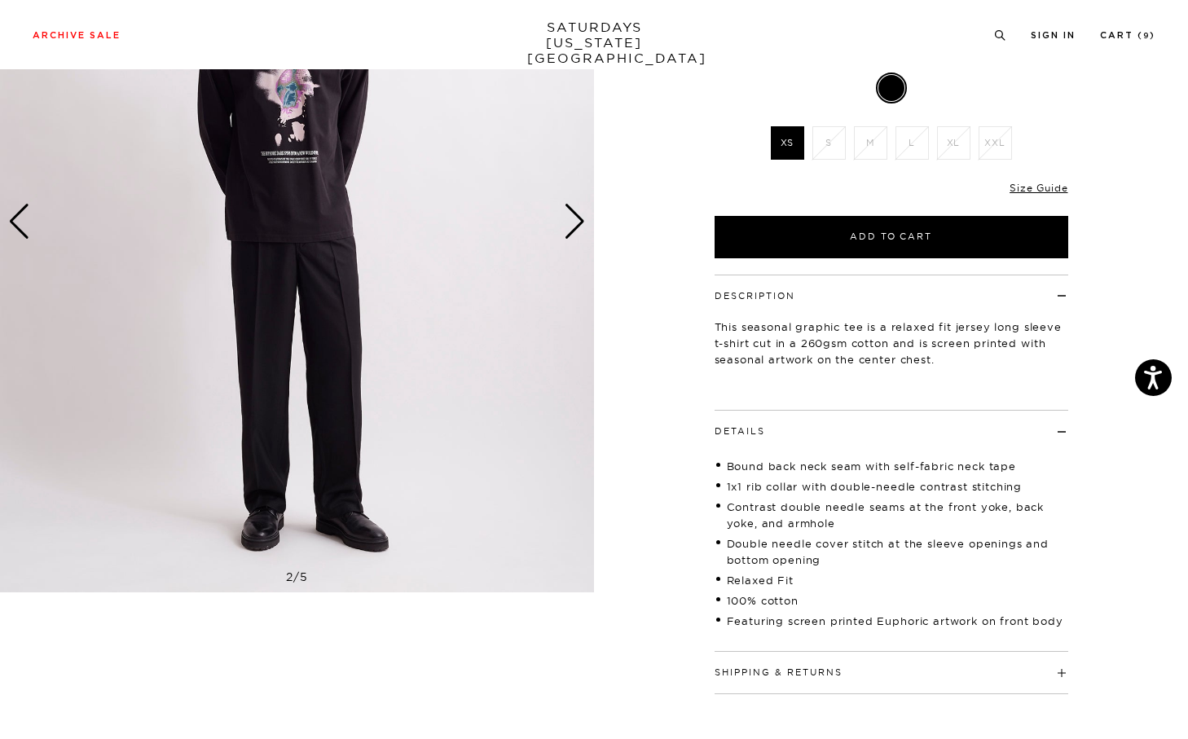
scroll to position [284, 0]
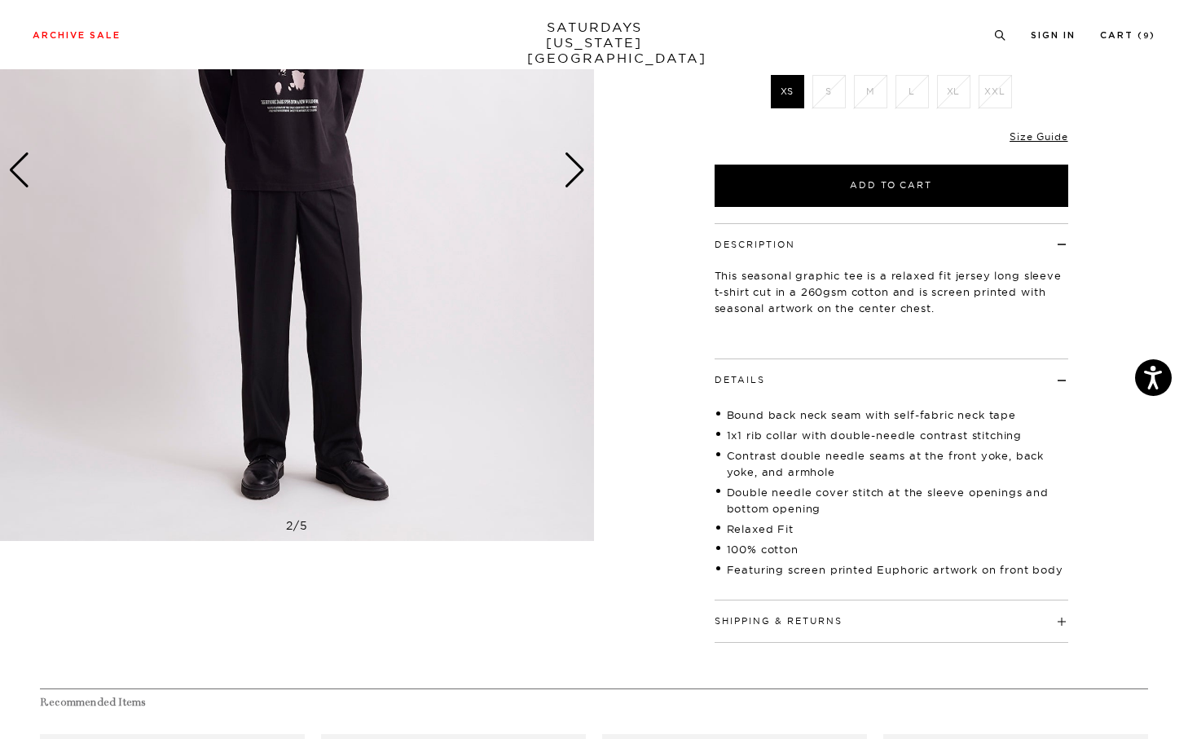
click at [744, 390] on div "Bound back neck seam with self-fabric neck tape 1x1 rib collar with double-need…" at bounding box center [892, 486] width 354 height 200
click at [739, 380] on button "Details" at bounding box center [740, 380] width 51 height 9
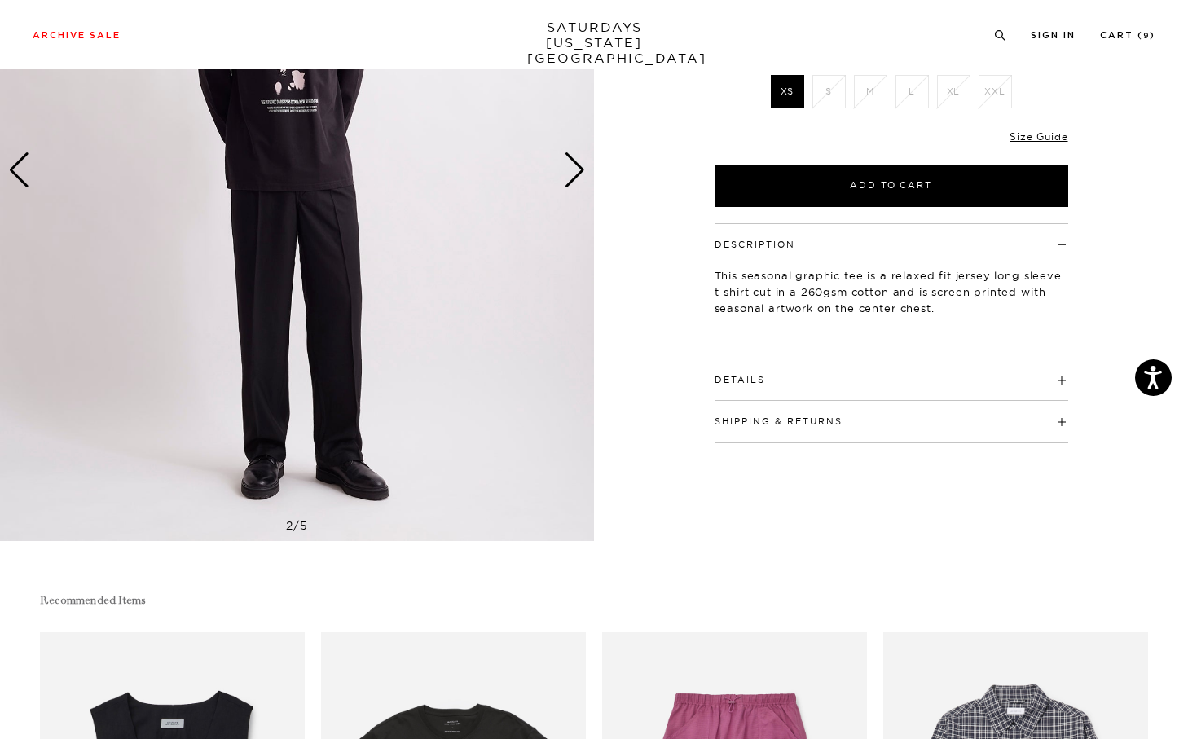
click at [747, 417] on button "Shipping & Returns" at bounding box center [779, 421] width 128 height 9
click at [751, 417] on button "Shipping & Returns" at bounding box center [779, 421] width 128 height 9
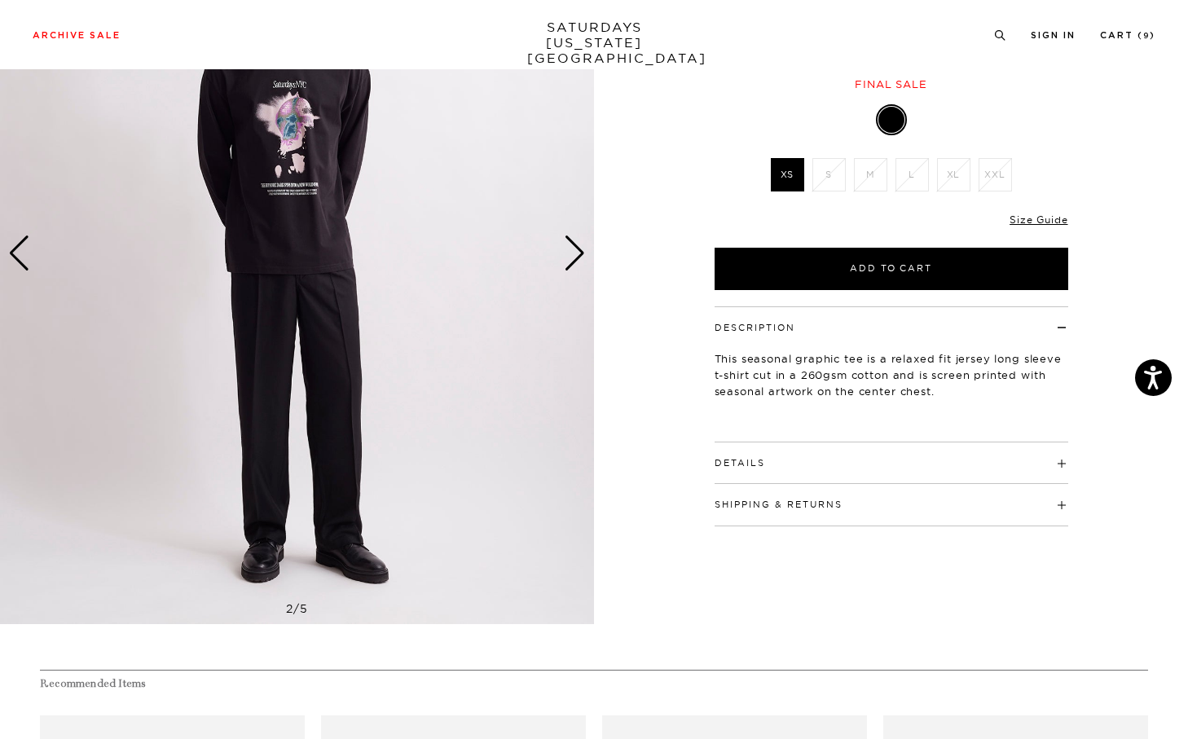
scroll to position [15, 0]
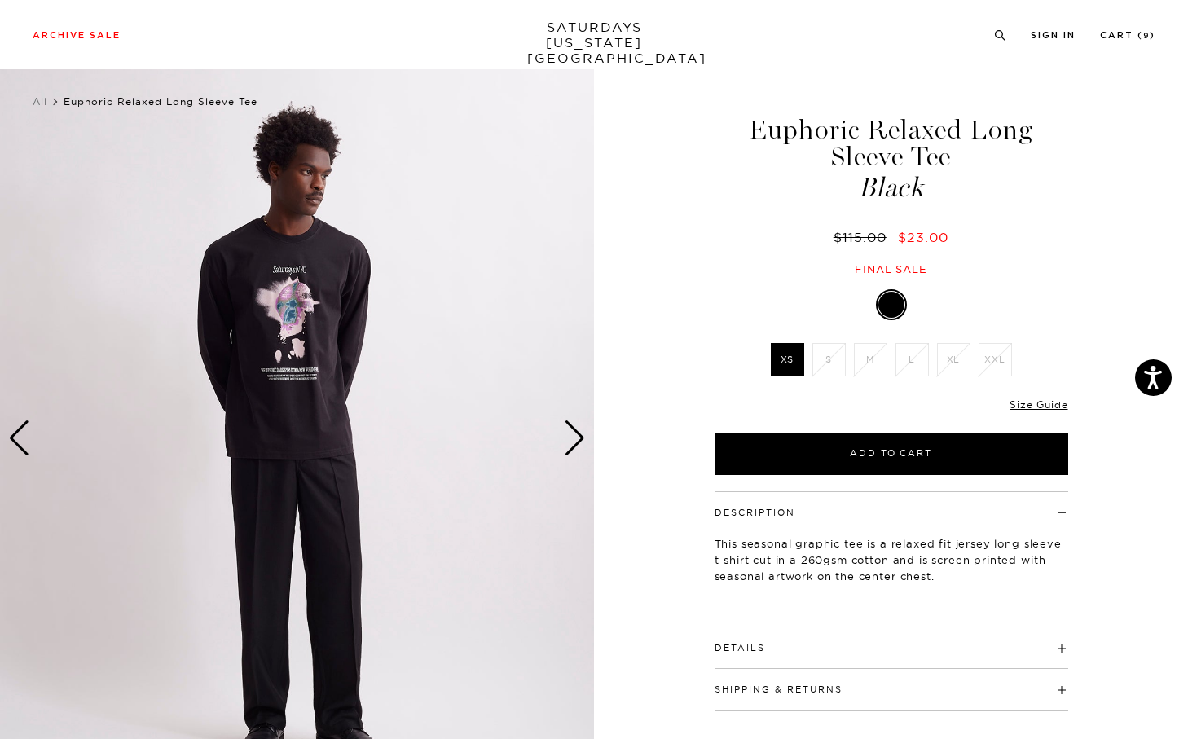
click at [594, 440] on div "2 / 5" at bounding box center [594, 438] width 1188 height 742
click at [314, 398] on img at bounding box center [297, 438] width 594 height 742
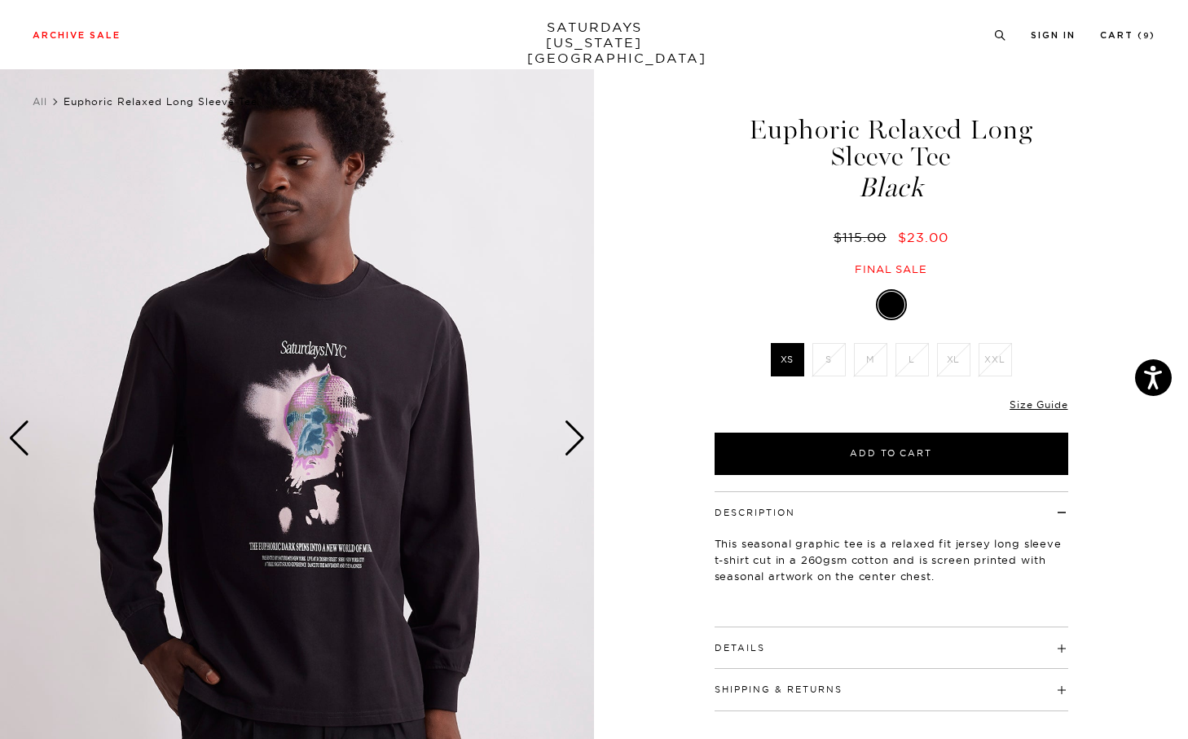
click at [568, 449] on div "Next slide" at bounding box center [575, 439] width 22 height 36
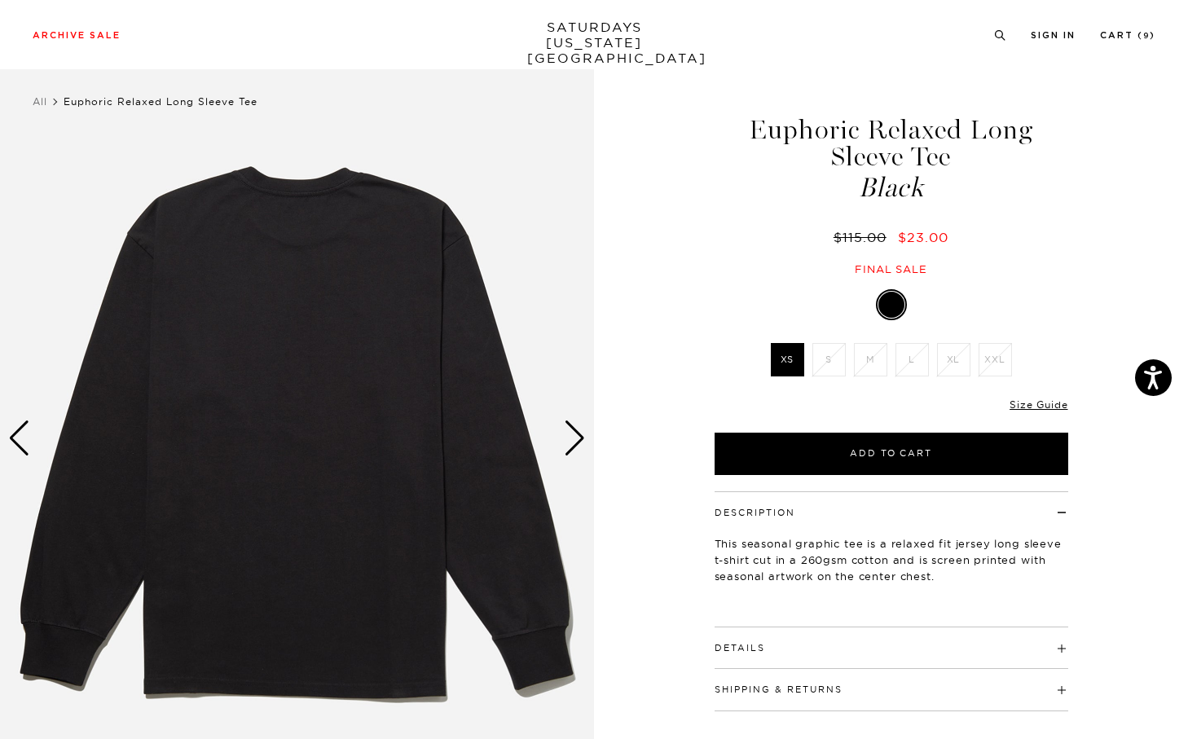
click at [576, 449] on div "Next slide" at bounding box center [575, 439] width 22 height 36
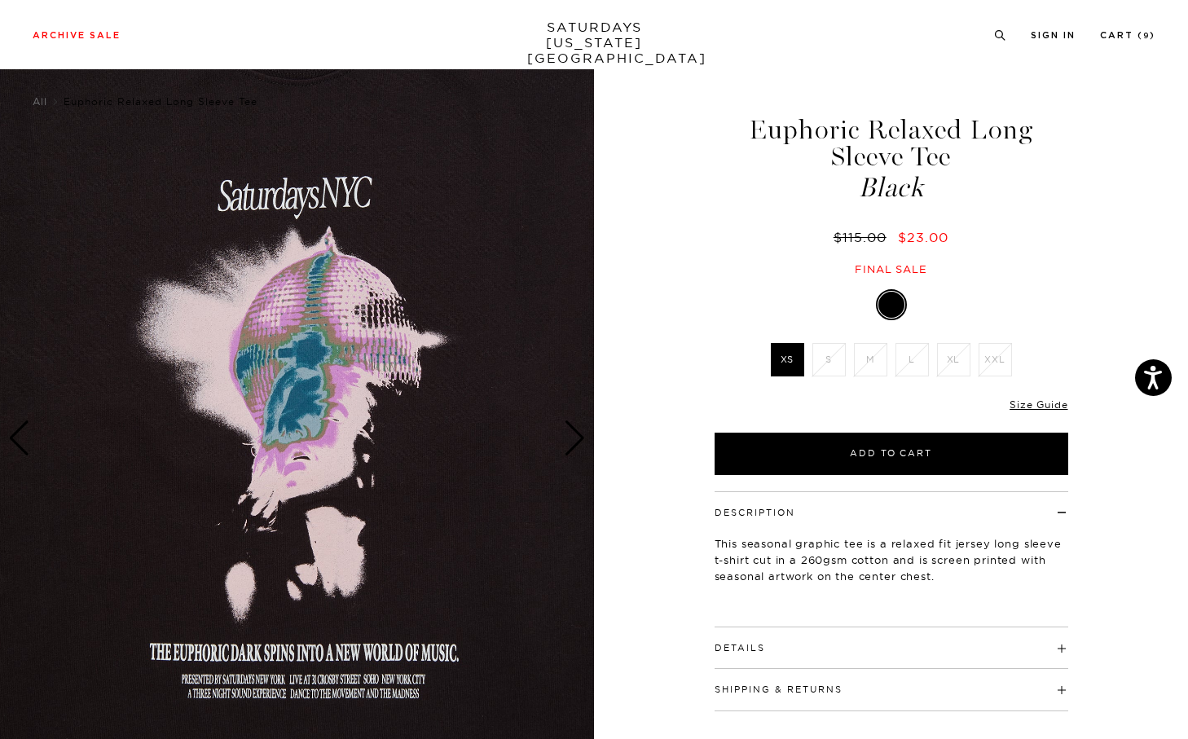
click at [15, 403] on img at bounding box center [297, 438] width 594 height 742
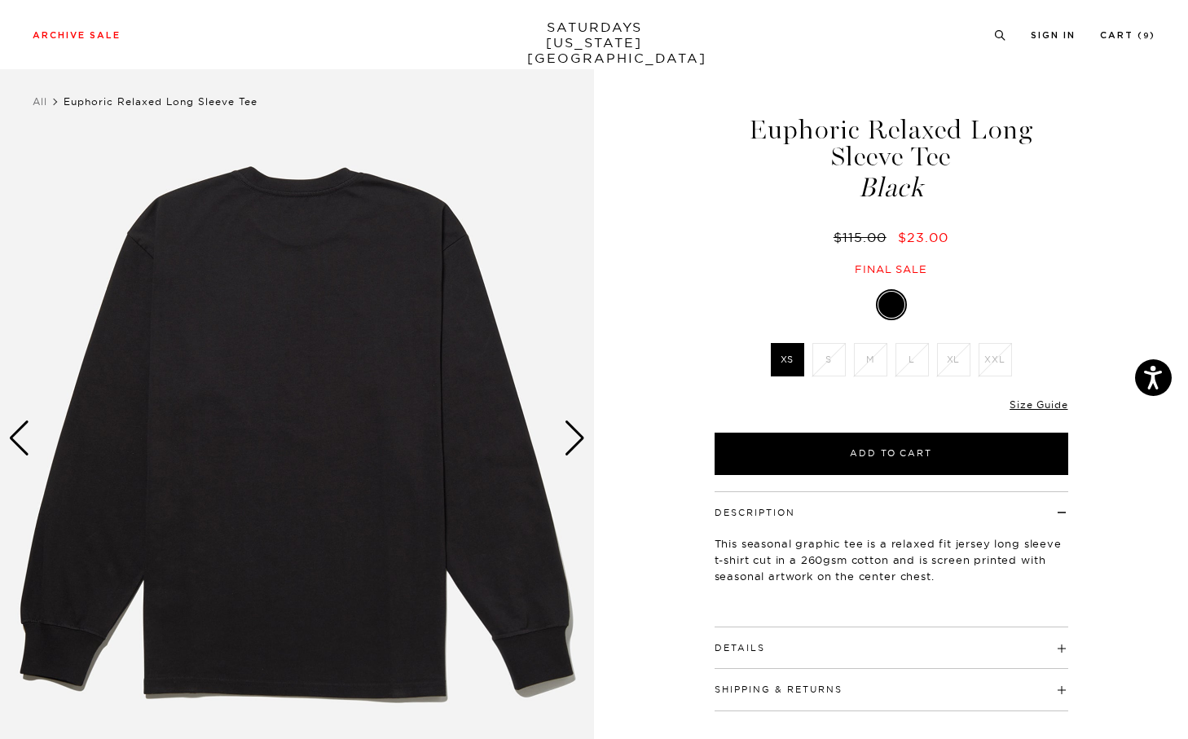
click at [15, 403] on img at bounding box center [297, 438] width 594 height 742
click at [20, 419] on div "4 / 5" at bounding box center [297, 438] width 594 height 742
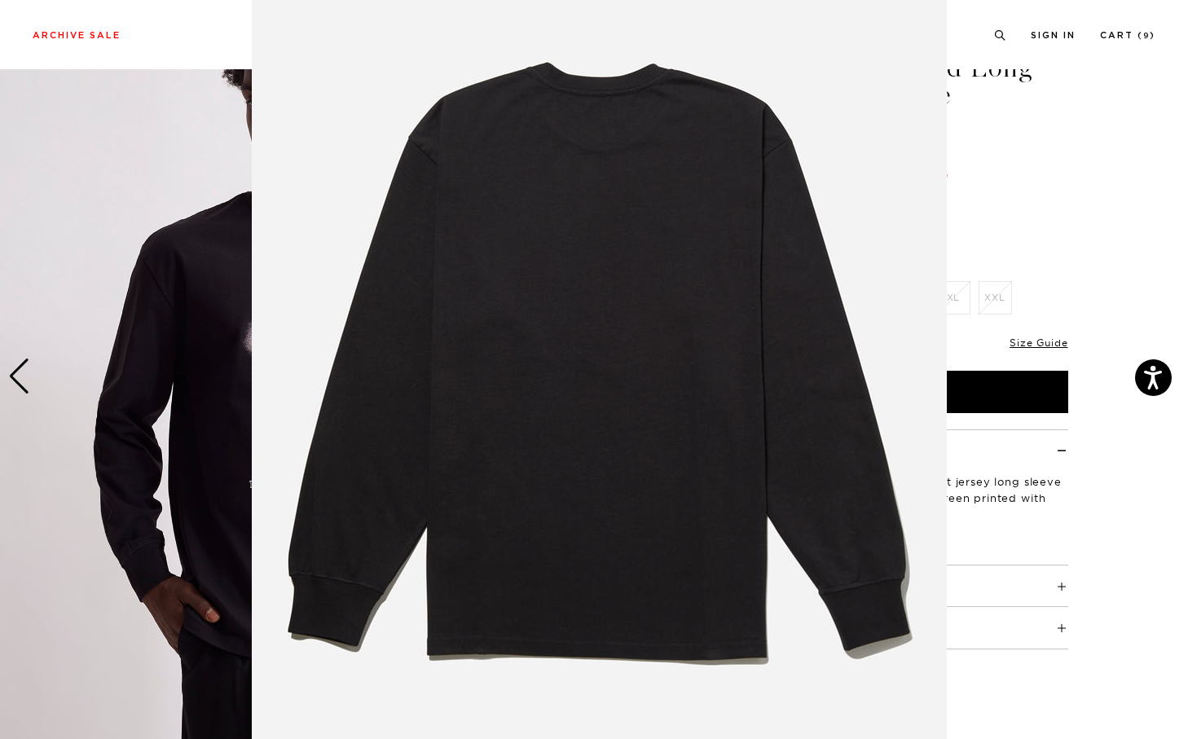
scroll to position [48, 0]
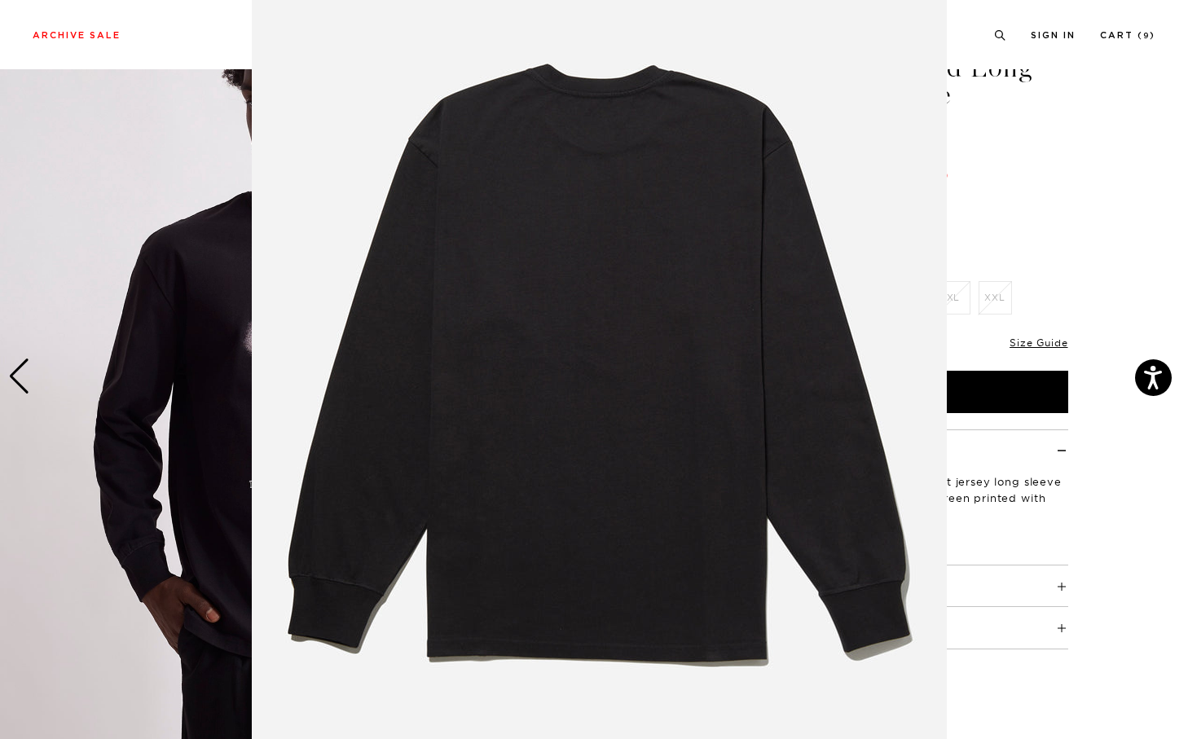
click at [10, 400] on figure at bounding box center [594, 369] width 1188 height 739
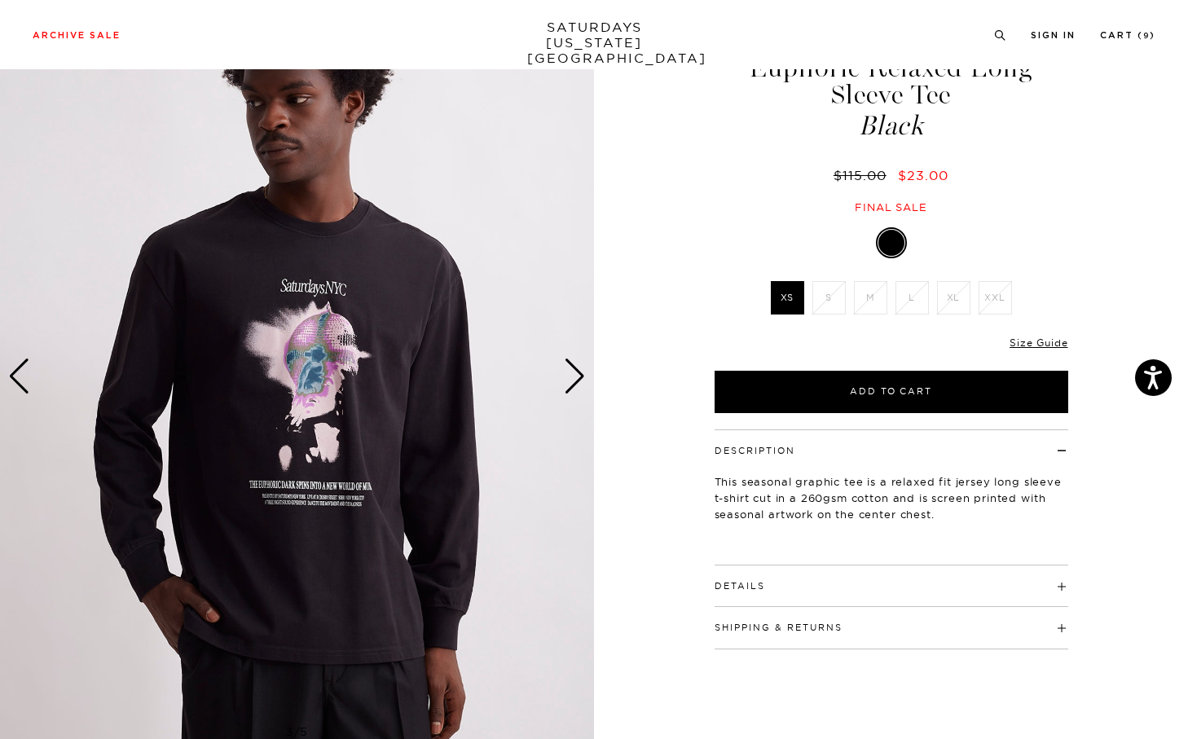
click at [21, 378] on div "Previous slide" at bounding box center [19, 377] width 22 height 36
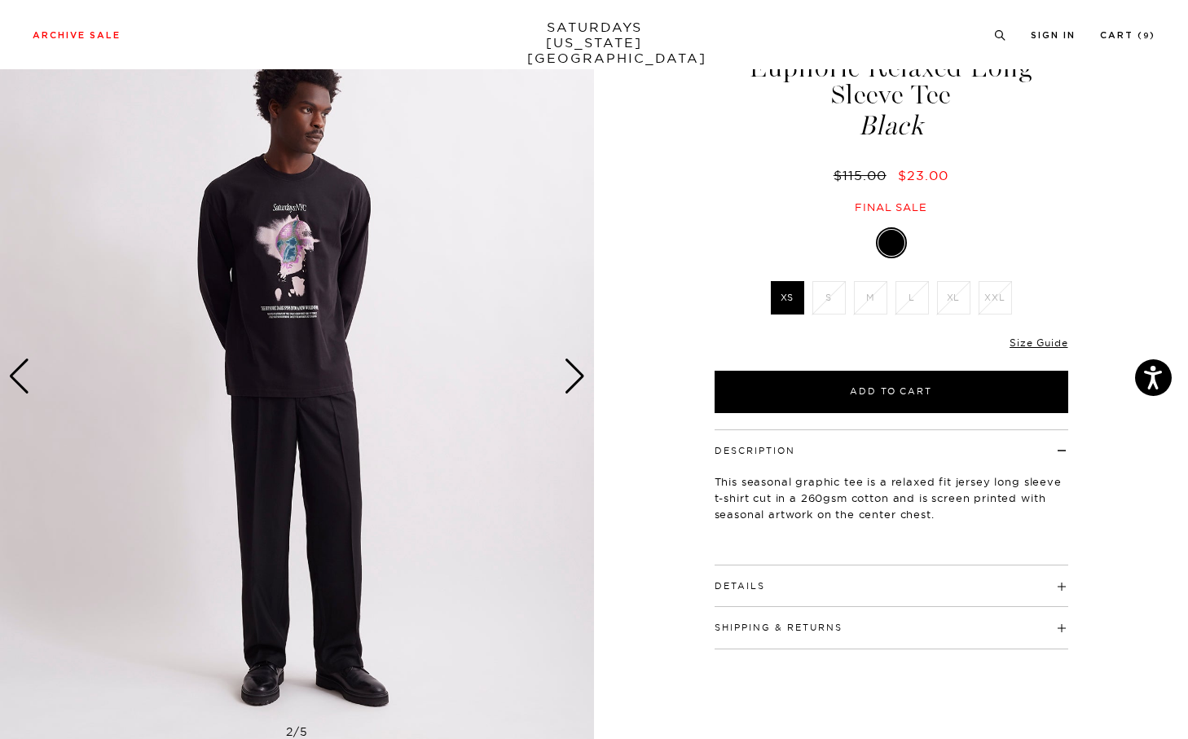
click at [563, 385] on img at bounding box center [297, 376] width 594 height 742
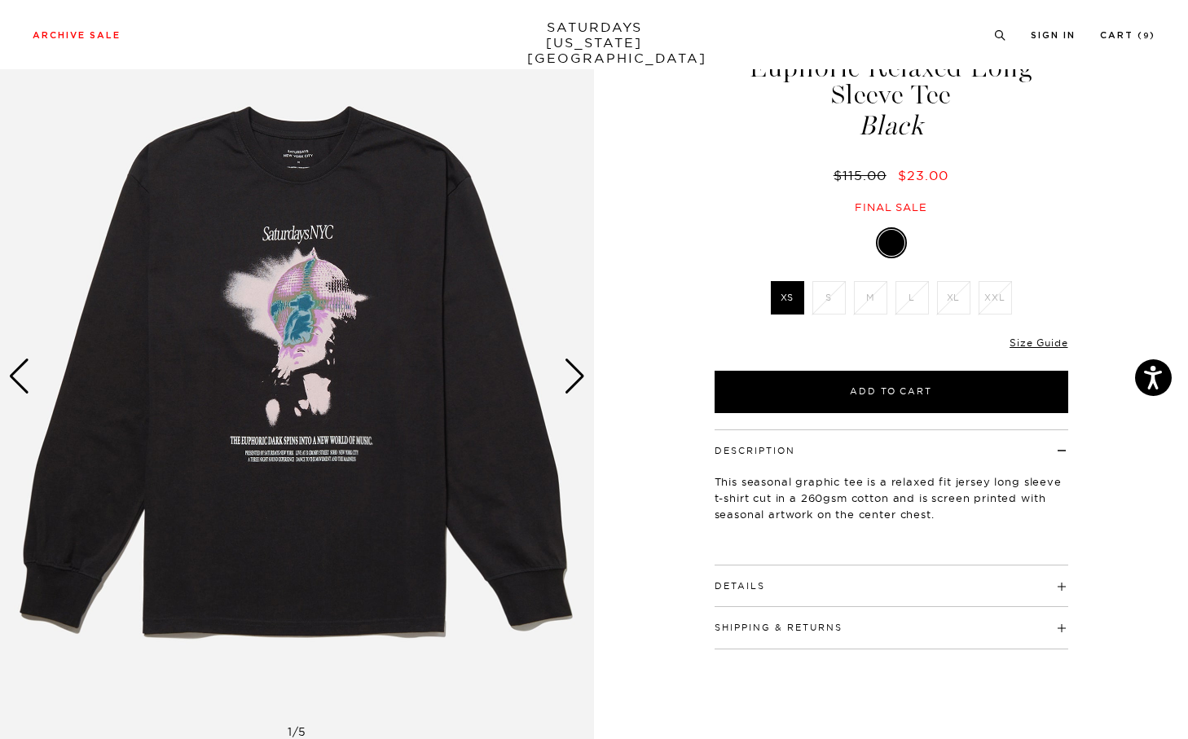
click at [577, 373] on div "Next slide" at bounding box center [575, 377] width 22 height 36
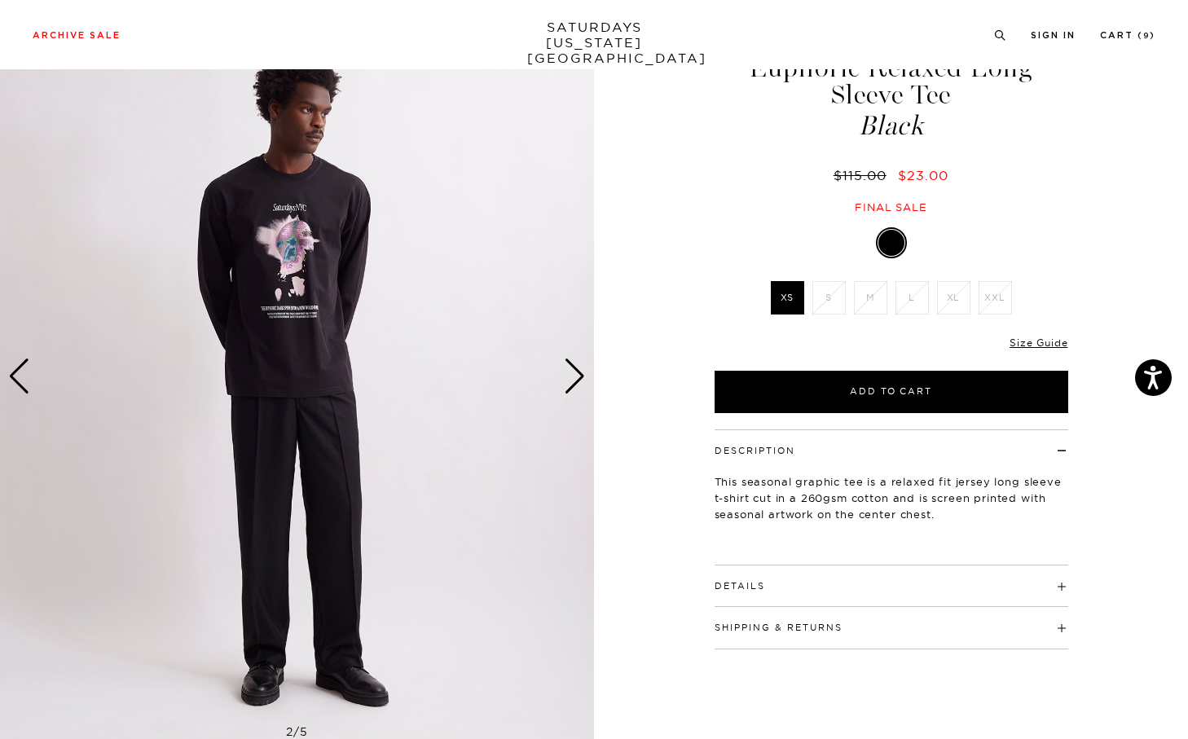
click at [577, 373] on div "Next slide" at bounding box center [575, 377] width 22 height 36
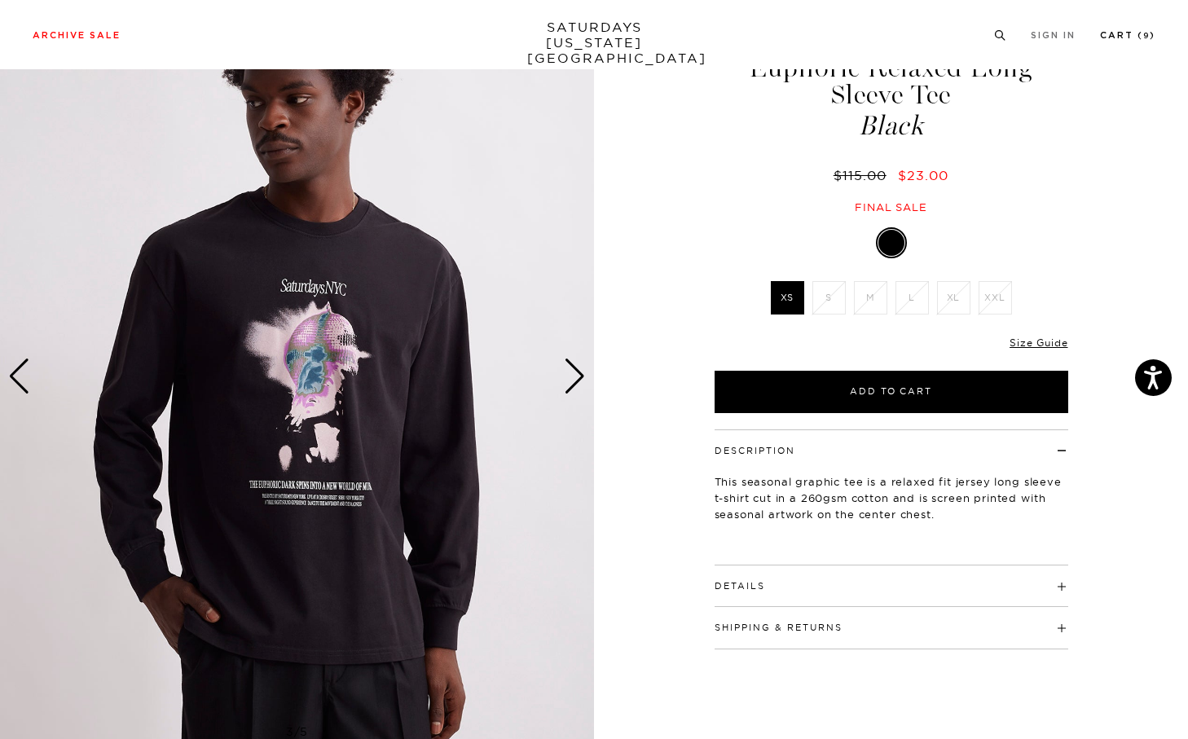
click at [1137, 40] on link "Cart ( 9 )" at bounding box center [1127, 35] width 55 height 9
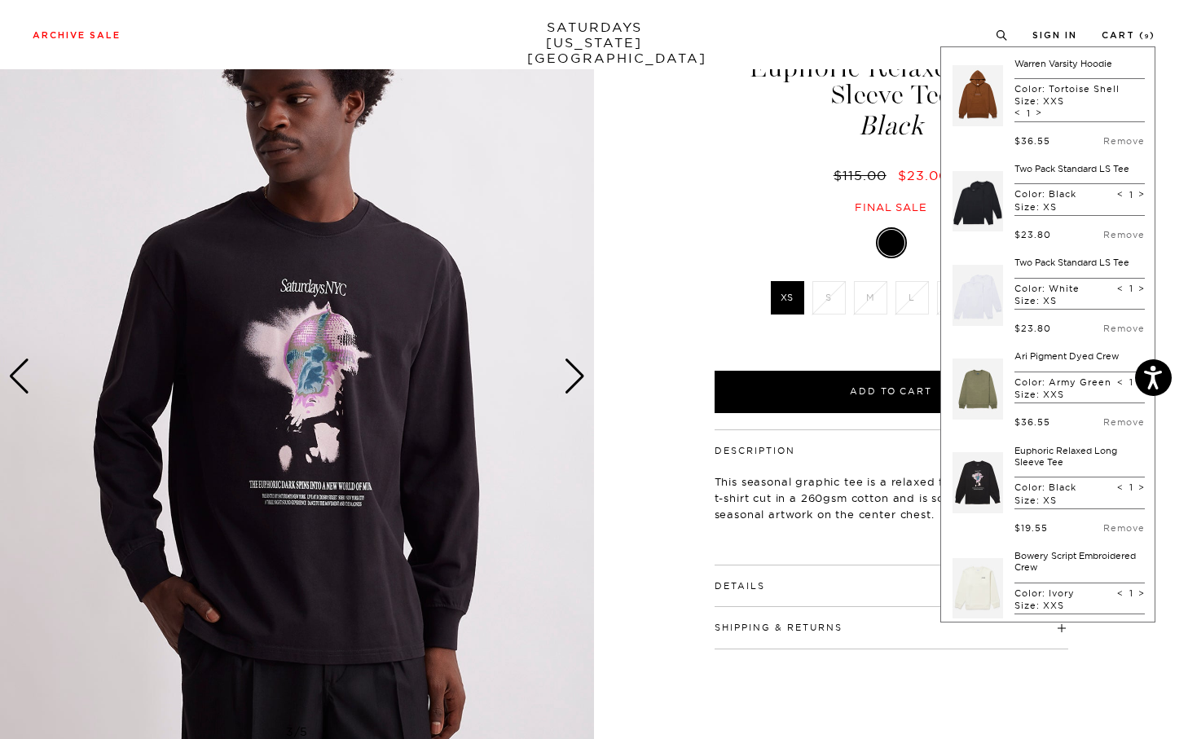
scroll to position [64, 0]
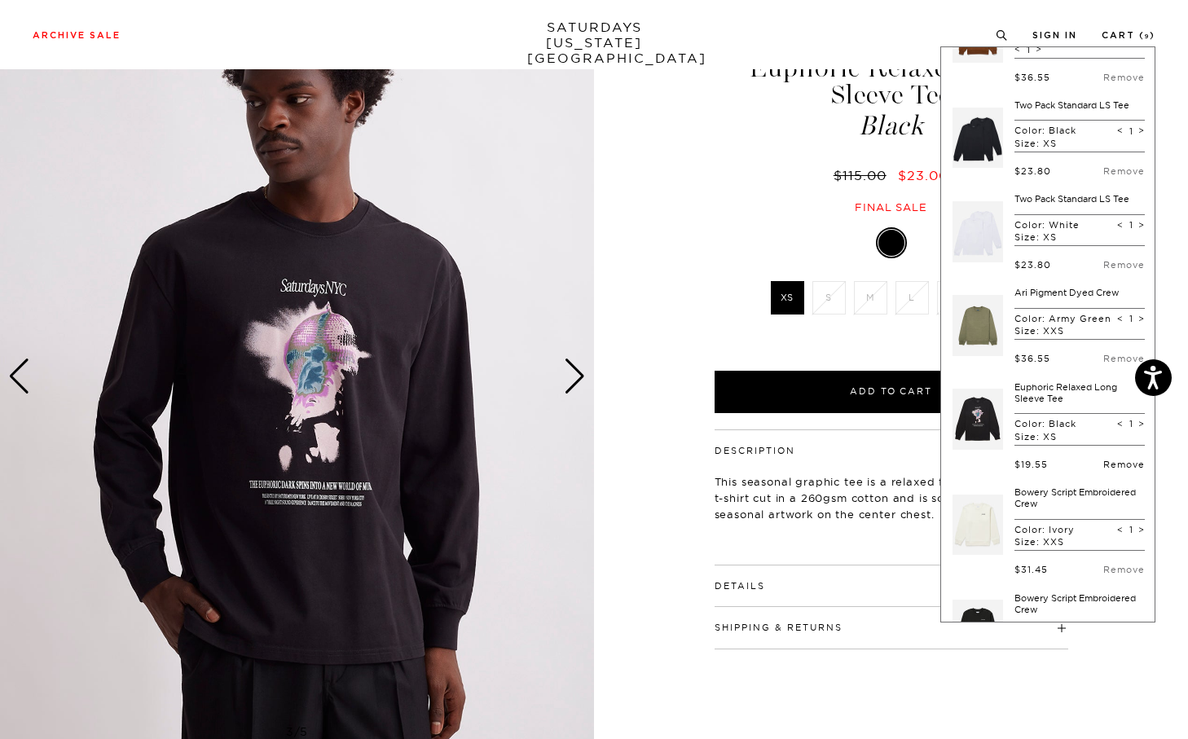
click at [1103, 470] on link "Remove" at bounding box center [1124, 464] width 42 height 11
click at [968, 421] on link at bounding box center [978, 419] width 51 height 77
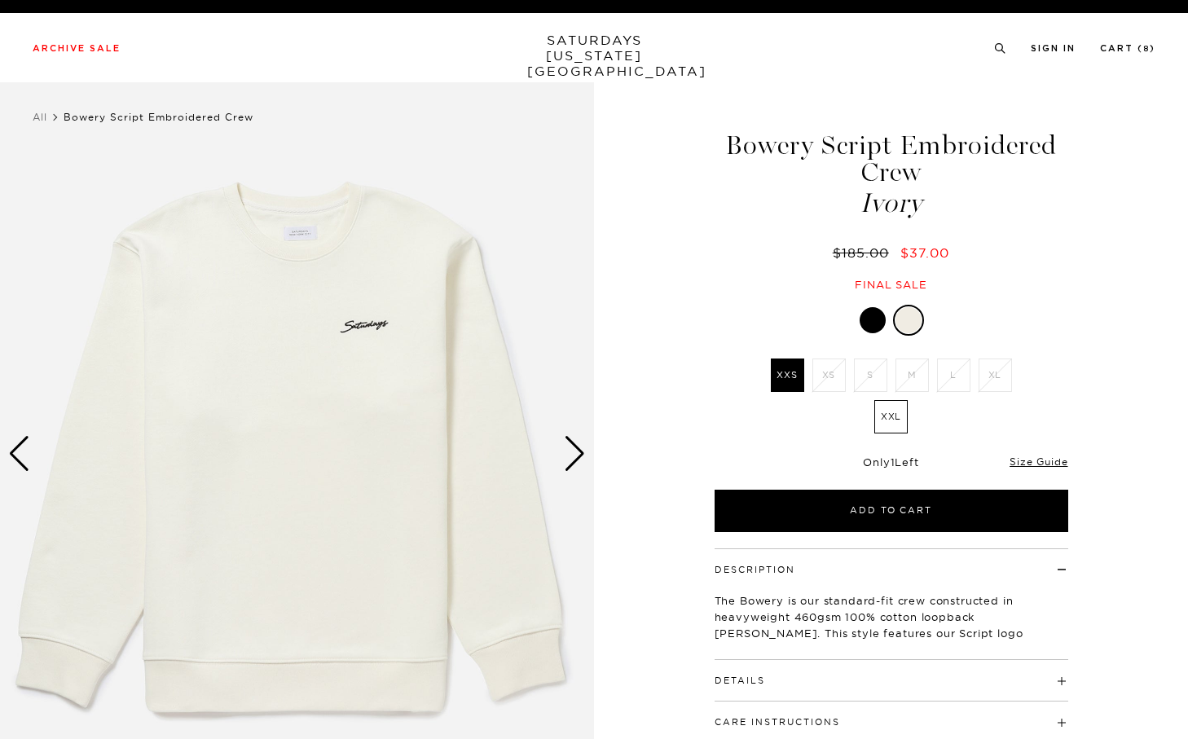
click at [1048, 468] on div "Size Guide" at bounding box center [1039, 461] width 58 height 15
click at [1046, 463] on link "Size Guide" at bounding box center [1039, 462] width 58 height 12
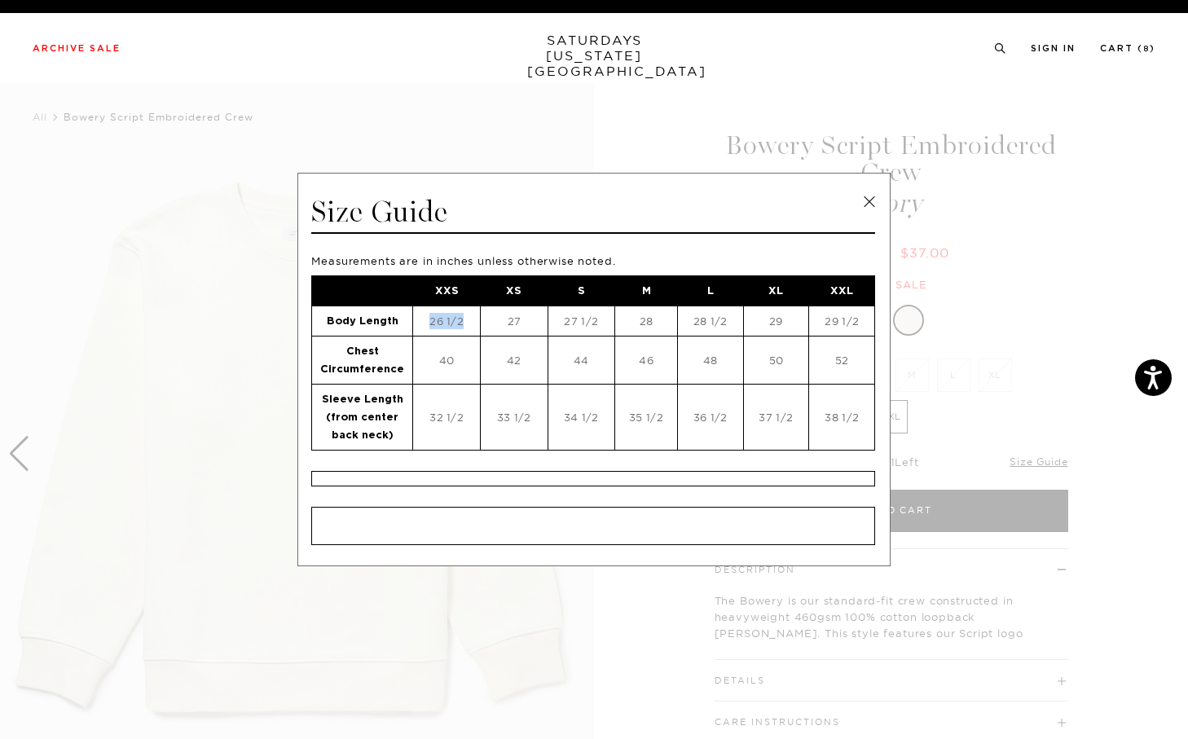
drag, startPoint x: 416, startPoint y: 324, endPoint x: 468, endPoint y: 324, distance: 51.3
click at [468, 324] on td "26 1/2" at bounding box center [446, 321] width 67 height 30
drag, startPoint x: 468, startPoint y: 407, endPoint x: 398, endPoint y: 397, distance: 70.8
click at [398, 397] on tr "Sleeve Length (from center back neck) 32 1/2 33 1/2 34 1/2 35 1/2 36 1/2 37 1/2…" at bounding box center [593, 417] width 563 height 66
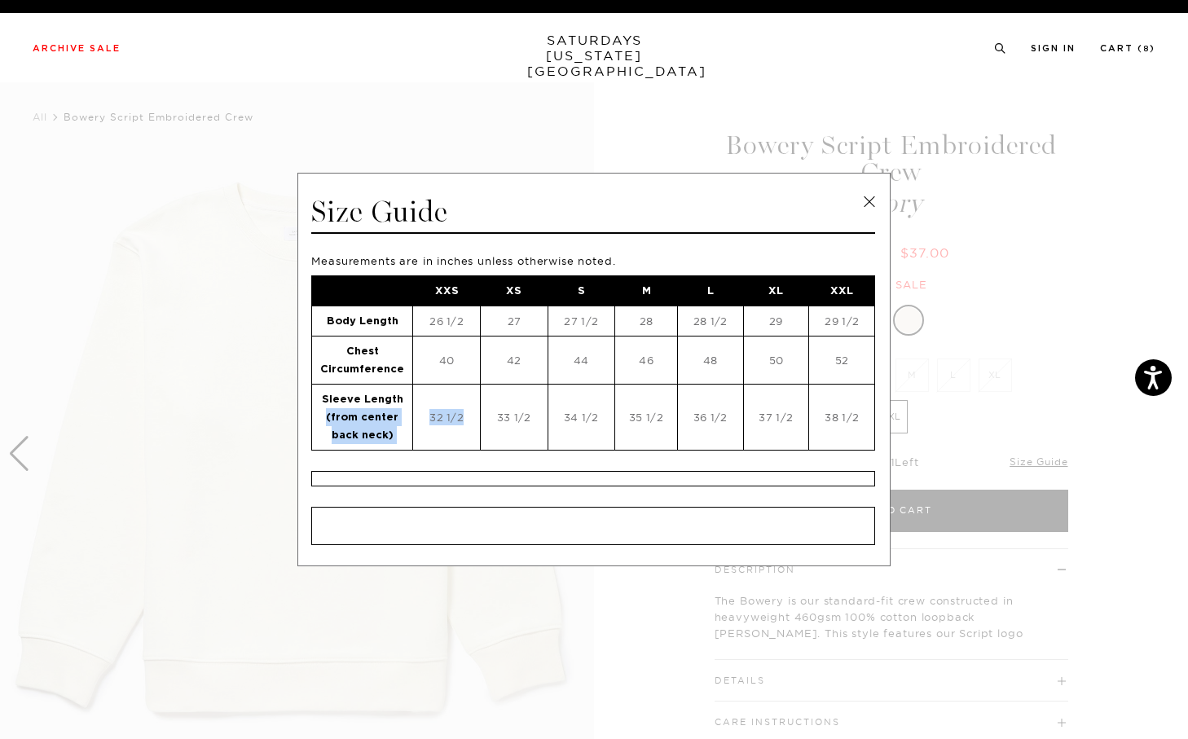
click at [398, 397] on td "Sleeve Length (from center back neck)" at bounding box center [362, 417] width 101 height 66
click at [438, 365] on td "40" at bounding box center [446, 360] width 67 height 48
click at [202, 353] on span at bounding box center [588, 369] width 1176 height 739
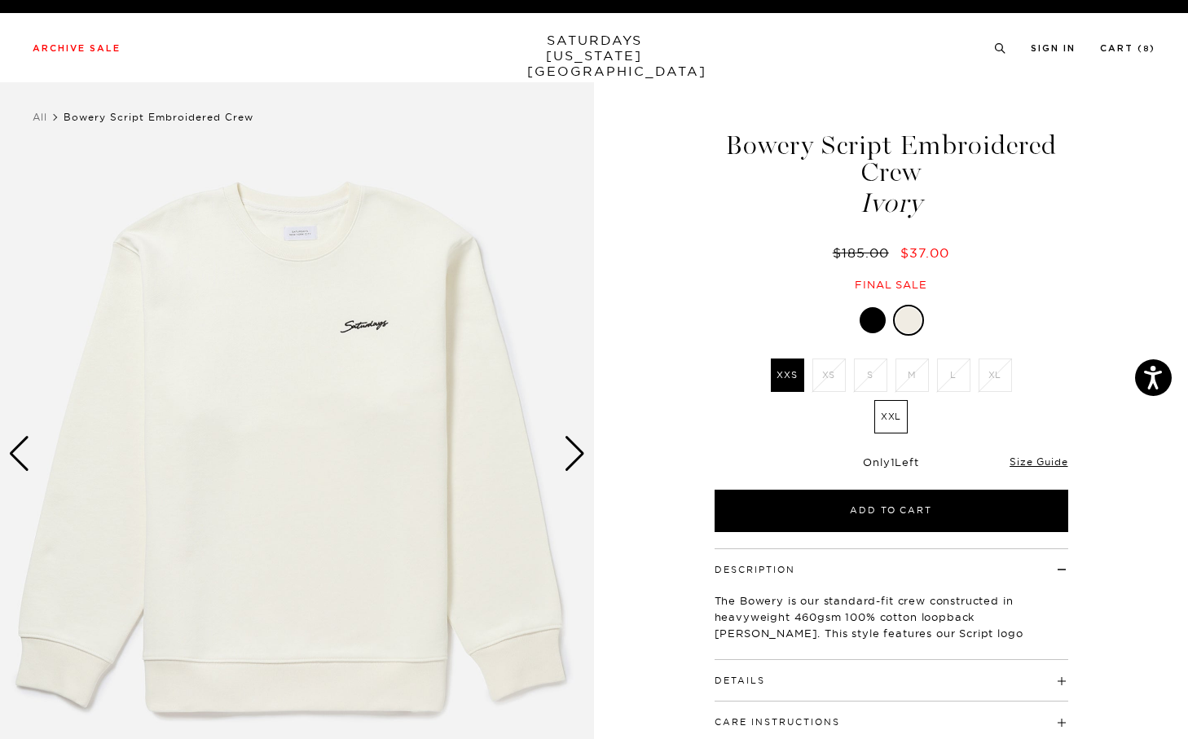
click at [1043, 454] on div "Size Guide" at bounding box center [1039, 461] width 58 height 15
click at [1043, 470] on div "Only 1 Left Size Guide" at bounding box center [892, 468] width 354 height 44
click at [1042, 452] on div "Only 1 Left Size Guide" at bounding box center [892, 468] width 354 height 44
click at [1042, 456] on link "Size Guide" at bounding box center [1039, 462] width 58 height 12
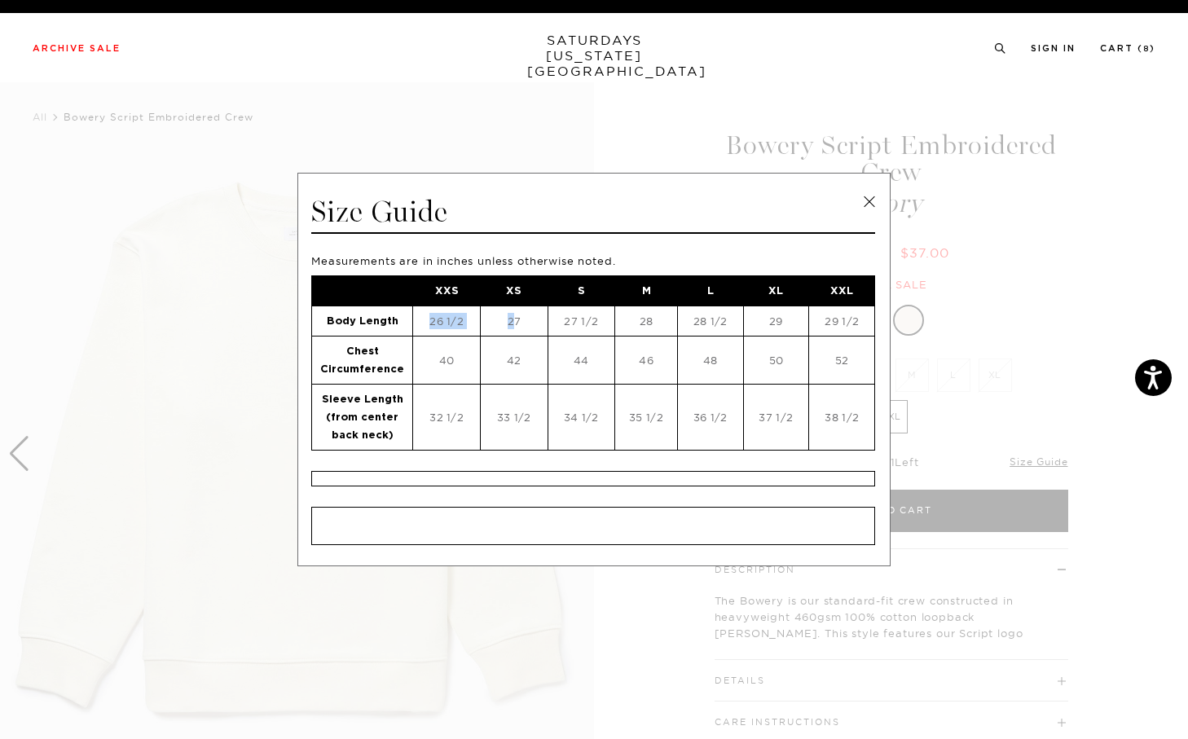
drag, startPoint x: 421, startPoint y: 320, endPoint x: 512, endPoint y: 320, distance: 91.3
click at [512, 320] on tr "Body Length 26 1/2 27 27 1/2 28 28 1/2 29 29 1/2" at bounding box center [593, 321] width 563 height 30
click at [512, 320] on td "27" at bounding box center [514, 321] width 68 height 30
drag, startPoint x: 462, startPoint y: 330, endPoint x: 388, endPoint y: 330, distance: 74.2
click at [386, 330] on tr "Body Length 26 1/2 27 27 1/2 28 28 1/2 29 29 1/2" at bounding box center [593, 321] width 563 height 30
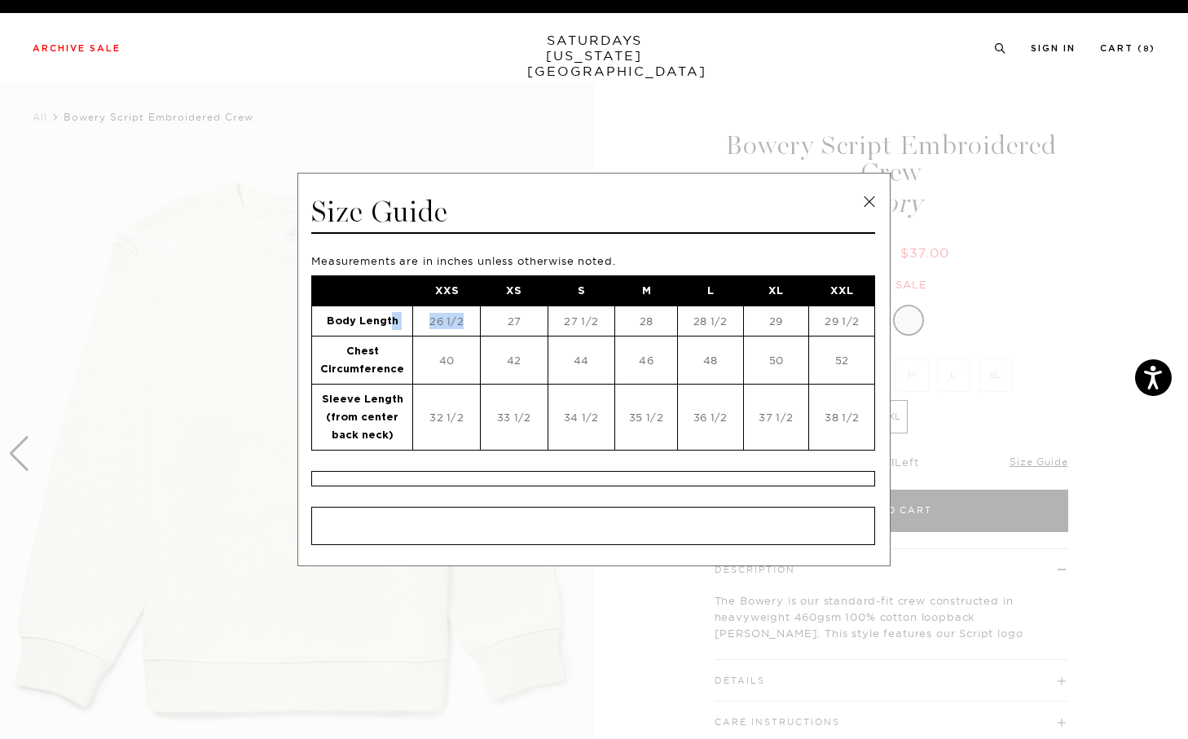
click at [388, 330] on td "Body Length" at bounding box center [362, 321] width 101 height 30
drag, startPoint x: 351, startPoint y: 346, endPoint x: 390, endPoint y: 401, distance: 66.7
click at [390, 400] on tbody "XXS XS S M L XL XXL Body Length 26 1/2 27 27 1/2 28 28 1/2 29 29 1/2 Chest Circ…" at bounding box center [593, 362] width 563 height 174
click at [390, 401] on strong "Sleeve Length (from center back neck)" at bounding box center [362, 417] width 81 height 46
click at [1027, 253] on span at bounding box center [588, 369] width 1176 height 739
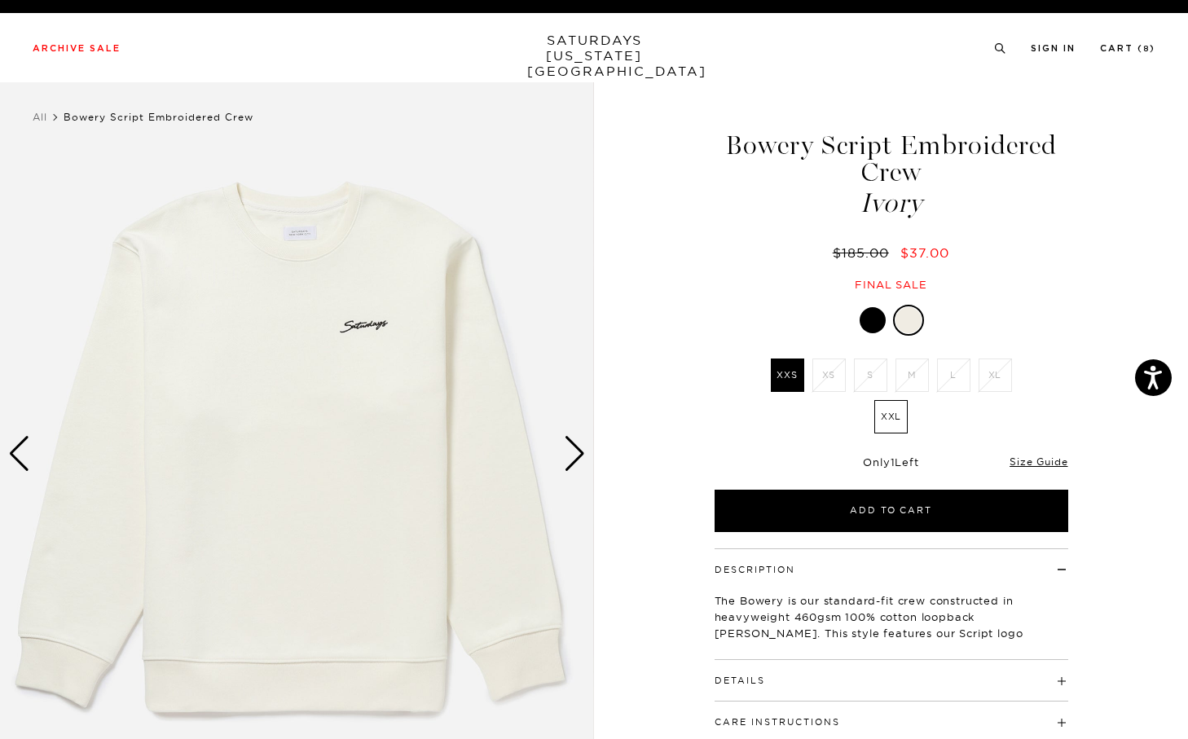
click at [590, 461] on img at bounding box center [297, 453] width 594 height 742
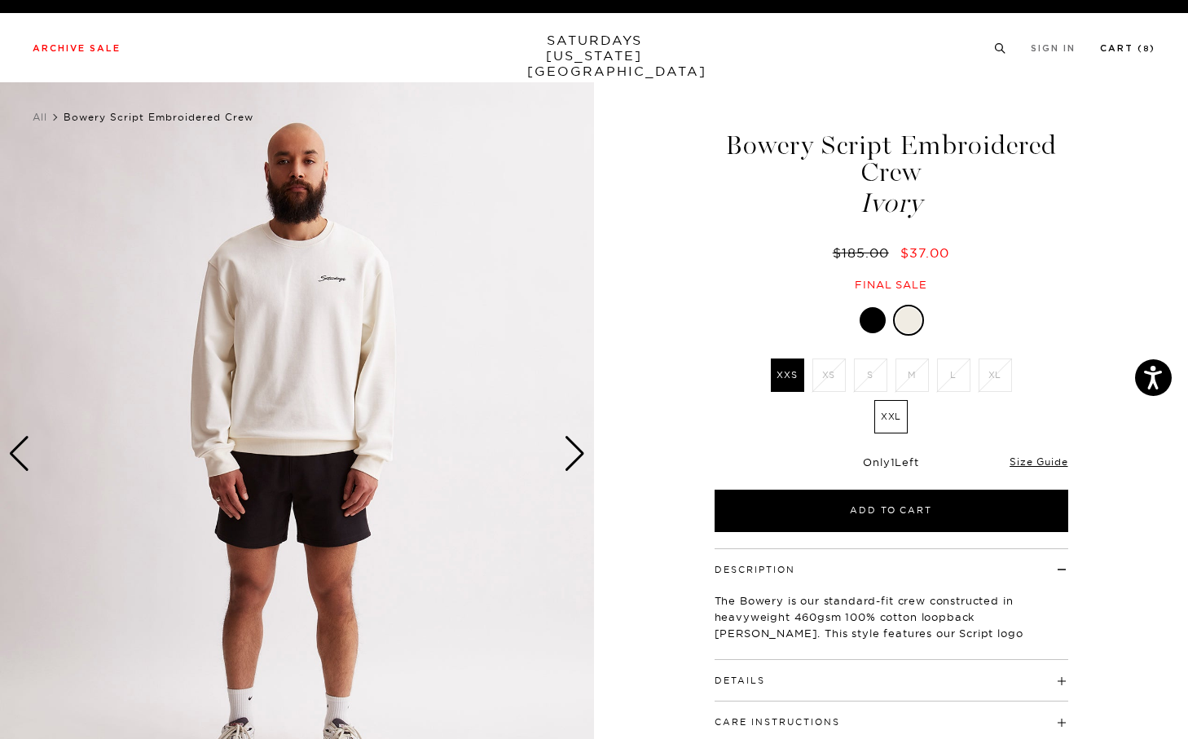
click at [1134, 41] on li "Cart ( 8 )" at bounding box center [1127, 47] width 55 height 15
click at [1125, 51] on link "Cart ( 8 )" at bounding box center [1127, 48] width 55 height 9
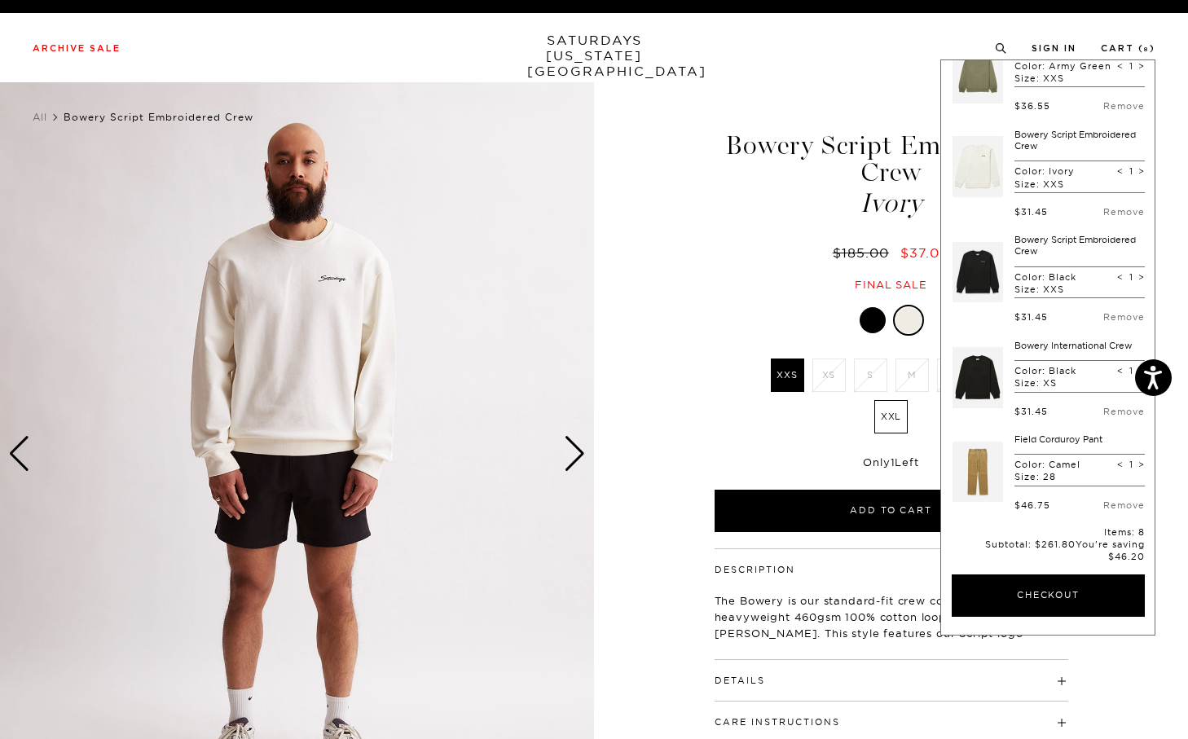
scroll to position [333, 0]
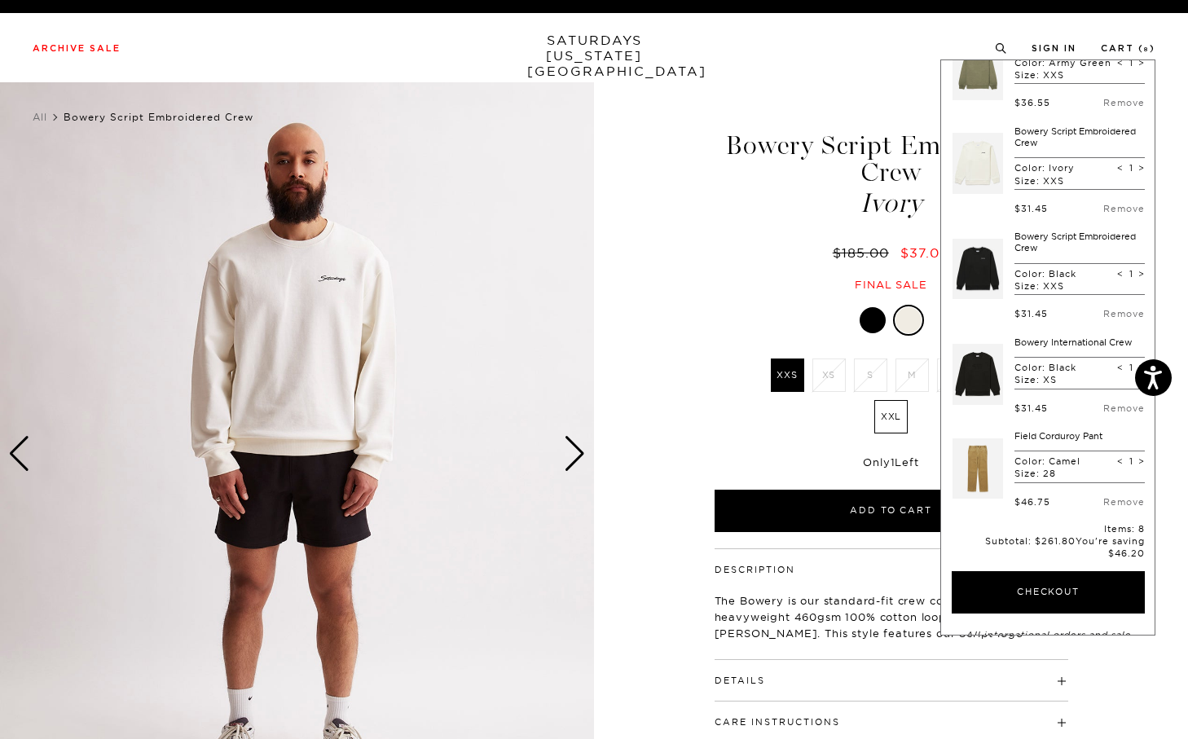
click at [983, 389] on link at bounding box center [978, 375] width 51 height 77
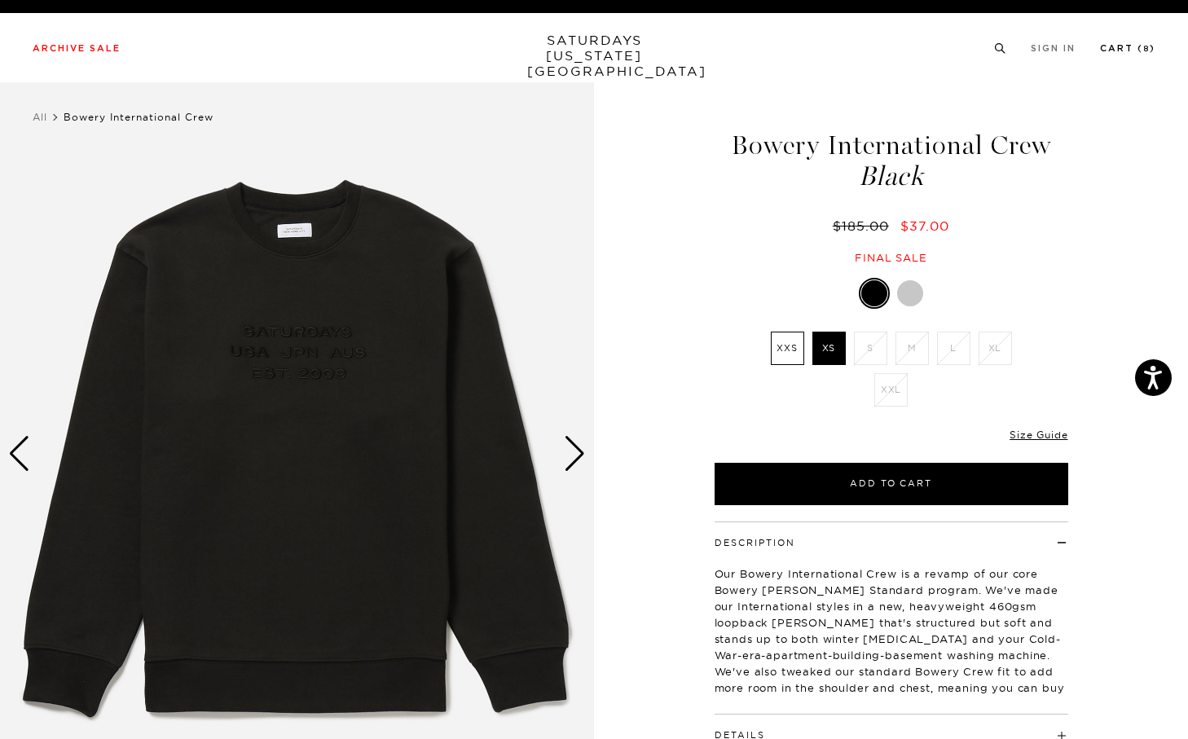
click at [1143, 51] on small "8" at bounding box center [1146, 49] width 7 height 7
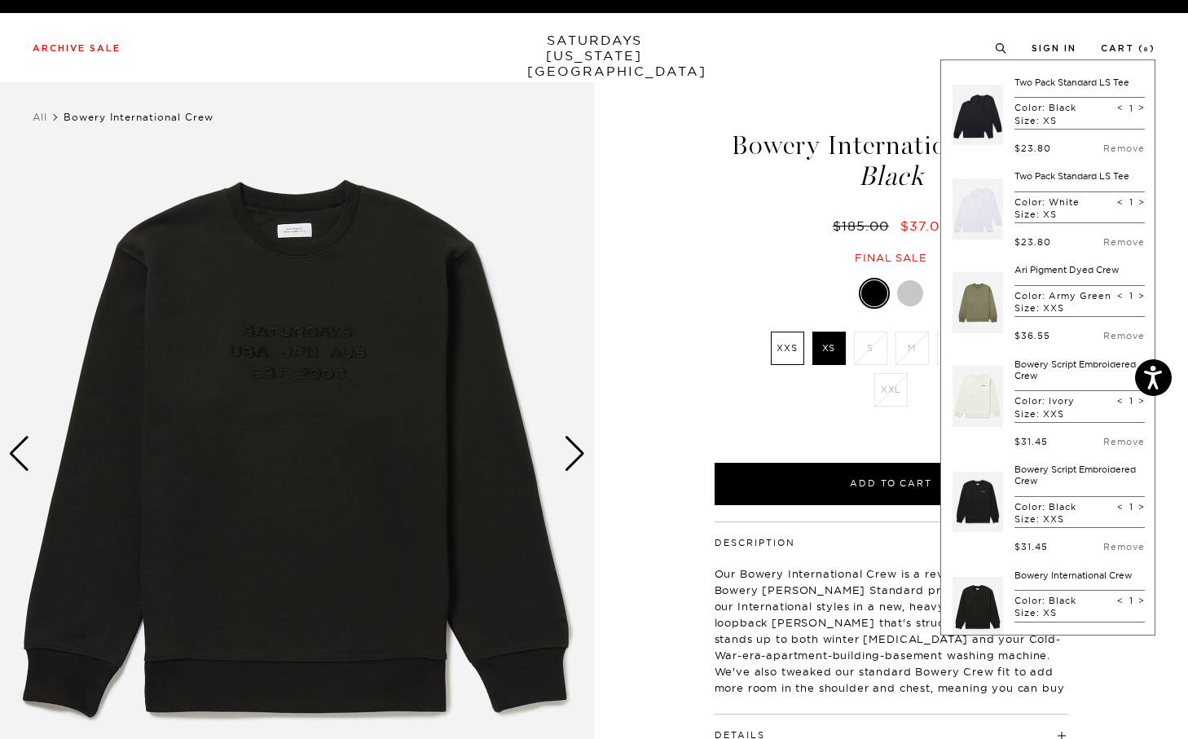
scroll to position [279, 0]
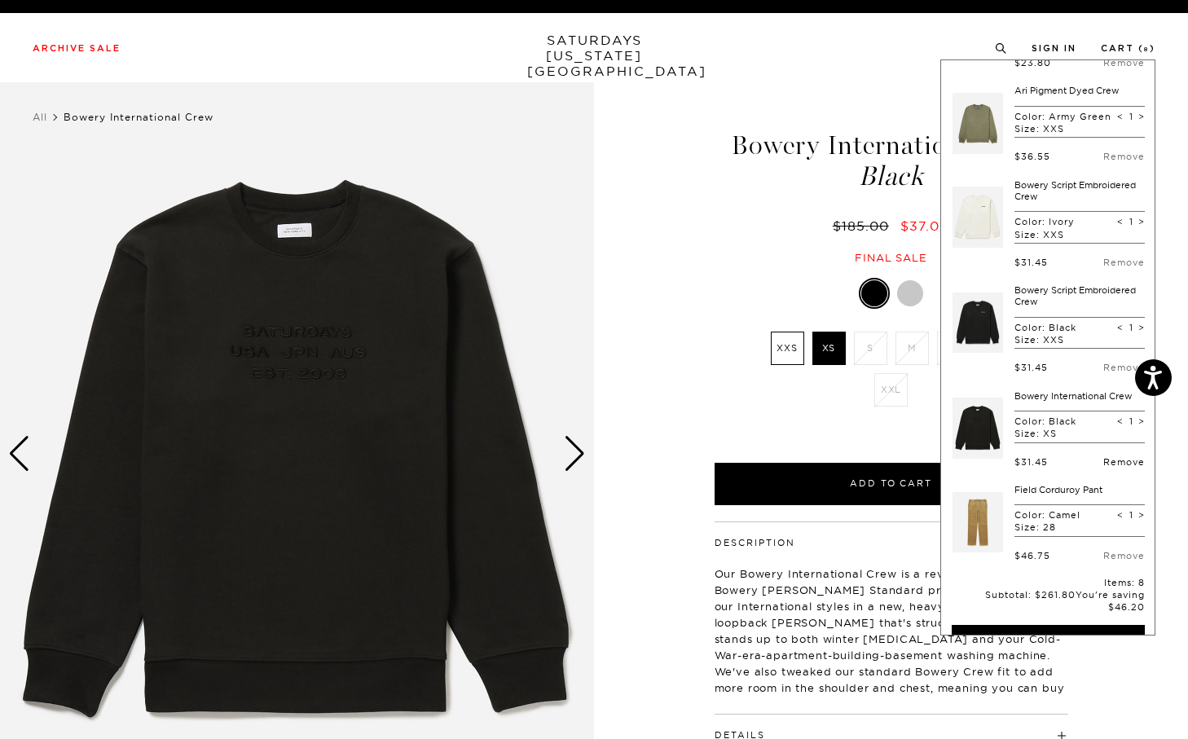
click at [1114, 468] on link "Remove" at bounding box center [1124, 461] width 42 height 11
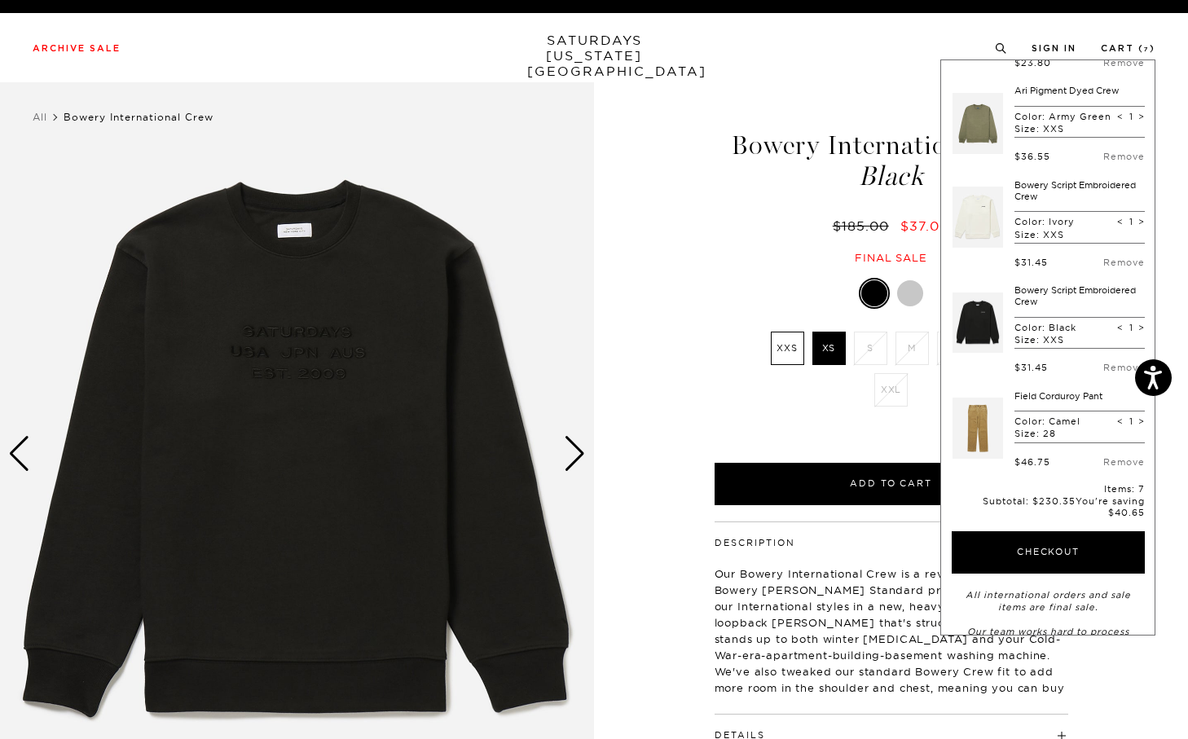
click at [991, 455] on link at bounding box center [978, 428] width 51 height 77
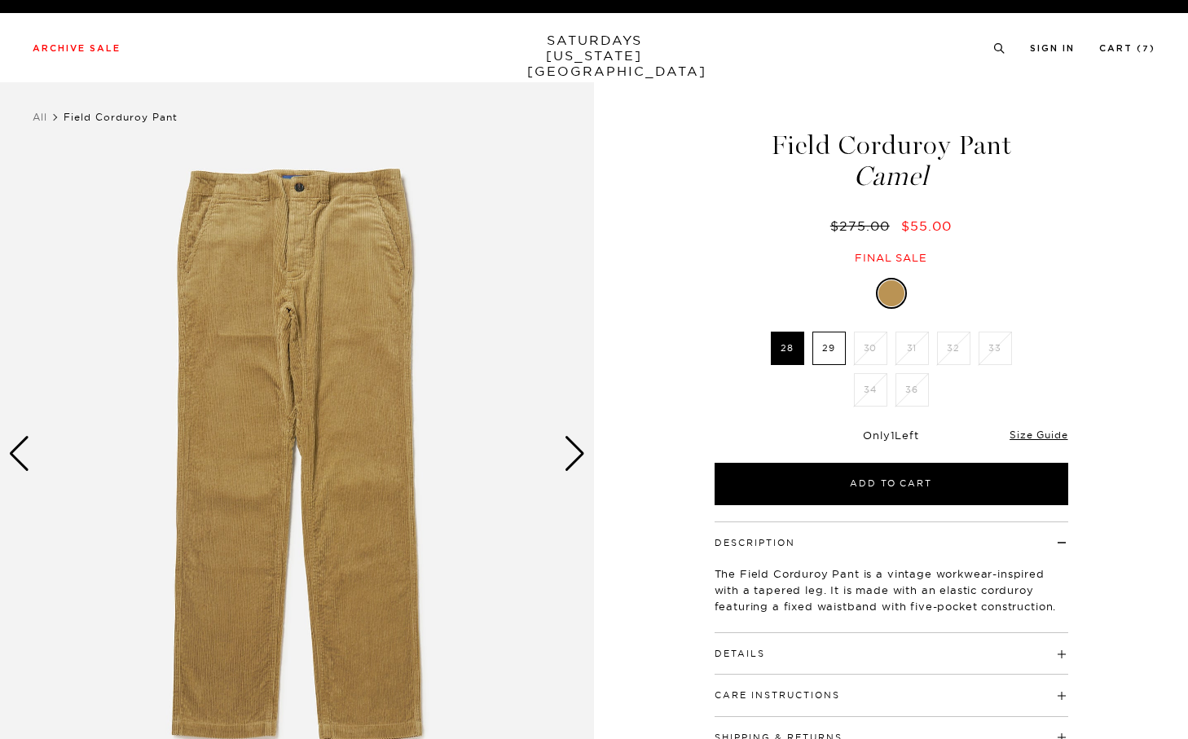
click at [1046, 427] on div "Size Guide" at bounding box center [1039, 434] width 58 height 15
click at [1046, 431] on link "Size Guide" at bounding box center [1039, 435] width 58 height 12
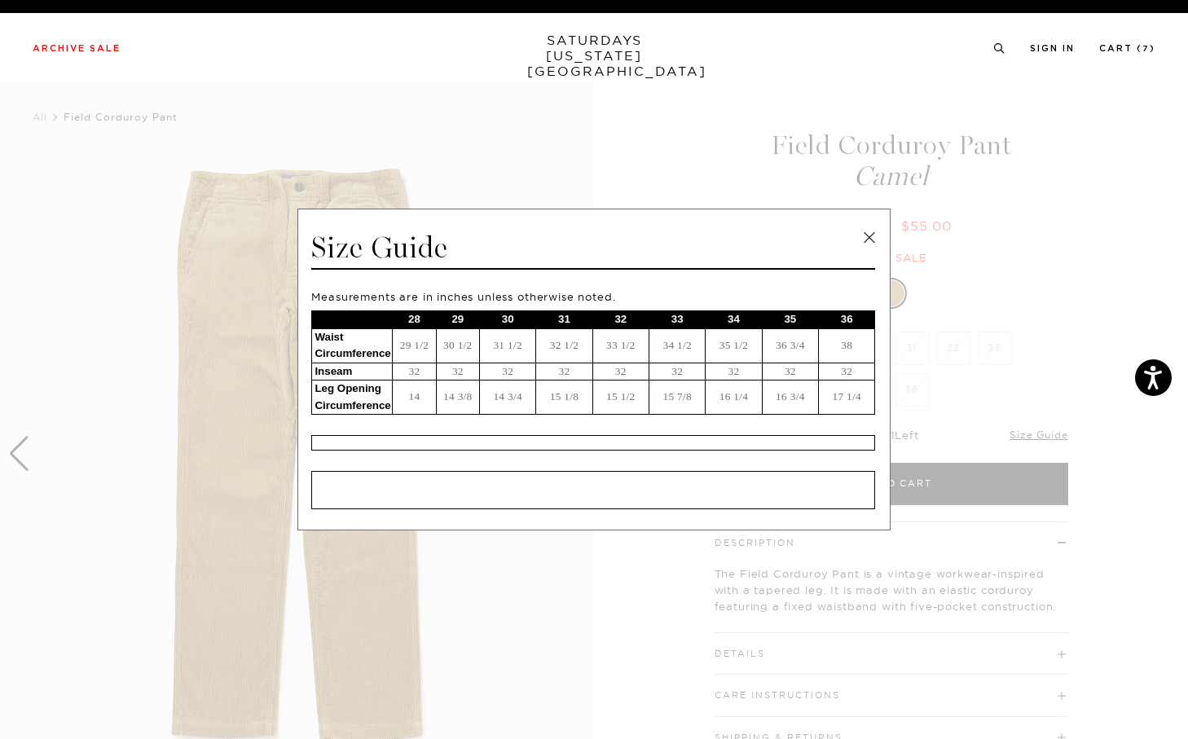
click at [905, 164] on span at bounding box center [588, 369] width 1176 height 739
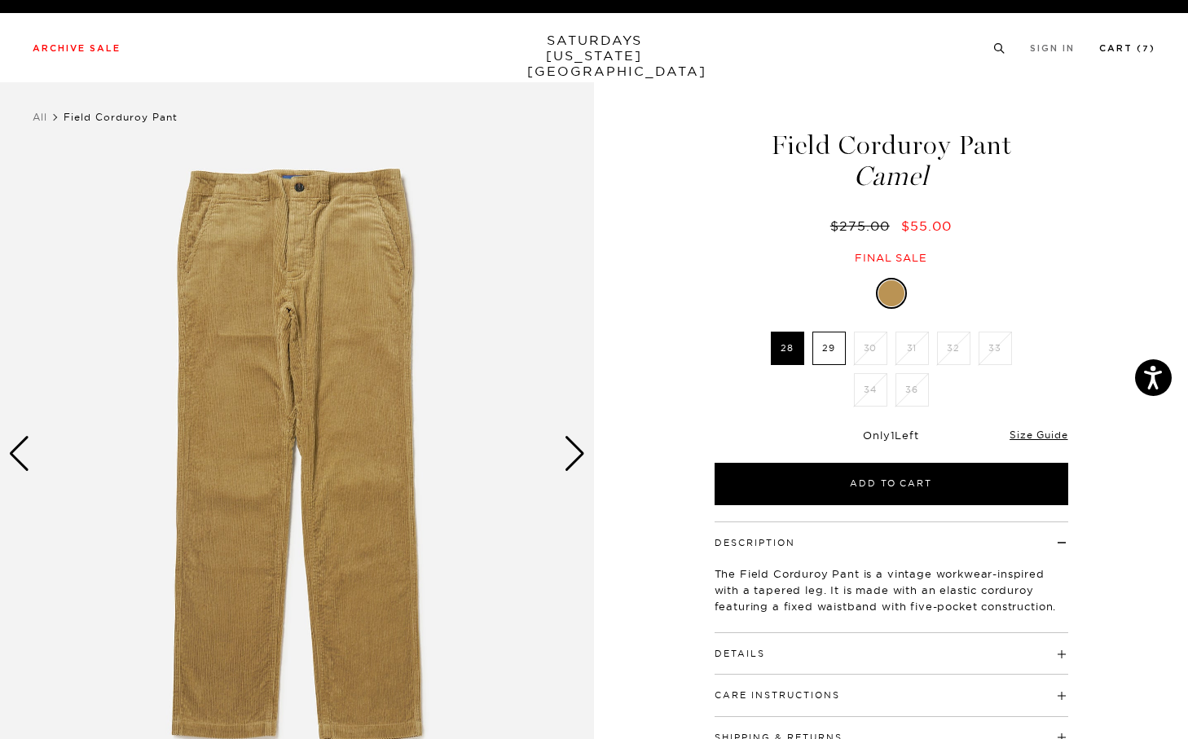
click at [1130, 44] on link "Cart ( 7 )" at bounding box center [1127, 48] width 56 height 9
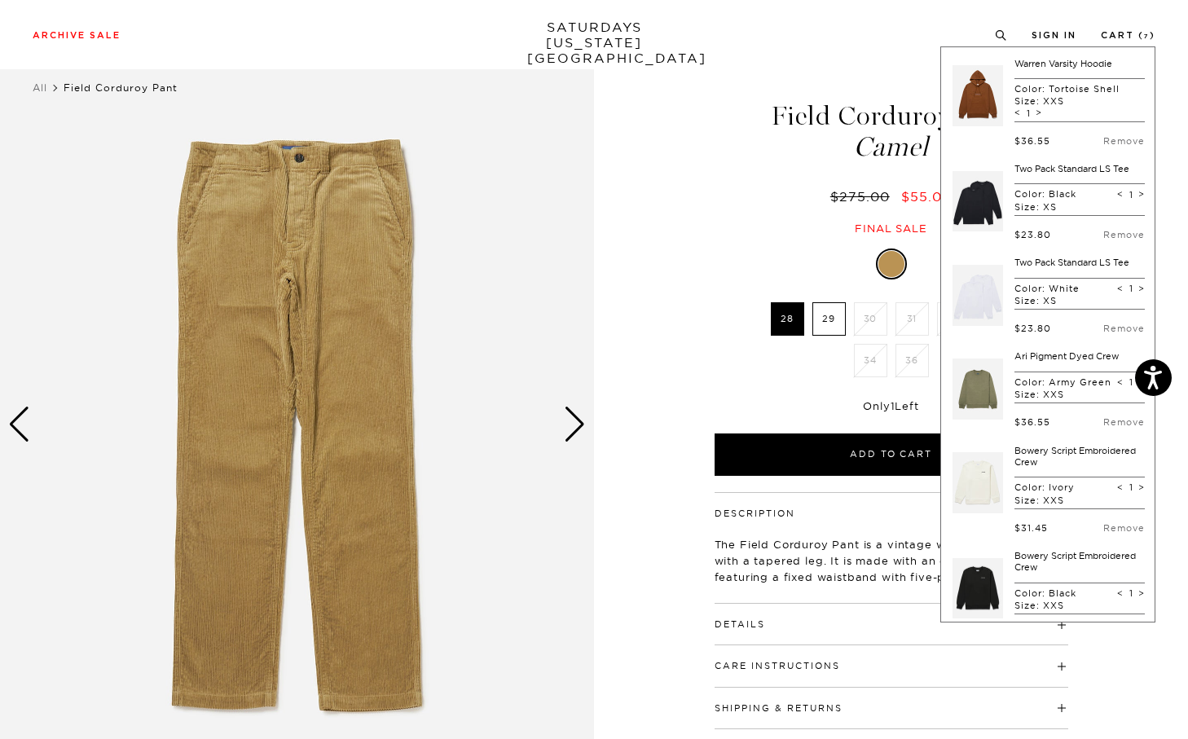
click at [871, 249] on div at bounding box center [892, 264] width 354 height 31
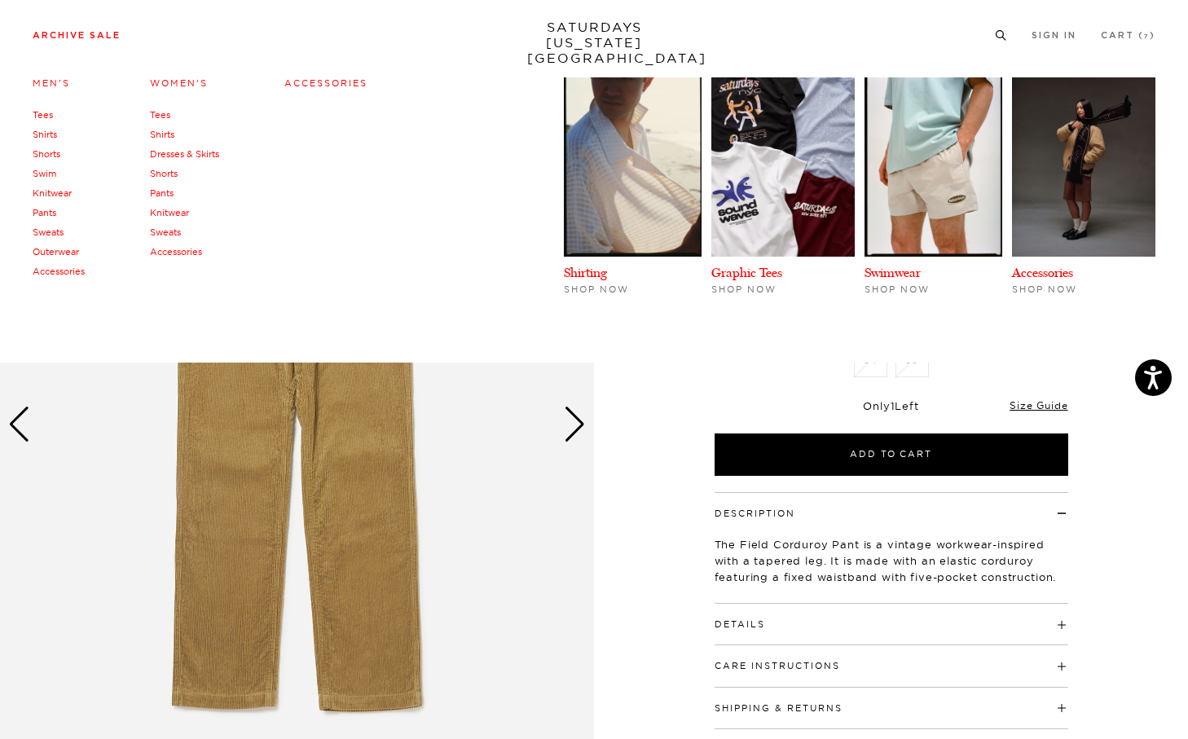
click at [107, 40] on link "Archive Sale" at bounding box center [77, 35] width 88 height 9
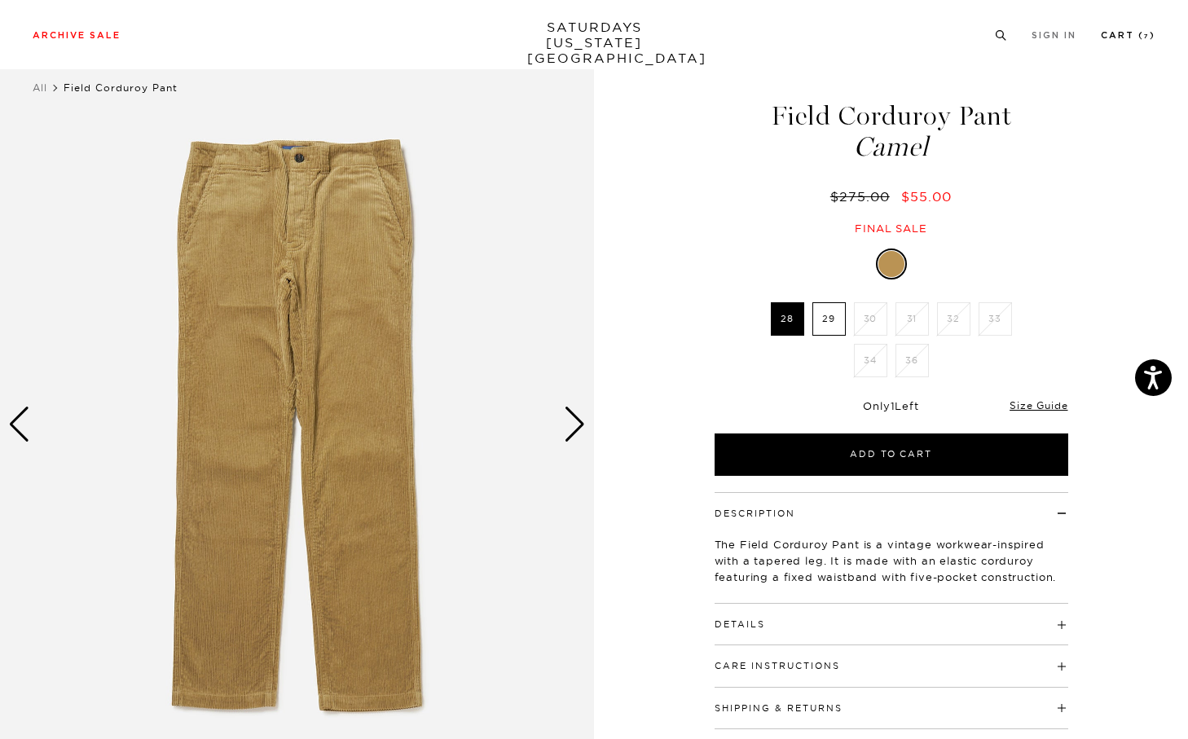
click at [1112, 24] on div "Archive Sale Men's Tees Shirts Shorts Swim Knitwear Pants Sweats Women's" at bounding box center [594, 34] width 1188 height 69
click at [1112, 32] on link "Cart ( 7 )" at bounding box center [1128, 35] width 55 height 9
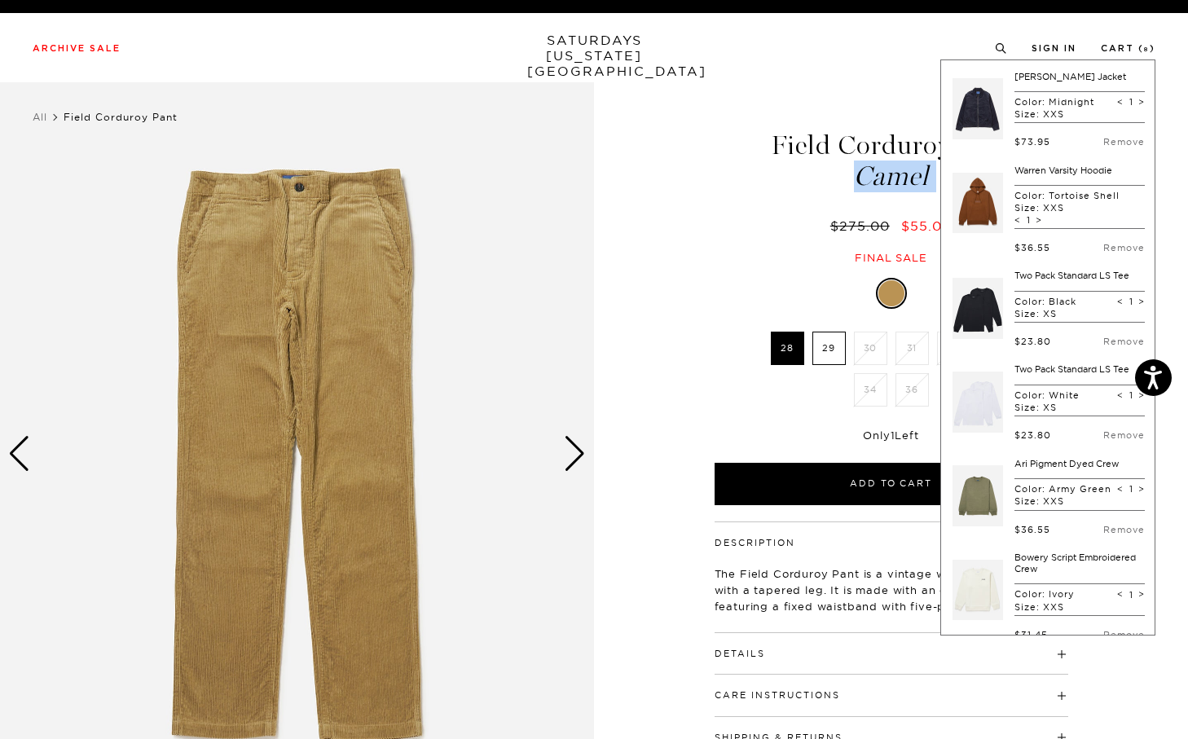
click at [794, 191] on div "Field Corduroy Pant Camel $275.00 $55.00 Final sale" at bounding box center [891, 182] width 359 height 166
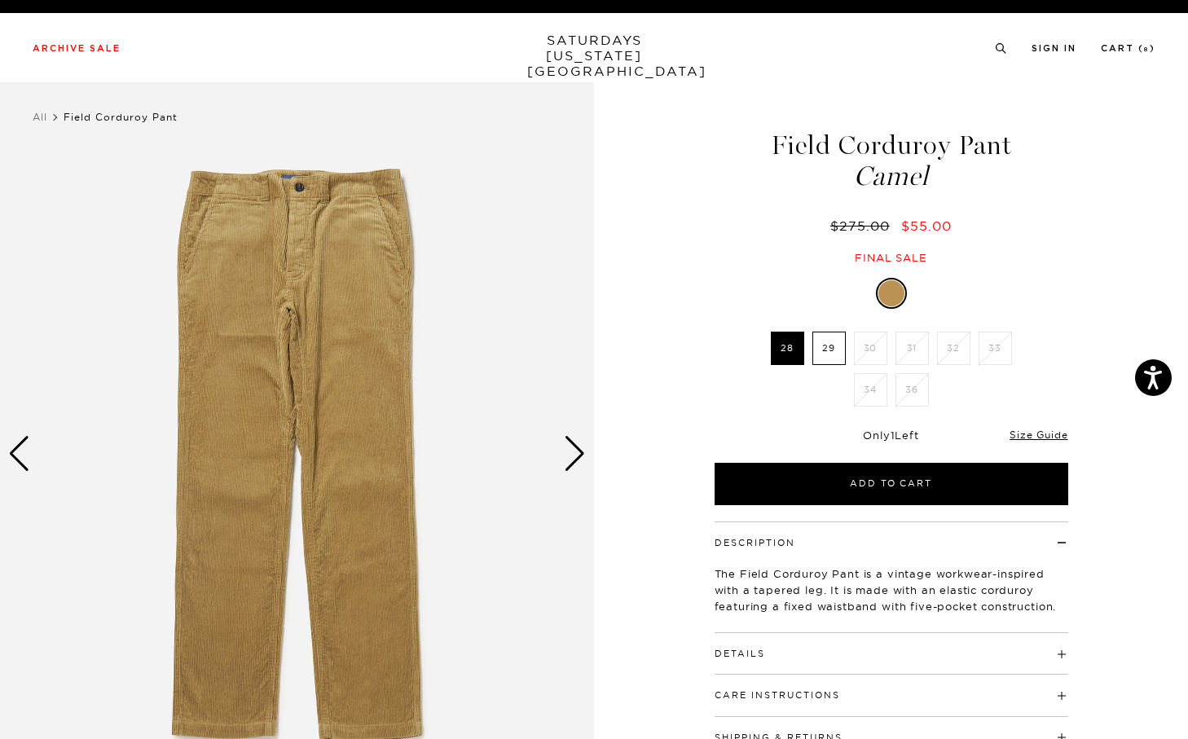
click at [722, 240] on div "Field Corduroy Pant Camel $275.00 $55.00 Final sale" at bounding box center [891, 182] width 359 height 166
click at [1033, 435] on link "Size Guide" at bounding box center [1039, 435] width 58 height 12
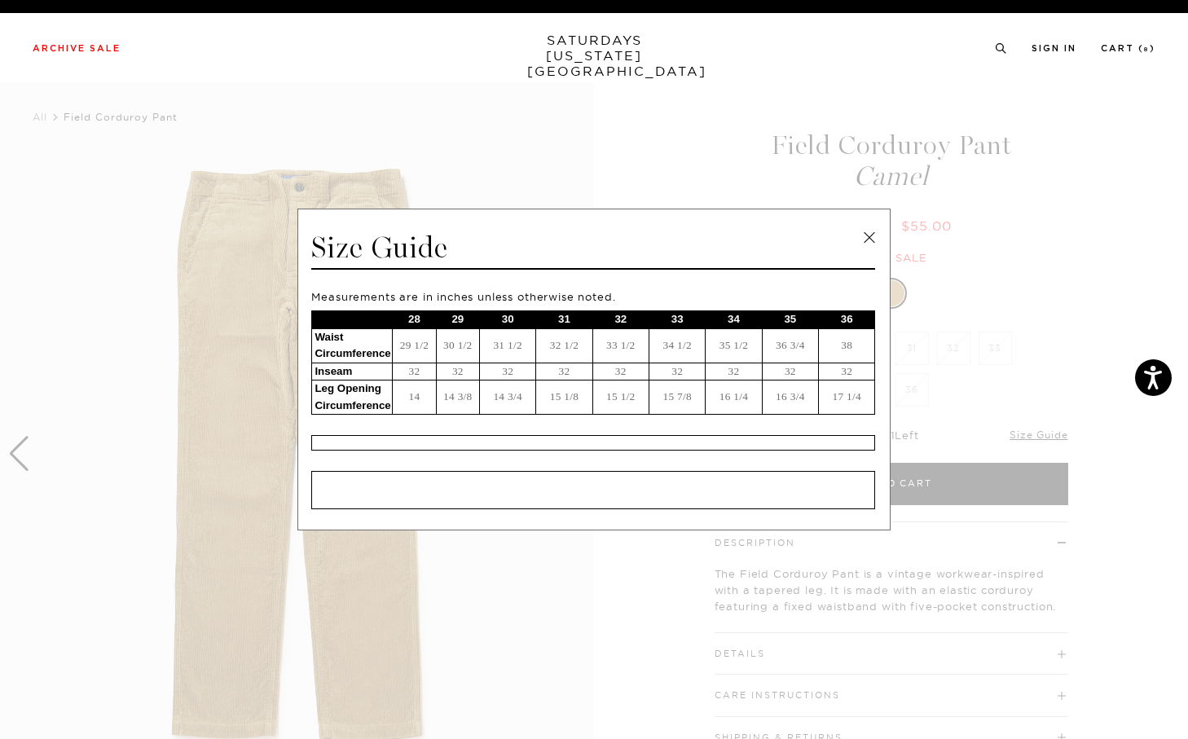
click at [1045, 336] on span at bounding box center [588, 369] width 1176 height 739
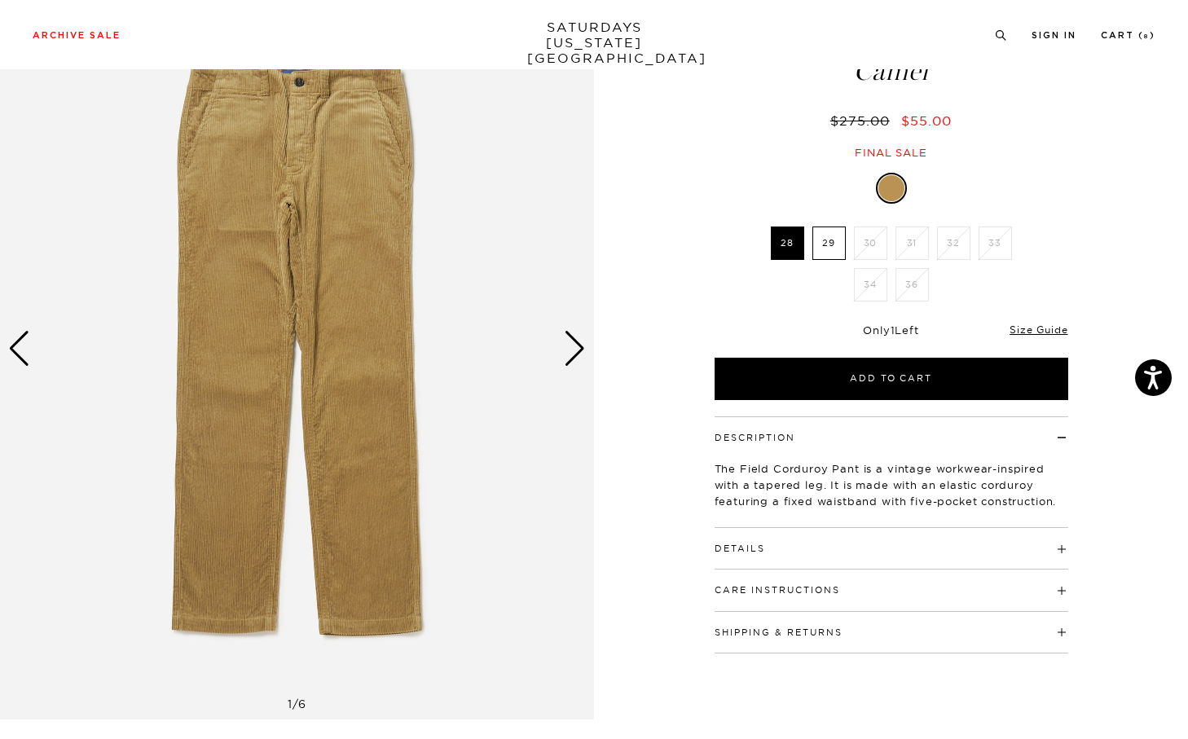
scroll to position [78, 0]
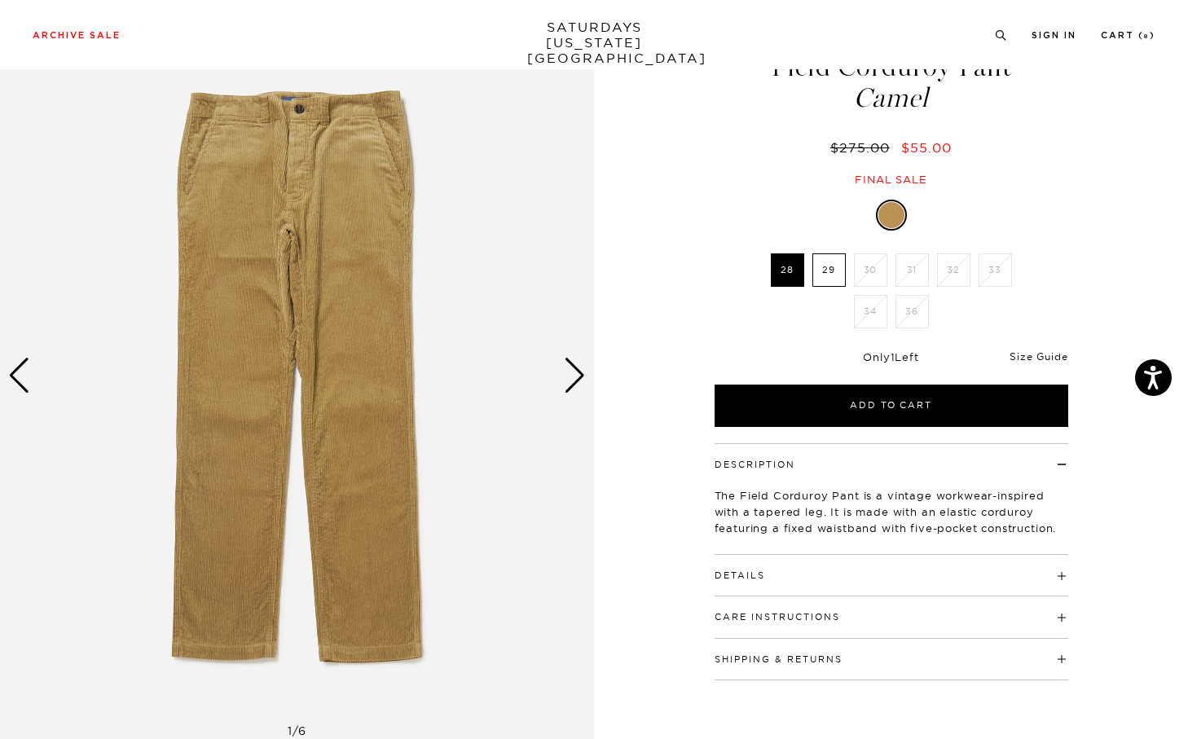
click at [1015, 355] on link "Size Guide" at bounding box center [1039, 356] width 58 height 12
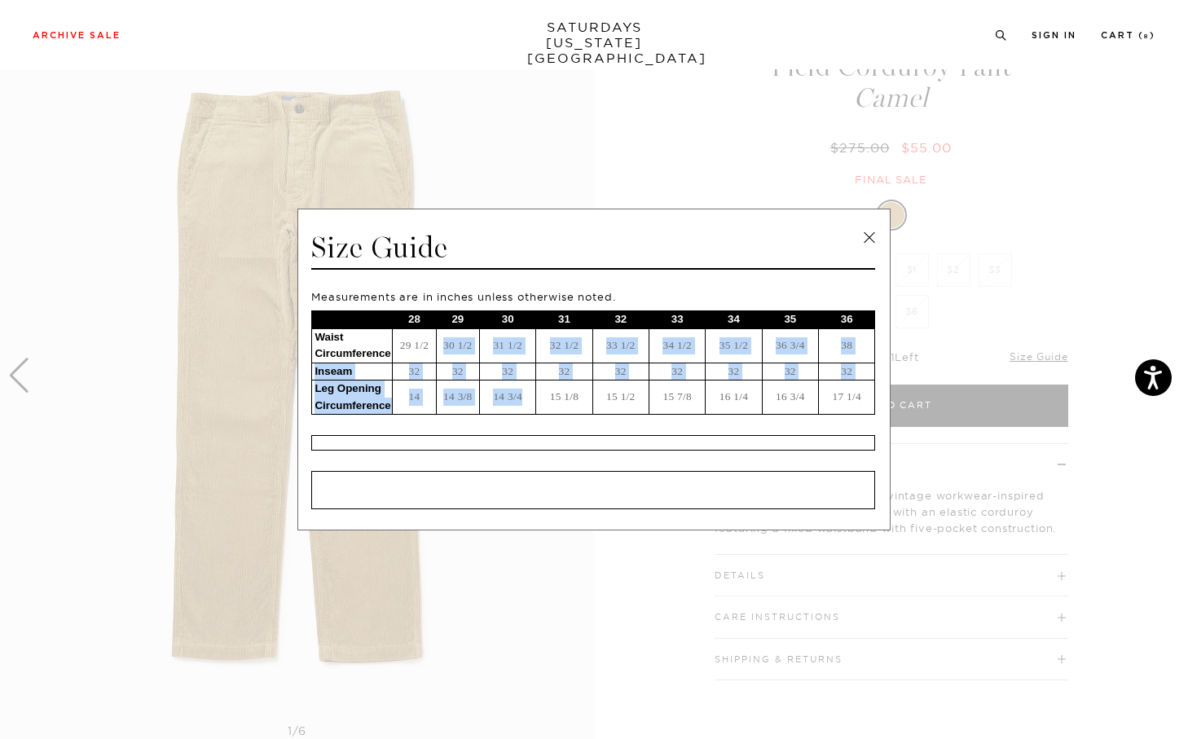
drag, startPoint x: 402, startPoint y: 360, endPoint x: 513, endPoint y: 407, distance: 120.5
click at [513, 407] on tbody "28 29 30 31 32 33 34 35 36 Waist Circumference 29 1/2 30 1/2 31 1/2 32 1/2 33 1…" at bounding box center [593, 363] width 563 height 104
click at [513, 407] on td "14 3/4" at bounding box center [507, 398] width 56 height 34
drag, startPoint x: 546, startPoint y: 407, endPoint x: 304, endPoint y: 406, distance: 242.1
click at [302, 406] on div "Size Guide Measurements are in inches unless otherwise noted. 28 29 30 31 32 33…" at bounding box center [593, 370] width 593 height 322
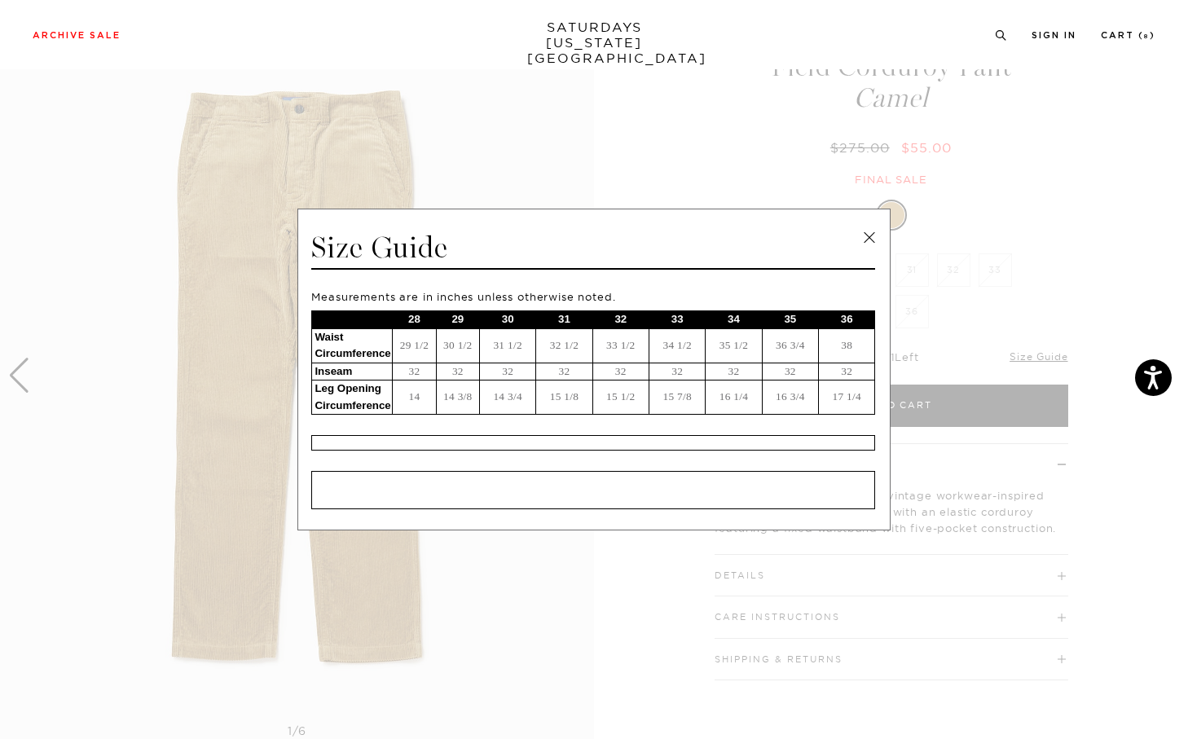
click at [477, 401] on td "14 3/8" at bounding box center [457, 398] width 43 height 34
click at [1008, 260] on span at bounding box center [588, 369] width 1176 height 739
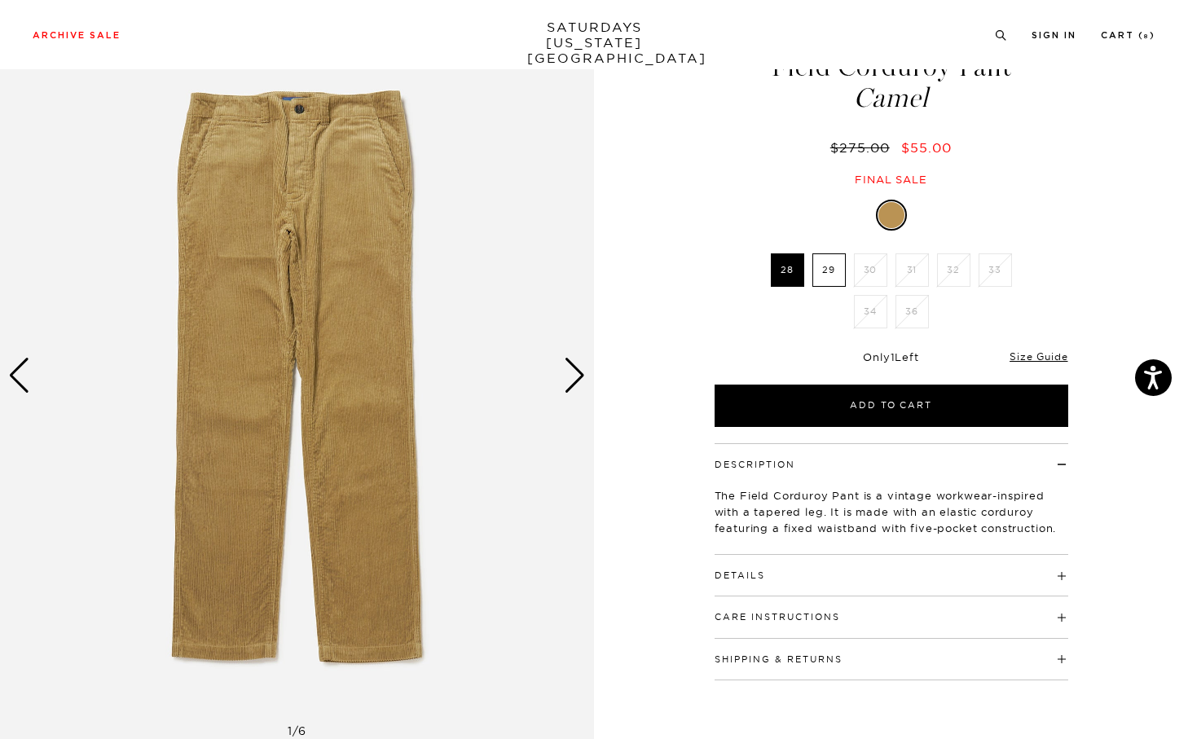
click at [570, 381] on div "Next slide" at bounding box center [575, 376] width 22 height 36
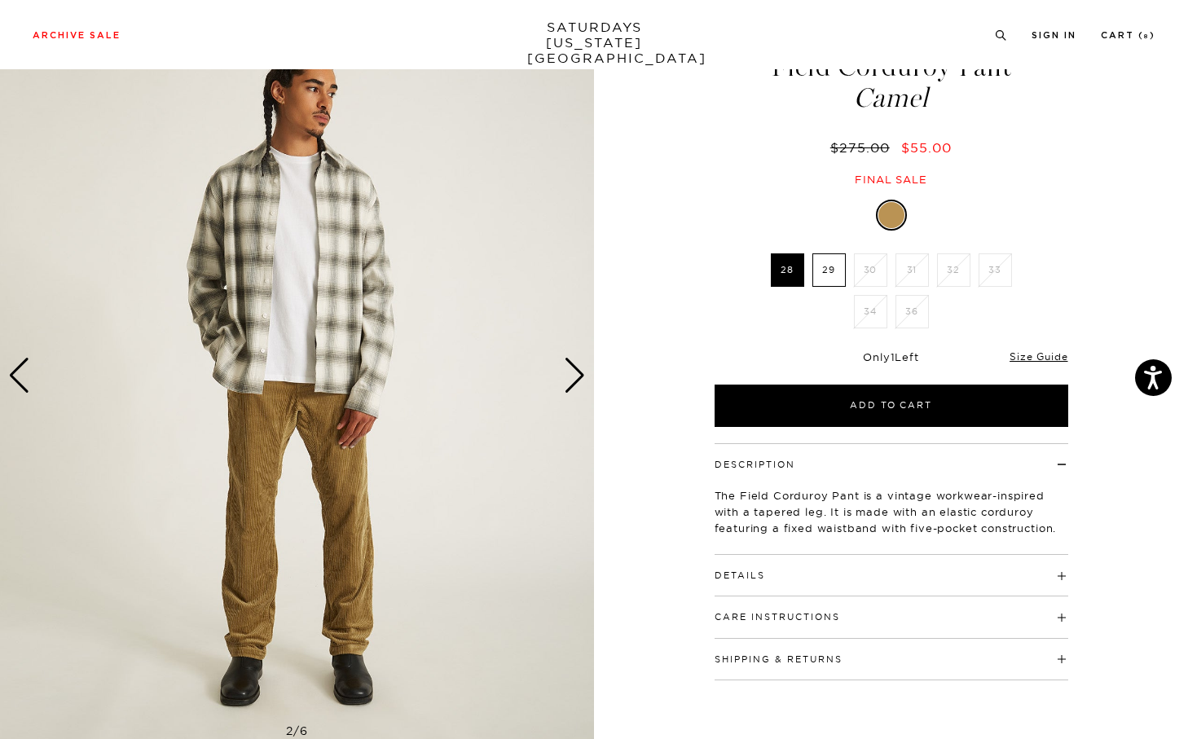
click at [582, 381] on div "Next slide" at bounding box center [575, 376] width 22 height 36
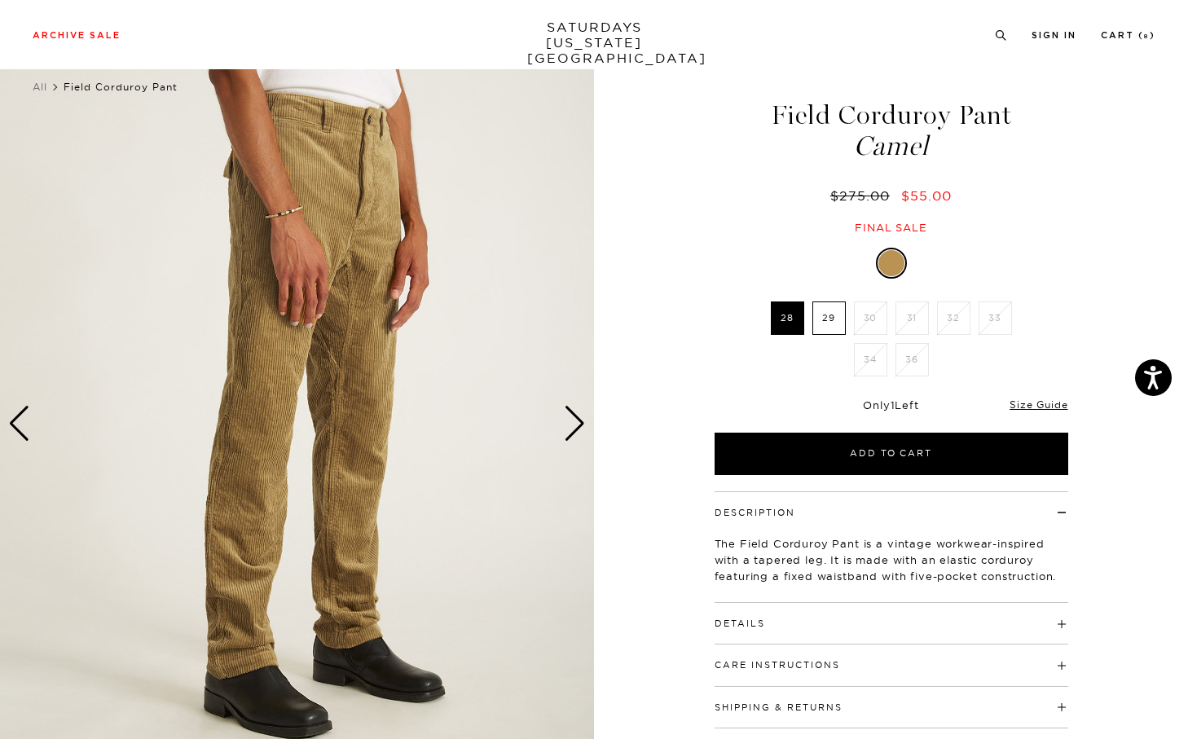
scroll to position [27, 0]
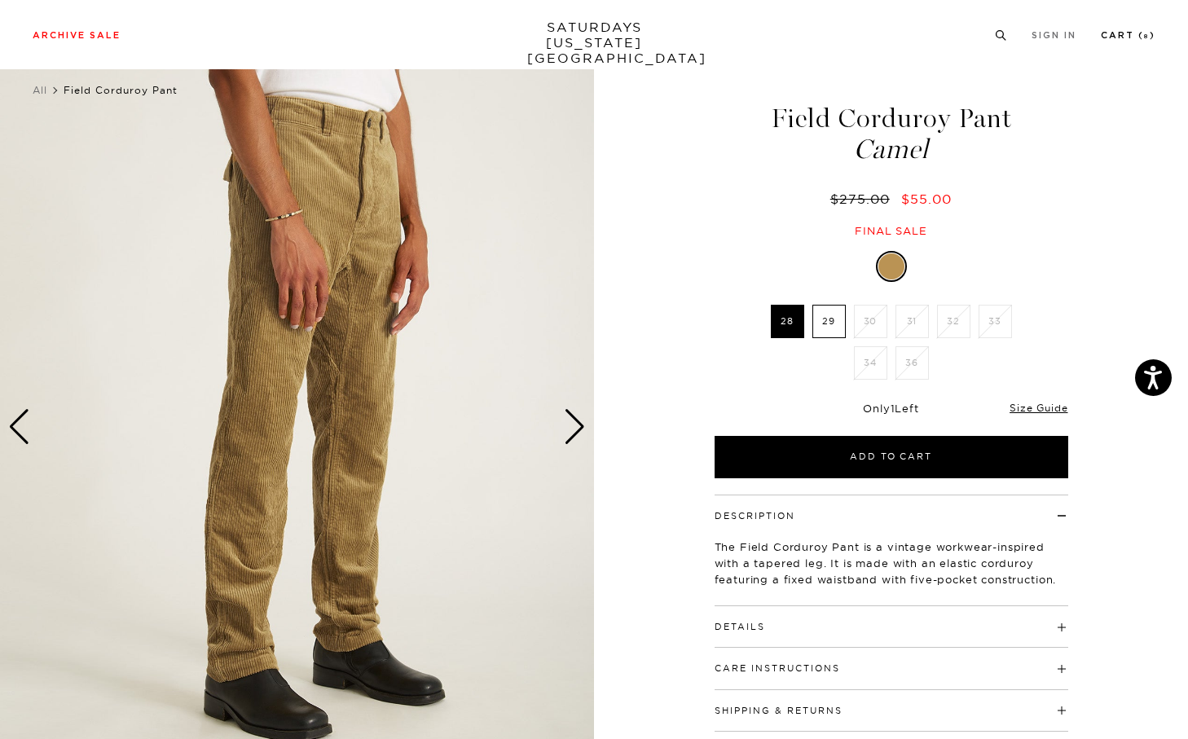
click at [1106, 40] on link "Cart ( 8 )" at bounding box center [1128, 35] width 55 height 9
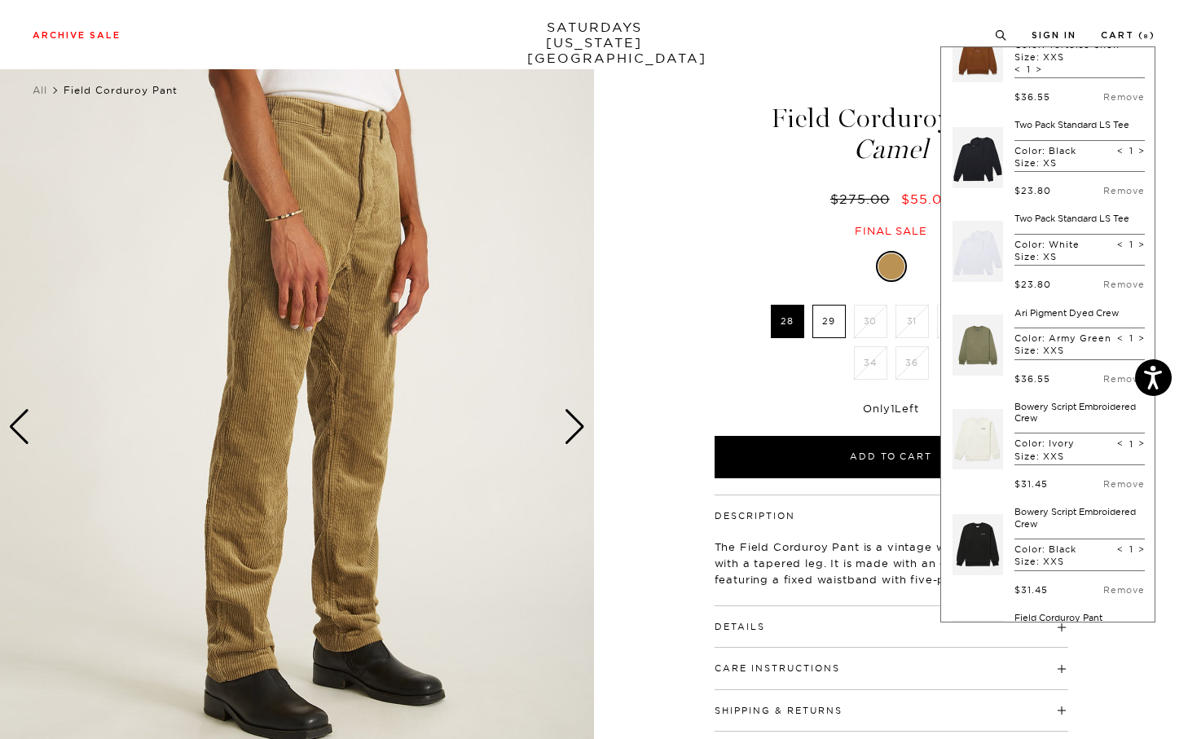
scroll to position [234, 0]
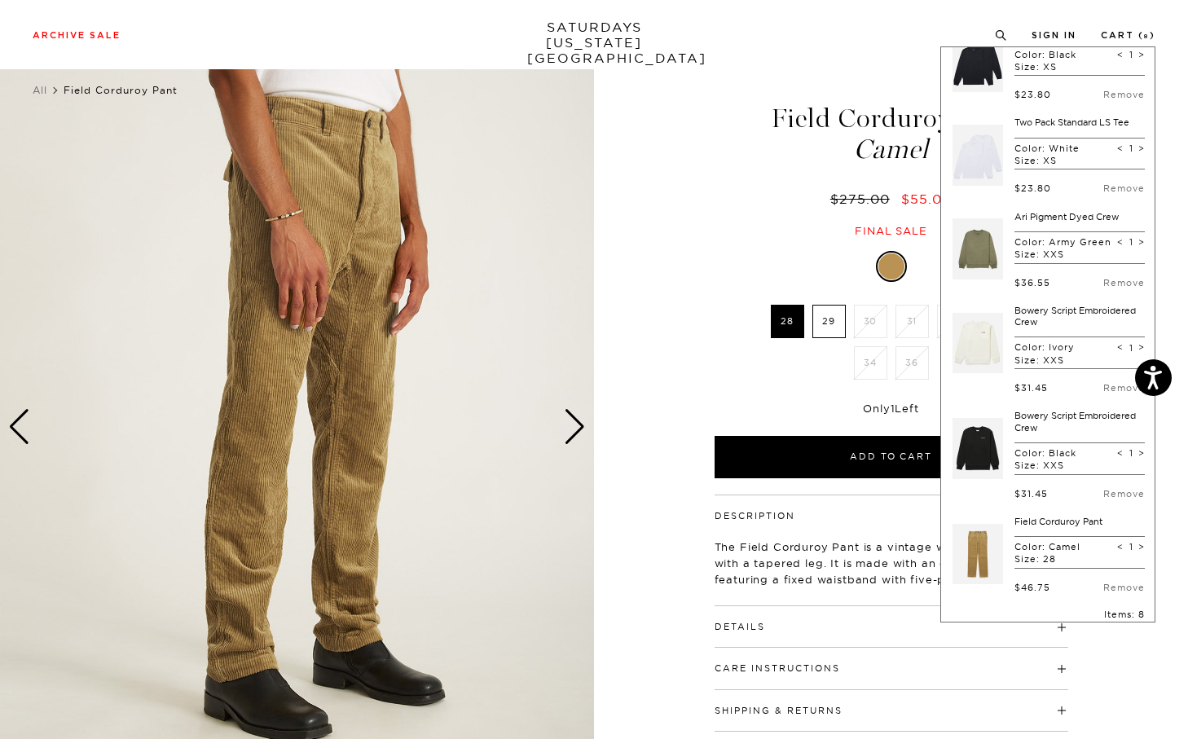
click at [1112, 591] on div "$46.75 Remove" at bounding box center [1080, 581] width 130 height 24
click at [1112, 593] on link "Remove" at bounding box center [1124, 587] width 42 height 11
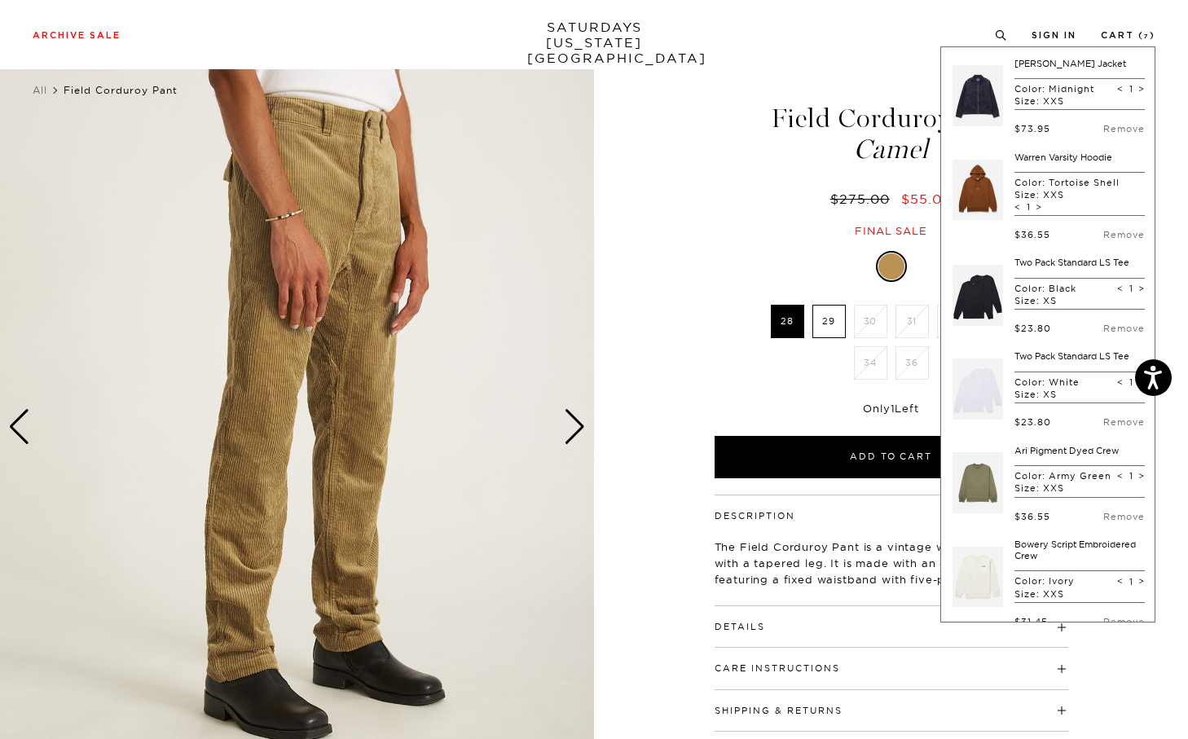
scroll to position [0, 0]
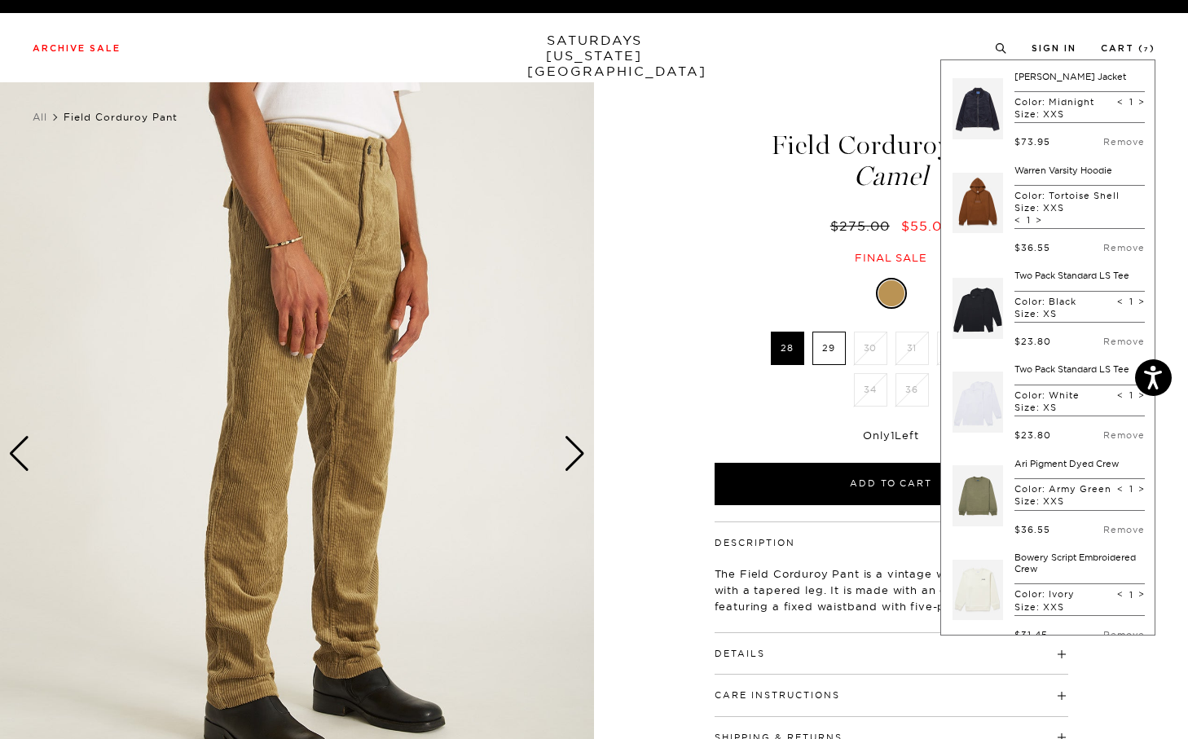
click at [988, 132] on link at bounding box center [978, 109] width 51 height 77
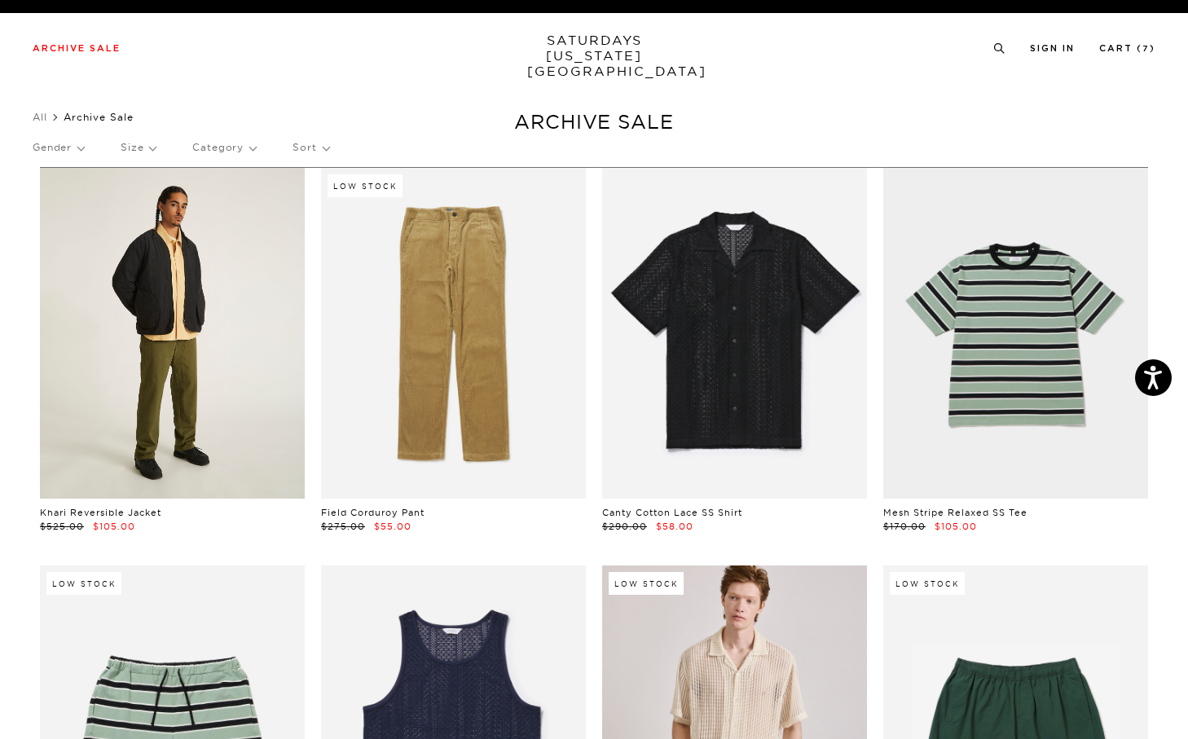
click at [238, 447] on link at bounding box center [172, 333] width 265 height 331
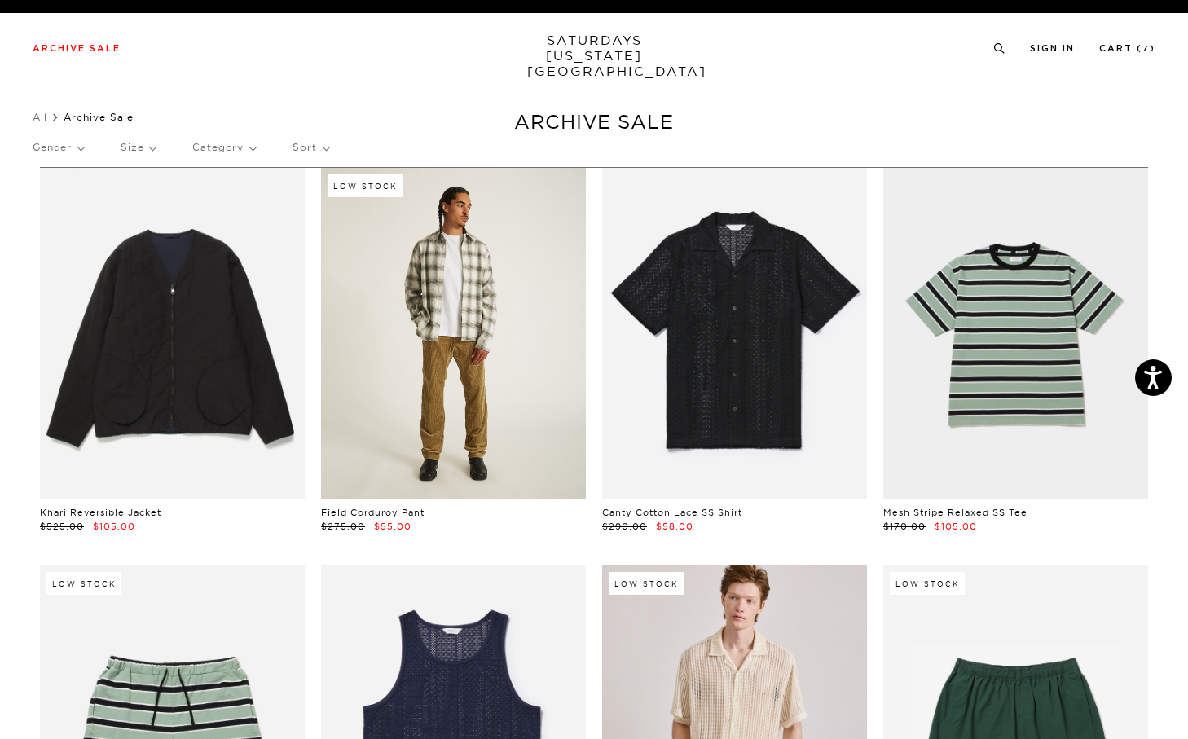
click at [477, 259] on link at bounding box center [453, 333] width 265 height 331
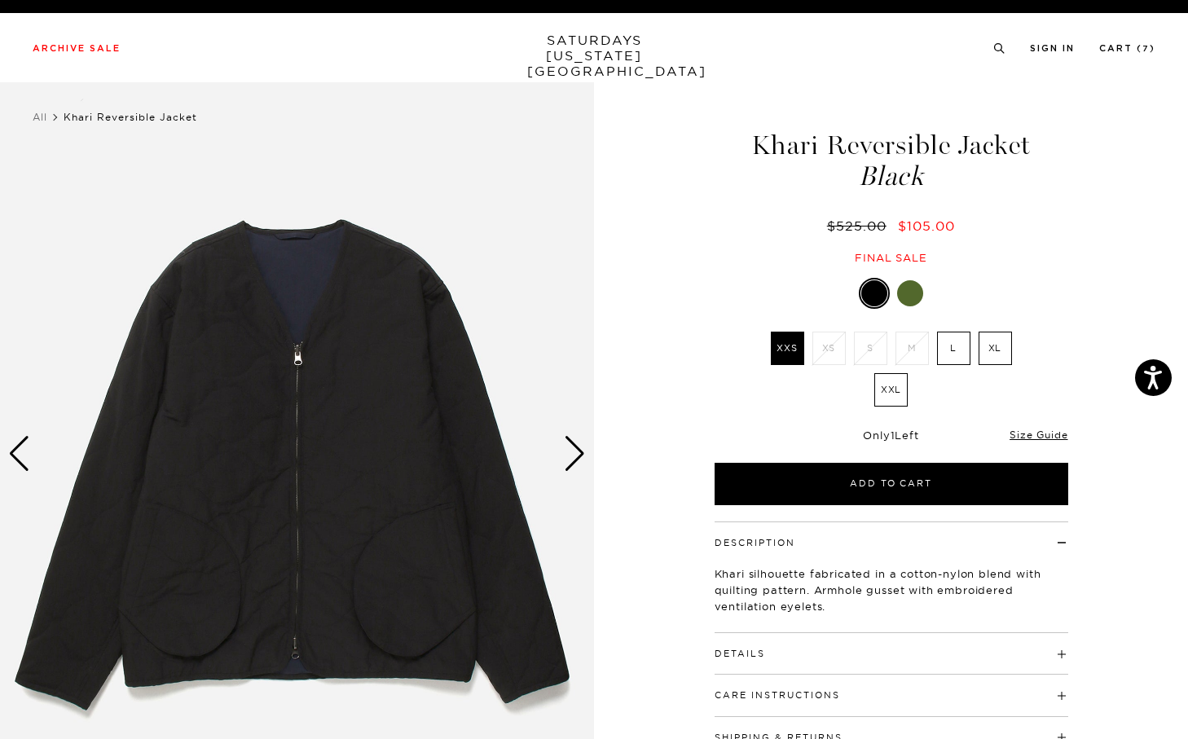
click at [577, 455] on div "Next slide" at bounding box center [575, 454] width 22 height 36
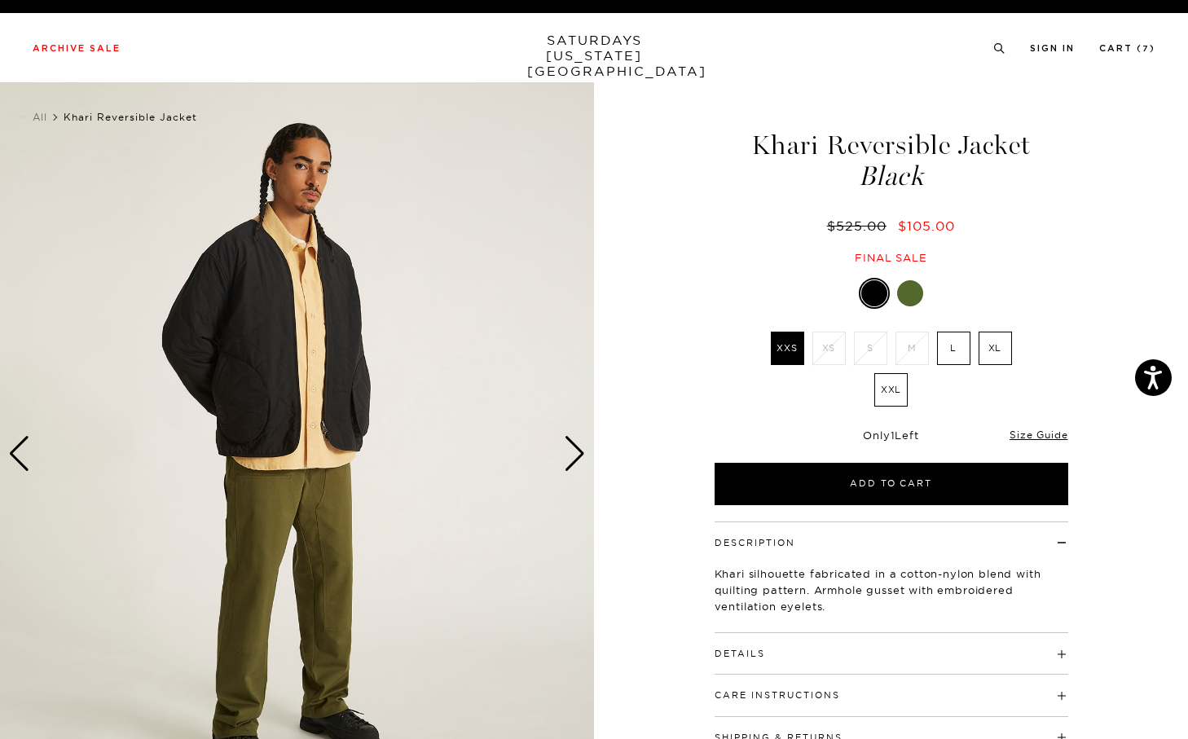
click at [577, 455] on div "Next slide" at bounding box center [575, 454] width 22 height 36
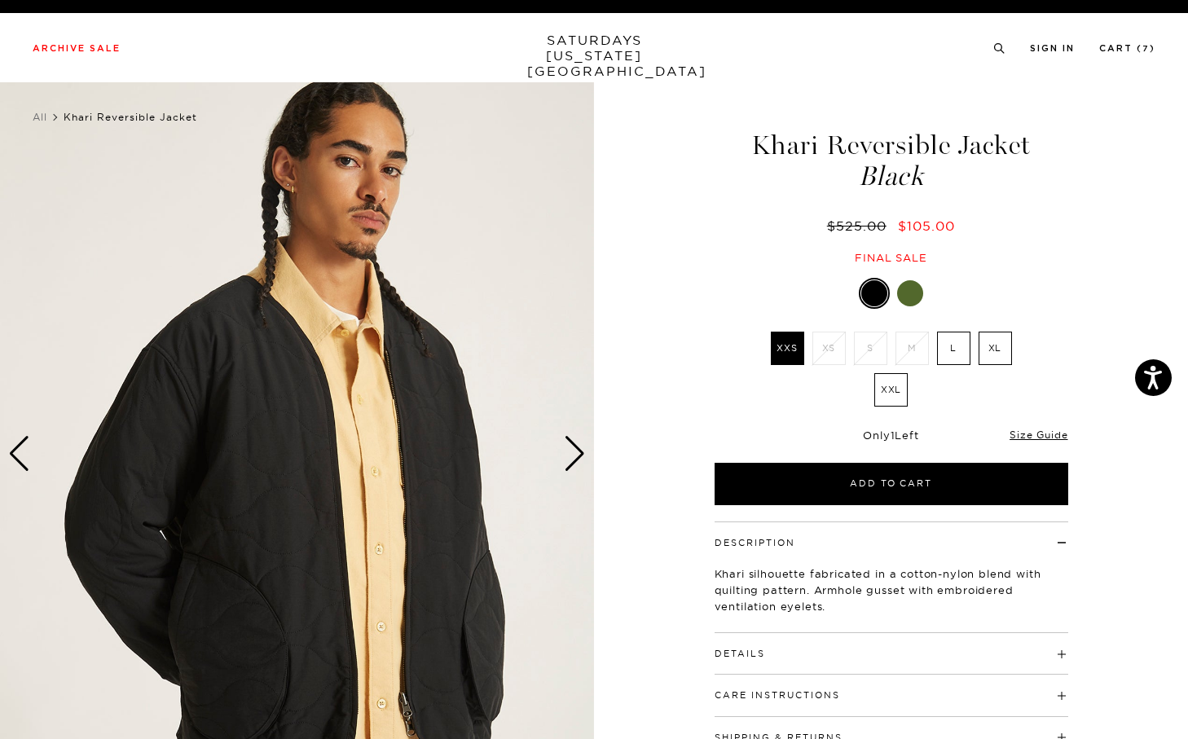
click at [575, 455] on div "Next slide" at bounding box center [575, 454] width 22 height 36
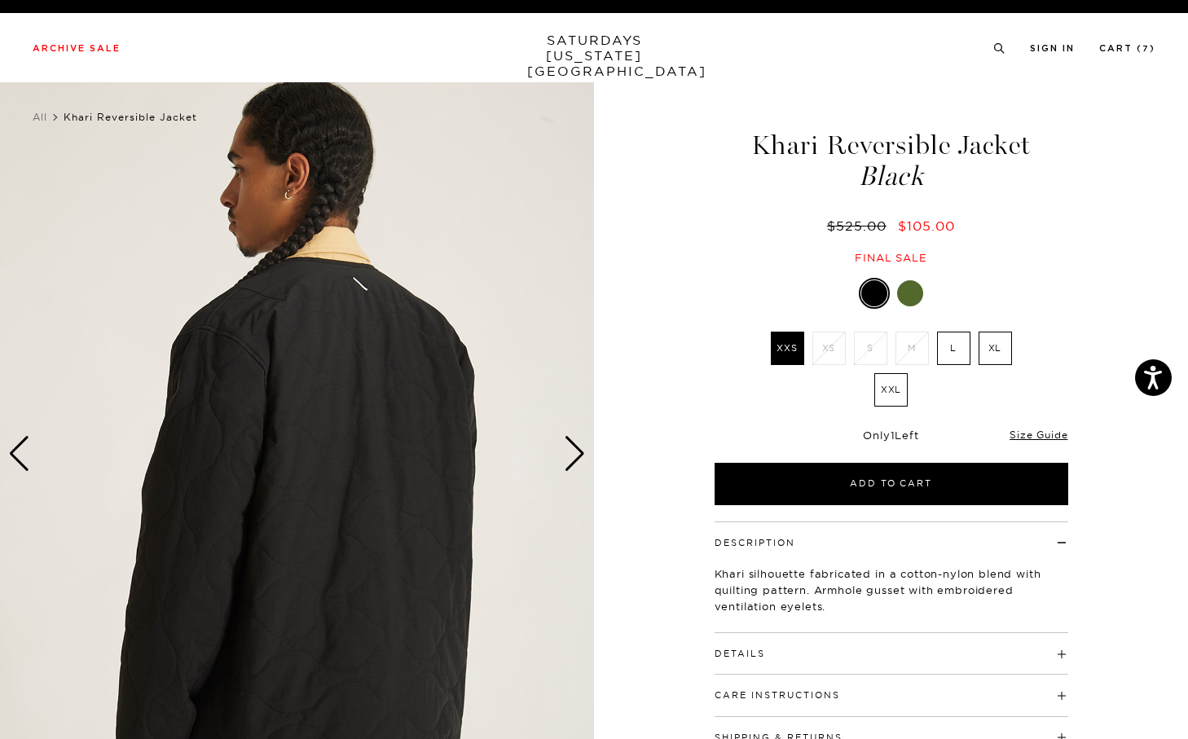
click at [570, 455] on div "Next slide" at bounding box center [575, 454] width 22 height 36
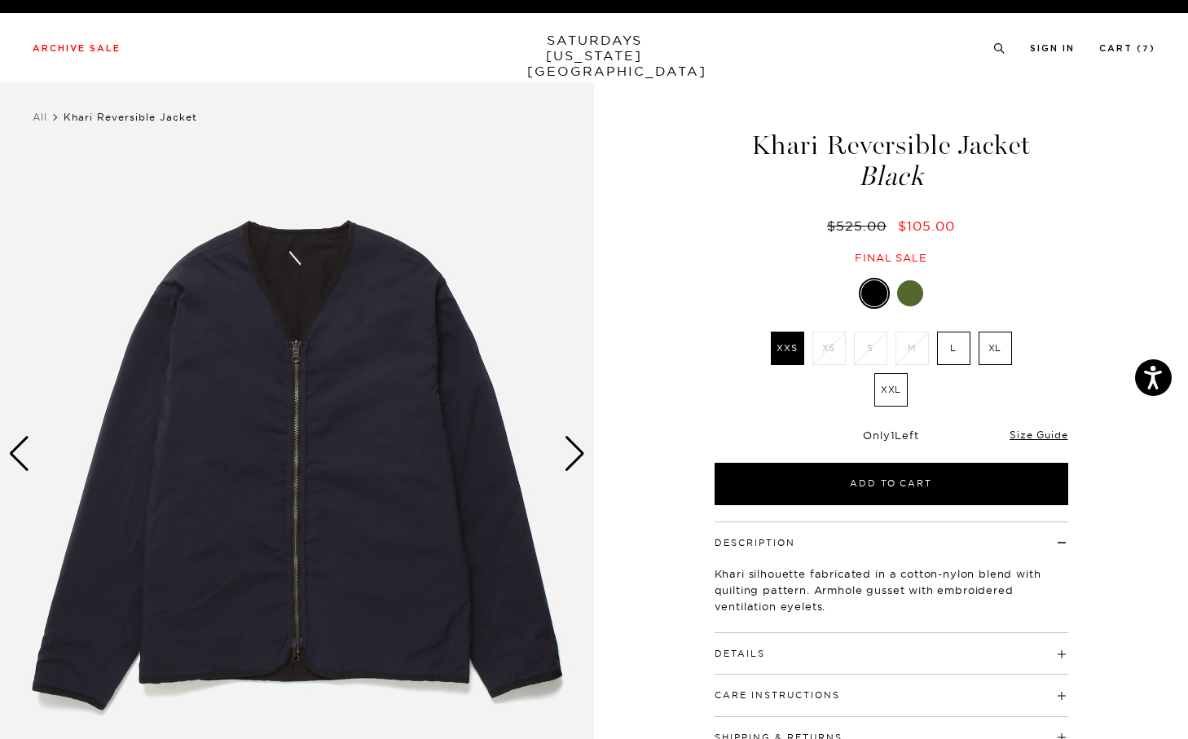
click at [570, 455] on div "Next slide" at bounding box center [575, 454] width 22 height 36
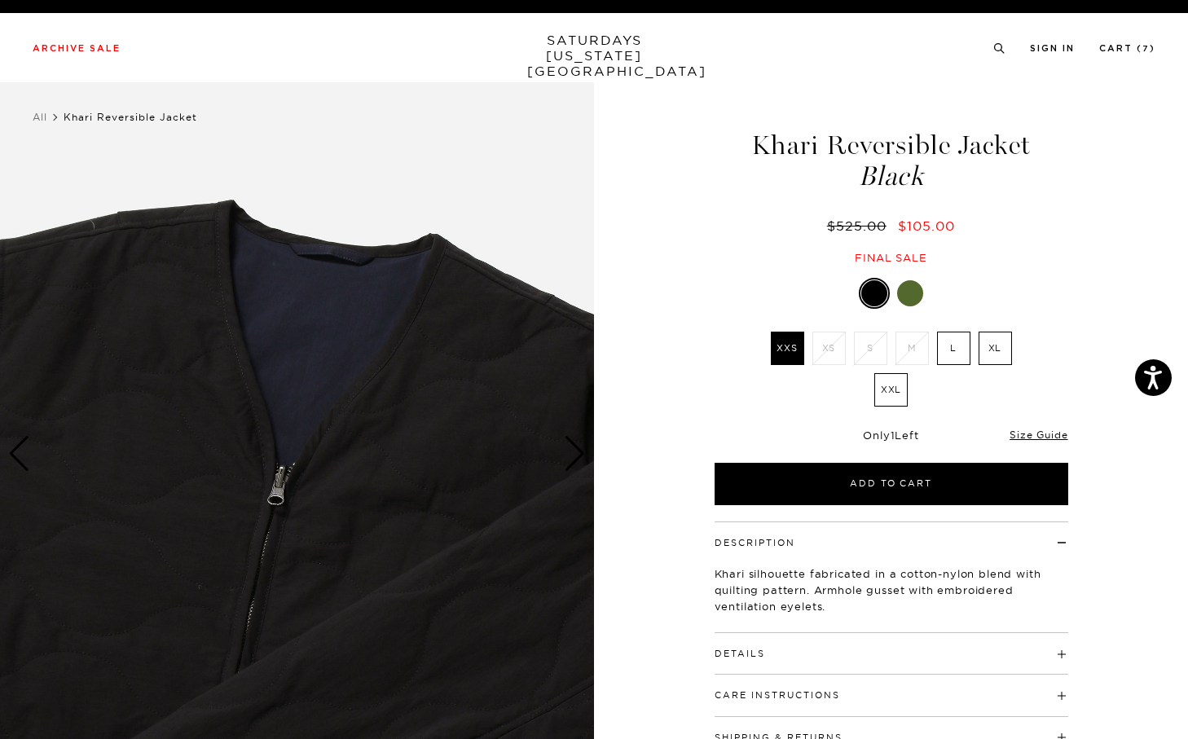
click at [20, 451] on div "Previous slide" at bounding box center [19, 454] width 22 height 36
click at [14, 456] on div "Previous slide" at bounding box center [19, 454] width 22 height 36
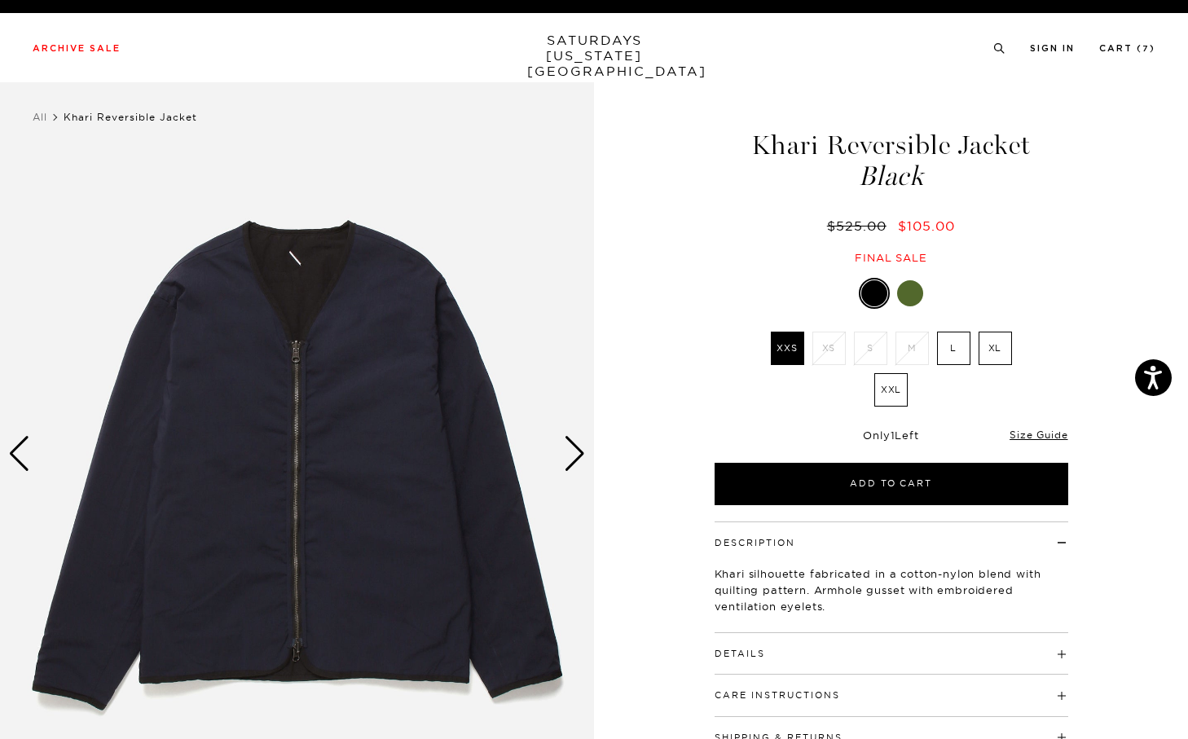
click at [570, 458] on div "Next slide" at bounding box center [575, 454] width 22 height 36
click at [0, 463] on img at bounding box center [297, 453] width 594 height 742
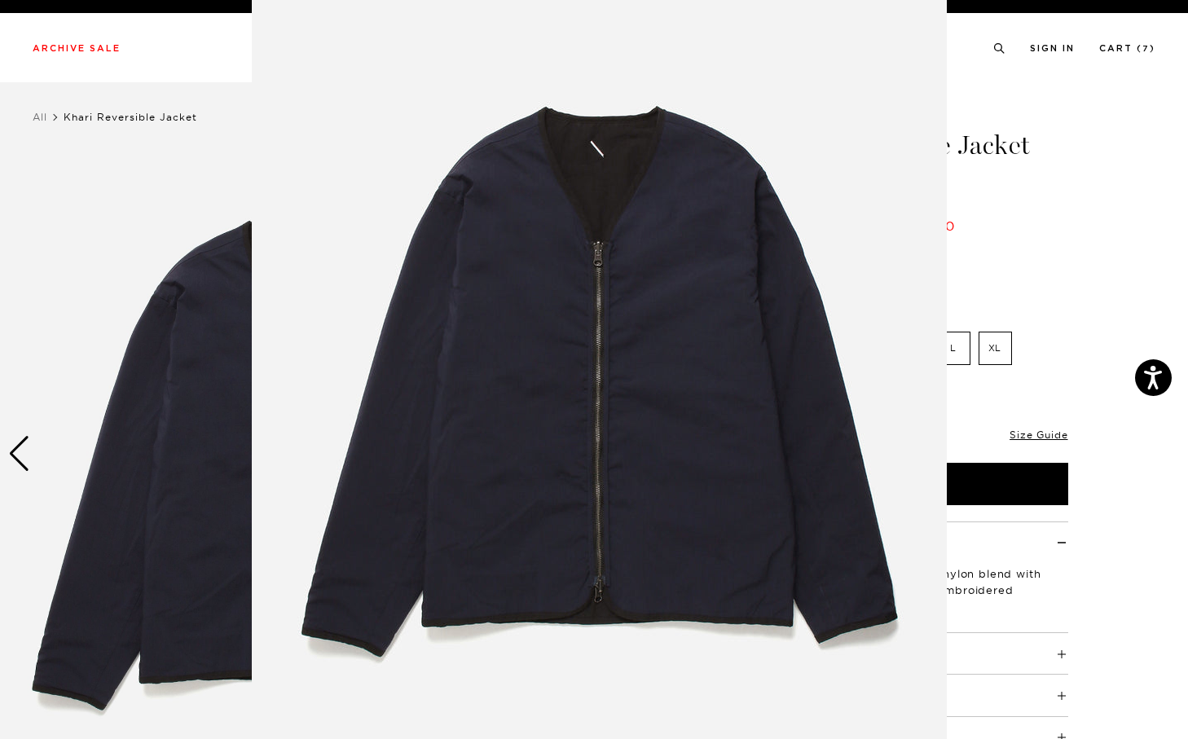
scroll to position [50, 0]
click at [27, 459] on figure at bounding box center [594, 369] width 1188 height 739
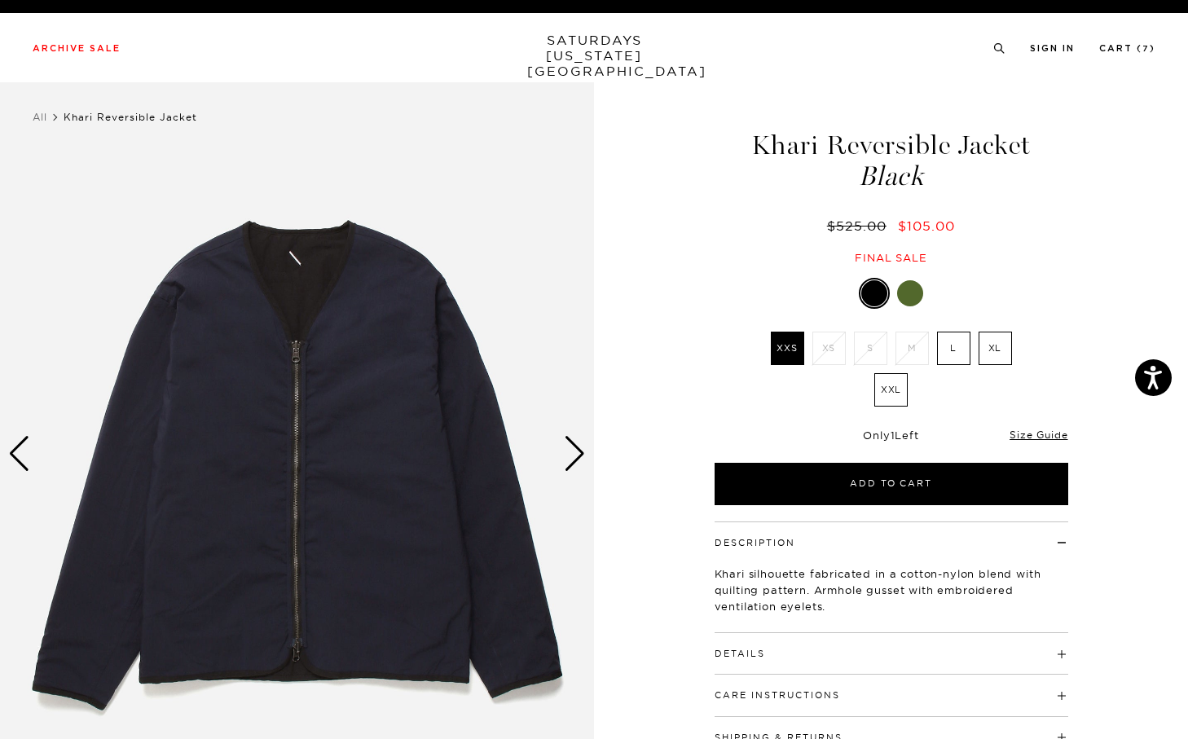
scroll to position [0, 0]
click at [27, 459] on div "Previous slide" at bounding box center [19, 454] width 22 height 36
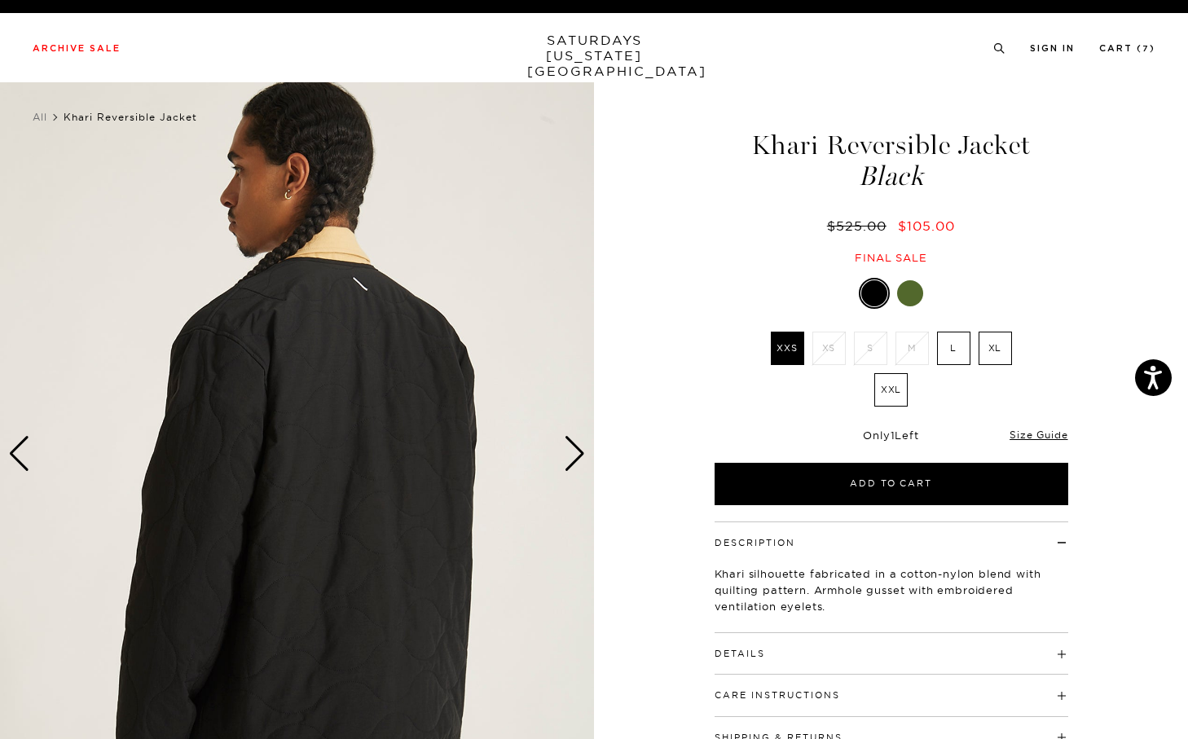
click at [22, 459] on div "Previous slide" at bounding box center [19, 454] width 22 height 36
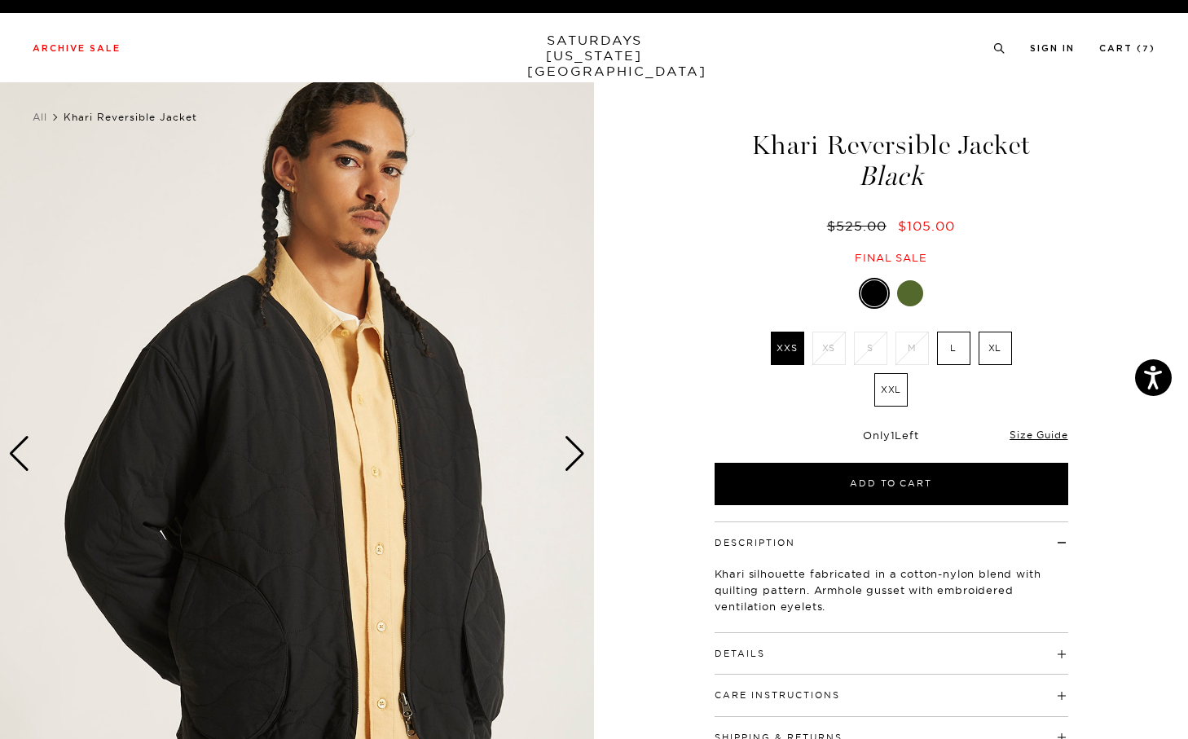
click at [22, 459] on div "Previous slide" at bounding box center [19, 454] width 22 height 36
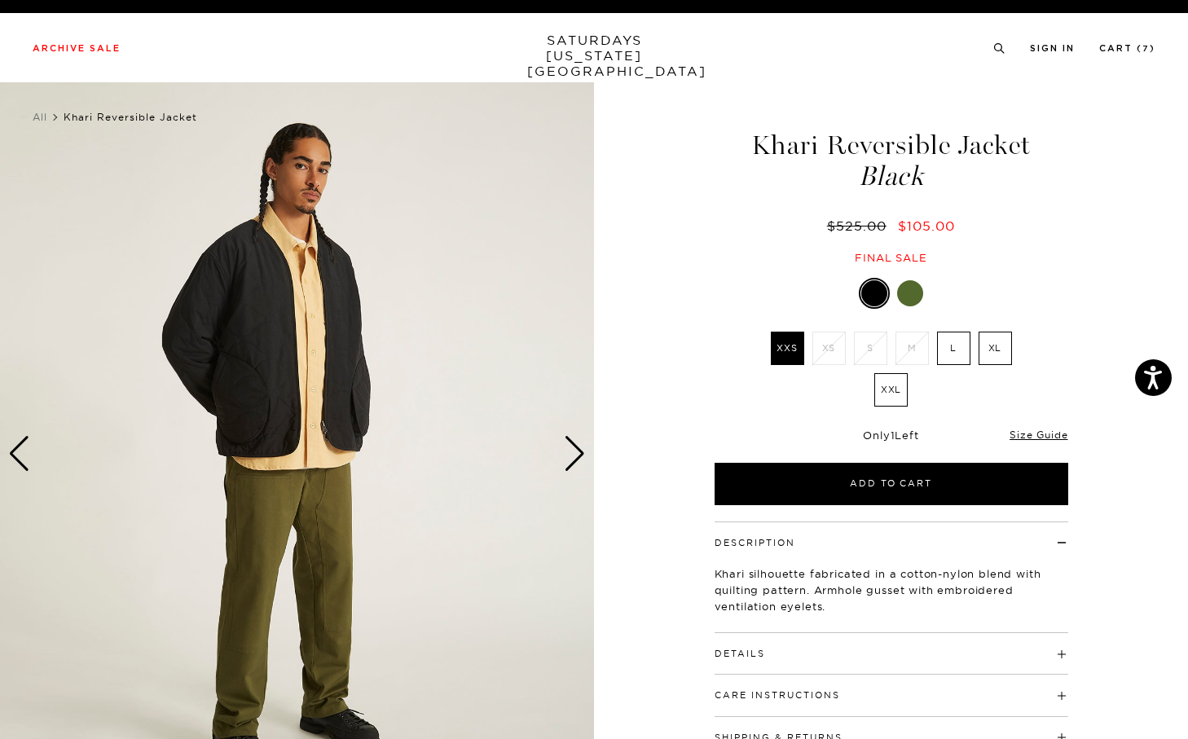
click at [22, 459] on div "Previous slide" at bounding box center [19, 454] width 22 height 36
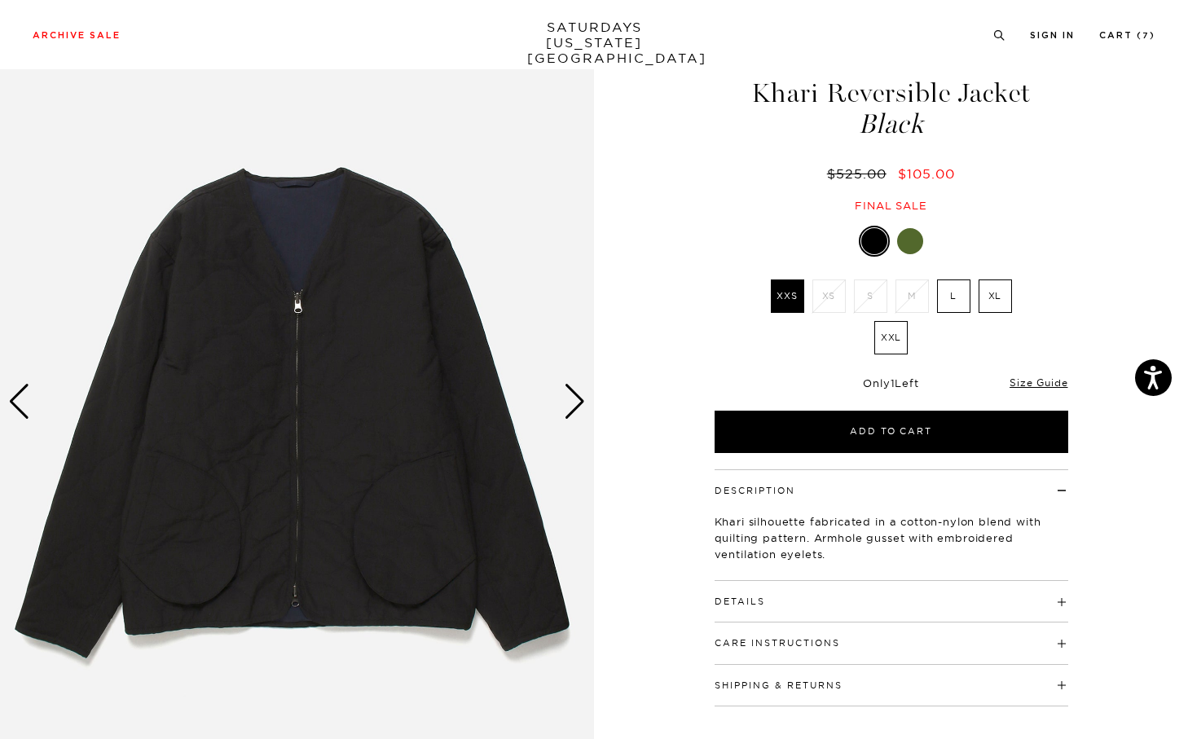
scroll to position [53, 0]
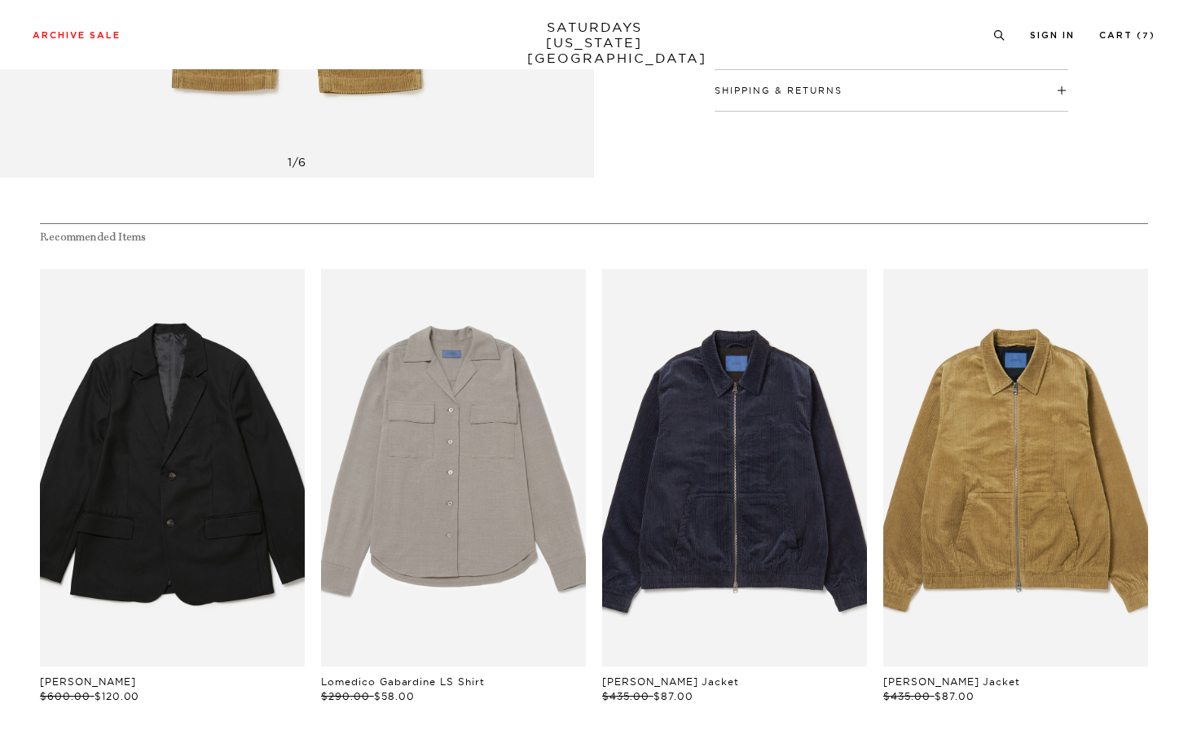
scroll to position [710, 0]
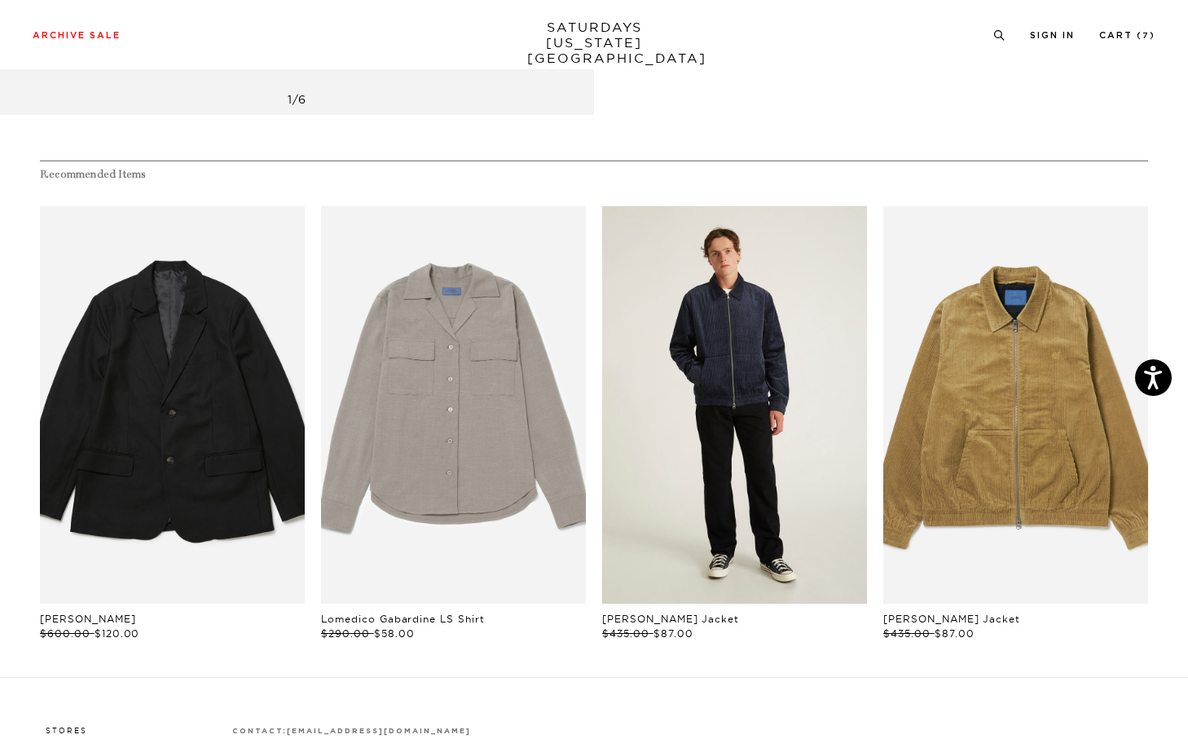
click at [723, 328] on link "files/U32417JA03-MIDNIGHT_05.jpg" at bounding box center [734, 405] width 265 height 398
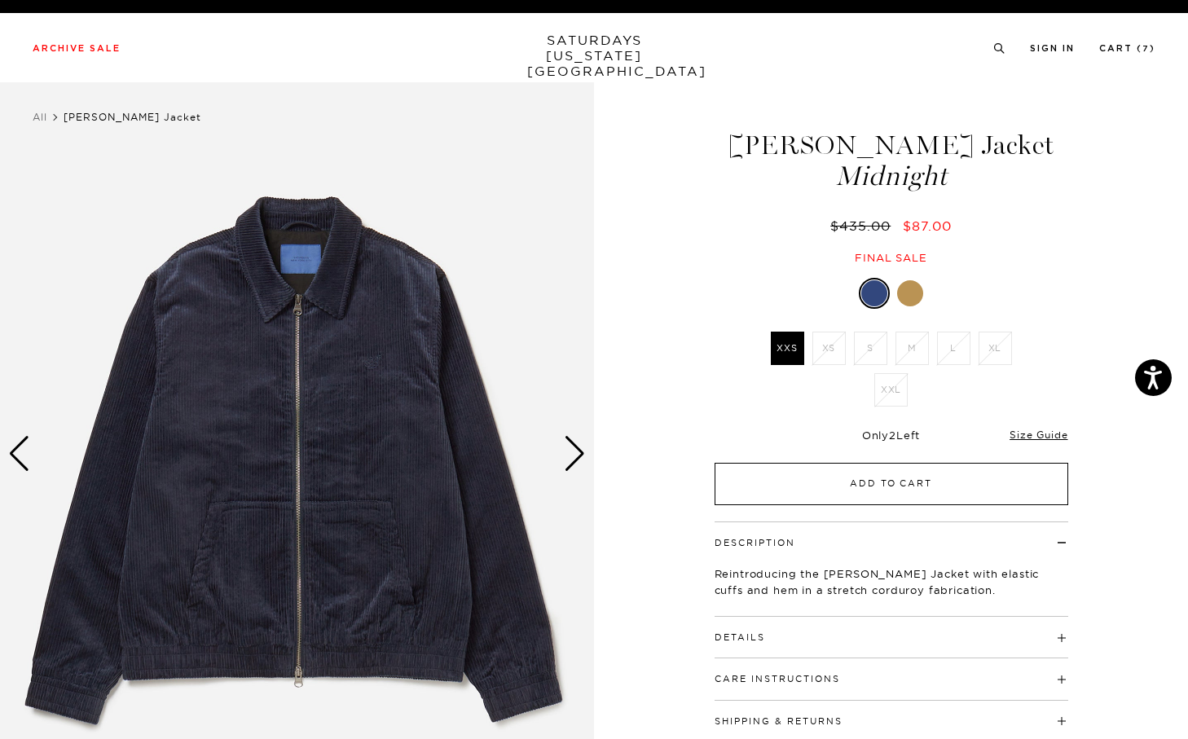
click at [988, 476] on button "Add to Cart" at bounding box center [892, 484] width 354 height 42
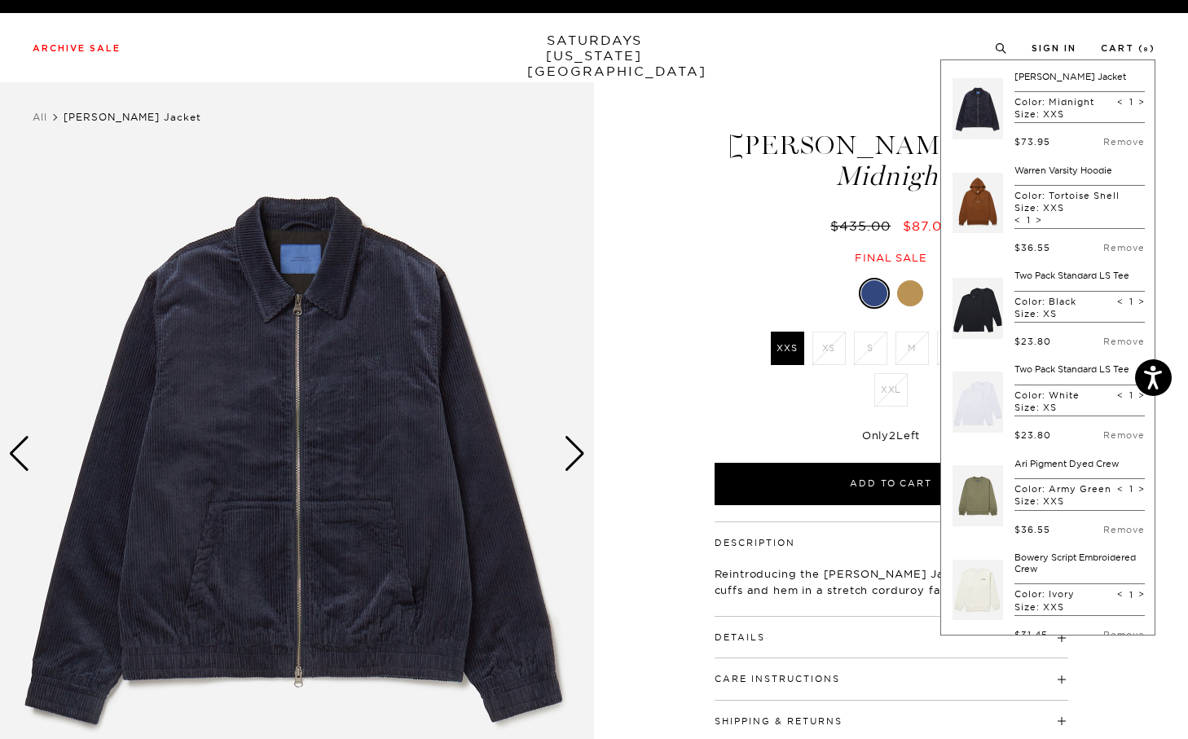
click at [764, 165] on span "Midnight" at bounding box center [891, 176] width 359 height 27
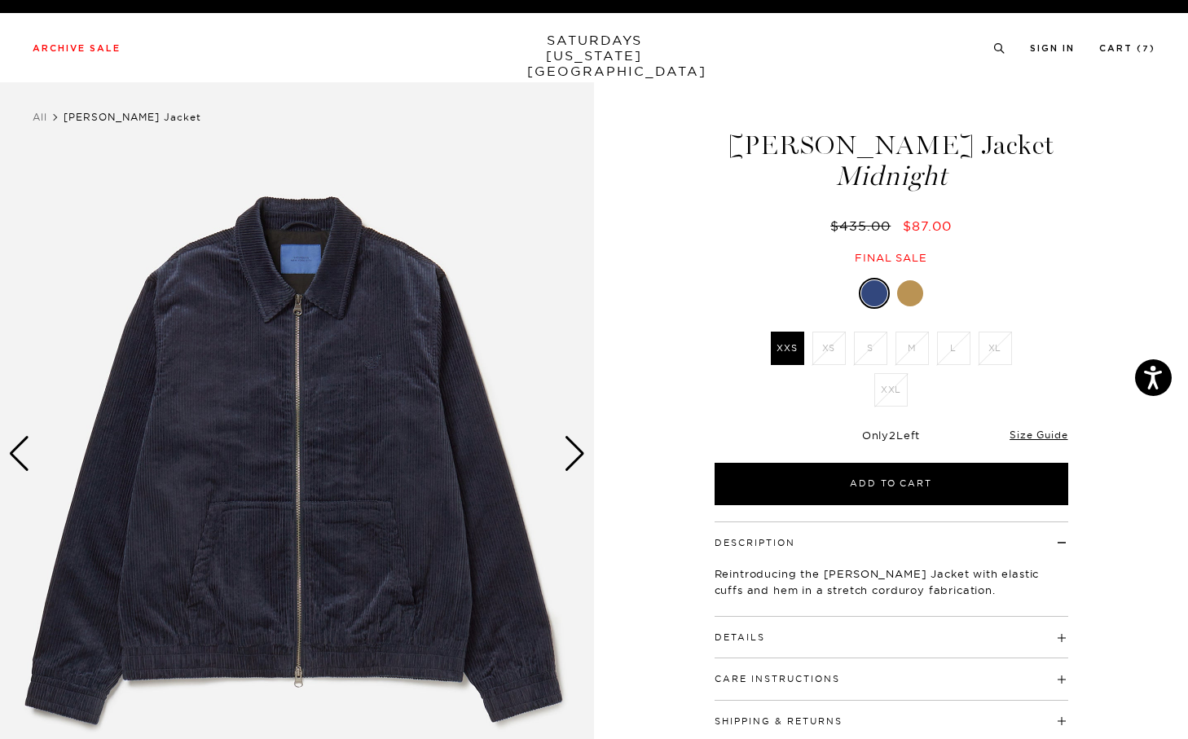
click at [1034, 445] on div "Only 2 Left Size Guide" at bounding box center [892, 441] width 354 height 44
click at [1038, 432] on link "Size Guide" at bounding box center [1039, 435] width 58 height 12
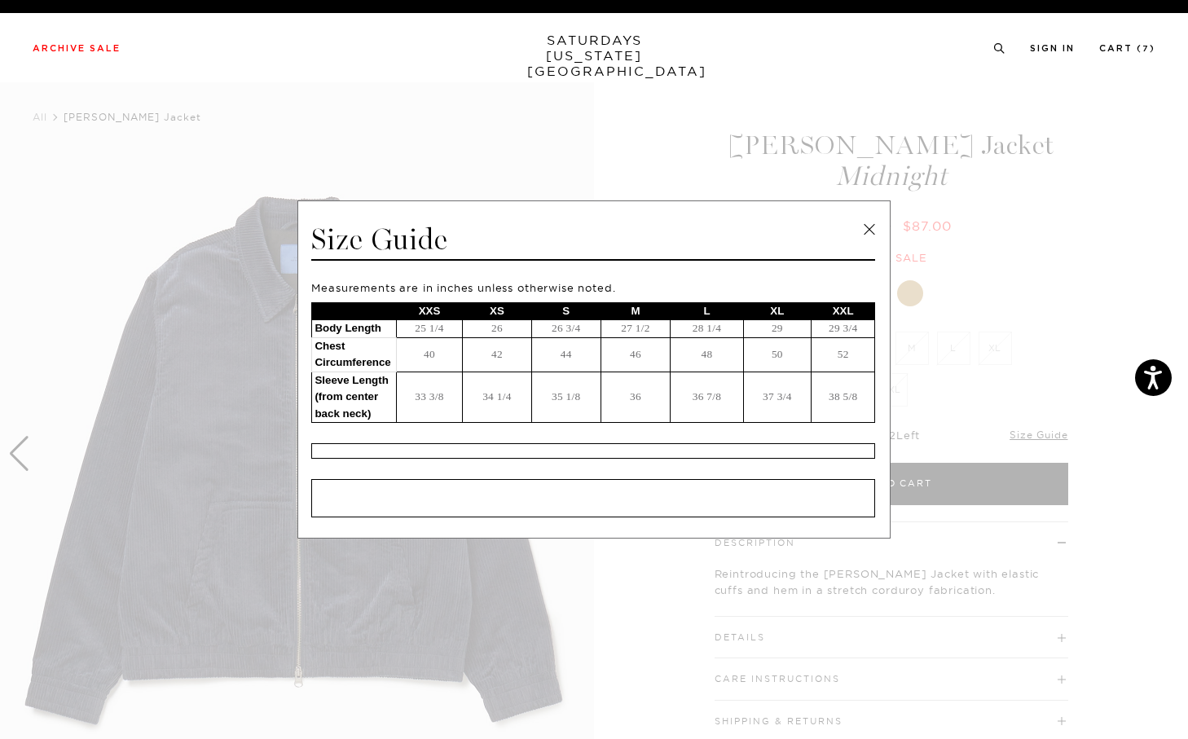
click at [518, 140] on span at bounding box center [588, 369] width 1176 height 739
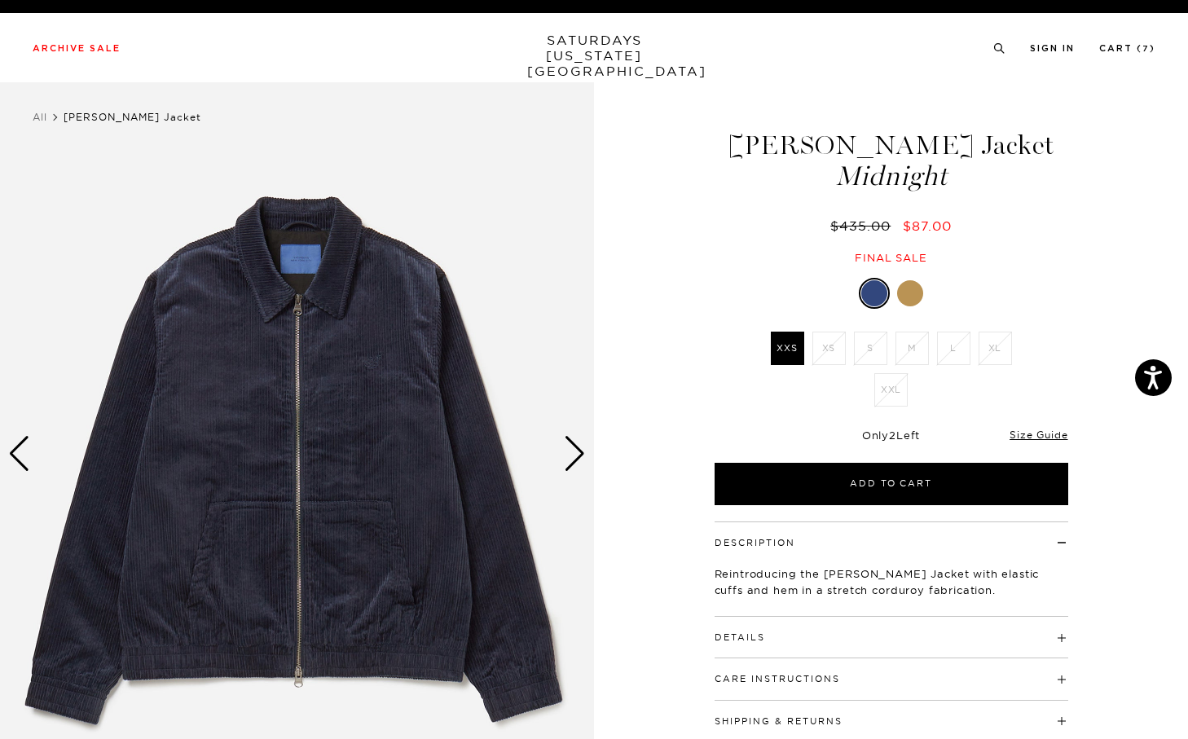
click at [1045, 443] on div "Only 2 Left Size Guide" at bounding box center [892, 441] width 354 height 44
click at [1045, 437] on link "Size Guide" at bounding box center [1039, 435] width 58 height 12
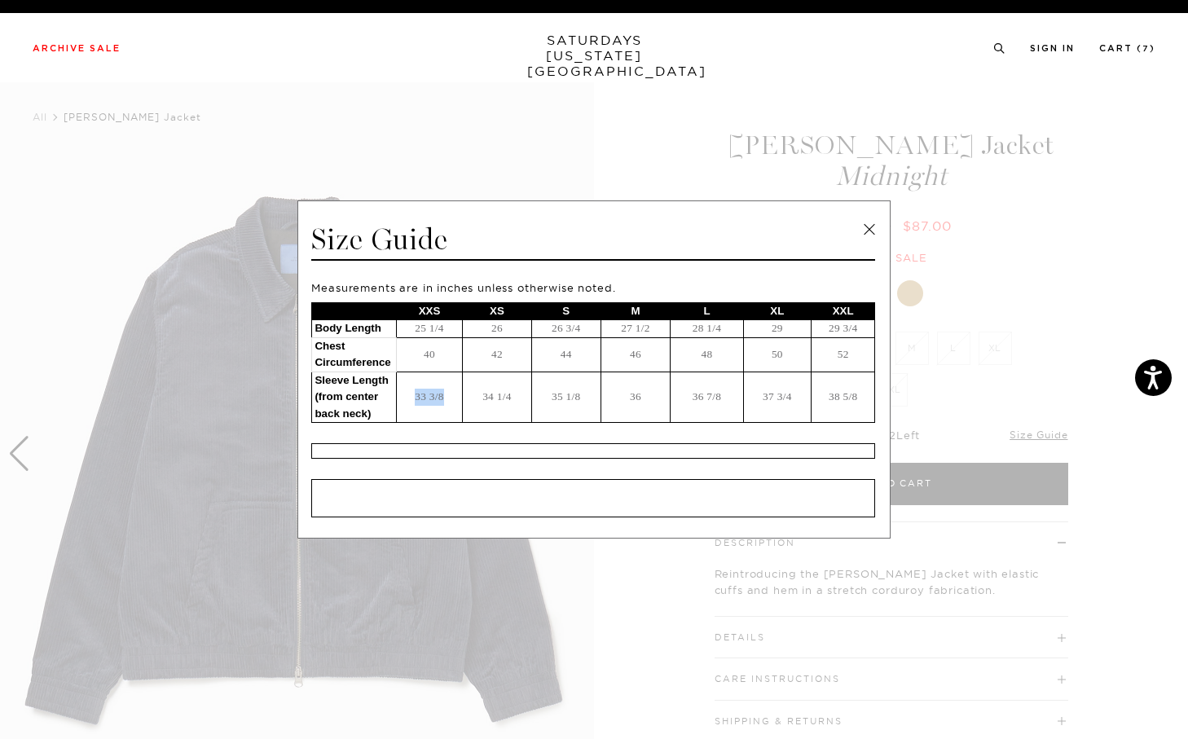
drag, startPoint x: 412, startPoint y: 400, endPoint x: 460, endPoint y: 400, distance: 48.9
click at [460, 400] on td "33 3/8" at bounding box center [429, 397] width 66 height 51
click at [966, 249] on span at bounding box center [588, 369] width 1176 height 739
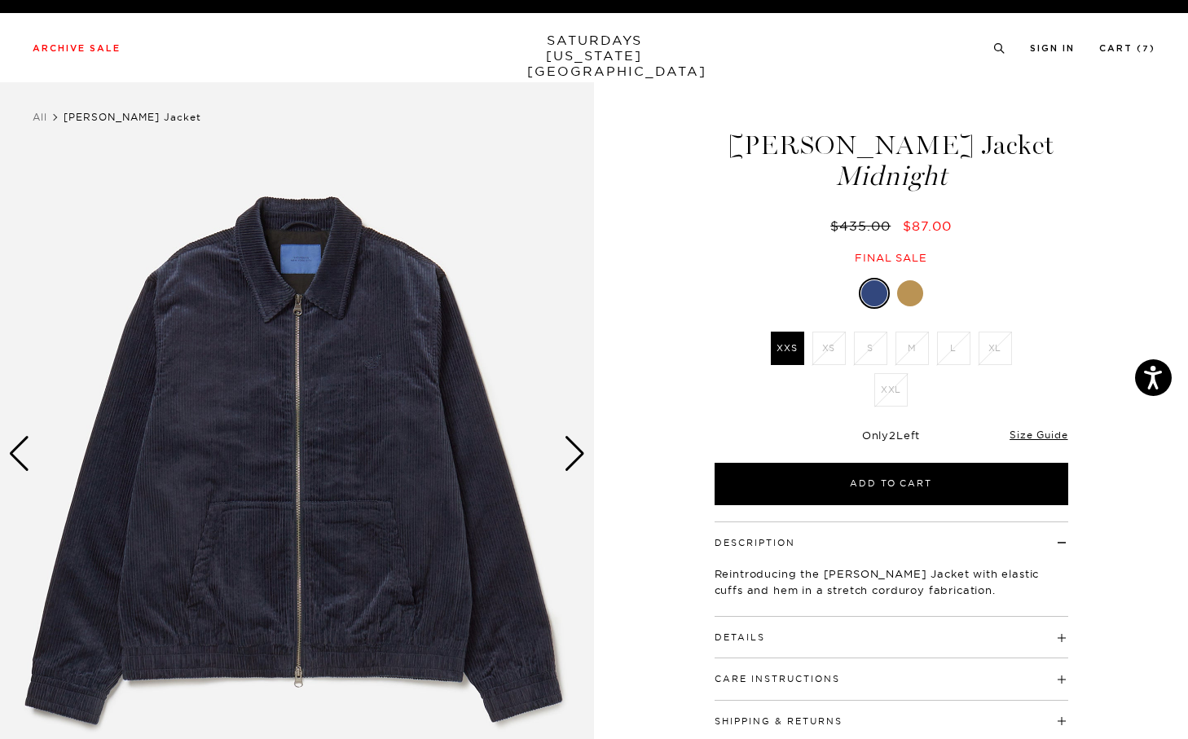
click at [1037, 443] on div "Only 2 Left Size Guide" at bounding box center [892, 441] width 354 height 44
click at [1041, 417] on div "Midnight XXS XS S M L XL XXL XS" at bounding box center [891, 391] width 407 height 227
click at [1041, 436] on link "Size Guide" at bounding box center [1039, 435] width 58 height 12
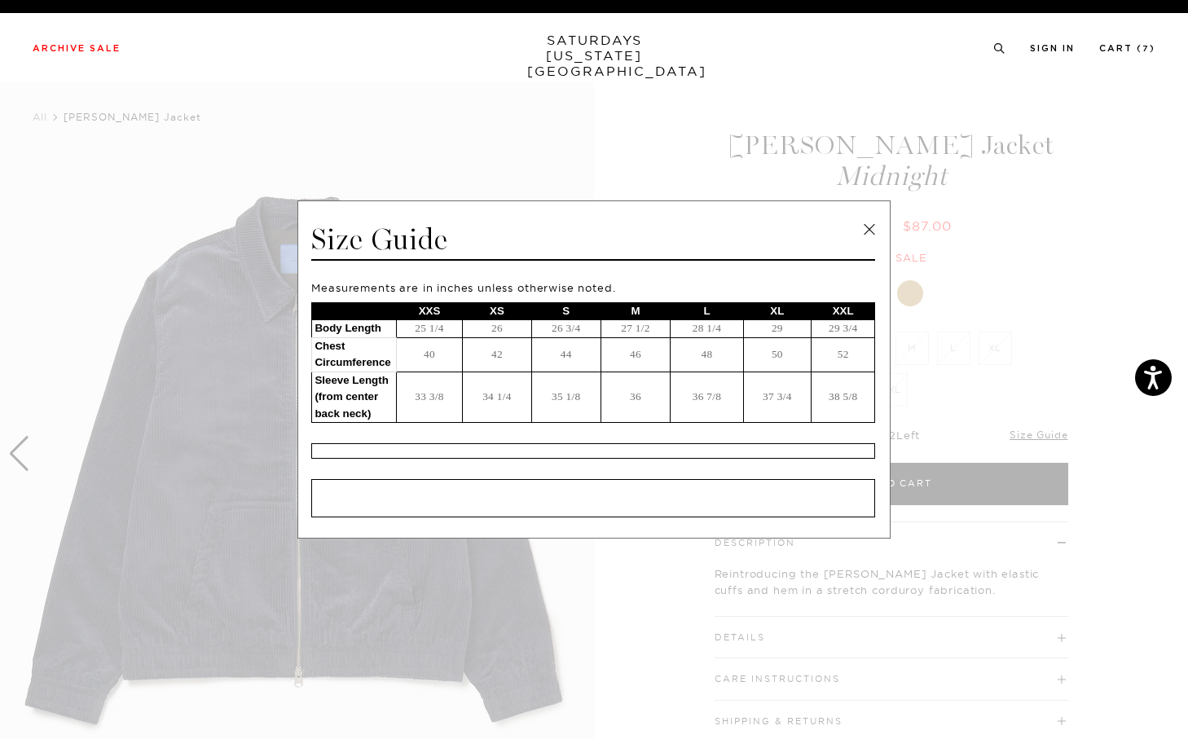
click at [929, 359] on span at bounding box center [588, 369] width 1176 height 739
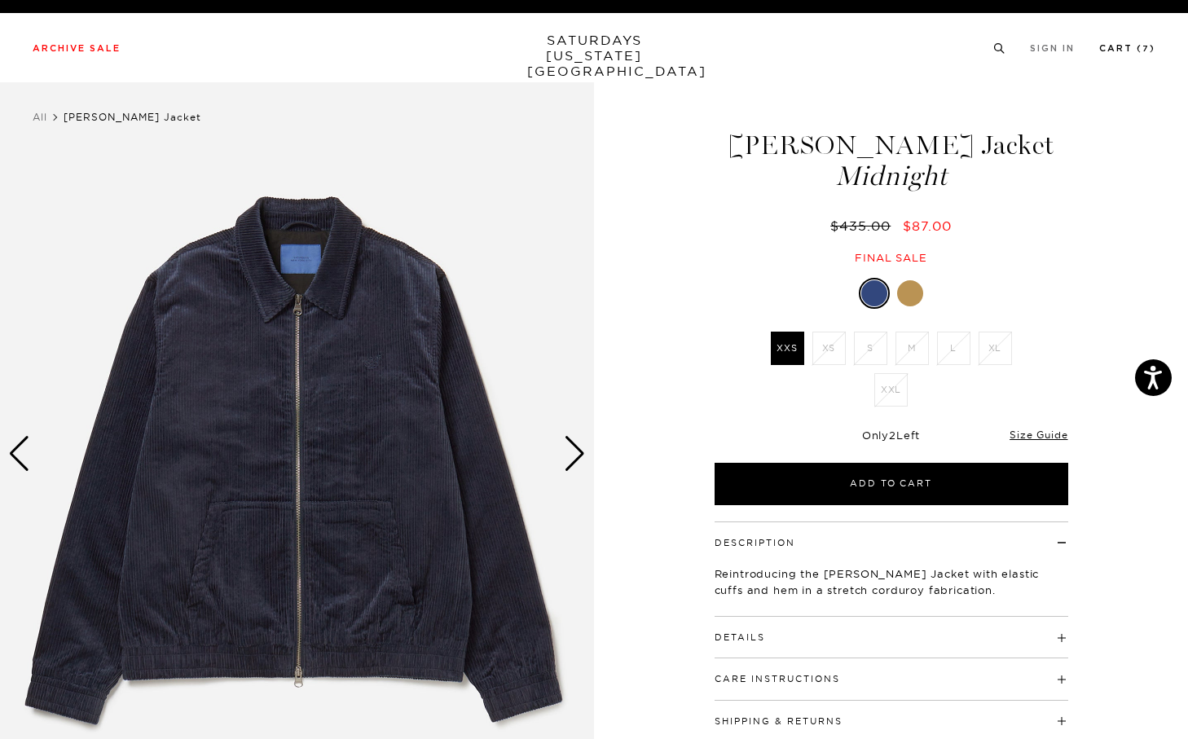
click at [1131, 44] on link "Cart ( 7 )" at bounding box center [1127, 48] width 56 height 9
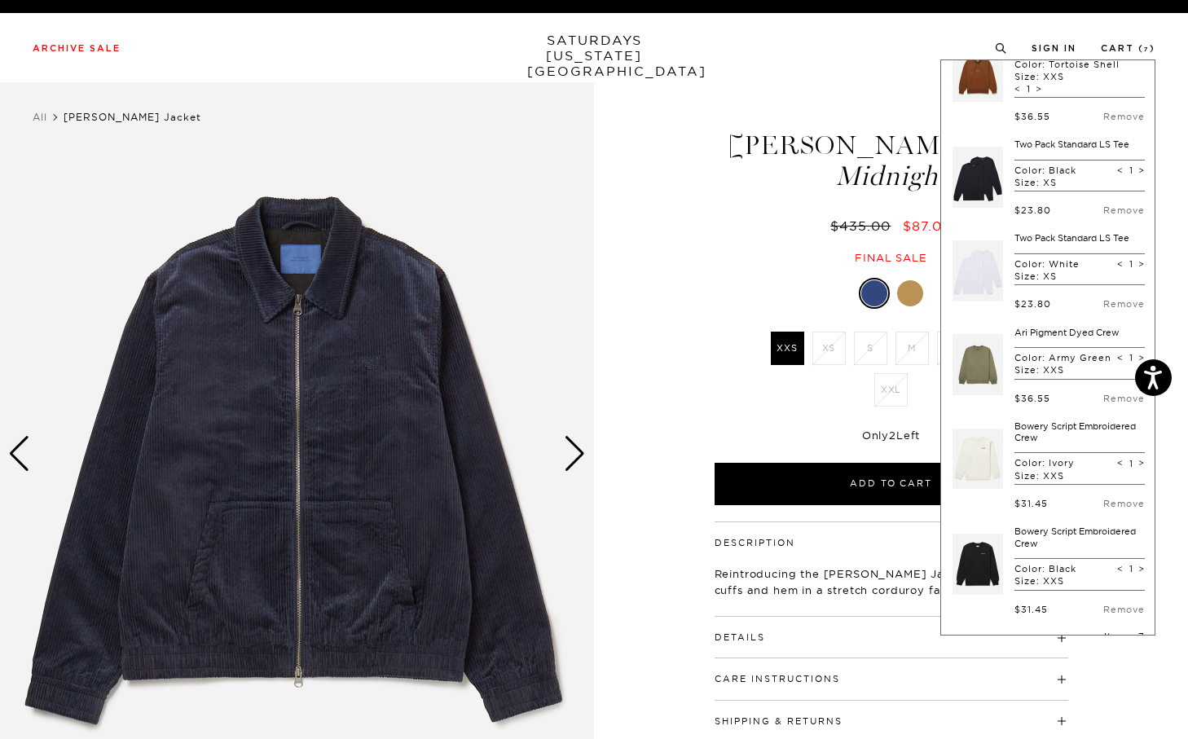
scroll to position [270, 0]
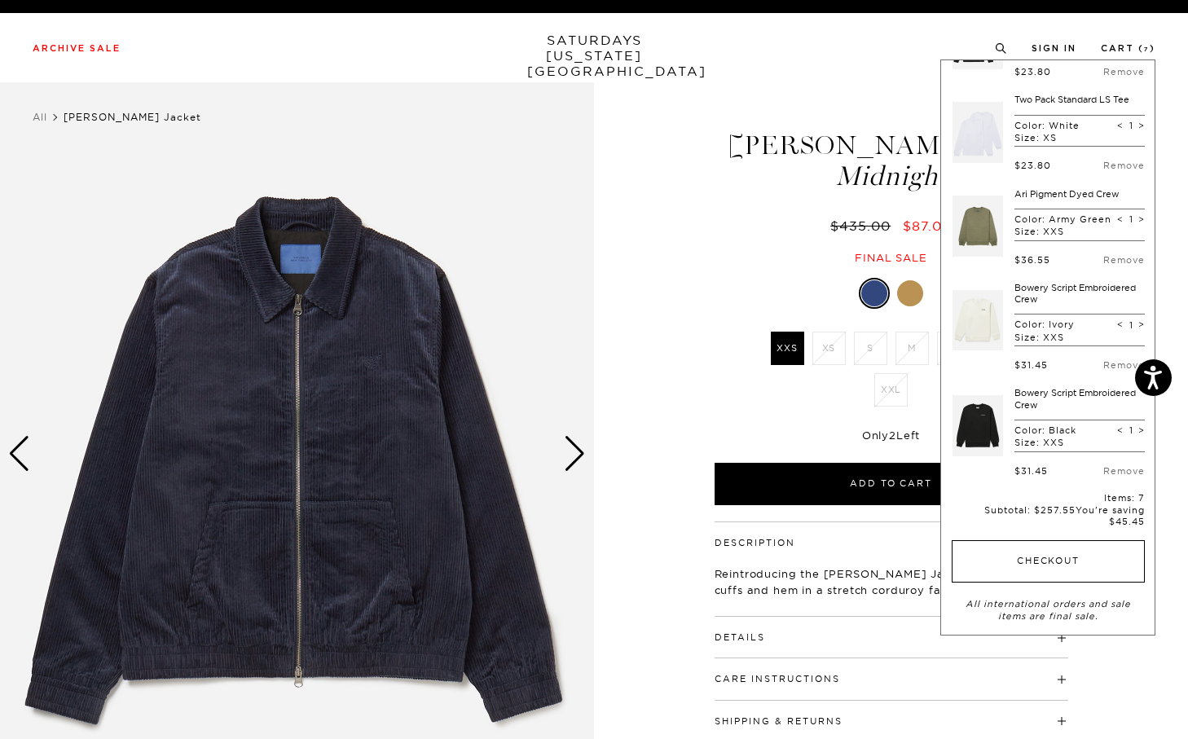
click at [1032, 579] on button "Checkout" at bounding box center [1048, 561] width 193 height 42
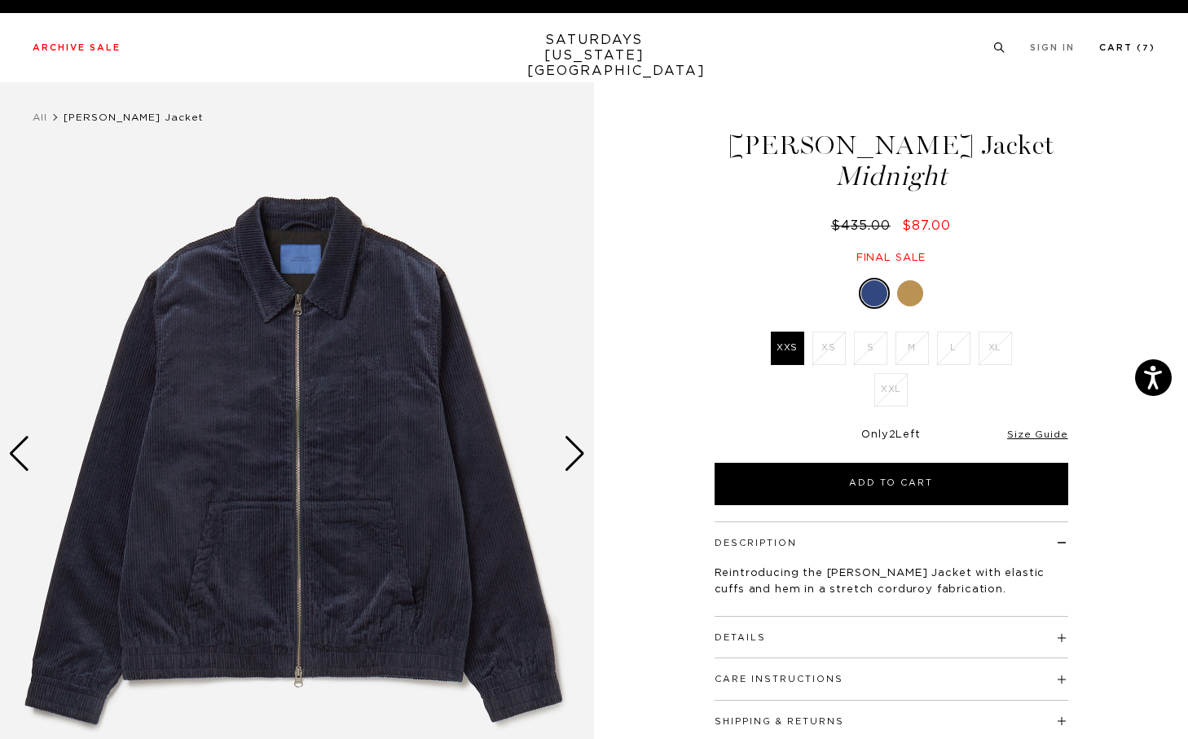
click at [1121, 45] on link "Cart ( 7 )" at bounding box center [1127, 47] width 56 height 9
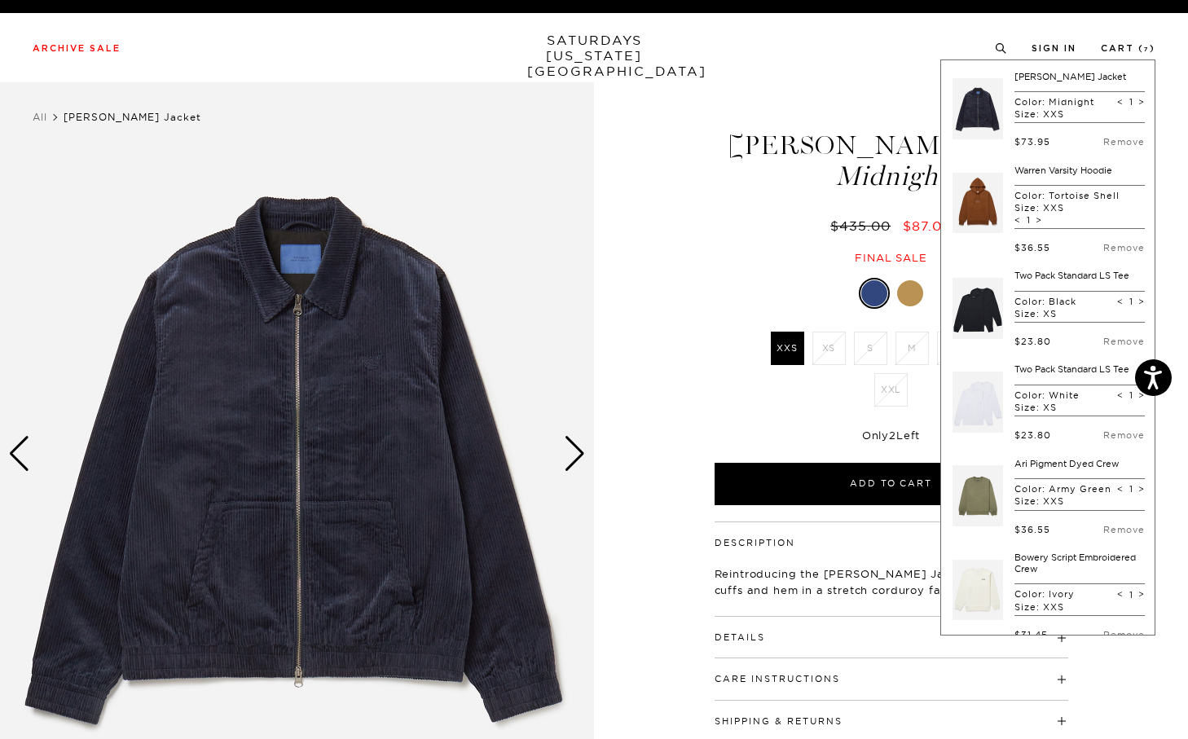
click at [997, 111] on link at bounding box center [978, 109] width 51 height 77
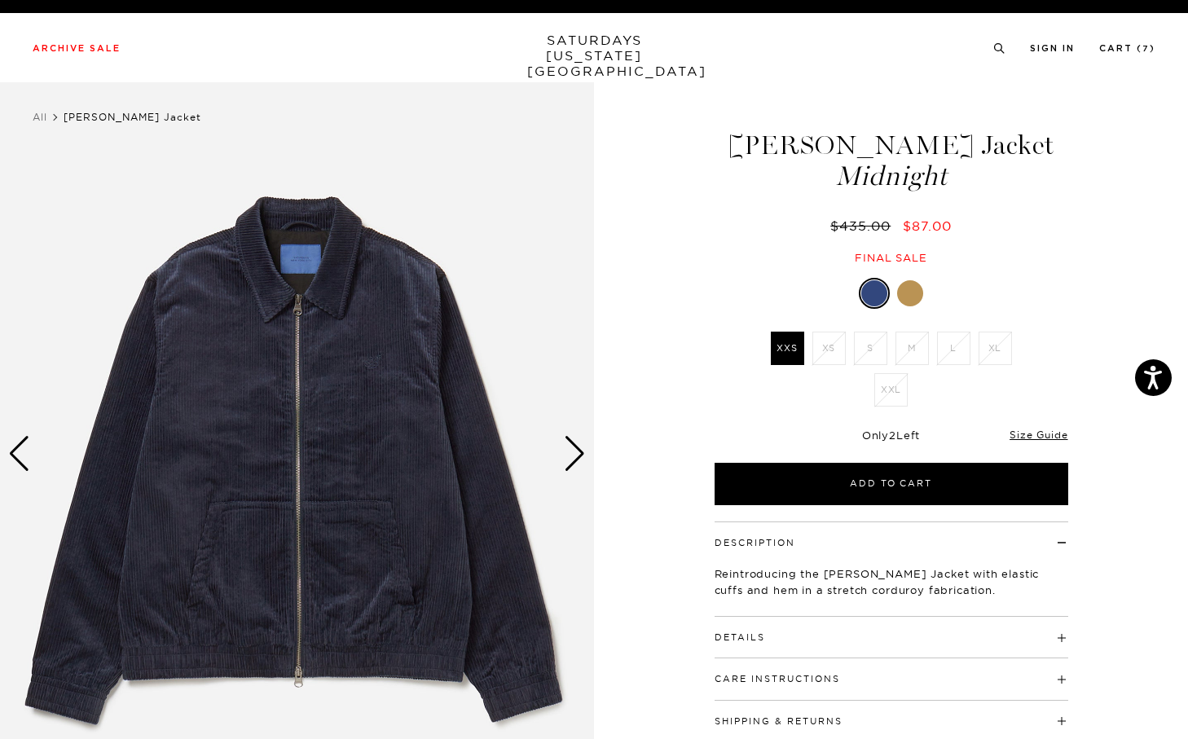
click at [574, 452] on div "Next slide" at bounding box center [575, 454] width 22 height 36
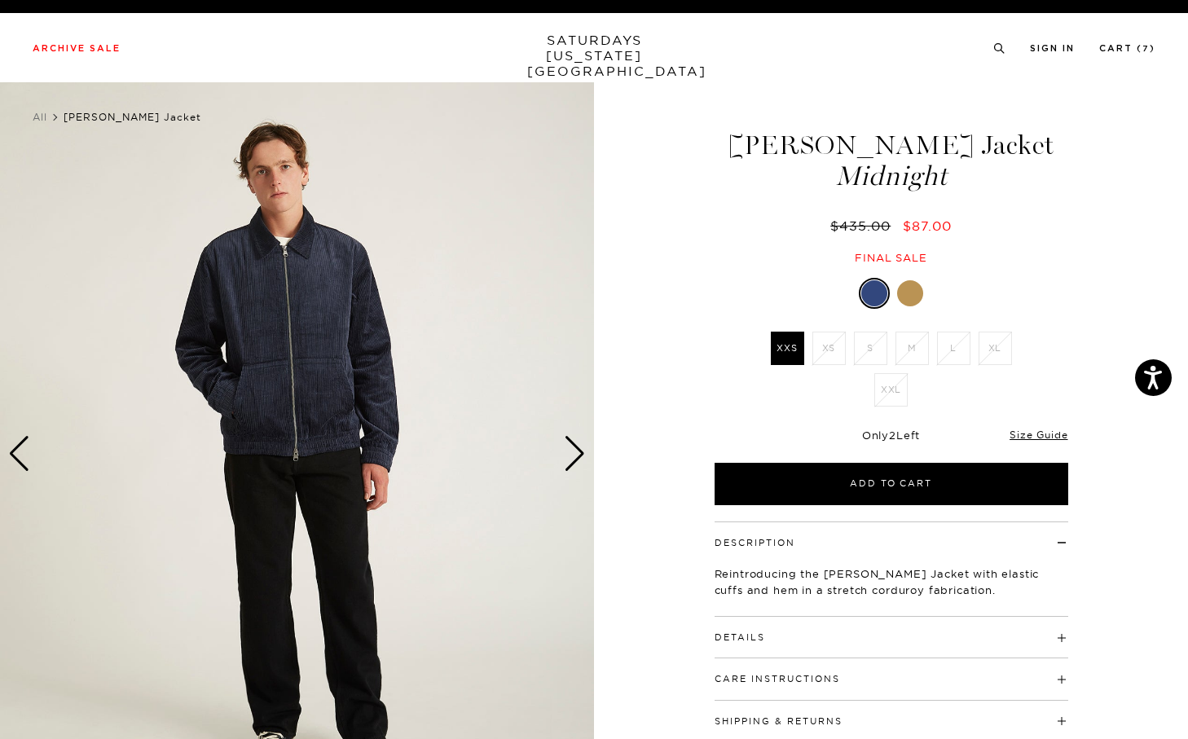
click at [580, 450] on div "Next slide" at bounding box center [575, 454] width 22 height 36
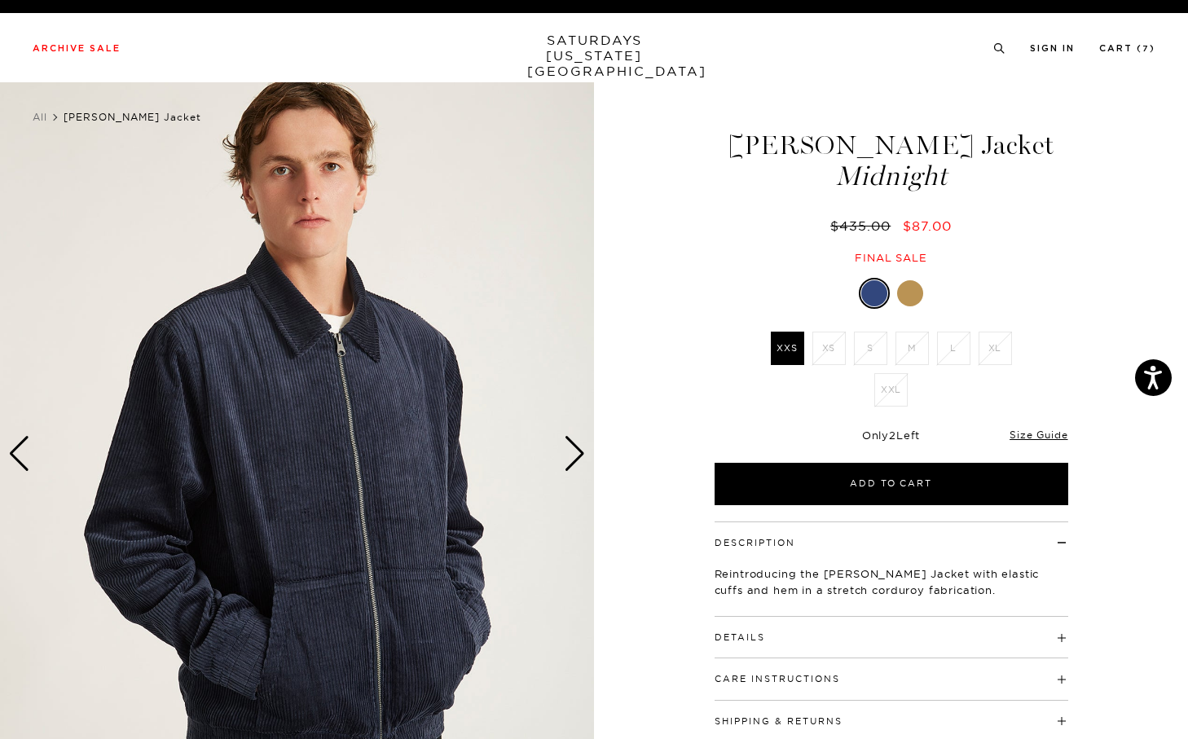
click at [10, 455] on div "Previous slide" at bounding box center [19, 454] width 22 height 36
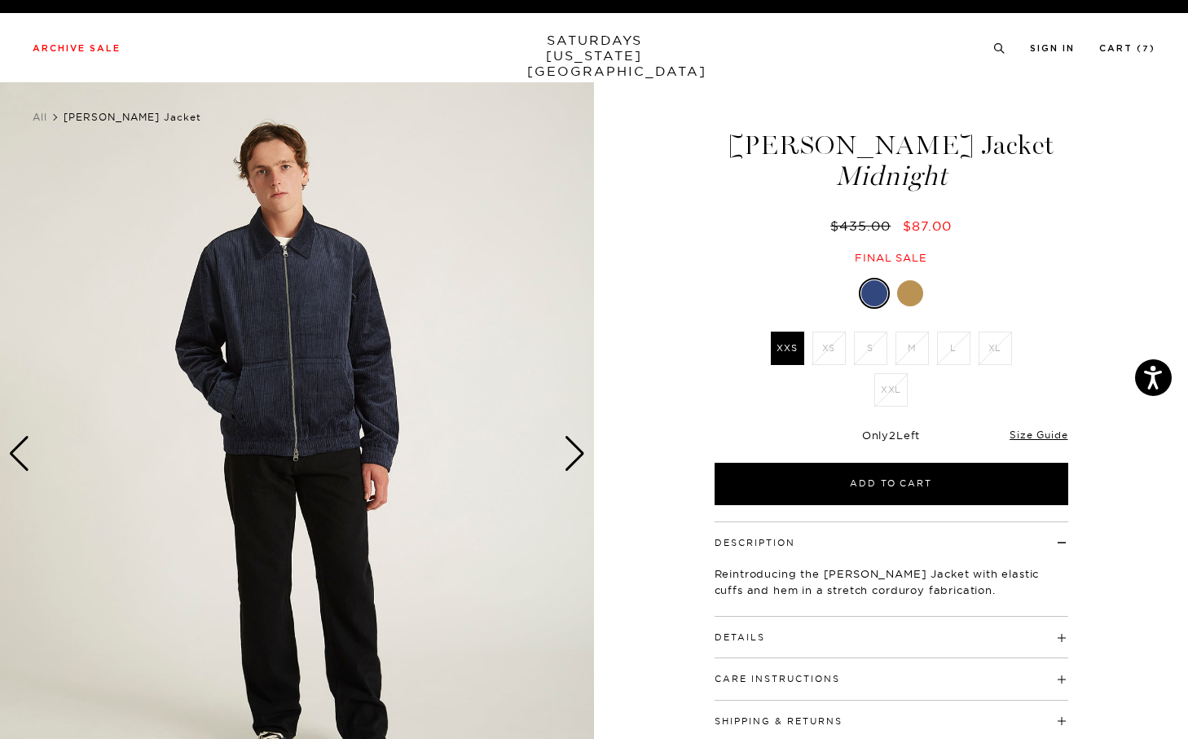
click at [10, 455] on div "Previous slide" at bounding box center [19, 454] width 22 height 36
click at [14, 455] on div "Previous slide" at bounding box center [19, 454] width 22 height 36
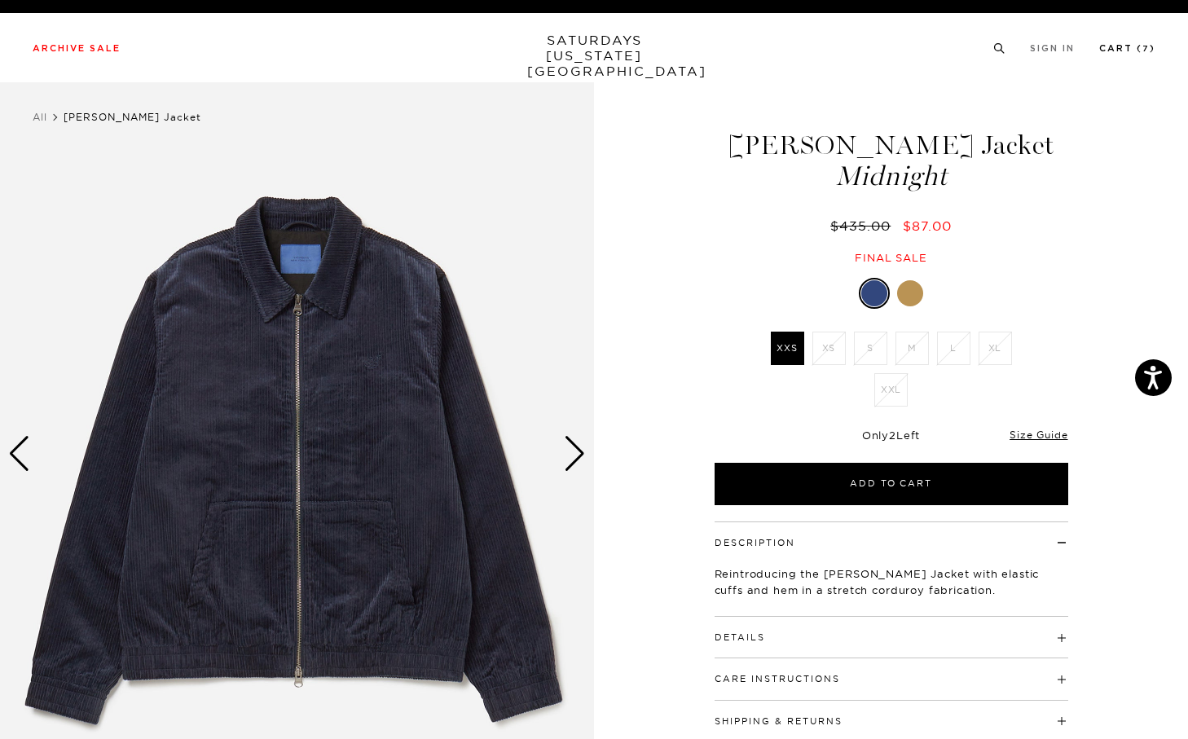
click at [1121, 53] on link "Cart ( 7 )" at bounding box center [1127, 48] width 56 height 9
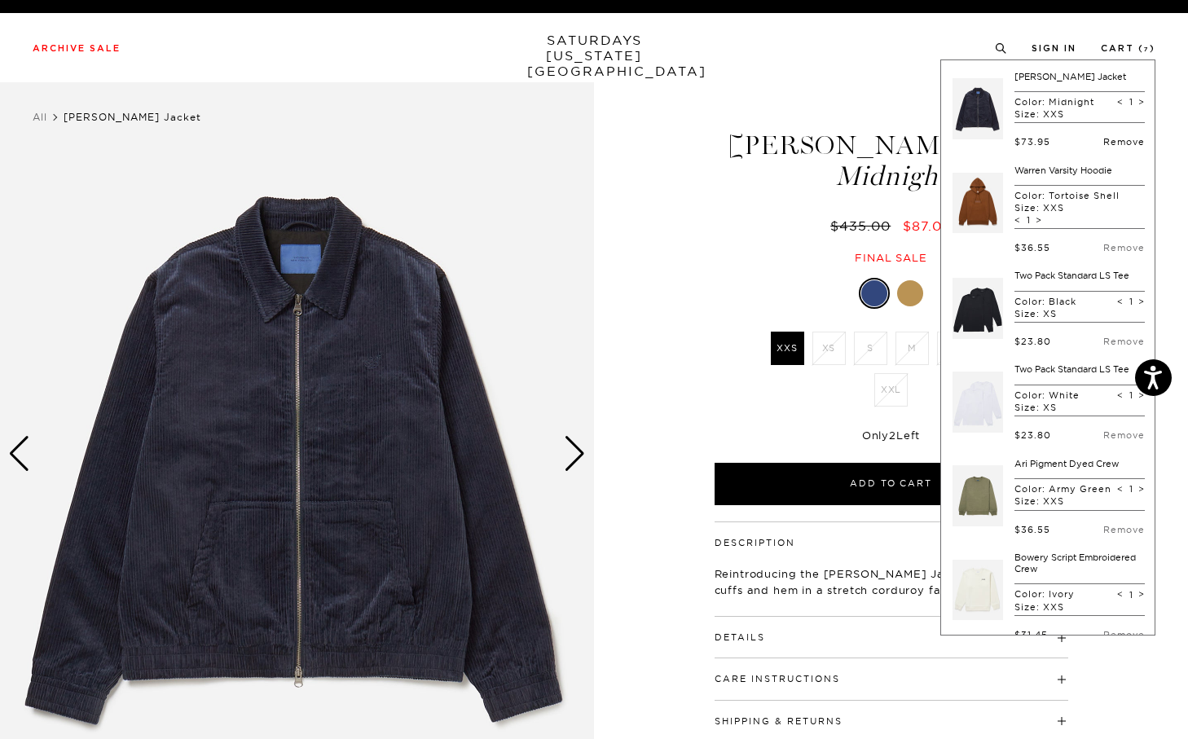
click at [1103, 143] on link "Remove" at bounding box center [1124, 141] width 42 height 11
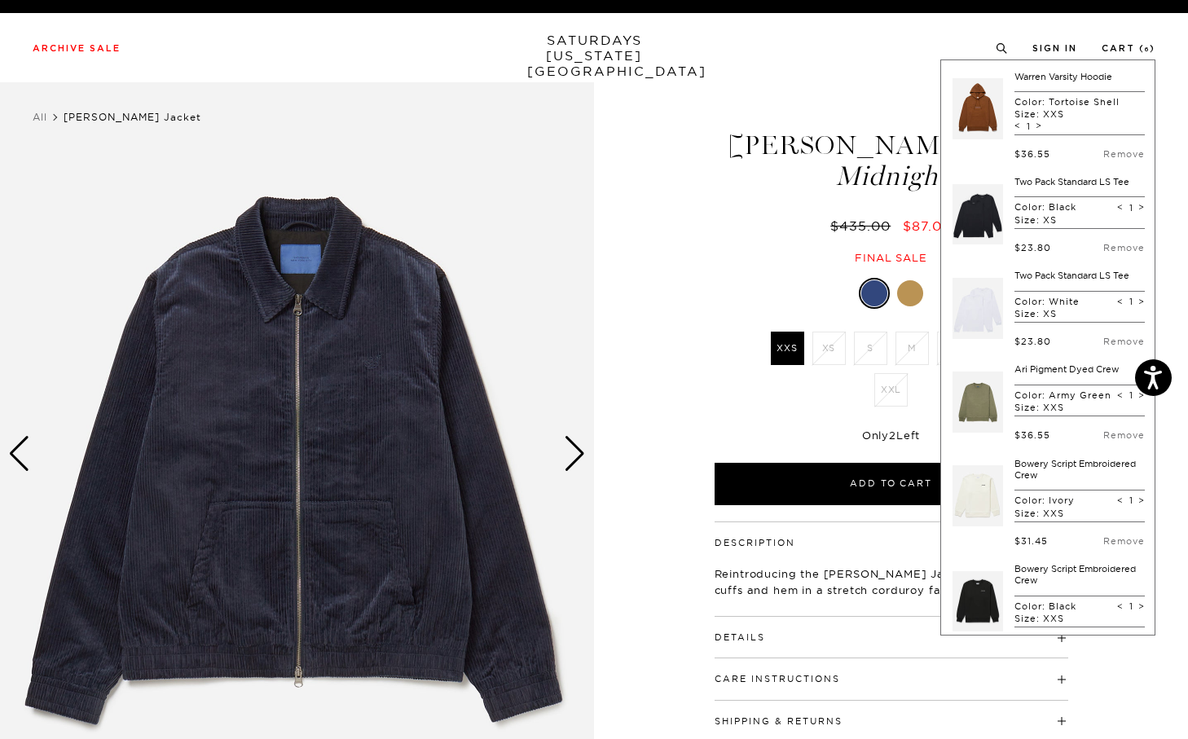
click at [998, 99] on link at bounding box center [978, 109] width 51 height 77
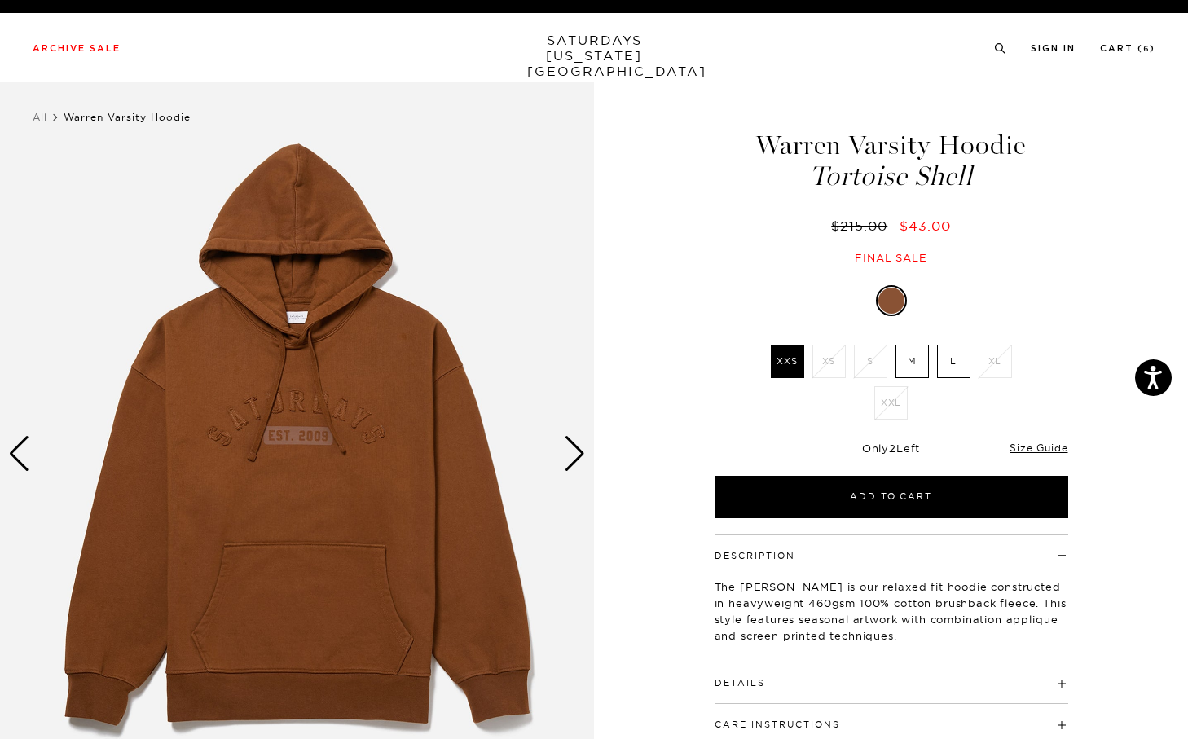
click at [574, 445] on div "Next slide" at bounding box center [575, 454] width 22 height 36
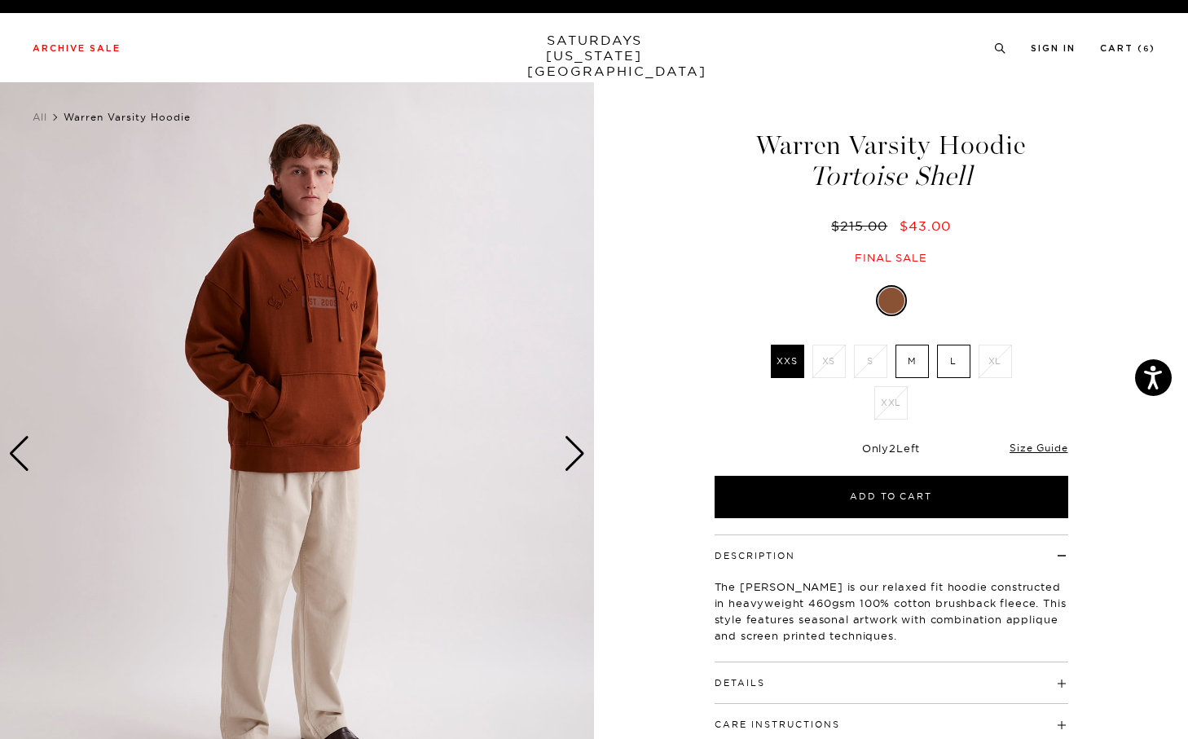
click at [579, 445] on div "Next slide" at bounding box center [575, 454] width 22 height 36
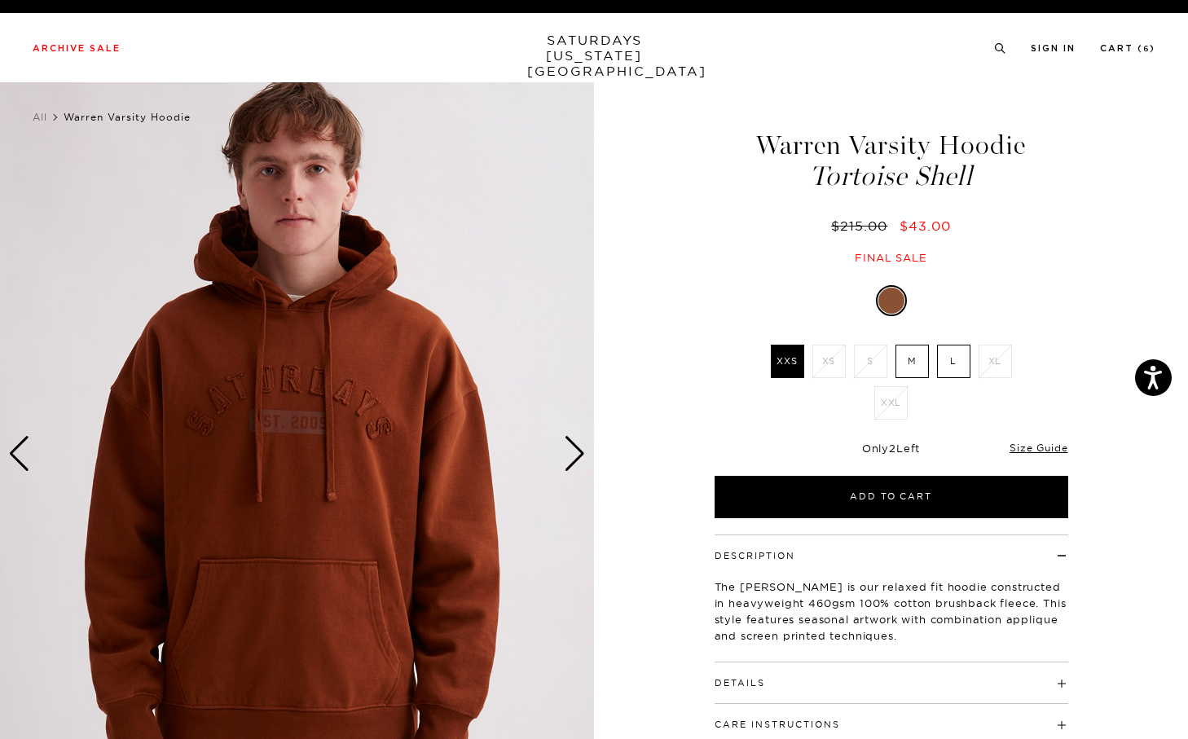
click at [584, 447] on div "Next slide" at bounding box center [575, 454] width 22 height 36
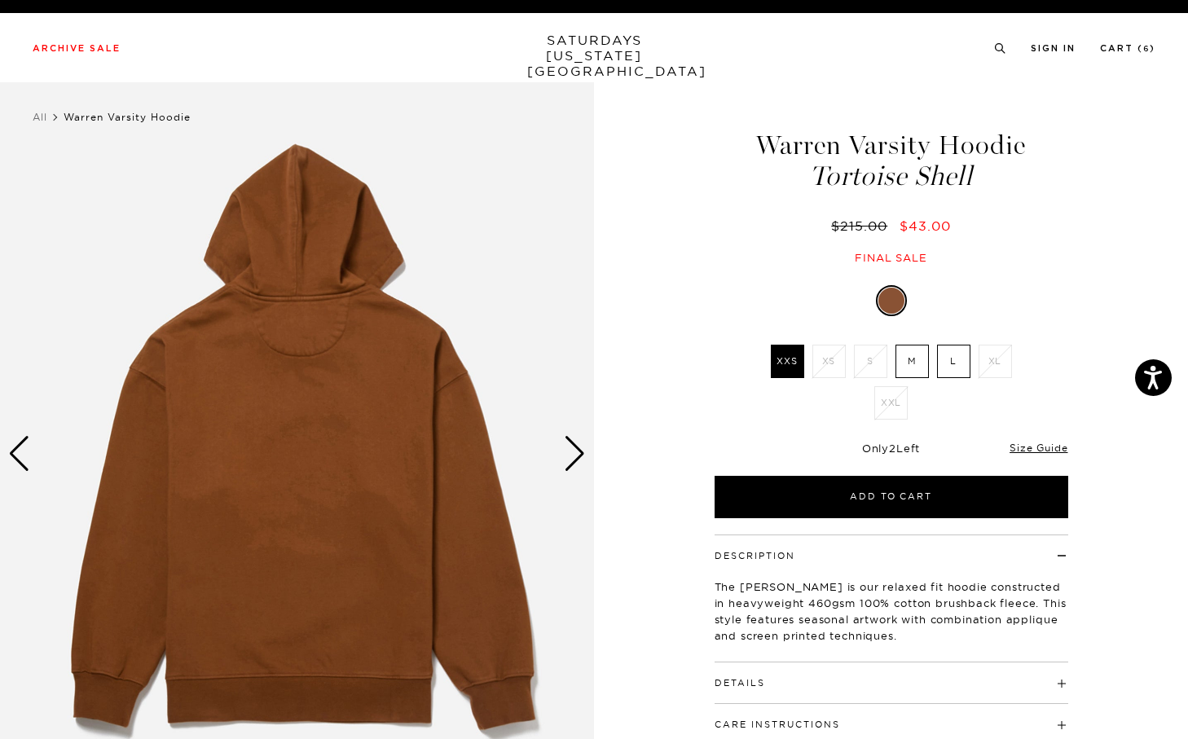
click at [569, 451] on div "Next slide" at bounding box center [575, 454] width 22 height 36
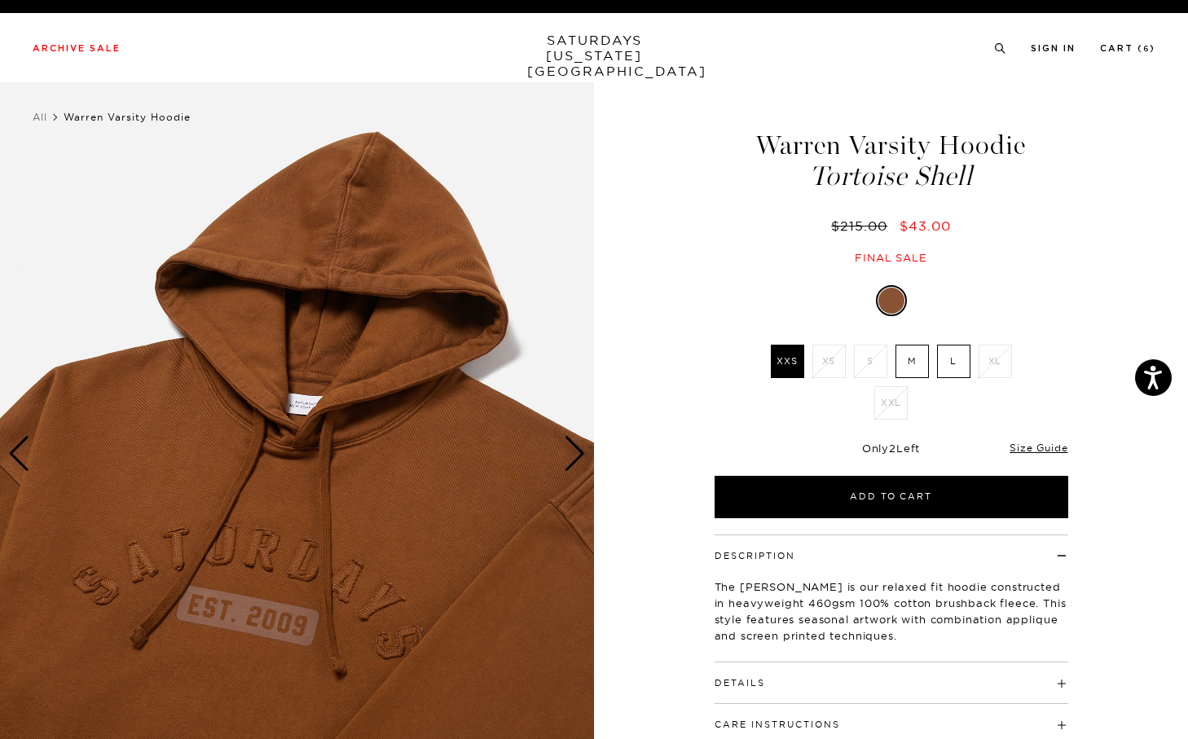
click at [569, 451] on div "Next slide" at bounding box center [575, 454] width 22 height 36
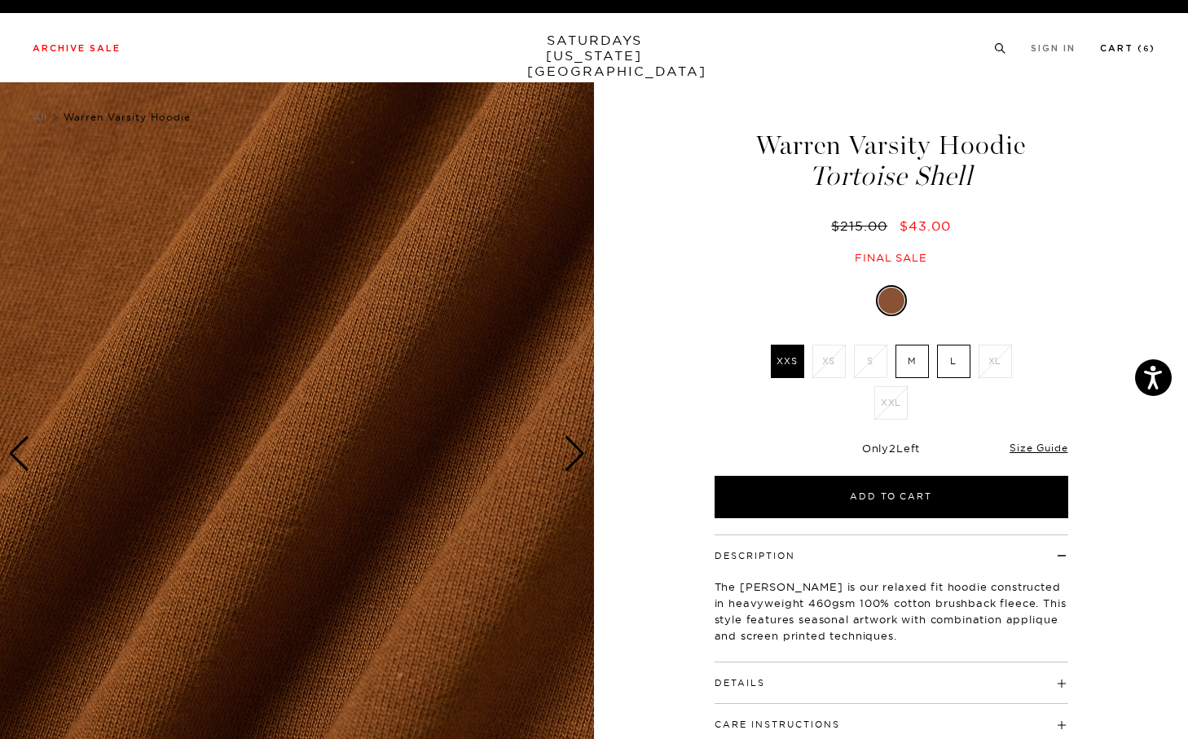
click at [1137, 53] on link "Cart ( 6 )" at bounding box center [1127, 48] width 55 height 9
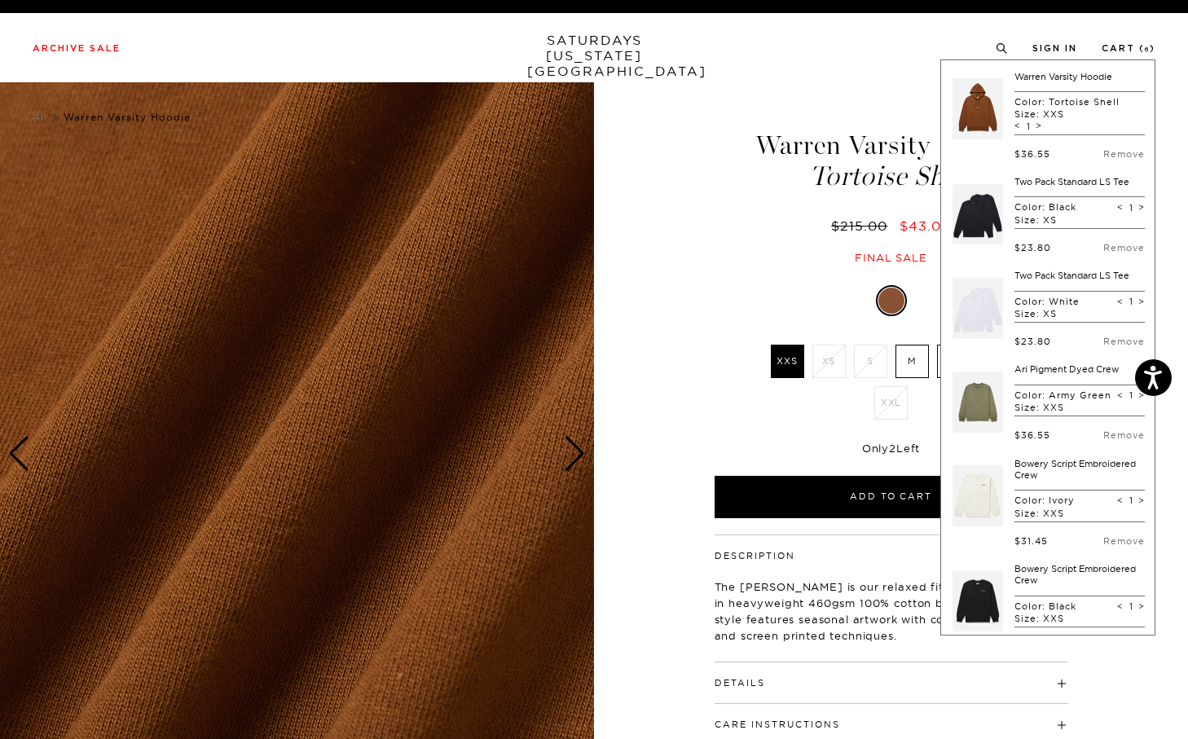
click at [987, 208] on link at bounding box center [978, 214] width 51 height 77
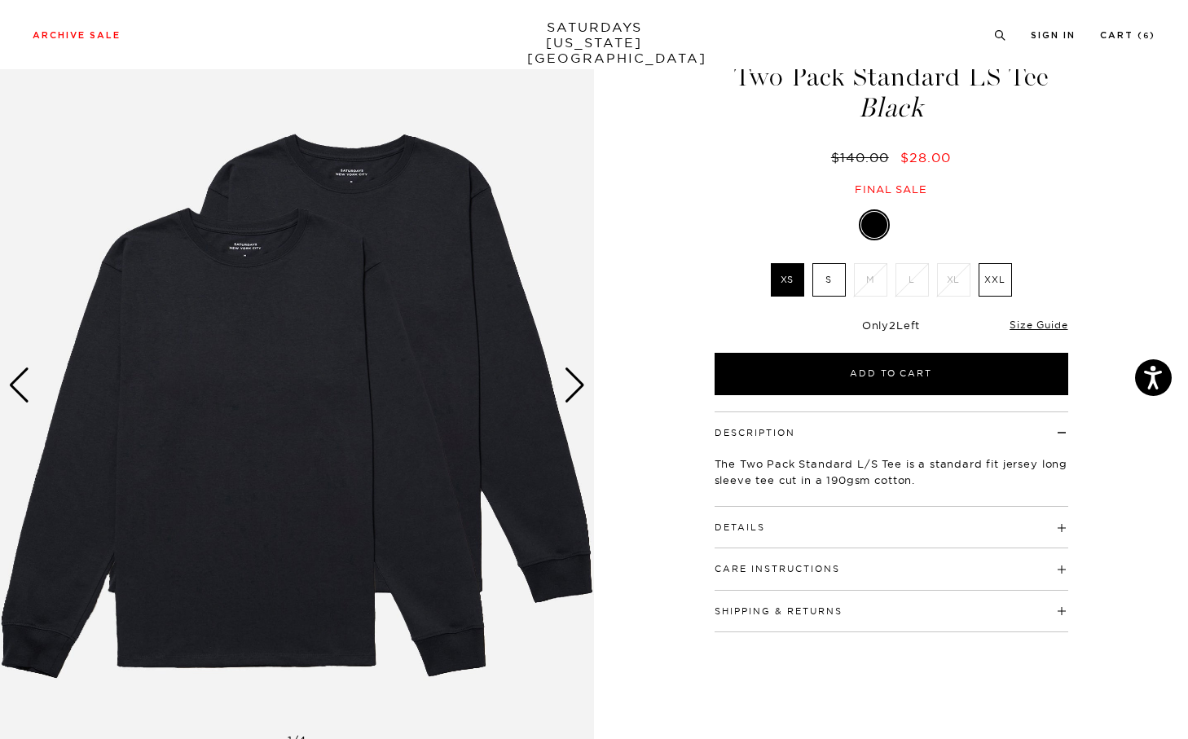
scroll to position [64, 0]
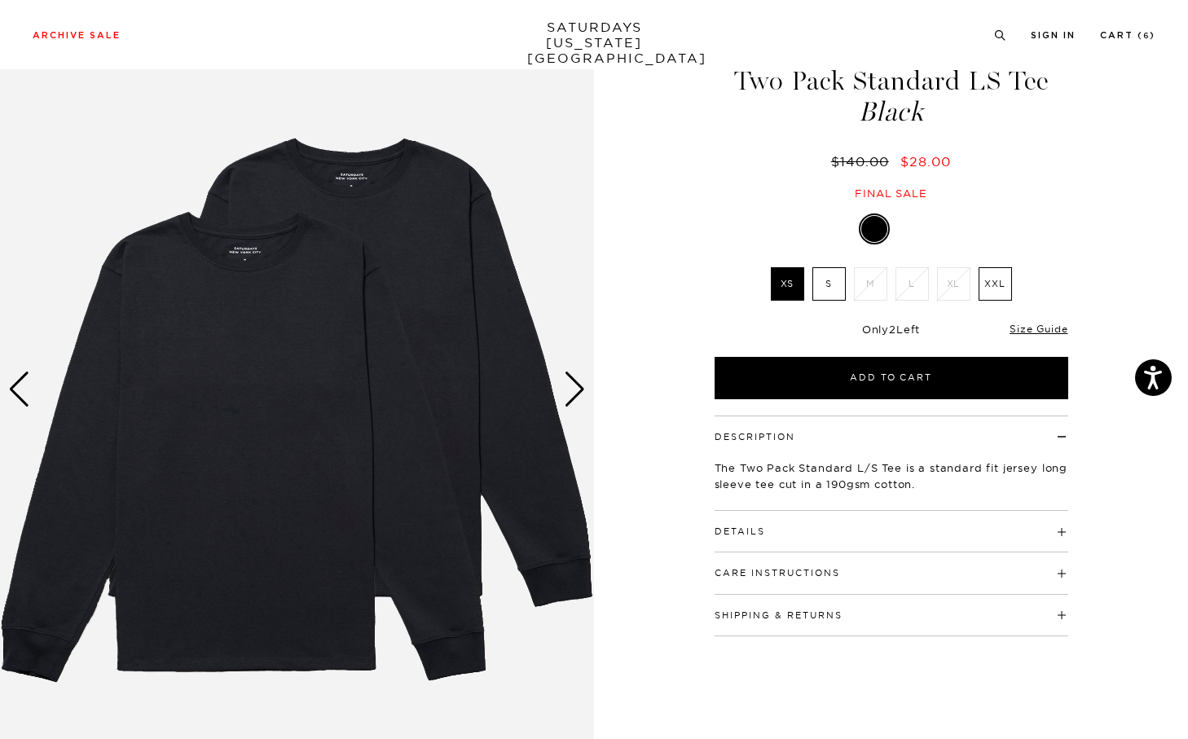
click at [588, 397] on img at bounding box center [297, 389] width 594 height 742
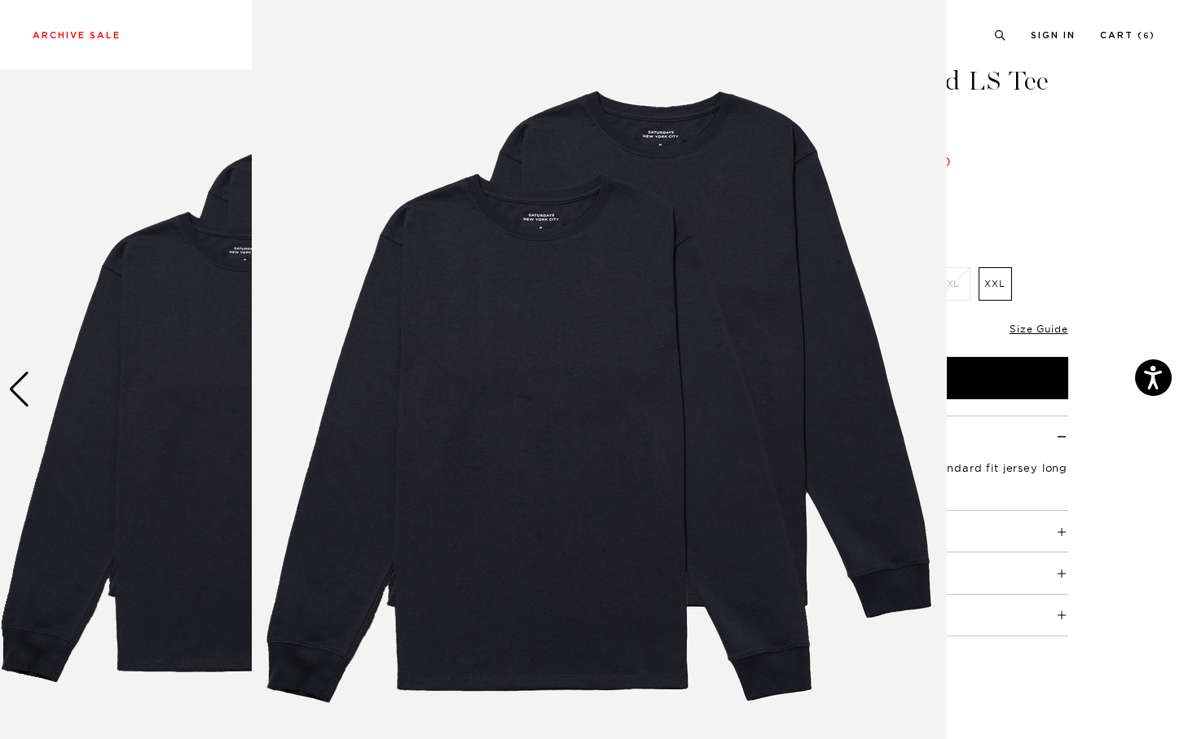
scroll to position [45, 0]
click at [183, 403] on figure at bounding box center [594, 369] width 1188 height 739
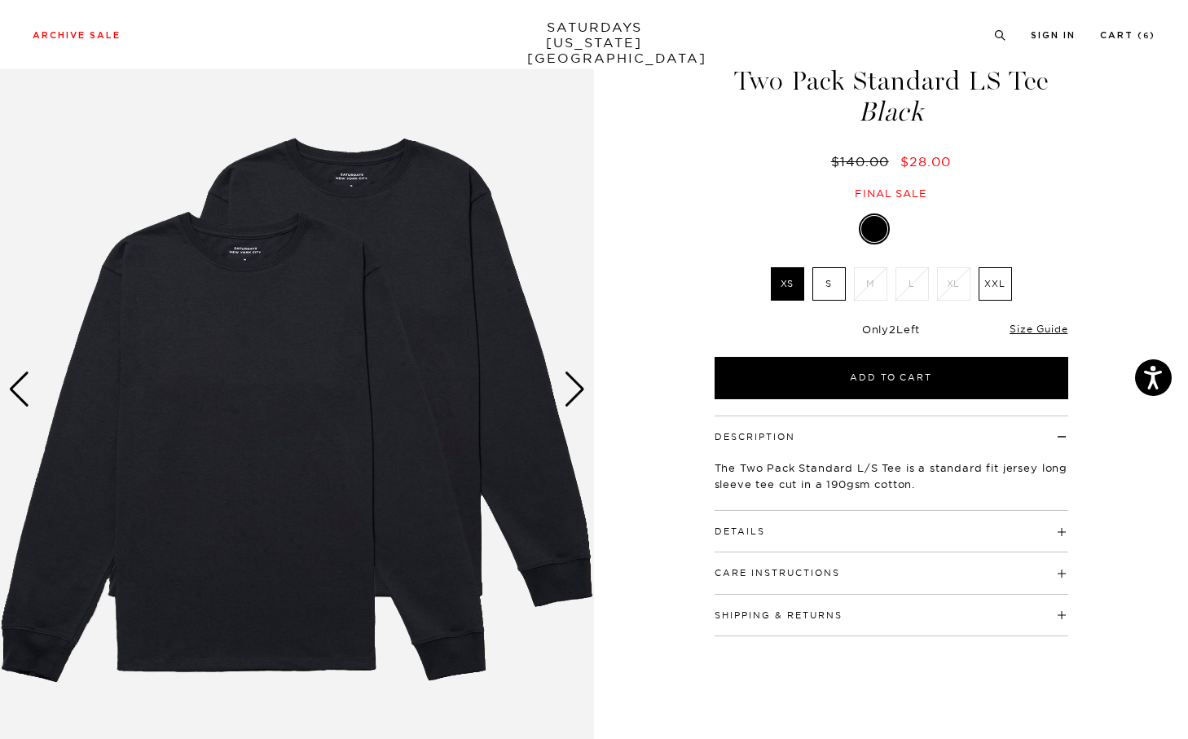
click at [571, 392] on div "Next slide" at bounding box center [575, 390] width 22 height 36
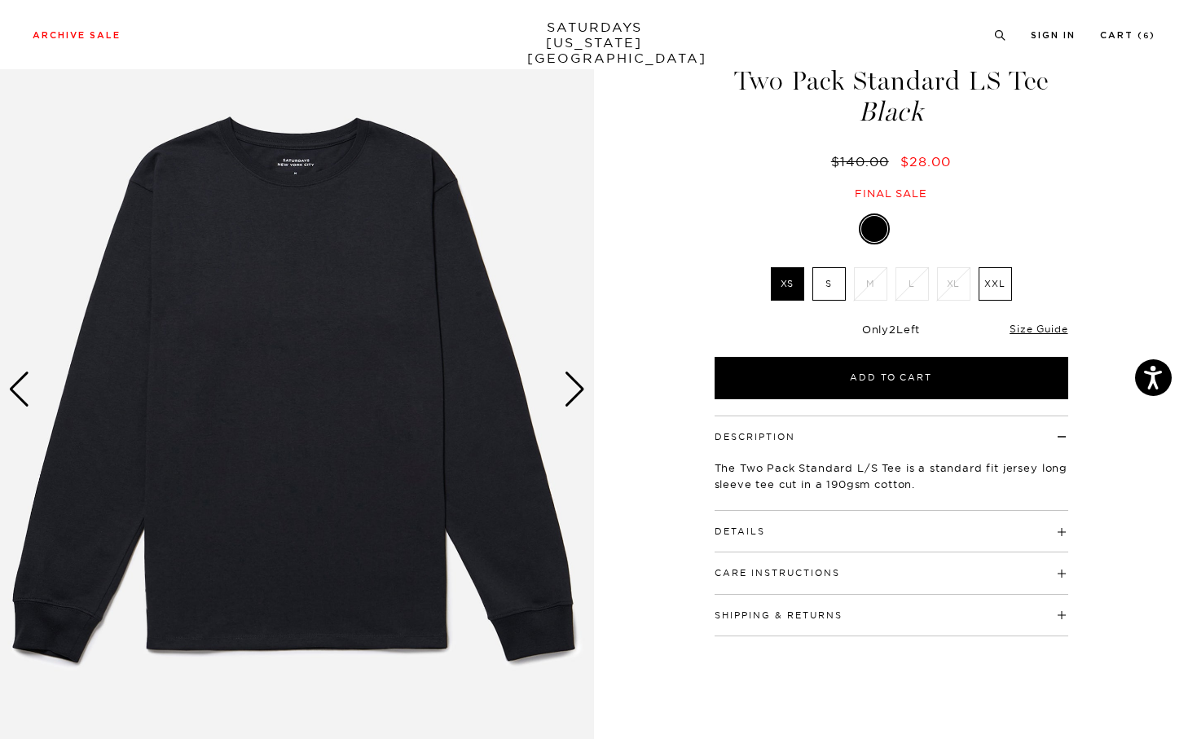
click at [575, 392] on div "Next slide" at bounding box center [575, 390] width 22 height 36
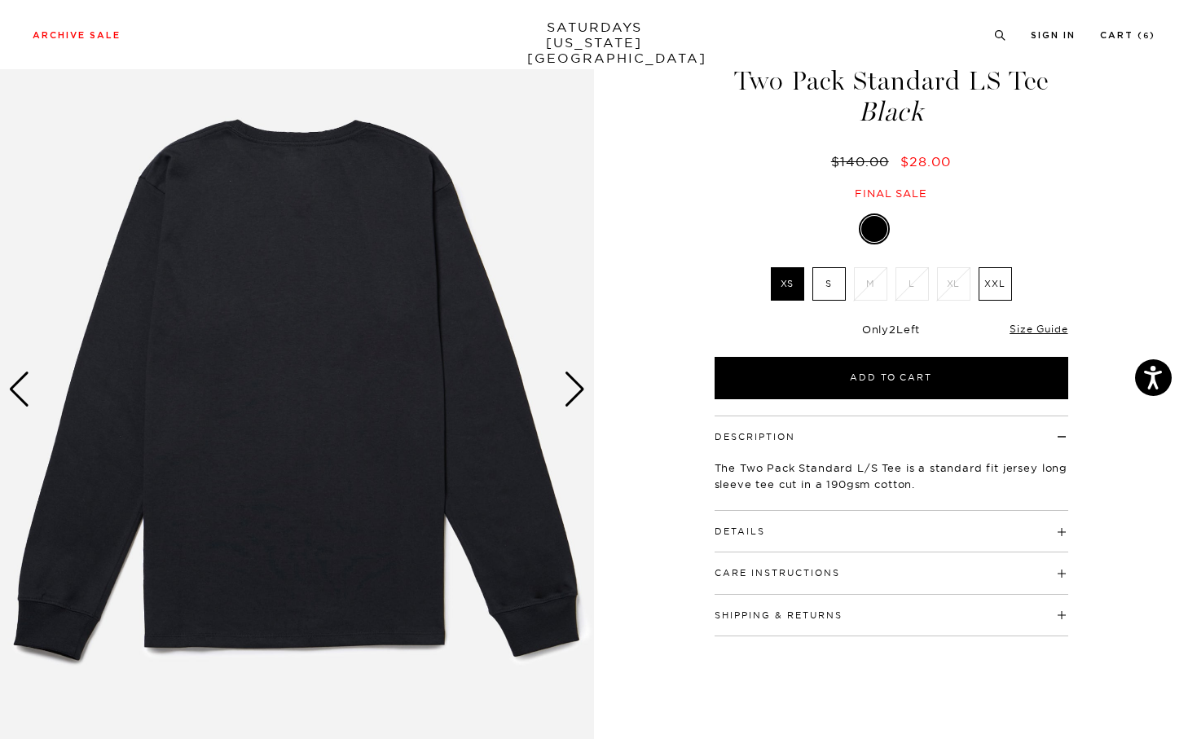
click at [575, 392] on div "Next slide" at bounding box center [575, 390] width 22 height 36
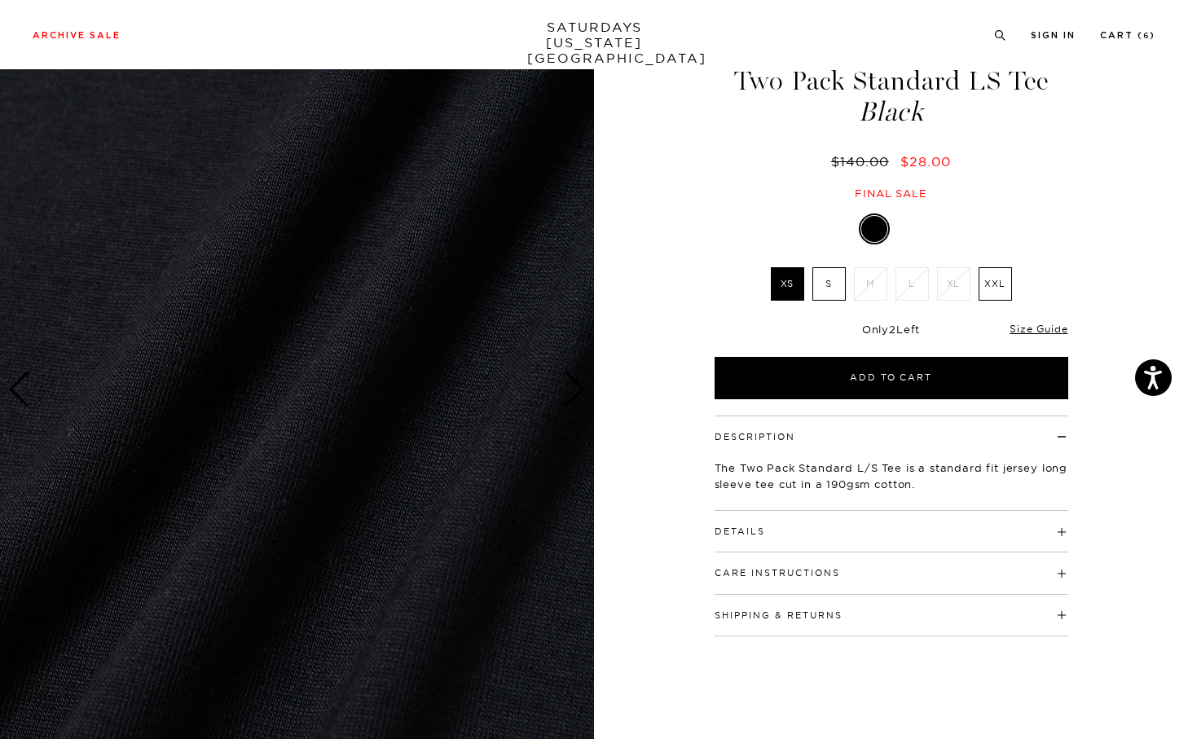
click at [575, 392] on div "Next slide" at bounding box center [575, 390] width 22 height 36
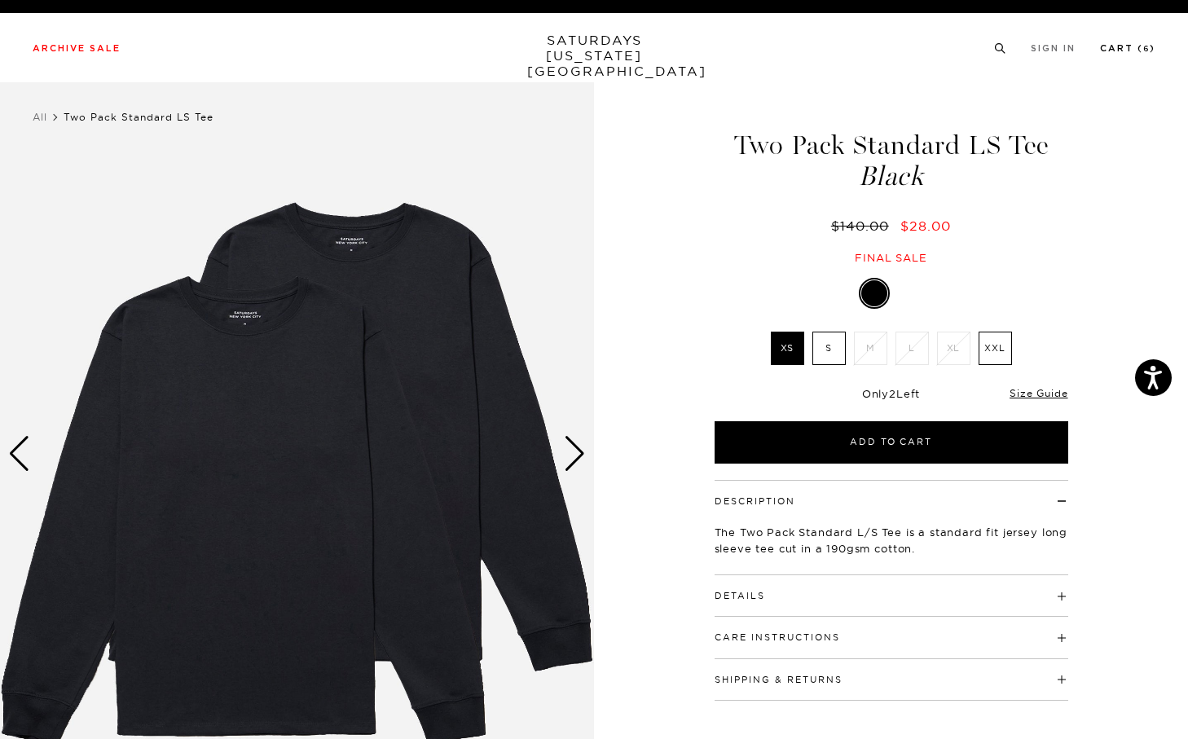
click at [1143, 53] on link "Cart ( 6 )" at bounding box center [1127, 48] width 55 height 9
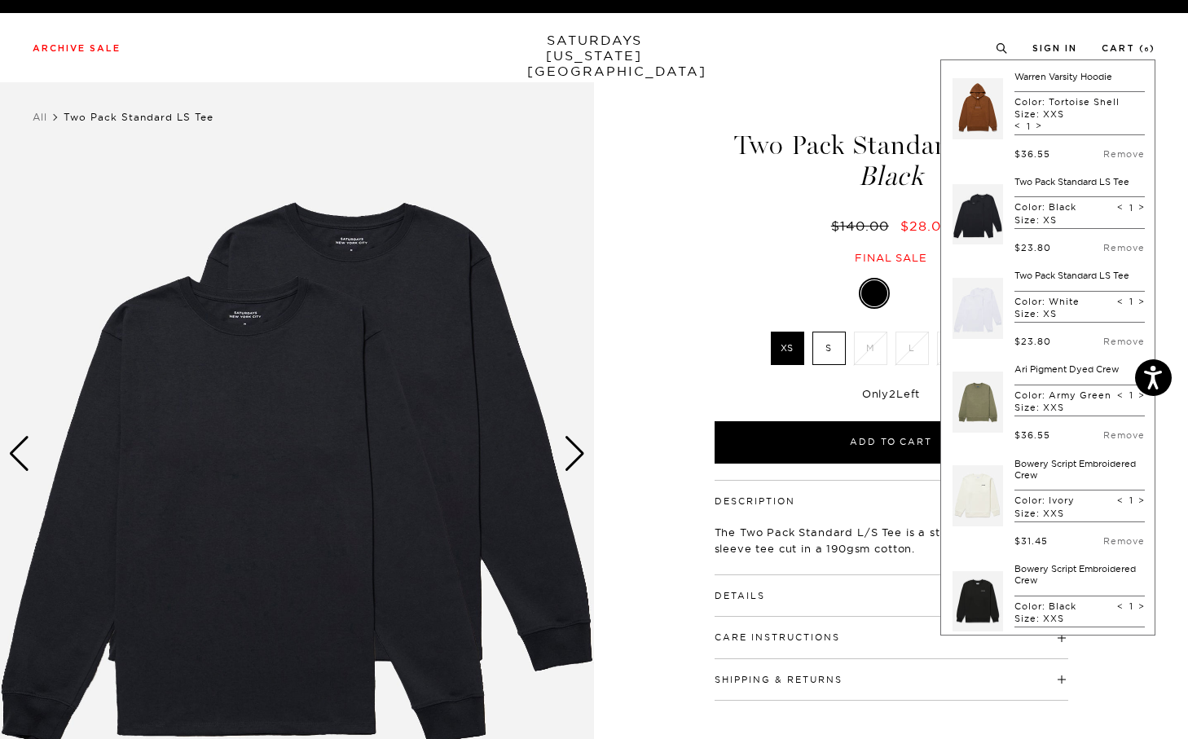
click at [1010, 285] on div "Two Pack Standard LS Tee Color: White Size: XS < 1 > $23.80 Remove" at bounding box center [1048, 308] width 193 height 77
click at [980, 295] on link at bounding box center [978, 308] width 51 height 77
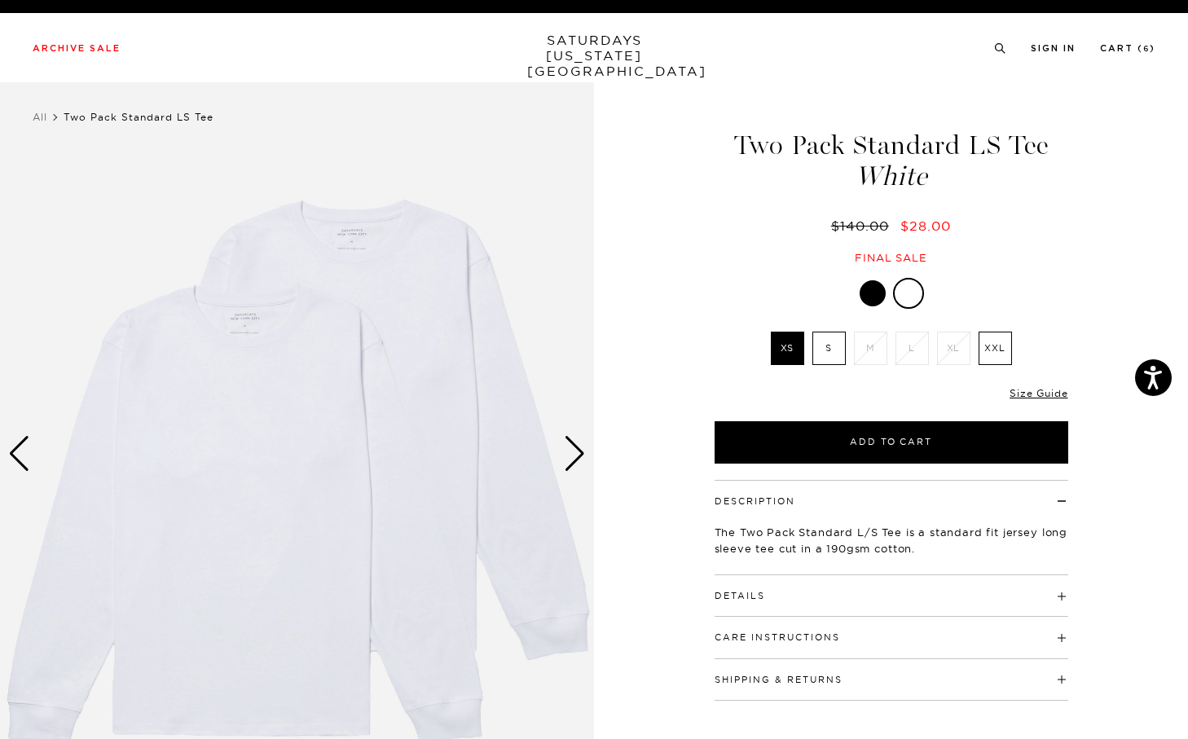
click at [577, 447] on div "Next slide" at bounding box center [575, 454] width 22 height 36
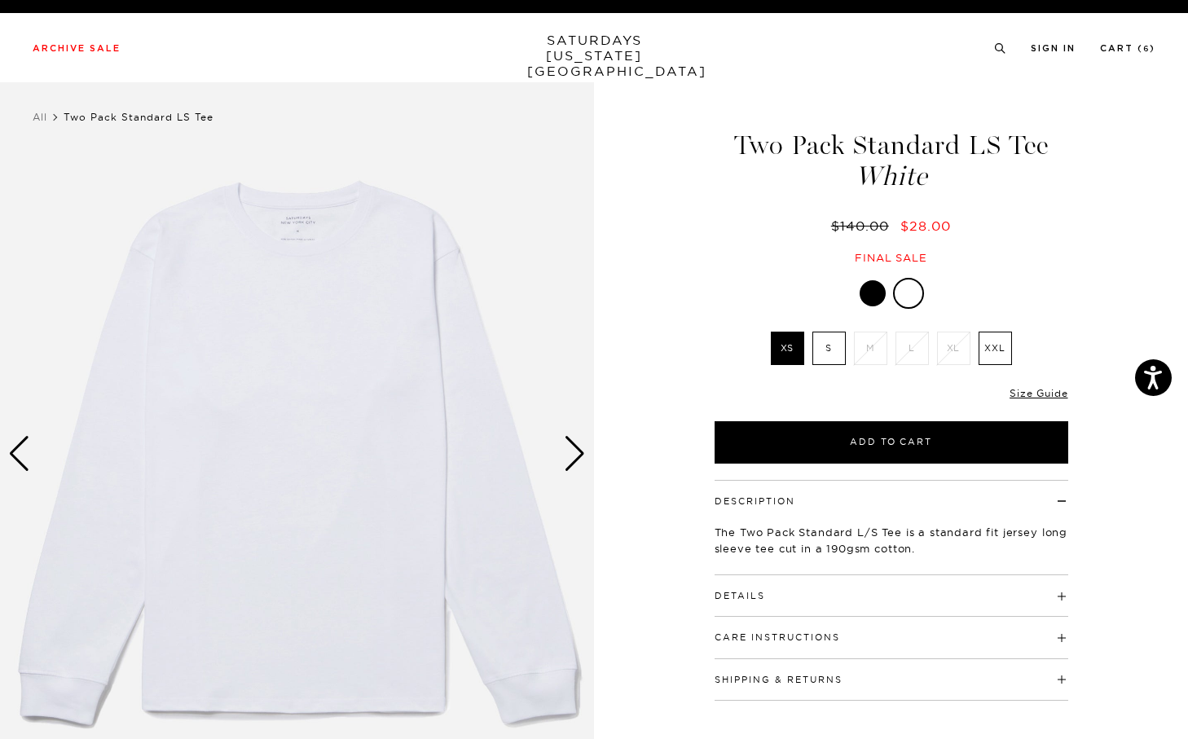
click at [577, 447] on div "Next slide" at bounding box center [575, 454] width 22 height 36
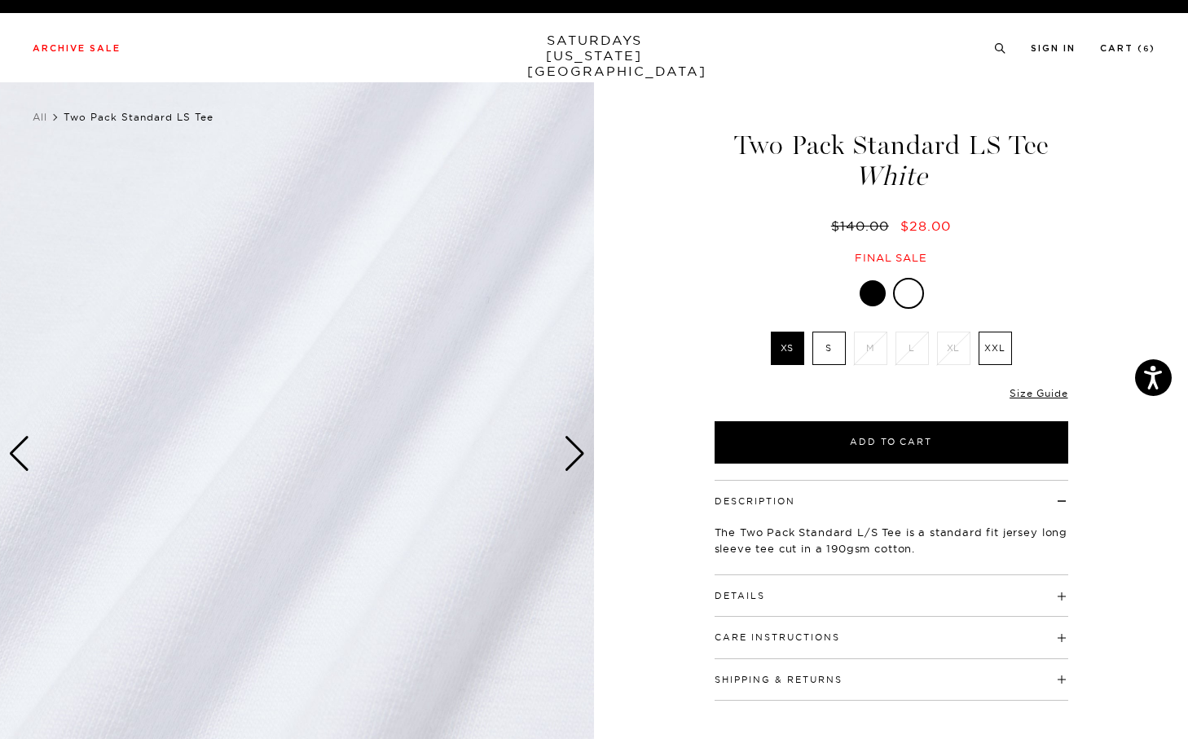
click at [577, 447] on div "Next slide" at bounding box center [575, 454] width 22 height 36
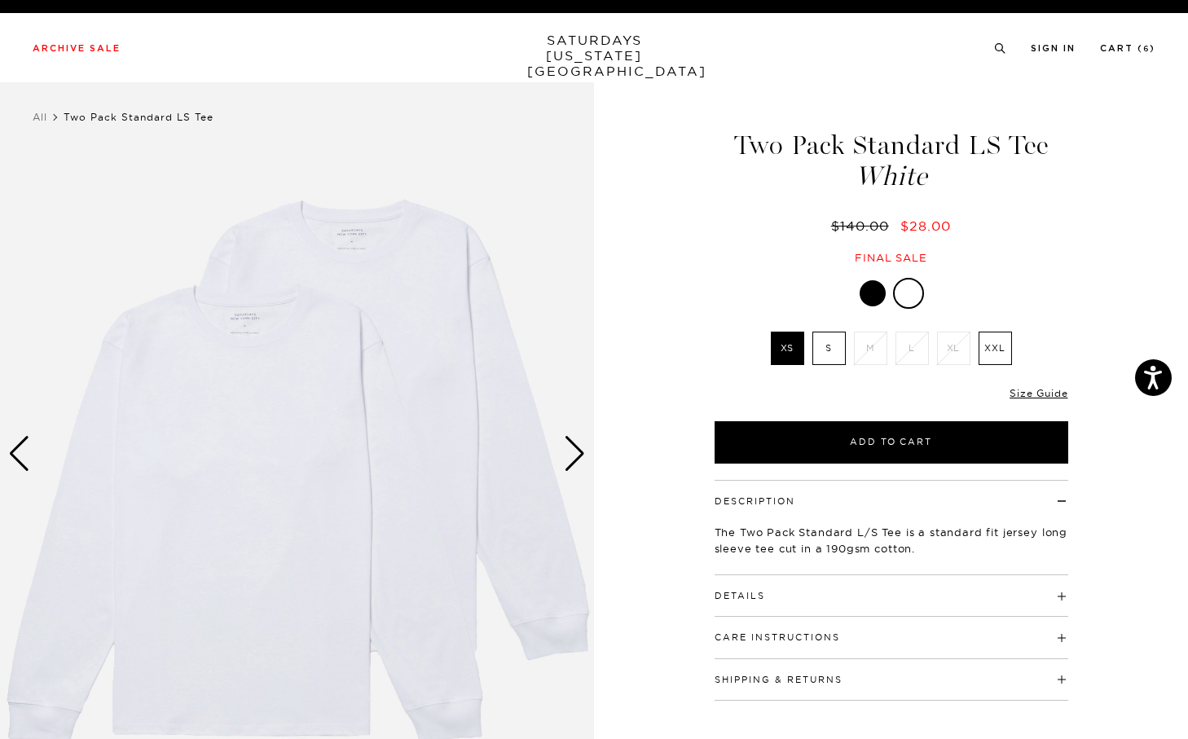
click at [1121, 37] on div "Archive Sale Men's Tees Shirts Shorts Swim Knitwear Pants Sweats Women's" at bounding box center [594, 47] width 1188 height 69
click at [1120, 47] on link "Cart ( 6 )" at bounding box center [1127, 48] width 55 height 9
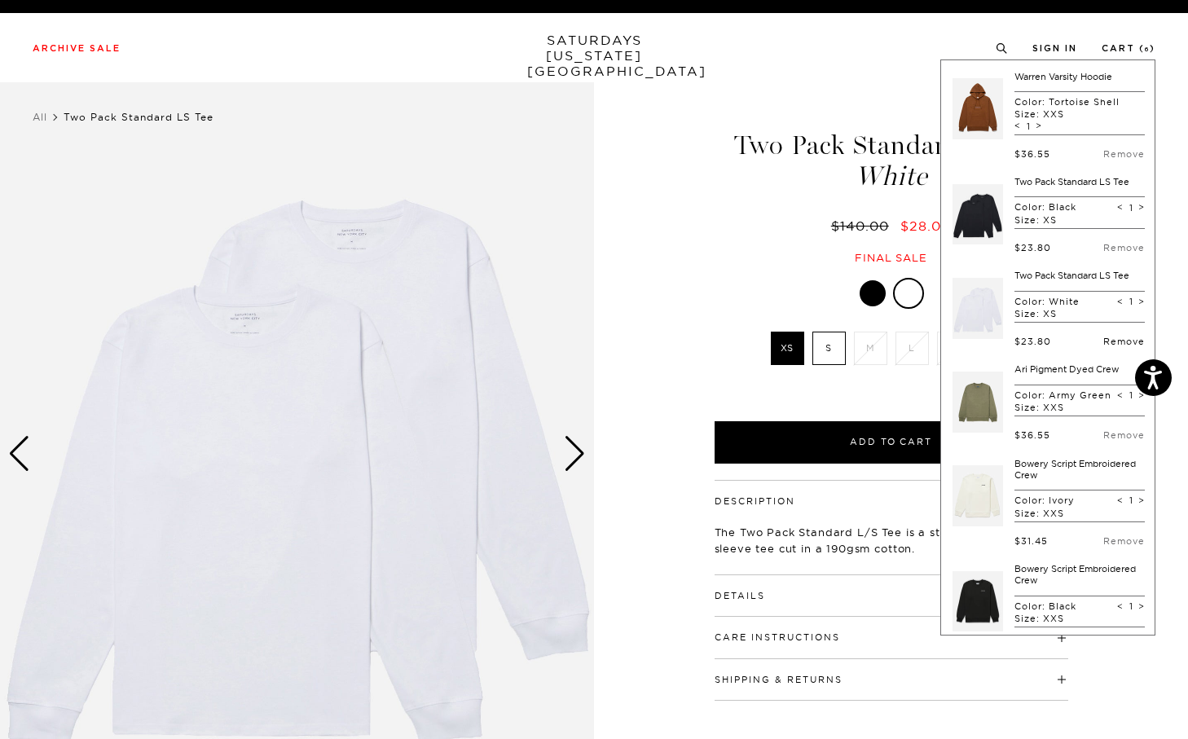
click at [1108, 344] on link "Remove" at bounding box center [1124, 341] width 42 height 11
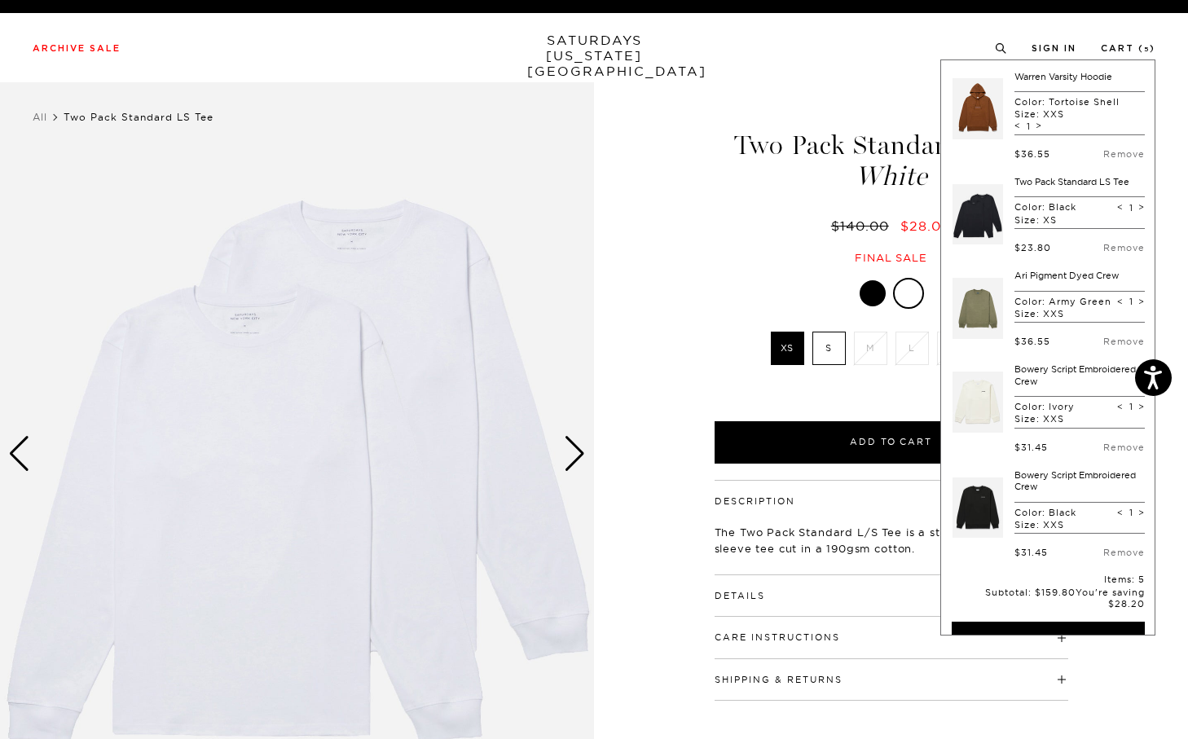
click at [988, 315] on link at bounding box center [978, 308] width 51 height 77
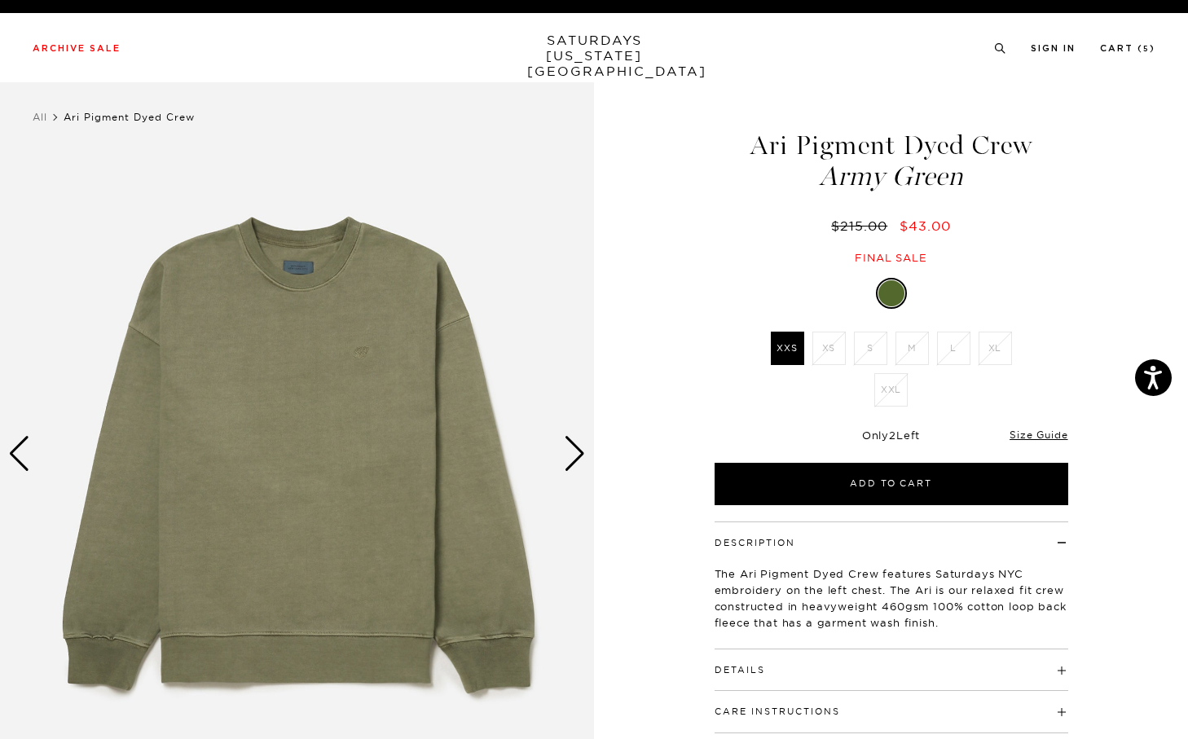
click at [579, 454] on div "Next slide" at bounding box center [575, 454] width 22 height 36
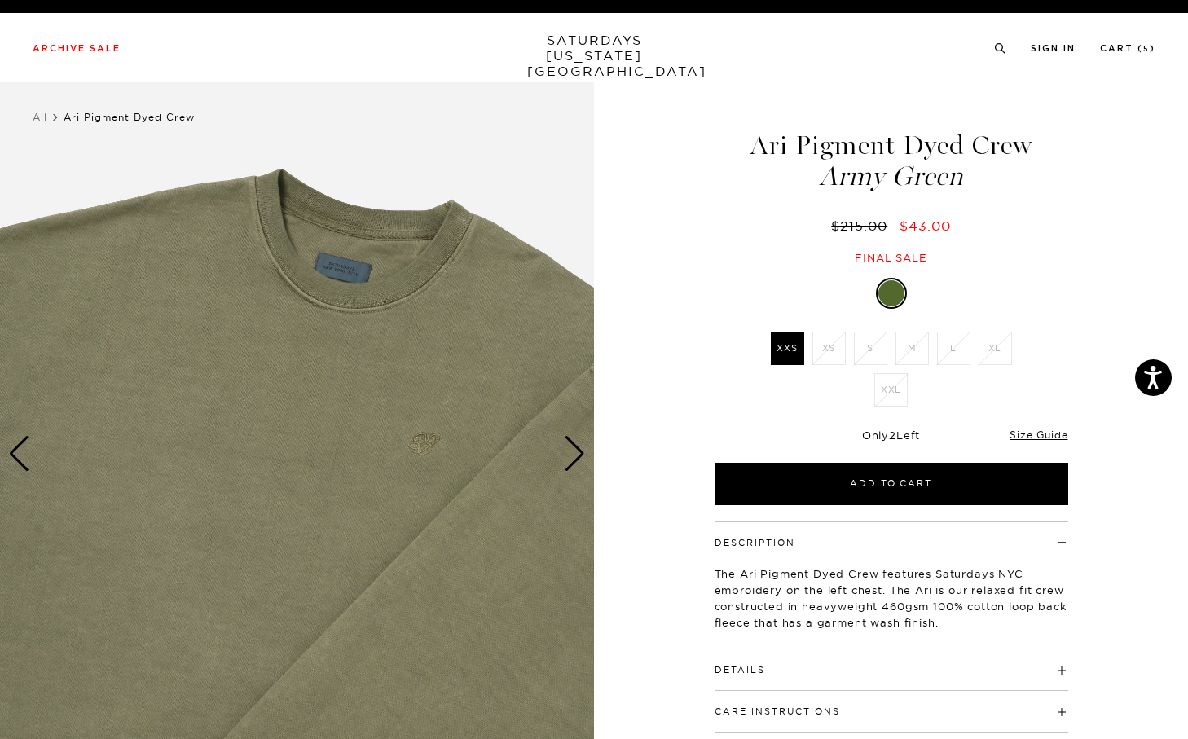
click at [579, 454] on div "Next slide" at bounding box center [575, 454] width 22 height 36
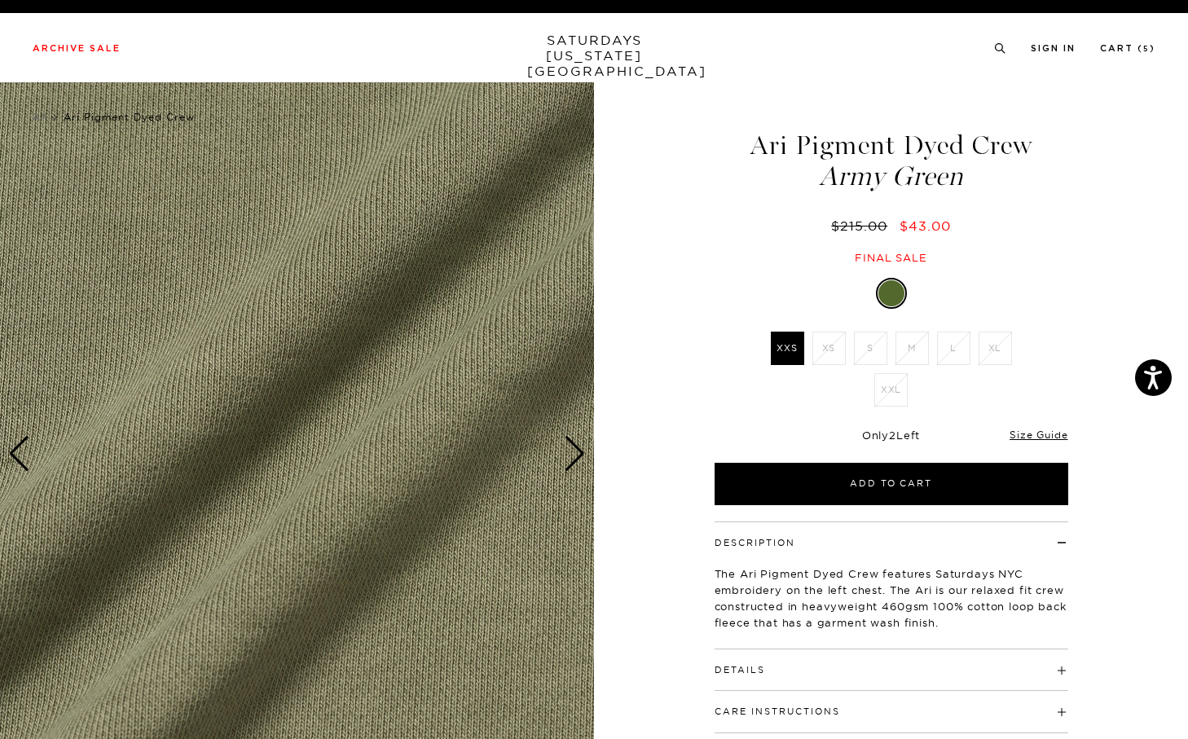
click at [579, 454] on div "Next slide" at bounding box center [575, 454] width 22 height 36
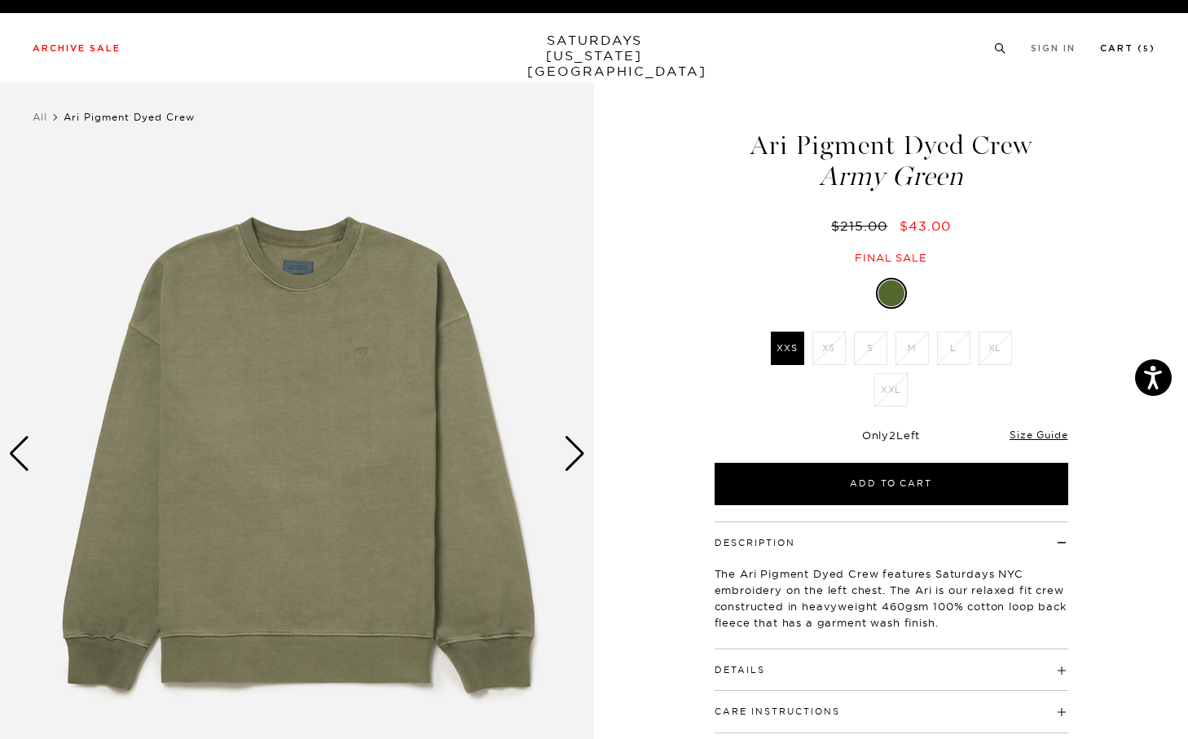
click at [1135, 53] on link "Cart ( 5 )" at bounding box center [1127, 48] width 55 height 9
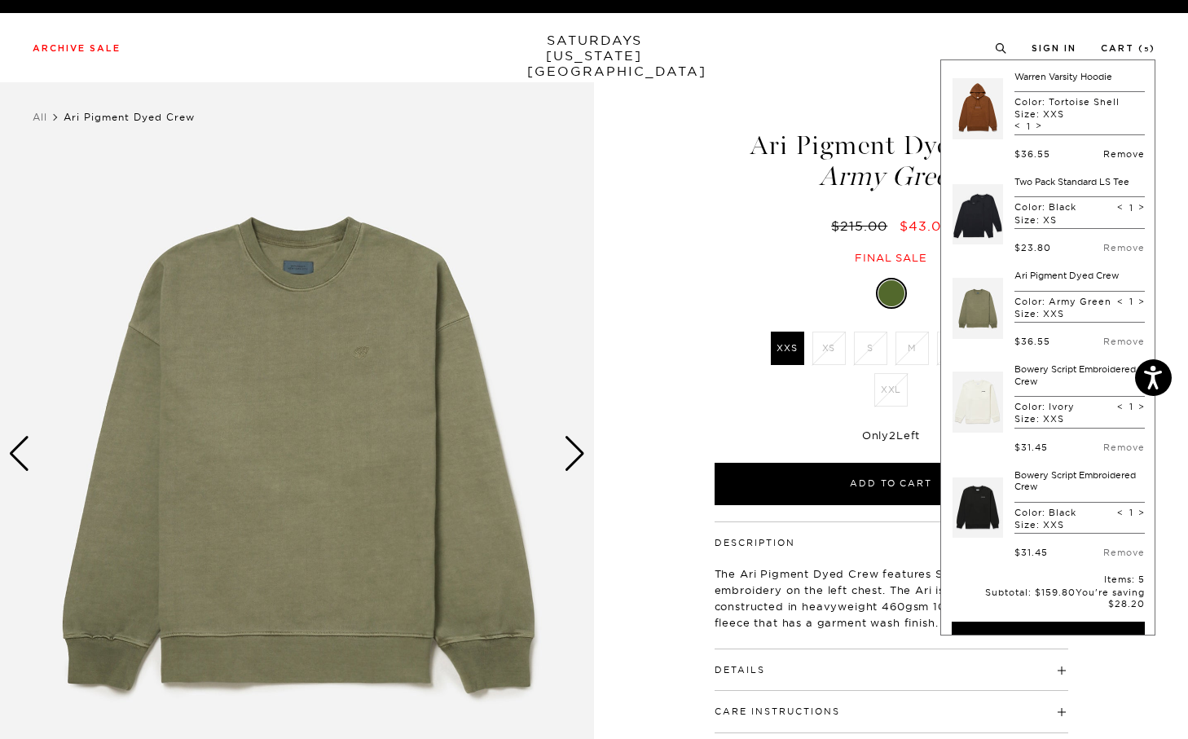
click at [1108, 152] on link "Remove" at bounding box center [1124, 153] width 42 height 11
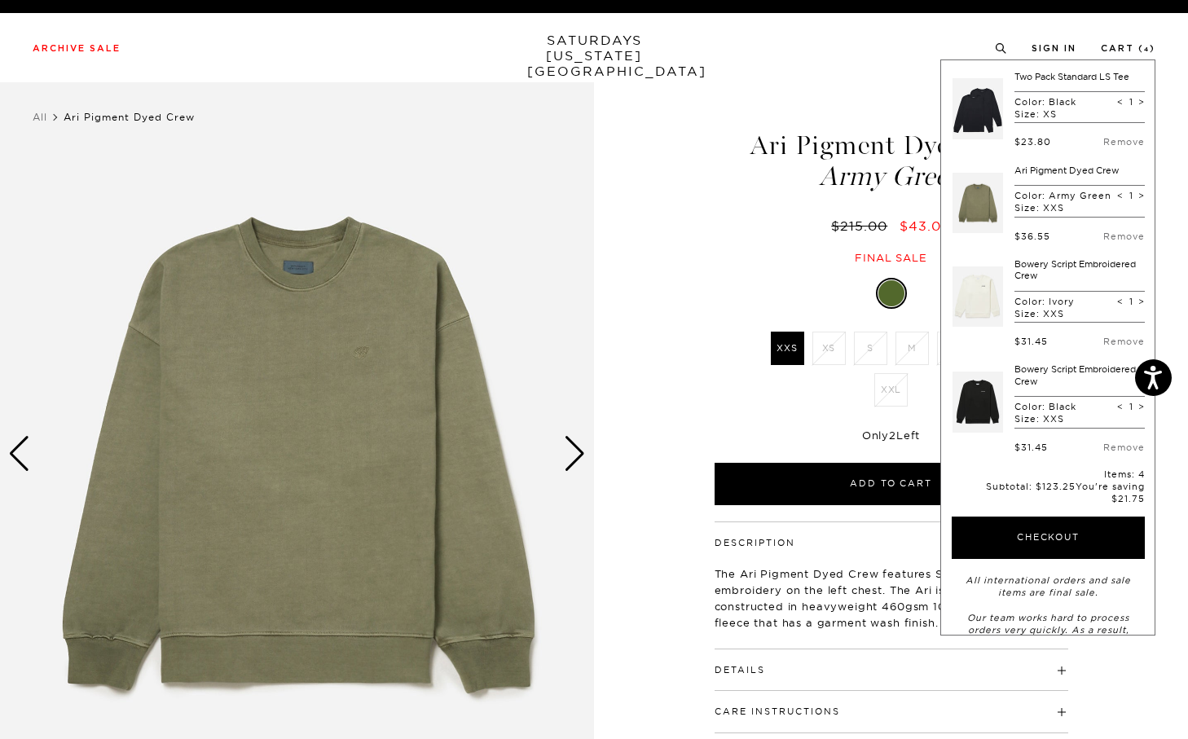
click at [996, 309] on link at bounding box center [978, 296] width 51 height 77
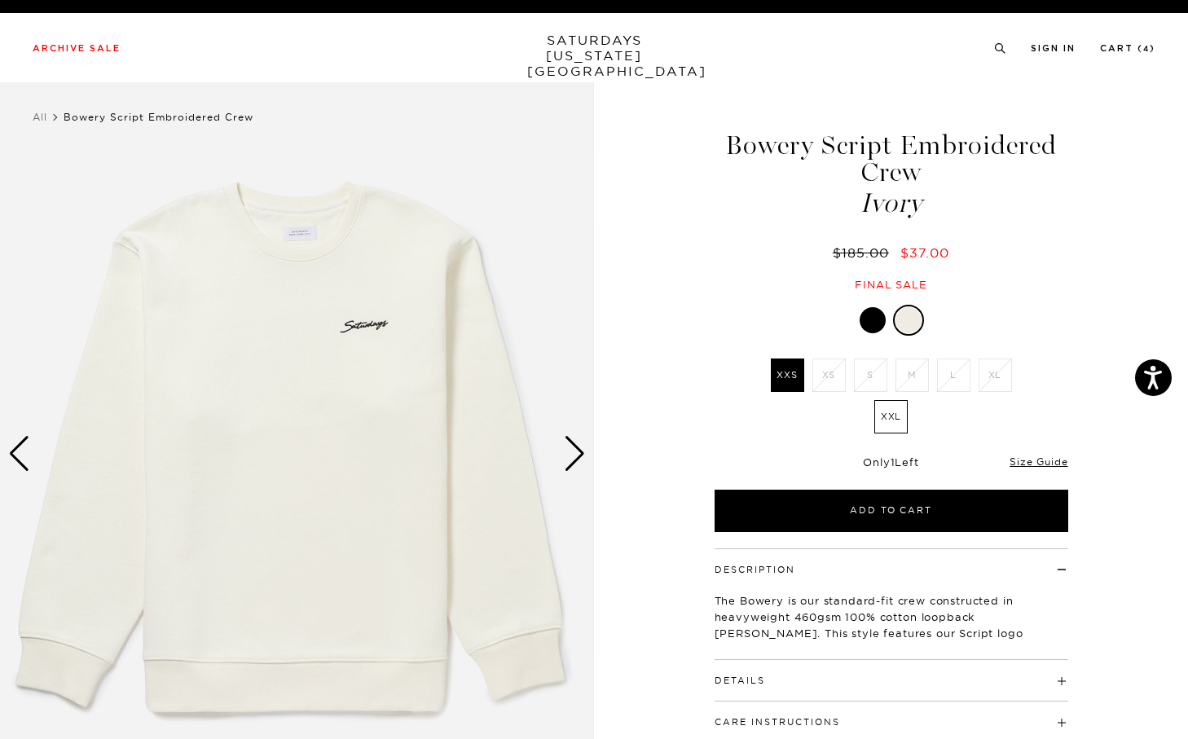
click at [575, 457] on div "Next slide" at bounding box center [575, 454] width 22 height 36
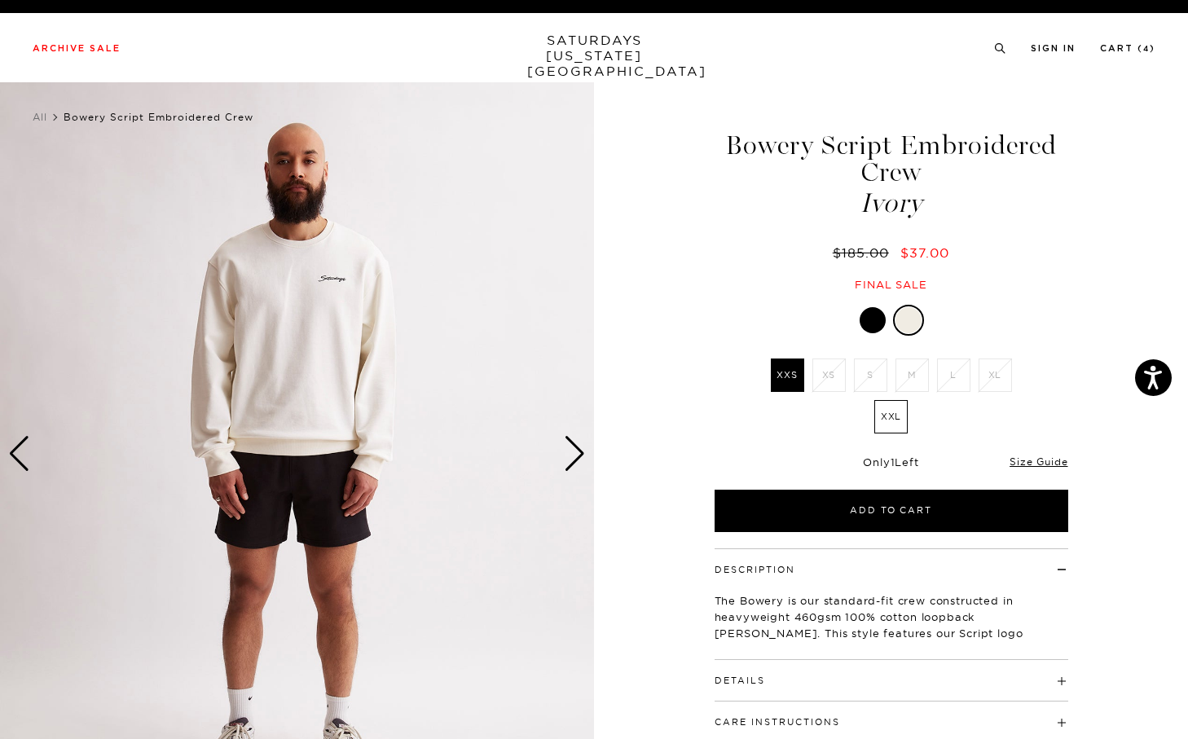
click at [575, 457] on div "Next slide" at bounding box center [575, 454] width 22 height 36
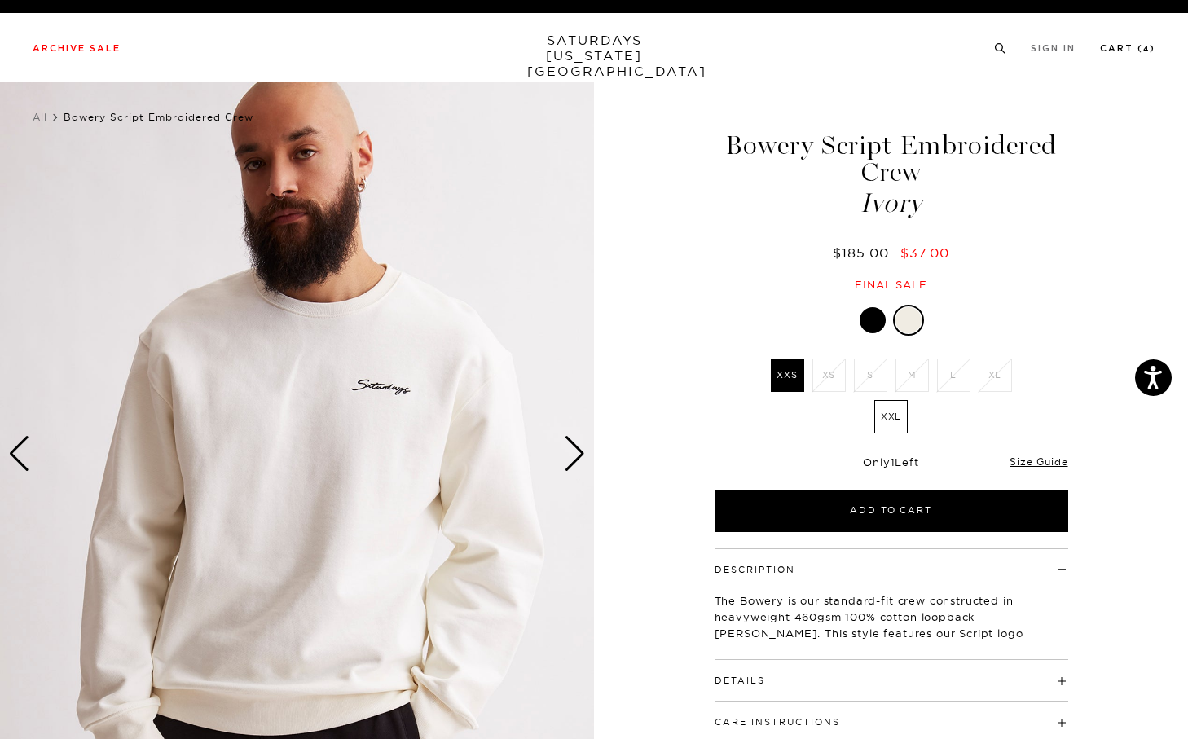
click at [1140, 51] on link "Cart ( 4 )" at bounding box center [1127, 48] width 55 height 9
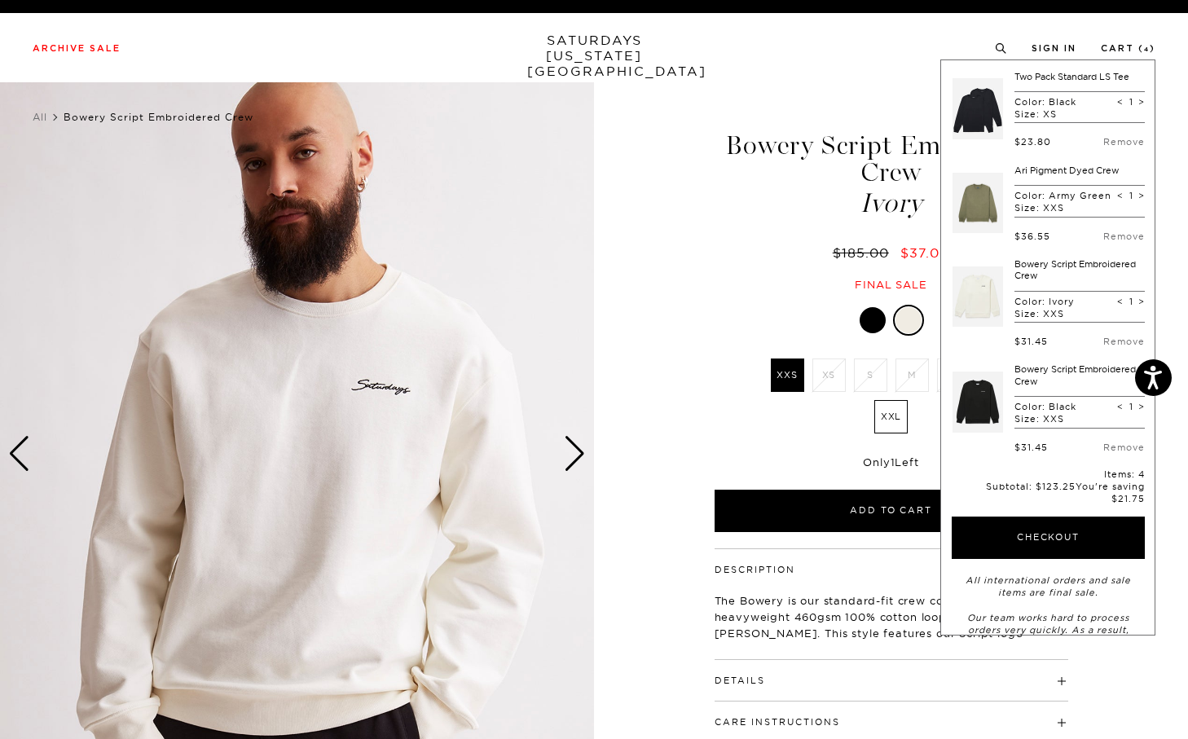
click at [980, 406] on link at bounding box center [978, 401] width 51 height 77
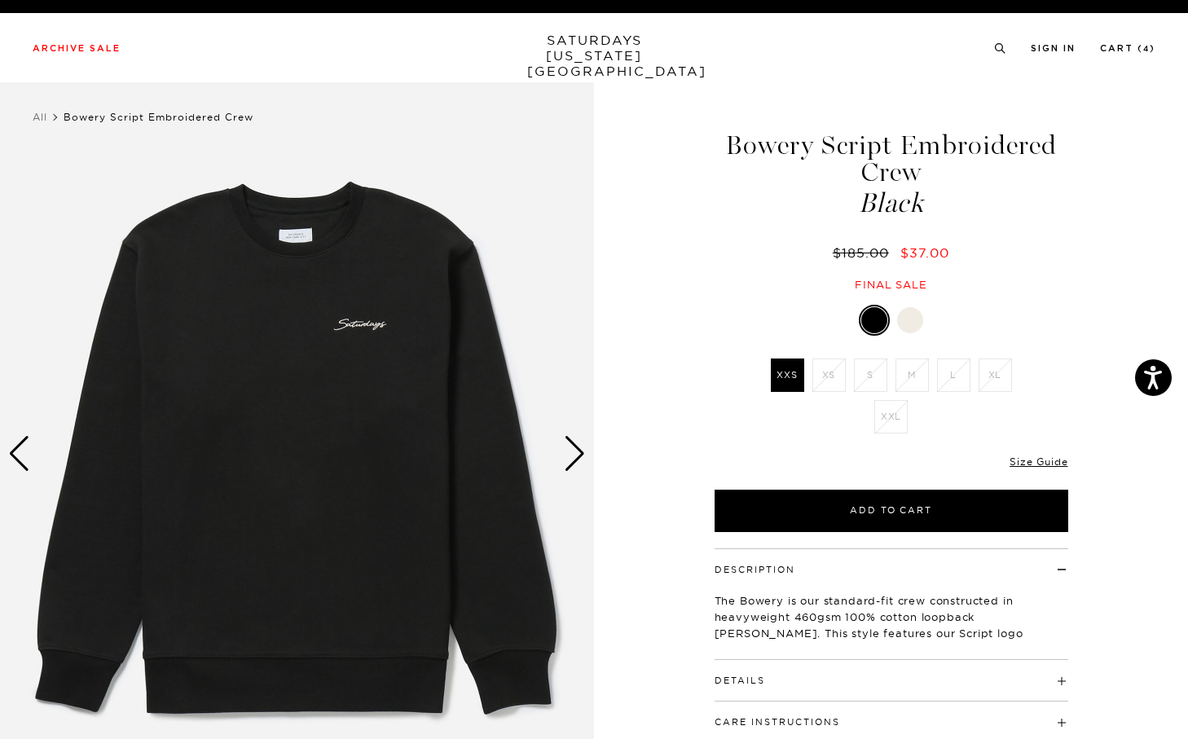
click at [582, 455] on div "Next slide" at bounding box center [575, 454] width 22 height 36
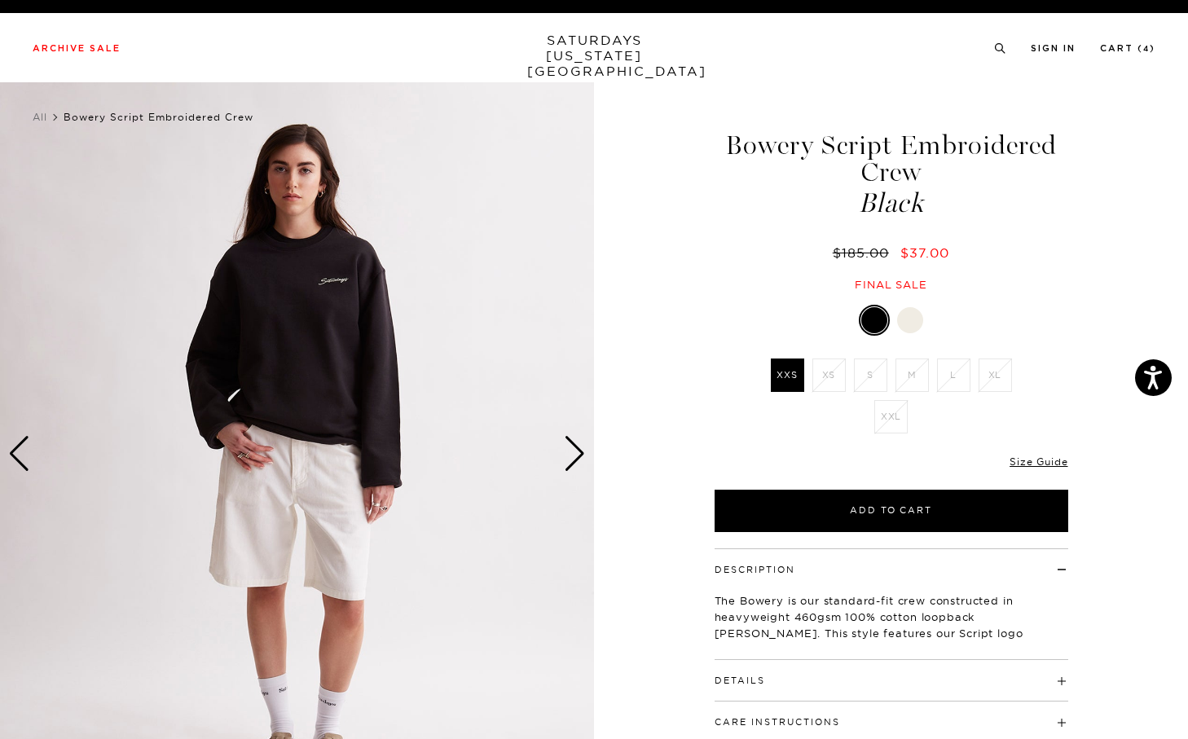
click at [582, 455] on div "Next slide" at bounding box center [575, 454] width 22 height 36
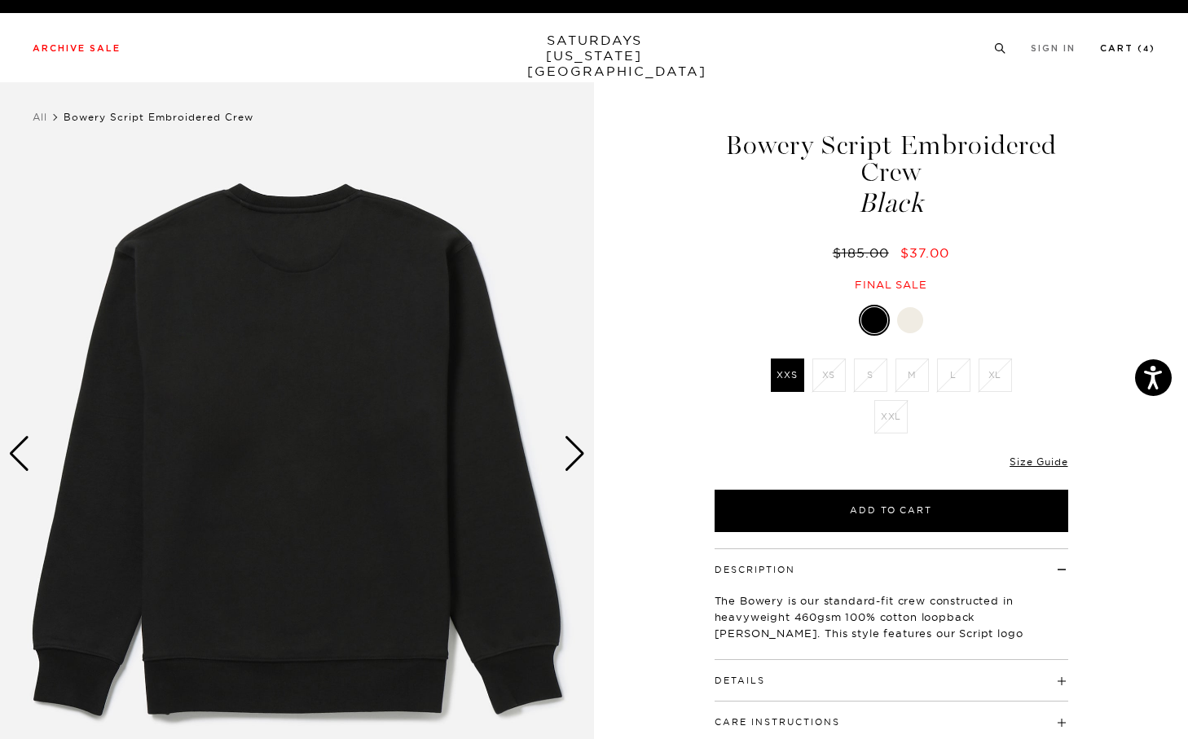
click at [1118, 41] on li "Cart ( 4 )" at bounding box center [1127, 47] width 55 height 15
click at [1148, 45] on link "Cart ( 4 )" at bounding box center [1127, 48] width 55 height 9
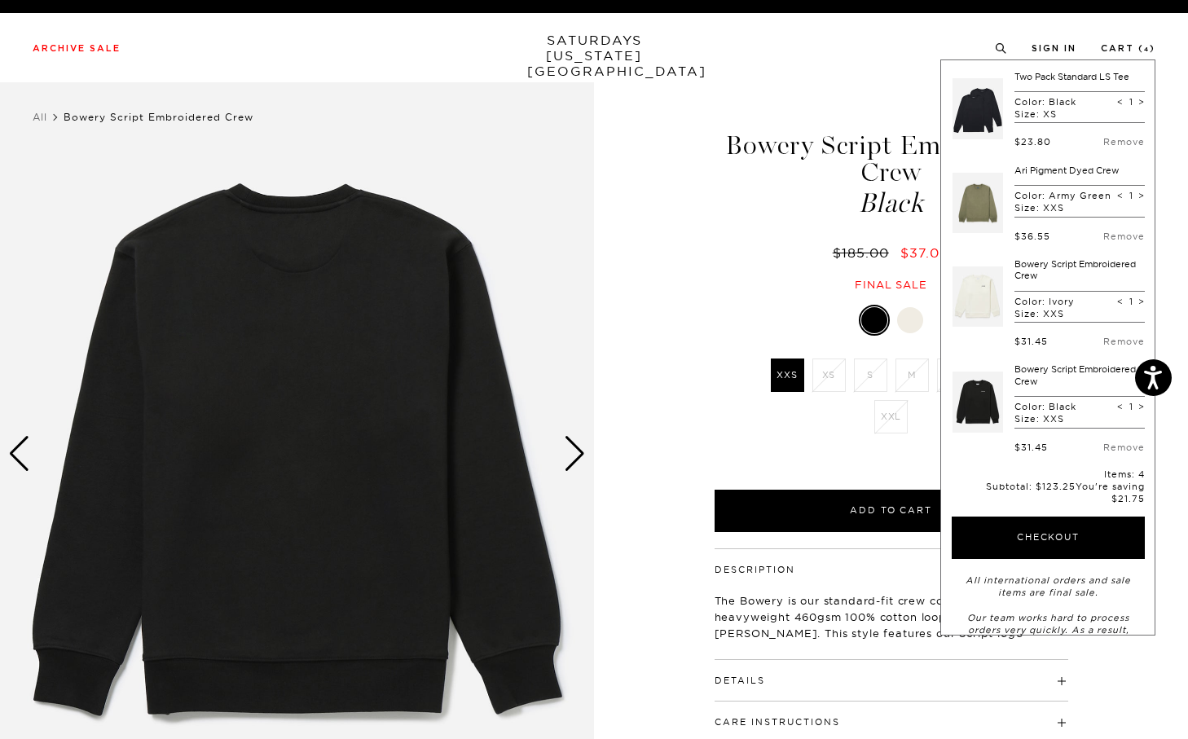
click at [980, 300] on link at bounding box center [978, 296] width 51 height 77
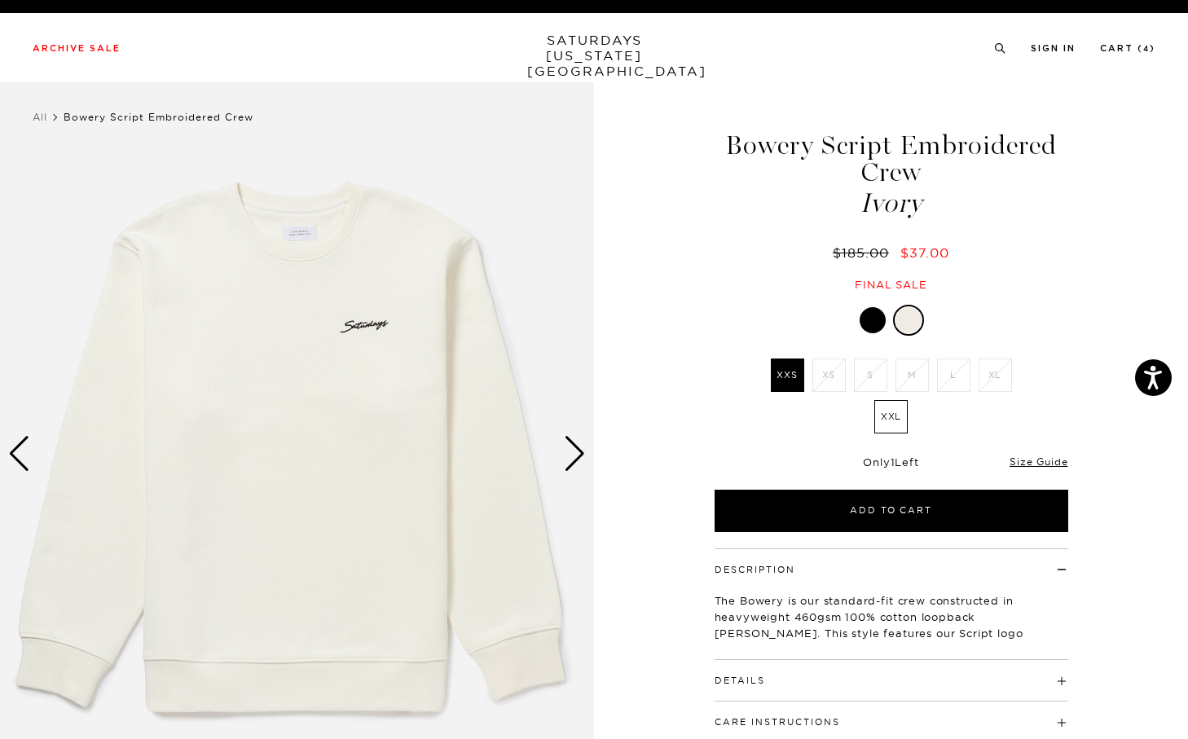
click at [584, 452] on div "Next slide" at bounding box center [575, 454] width 22 height 36
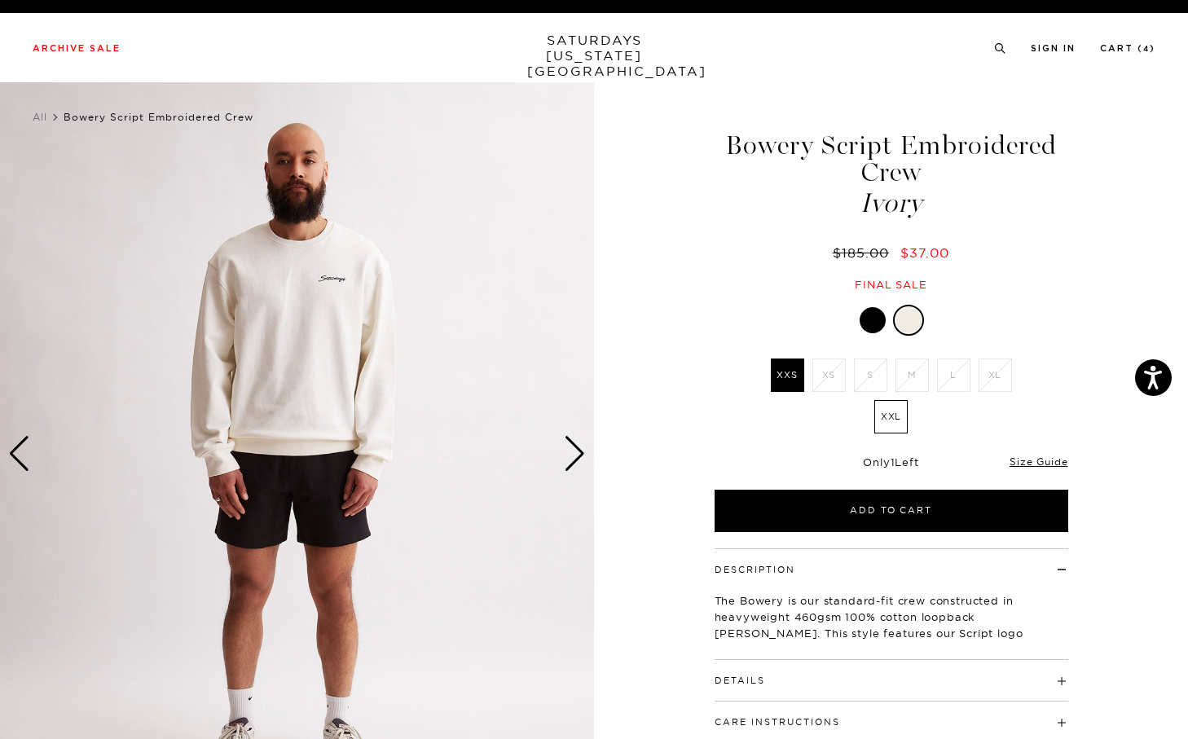
click at [584, 452] on div "Next slide" at bounding box center [575, 454] width 22 height 36
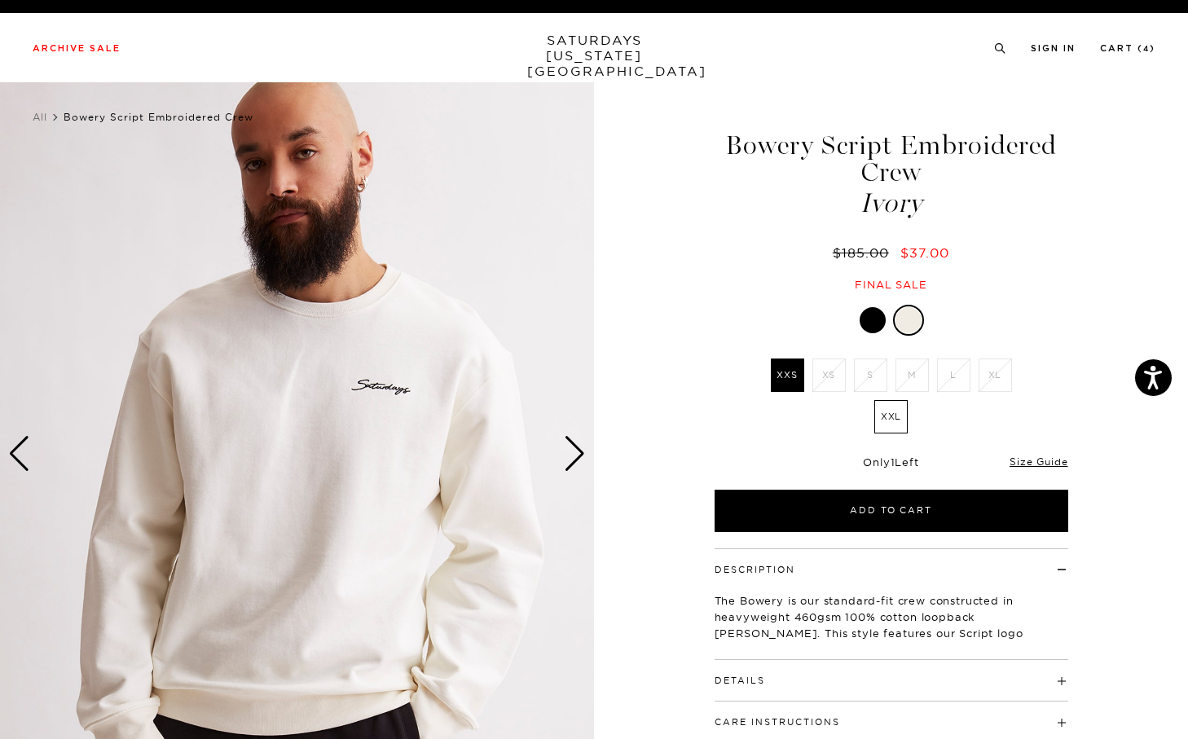
click at [575, 453] on div "Next slide" at bounding box center [575, 454] width 22 height 36
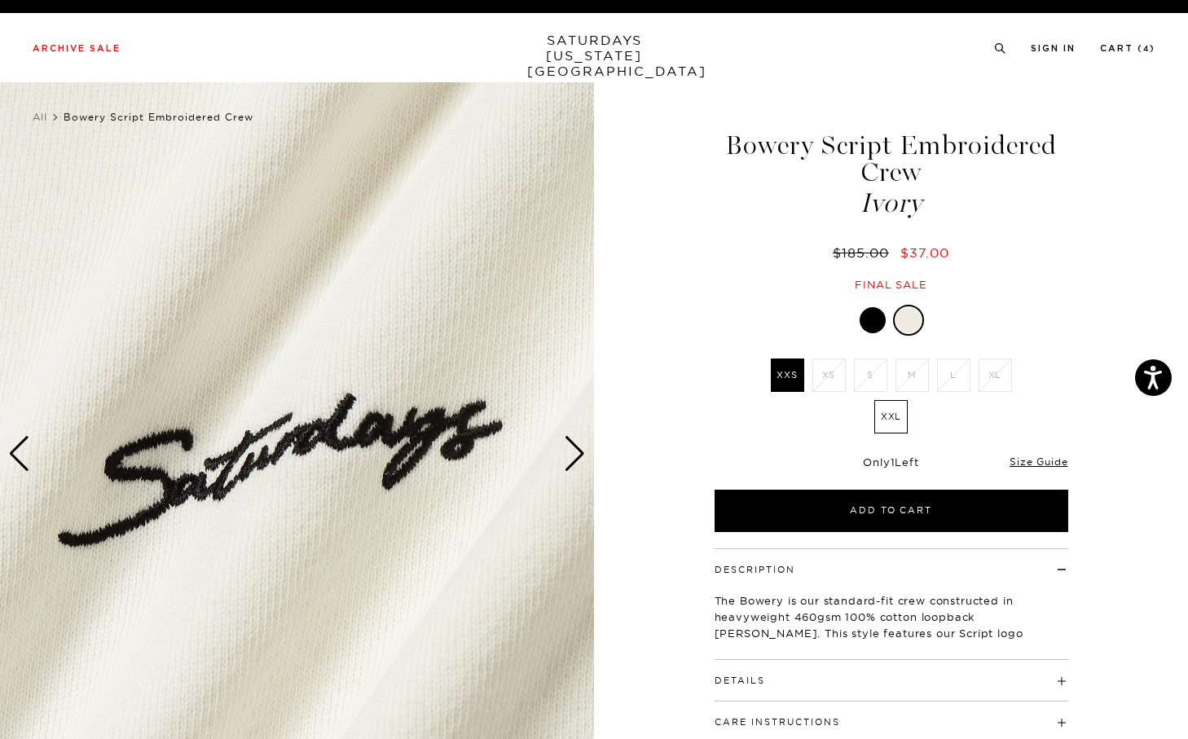
click at [868, 320] on div at bounding box center [873, 320] width 26 height 26
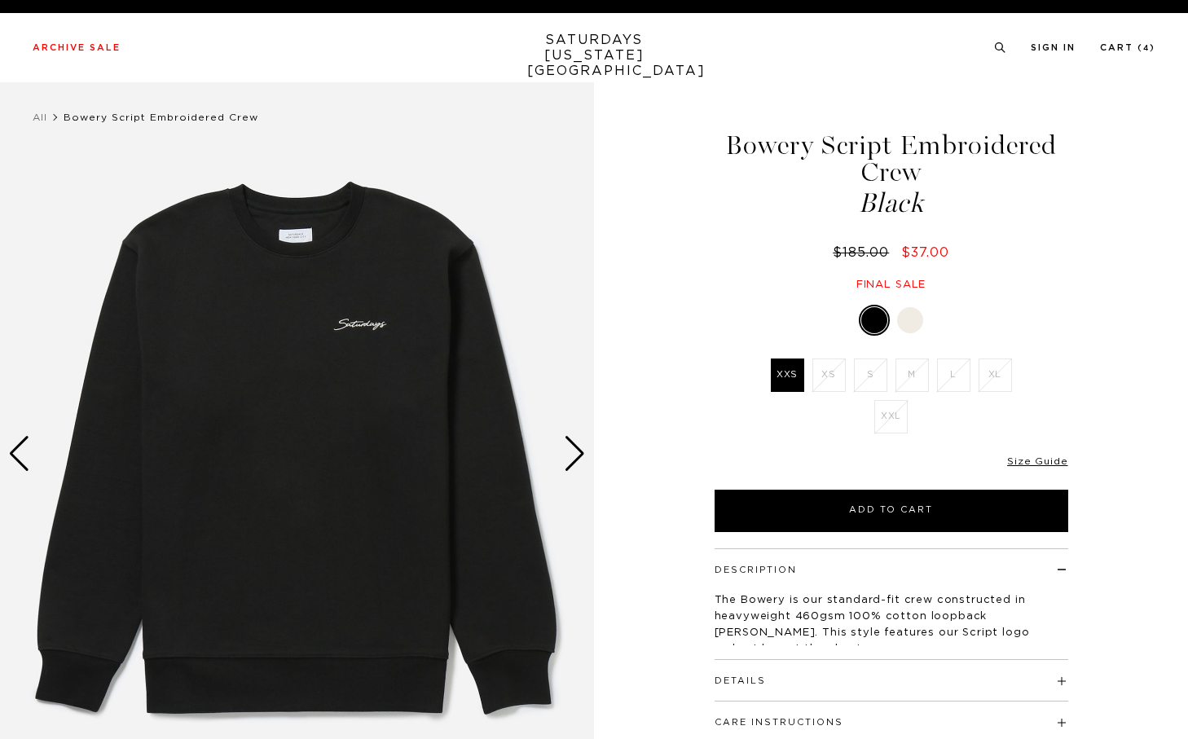
click at [573, 451] on div "Next slide" at bounding box center [575, 454] width 22 height 36
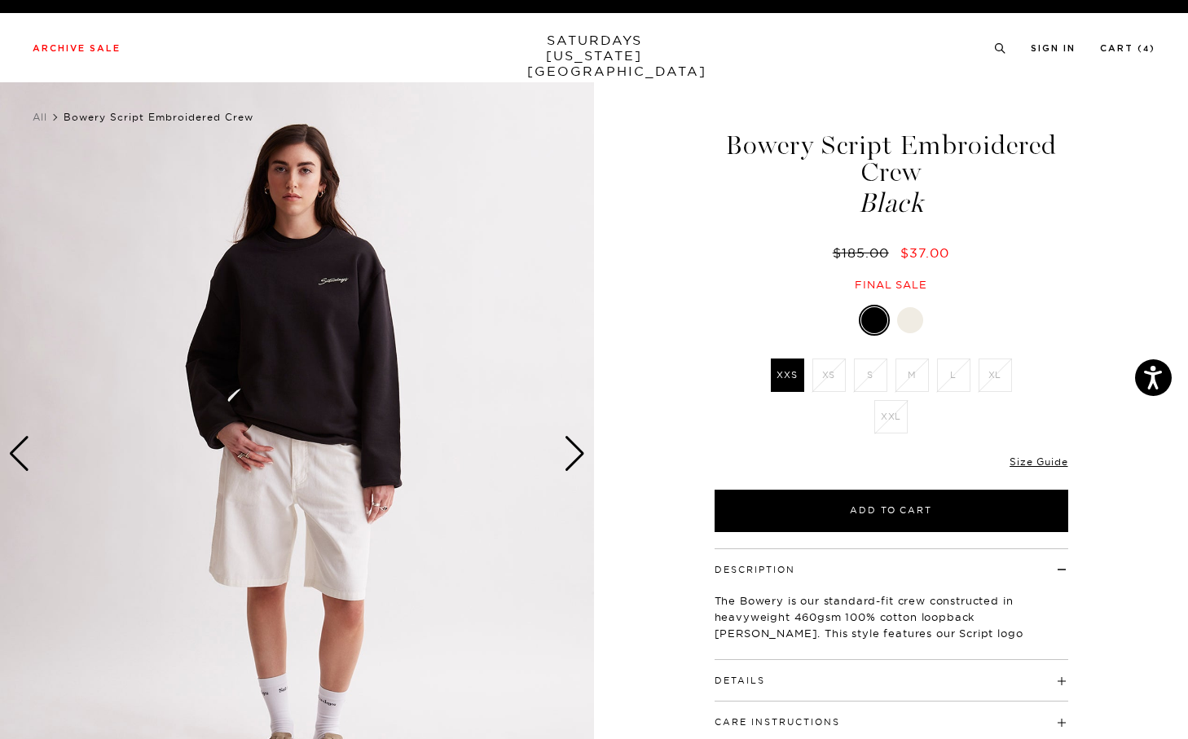
click at [573, 451] on div "Next slide" at bounding box center [575, 454] width 22 height 36
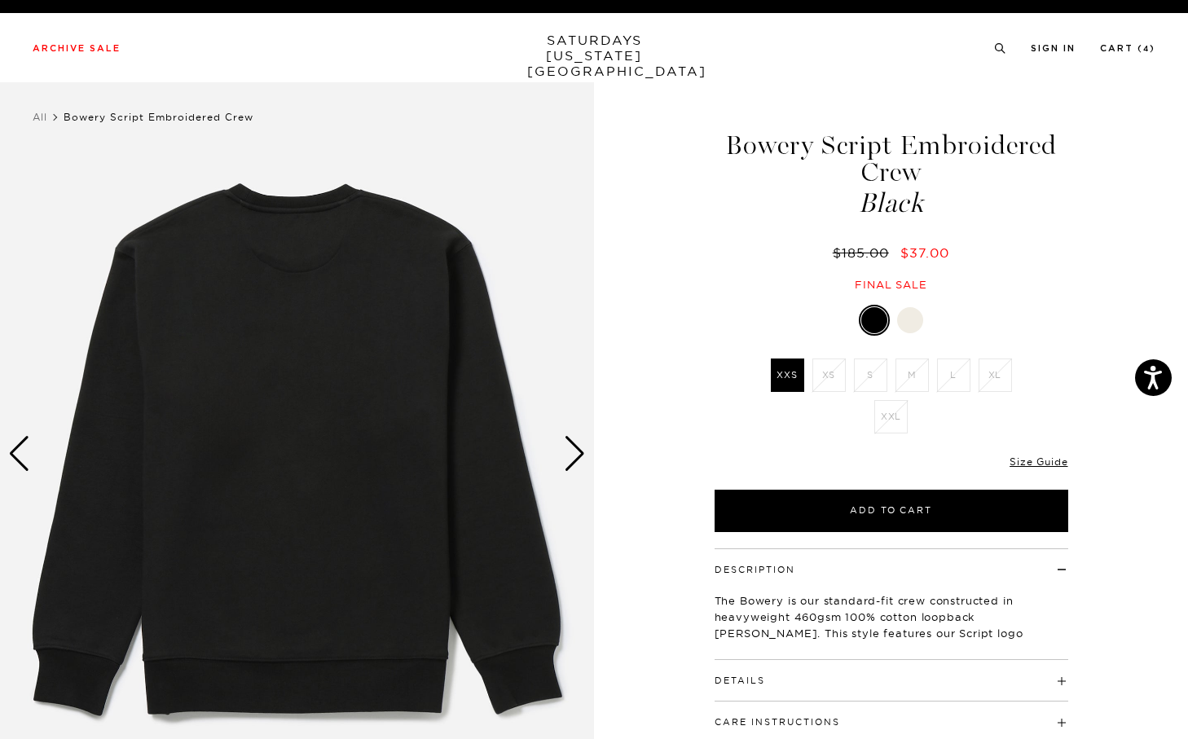
click at [573, 451] on div "Next slide" at bounding box center [575, 454] width 22 height 36
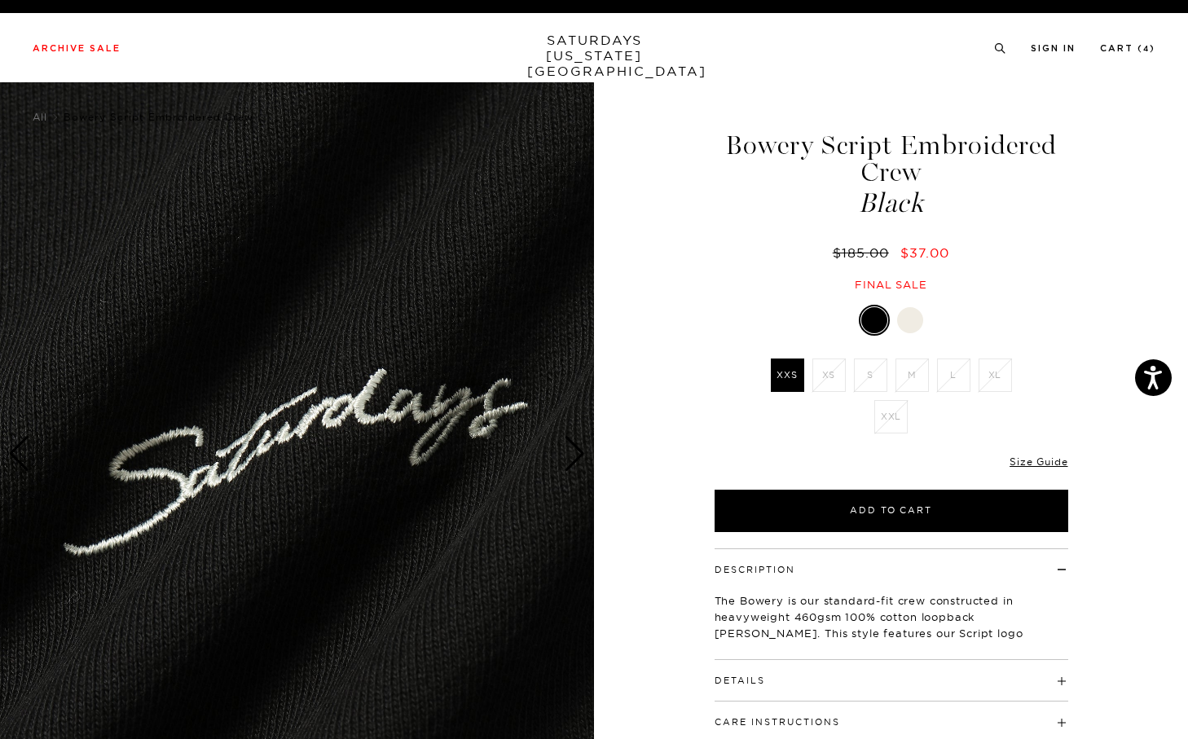
click at [24, 423] on img at bounding box center [297, 453] width 594 height 742
click at [2, 416] on img at bounding box center [297, 453] width 594 height 742
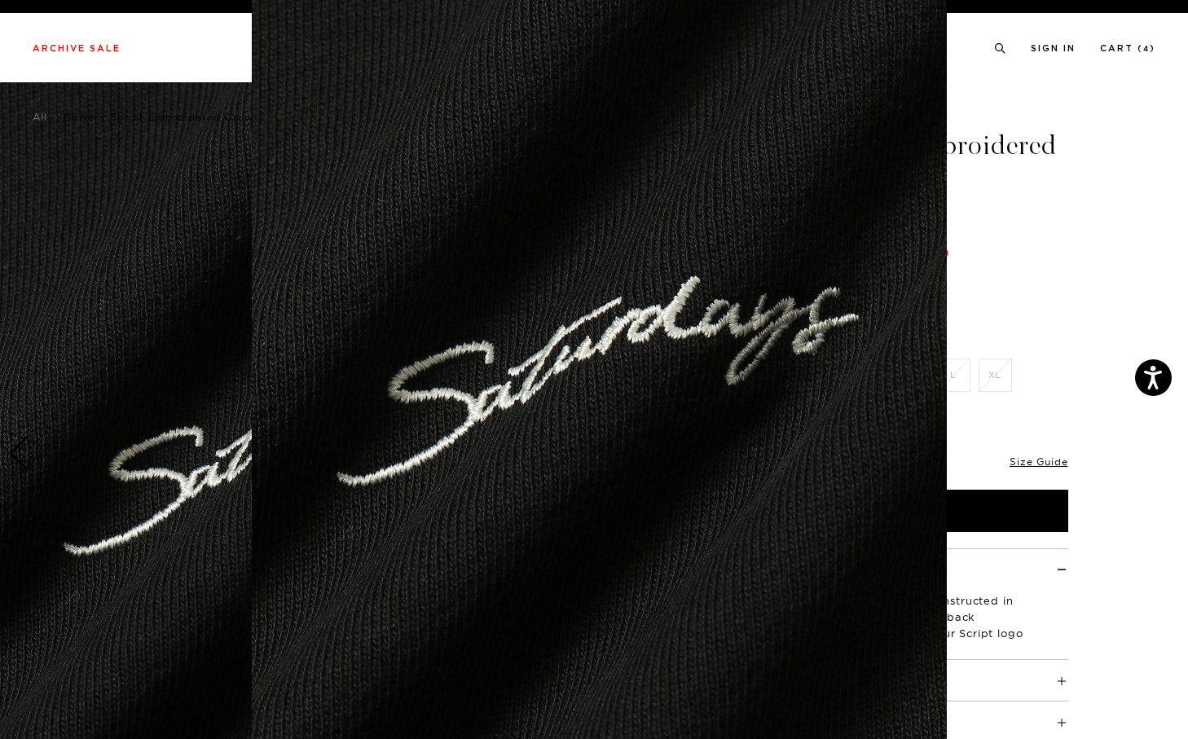
scroll to position [46, 0]
click at [5, 417] on figure at bounding box center [594, 369] width 1188 height 739
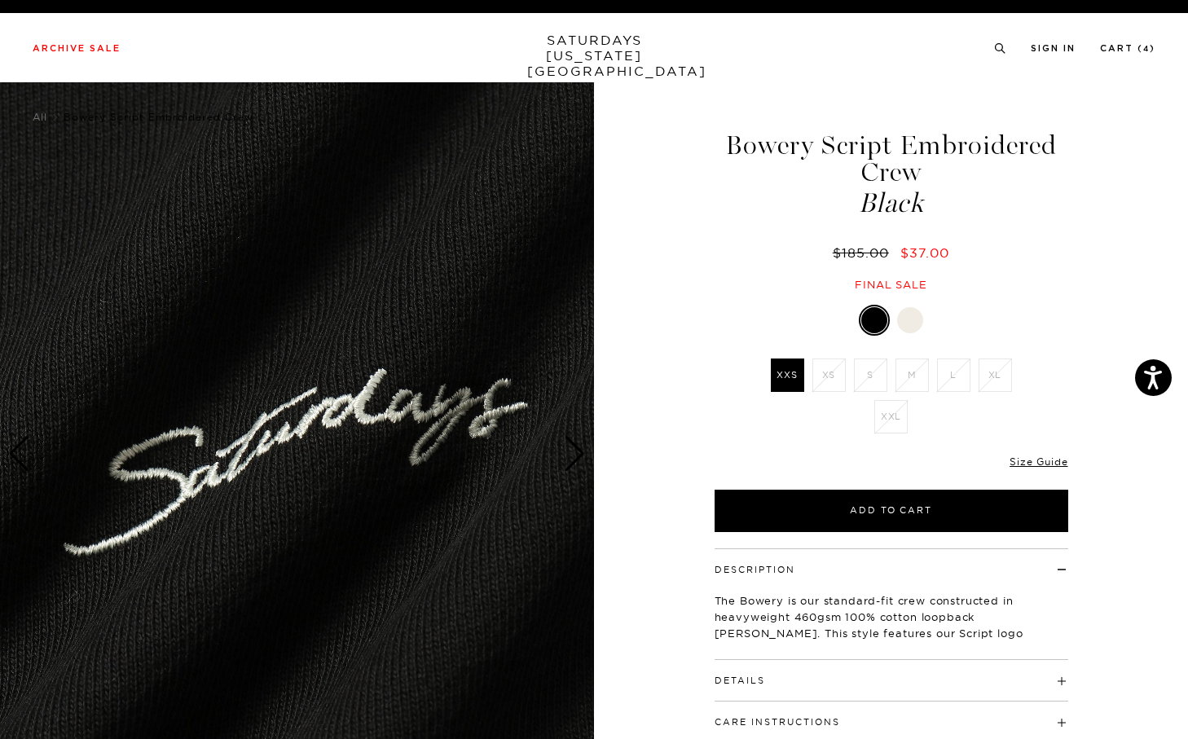
click at [9, 417] on img at bounding box center [297, 453] width 594 height 742
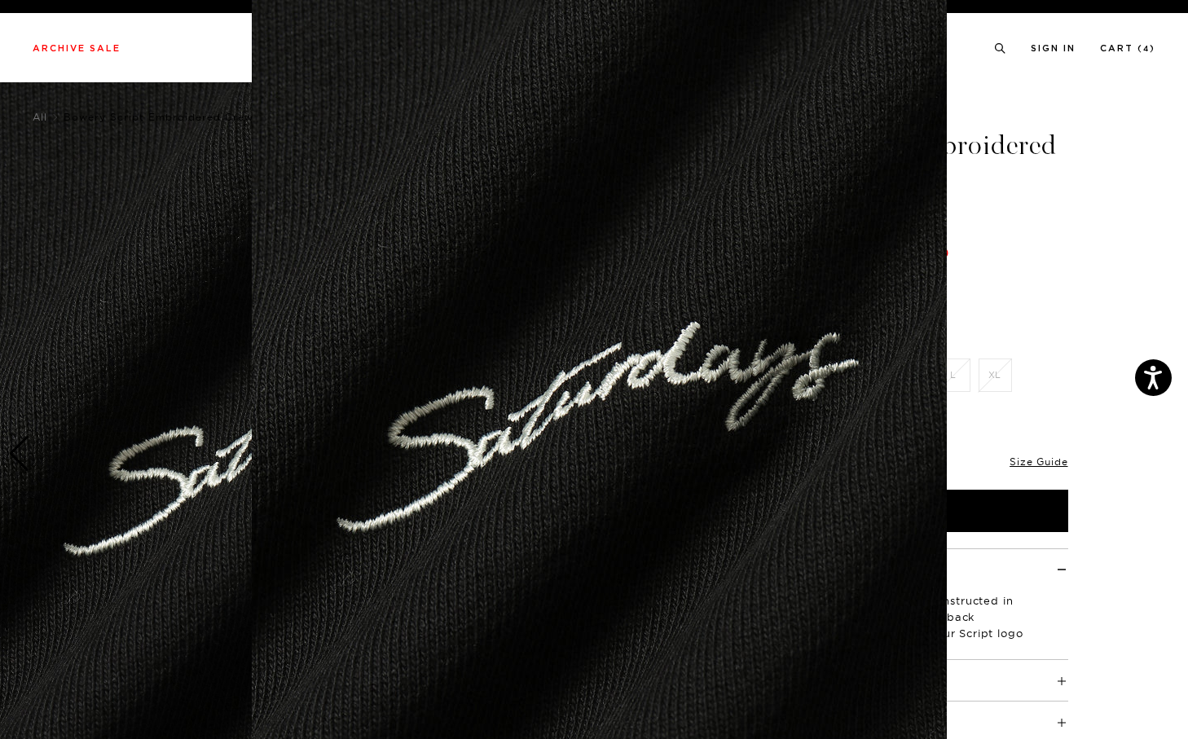
scroll to position [47, 0]
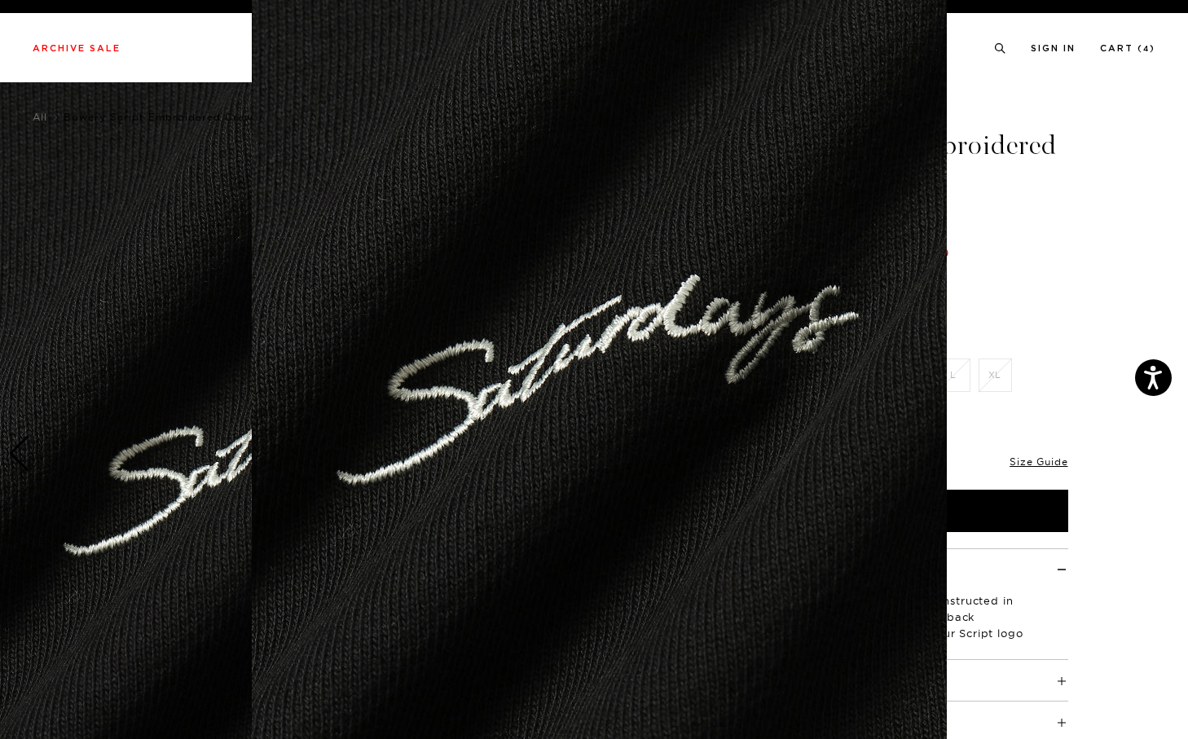
click at [18, 417] on figure at bounding box center [594, 369] width 1188 height 739
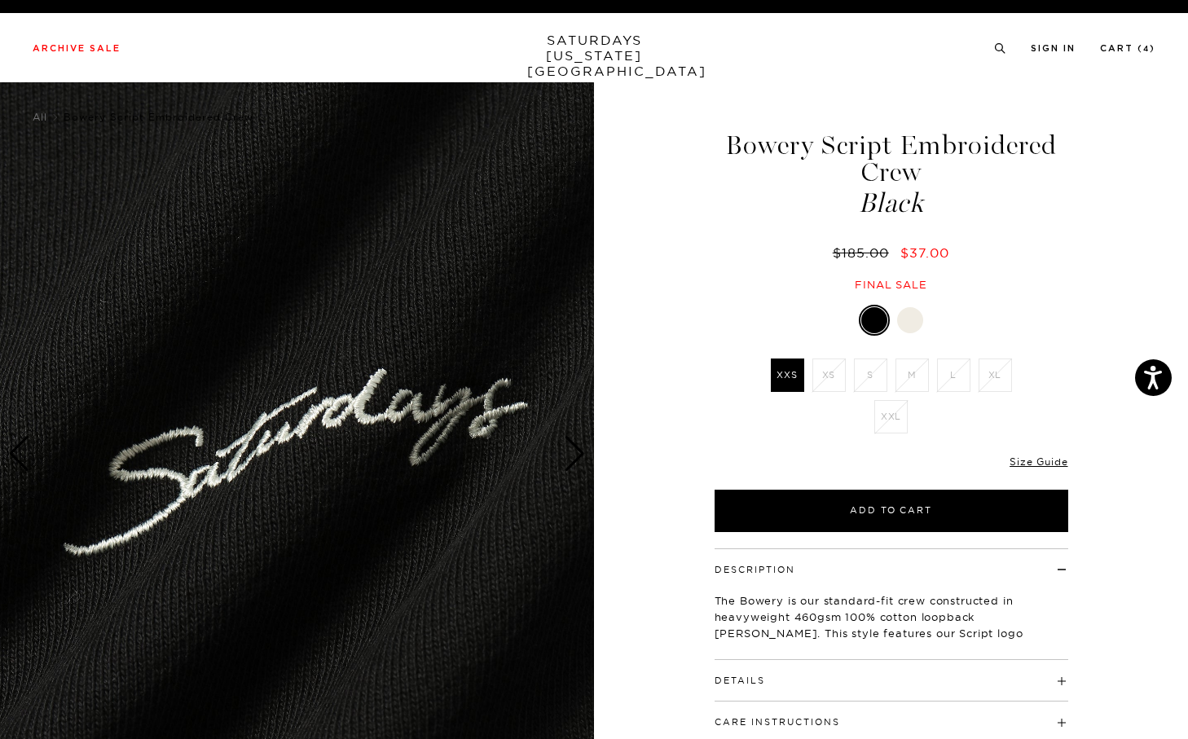
scroll to position [0, 0]
click at [1024, 458] on link "Size Guide" at bounding box center [1039, 462] width 58 height 12
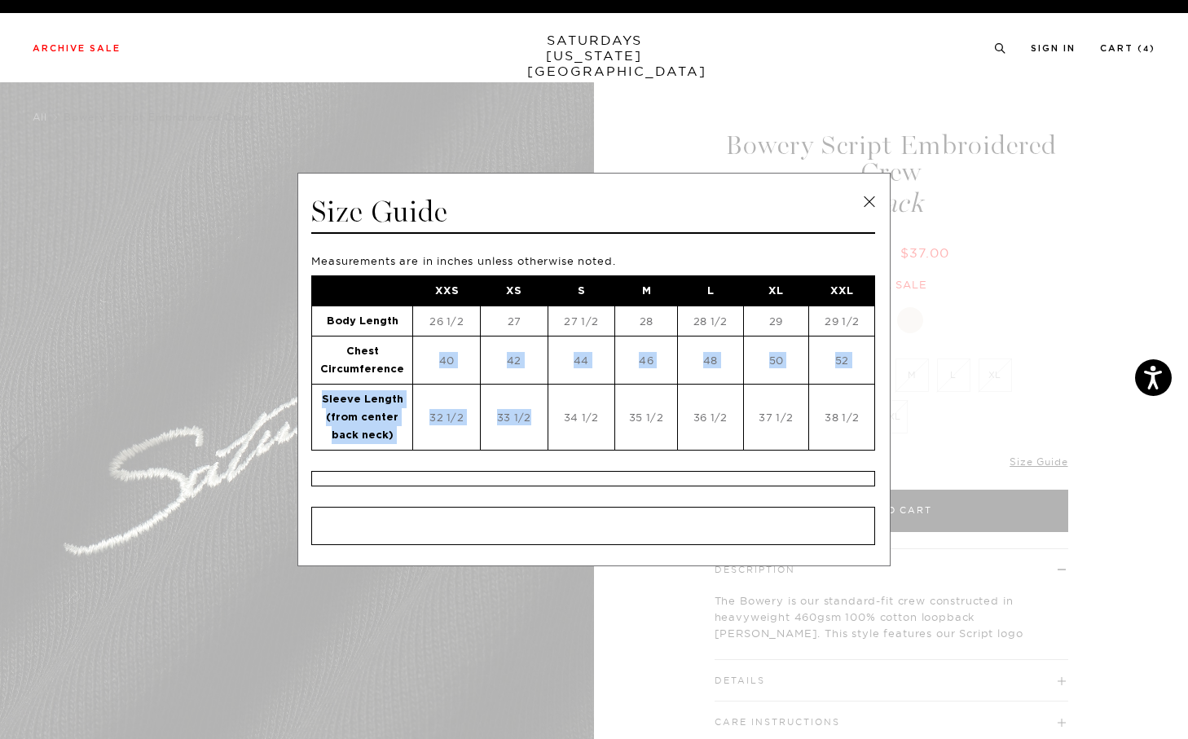
drag, startPoint x: 420, startPoint y: 347, endPoint x: 478, endPoint y: 432, distance: 102.6
click at [478, 432] on tbody "XXS XS S M L XL XXL Body Length 26 1/2 27 27 1/2 28 28 1/2 29 29 1/2 Chest Circ…" at bounding box center [593, 362] width 563 height 174
click at [480, 432] on td "33 1/2" at bounding box center [514, 417] width 68 height 66
click at [1005, 214] on span at bounding box center [588, 369] width 1176 height 739
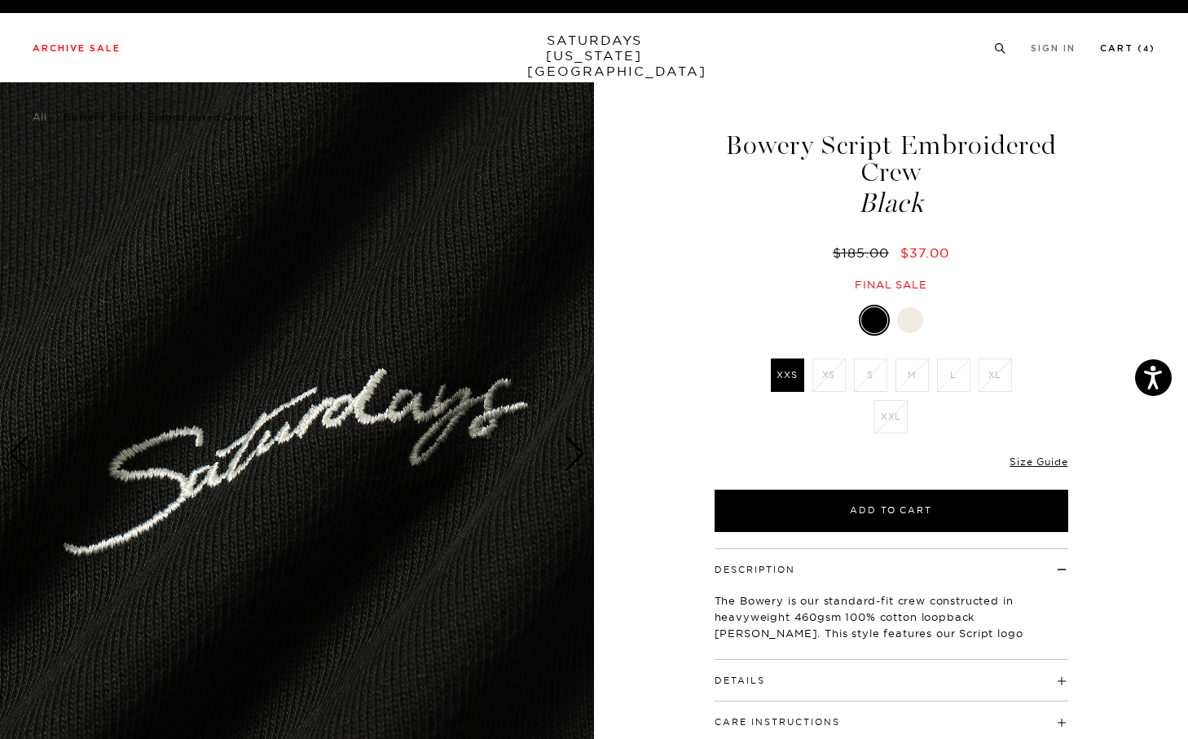
click at [1131, 49] on link "Cart ( 4 )" at bounding box center [1127, 48] width 55 height 9
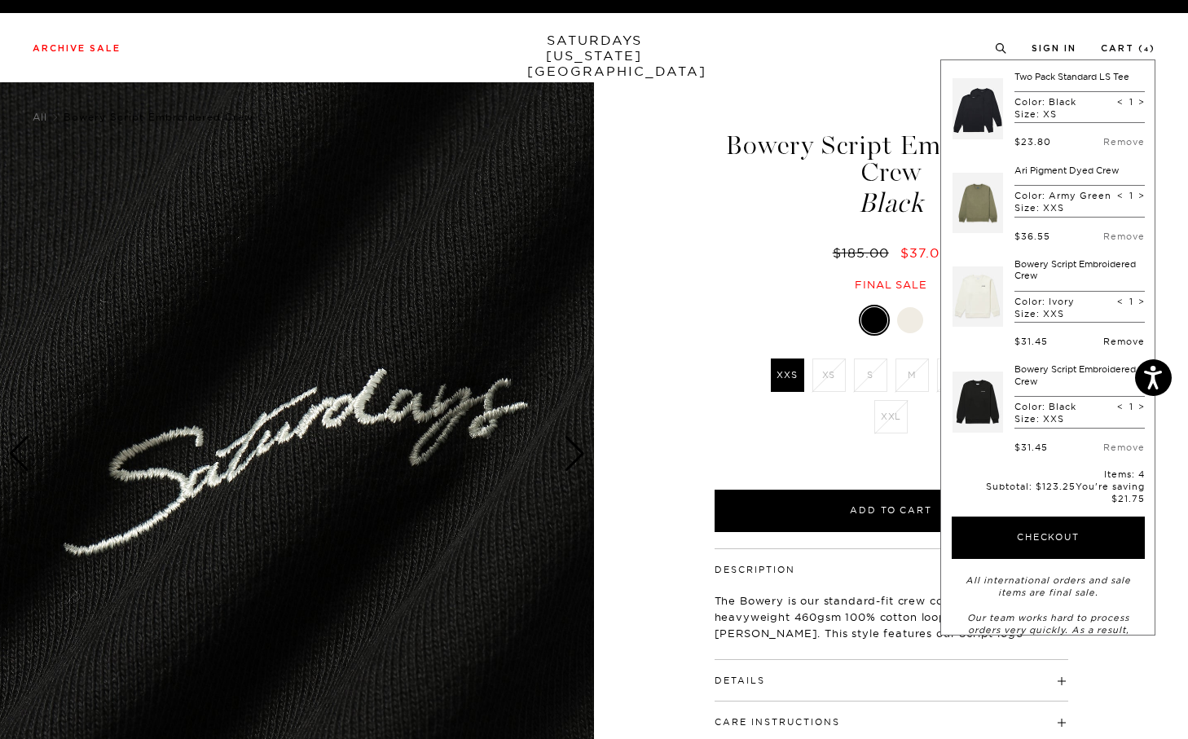
click at [1113, 347] on link "Remove" at bounding box center [1124, 341] width 42 height 11
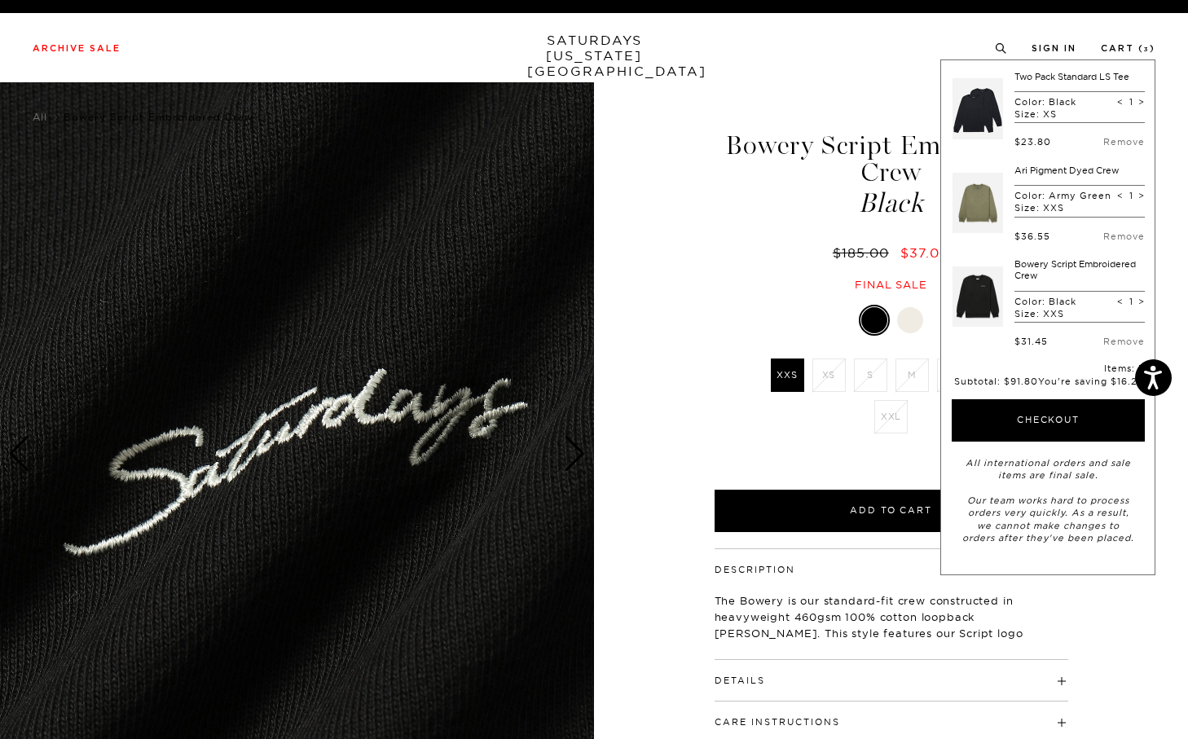
click at [983, 216] on link at bounding box center [978, 203] width 51 height 77
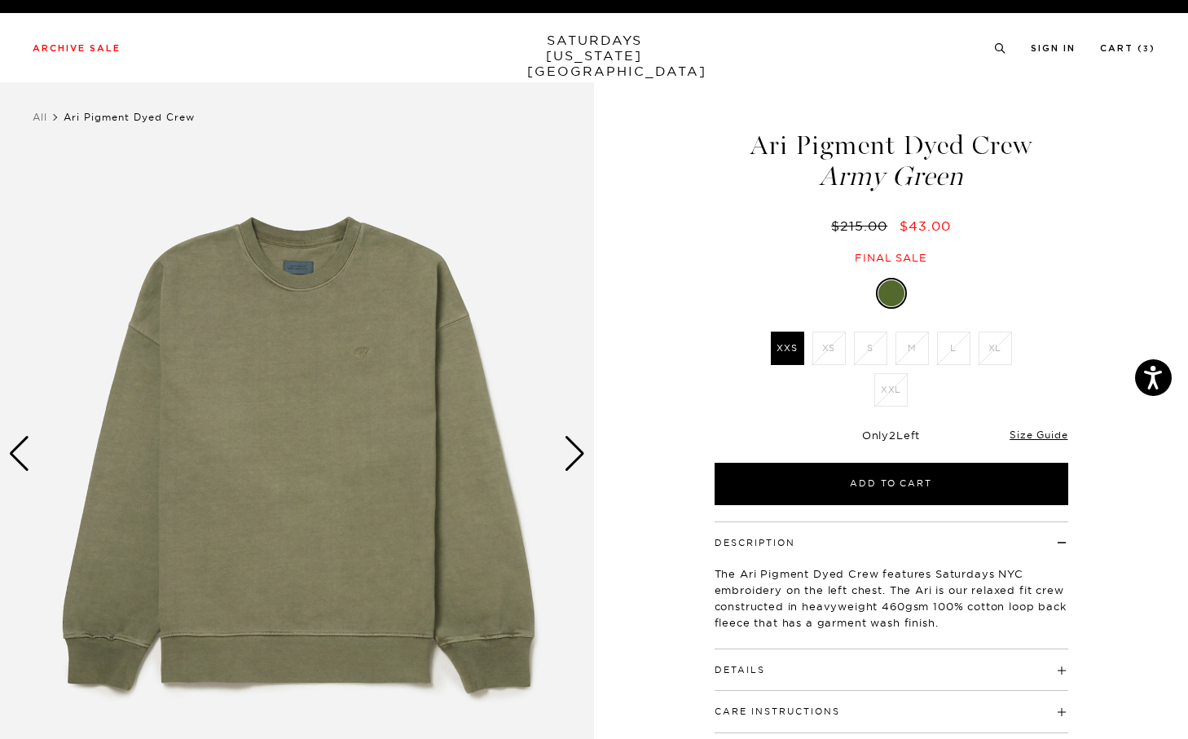
click at [570, 454] on div "Next slide" at bounding box center [575, 454] width 22 height 36
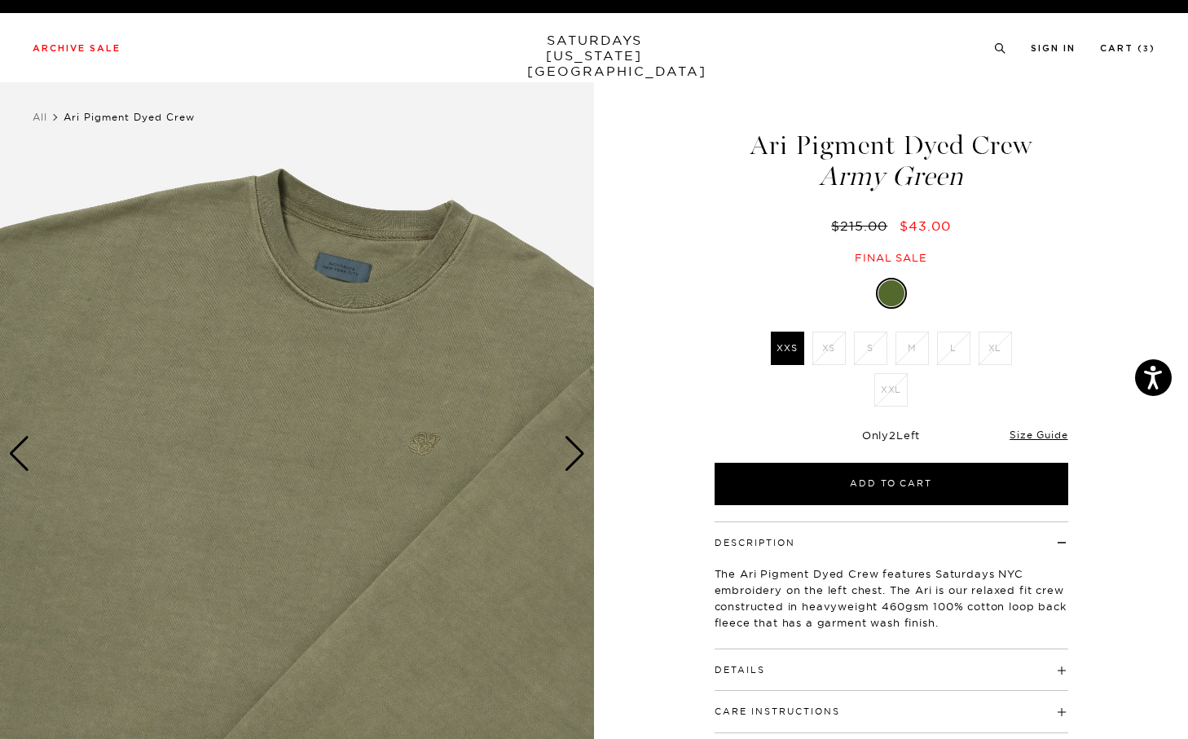
click at [570, 454] on div "Next slide" at bounding box center [575, 454] width 22 height 36
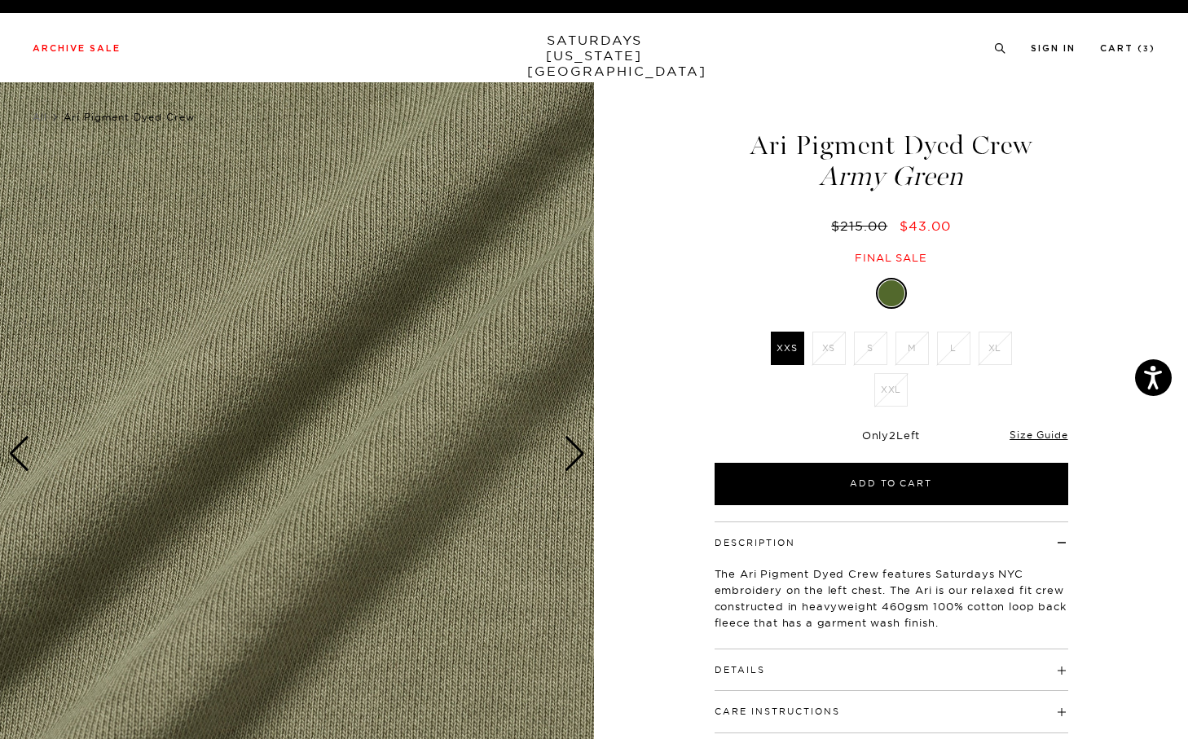
click at [575, 448] on div "Next slide" at bounding box center [575, 454] width 22 height 36
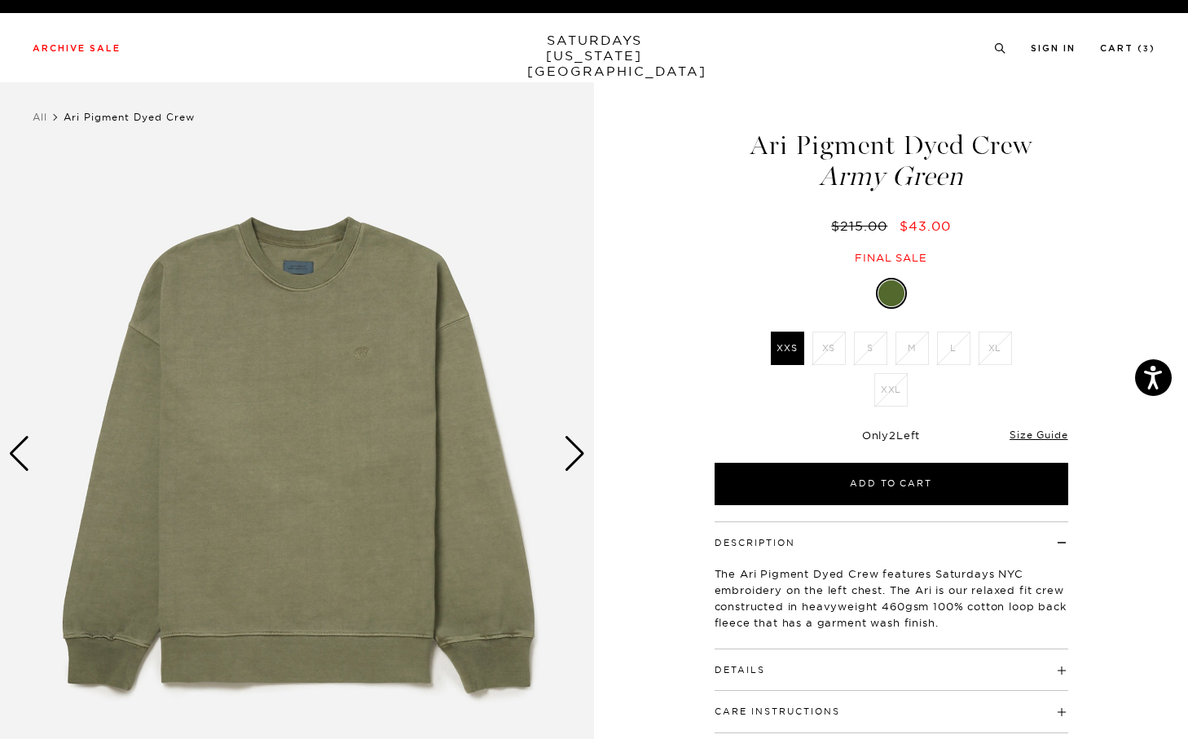
click at [574, 447] on div "Next slide" at bounding box center [575, 454] width 22 height 36
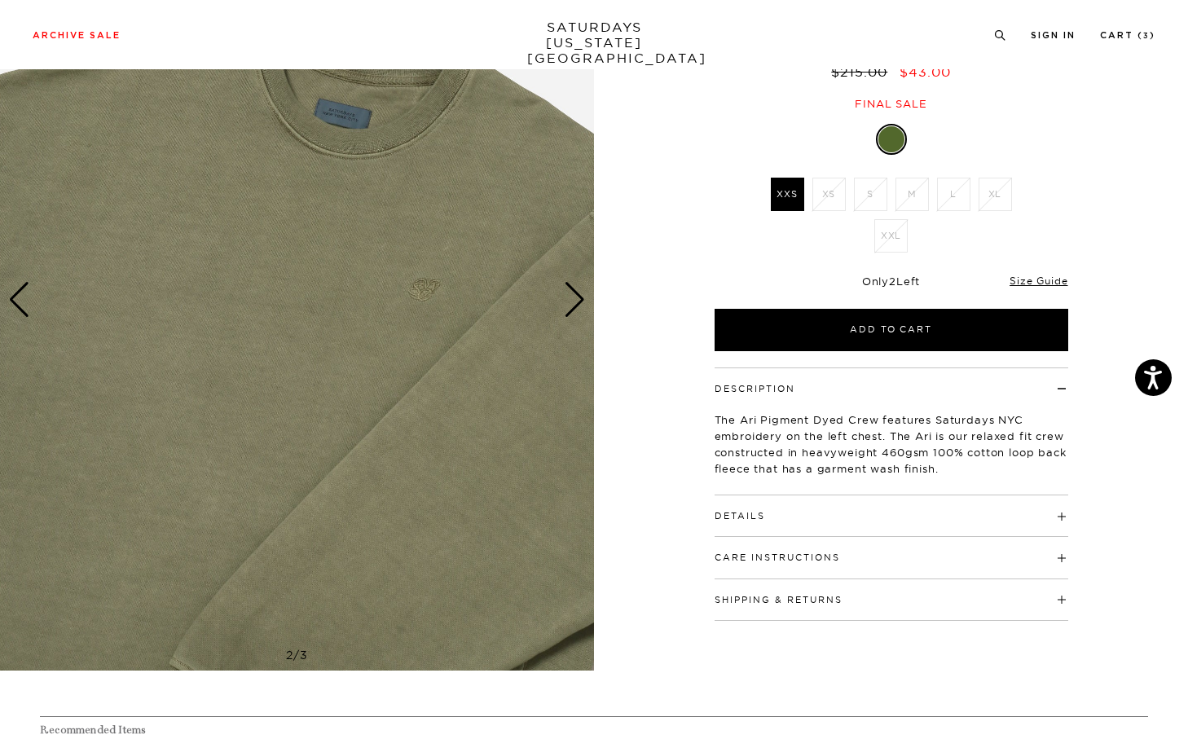
scroll to position [328, 0]
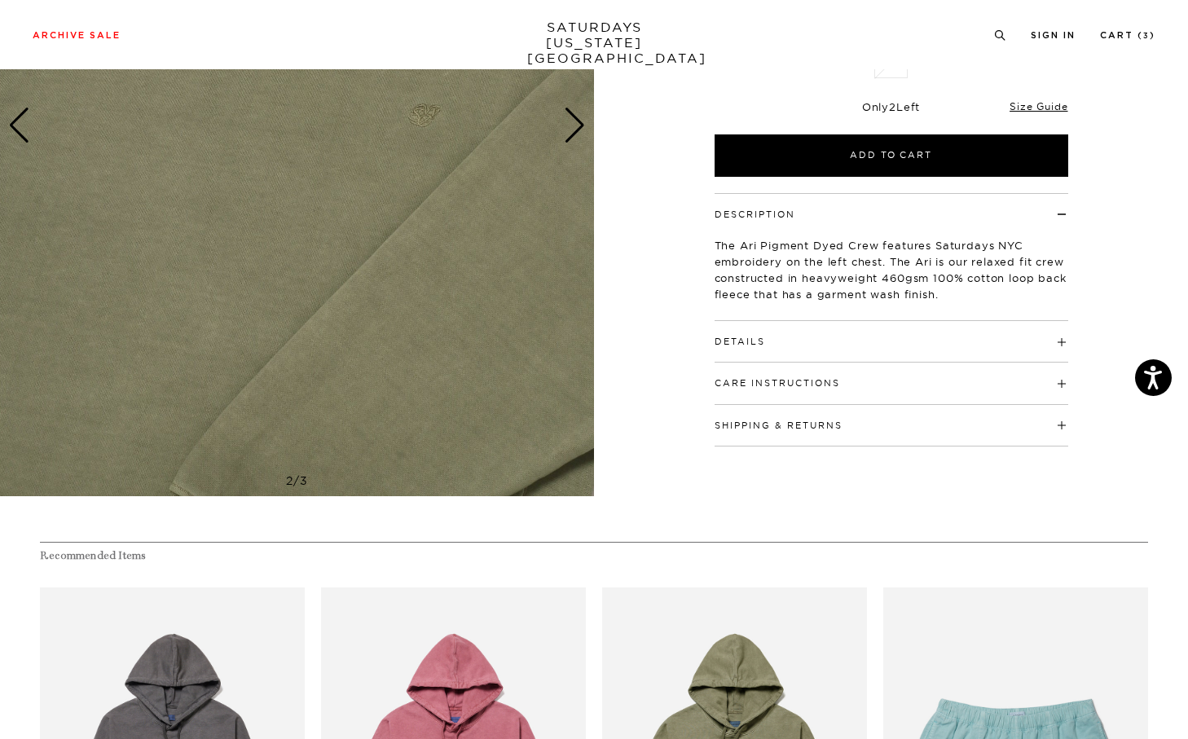
click at [731, 332] on h4 "Details" at bounding box center [892, 334] width 354 height 27
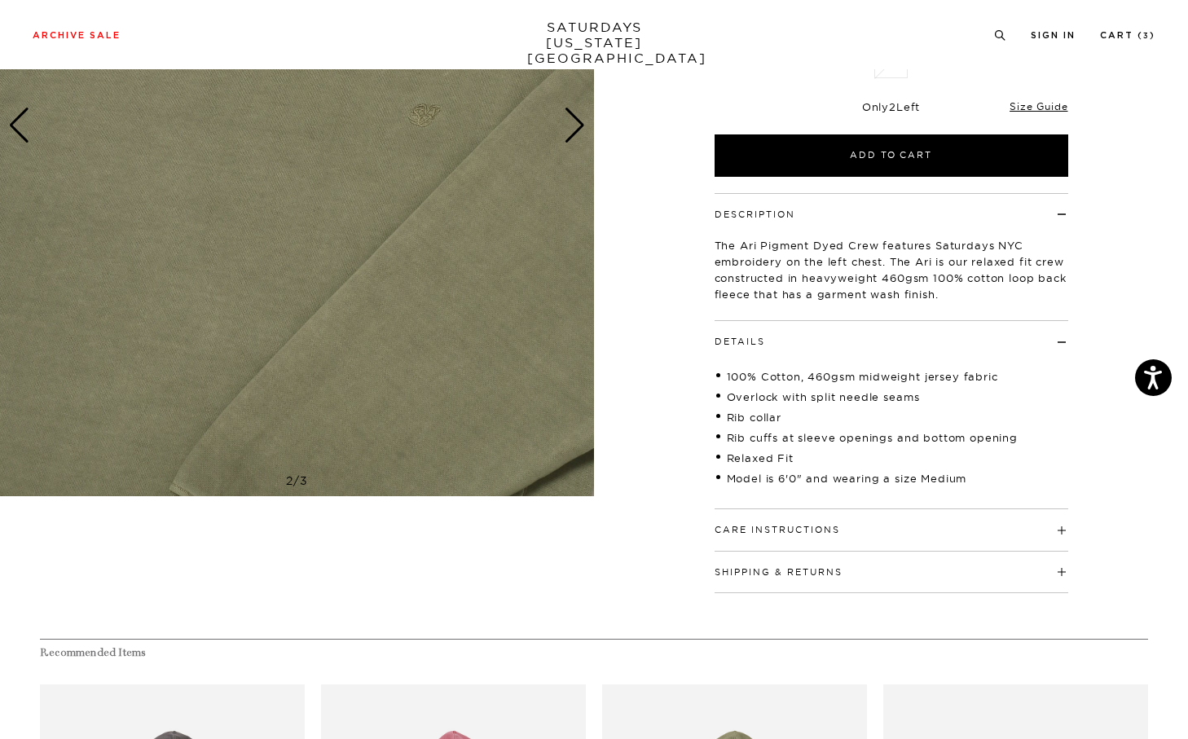
click at [796, 536] on div "Care Instructions Machine Wash Cold Wash Seperately For Best Results Do Not Ble…" at bounding box center [892, 530] width 354 height 42
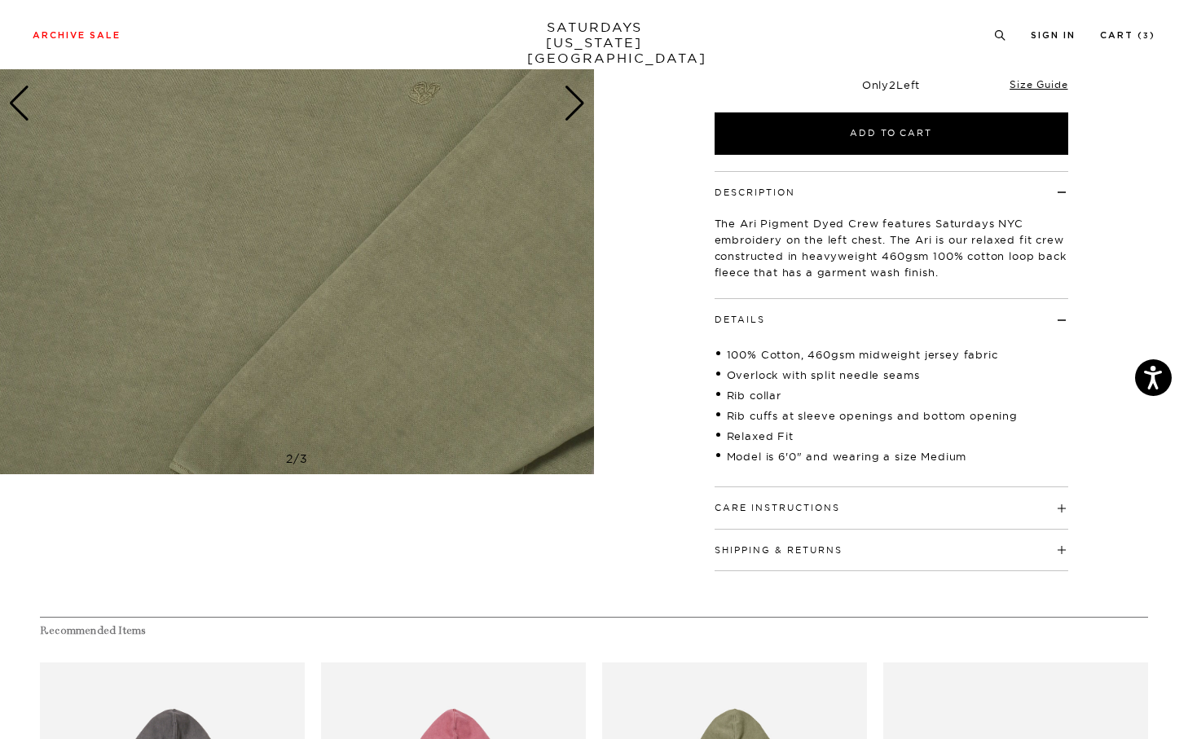
scroll to position [352, 0]
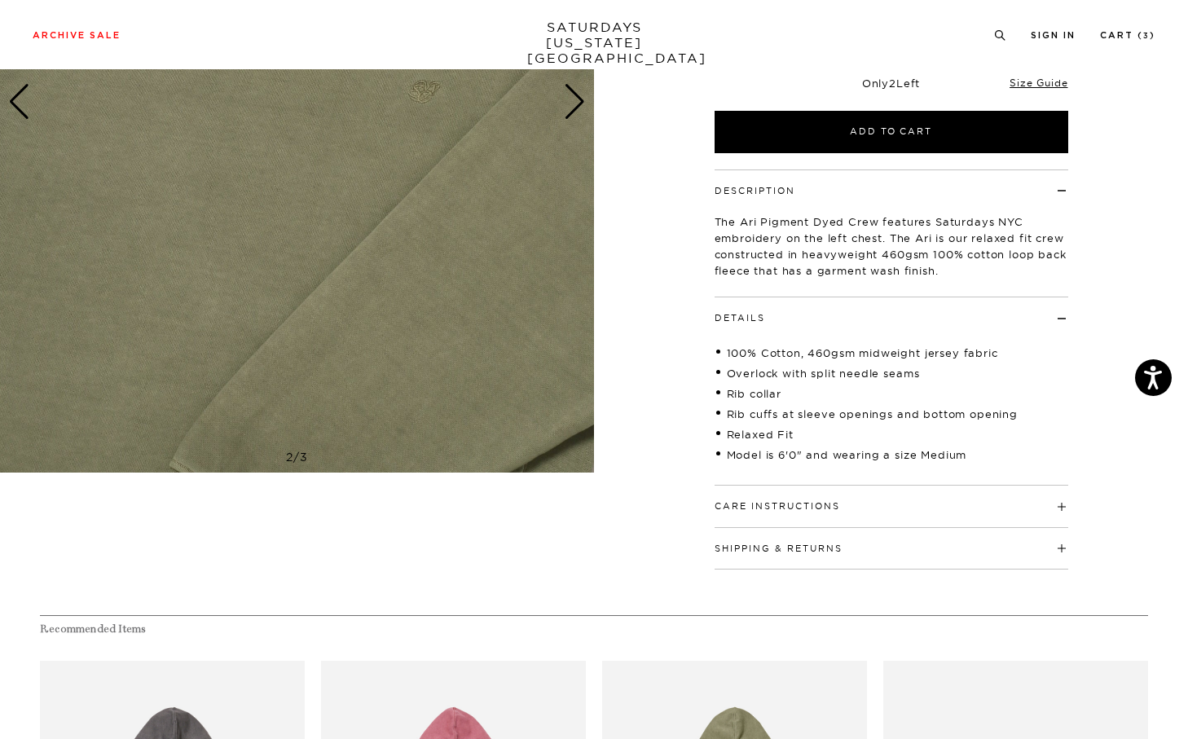
click at [760, 506] on button "Care Instructions" at bounding box center [778, 506] width 126 height 9
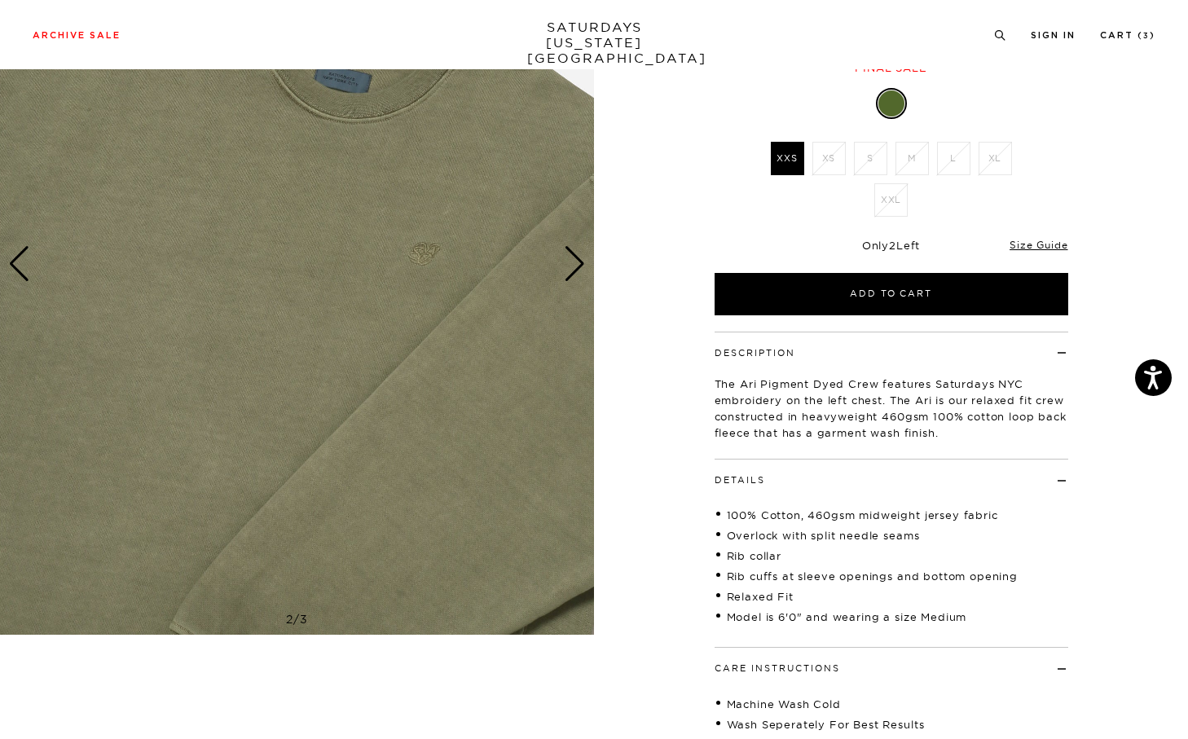
scroll to position [183, 0]
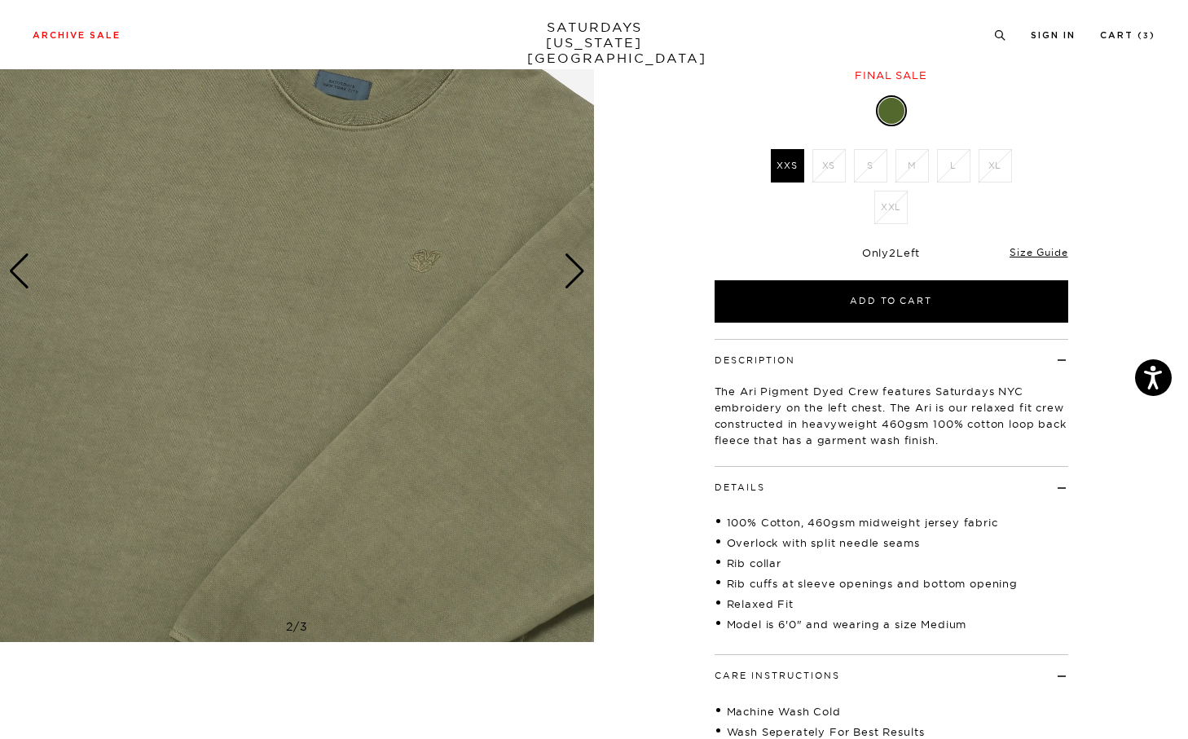
drag, startPoint x: 763, startPoint y: 641, endPoint x: 844, endPoint y: 641, distance: 81.5
click at [844, 641] on div "Details 100% Cotton, 460gsm midweight jersey fabric Overlock with split needle …" at bounding box center [892, 561] width 354 height 188
click at [23, 263] on div "Previous slide" at bounding box center [19, 271] width 22 height 36
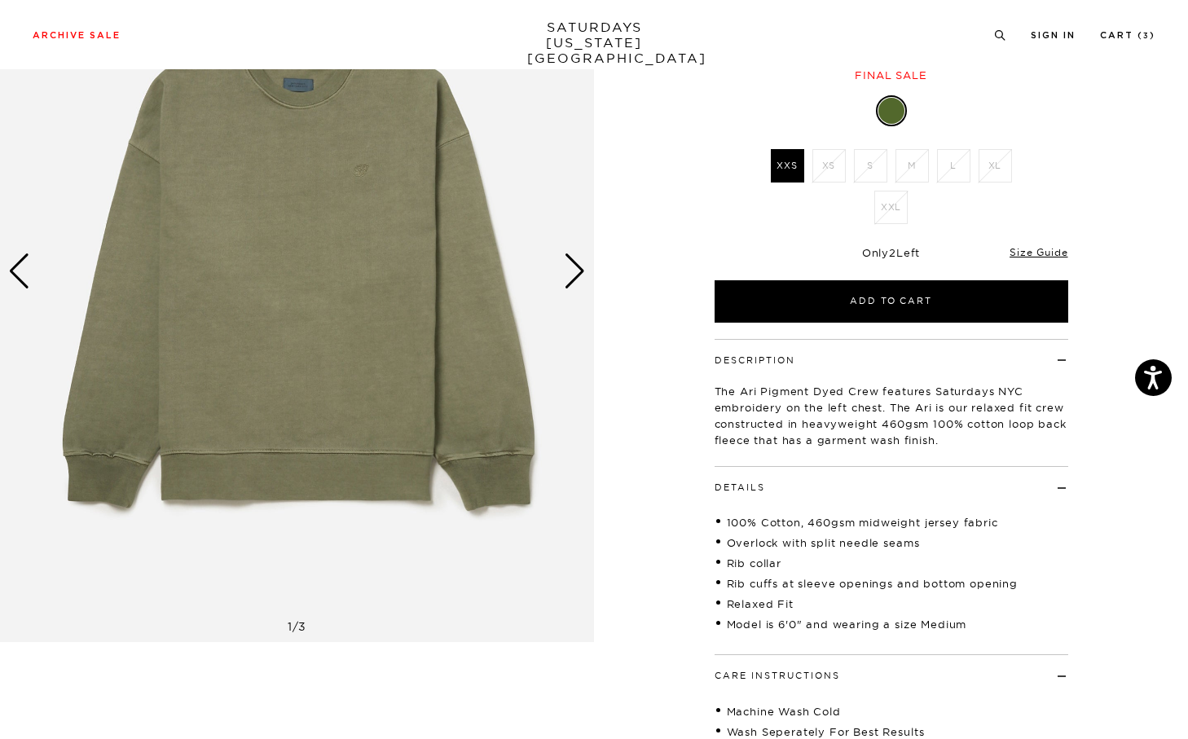
click at [23, 263] on div "Previous slide" at bounding box center [19, 271] width 22 height 36
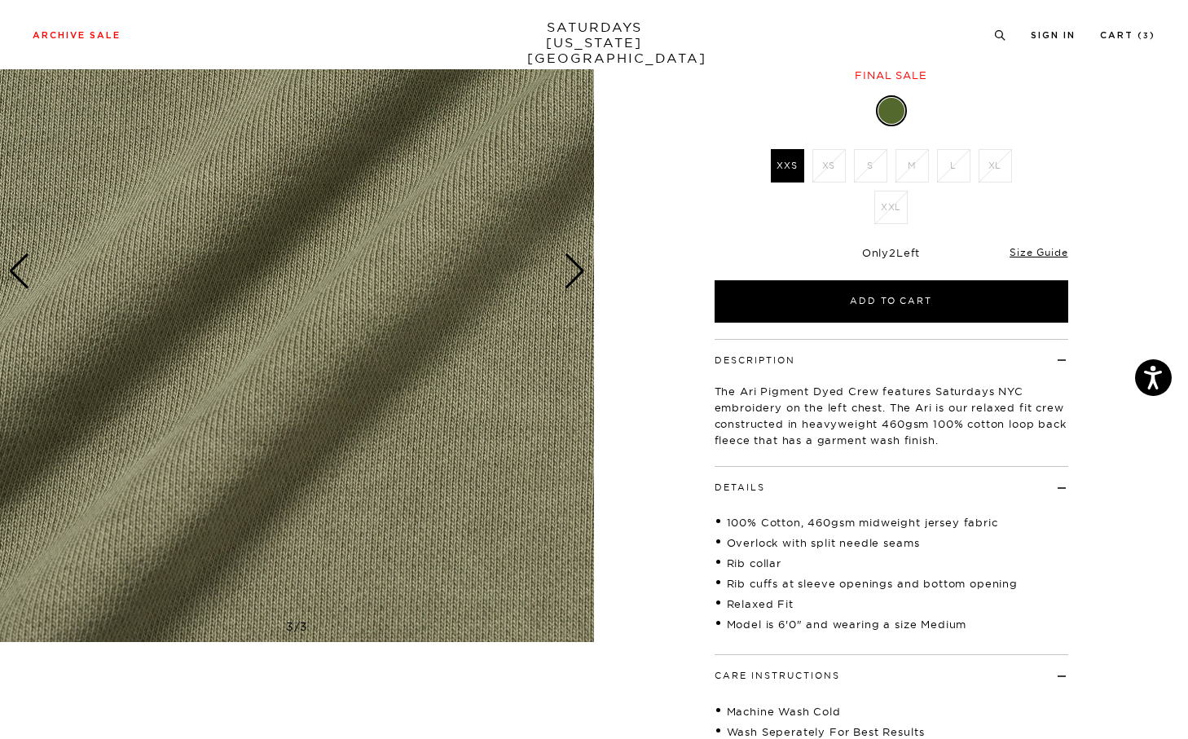
scroll to position [174, 0]
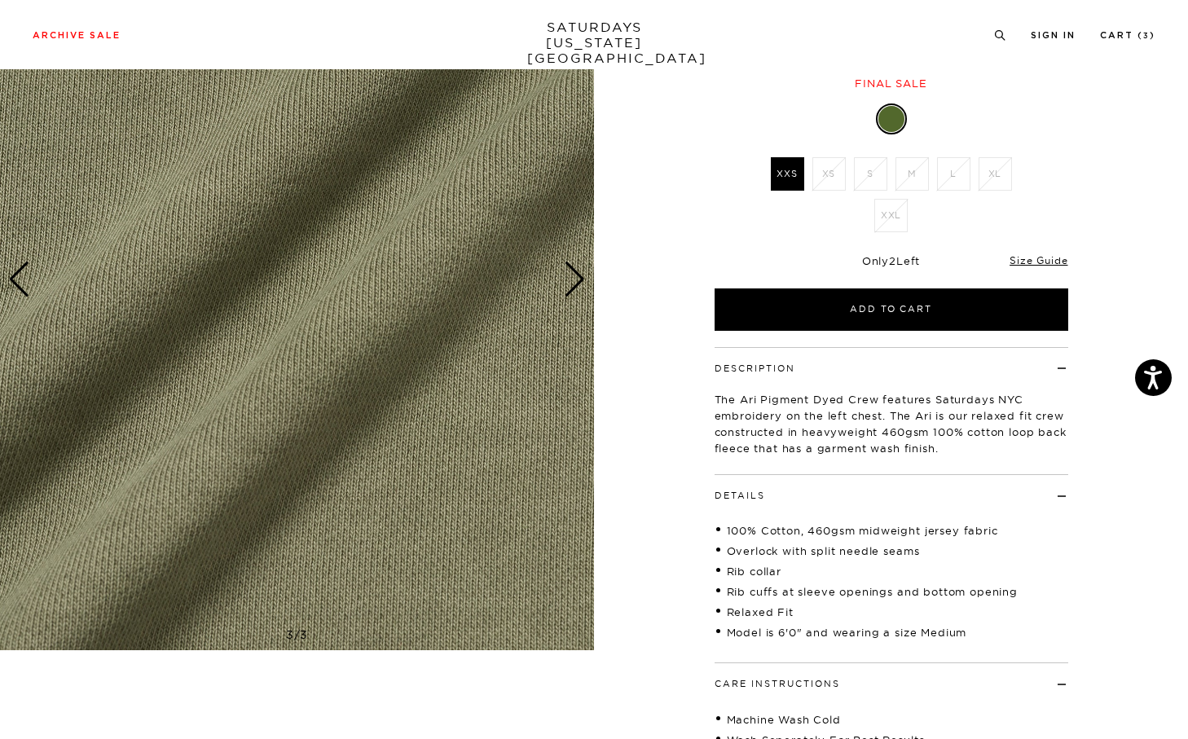
click at [23, 263] on div "Previous slide" at bounding box center [19, 280] width 22 height 36
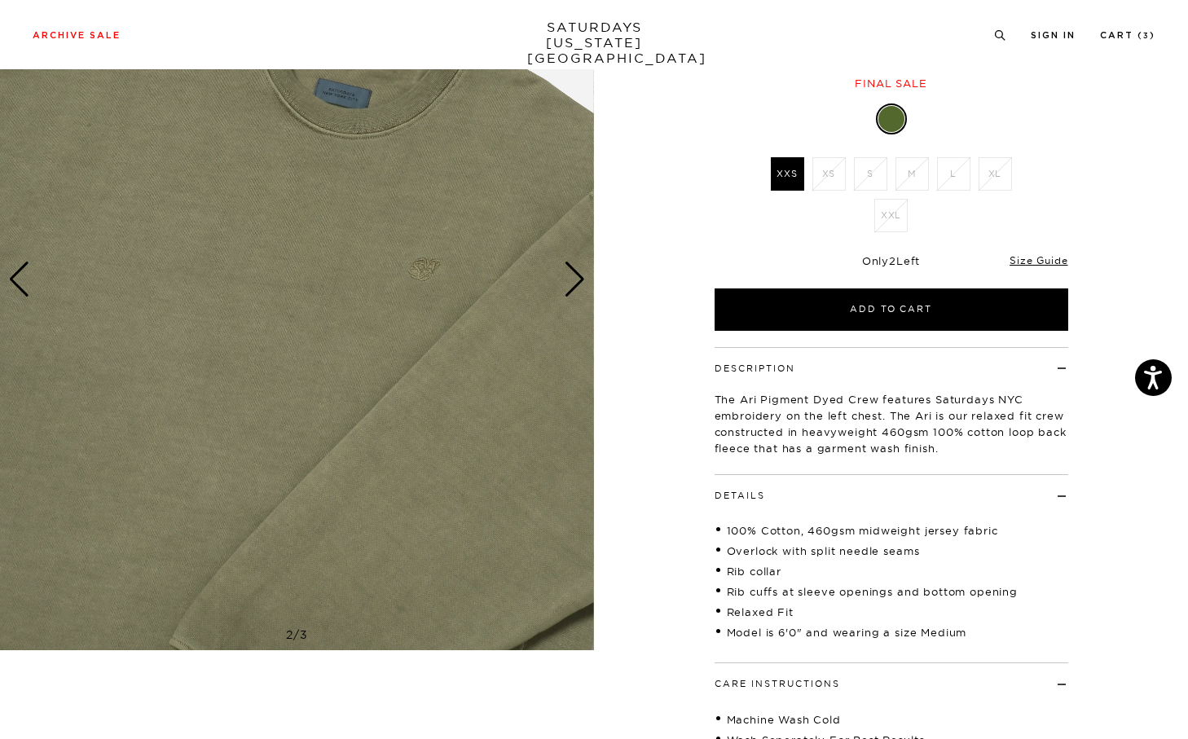
click at [22, 266] on div "Previous slide" at bounding box center [19, 280] width 22 height 36
click at [19, 273] on div "Previous slide" at bounding box center [19, 280] width 22 height 36
click at [13, 284] on div "Previous slide" at bounding box center [19, 280] width 22 height 36
click at [15, 283] on div "Previous slide" at bounding box center [19, 280] width 22 height 36
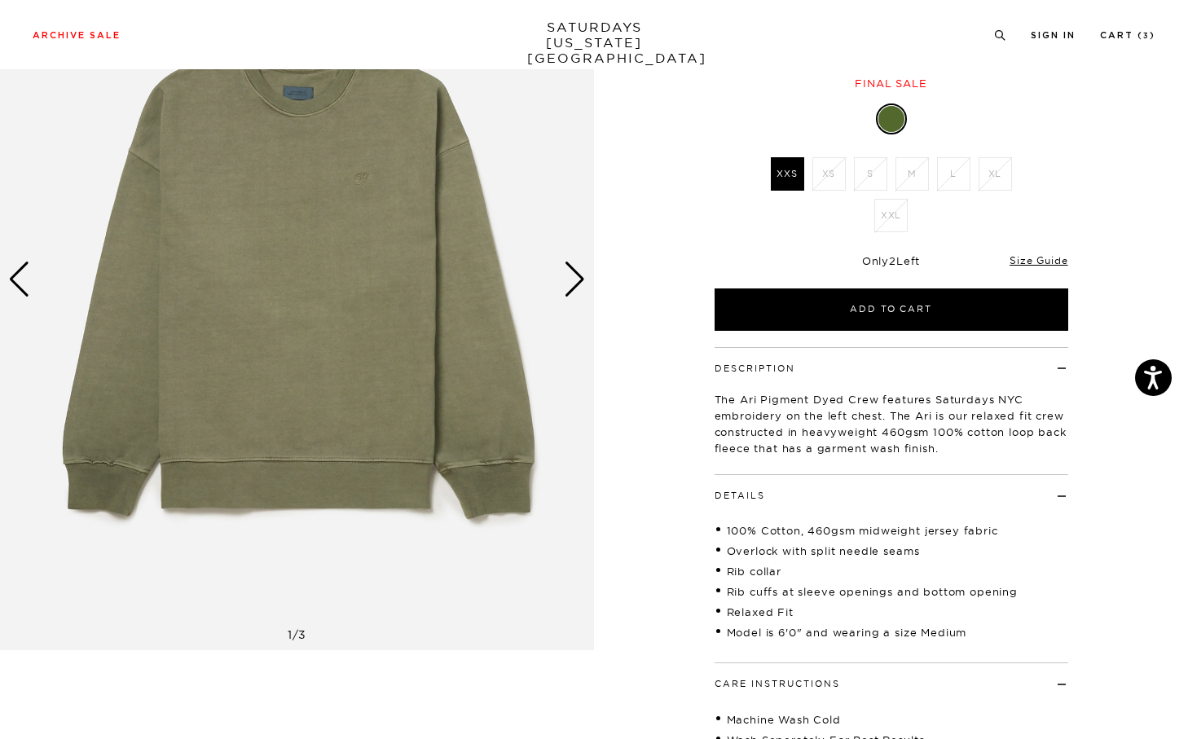
click at [23, 284] on div "Previous slide" at bounding box center [19, 280] width 22 height 36
click at [575, 271] on div "Next slide" at bounding box center [575, 280] width 22 height 36
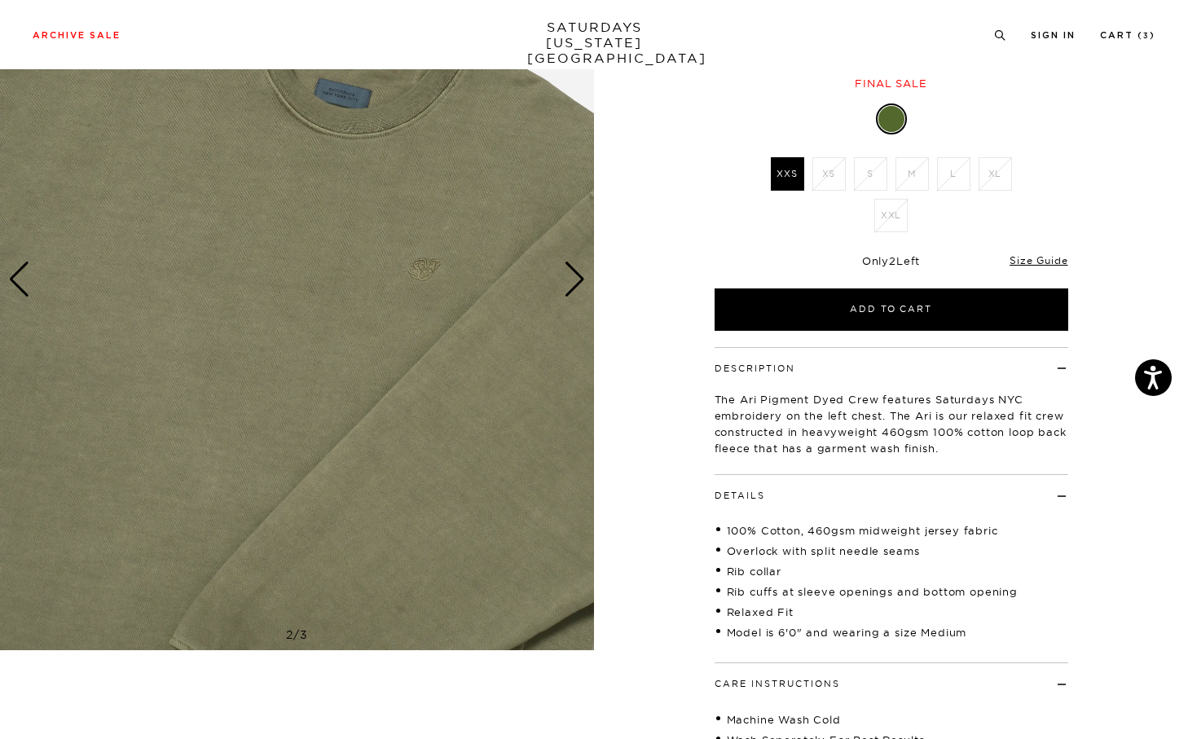
click at [582, 275] on div "Next slide" at bounding box center [575, 280] width 22 height 36
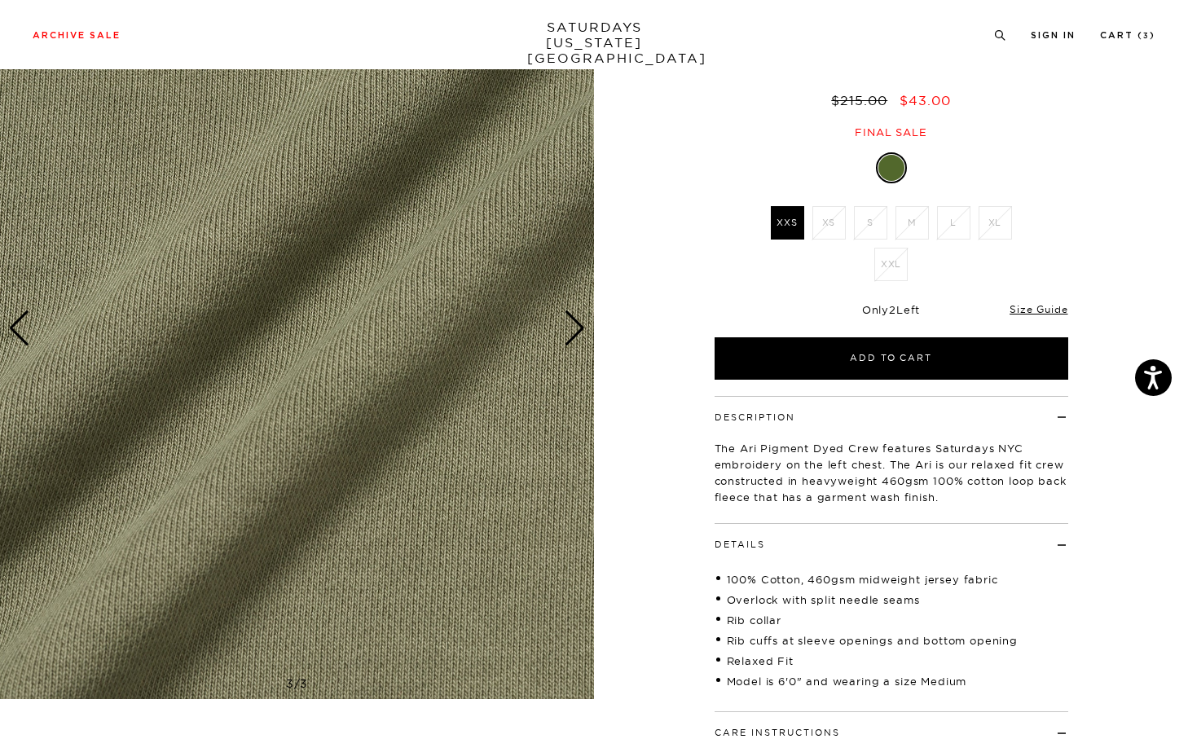
scroll to position [56, 0]
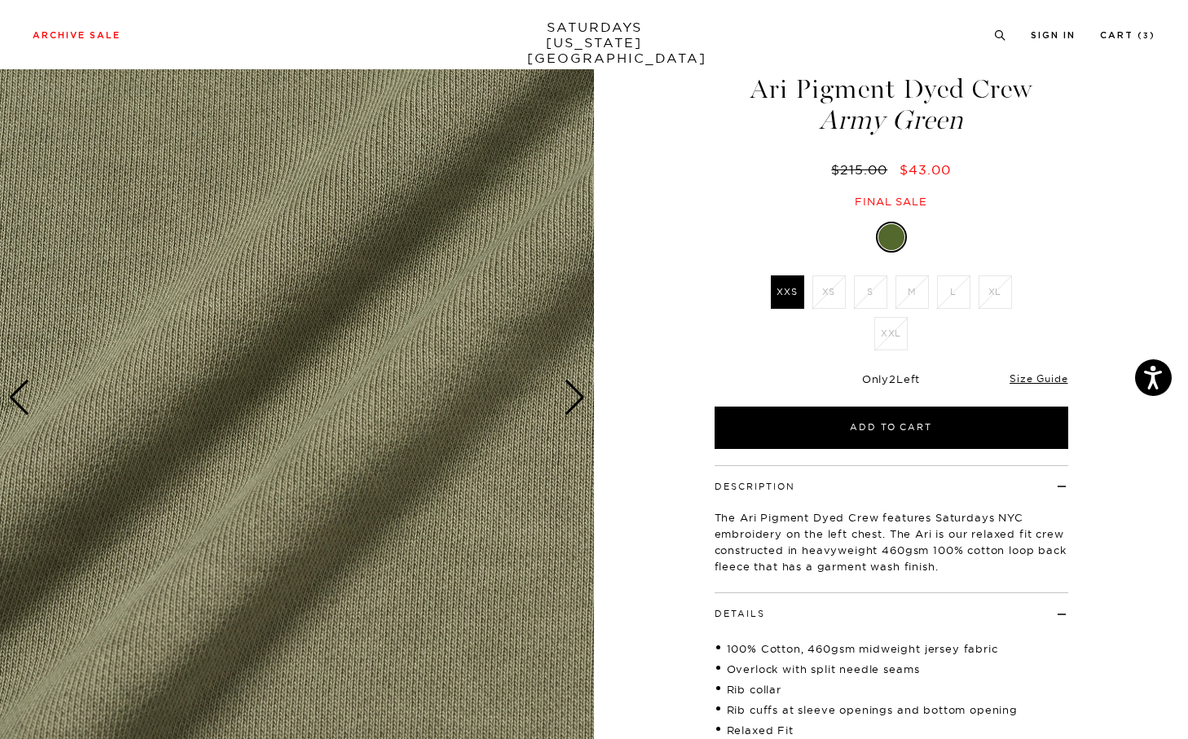
click at [594, 388] on div "3 / 3 Ari Pigment Dyed Crew Army Green $215.00 $43.00" at bounding box center [594, 549] width 1188 height 1047
click at [579, 391] on div "Next slide" at bounding box center [575, 398] width 22 height 36
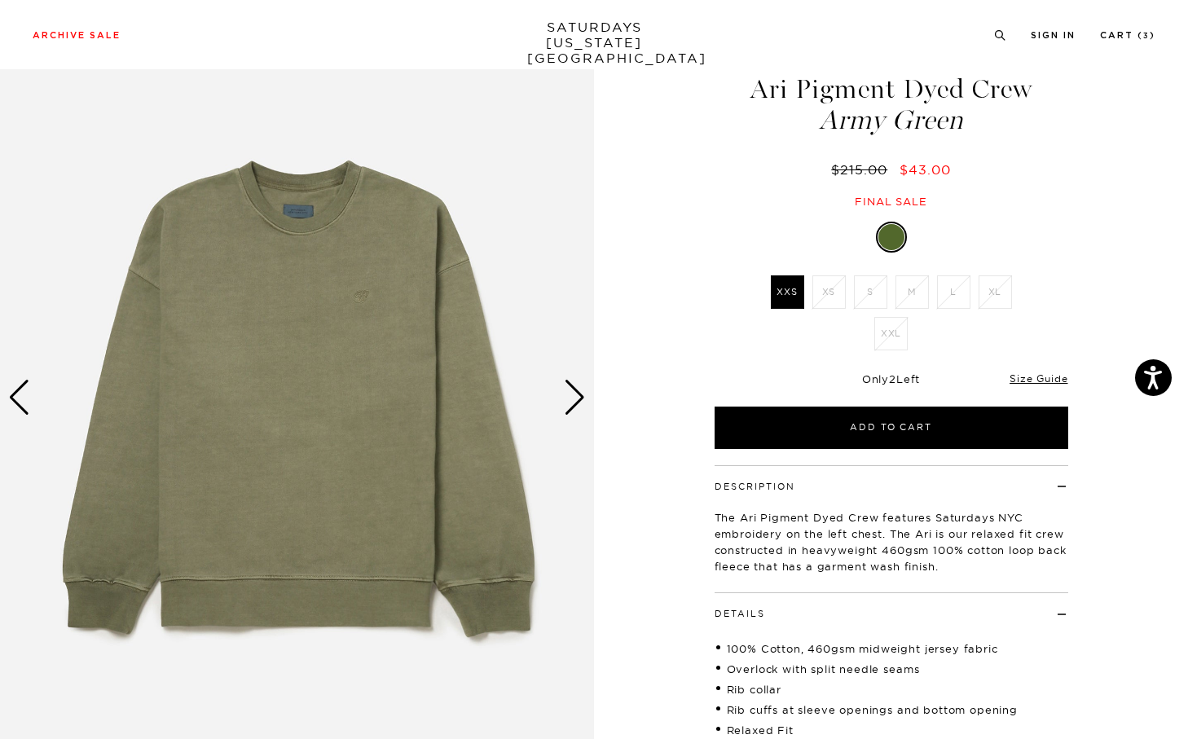
click at [579, 393] on div "Next slide" at bounding box center [575, 398] width 22 height 36
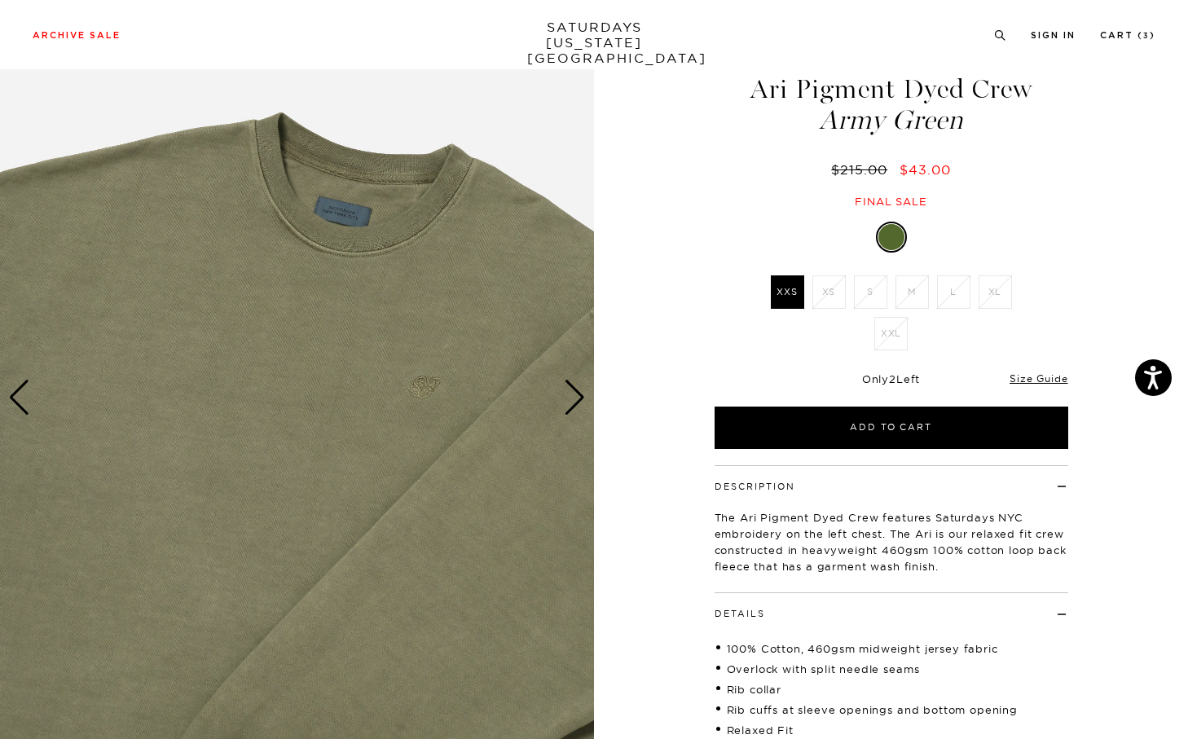
click at [579, 393] on div "Next slide" at bounding box center [575, 398] width 22 height 36
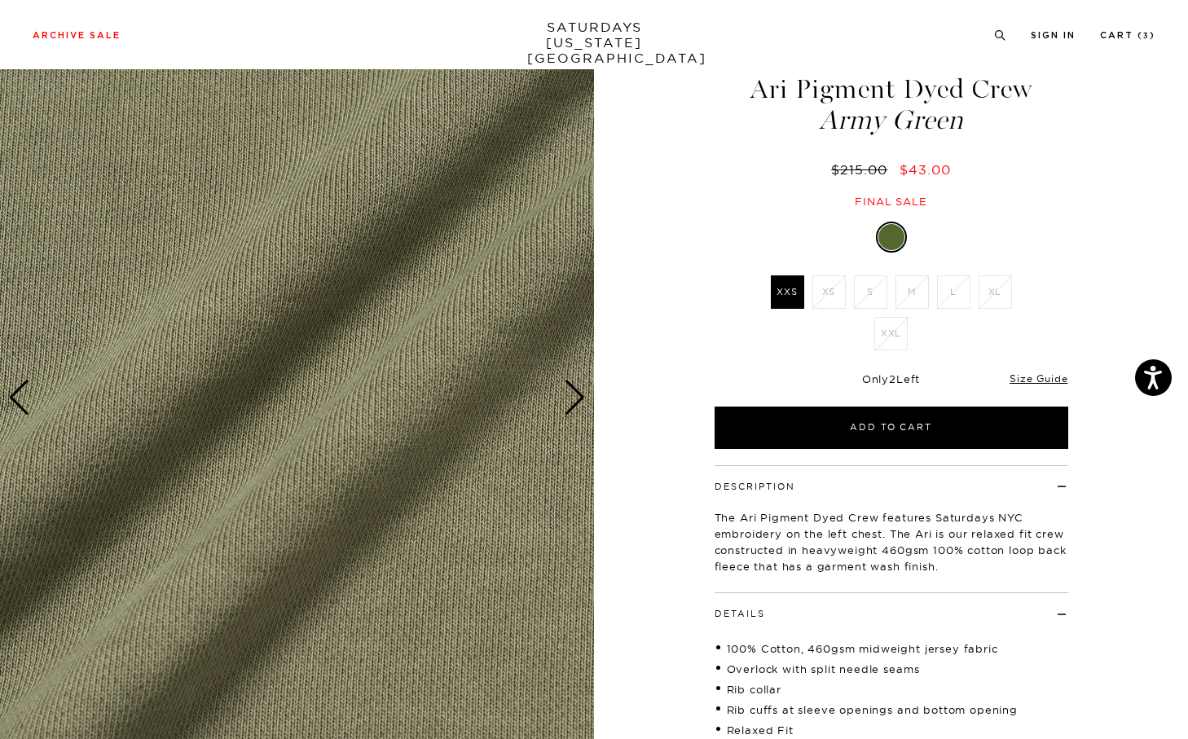
click at [579, 393] on div "Next slide" at bounding box center [575, 398] width 22 height 36
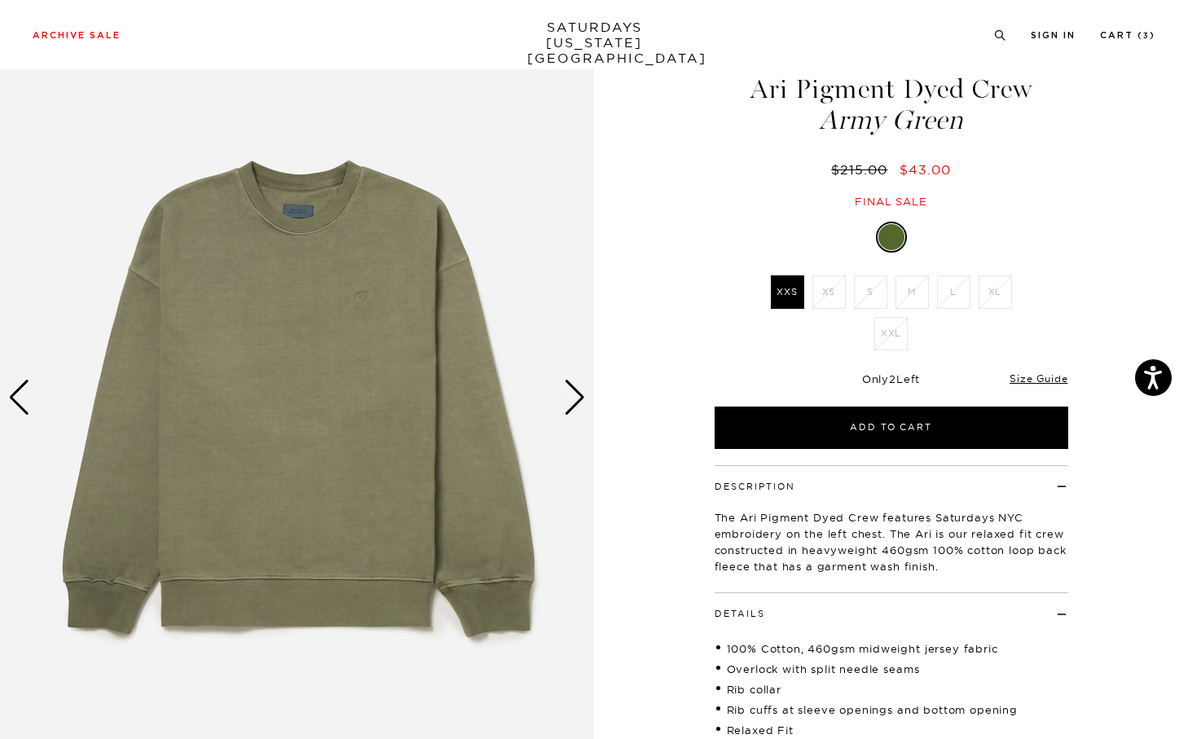
click at [579, 393] on div "Next slide" at bounding box center [575, 398] width 22 height 36
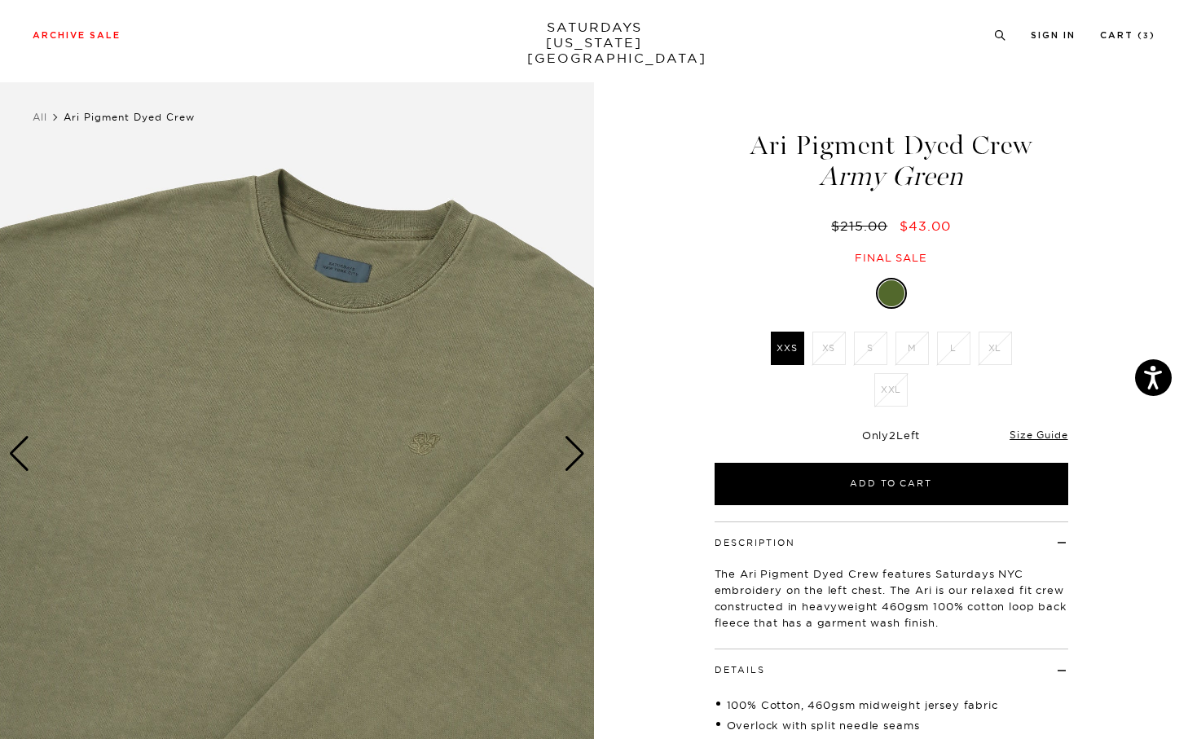
scroll to position [40, 0]
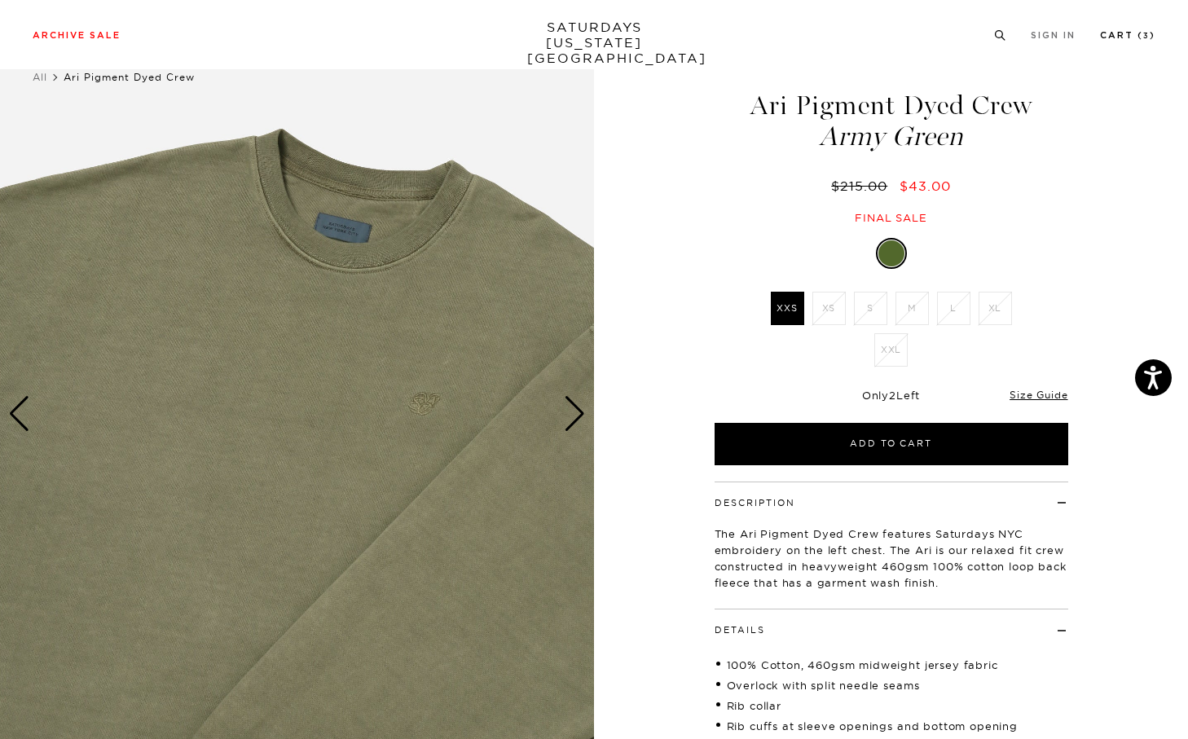
click at [1104, 40] on link "Cart ( 3 )" at bounding box center [1127, 35] width 55 height 9
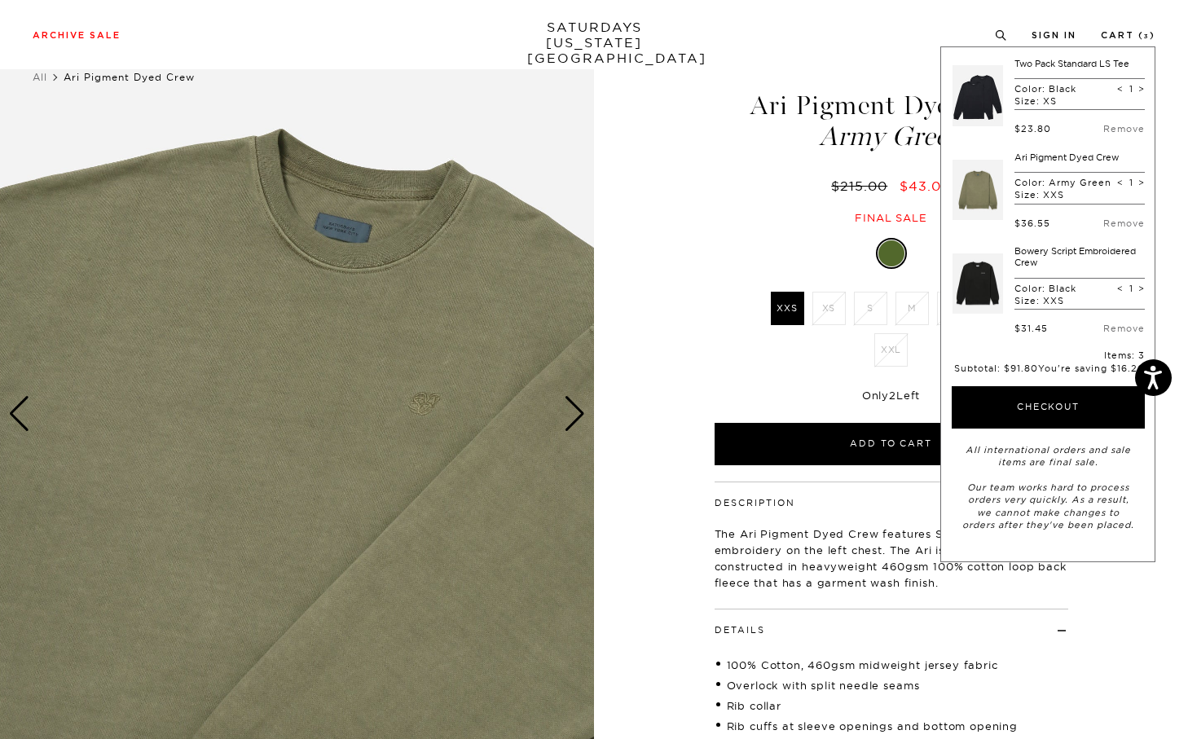
click at [980, 297] on link at bounding box center [978, 283] width 51 height 77
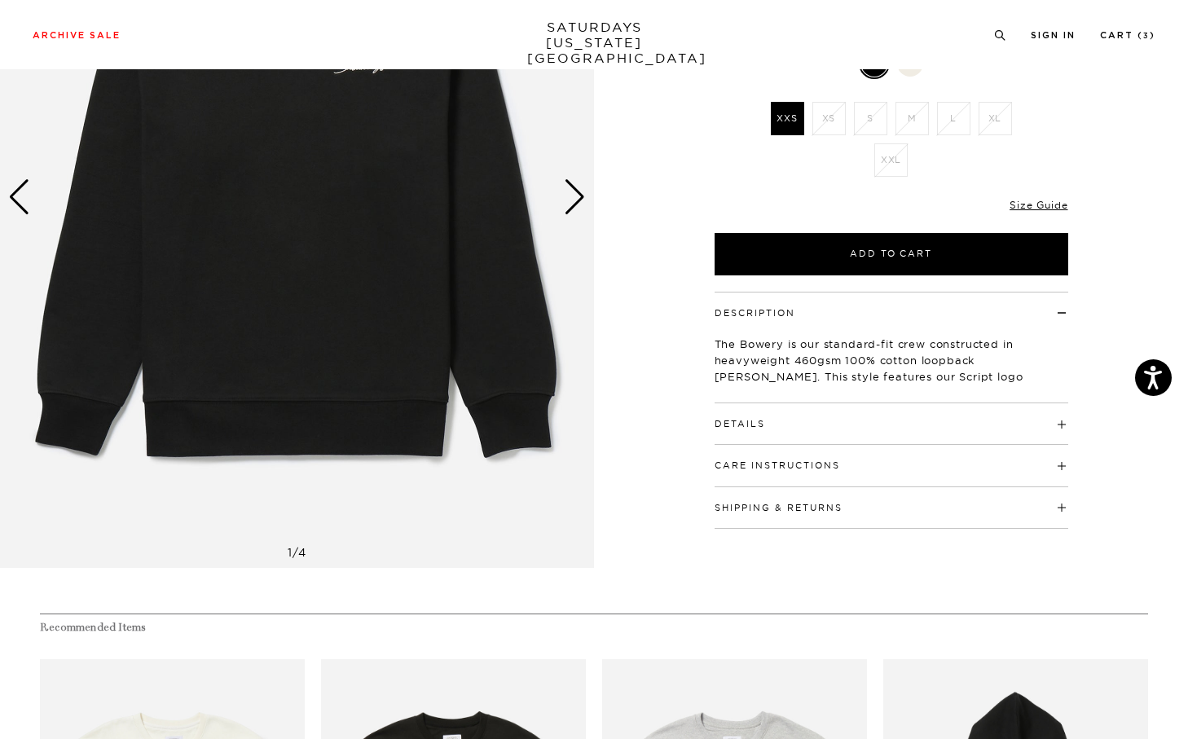
click at [813, 464] on button "Care Instructions" at bounding box center [778, 465] width 126 height 9
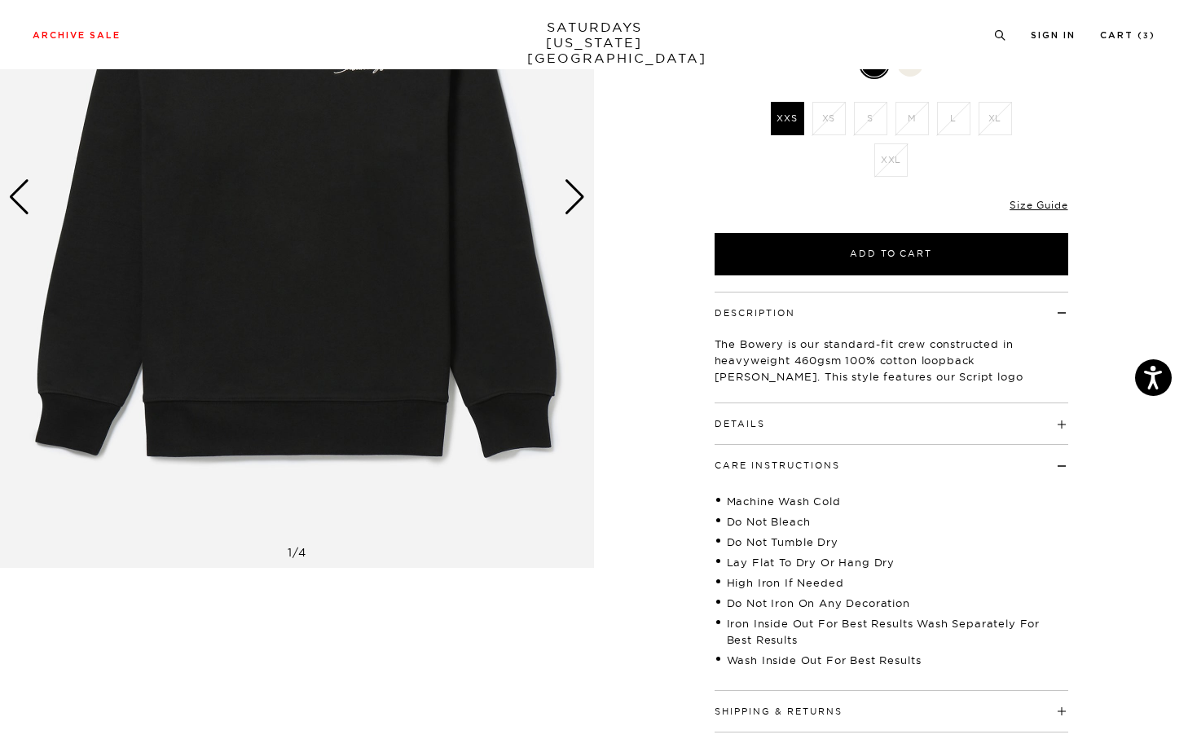
click at [810, 425] on h4 "Details" at bounding box center [892, 416] width 354 height 27
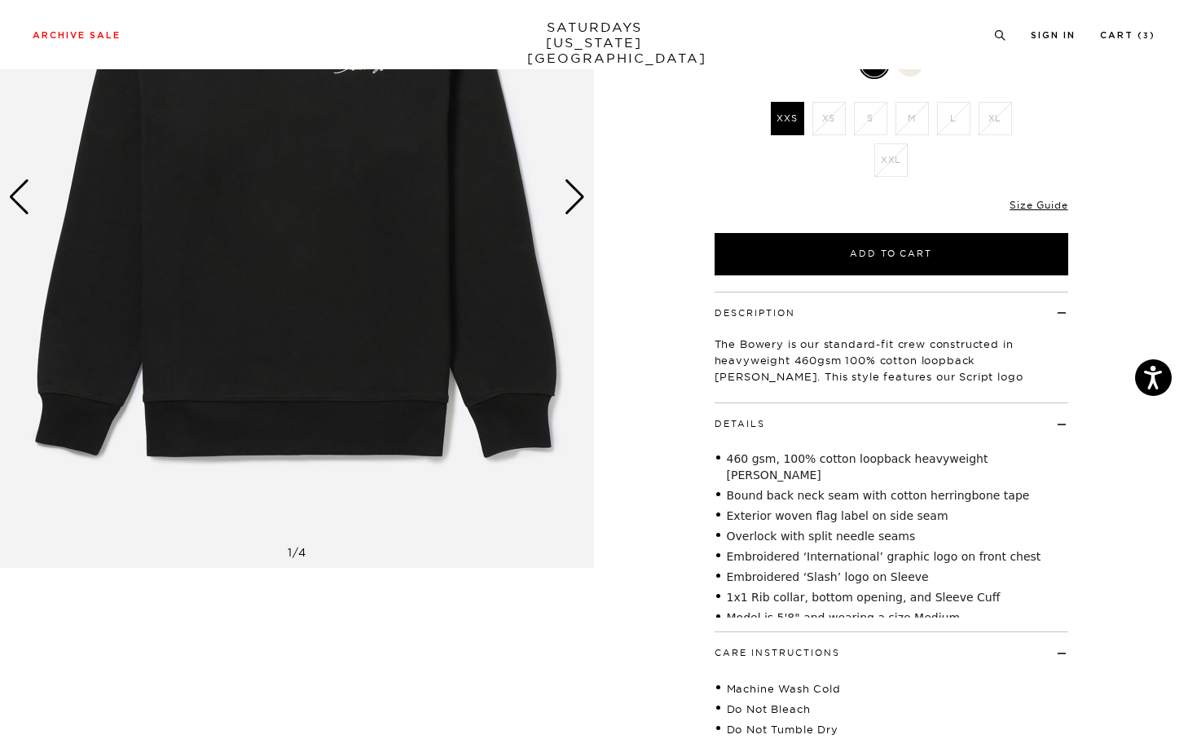
click at [575, 209] on div "Next slide" at bounding box center [575, 197] width 22 height 36
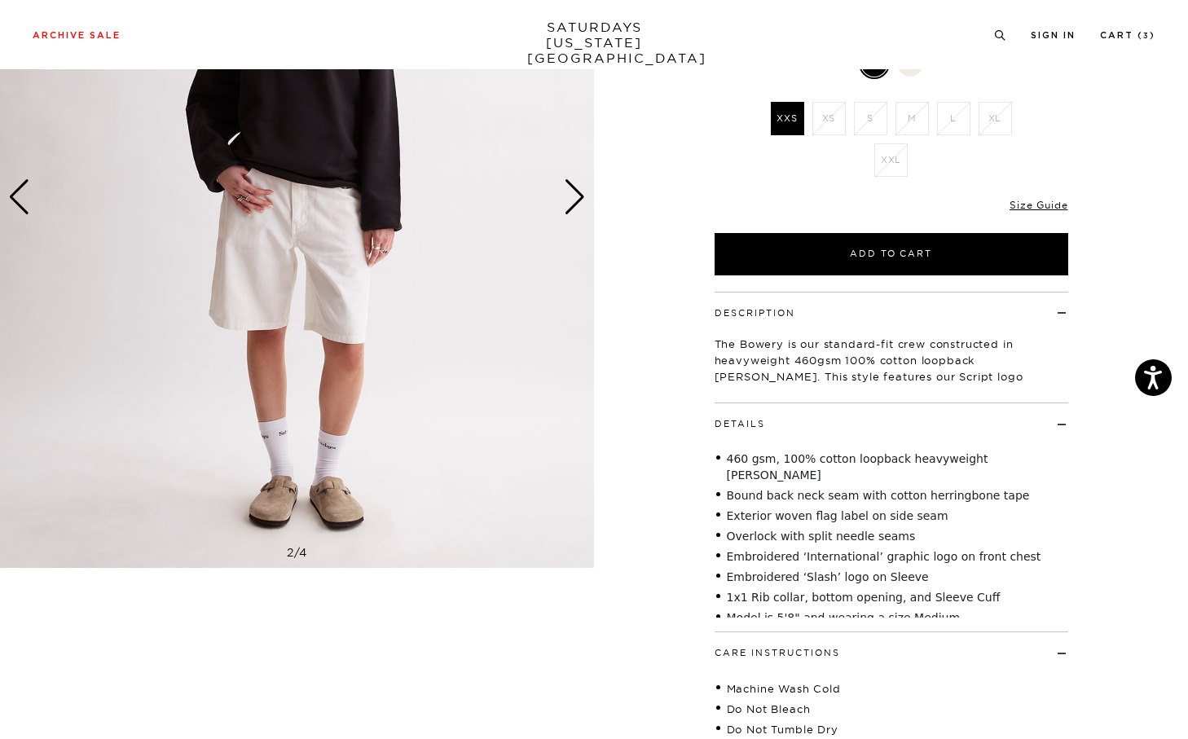
click at [575, 209] on div "Next slide" at bounding box center [575, 197] width 22 height 36
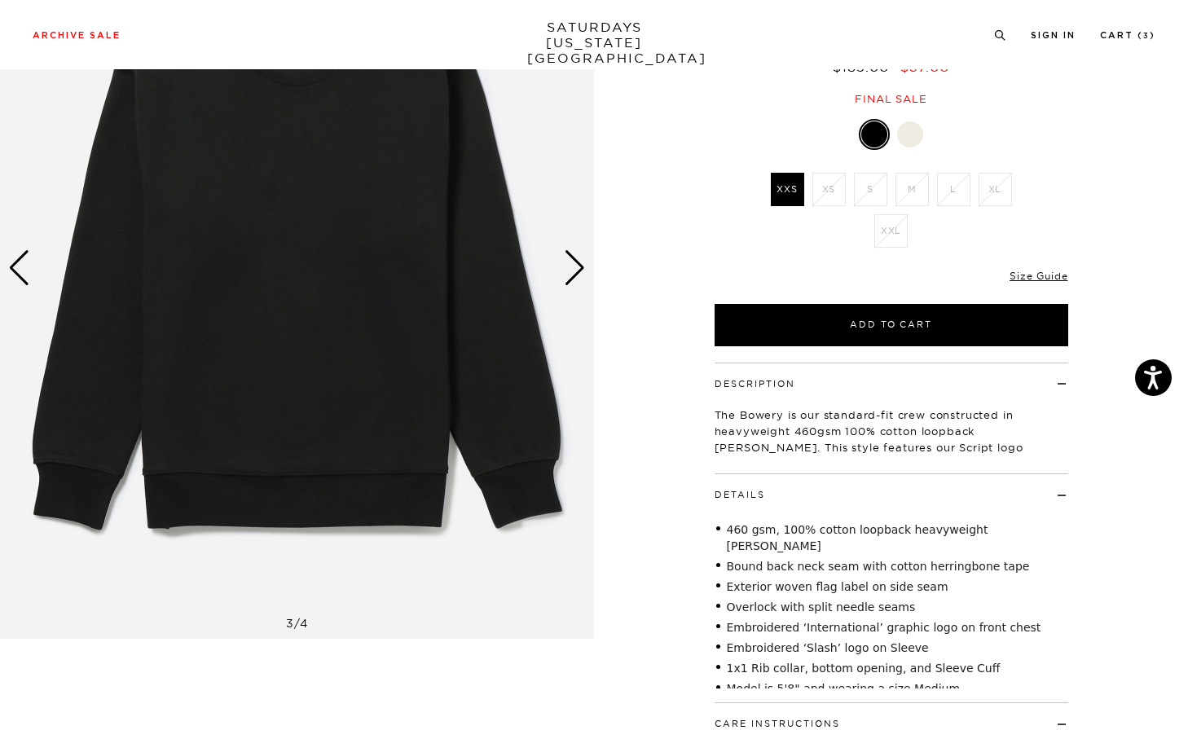
scroll to position [137, 0]
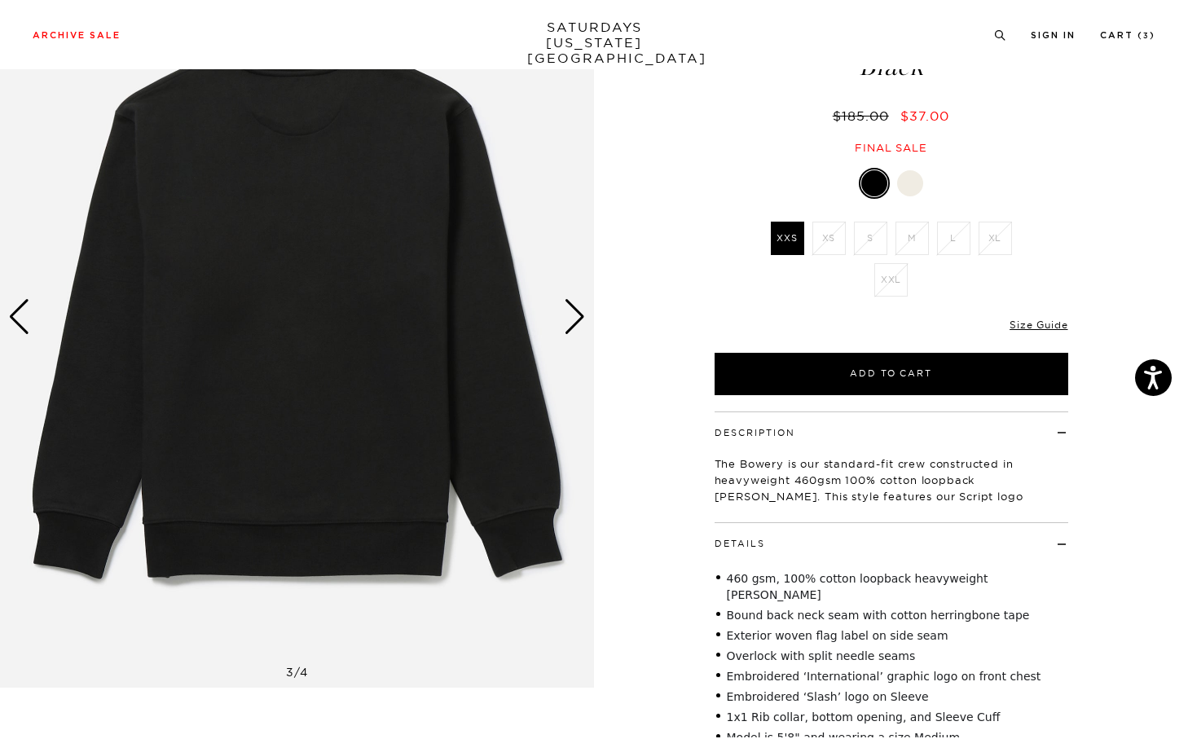
click at [566, 323] on div "Next slide" at bounding box center [575, 317] width 22 height 36
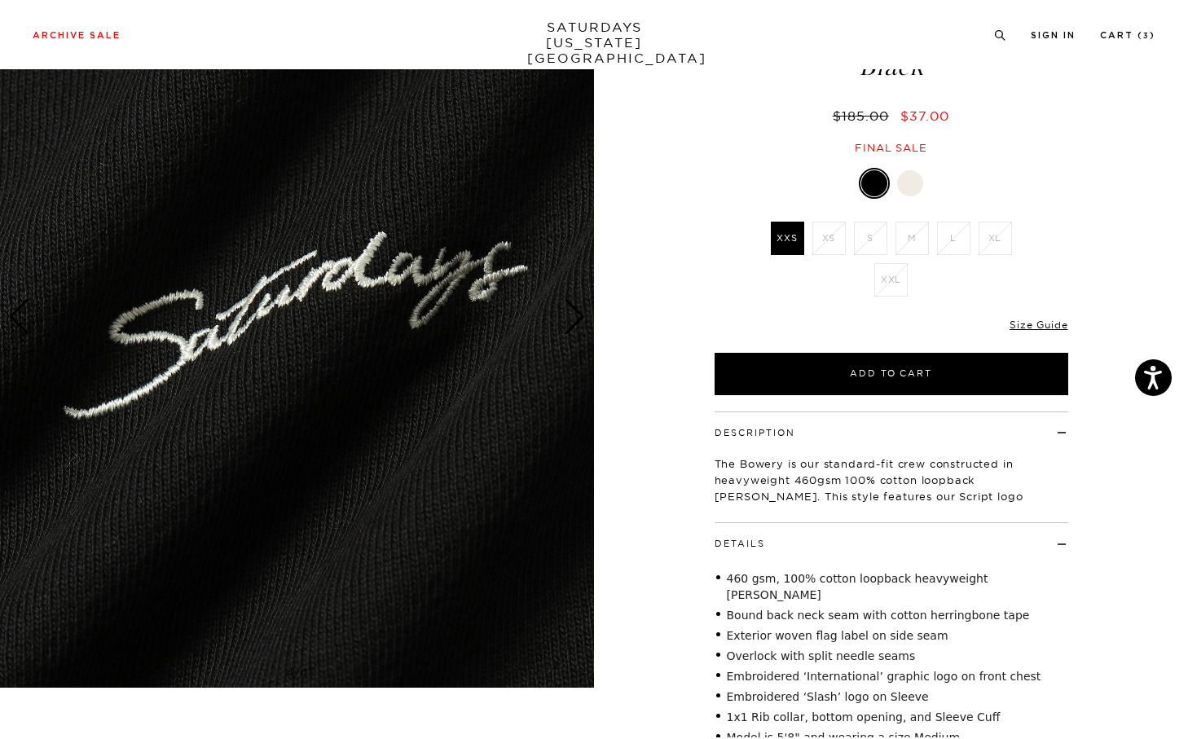
click at [20, 337] on img at bounding box center [297, 316] width 594 height 742
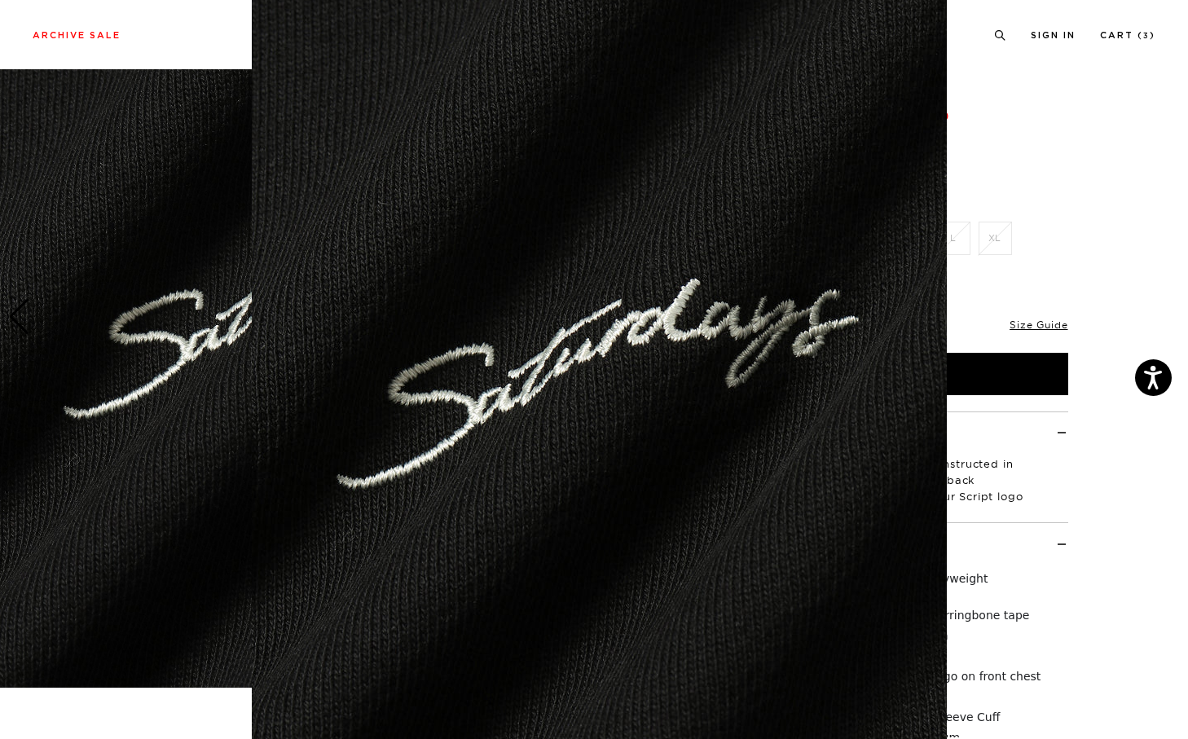
scroll to position [42, 0]
click at [20, 345] on figure at bounding box center [594, 369] width 1188 height 739
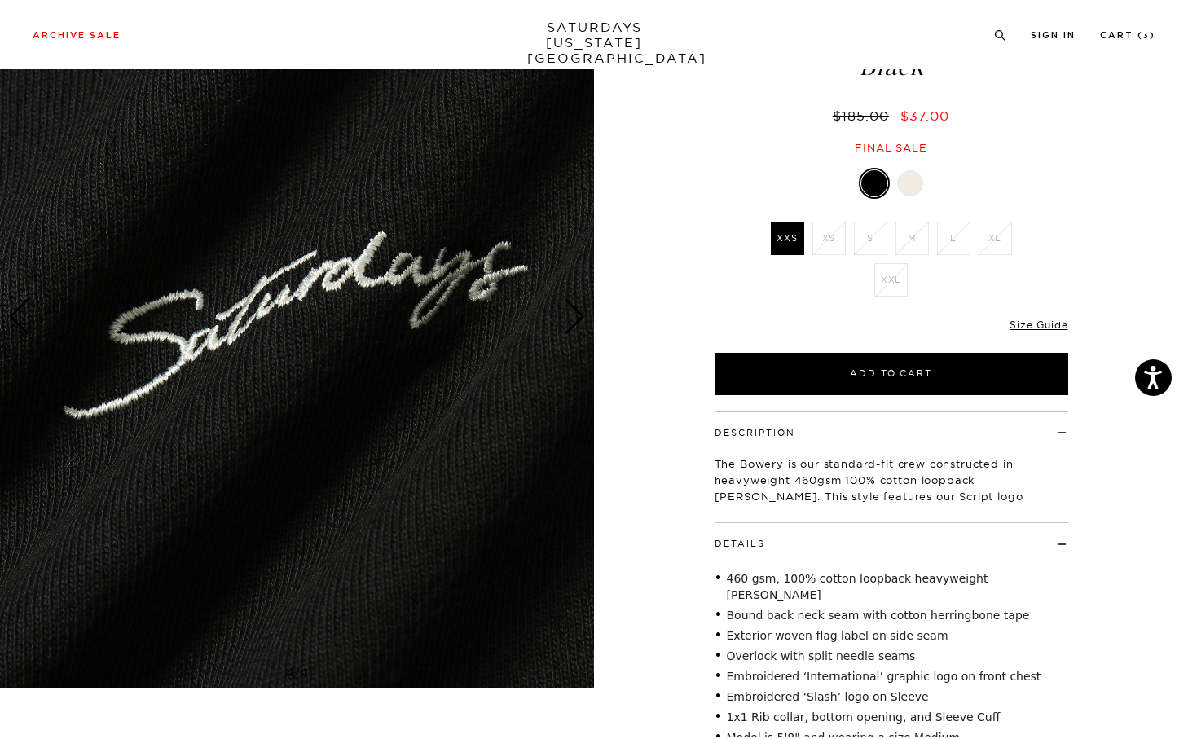
click at [20, 354] on img at bounding box center [297, 316] width 594 height 742
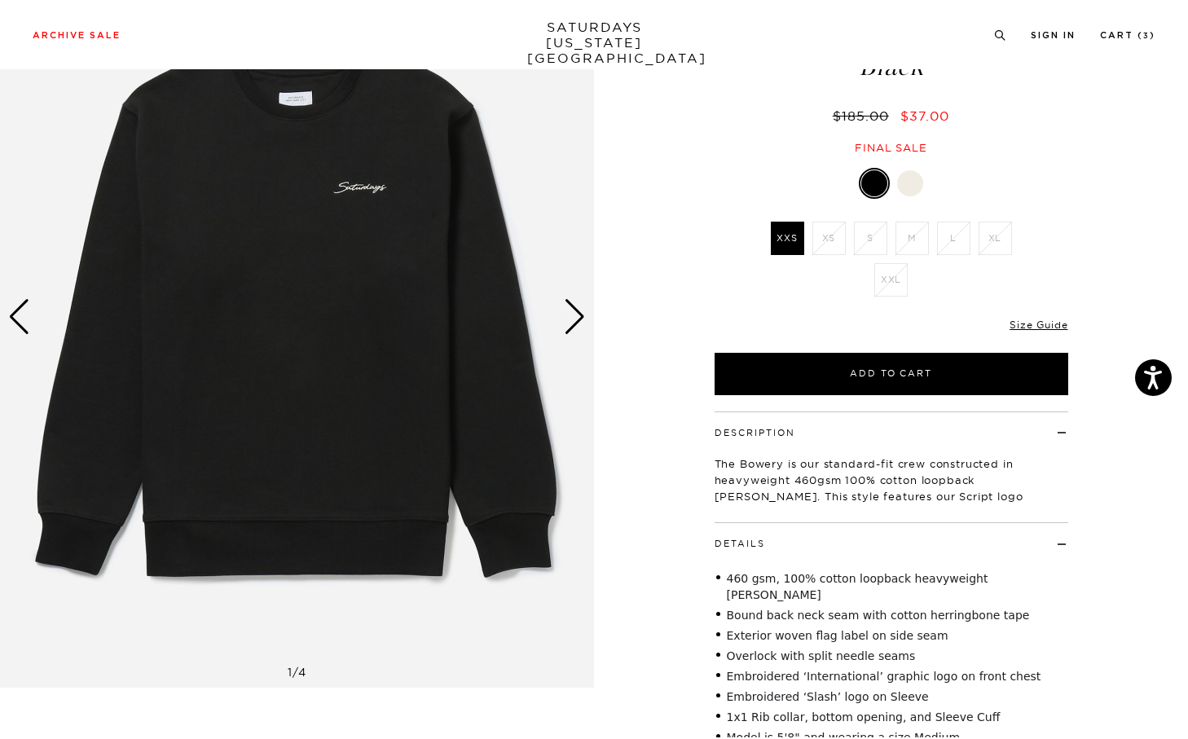
click at [17, 329] on div "Previous slide" at bounding box center [19, 317] width 22 height 36
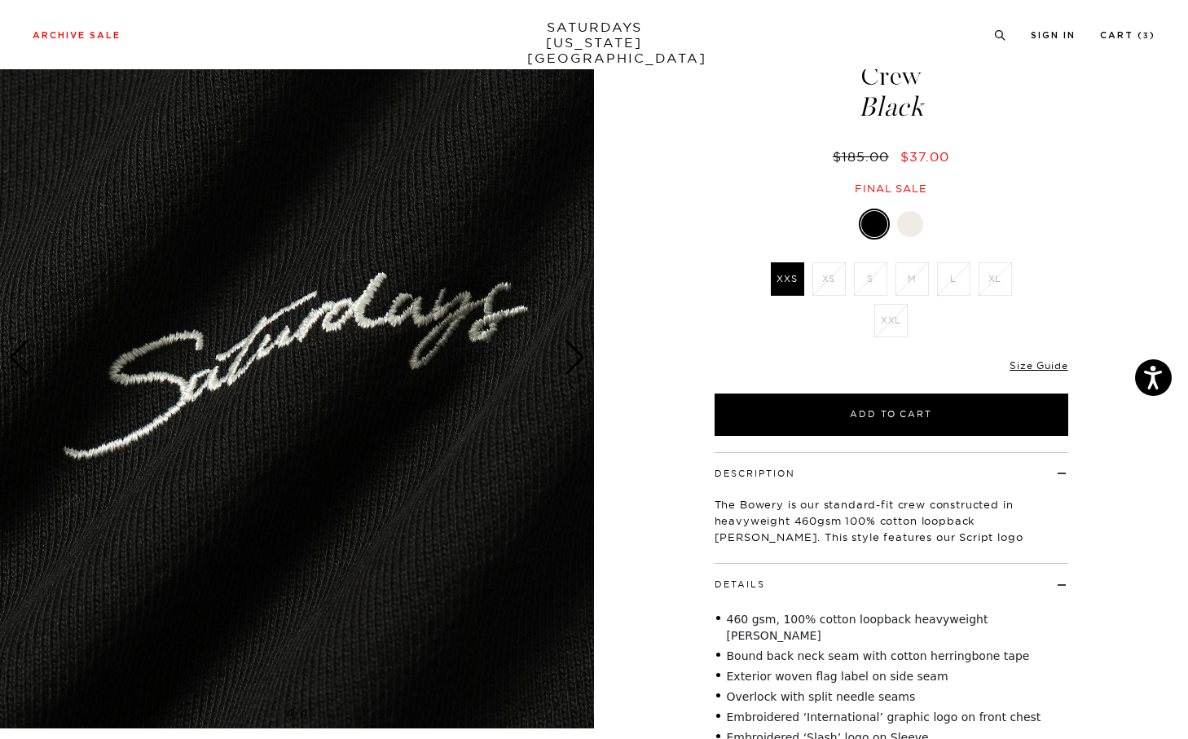
scroll to position [54, 0]
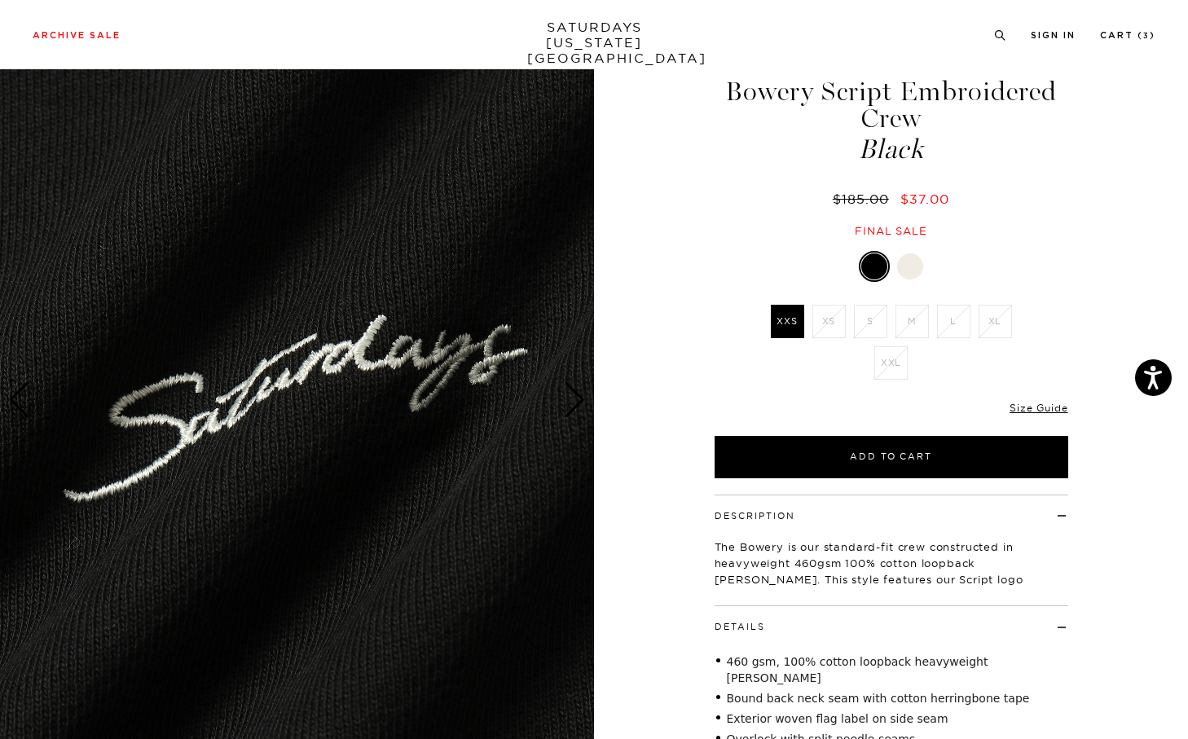
click at [572, 369] on img at bounding box center [297, 400] width 594 height 742
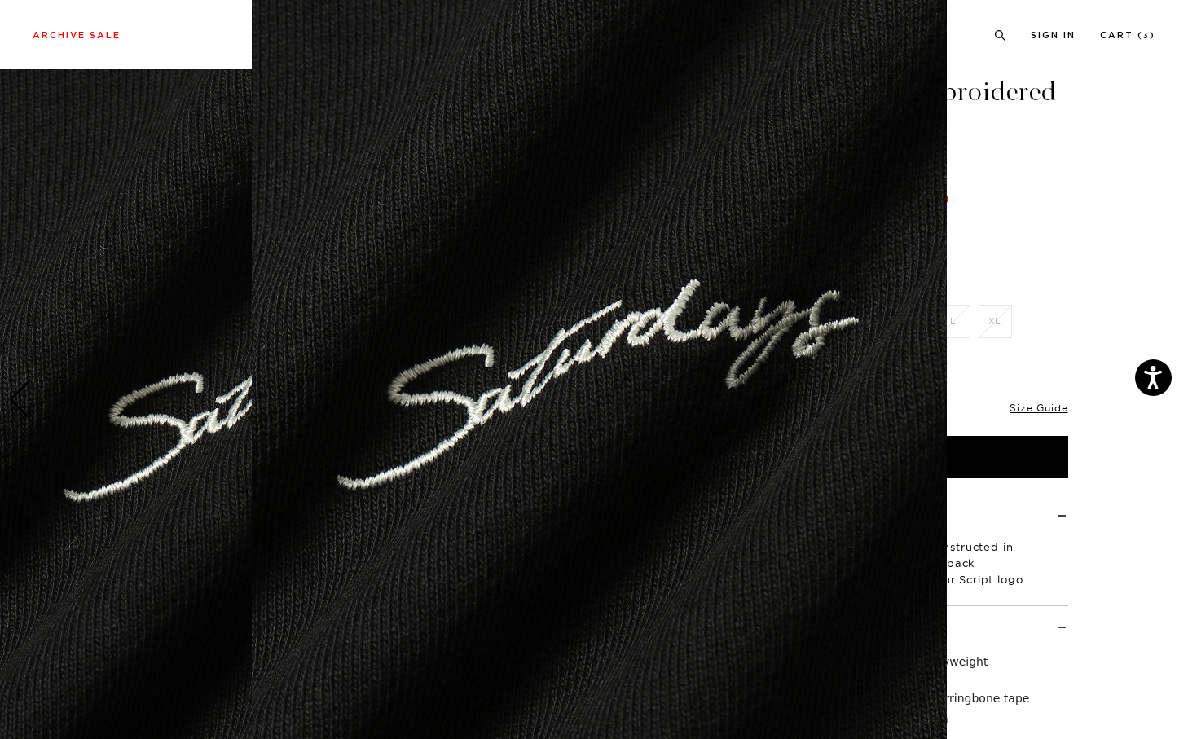
scroll to position [44, 0]
click at [121, 410] on figure at bounding box center [594, 369] width 1188 height 739
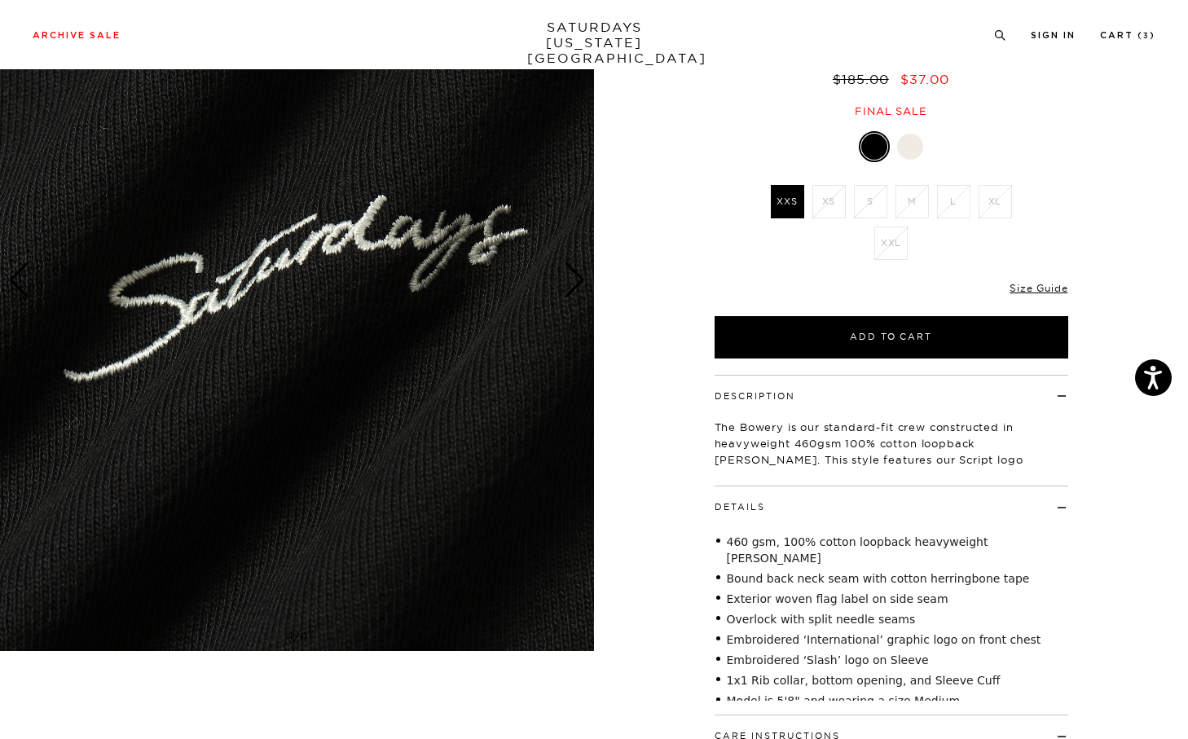
scroll to position [124, 0]
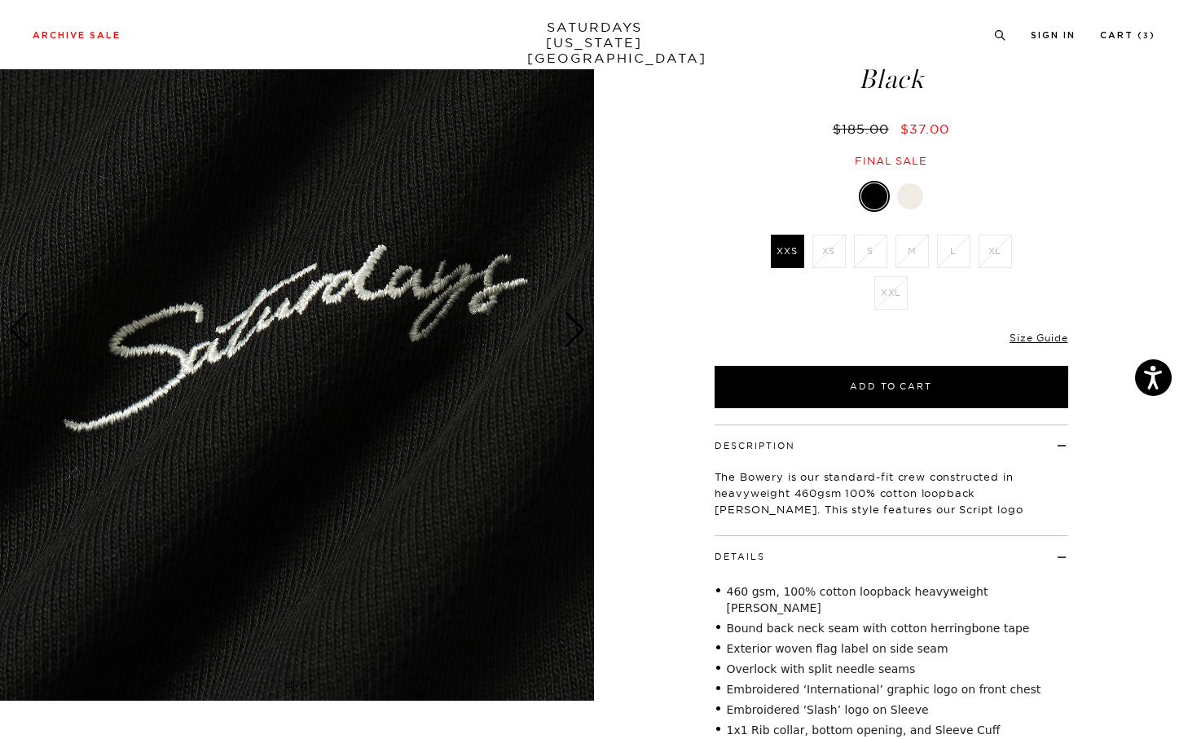
click at [574, 329] on div "Next slide" at bounding box center [575, 330] width 22 height 36
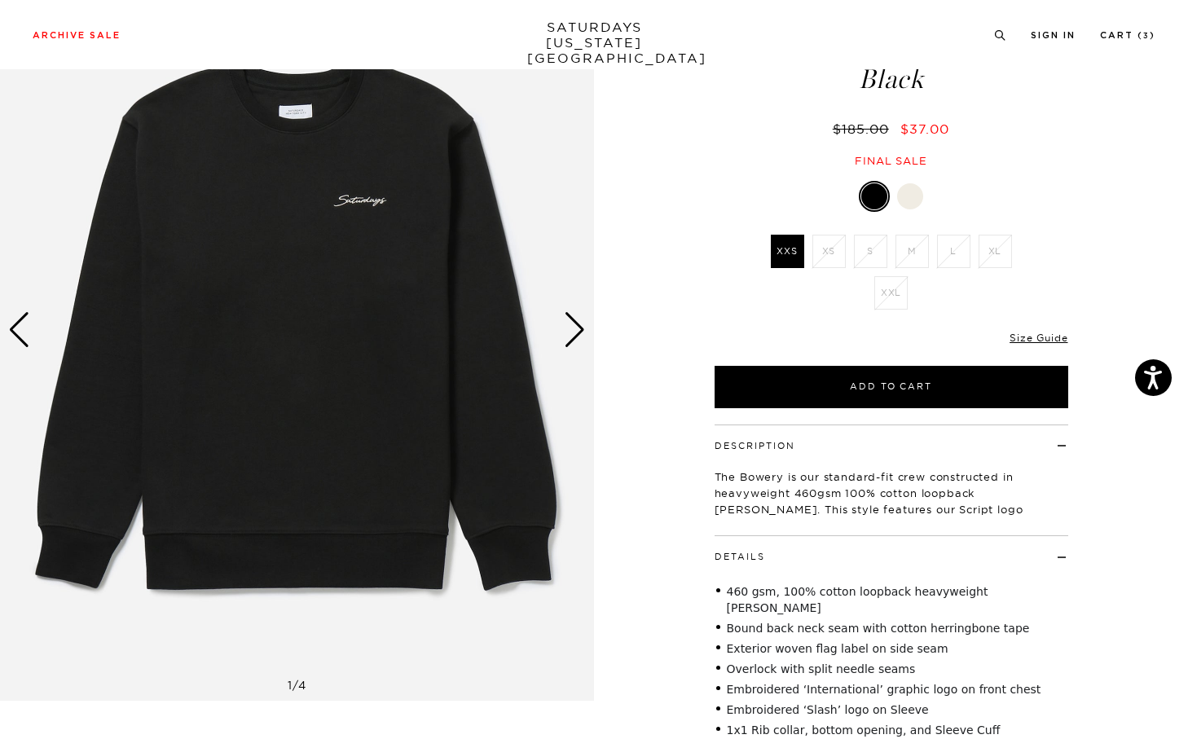
click at [575, 329] on div "Next slide" at bounding box center [575, 330] width 22 height 36
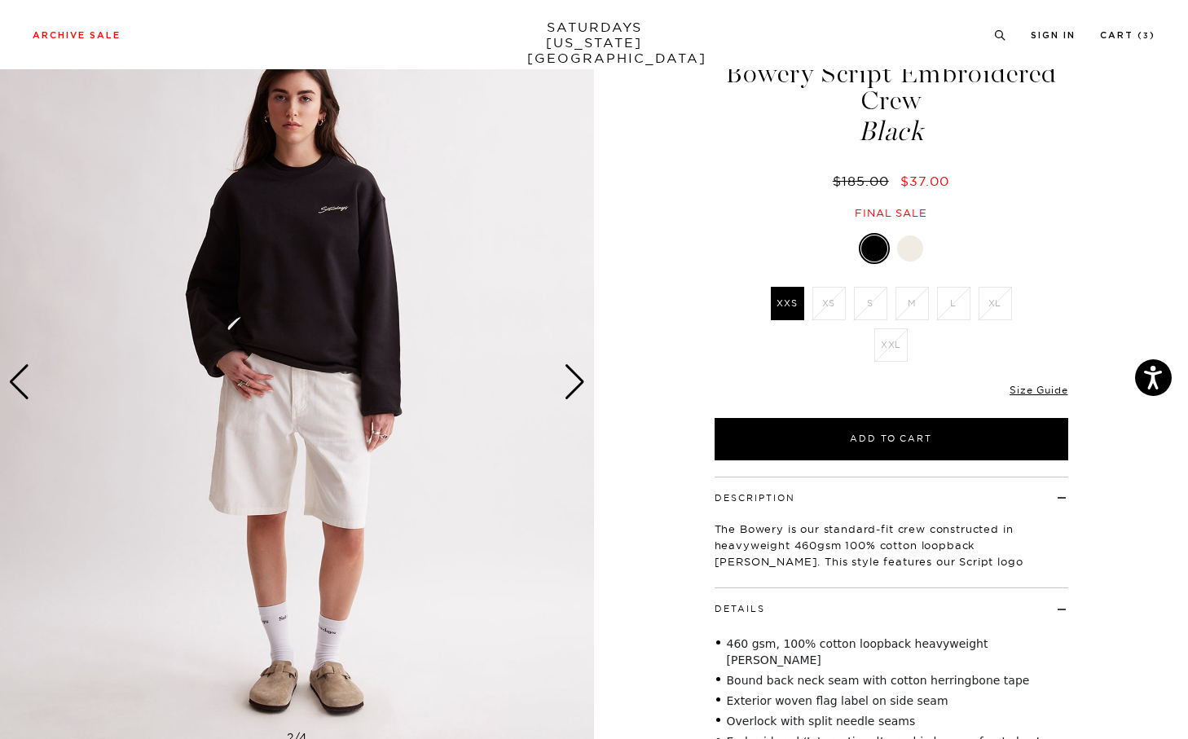
scroll to position [67, 0]
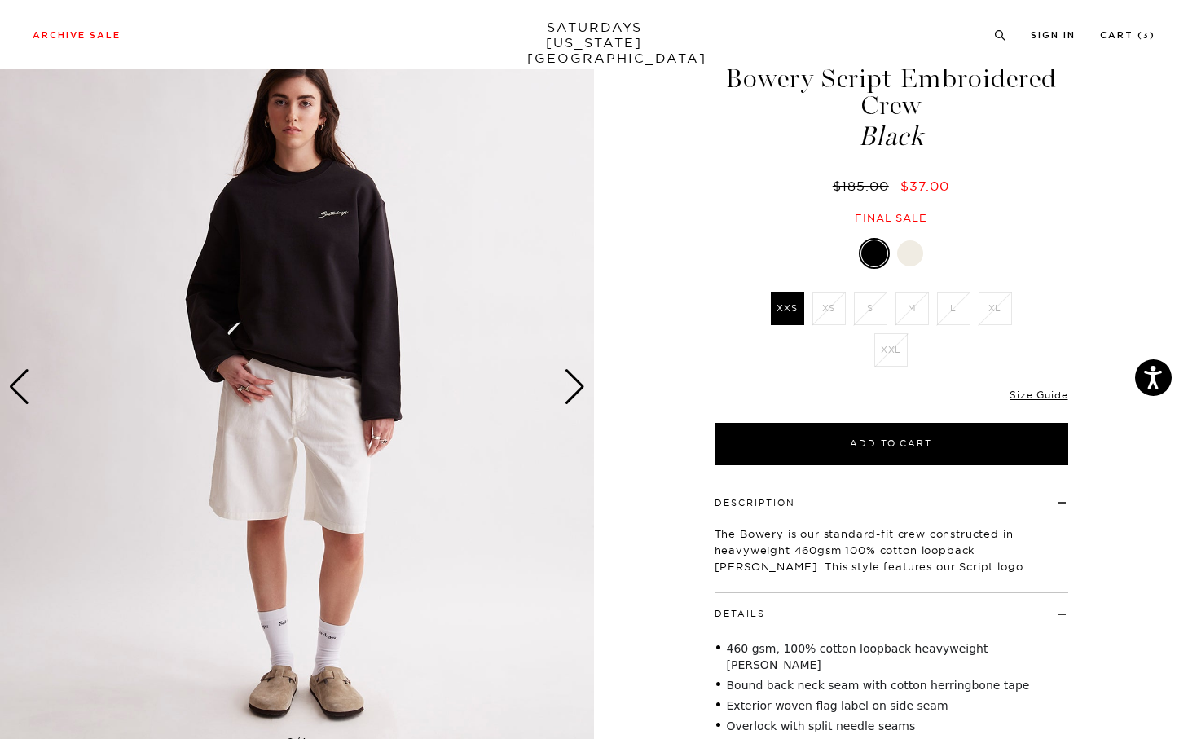
click at [575, 389] on div "Next slide" at bounding box center [575, 387] width 22 height 36
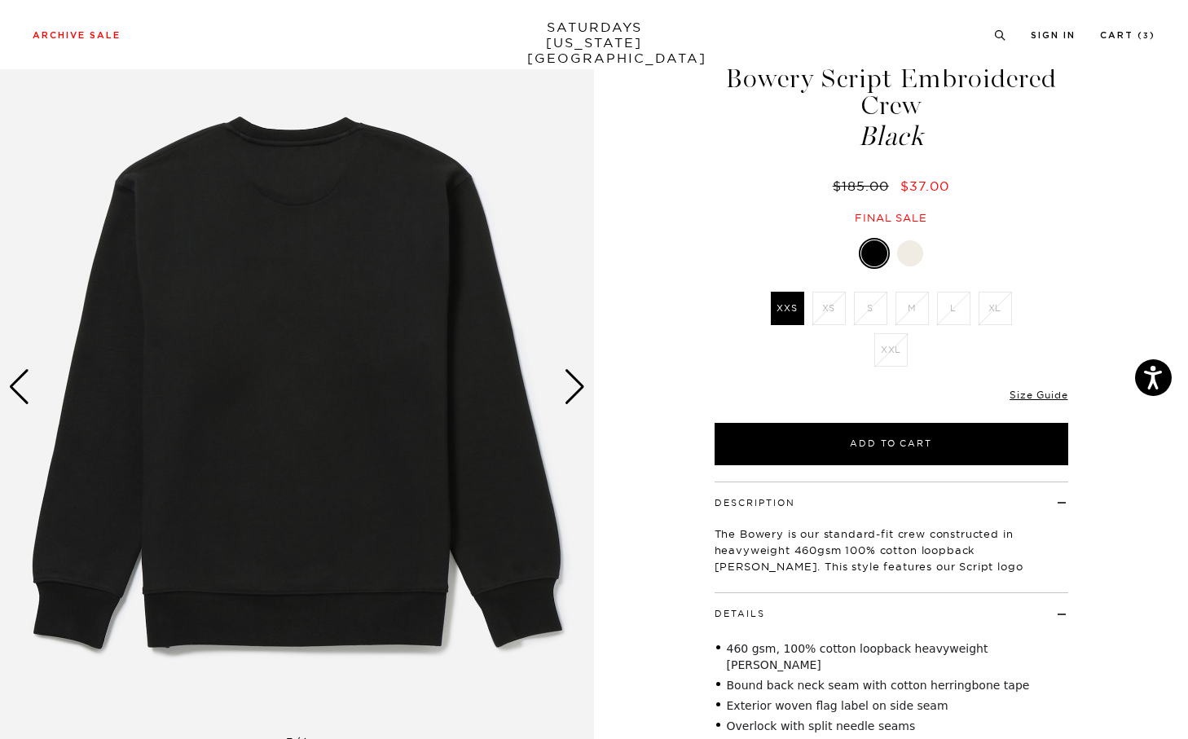
click at [575, 389] on div "Next slide" at bounding box center [575, 387] width 22 height 36
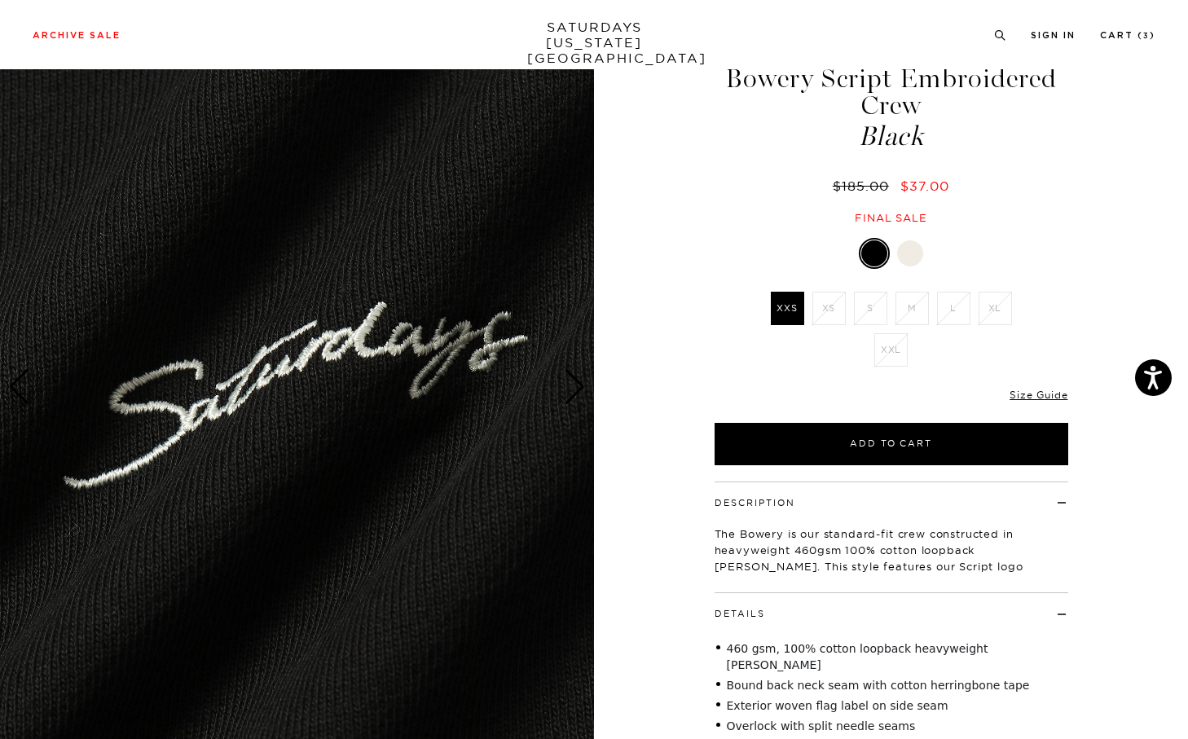
click at [576, 387] on div "Next slide" at bounding box center [575, 387] width 22 height 36
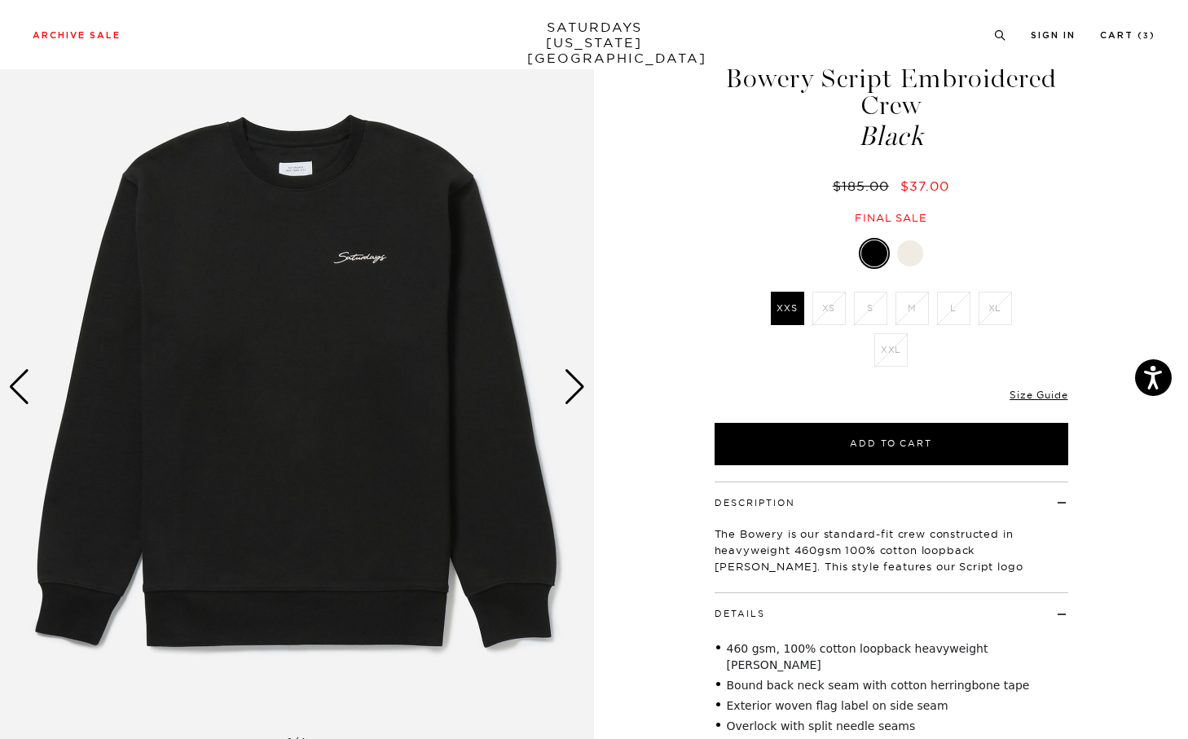
click at [581, 386] on div "Next slide" at bounding box center [575, 387] width 22 height 36
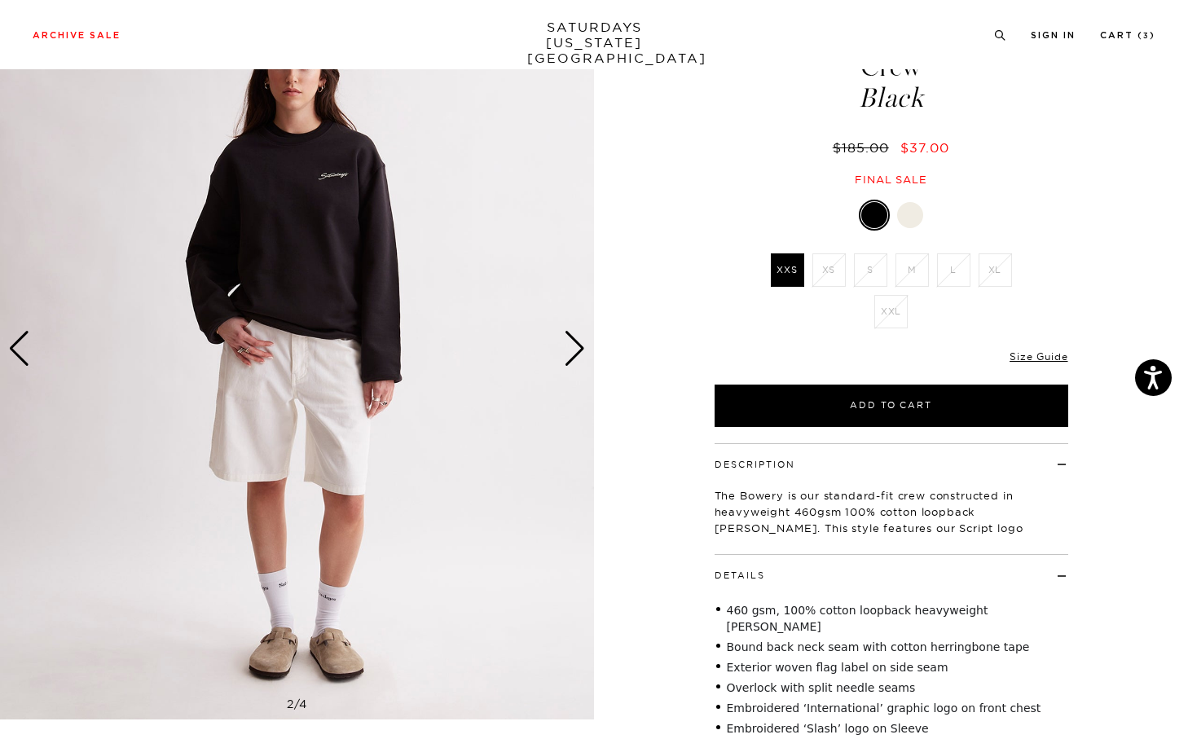
scroll to position [100, 0]
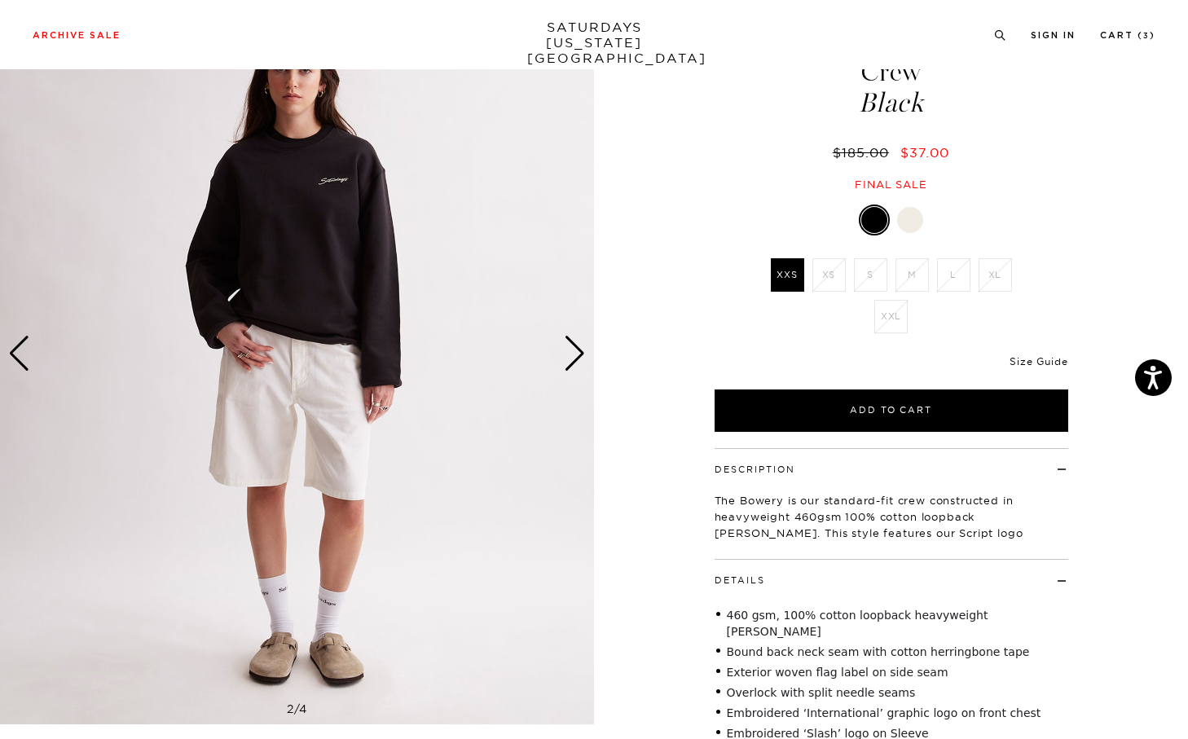
click at [1017, 362] on link "Size Guide" at bounding box center [1039, 361] width 58 height 12
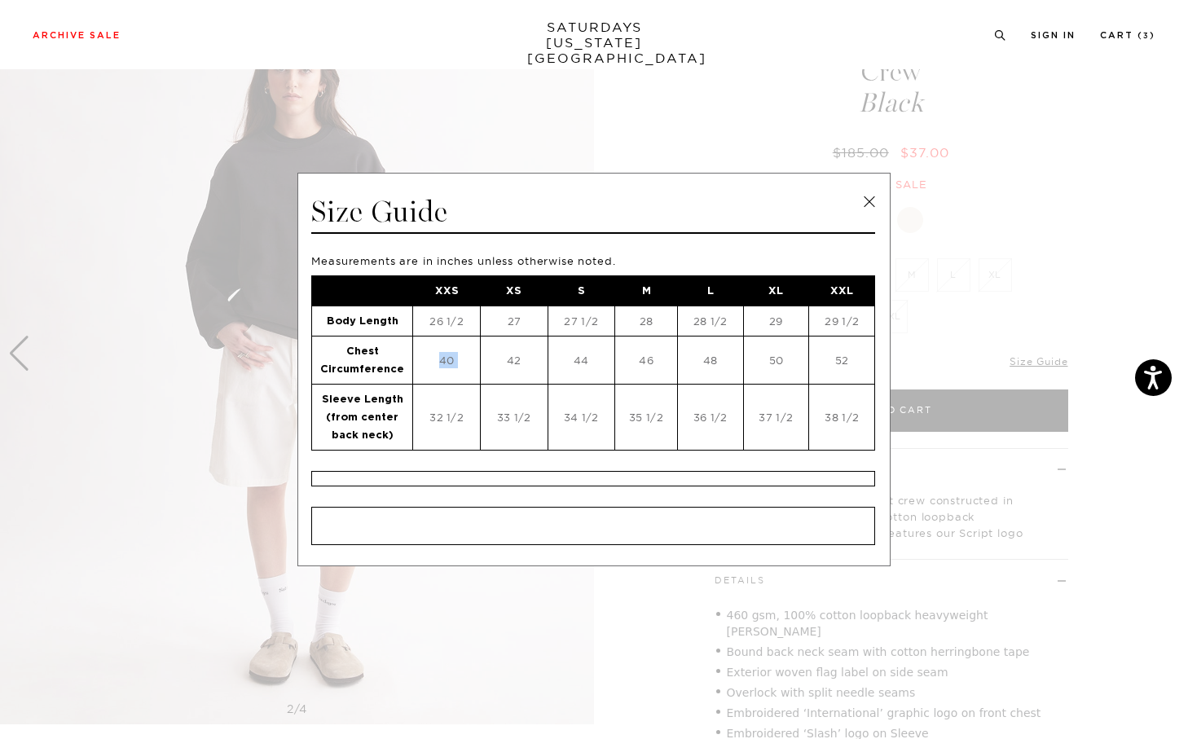
drag, startPoint x: 429, startPoint y: 343, endPoint x: 541, endPoint y: 343, distance: 111.7
click at [541, 343] on tr "Chest Circumference 40 42 44 46 48 50 52" at bounding box center [593, 360] width 563 height 48
click at [541, 343] on td "42" at bounding box center [514, 360] width 68 height 48
drag, startPoint x: 665, startPoint y: 350, endPoint x: 334, endPoint y: 345, distance: 330.9
click at [334, 345] on tr "Chest Circumference 40 42 44 46 48 50 52" at bounding box center [593, 360] width 563 height 48
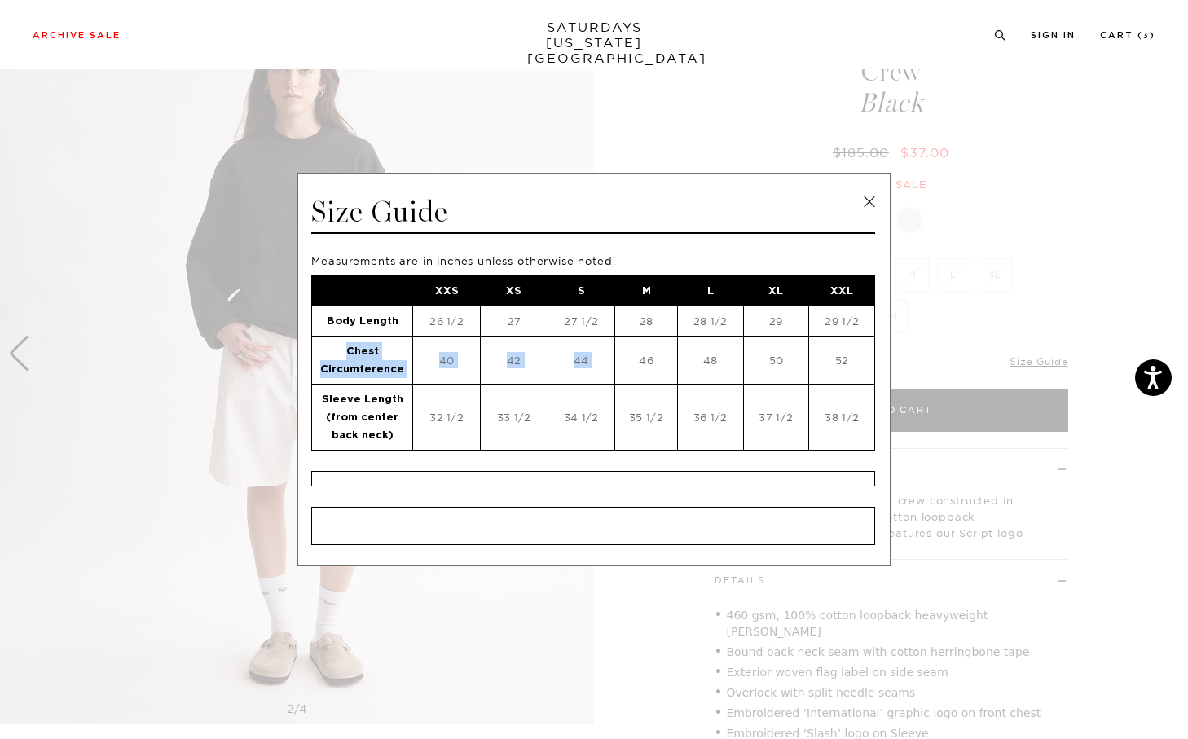
click at [334, 345] on td "Chest Circumference" at bounding box center [362, 360] width 101 height 48
drag, startPoint x: 423, startPoint y: 325, endPoint x: 692, endPoint y: 326, distance: 268.9
click at [695, 325] on tr "Body Length 26 1/2 27 27 1/2 28 28 1/2 29 29 1/2" at bounding box center [593, 321] width 563 height 30
click at [692, 326] on td "28 1/2" at bounding box center [710, 321] width 65 height 30
drag, startPoint x: 443, startPoint y: 422, endPoint x: 734, endPoint y: 422, distance: 290.9
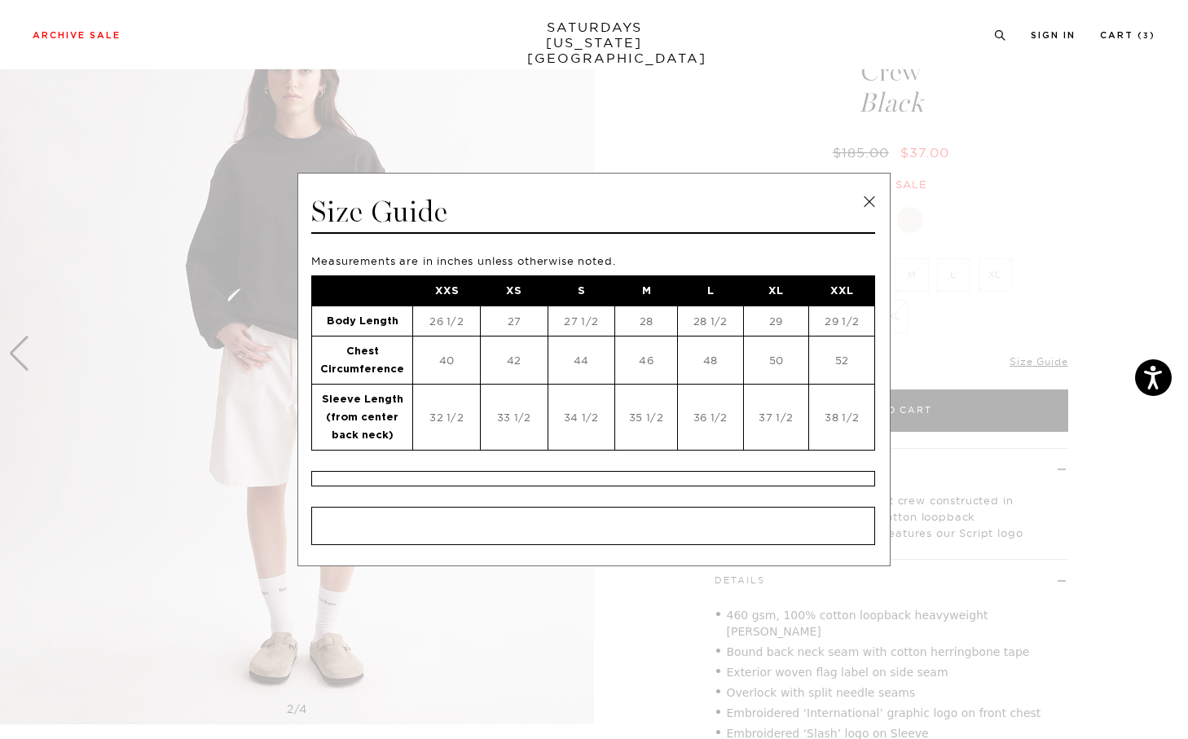
click at [734, 422] on tr "Sleeve Length (from center back neck) 32 1/2 33 1/2 34 1/2 35 1/2 36 1/2 37 1/2…" at bounding box center [593, 417] width 563 height 66
click at [734, 422] on td "36 1/2" at bounding box center [710, 417] width 65 height 66
click at [1030, 421] on span at bounding box center [588, 369] width 1176 height 739
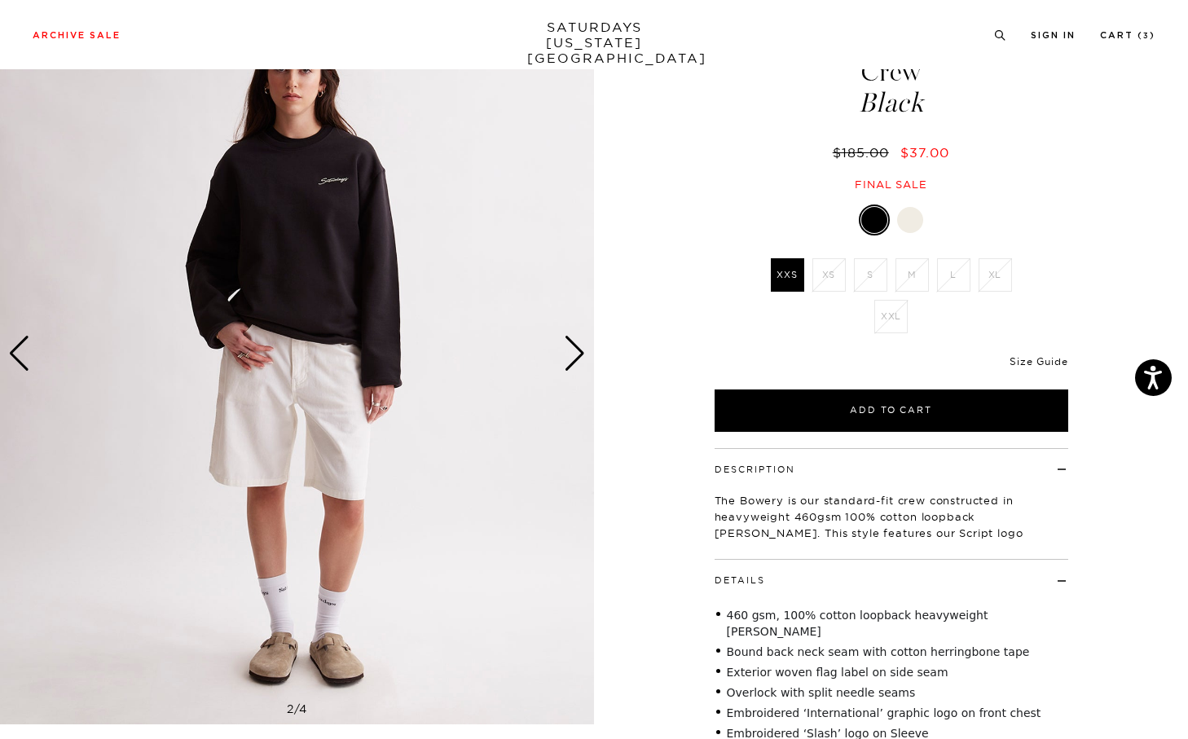
click at [1046, 356] on link "Size Guide" at bounding box center [1039, 361] width 58 height 12
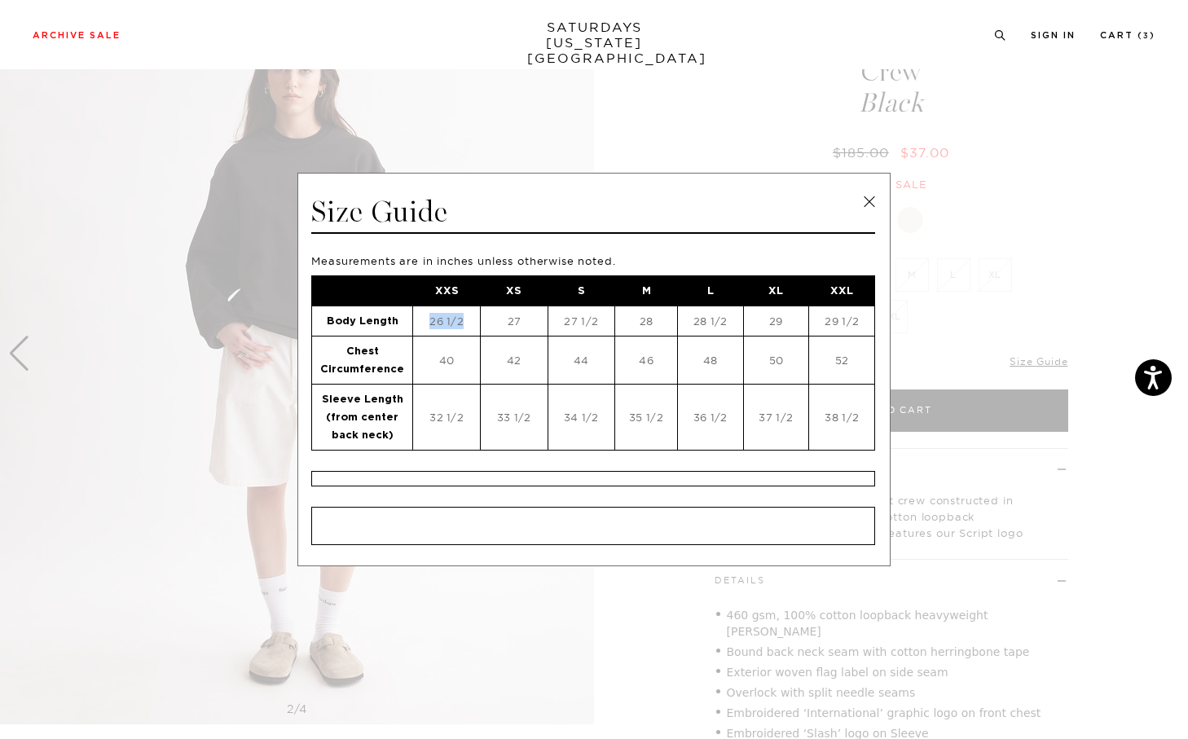
drag, startPoint x: 422, startPoint y: 324, endPoint x: 465, endPoint y: 328, distance: 43.4
click at [465, 328] on td "26 1/2" at bounding box center [446, 321] width 67 height 30
click at [998, 315] on span at bounding box center [588, 369] width 1176 height 739
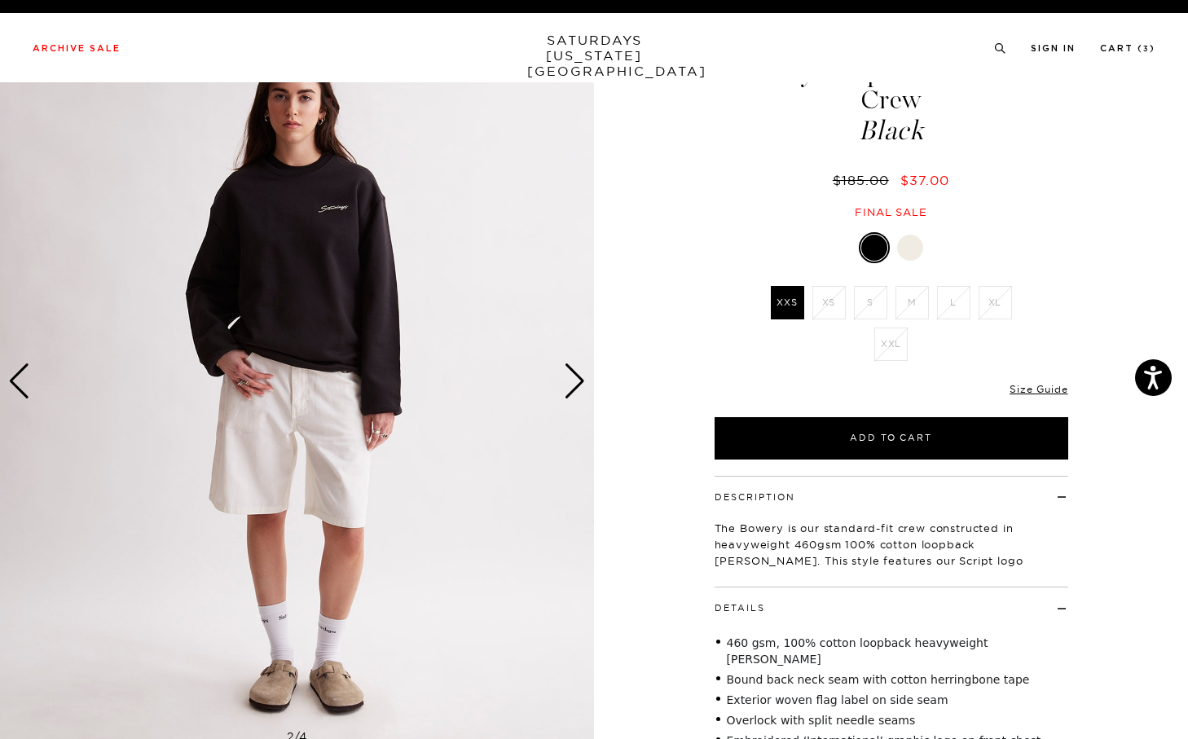
scroll to position [0, 0]
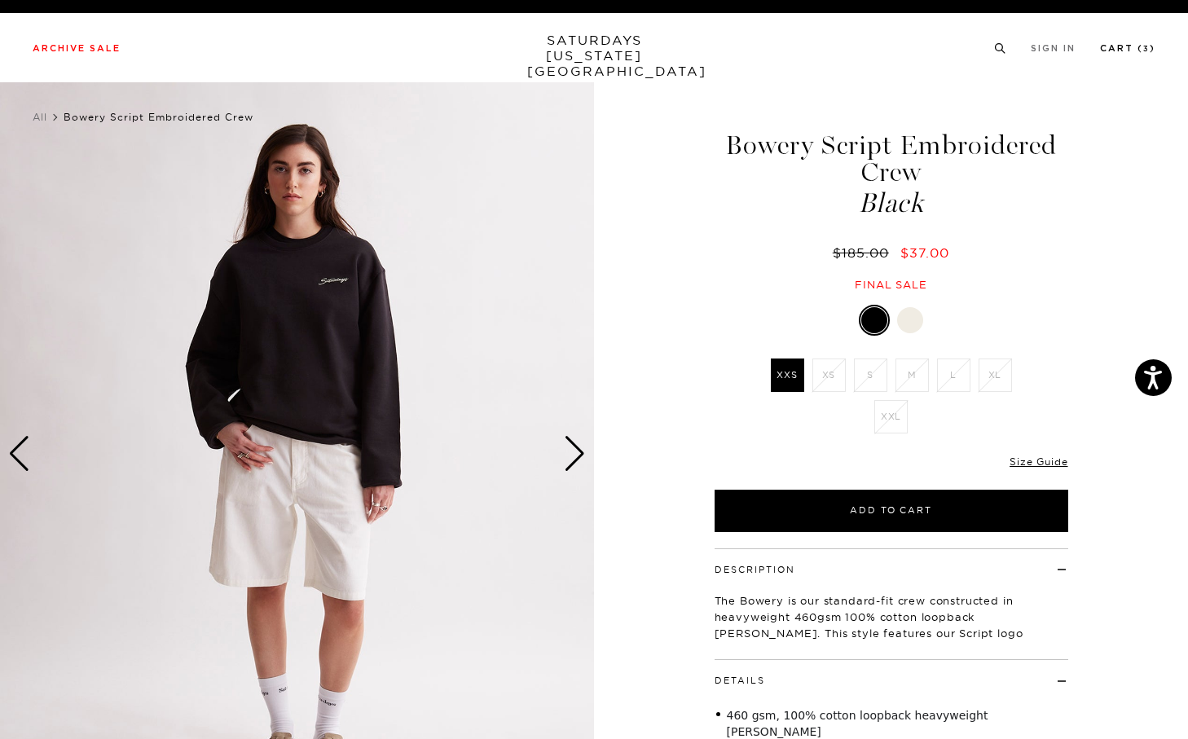
click at [1127, 51] on link "Cart ( 3 )" at bounding box center [1127, 48] width 55 height 9
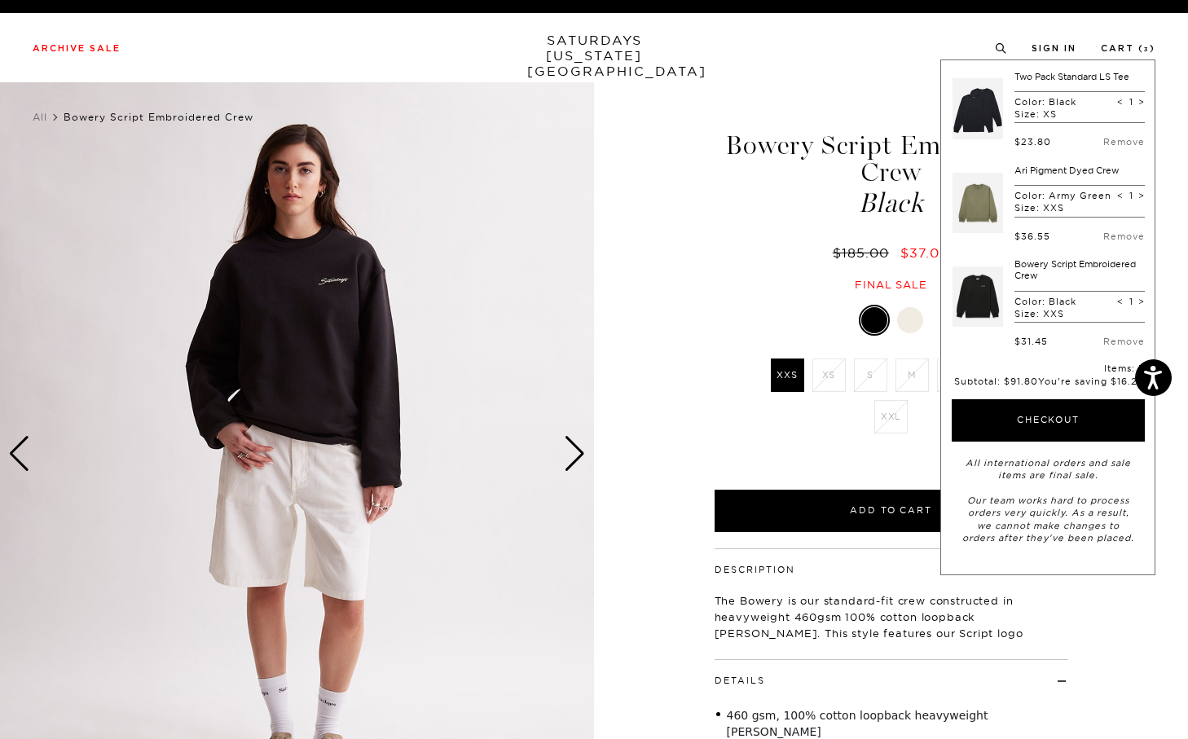
click at [772, 310] on div at bounding box center [892, 320] width 354 height 31
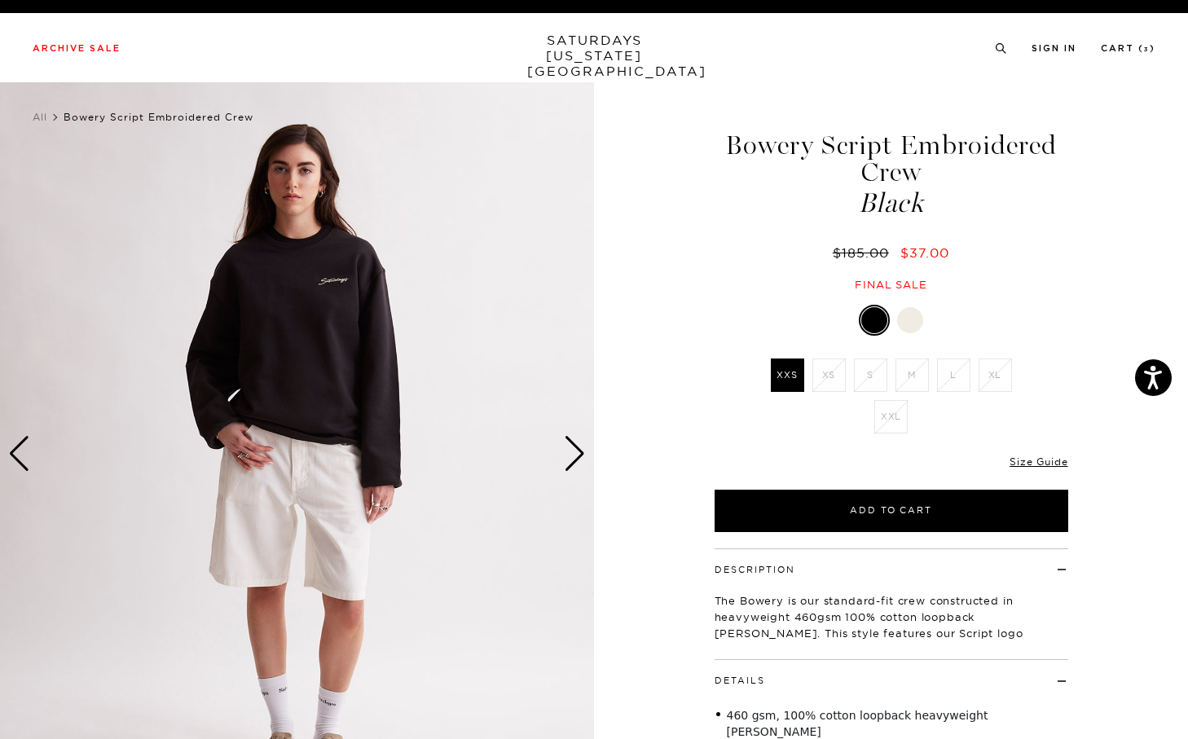
click at [1027, 453] on div "Only 0 Left Size Guide" at bounding box center [892, 468] width 354 height 44
click at [1026, 456] on link "Size Guide" at bounding box center [1039, 462] width 58 height 12
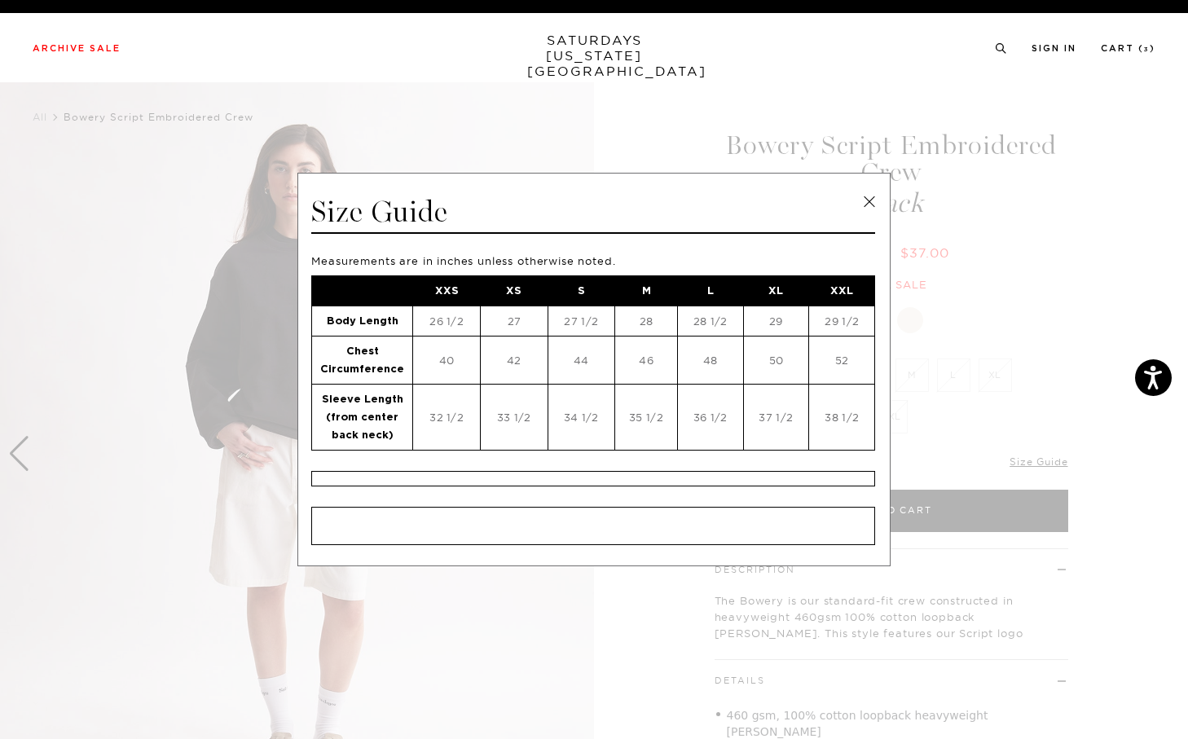
click at [988, 445] on span at bounding box center [588, 369] width 1176 height 739
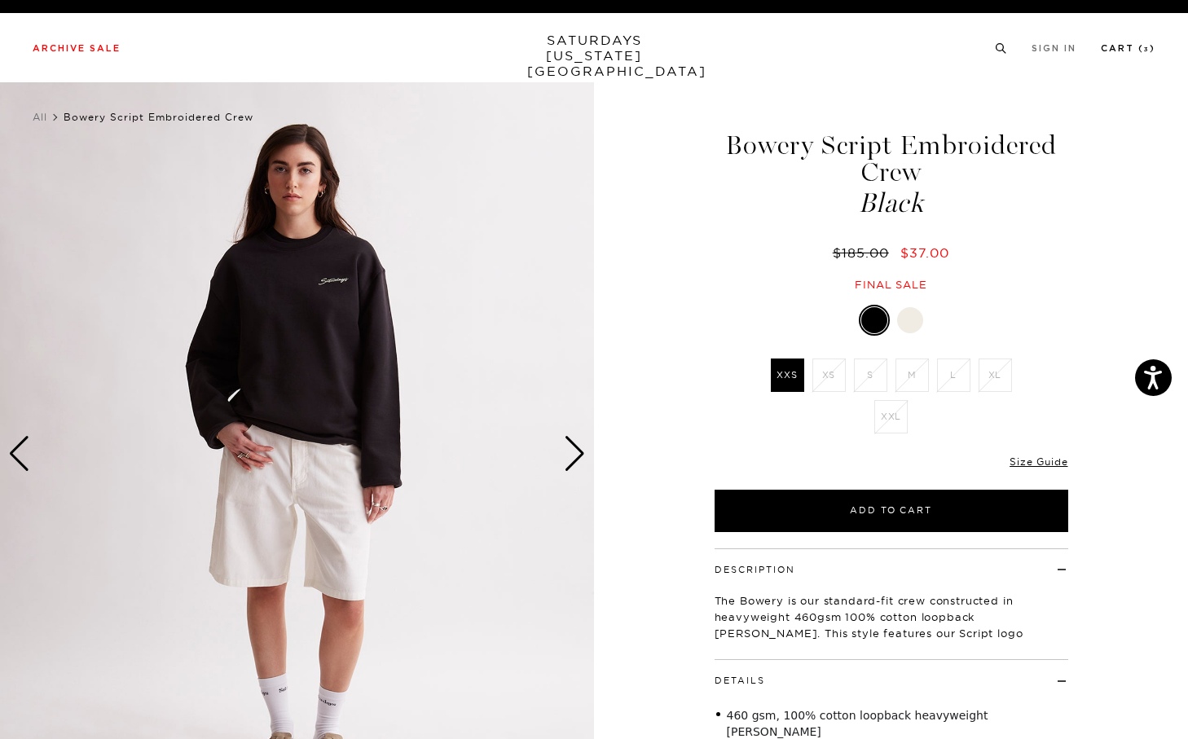
click at [1115, 53] on link "Cart ( 3 )" at bounding box center [1128, 48] width 55 height 9
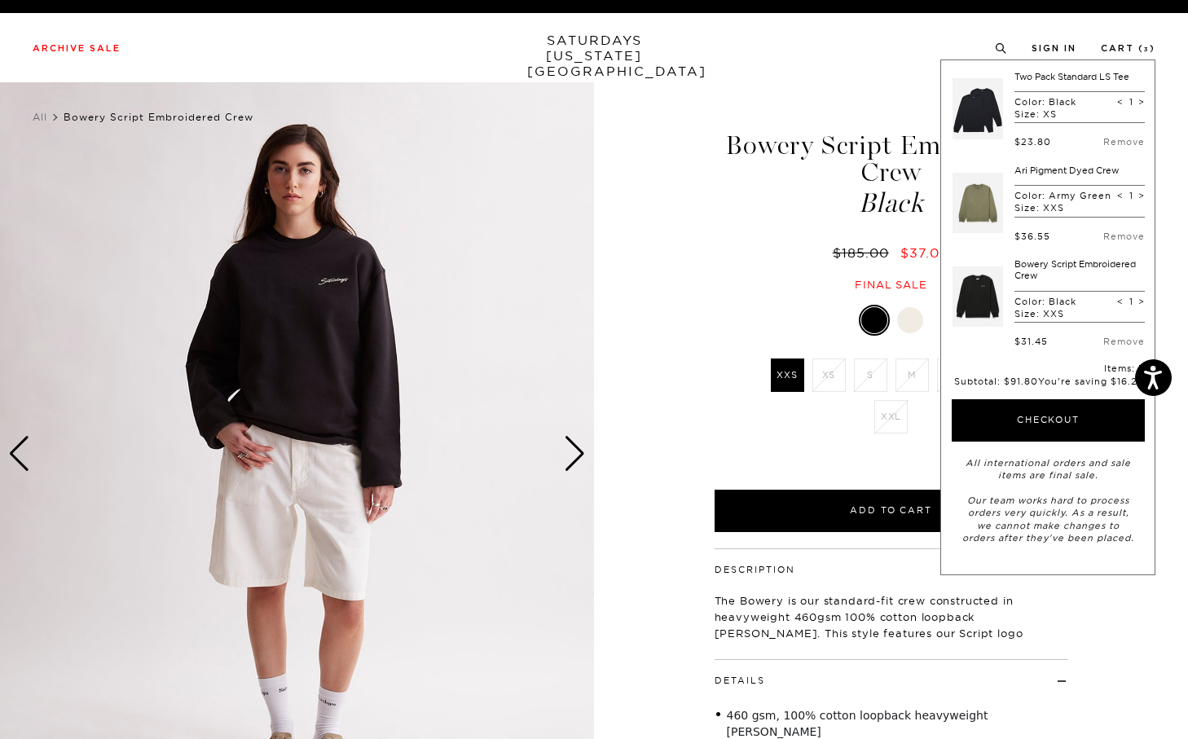
click at [872, 259] on del "$185.00" at bounding box center [864, 252] width 63 height 16
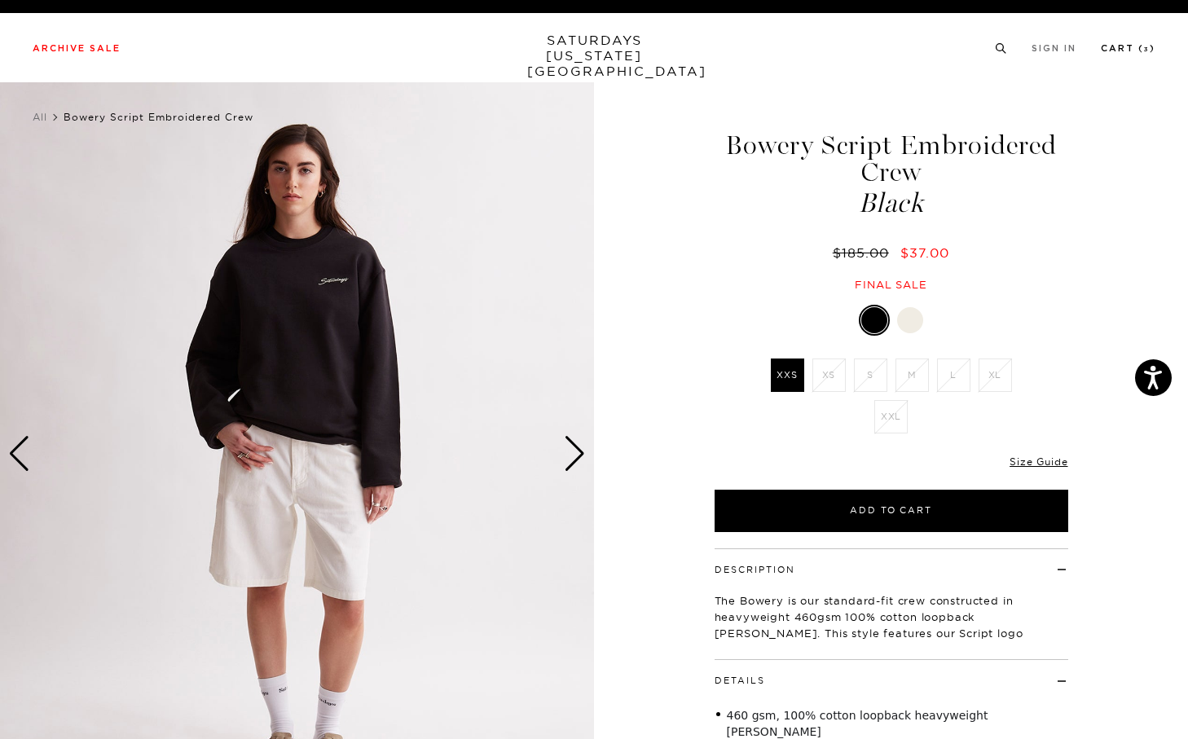
click at [1127, 52] on link "Cart ( 3 )" at bounding box center [1128, 48] width 55 height 9
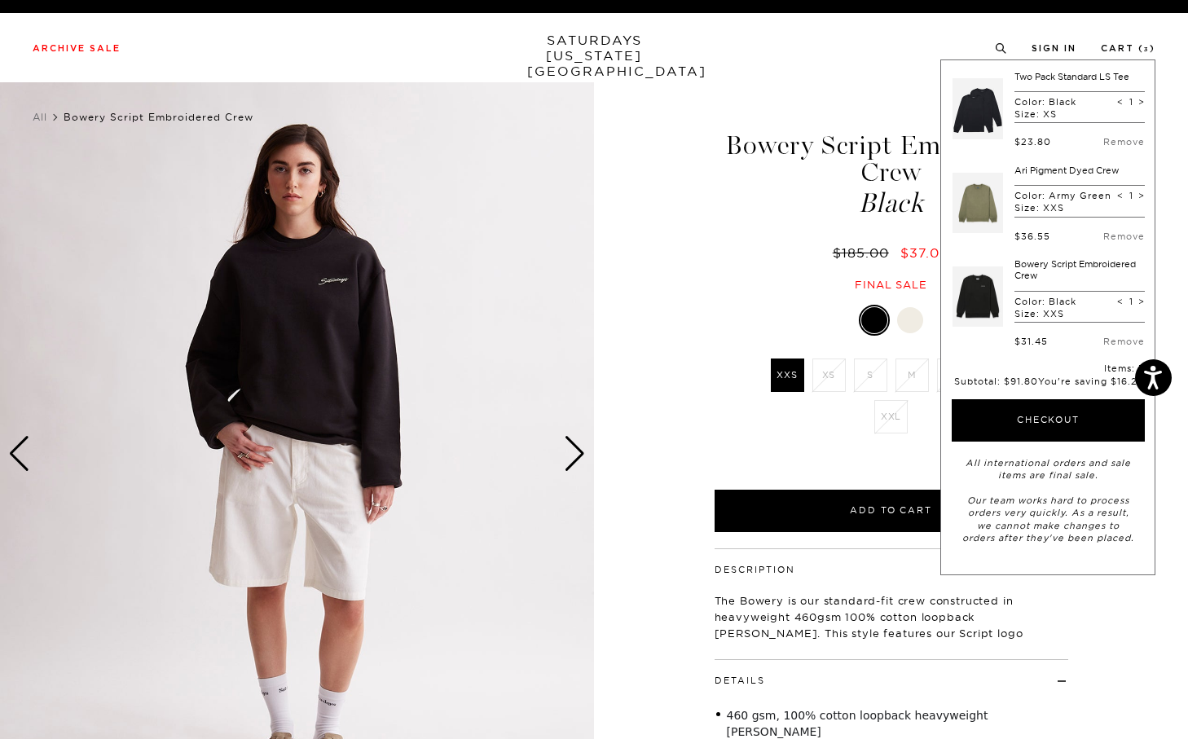
click at [898, 278] on div "Final sale" at bounding box center [891, 285] width 359 height 14
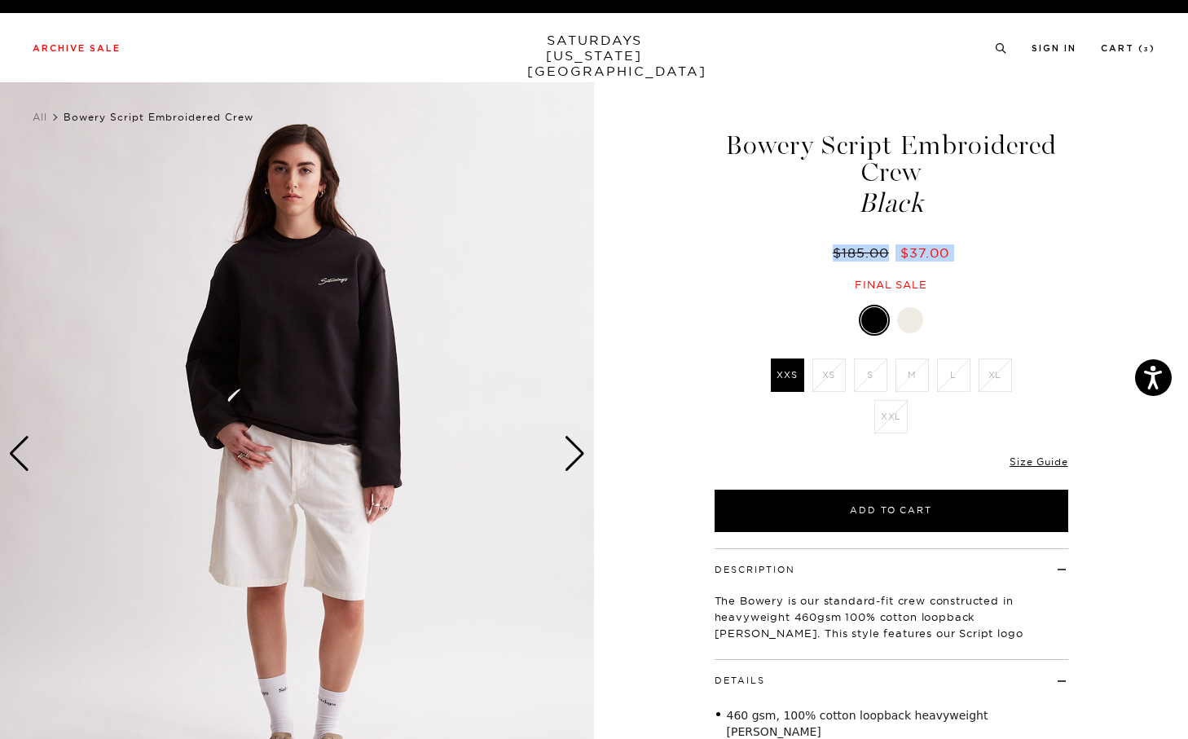
drag, startPoint x: 896, startPoint y: 264, endPoint x: 834, endPoint y: 255, distance: 63.4
click at [834, 255] on div "Bowery Script Embroidered Crew Black $185.00 $37.00 Final sale" at bounding box center [891, 195] width 359 height 193
click at [834, 255] on del "$185.00" at bounding box center [864, 252] width 63 height 16
click at [1130, 53] on link "Cart ( 3 )" at bounding box center [1128, 48] width 55 height 9
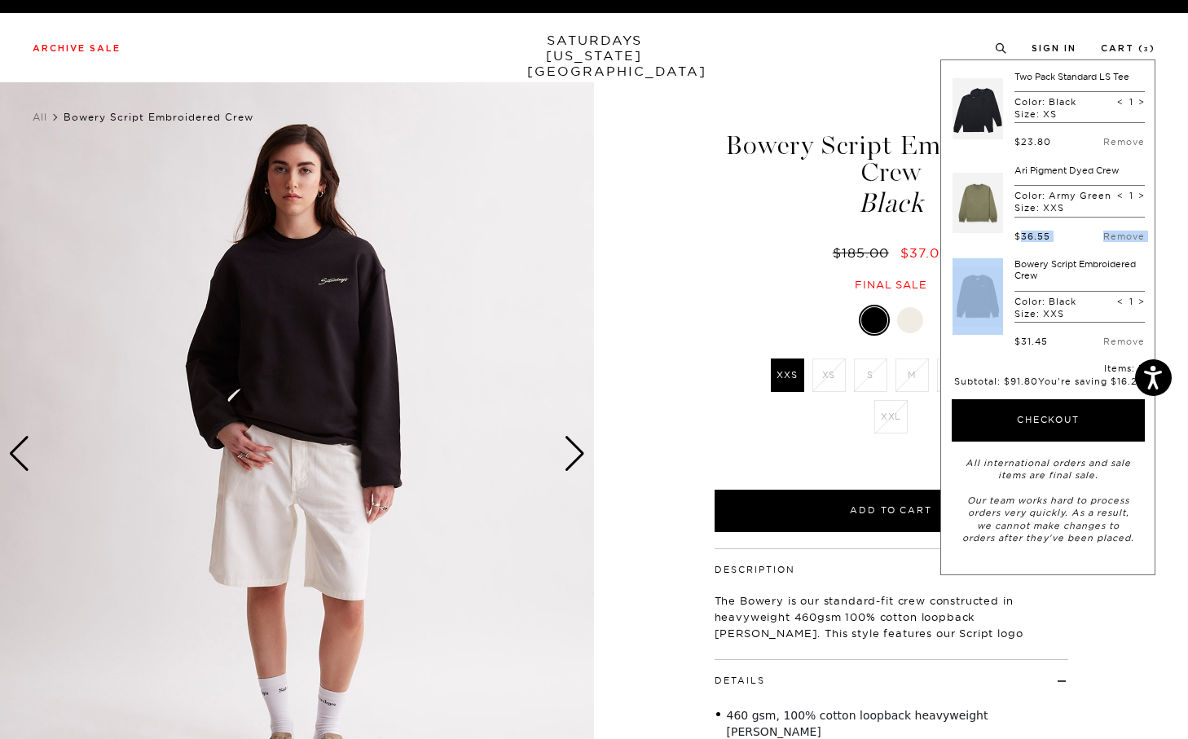
drag, startPoint x: 1068, startPoint y: 243, endPoint x: 1017, endPoint y: 236, distance: 50.9
click at [1017, 236] on div "Two Pack Standard LS Tee Color: Black Size: XS < 1 > $23.80 Remove Ari Pigment …" at bounding box center [1048, 209] width 193 height 277
click at [1017, 236] on div "$36.55" at bounding box center [1033, 236] width 36 height 11
click at [1006, 237] on div "Ari Pigment Dyed Crew Color: Army Green Size: XXS < 1 > $36.55 Remove" at bounding box center [1048, 203] width 193 height 77
click at [983, 218] on link at bounding box center [978, 203] width 51 height 77
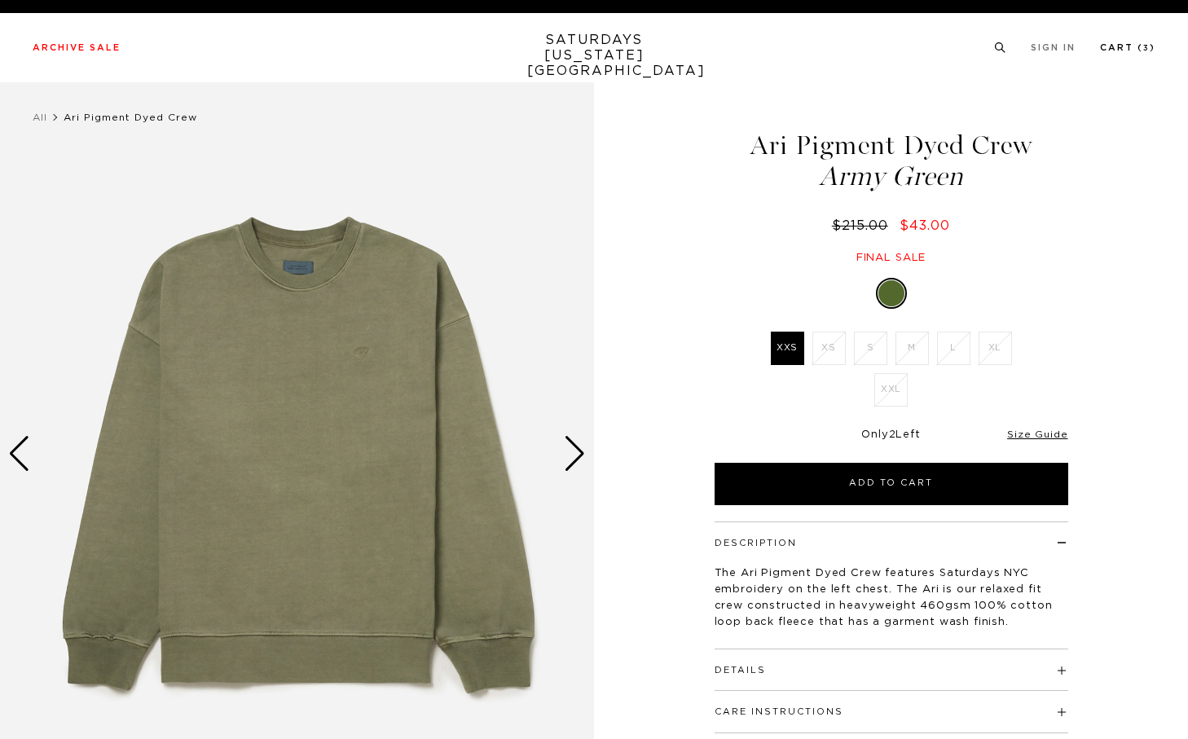
click at [1136, 52] on link "Cart ( 3 )" at bounding box center [1127, 47] width 55 height 9
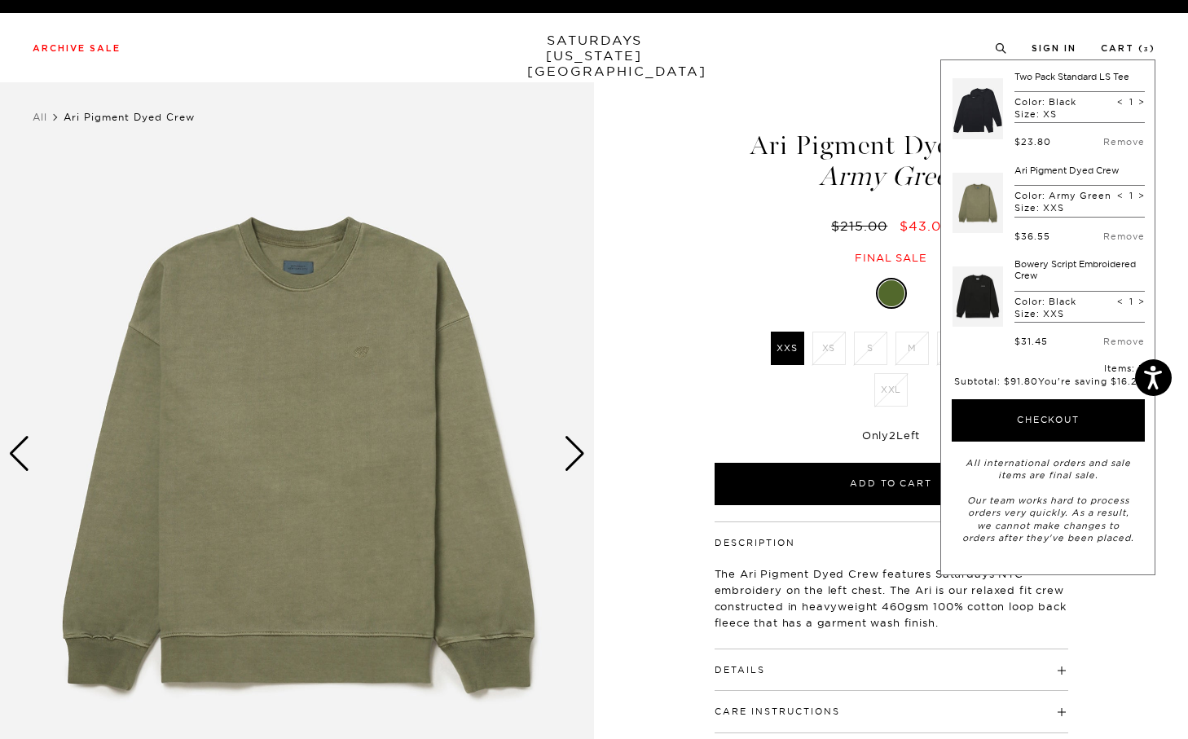
click at [987, 274] on link at bounding box center [978, 296] width 51 height 77
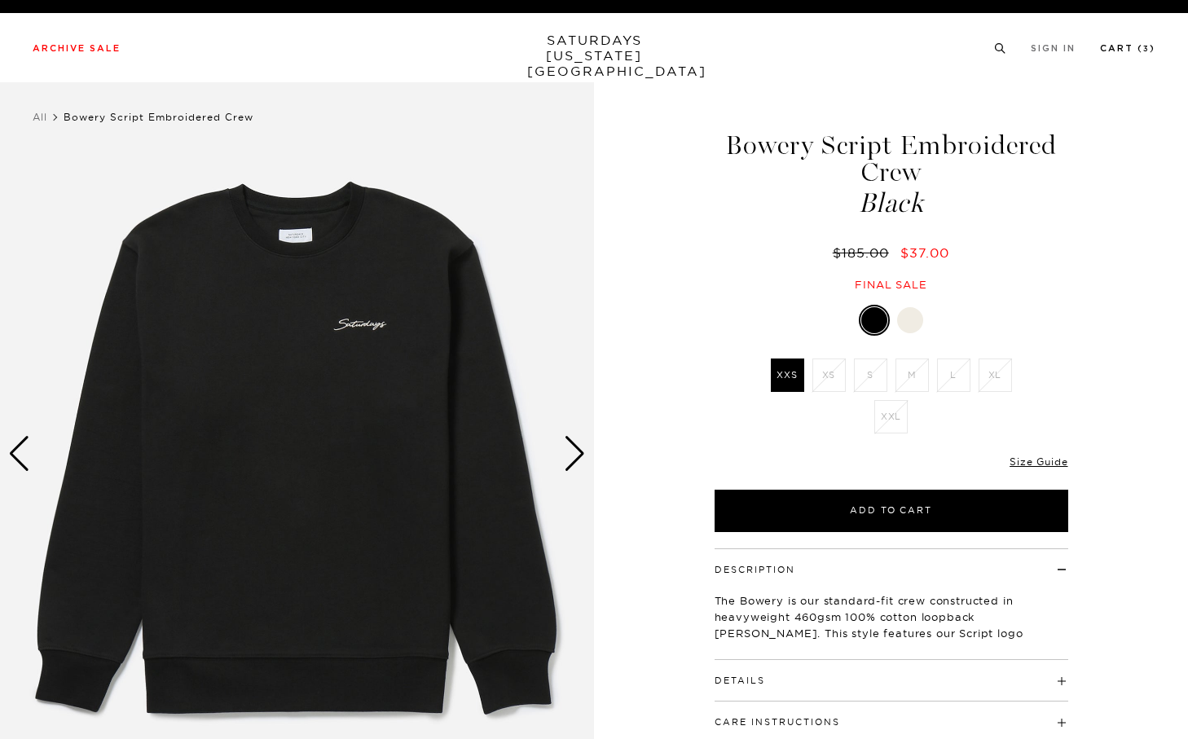
click at [1112, 53] on link "Cart ( 3 )" at bounding box center [1127, 48] width 55 height 9
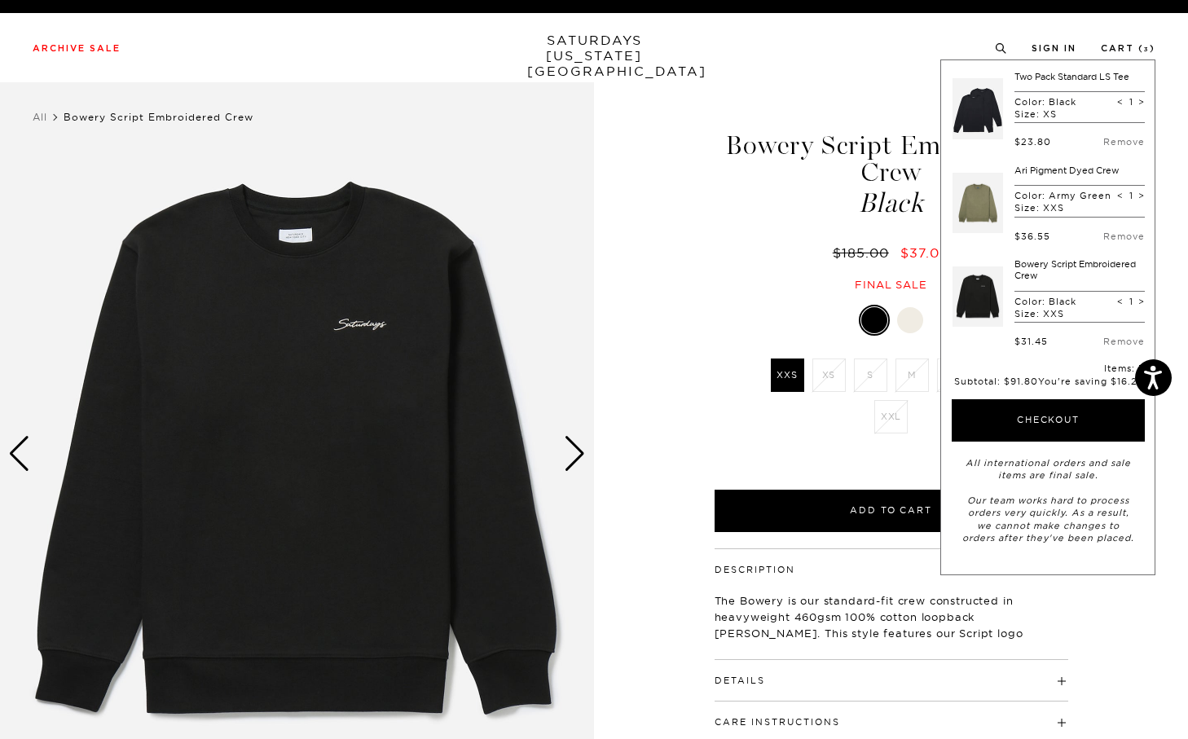
click at [992, 196] on link at bounding box center [978, 203] width 51 height 77
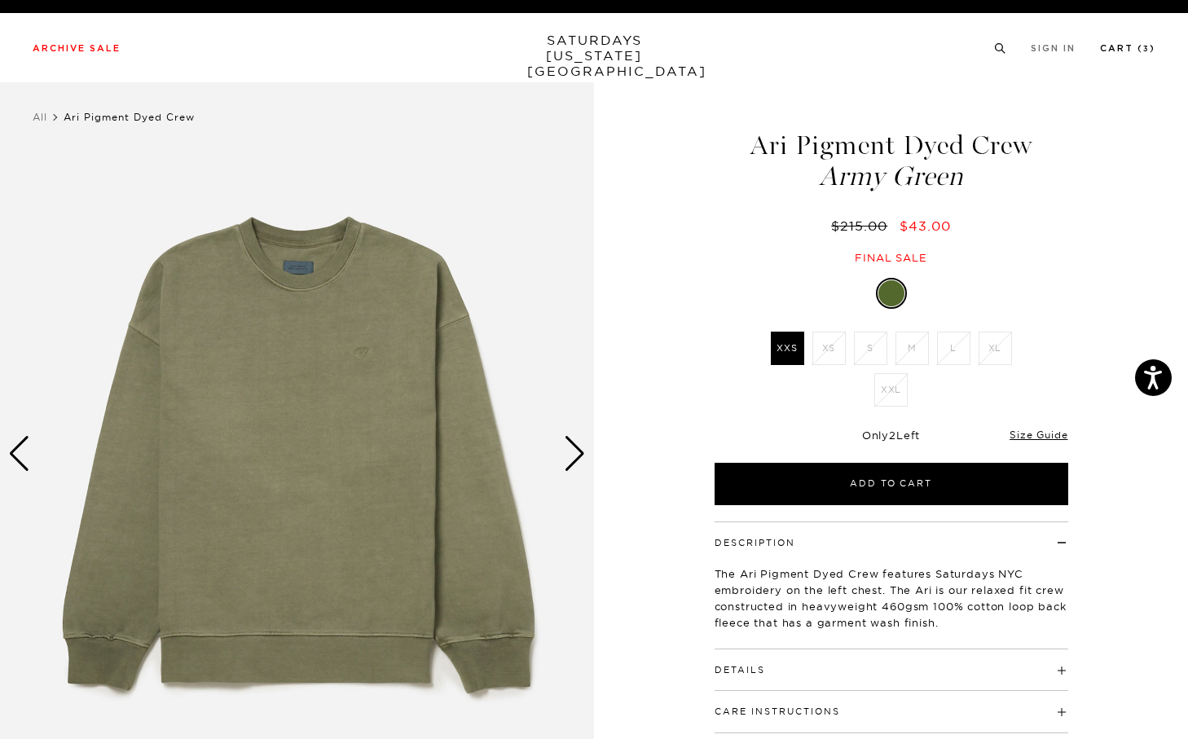
click at [1129, 53] on link "Cart ( 3 )" at bounding box center [1127, 48] width 55 height 9
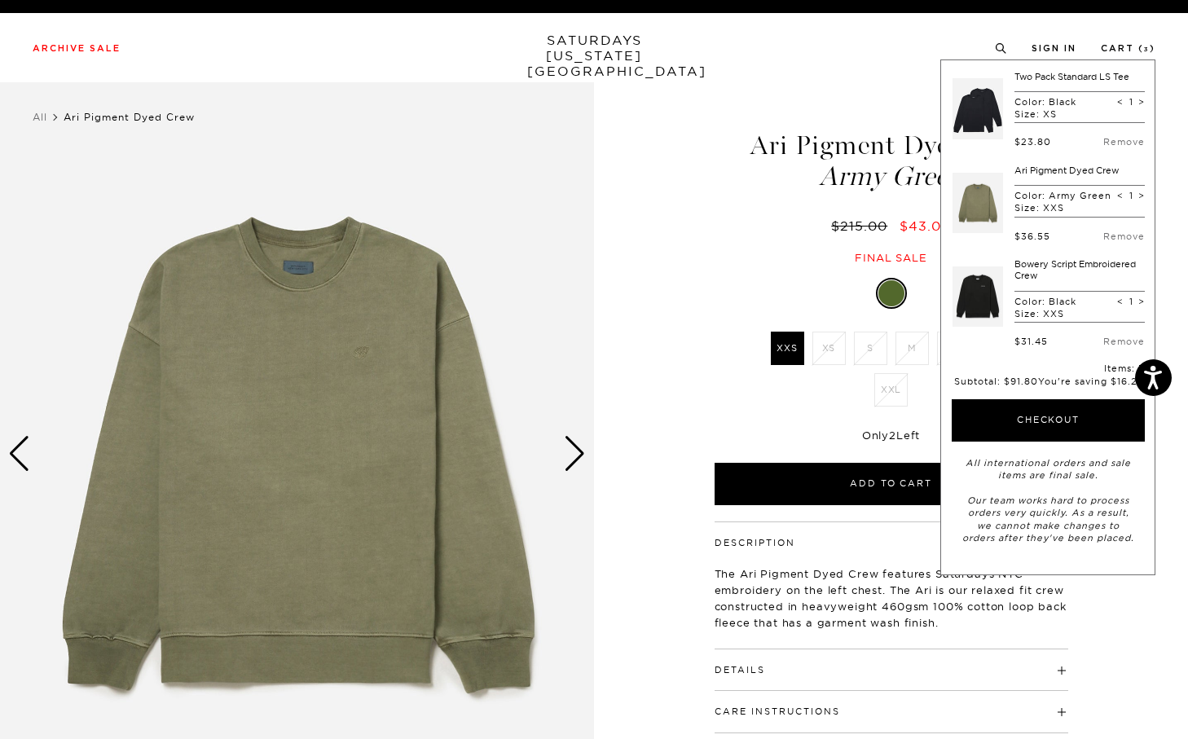
click at [721, 311] on div "Army Green XXS XS S M L XL XXL SELECT A SIZE XXS XS S M L XL XXL ▾" at bounding box center [891, 391] width 407 height 227
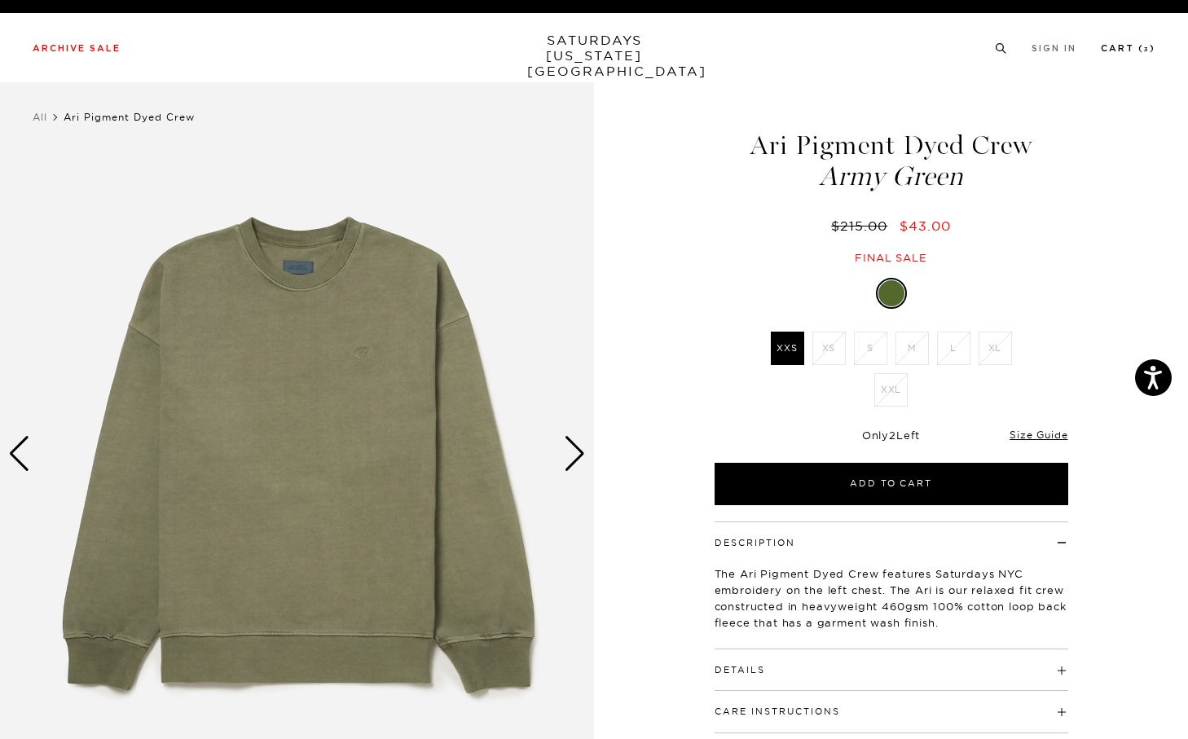
click at [1136, 53] on link "Cart ( 3 )" at bounding box center [1128, 48] width 55 height 9
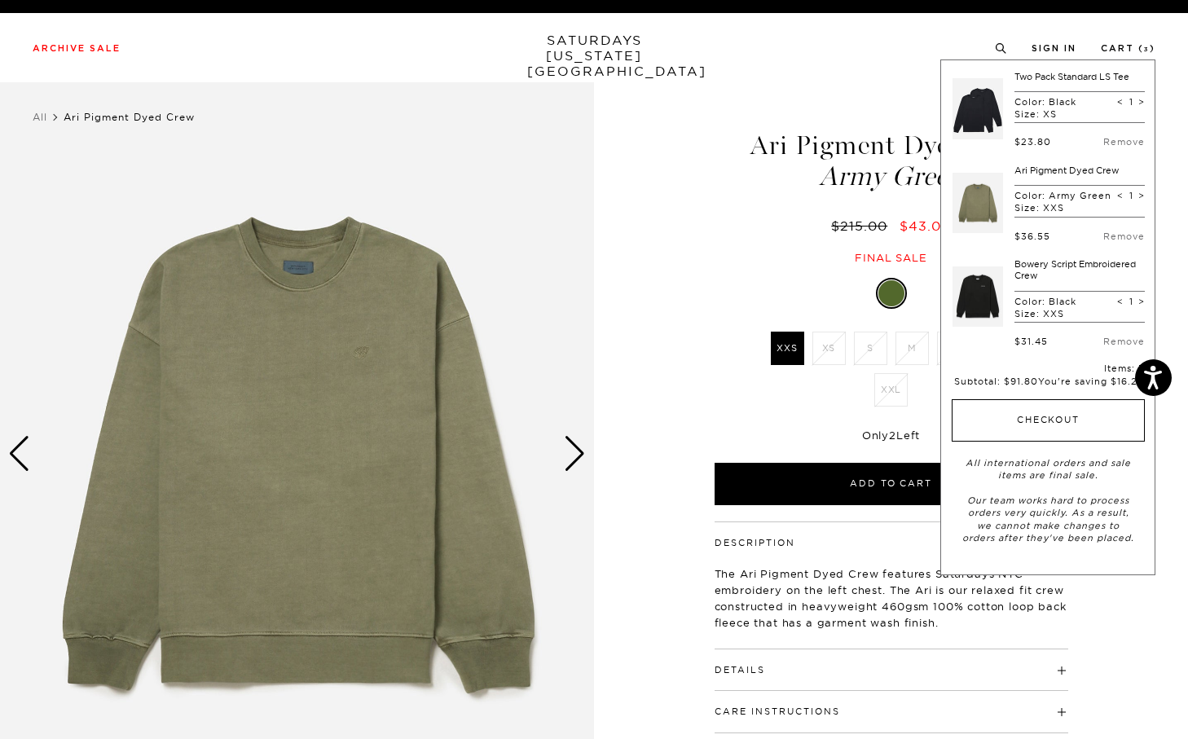
click at [1055, 417] on button "Checkout" at bounding box center [1048, 420] width 193 height 42
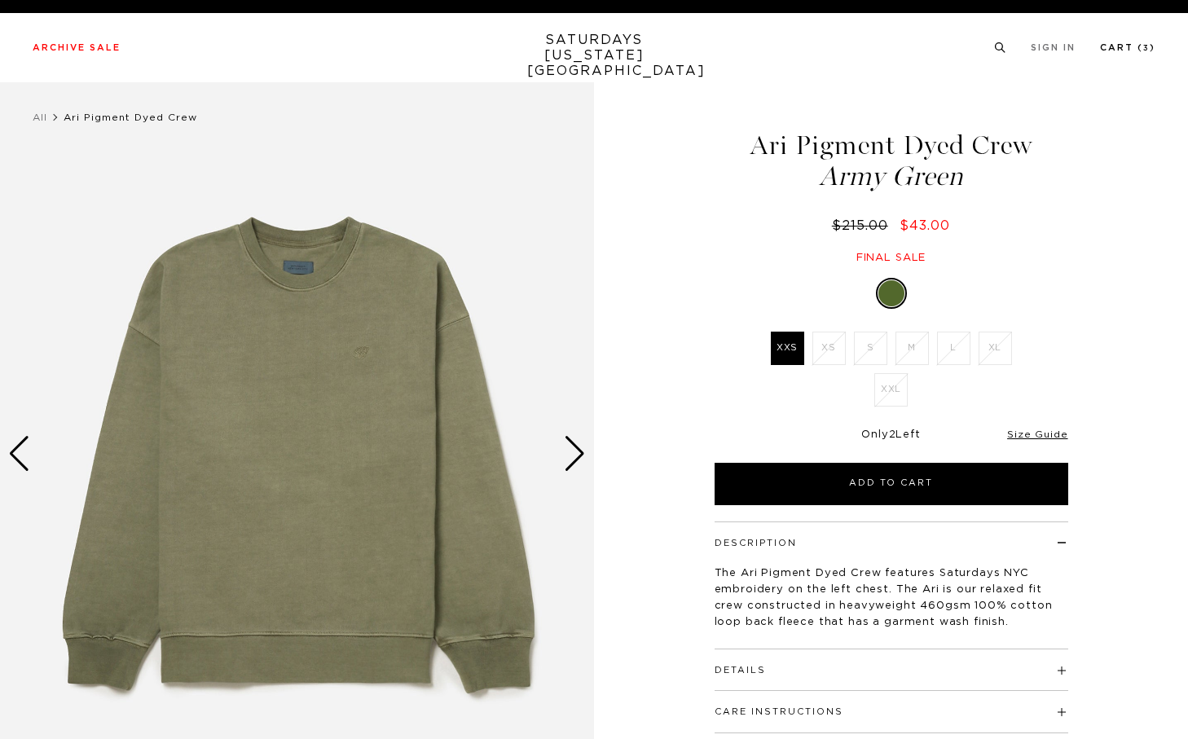
click at [1128, 52] on link "Cart ( 3 )" at bounding box center [1127, 47] width 55 height 9
click at [1128, 53] on link "Cart ( 3 )" at bounding box center [1127, 48] width 55 height 9
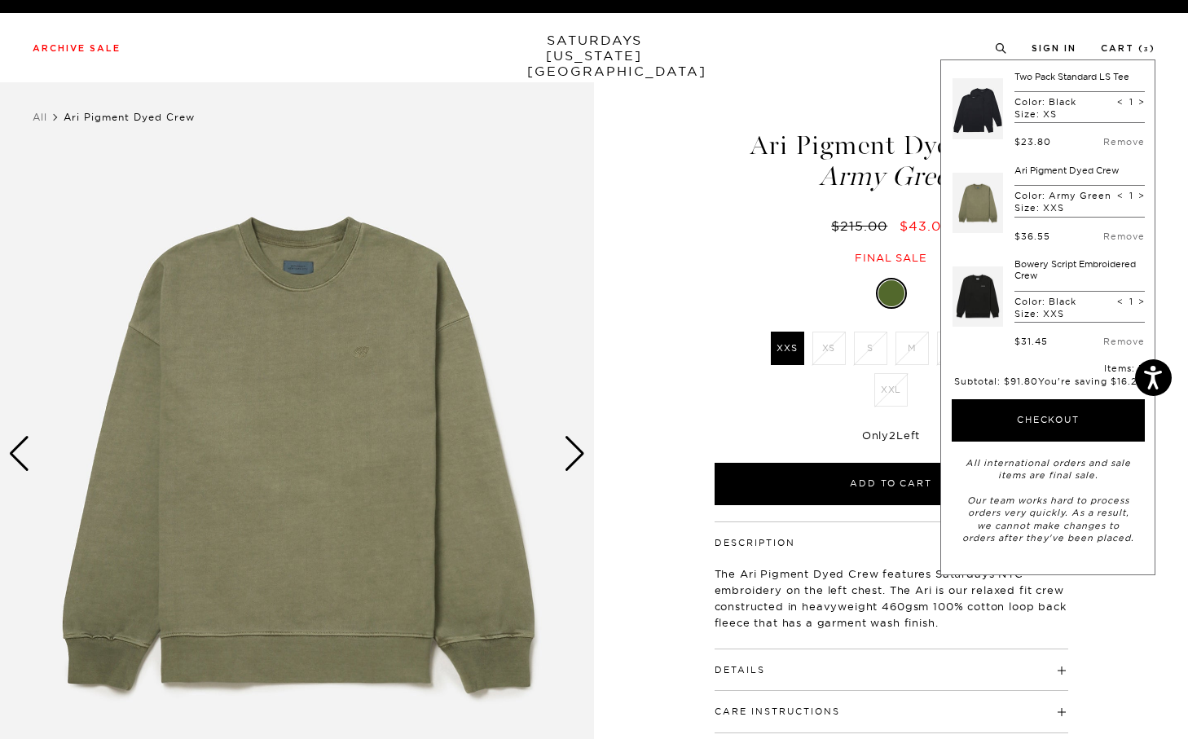
click at [988, 121] on link at bounding box center [978, 109] width 51 height 77
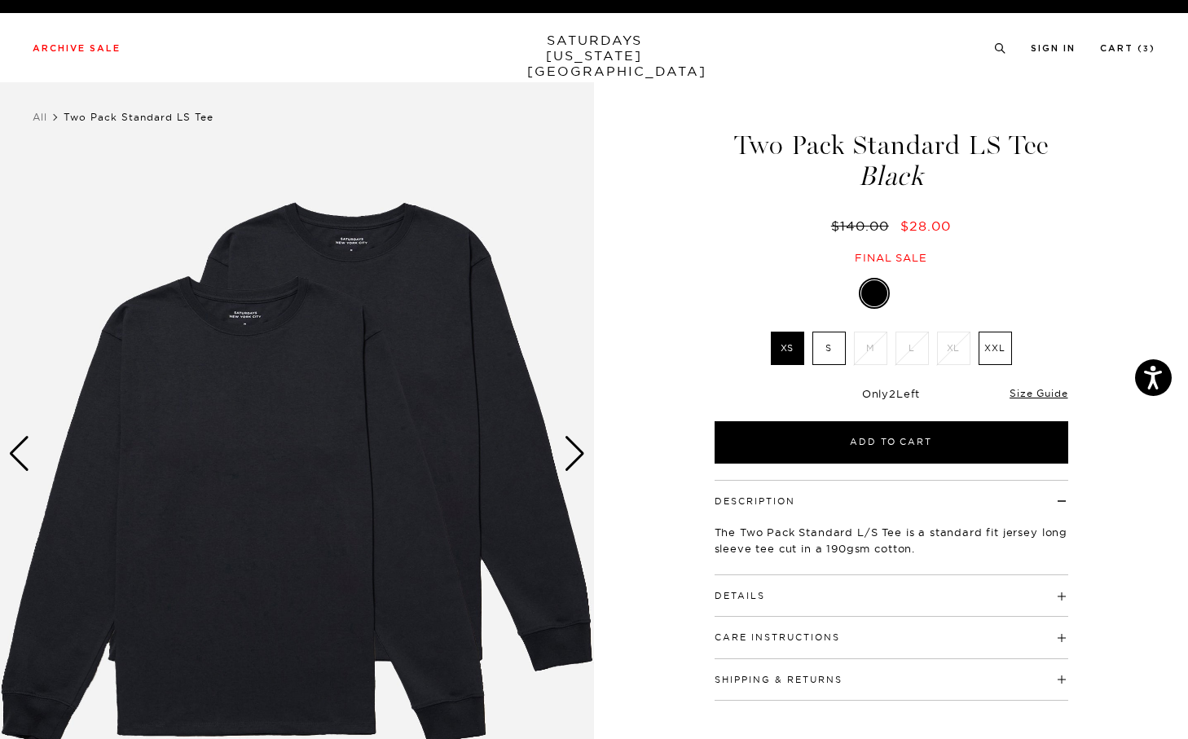
click at [577, 444] on div "Next slide" at bounding box center [575, 454] width 22 height 36
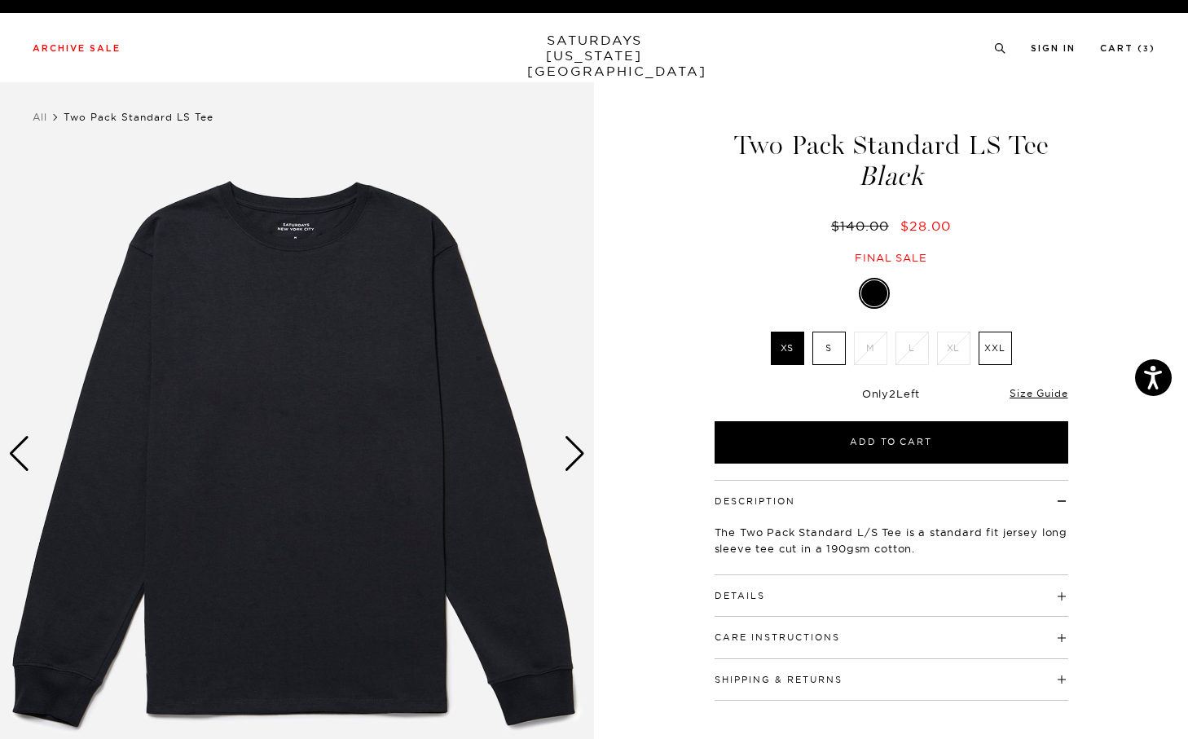
click at [577, 444] on div "Next slide" at bounding box center [575, 454] width 22 height 36
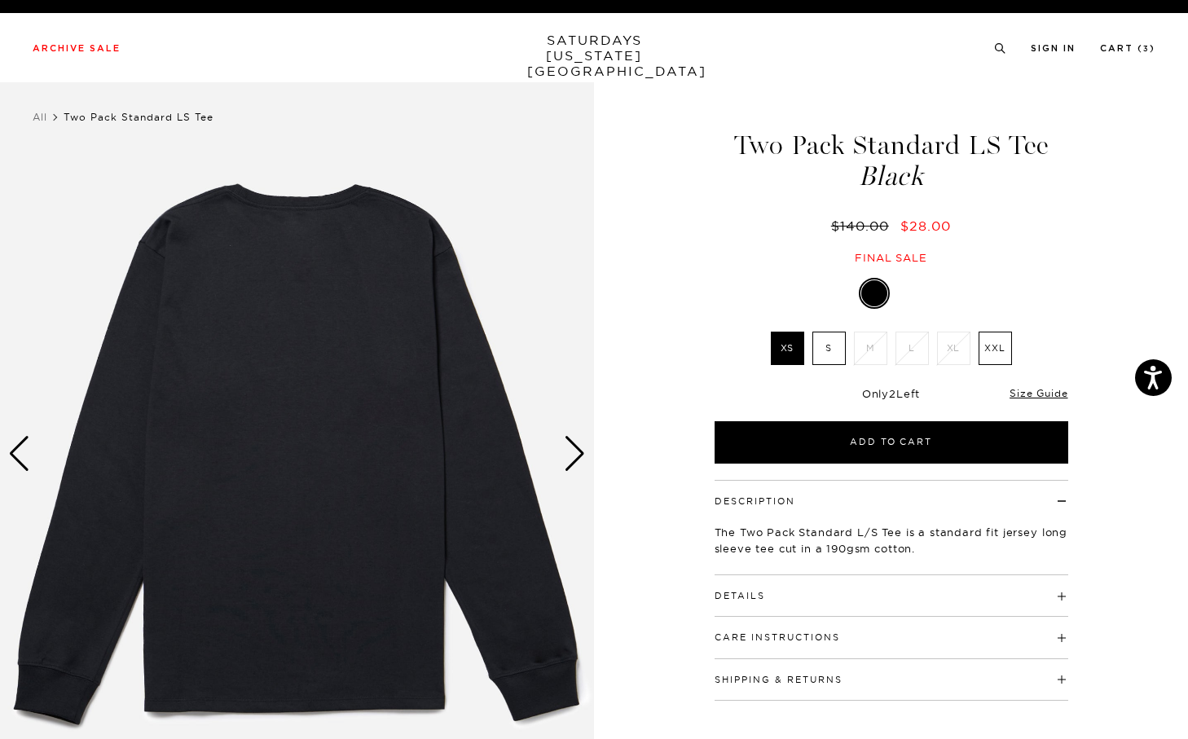
click at [577, 444] on div "Next slide" at bounding box center [575, 454] width 22 height 36
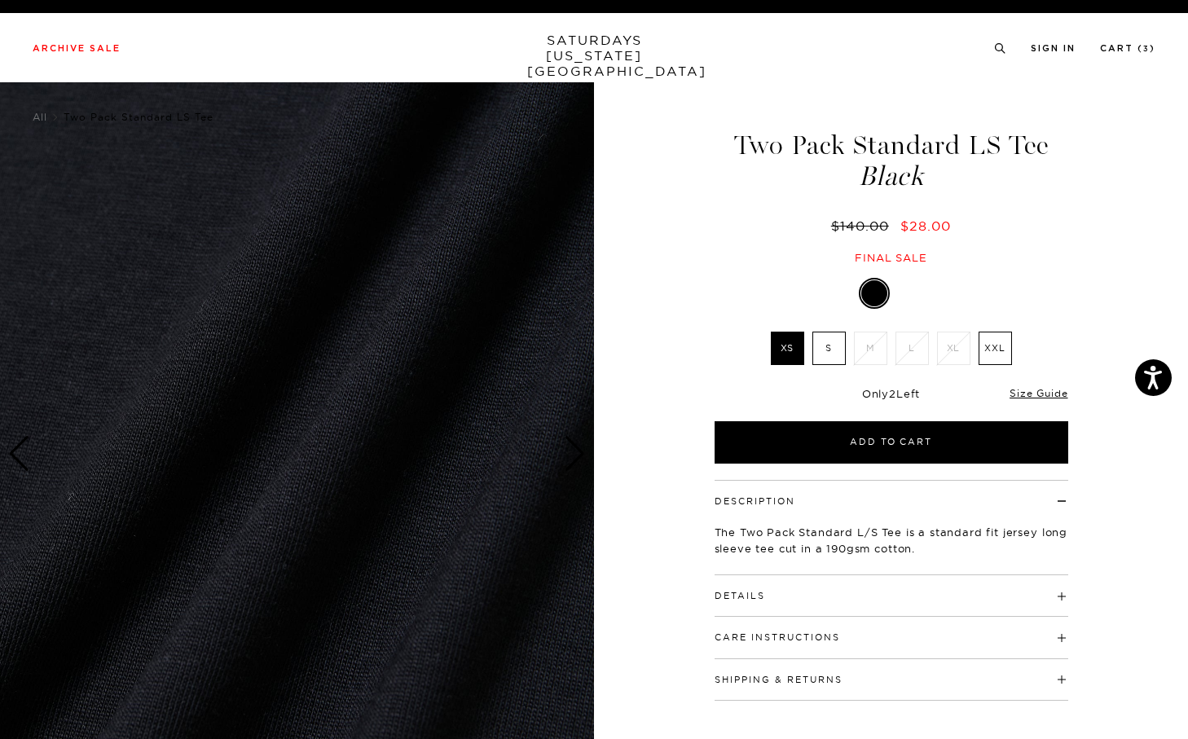
click at [26, 447] on div "Previous slide" at bounding box center [19, 454] width 22 height 36
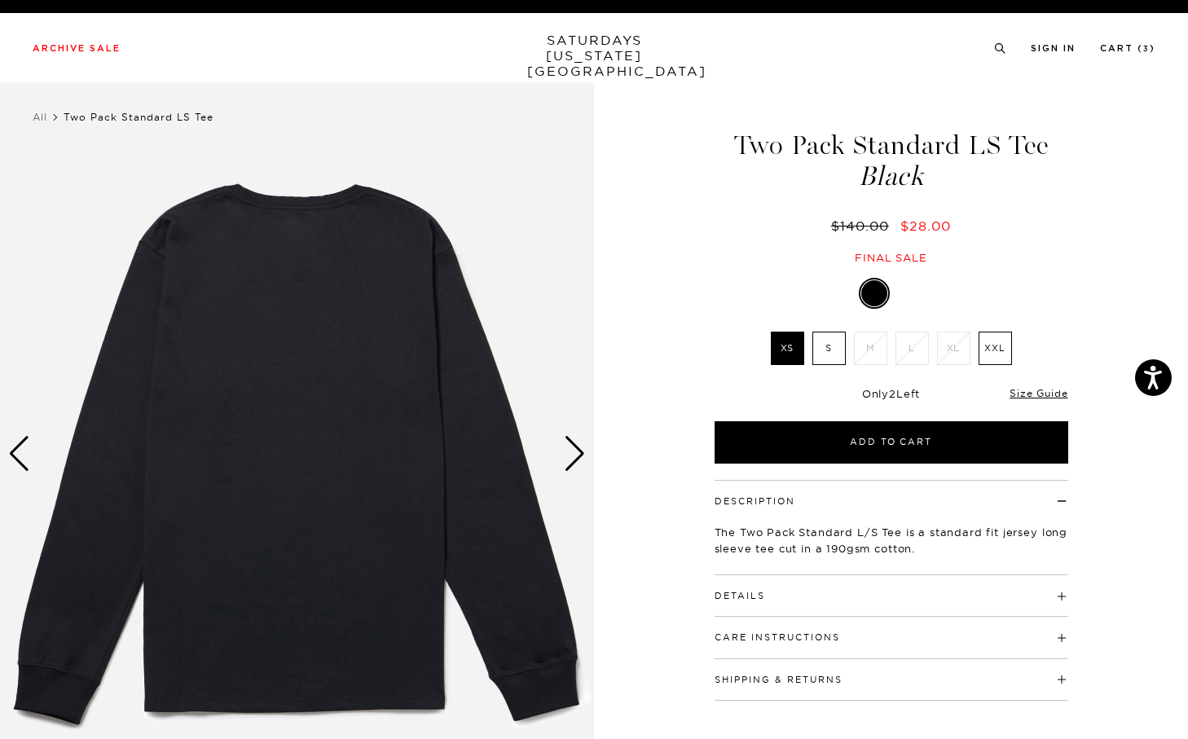
click at [26, 447] on div "Previous slide" at bounding box center [19, 454] width 22 height 36
click at [11, 452] on div "Previous slide" at bounding box center [19, 454] width 22 height 36
click at [5, 446] on img at bounding box center [297, 453] width 594 height 742
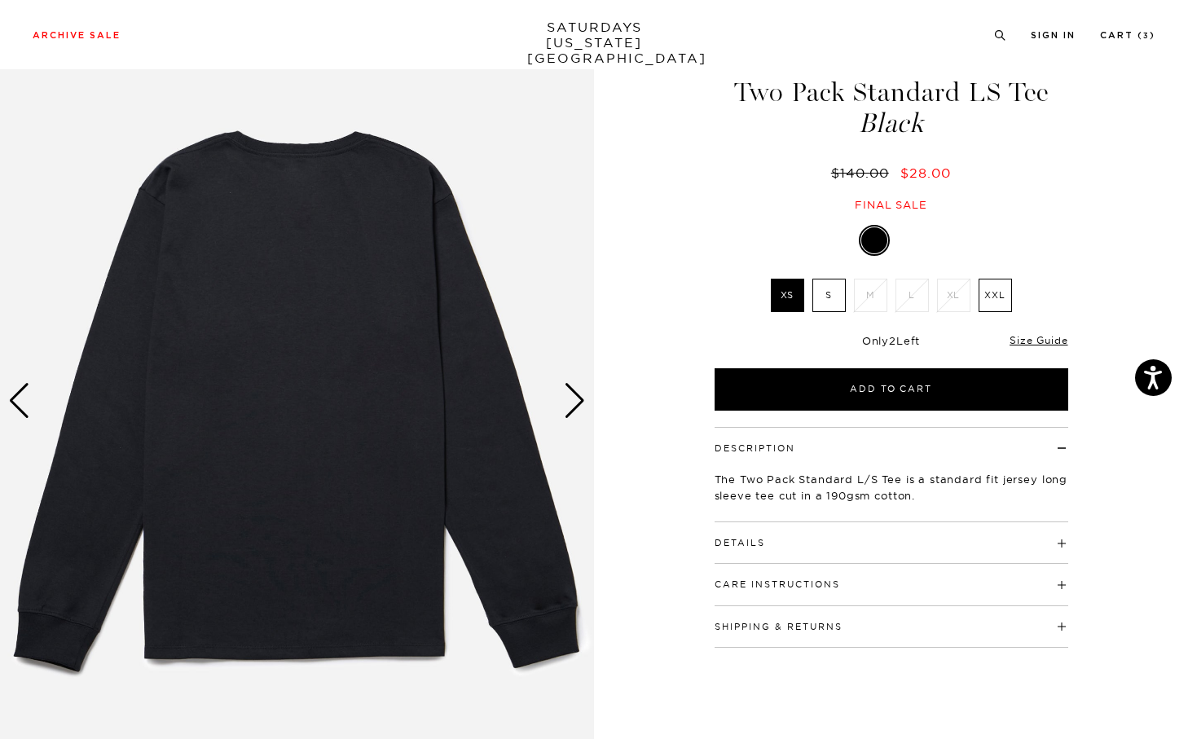
scroll to position [58, 0]
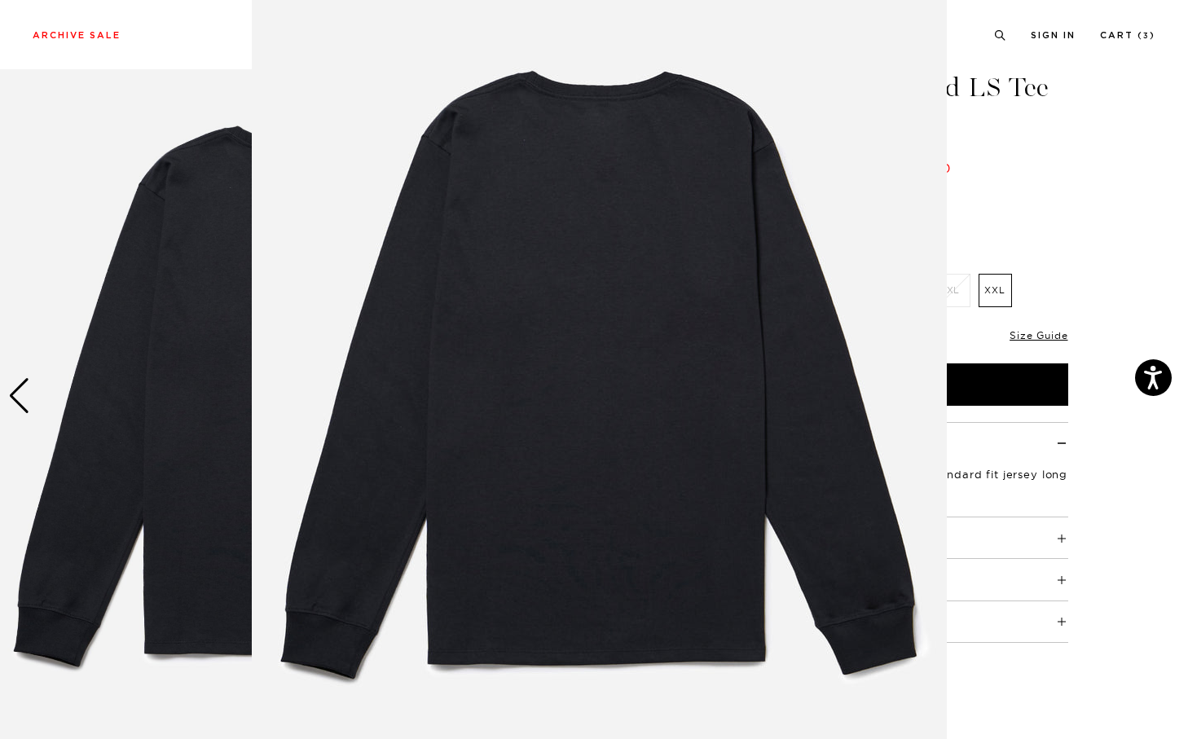
click at [25, 447] on figure at bounding box center [594, 369] width 1188 height 739
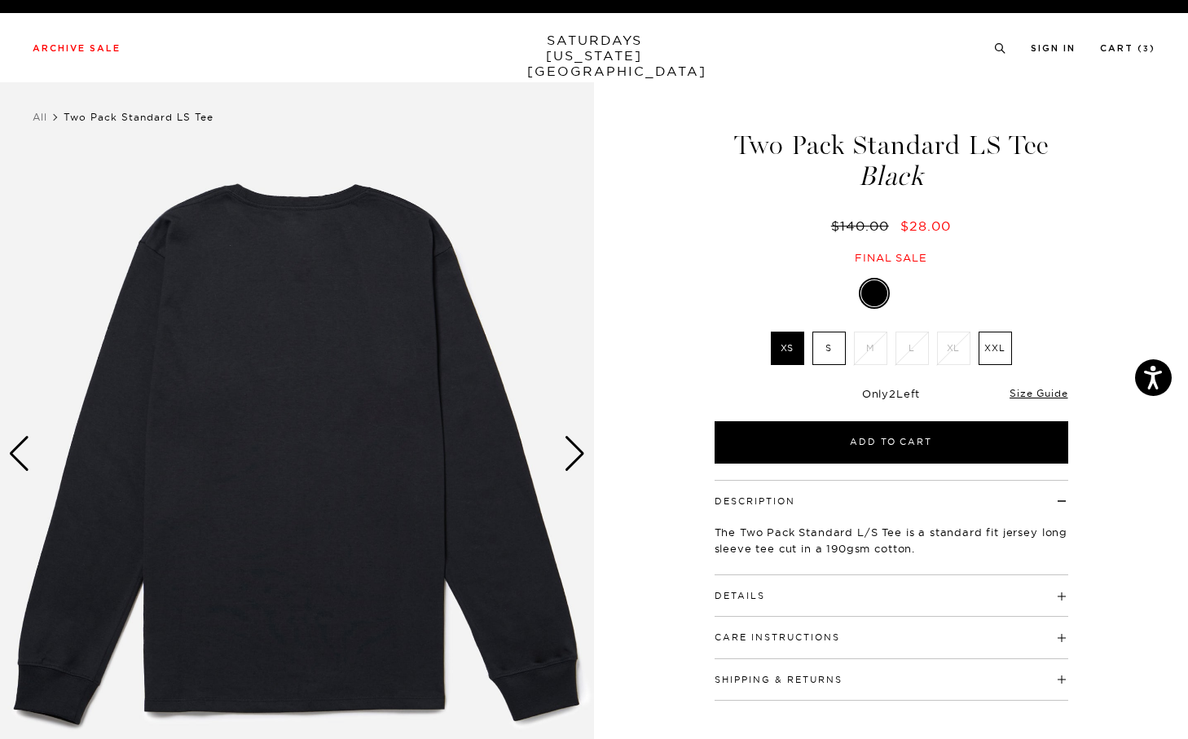
scroll to position [2, 0]
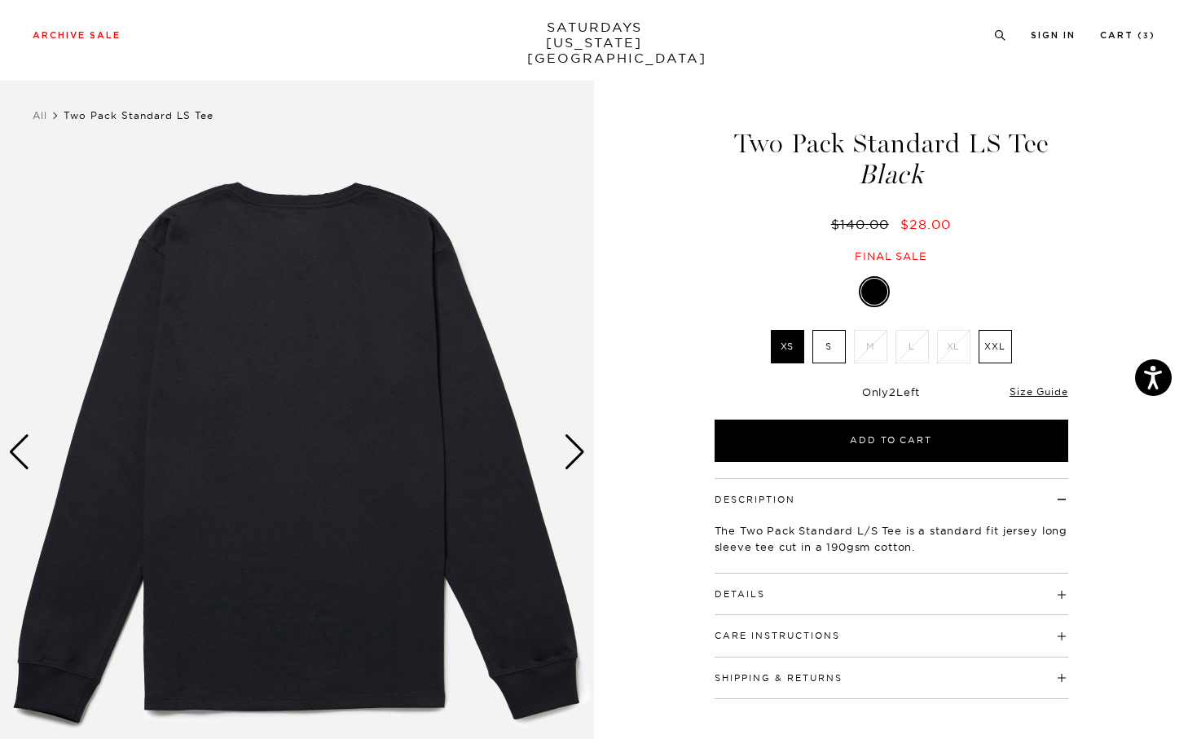
click at [913, 222] on span "$28.00" at bounding box center [926, 224] width 51 height 16
click at [962, 221] on div "$140.00 $28.00" at bounding box center [891, 224] width 359 height 17
click at [1132, 40] on link "Cart ( 3 )" at bounding box center [1127, 35] width 55 height 9
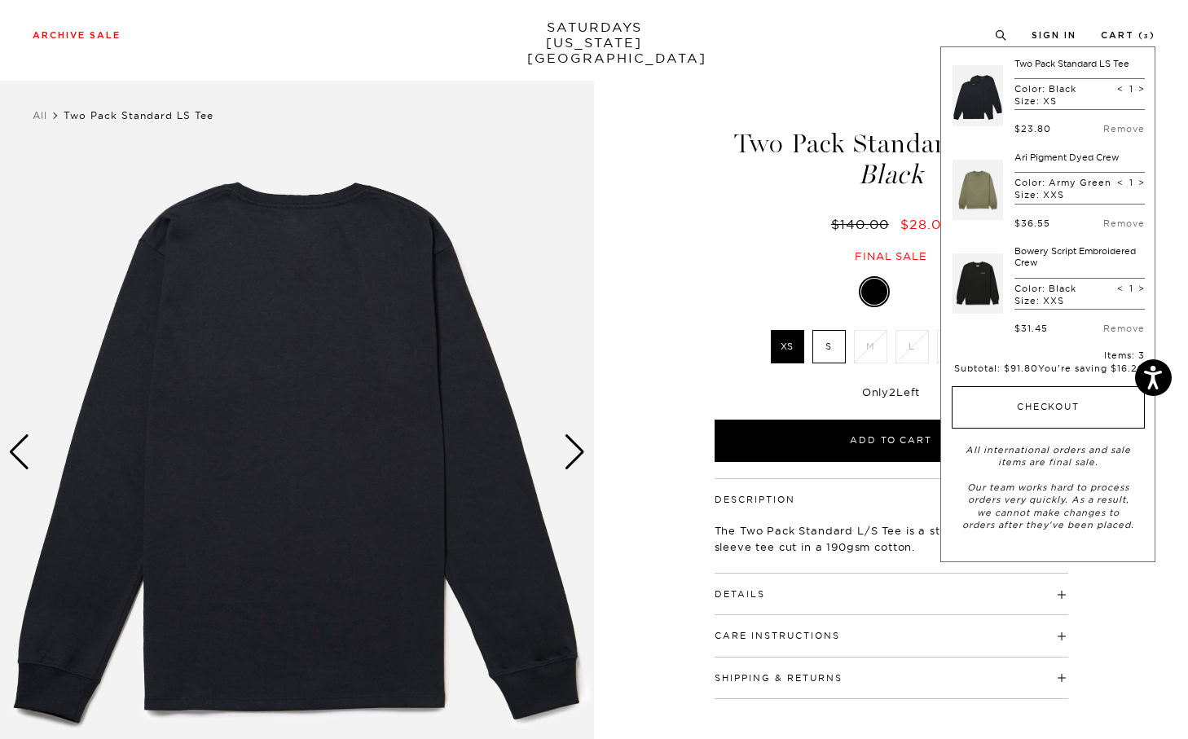
click at [1012, 399] on button "Checkout" at bounding box center [1048, 407] width 193 height 42
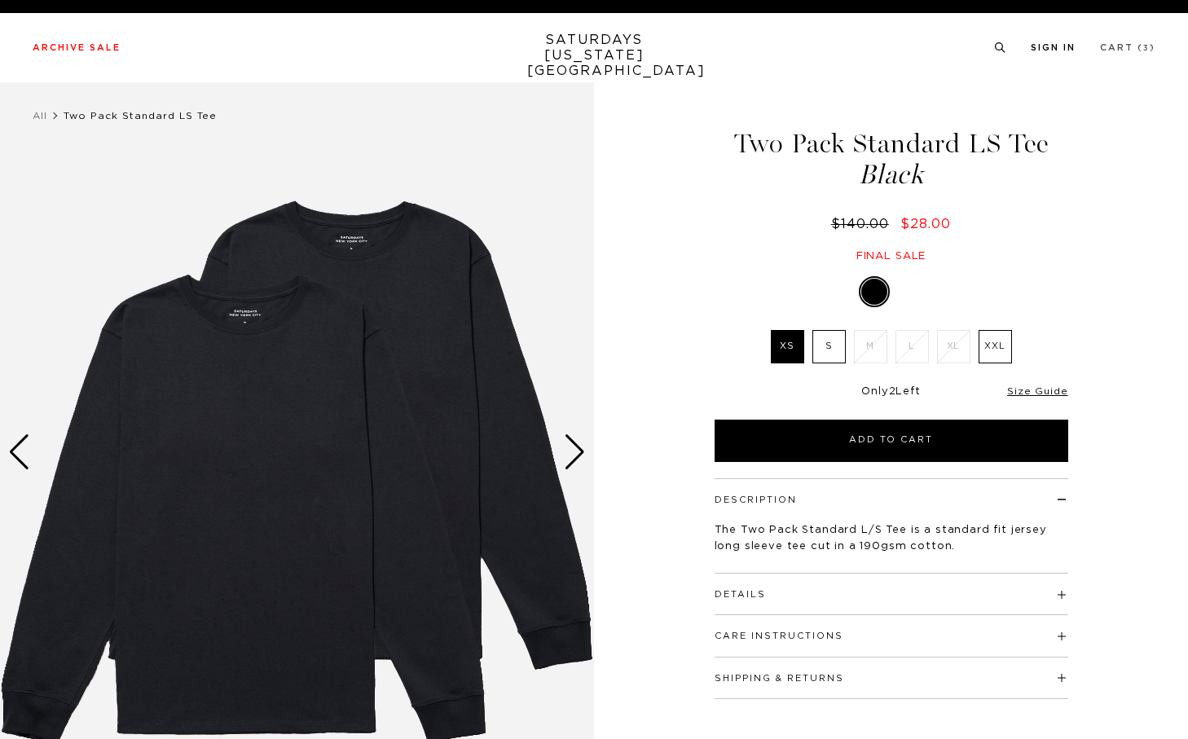
click at [1141, 47] on link "Cart ( 3 )" at bounding box center [1127, 47] width 55 height 9
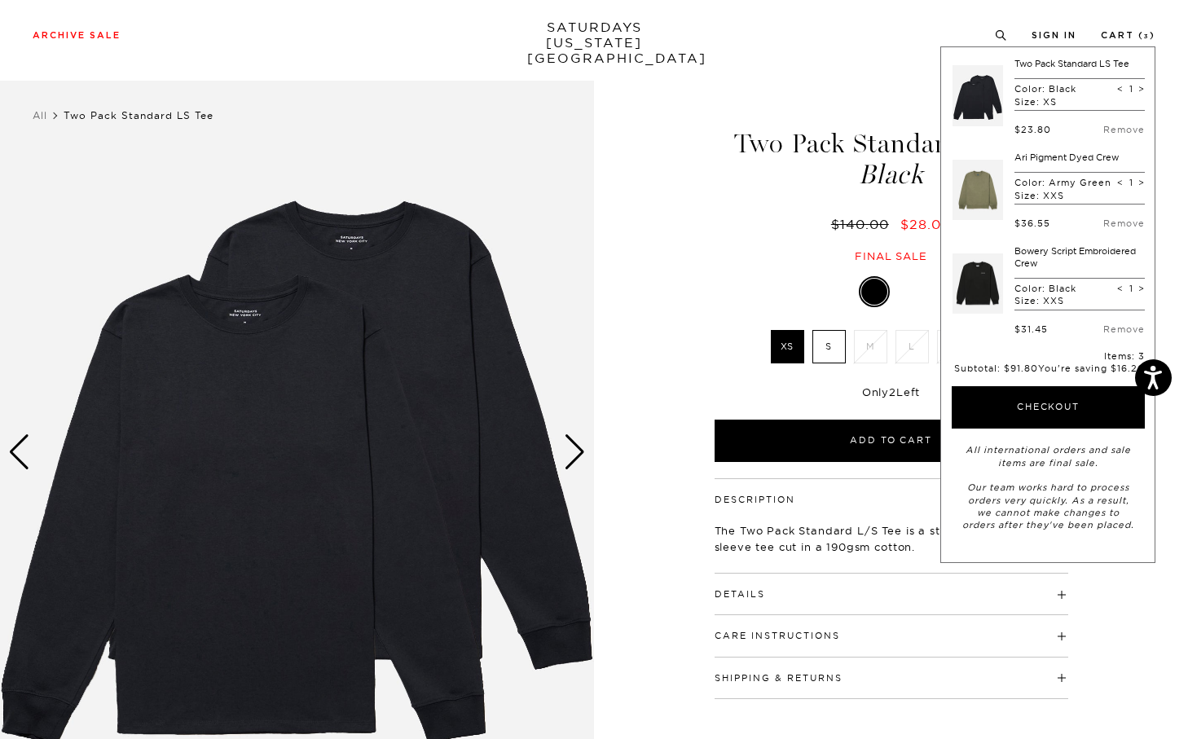
click at [993, 202] on link at bounding box center [978, 190] width 51 height 77
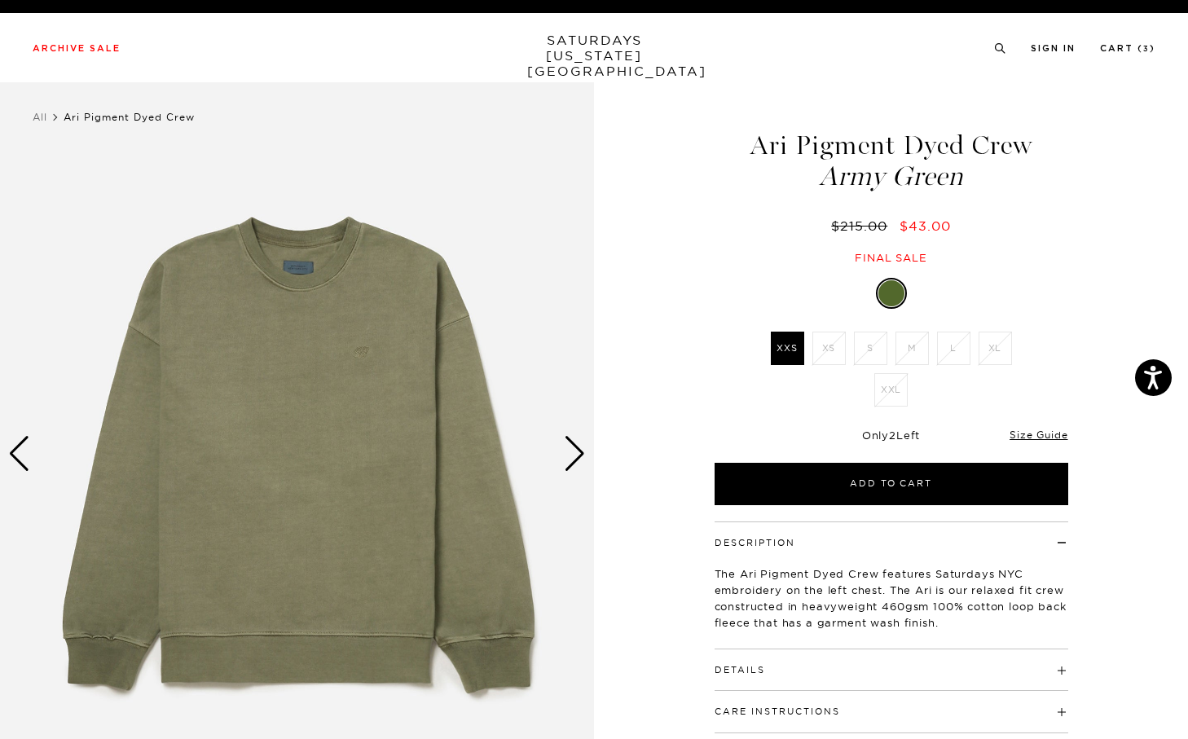
click at [1049, 427] on div "Size Guide" at bounding box center [1039, 434] width 58 height 15
click at [1048, 429] on link "Size Guide" at bounding box center [1039, 435] width 58 height 12
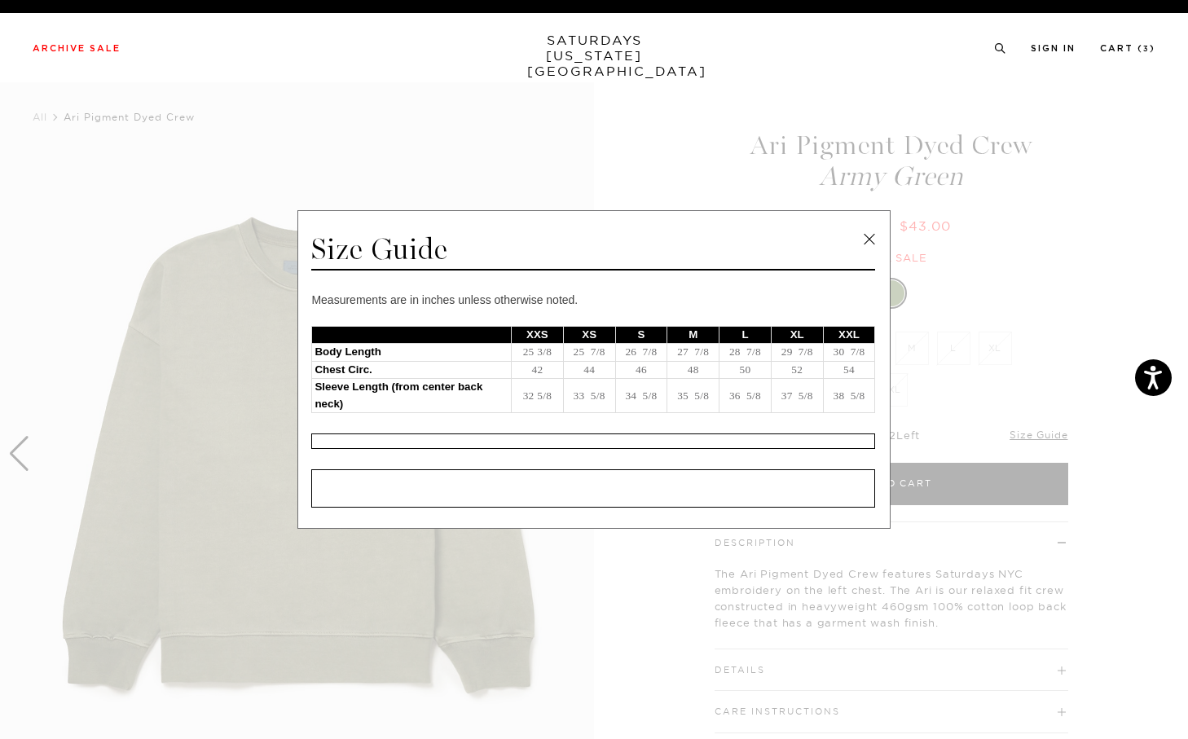
click at [580, 191] on span at bounding box center [588, 369] width 1176 height 739
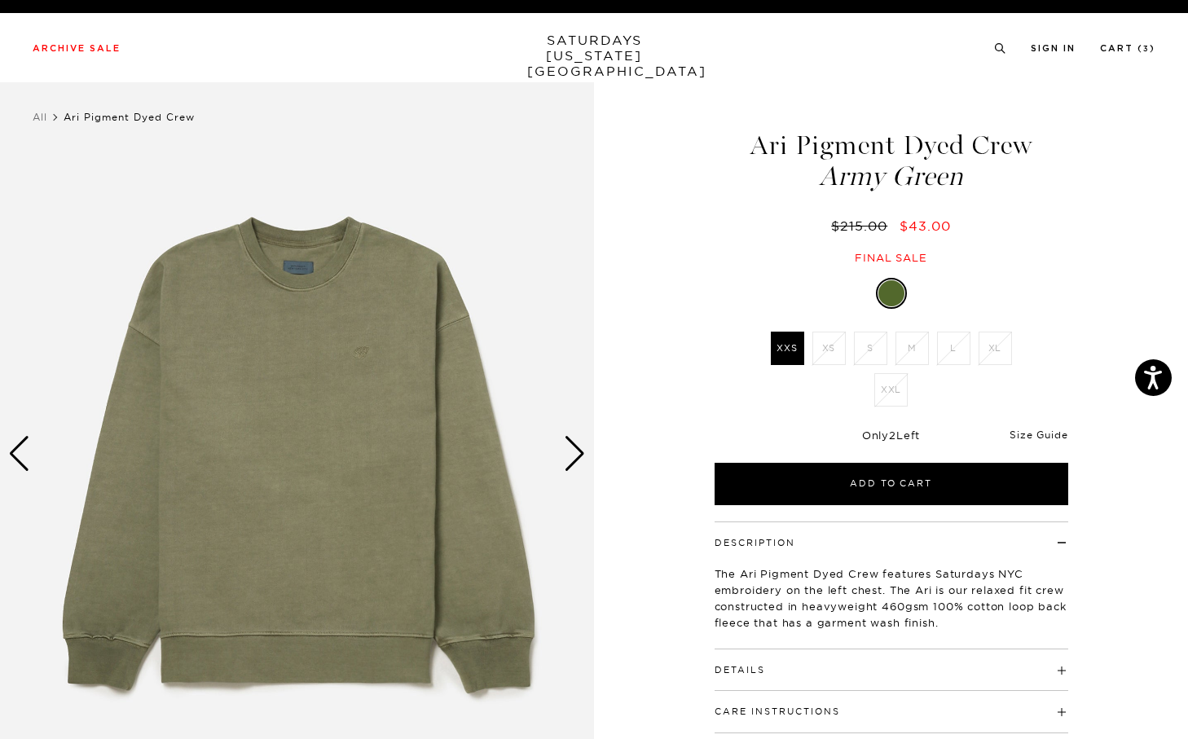
click at [1039, 433] on link "Size Guide" at bounding box center [1039, 435] width 58 height 12
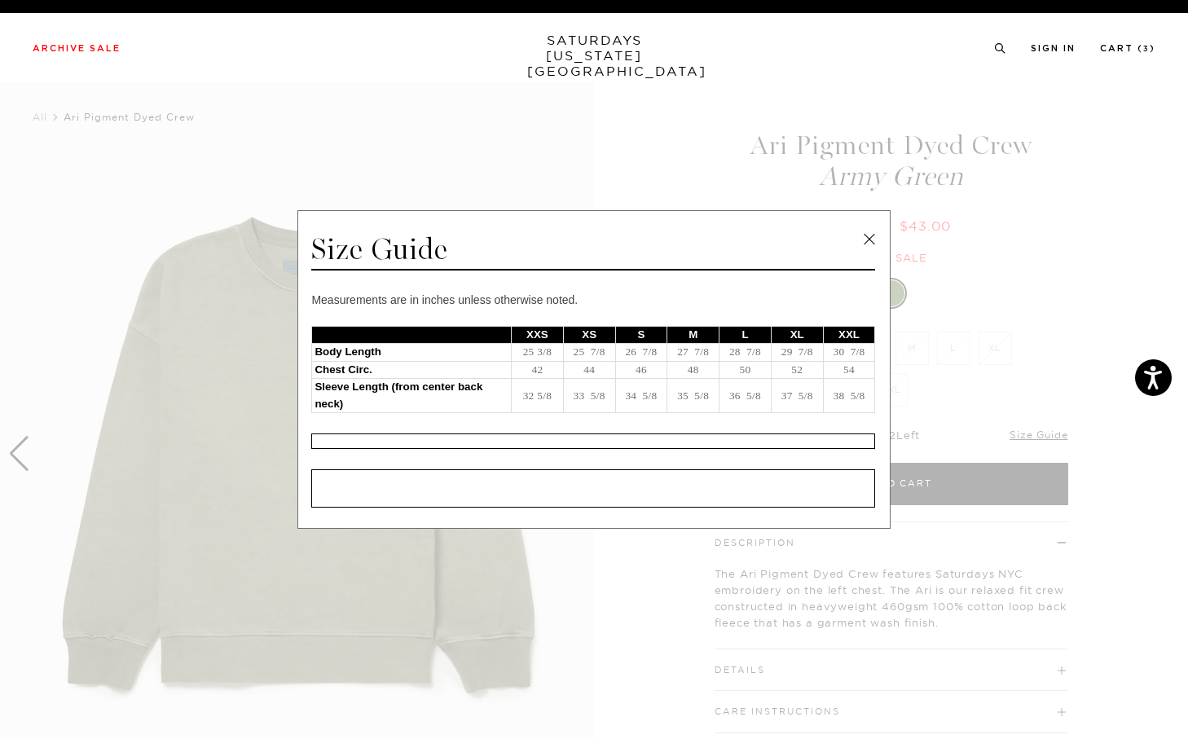
click at [513, 369] on td "42" at bounding box center [538, 370] width 52 height 18
drag, startPoint x: 517, startPoint y: 398, endPoint x: 679, endPoint y: 397, distance: 162.2
click at [680, 397] on tr "Sleeve Length (from center back neck) 32 5/8 33 5/8 34 5/8 35 5/8 36 5/8 37 5/8…" at bounding box center [593, 396] width 563 height 34
click at [679, 397] on td "35 5/8" at bounding box center [693, 396] width 52 height 34
click at [680, 186] on span at bounding box center [588, 369] width 1176 height 739
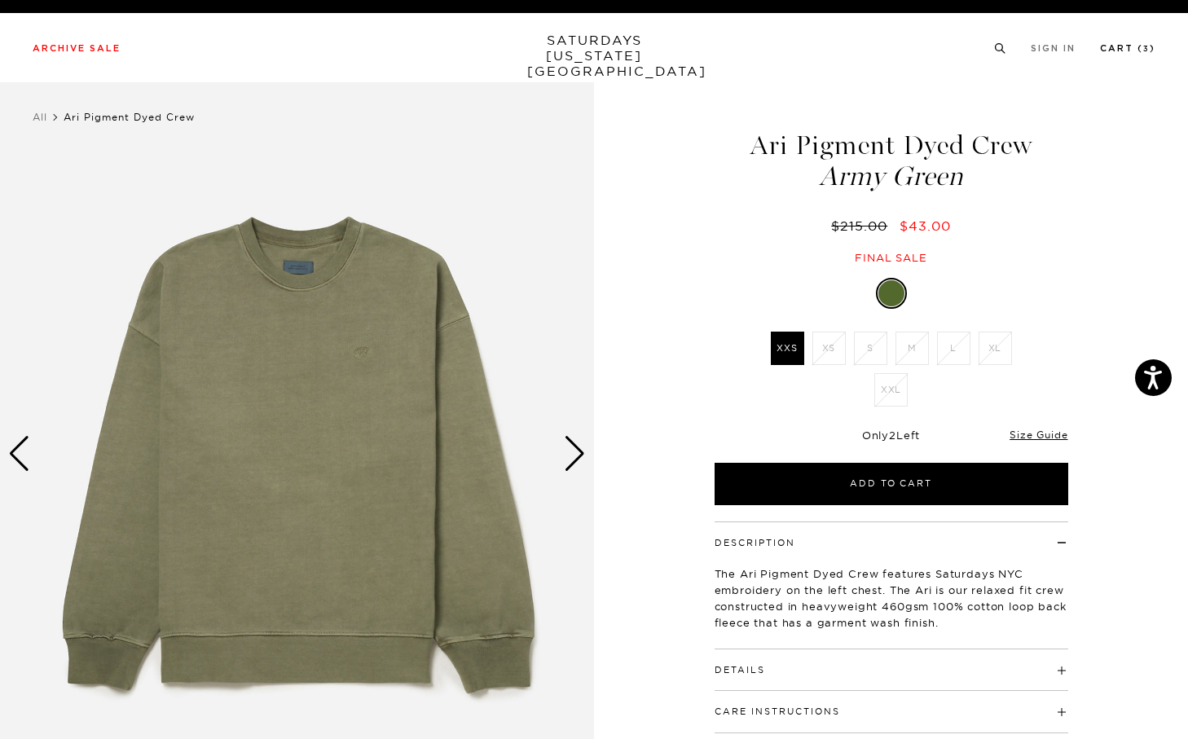
click at [1115, 53] on link "Cart ( 3 )" at bounding box center [1127, 48] width 55 height 9
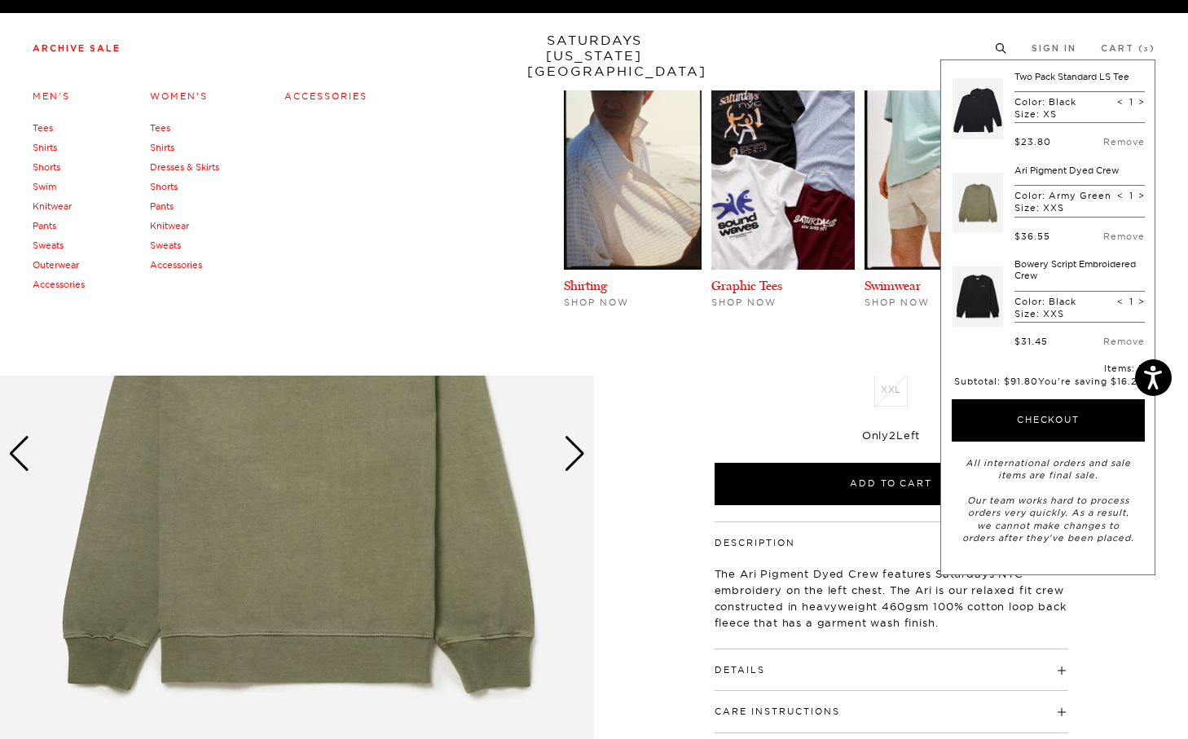
click at [97, 53] on link "Archive Sale" at bounding box center [77, 48] width 88 height 9
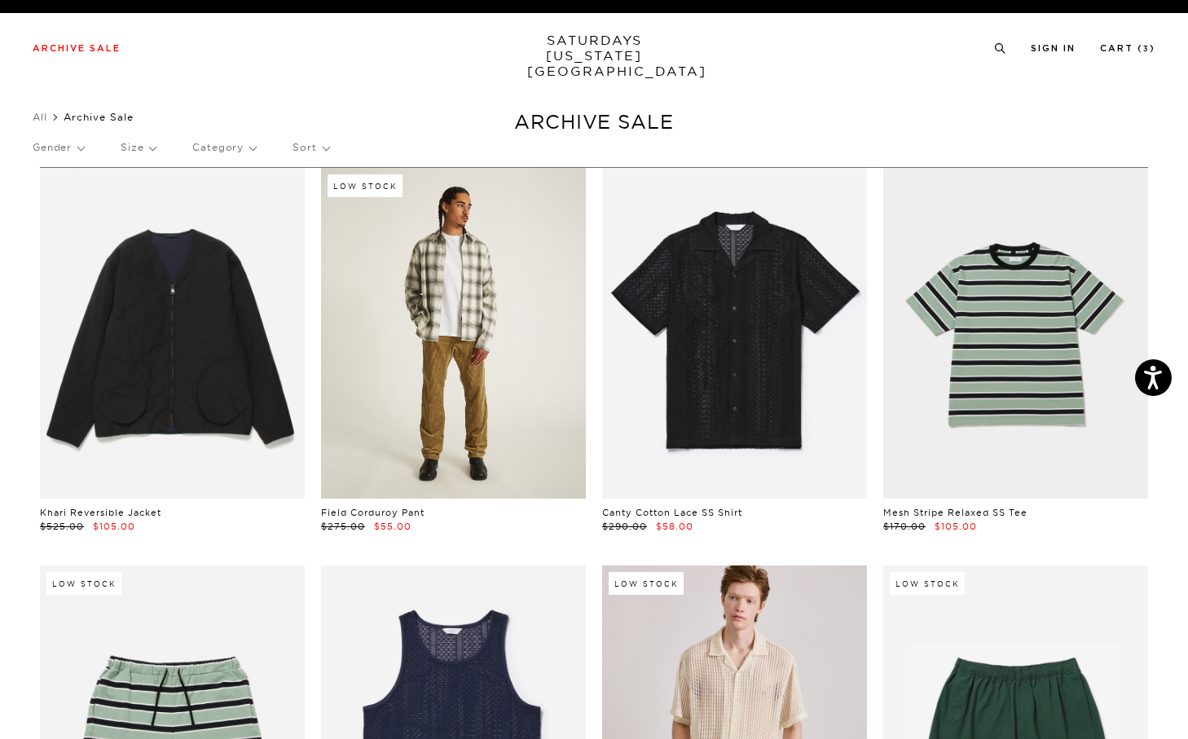
click at [509, 389] on link at bounding box center [453, 333] width 265 height 331
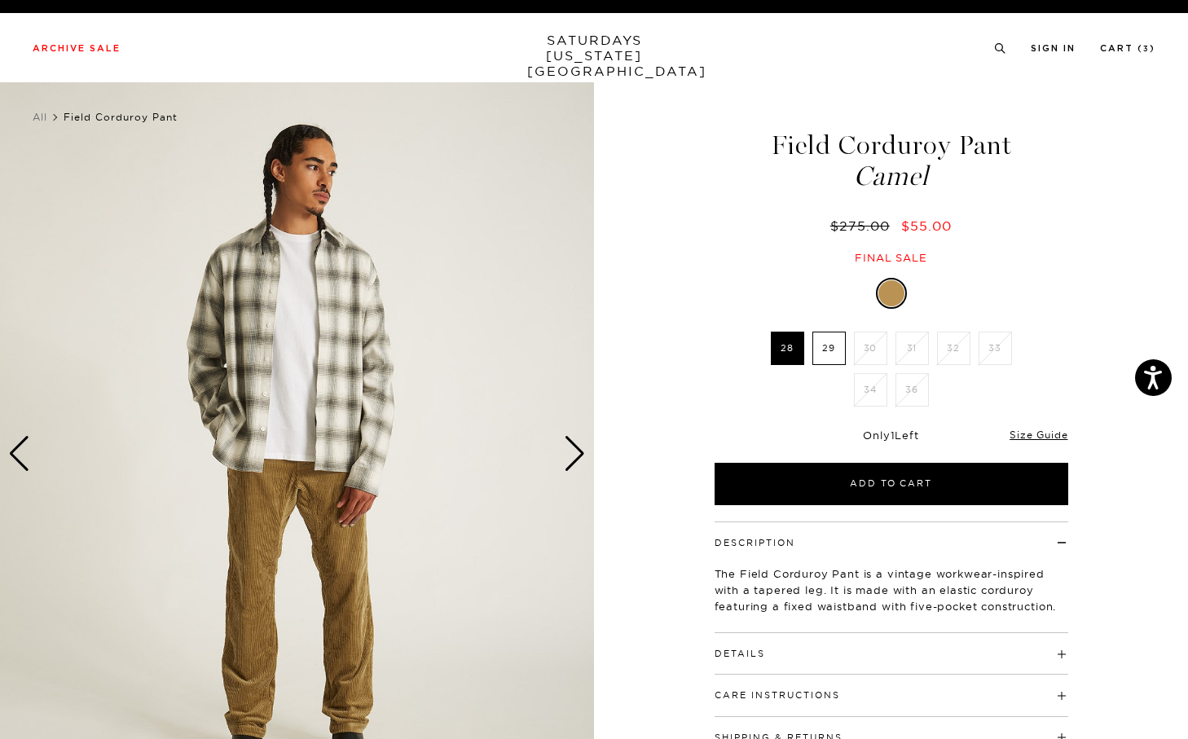
click at [794, 363] on label "28" at bounding box center [787, 348] width 33 height 33
click at [0, 0] on input "28" at bounding box center [0, 0] width 0 height 0
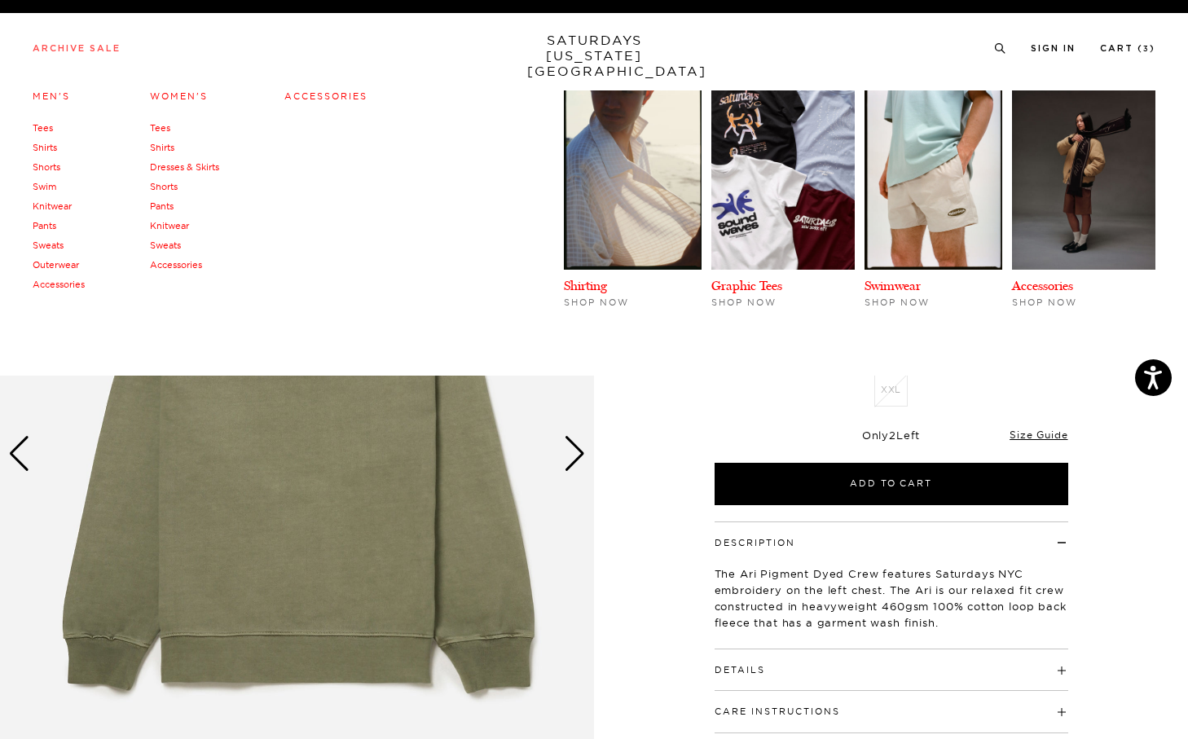
click at [91, 53] on link "Archive Sale" at bounding box center [77, 48] width 88 height 9
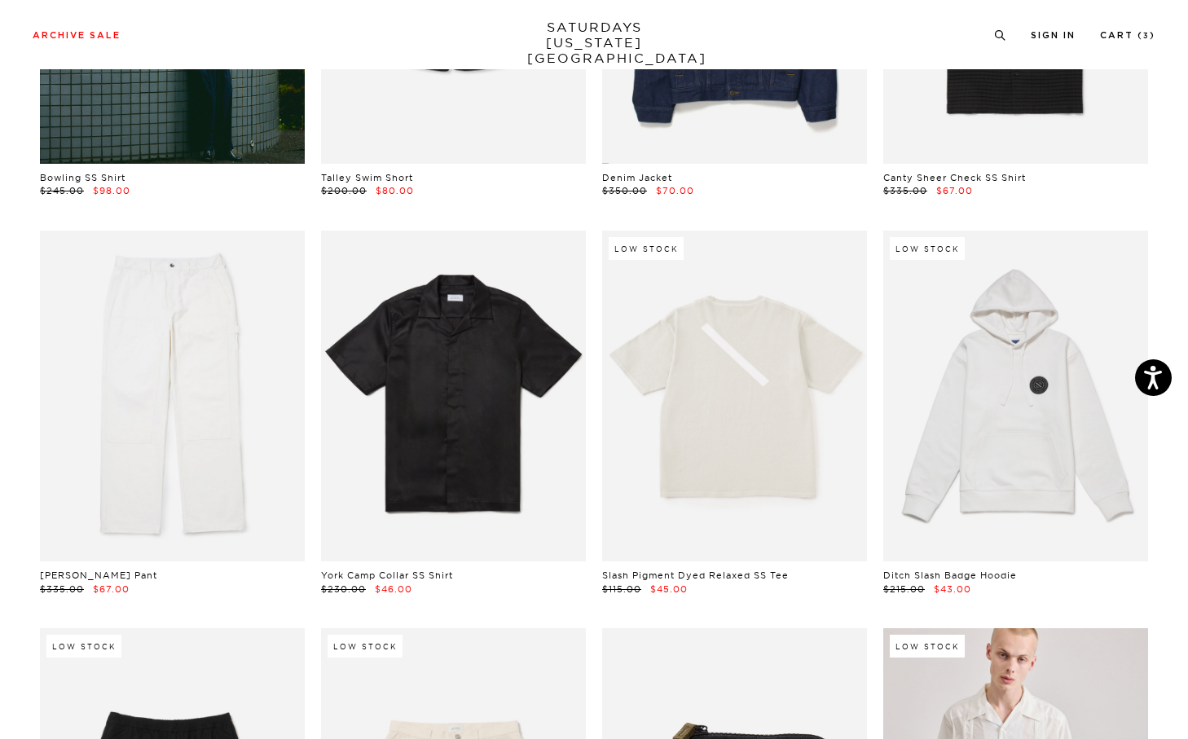
scroll to position [1205, 0]
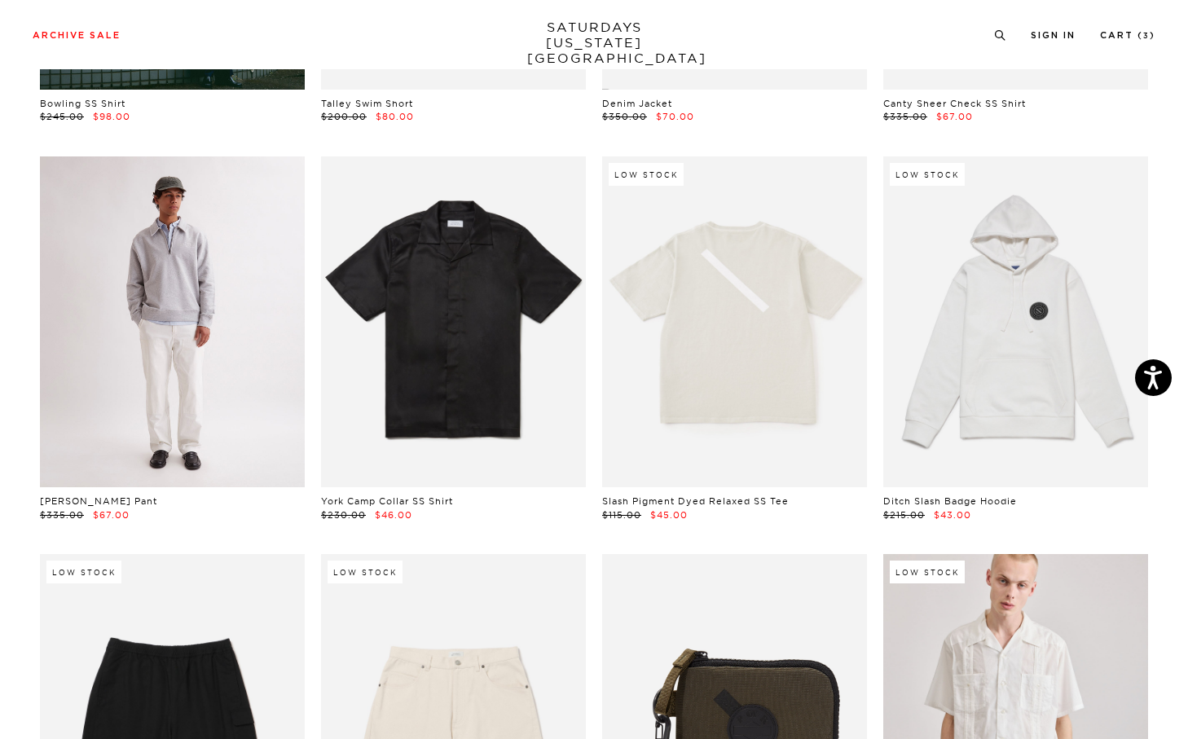
click at [212, 350] on link at bounding box center [172, 321] width 265 height 331
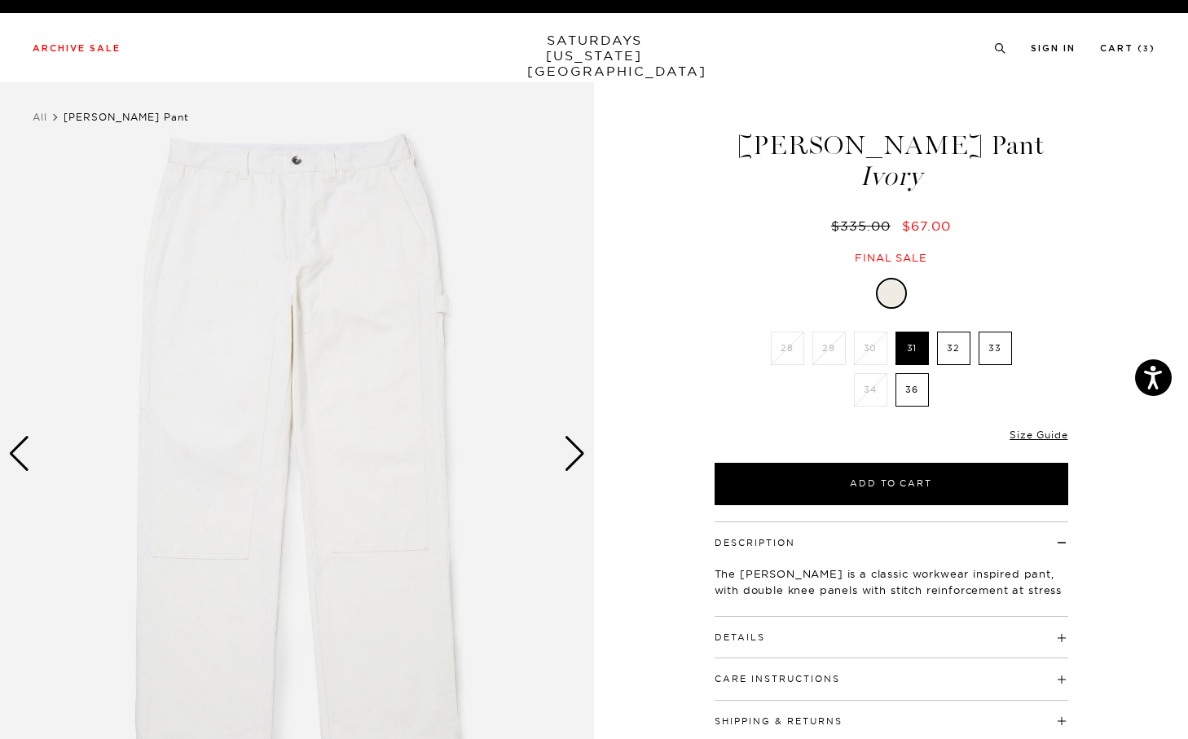
click at [748, 357] on div "Ivory 28 29 30 31 32 33 34 36 28" at bounding box center [891, 391] width 407 height 227
drag, startPoint x: 770, startPoint y: 352, endPoint x: 826, endPoint y: 354, distance: 55.4
click at [769, 351] on li "28" at bounding box center [788, 348] width 42 height 33
click at [1029, 453] on div "Only 0 Left Size Guide" at bounding box center [892, 441] width 354 height 44
click at [1029, 438] on link "Size Guide" at bounding box center [1039, 435] width 58 height 12
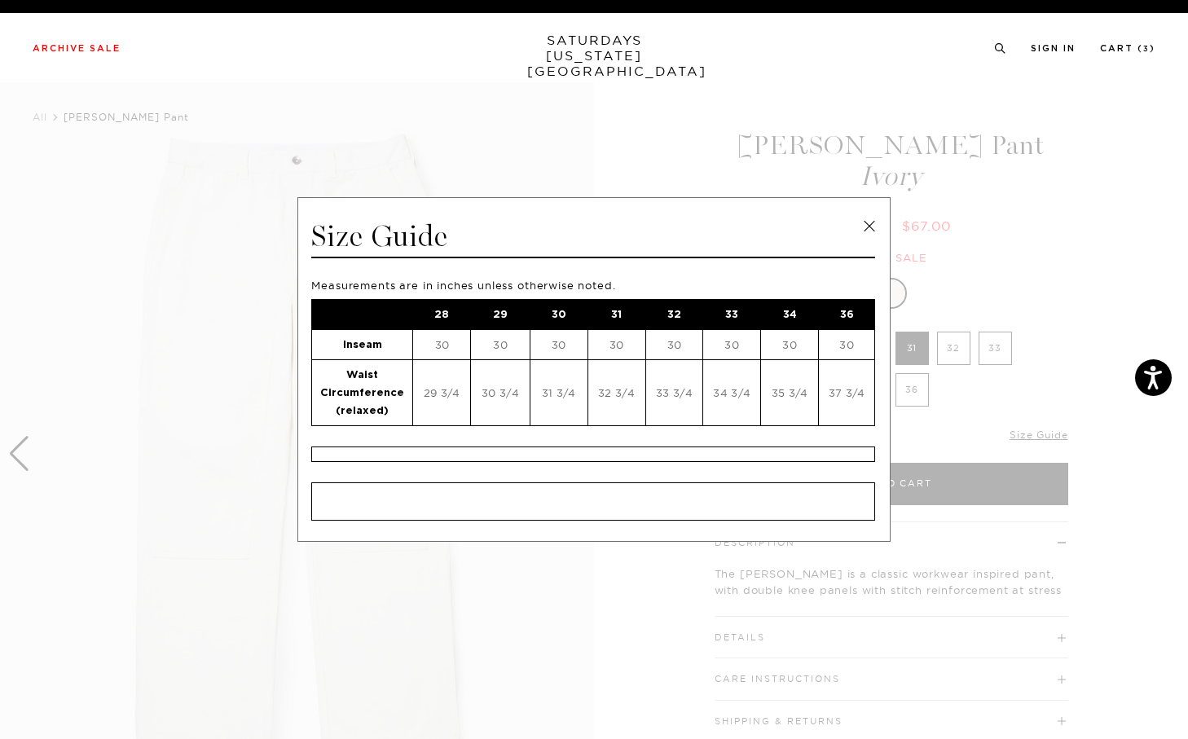
drag, startPoint x: 433, startPoint y: 321, endPoint x: 451, endPoint y: 347, distance: 32.1
click at [451, 347] on tbody "28 29 30 31 32 33 34 36 Inseam 30 30 30 30 30 30 30 30 Waist Circumference (rel…" at bounding box center [593, 363] width 563 height 126
drag, startPoint x: 451, startPoint y: 399, endPoint x: 407, endPoint y: 394, distance: 45.2
click at [407, 394] on tr "Waist Circumference (relaxed) 29 3/4 30 3/4 31 3/4 32 3/4 33 3/4 34 3/4 35 3/4 …" at bounding box center [593, 393] width 563 height 66
click at [407, 394] on td "Waist Circumference (relaxed)" at bounding box center [362, 393] width 101 height 66
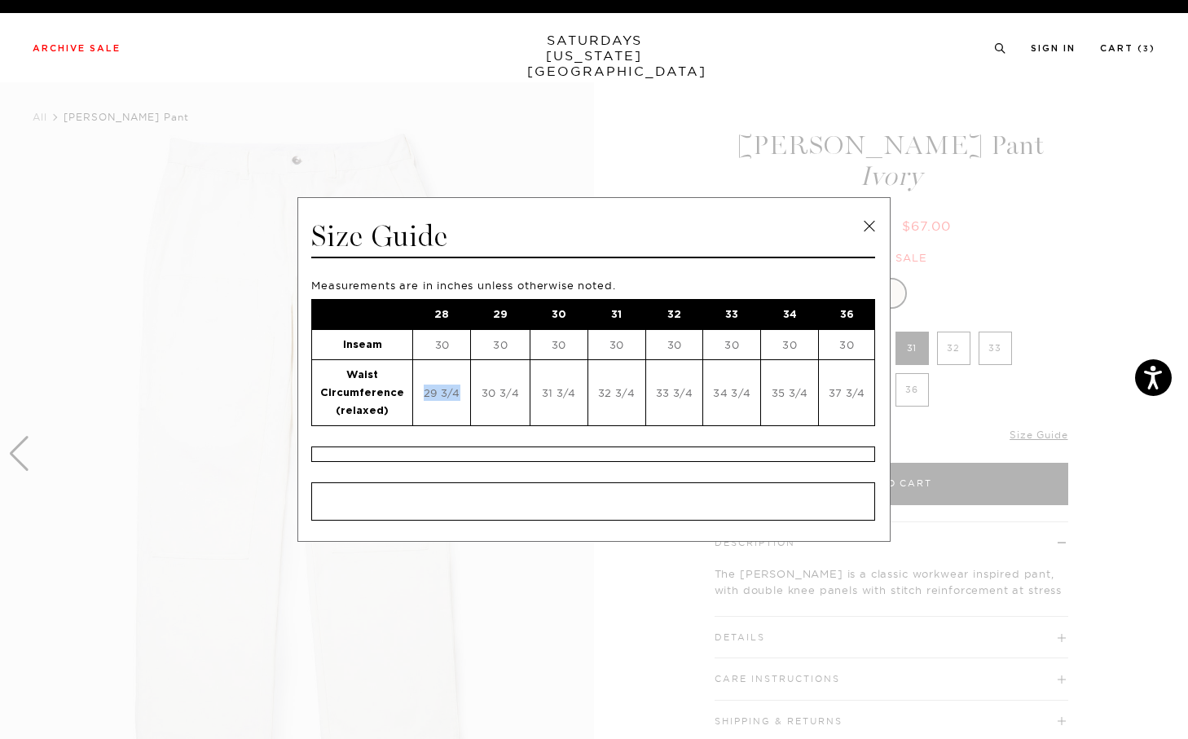
drag, startPoint x: 408, startPoint y: 394, endPoint x: 456, endPoint y: 394, distance: 48.1
click at [456, 394] on td "29 3/4" at bounding box center [442, 393] width 58 height 66
click at [457, 394] on td "29 3/4" at bounding box center [442, 393] width 58 height 66
drag, startPoint x: 456, startPoint y: 394, endPoint x: 415, endPoint y: 388, distance: 41.1
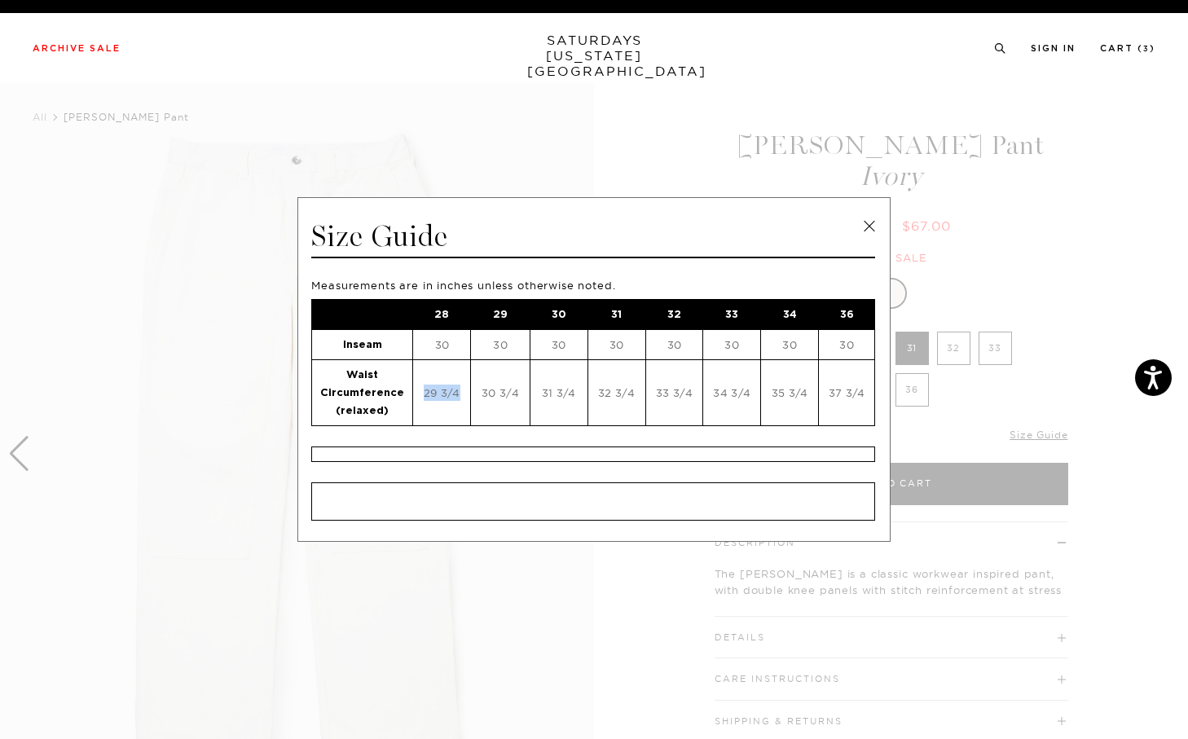
click at [415, 388] on td "29 3/4" at bounding box center [442, 393] width 58 height 66
click at [996, 337] on span at bounding box center [588, 369] width 1176 height 739
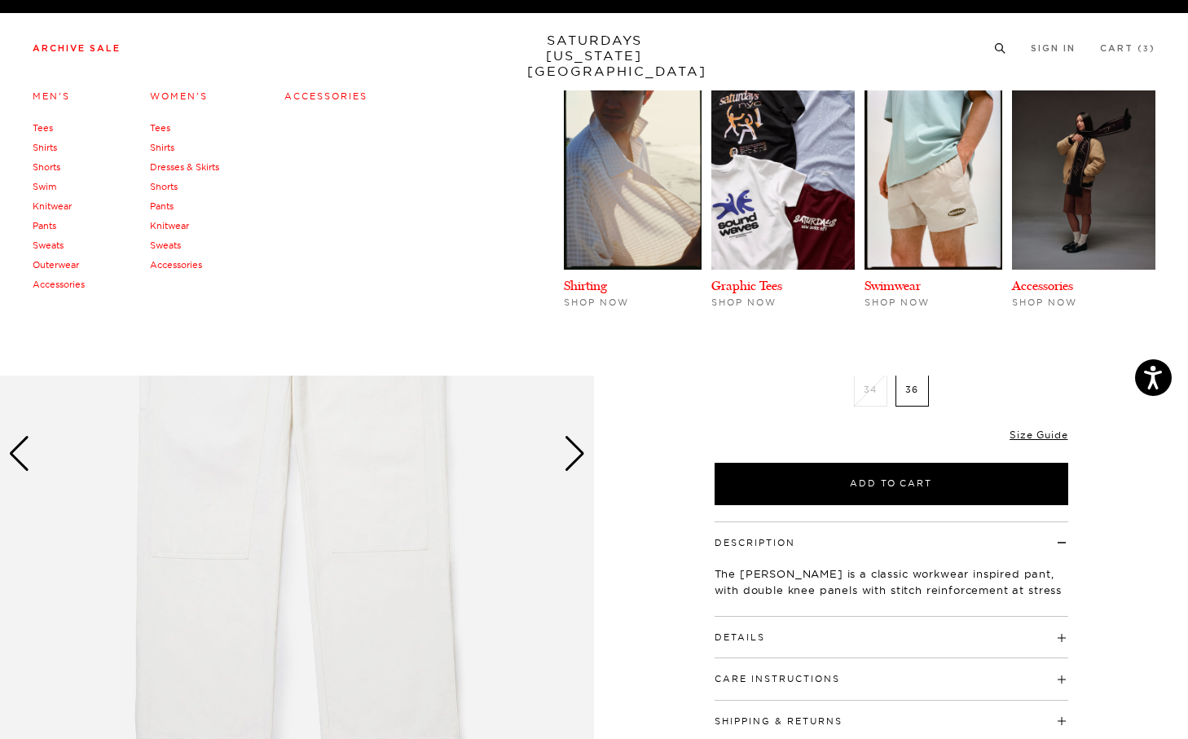
click at [99, 53] on link "Archive Sale" at bounding box center [77, 48] width 88 height 9
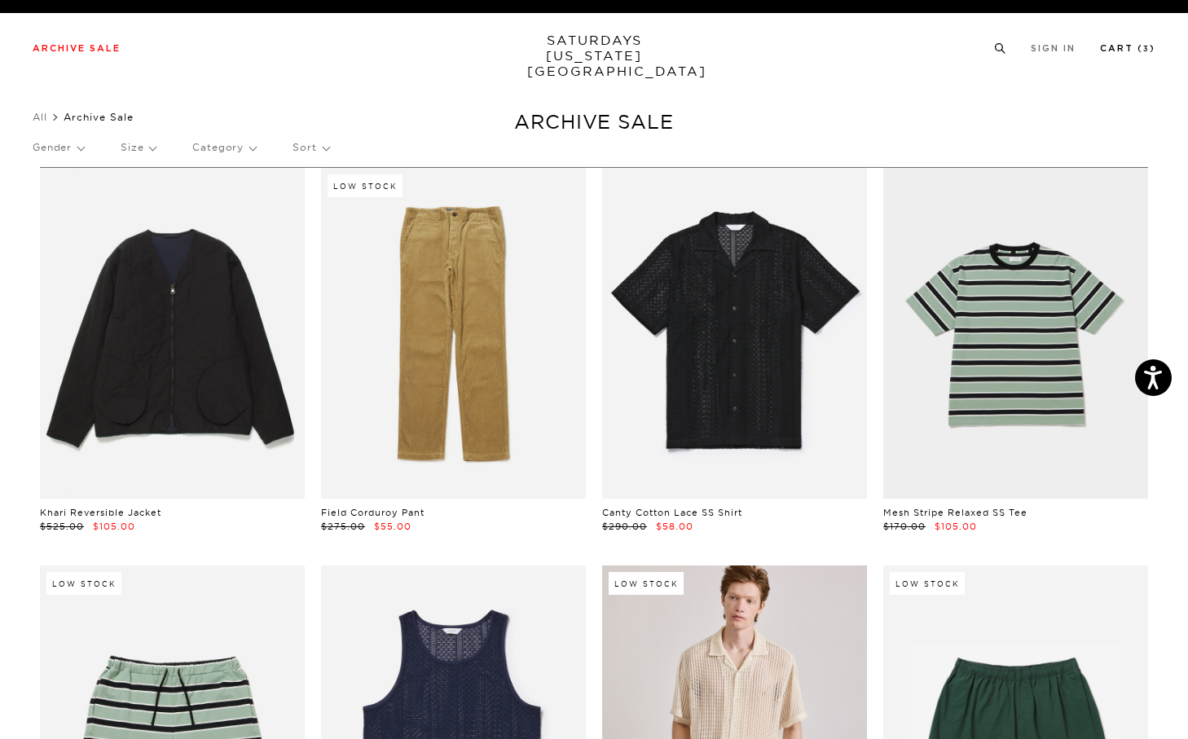
click at [1140, 43] on li "Cart ( 3 )" at bounding box center [1127, 47] width 55 height 15
click at [1125, 50] on link "Cart ( 3 )" at bounding box center [1127, 48] width 55 height 9
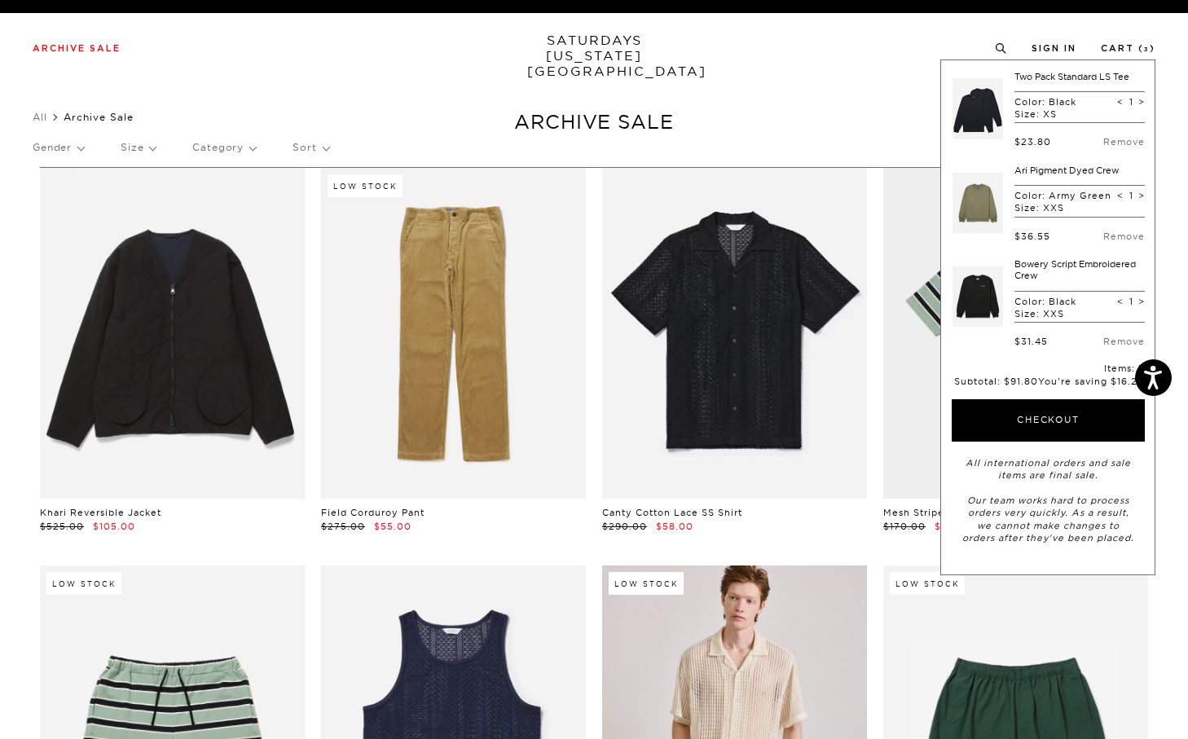
click at [972, 217] on link at bounding box center [978, 203] width 51 height 77
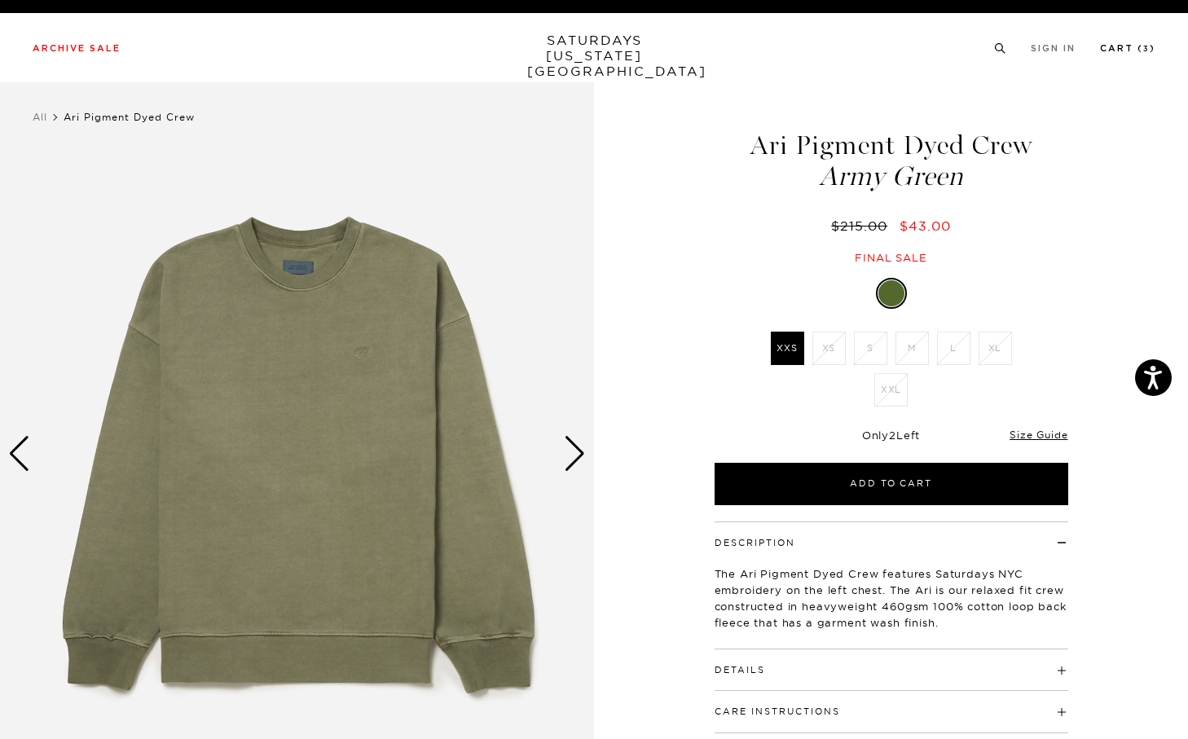
click at [1142, 51] on link "Cart ( 3 )" at bounding box center [1127, 48] width 55 height 9
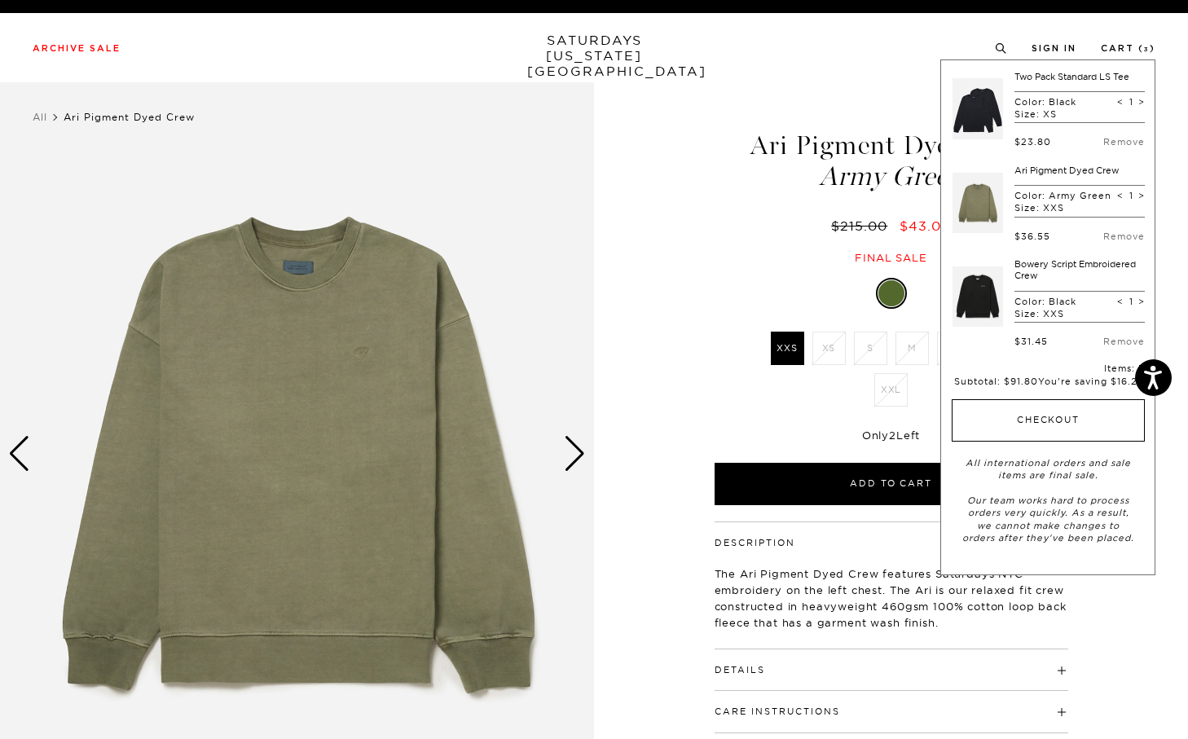
click at [1089, 423] on button "Checkout" at bounding box center [1048, 420] width 193 height 42
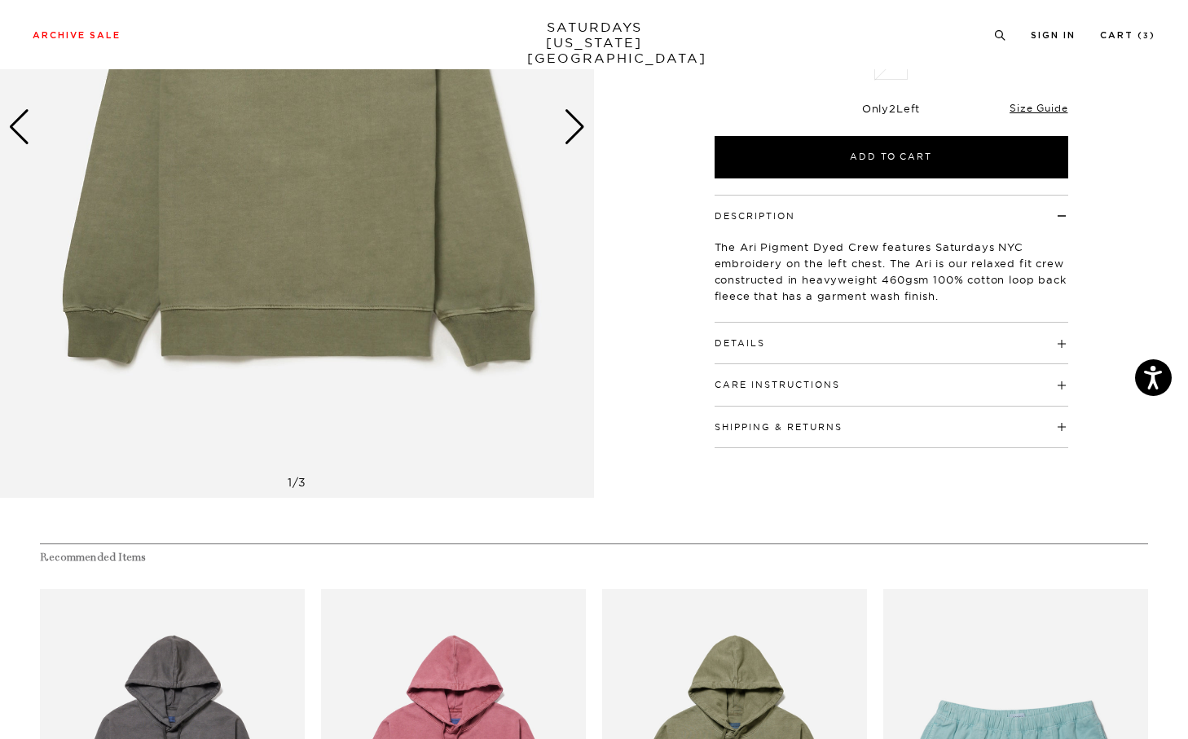
scroll to position [328, 10]
click at [733, 333] on h4 "Details" at bounding box center [892, 335] width 354 height 27
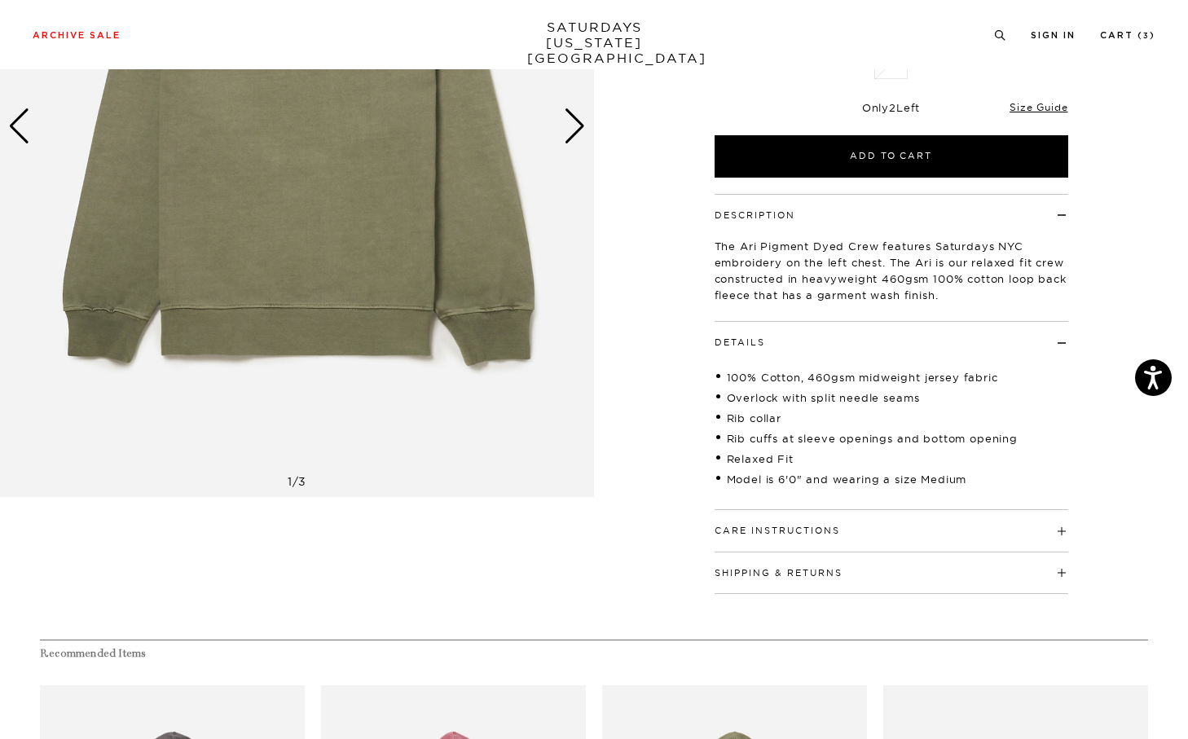
click at [818, 578] on button "Shipping & Returns" at bounding box center [779, 573] width 128 height 9
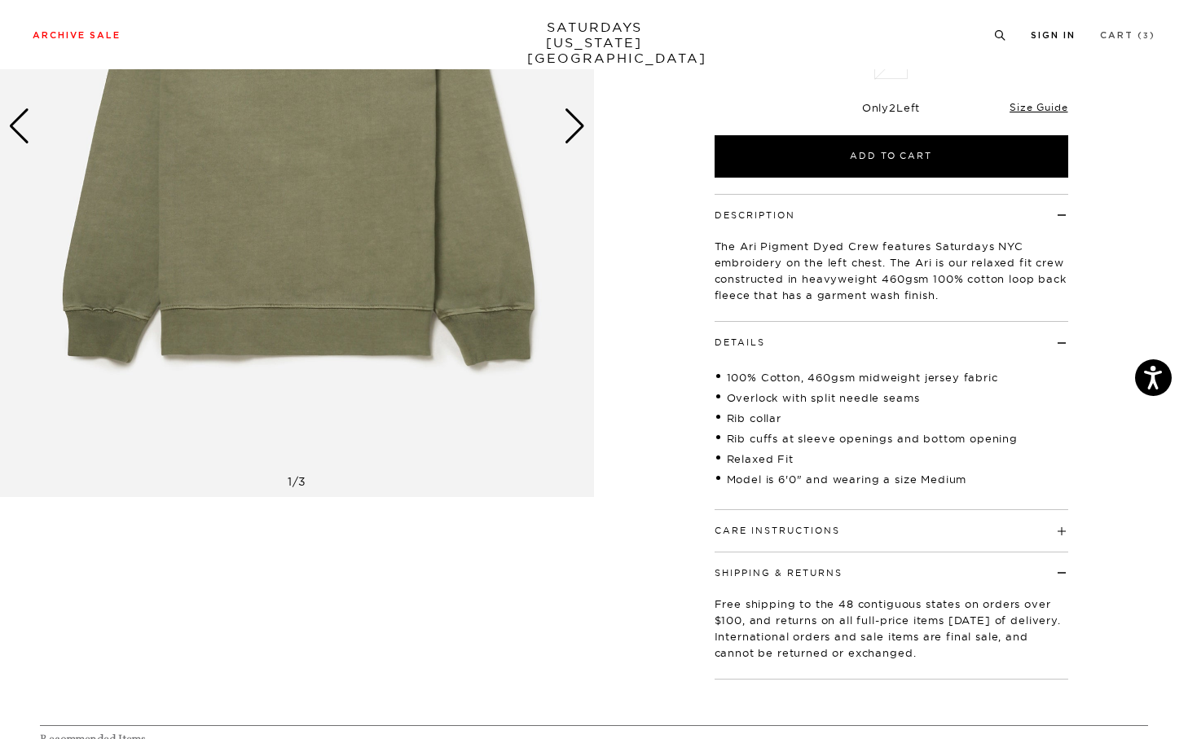
click at [1131, 40] on link "Cart ( 3 )" at bounding box center [1127, 35] width 55 height 9
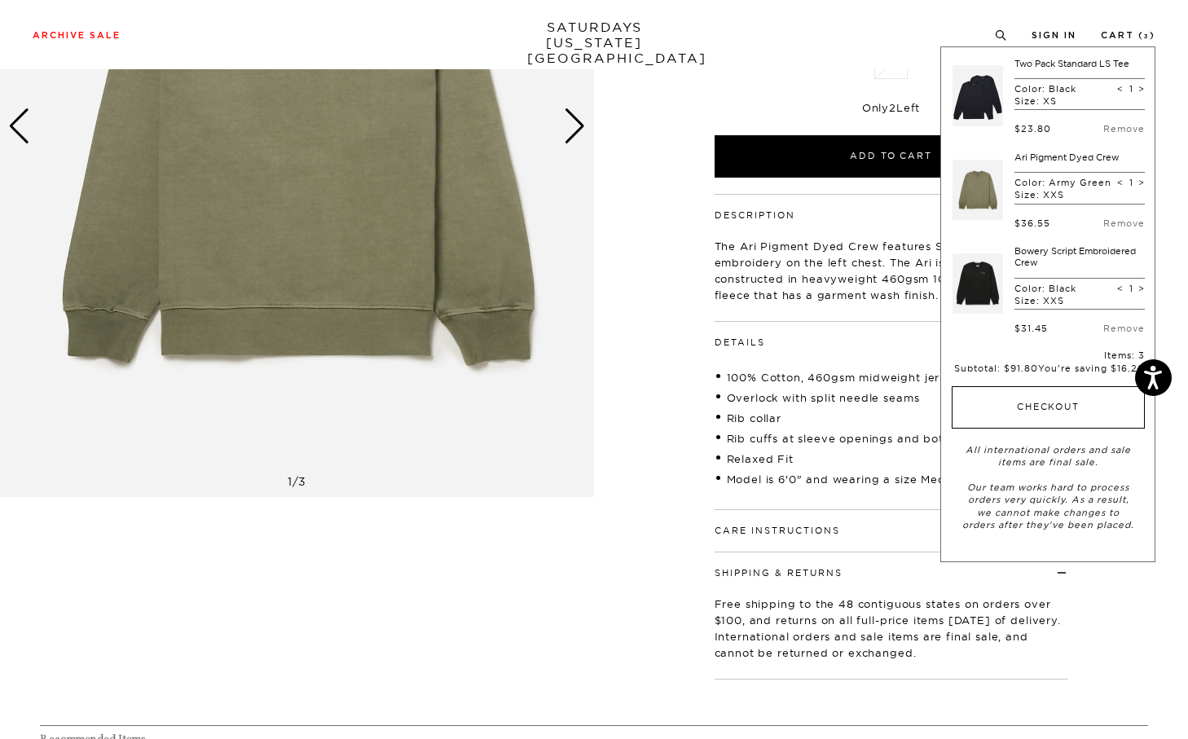
click at [1061, 392] on button "Checkout" at bounding box center [1048, 407] width 193 height 42
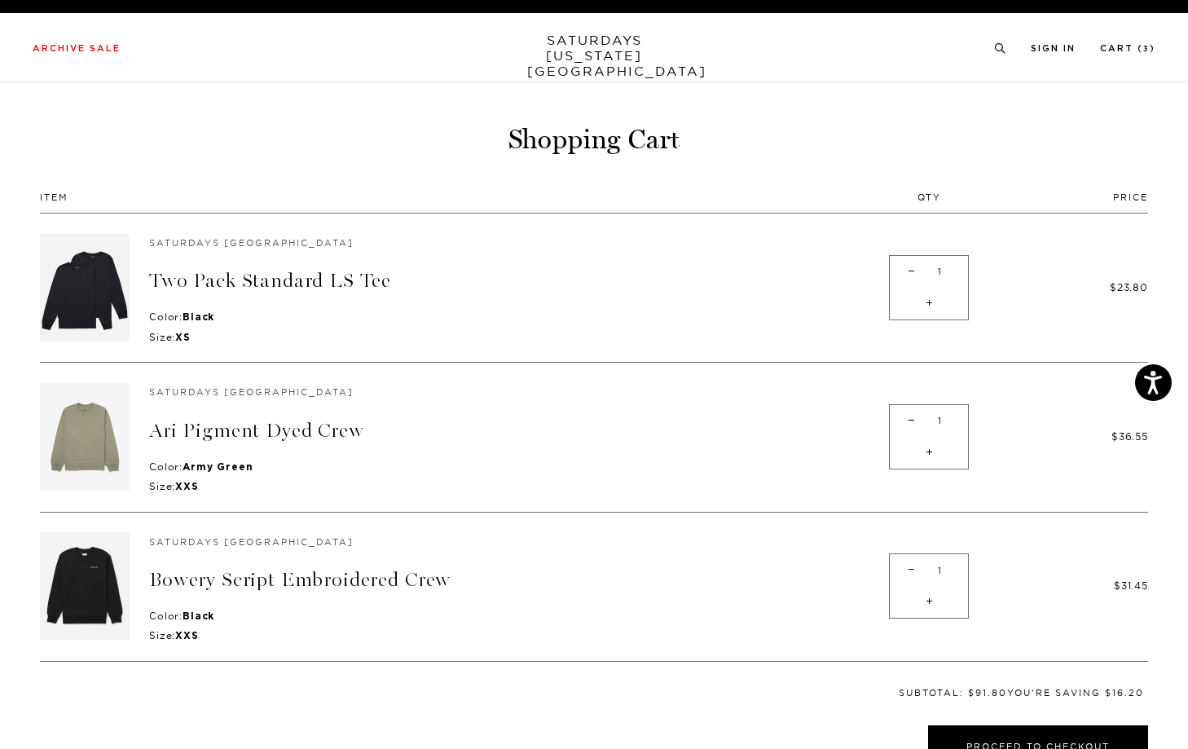
click at [87, 423] on img at bounding box center [85, 437] width 90 height 108
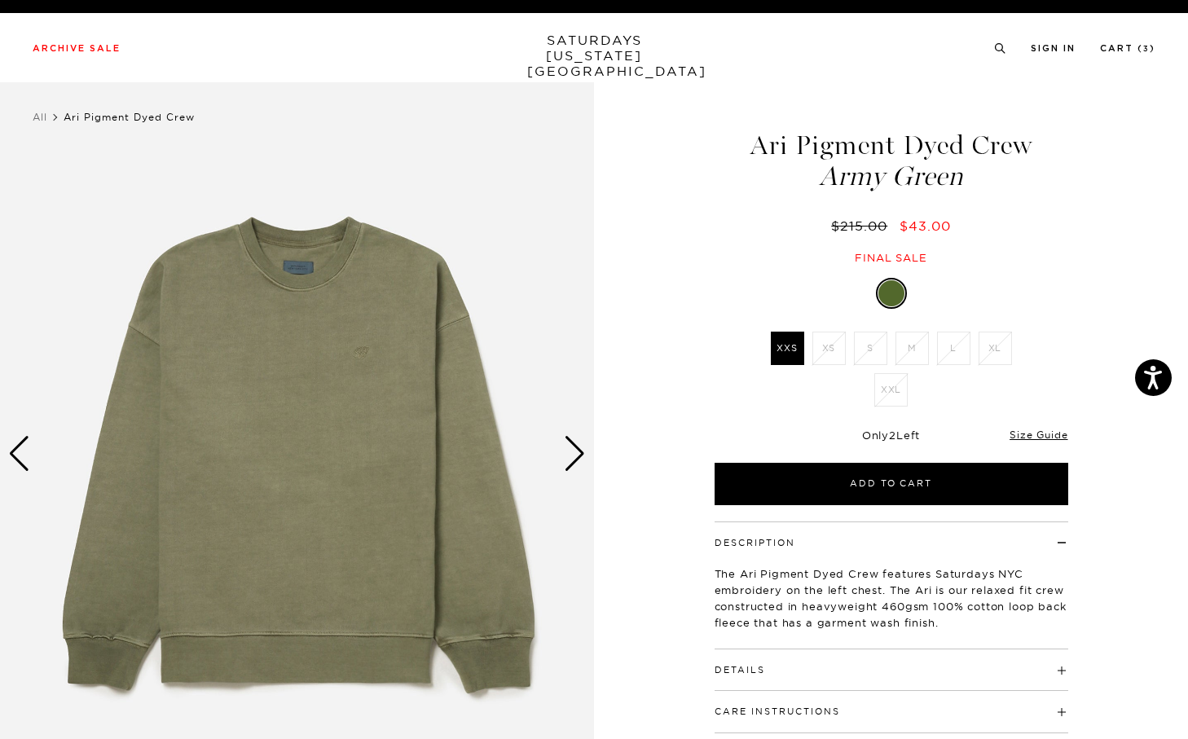
click at [572, 452] on div "Next slide" at bounding box center [575, 454] width 22 height 36
